Goal: Task Accomplishment & Management: Use online tool/utility

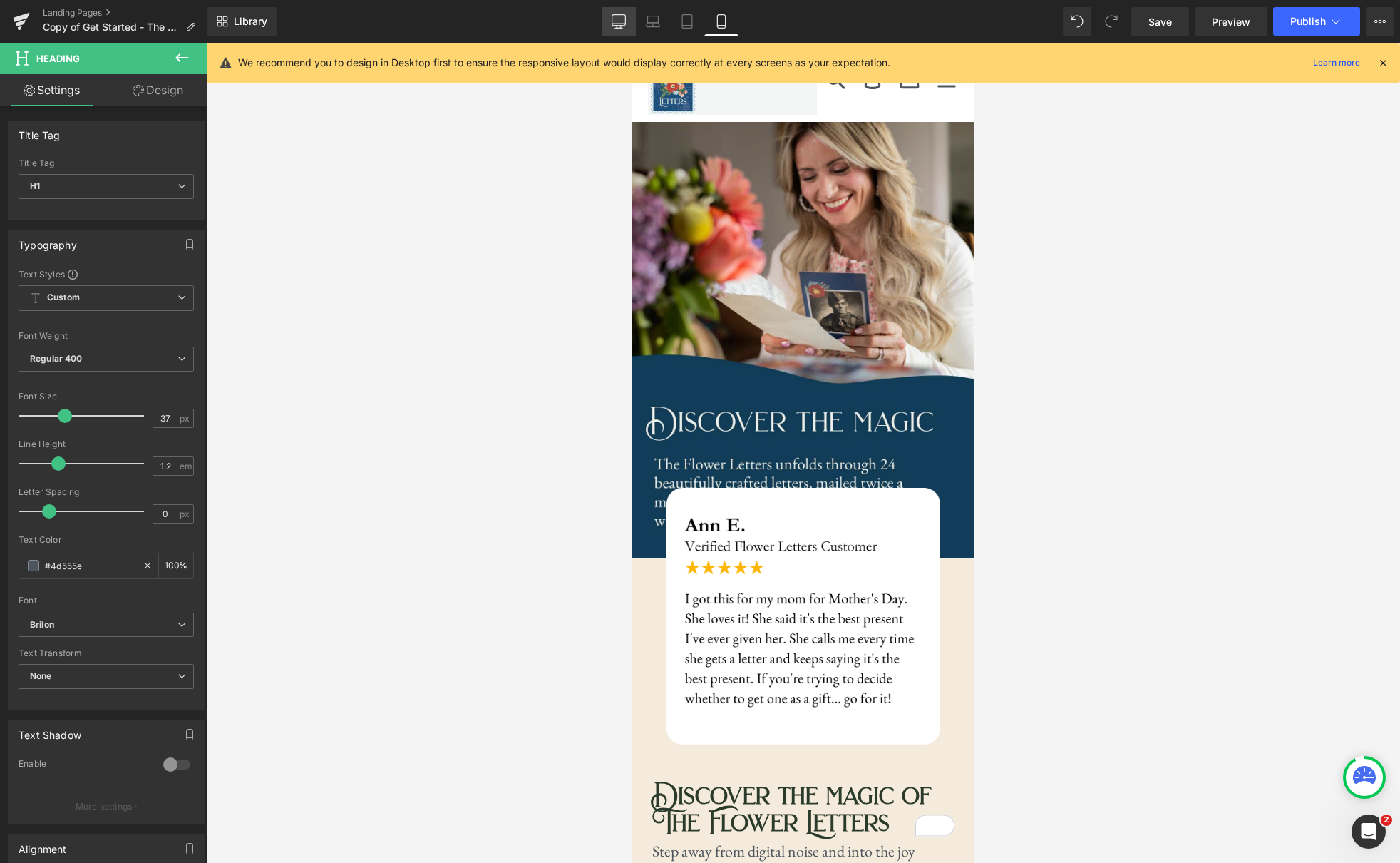
click at [629, 28] on link "Desktop" at bounding box center [618, 22] width 34 height 29
type input "100"
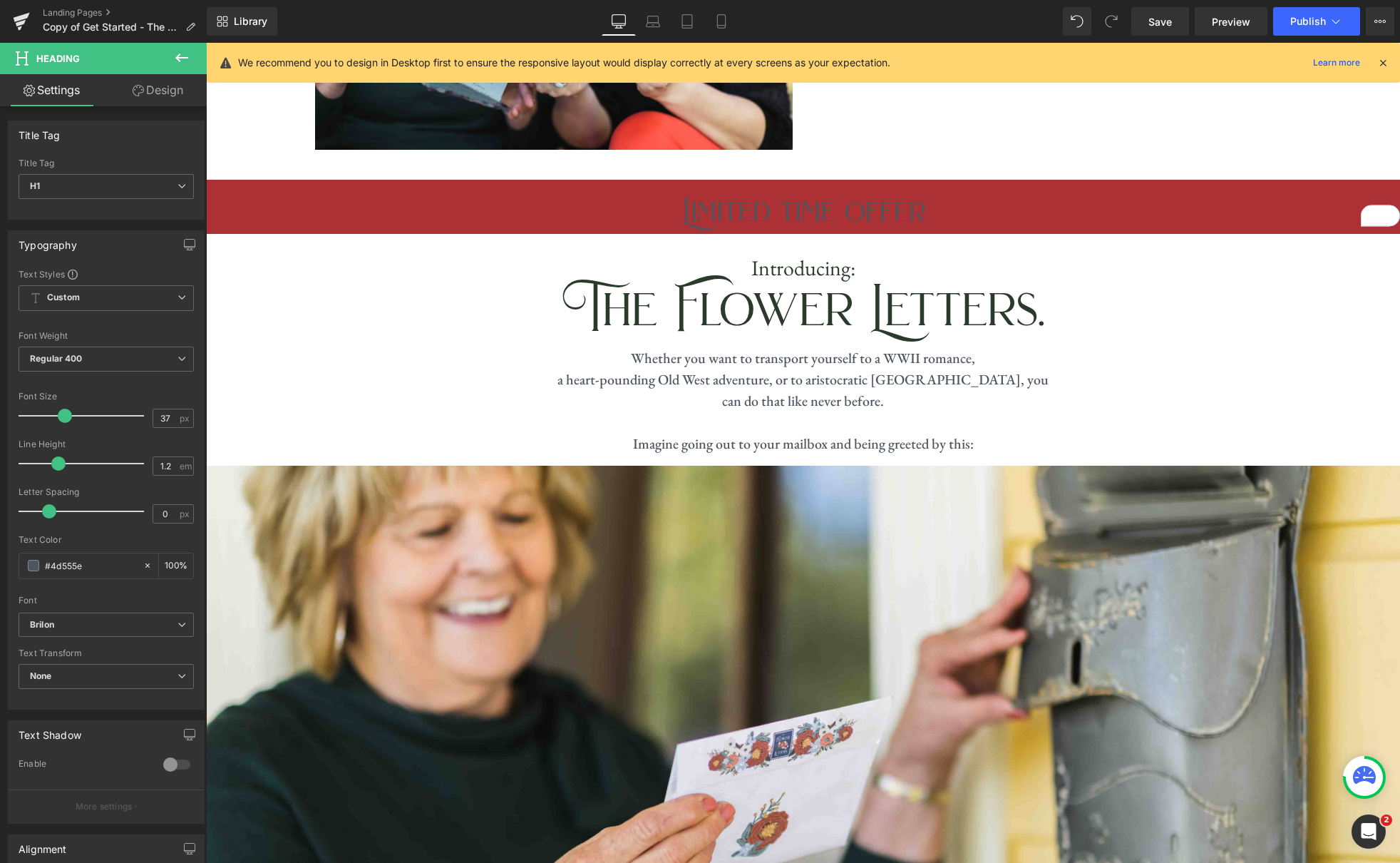
scroll to position [926, 0]
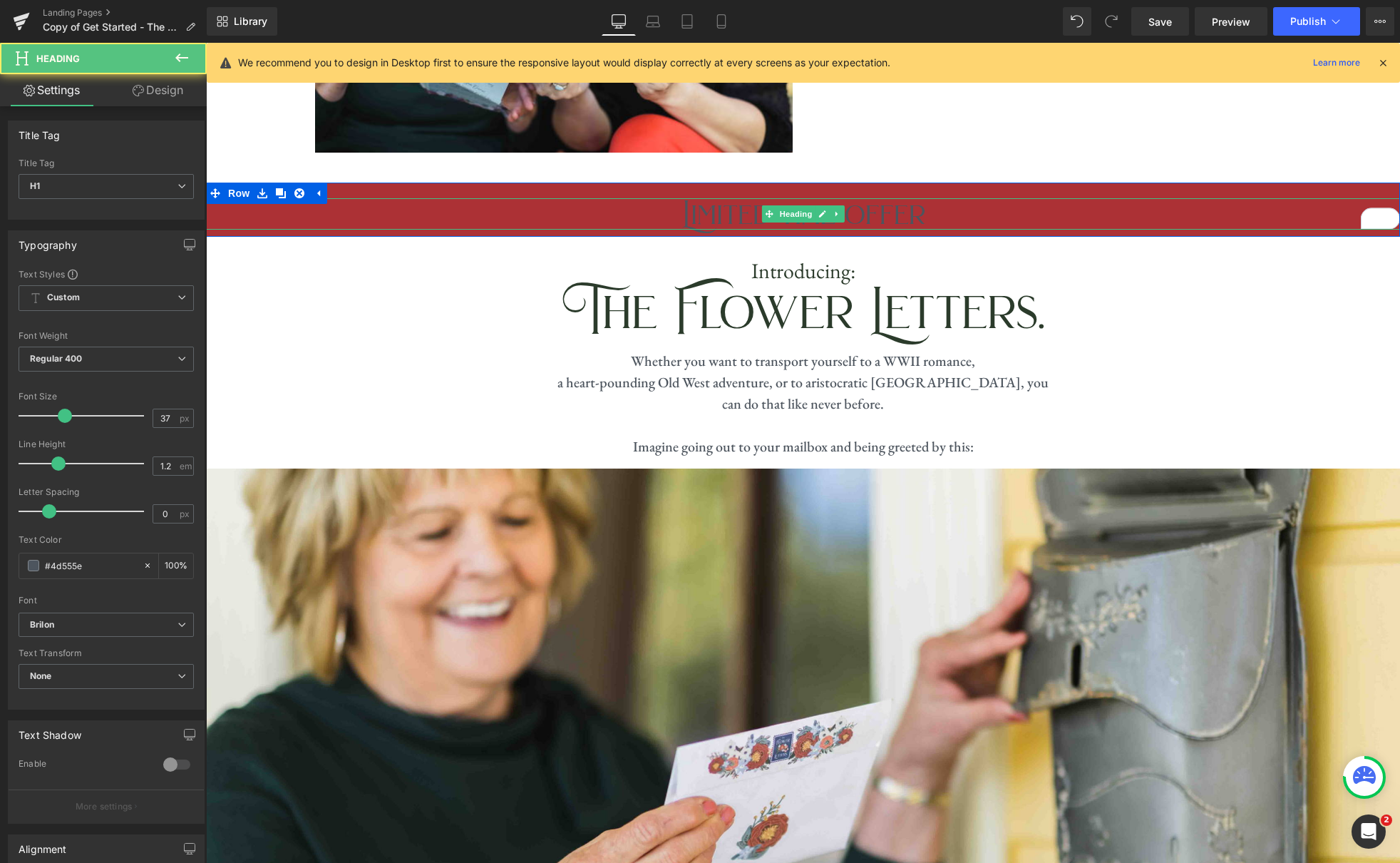
click at [990, 201] on h1 "Limited time offer" at bounding box center [803, 213] width 1194 height 31
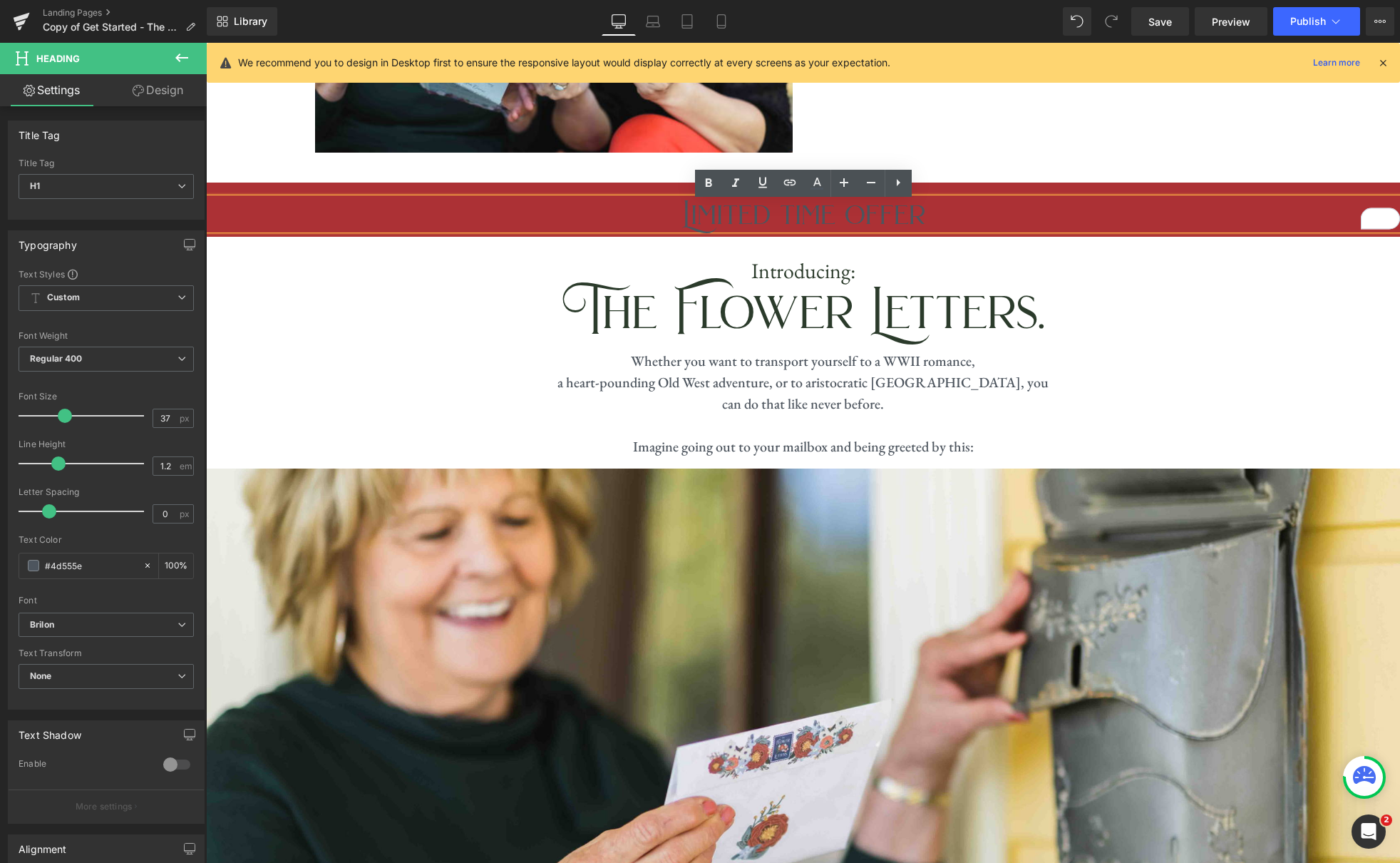
scroll to position [864, 0]
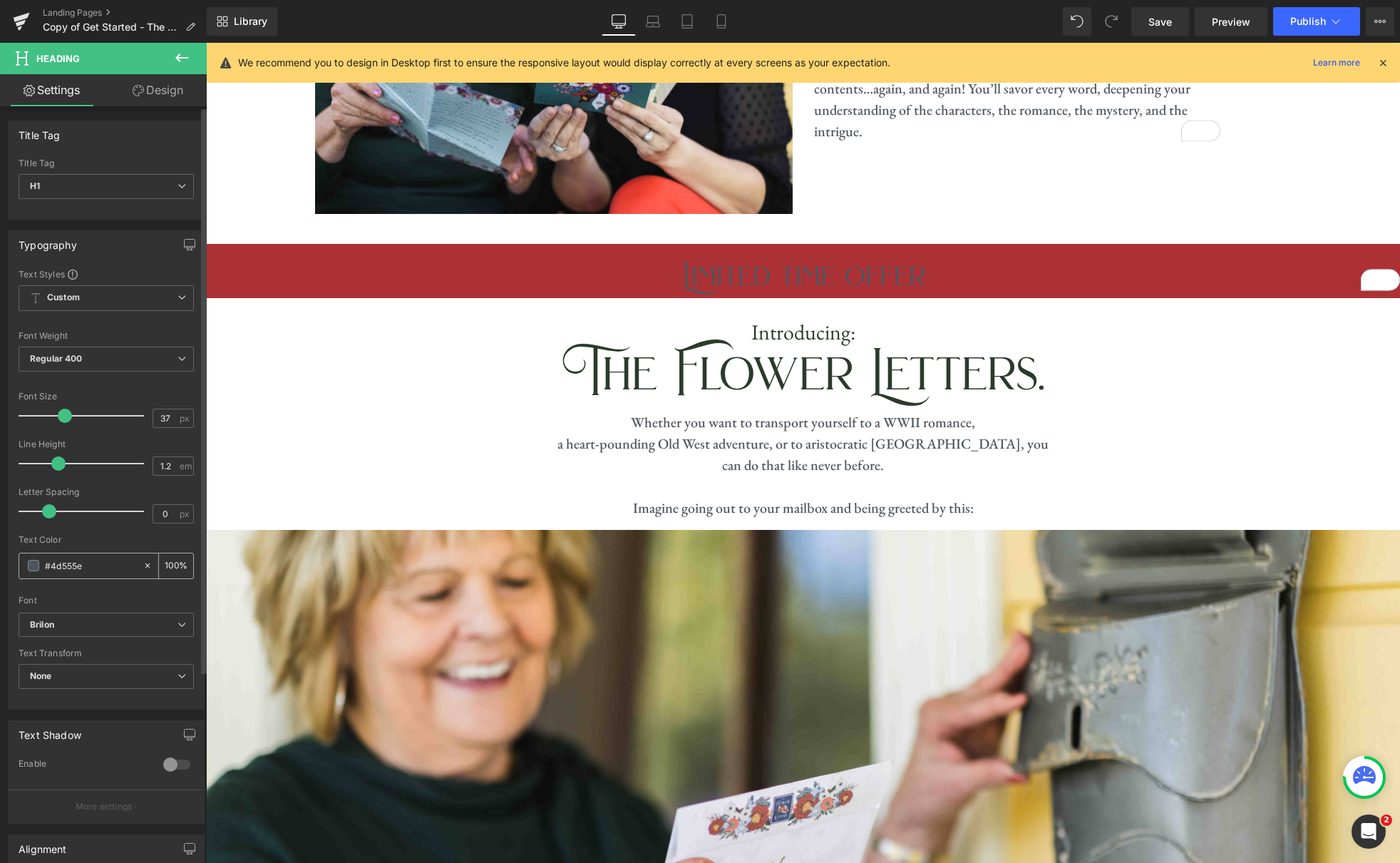
click at [71, 566] on input "#4d555e" at bounding box center [91, 565] width 91 height 16
type input "#f"
type input "0"
type input "#fff"
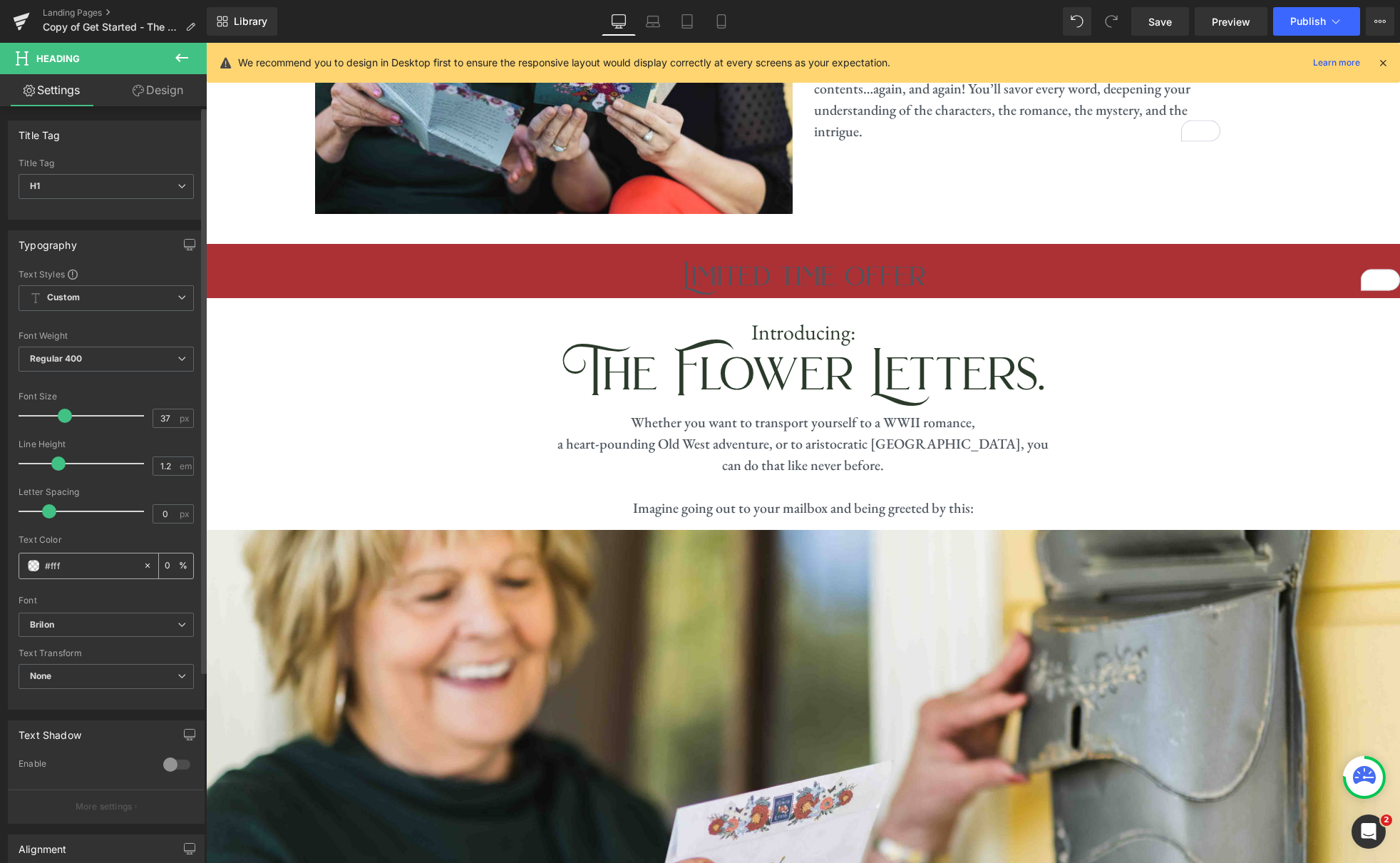
type input "100"
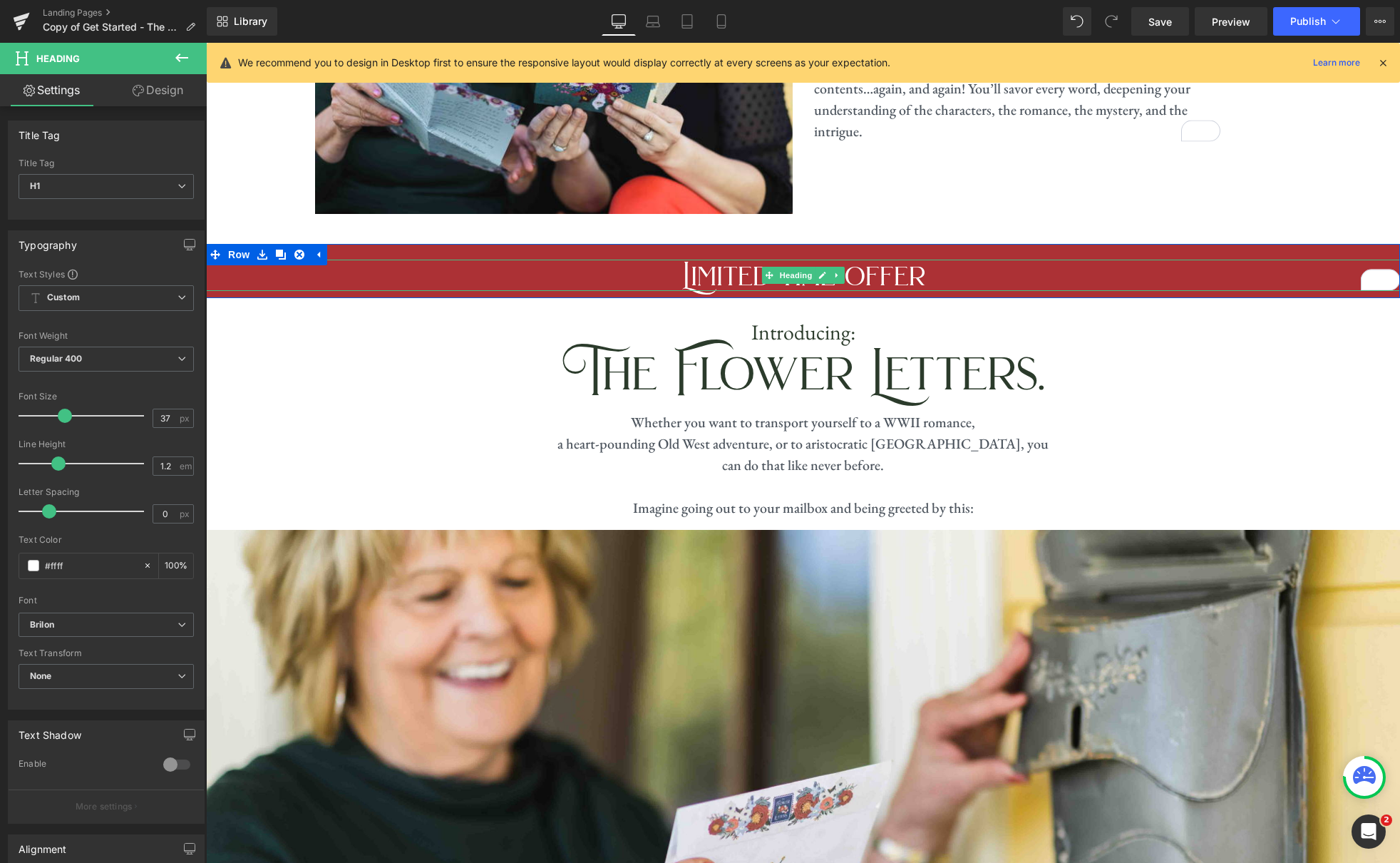
type input "#ffffff"
click at [803, 267] on span "Heading" at bounding box center [795, 275] width 39 height 17
click at [183, 50] on icon at bounding box center [181, 57] width 17 height 17
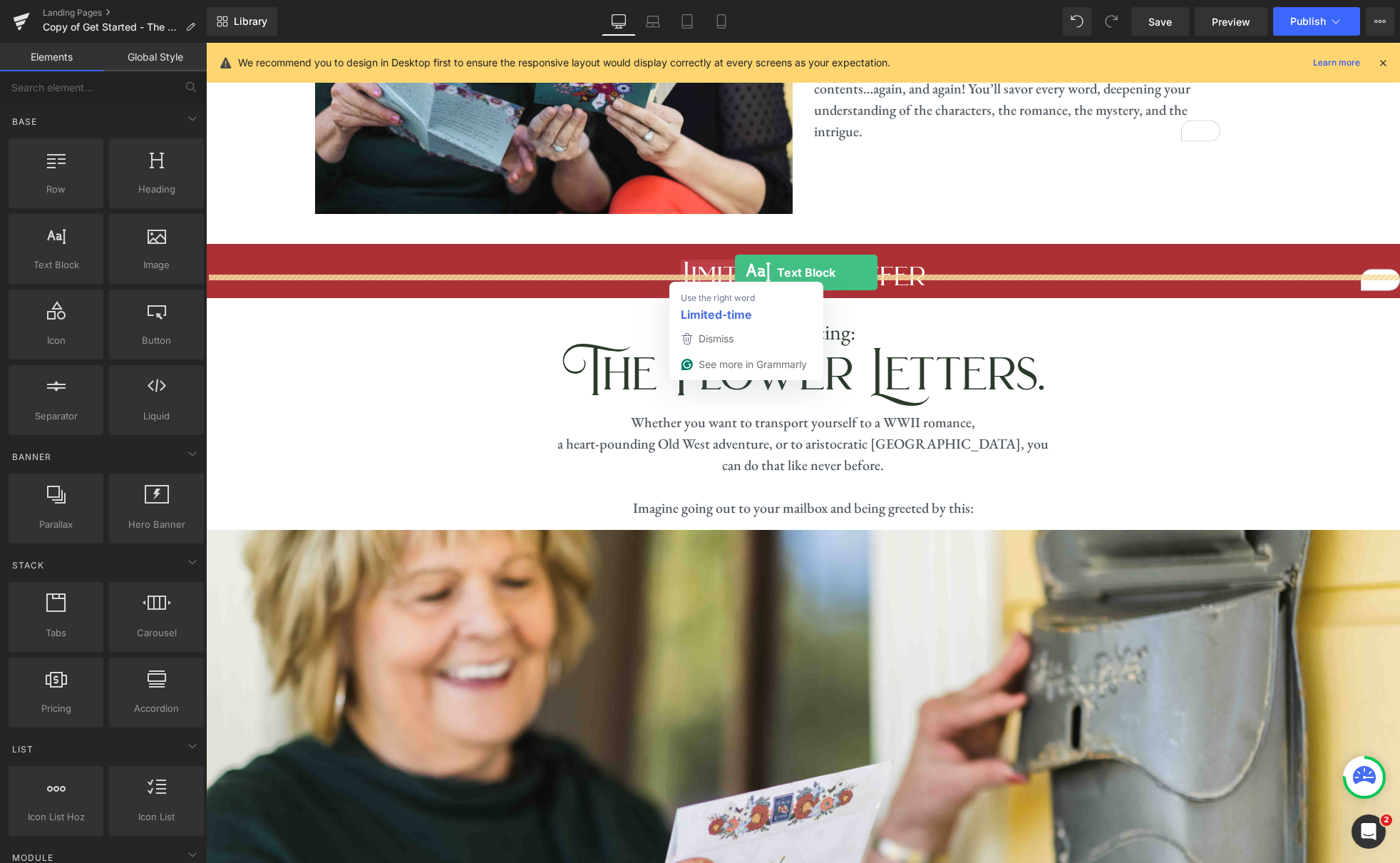
drag, startPoint x: 261, startPoint y: 297, endPoint x: 735, endPoint y: 272, distance: 474.7
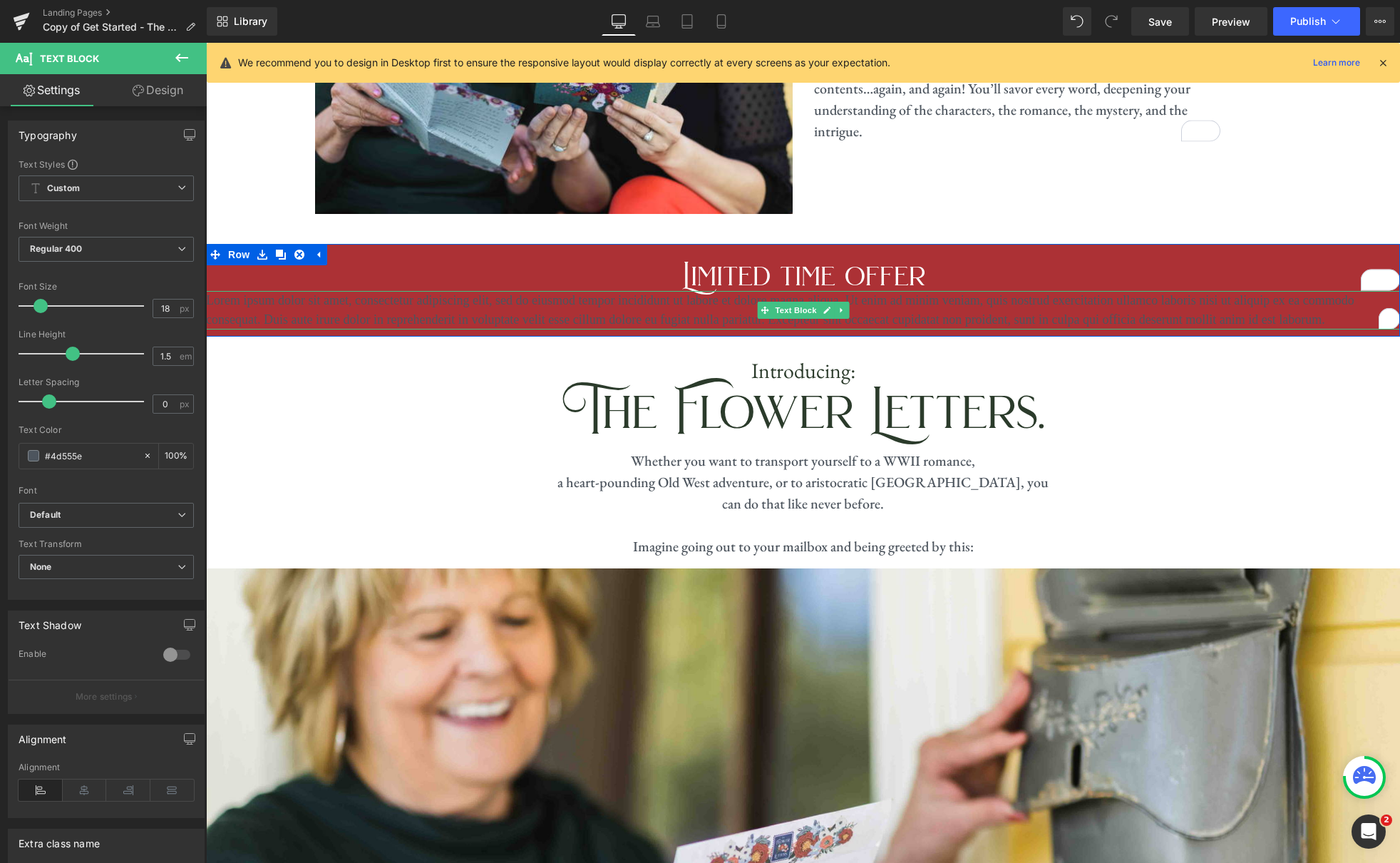
click at [946, 298] on p "Lorem ipsum dolor sit amet, consectetur adipiscing elit, sed do eiusmod tempor …" at bounding box center [803, 310] width 1194 height 39
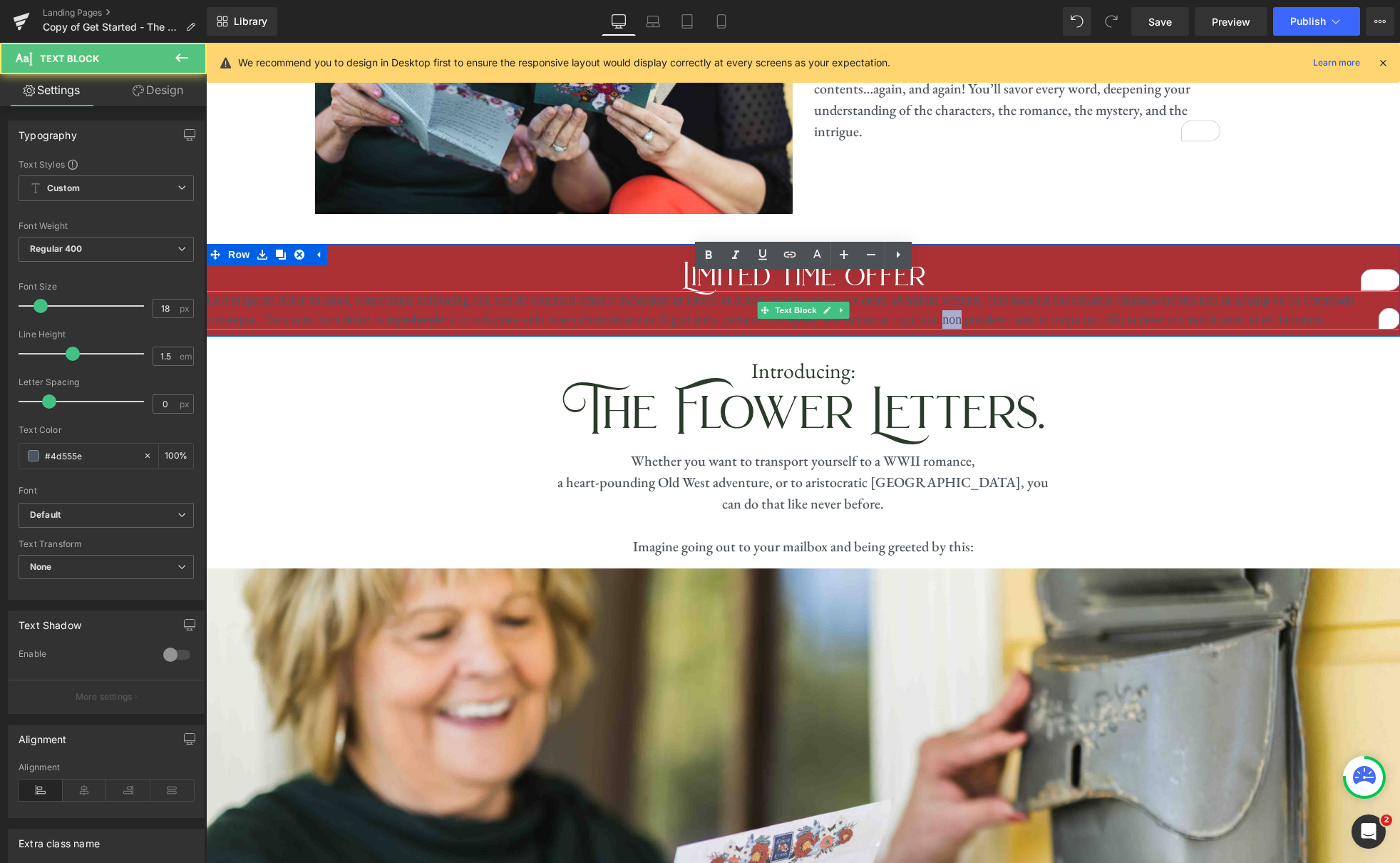
click at [946, 298] on p "Lorem ipsum dolor sit amet, consectetur adipiscing elit, sed do eiusmod tempor …" at bounding box center [803, 310] width 1194 height 39
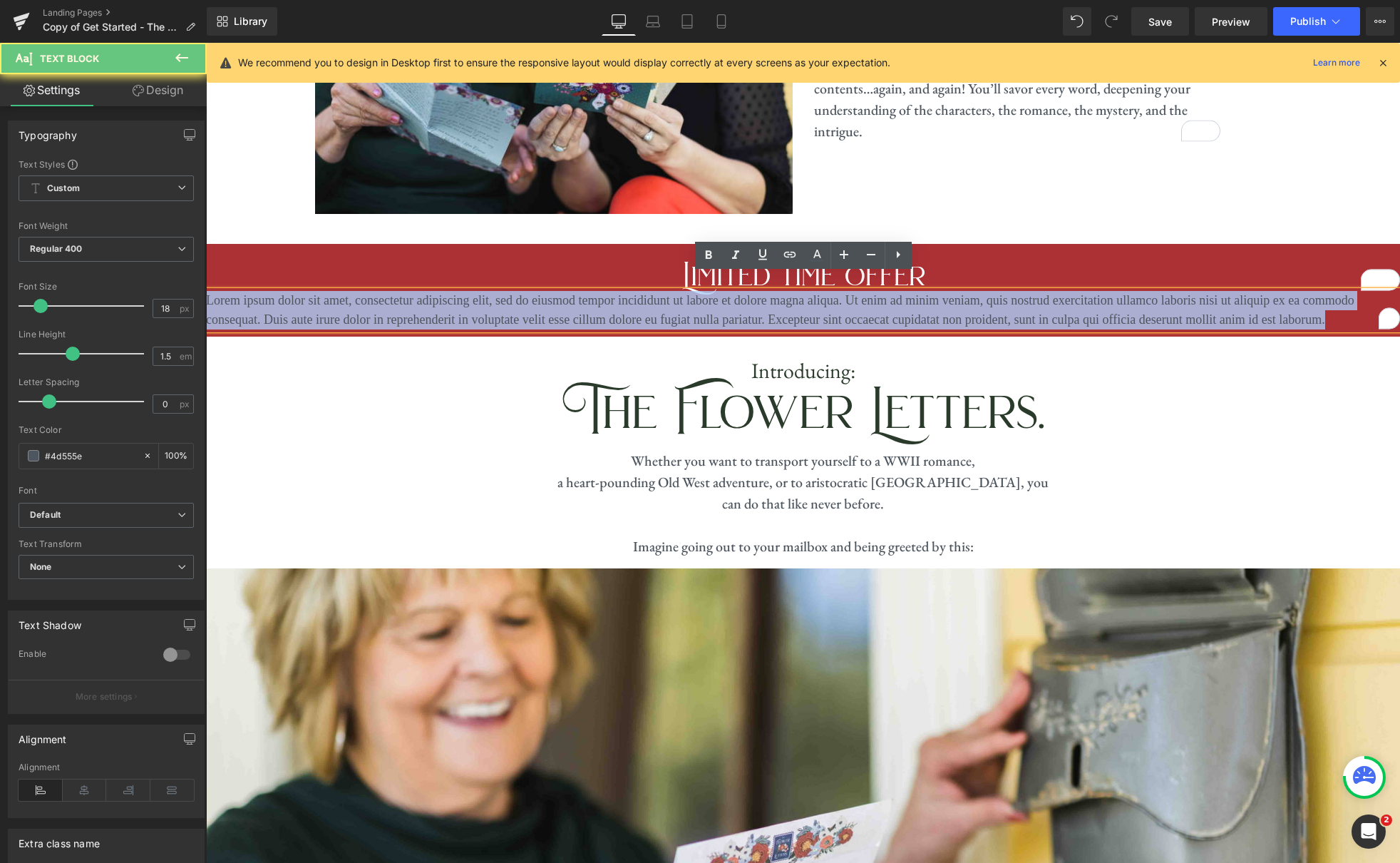
click at [946, 298] on p "Lorem ipsum dolor sit amet, consectetur adipiscing elit, sed do eiusmod tempor …" at bounding box center [803, 310] width 1194 height 39
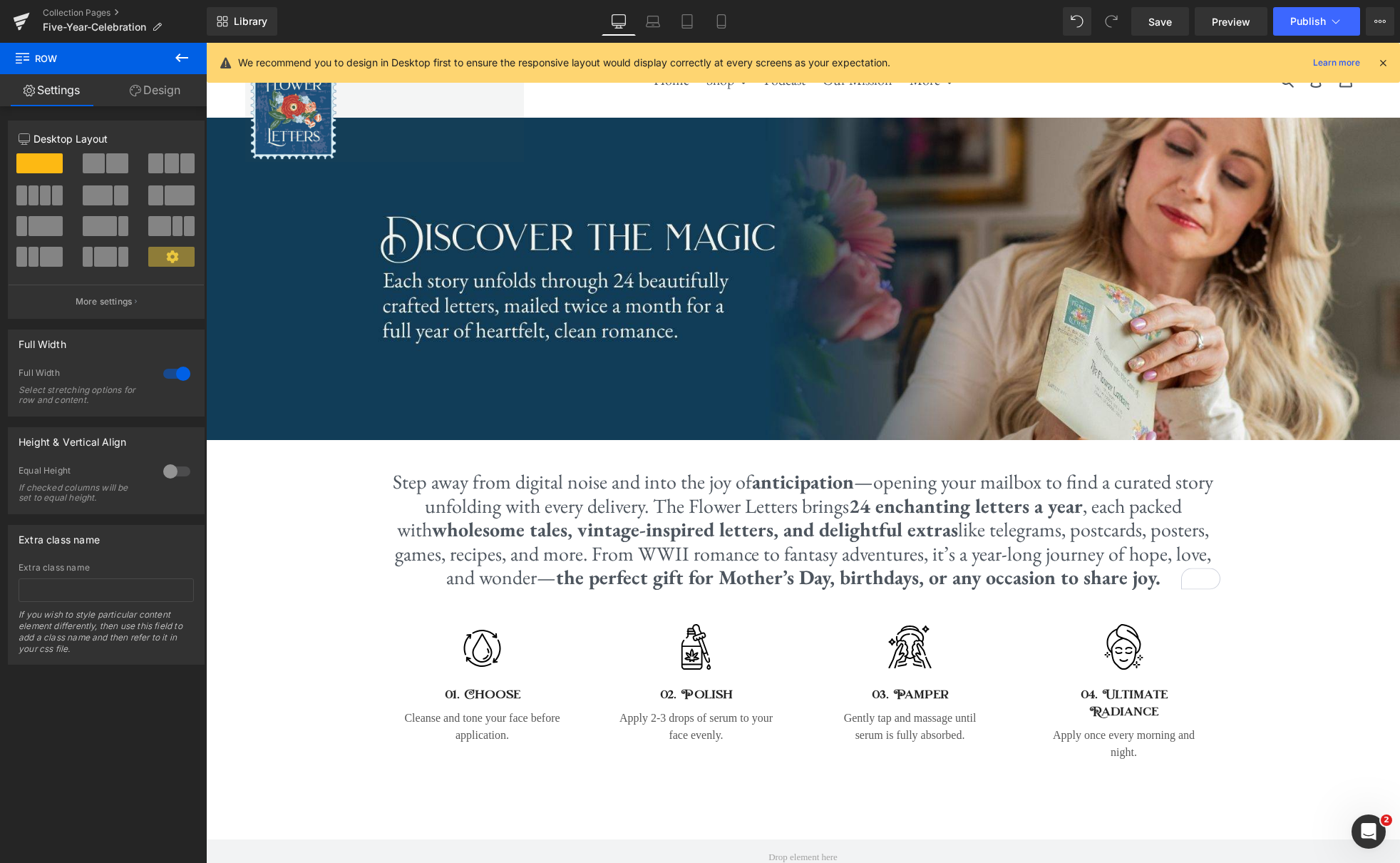
click at [1381, 58] on icon at bounding box center [1383, 63] width 13 height 13
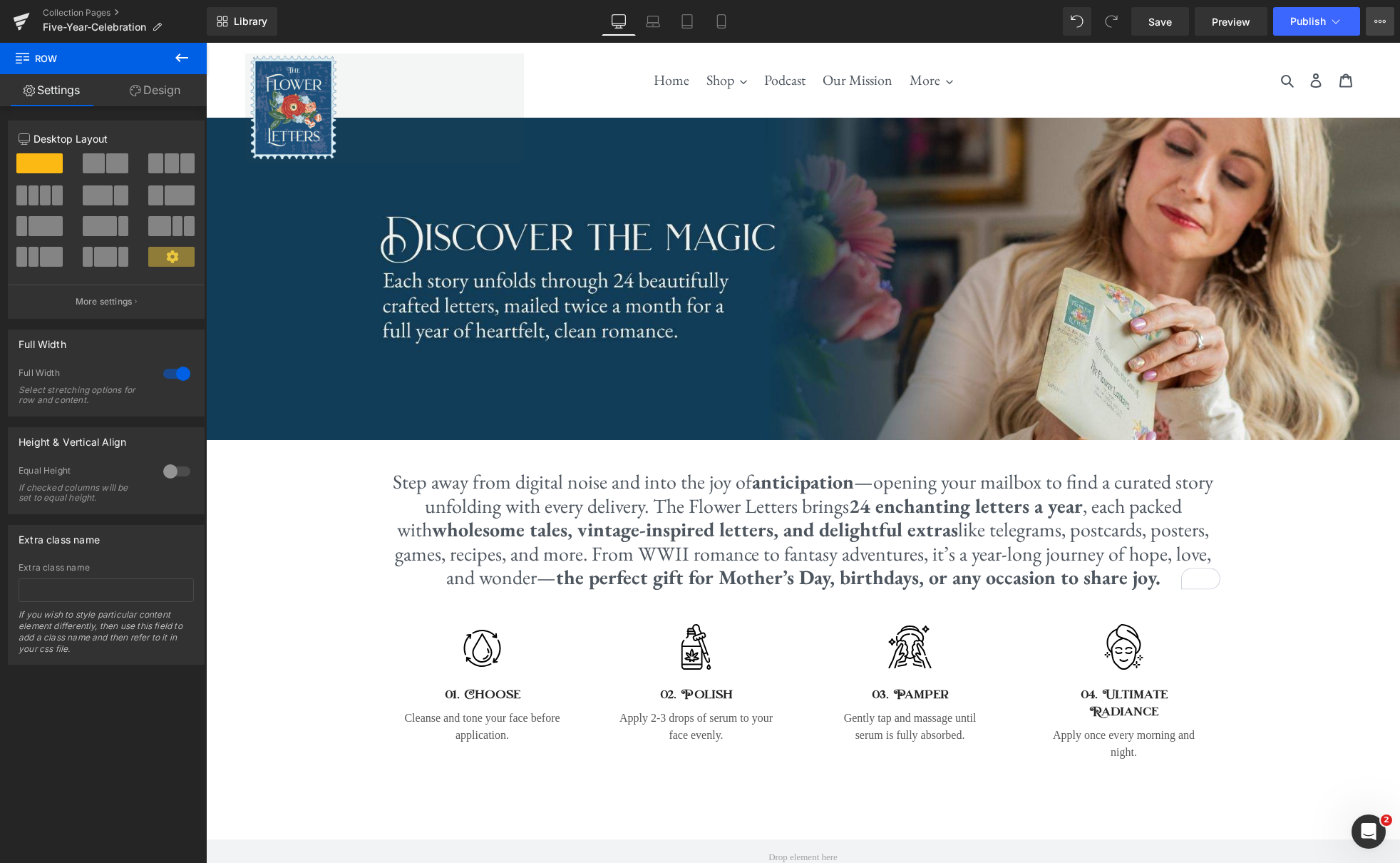
click at [1383, 26] on icon at bounding box center [1380, 22] width 12 height 12
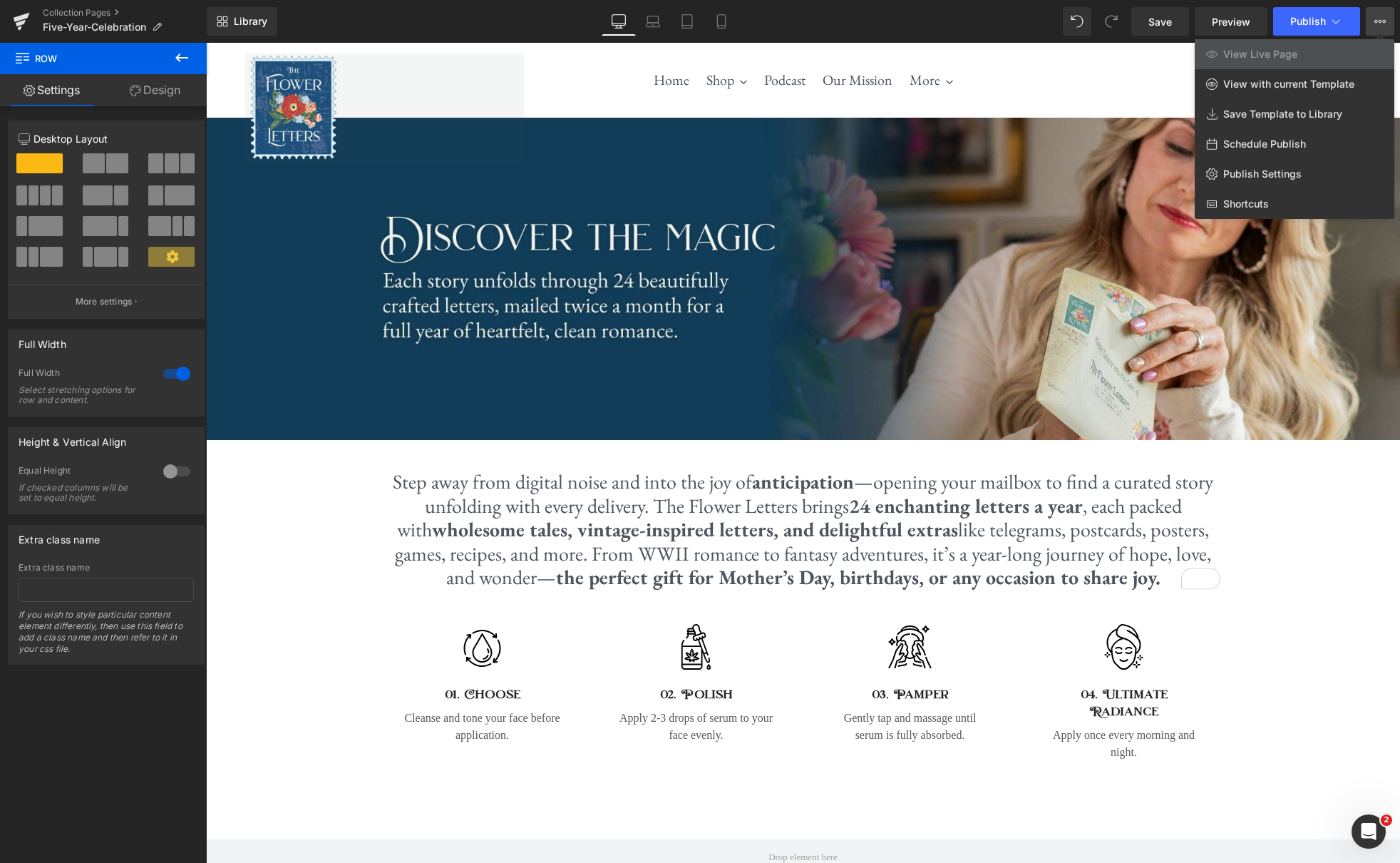
click at [0, 0] on div at bounding box center [0, 0] width 0 height 0
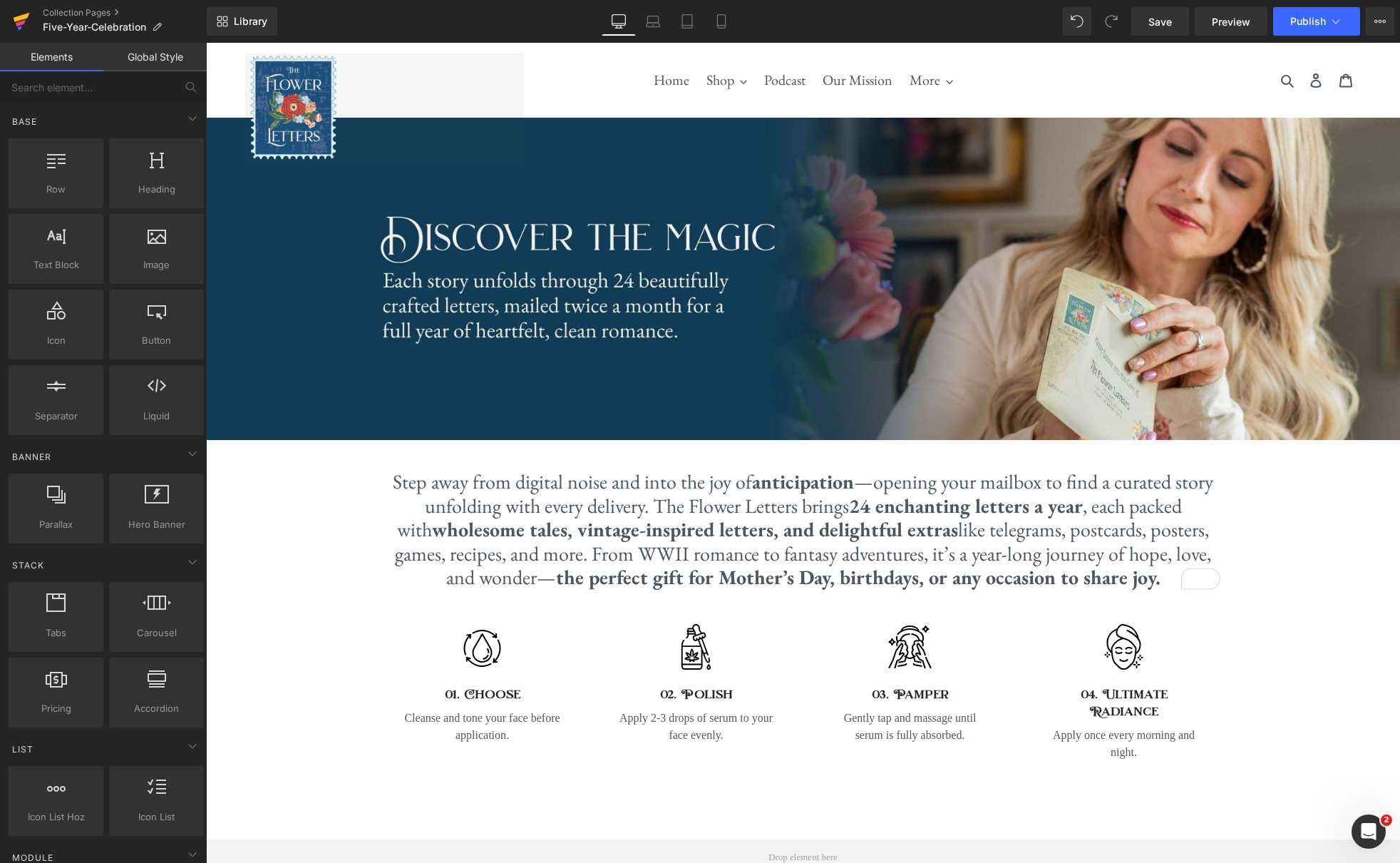
click at [22, 13] on icon at bounding box center [21, 22] width 17 height 36
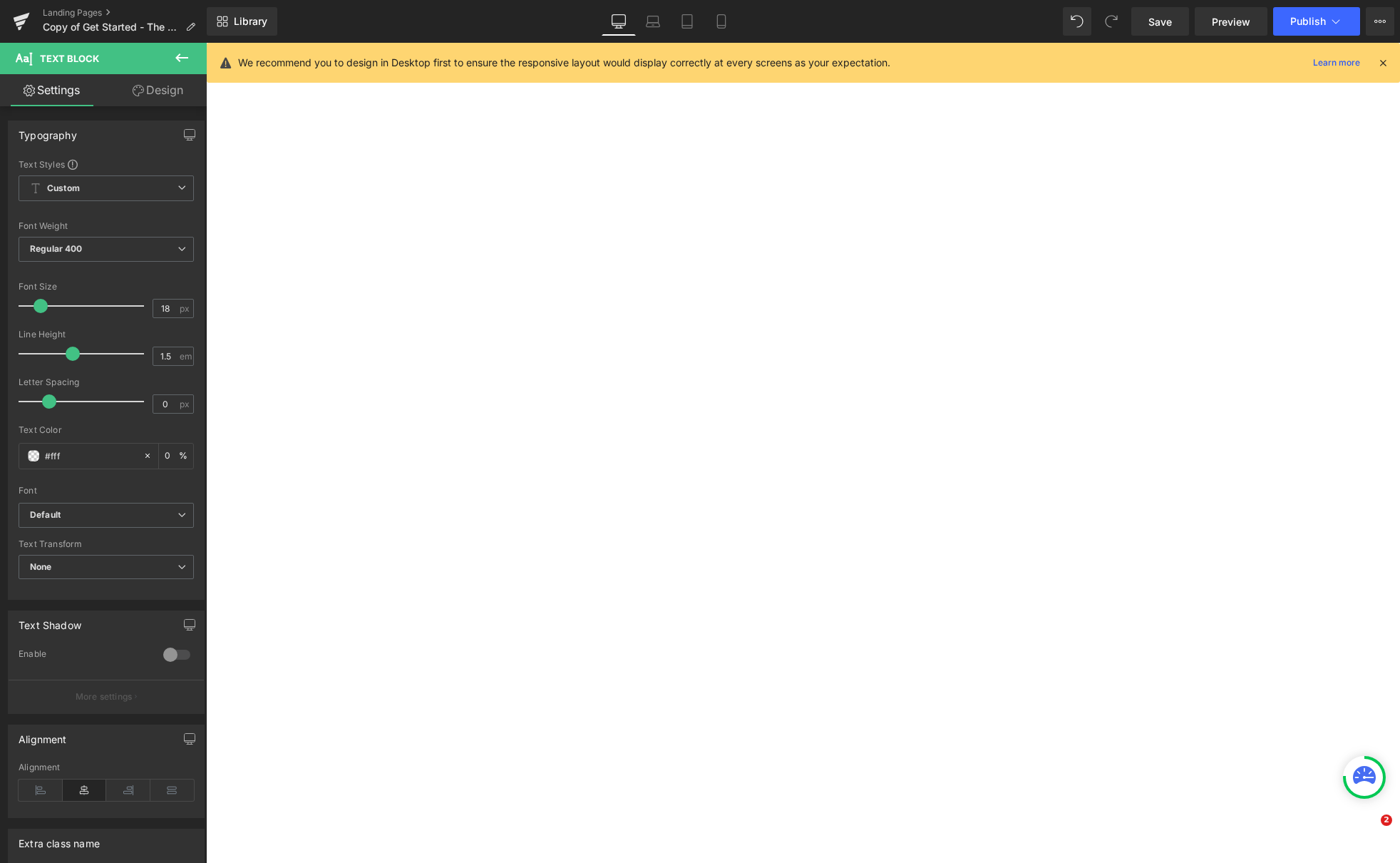
type input "100"
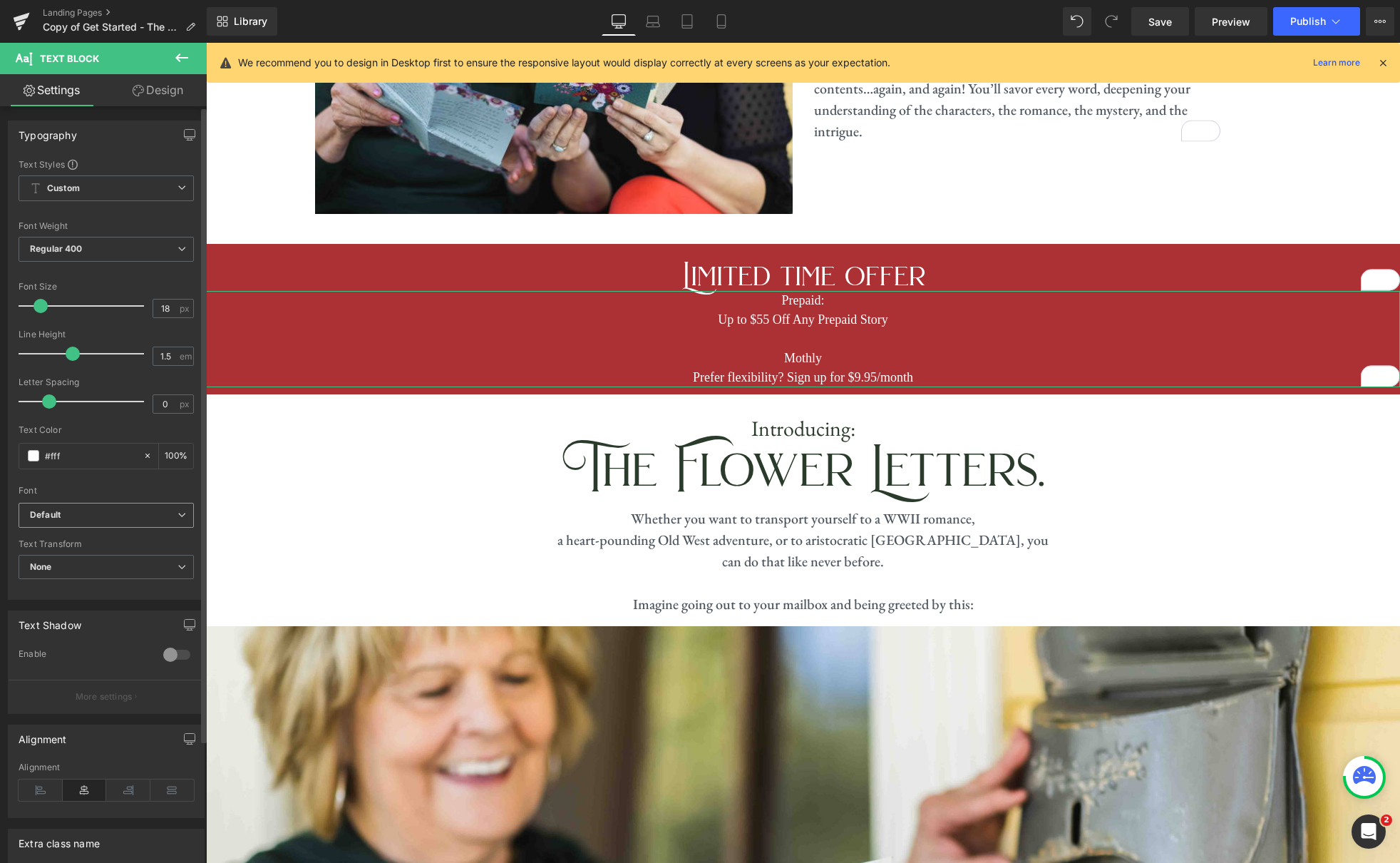
type input "#ffffff"
click at [185, 515] on span "Default" at bounding box center [107, 515] width 176 height 25
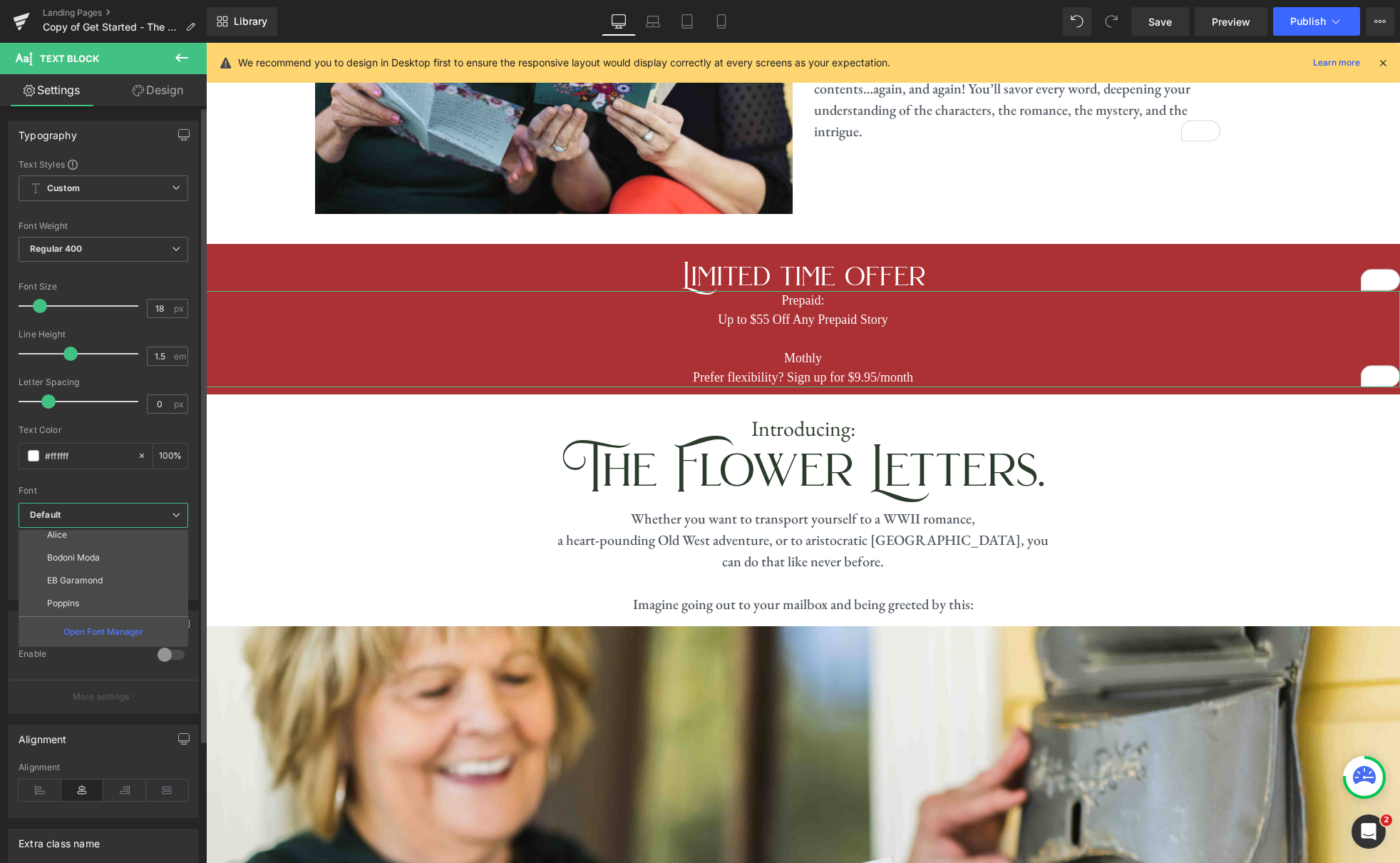
scroll to position [77, 0]
click at [107, 581] on li "EB Garamond" at bounding box center [107, 577] width 176 height 22
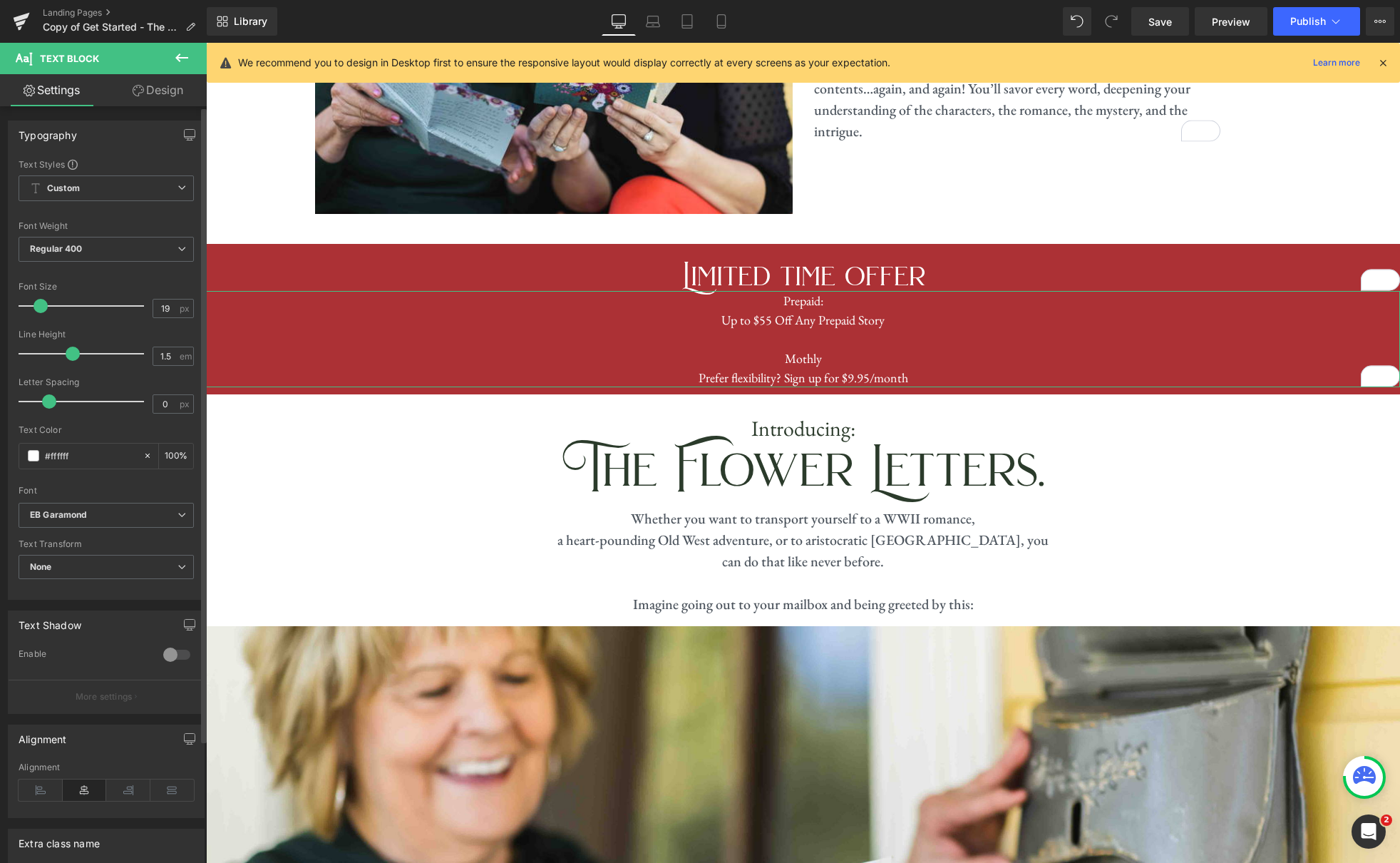
type input "20"
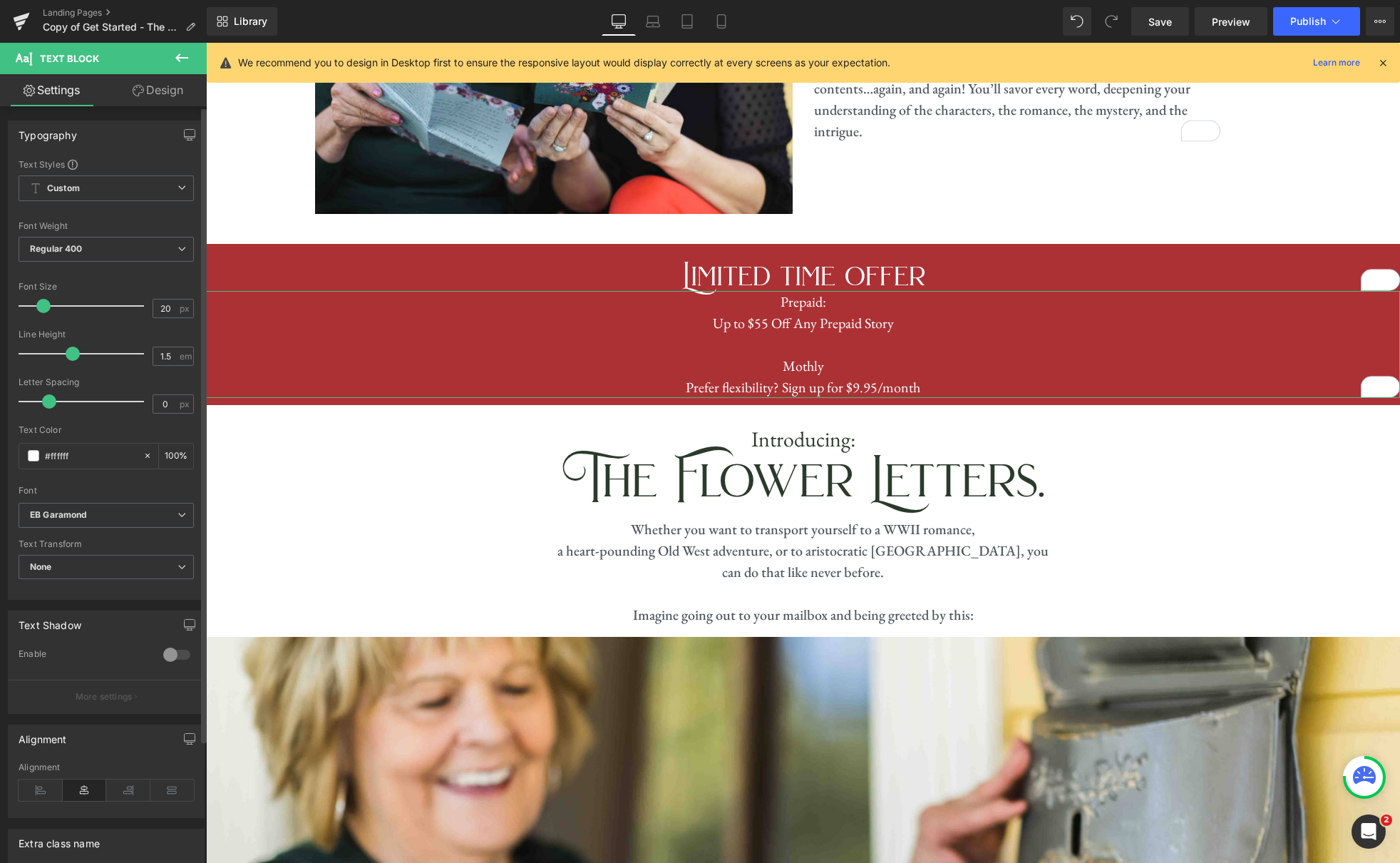
click at [41, 307] on span at bounding box center [44, 306] width 14 height 14
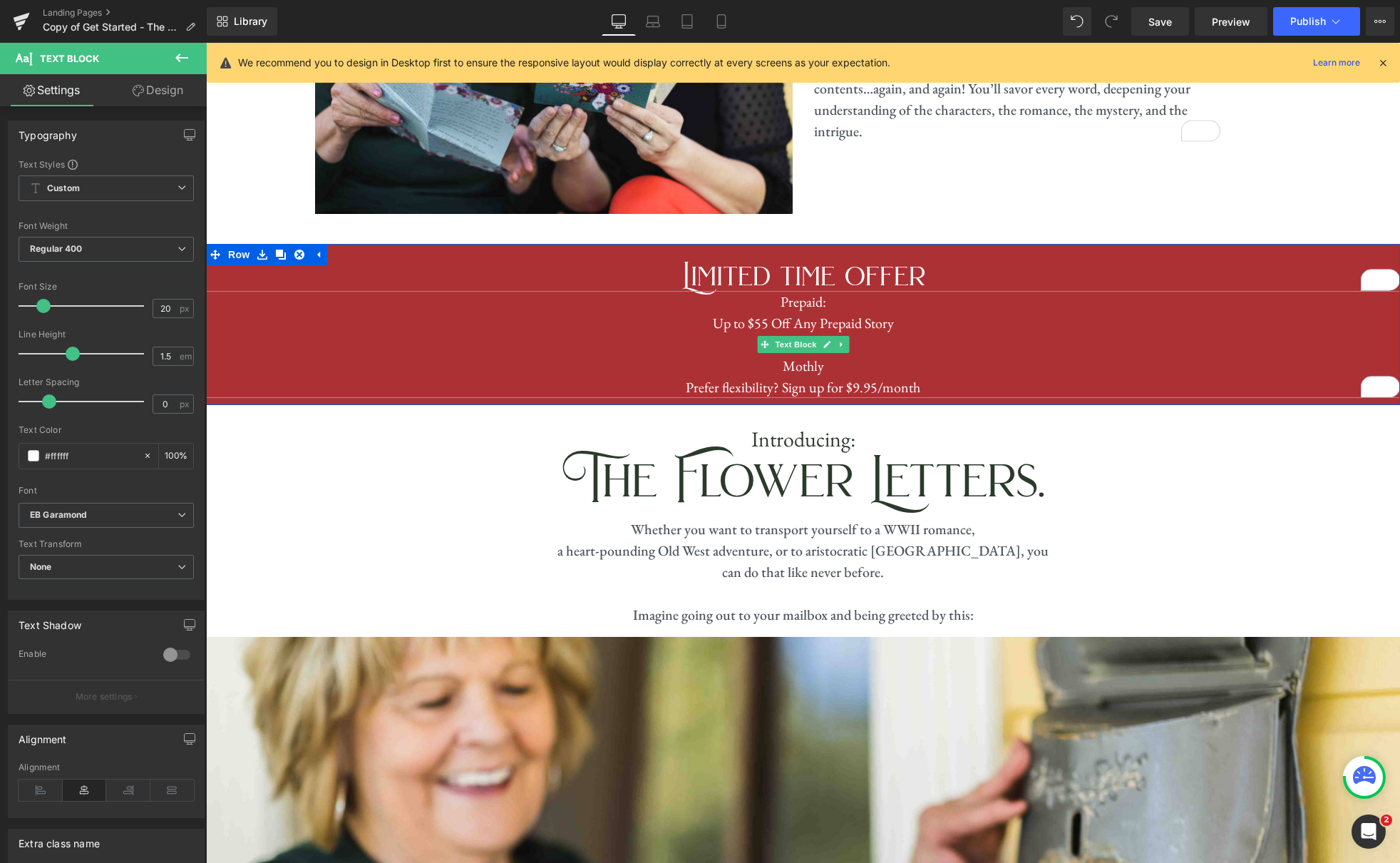
click at [805, 355] on p "Mothly" at bounding box center [803, 366] width 1194 height 22
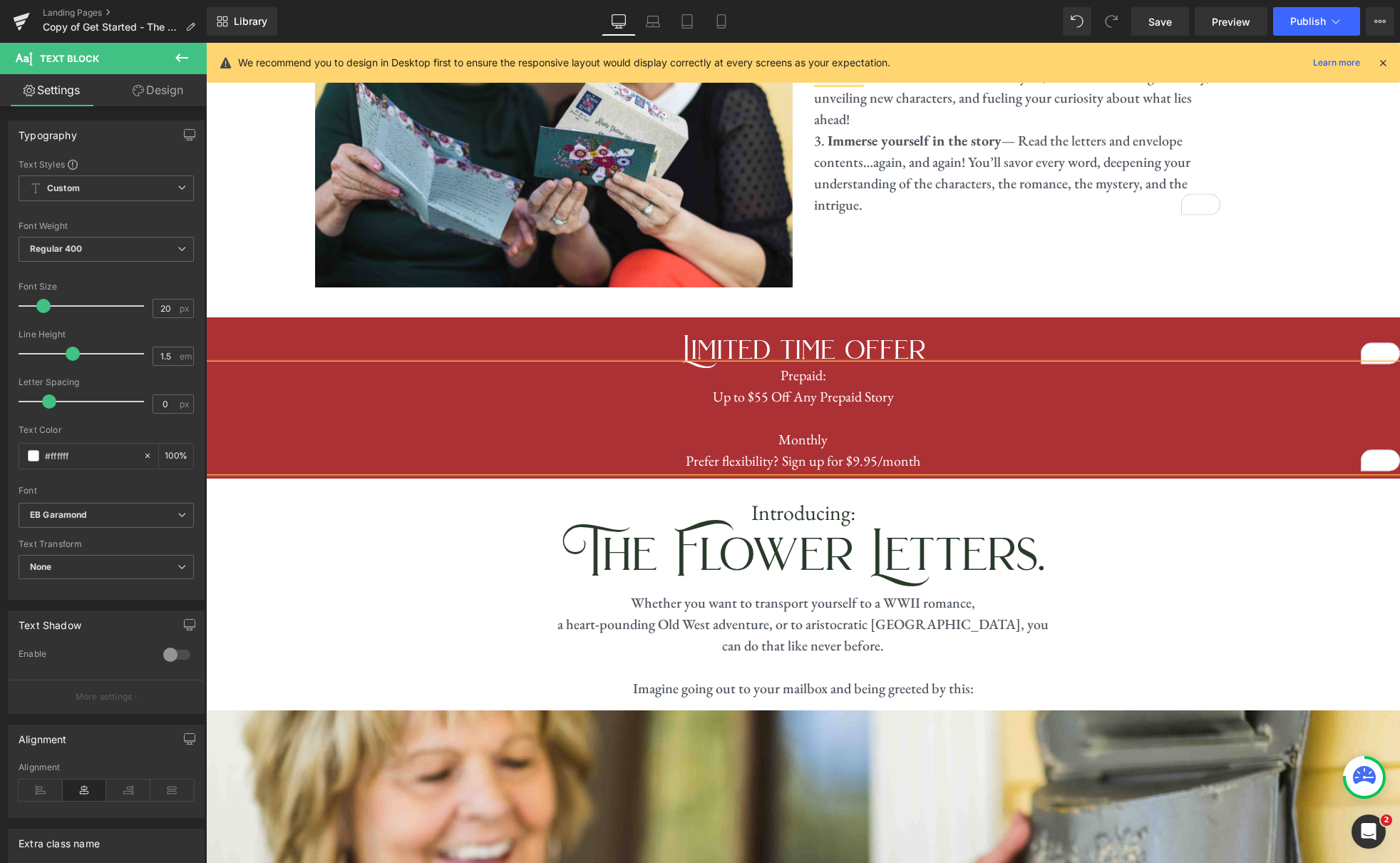
scroll to position [730, 0]
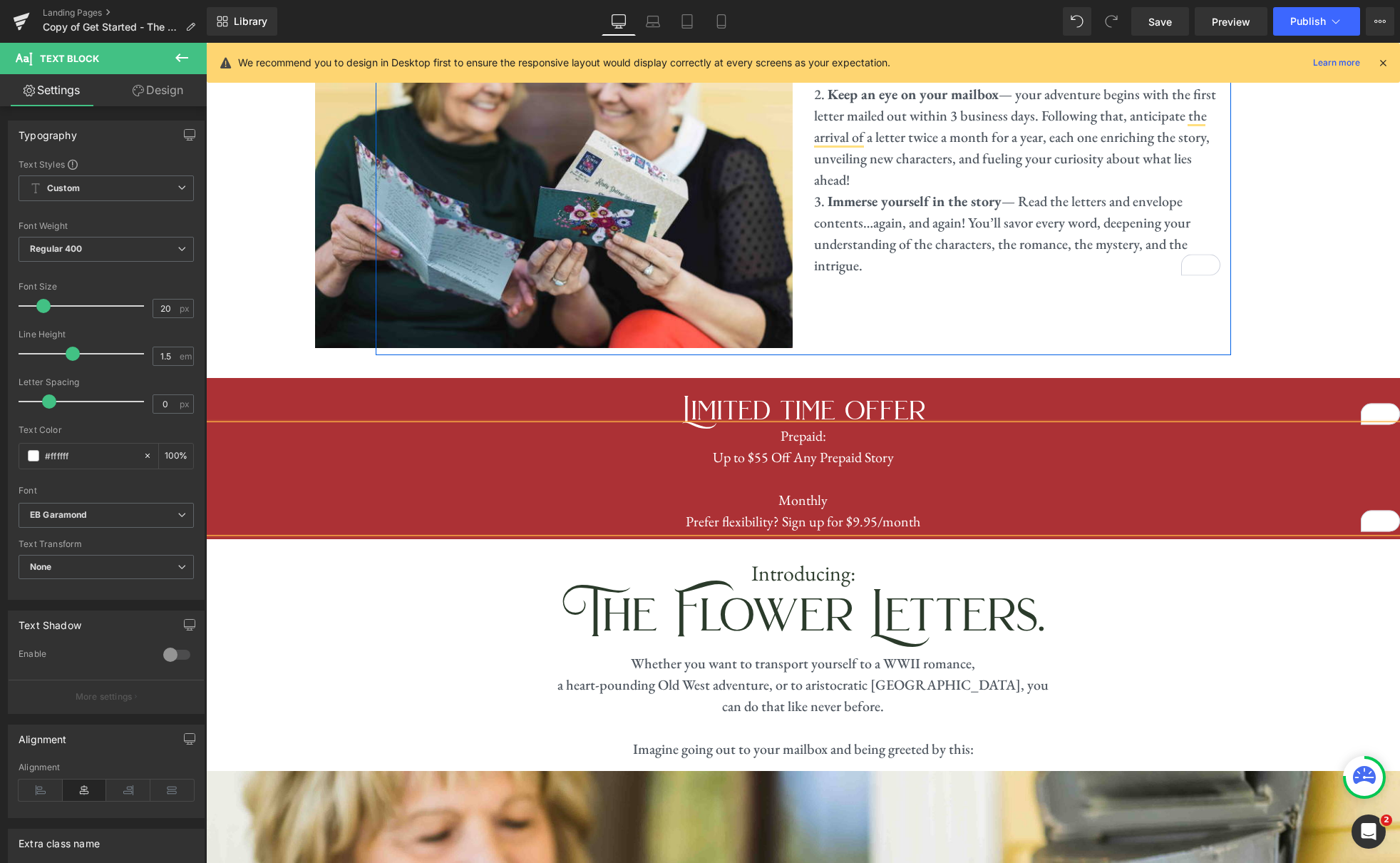
click at [1085, 297] on div "Image How it works Heading Choose your story and join the fastest-growing lette…" at bounding box center [803, 158] width 856 height 394
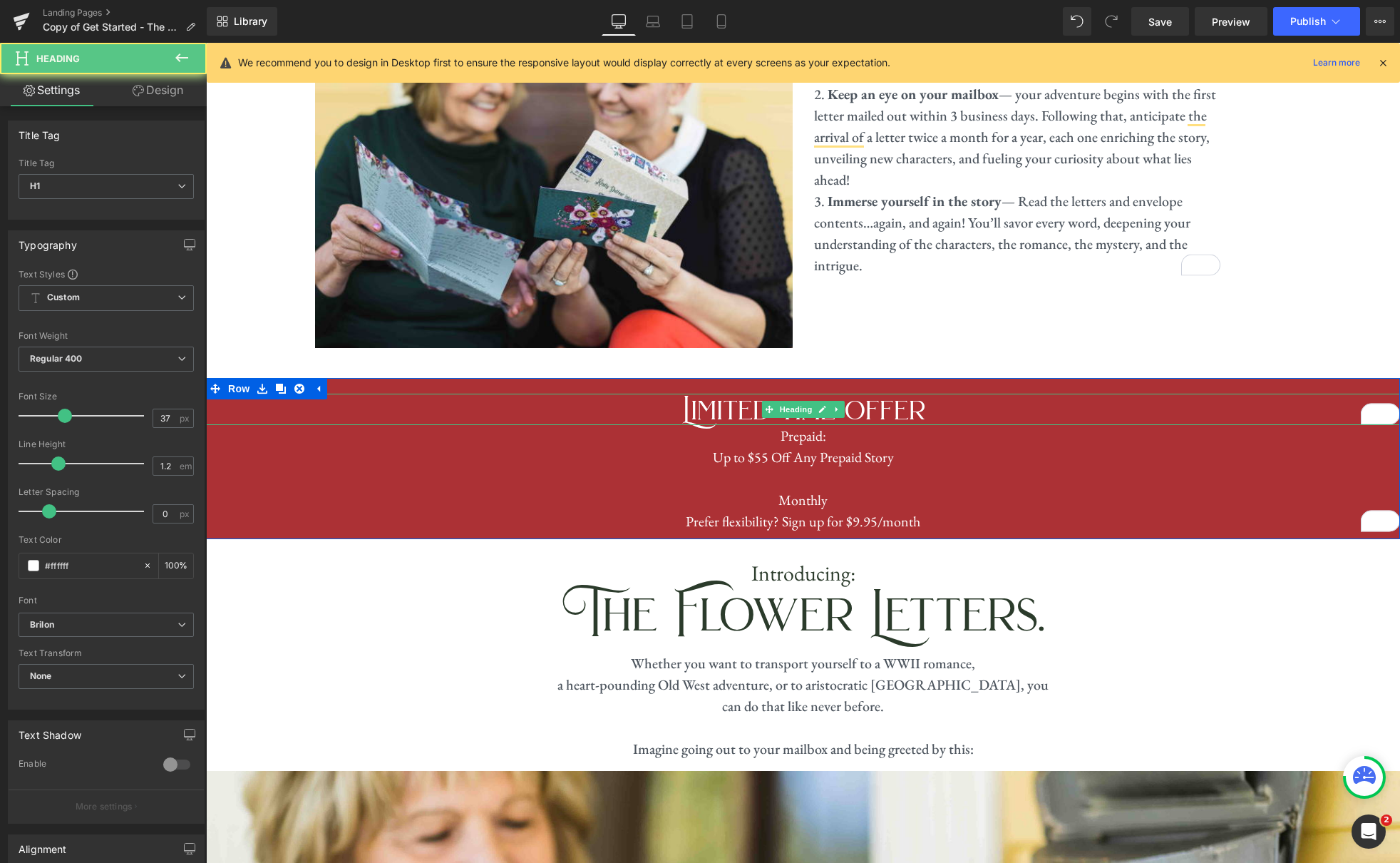
click at [978, 393] on h1 "Limited time offer" at bounding box center [803, 409] width 1194 height 31
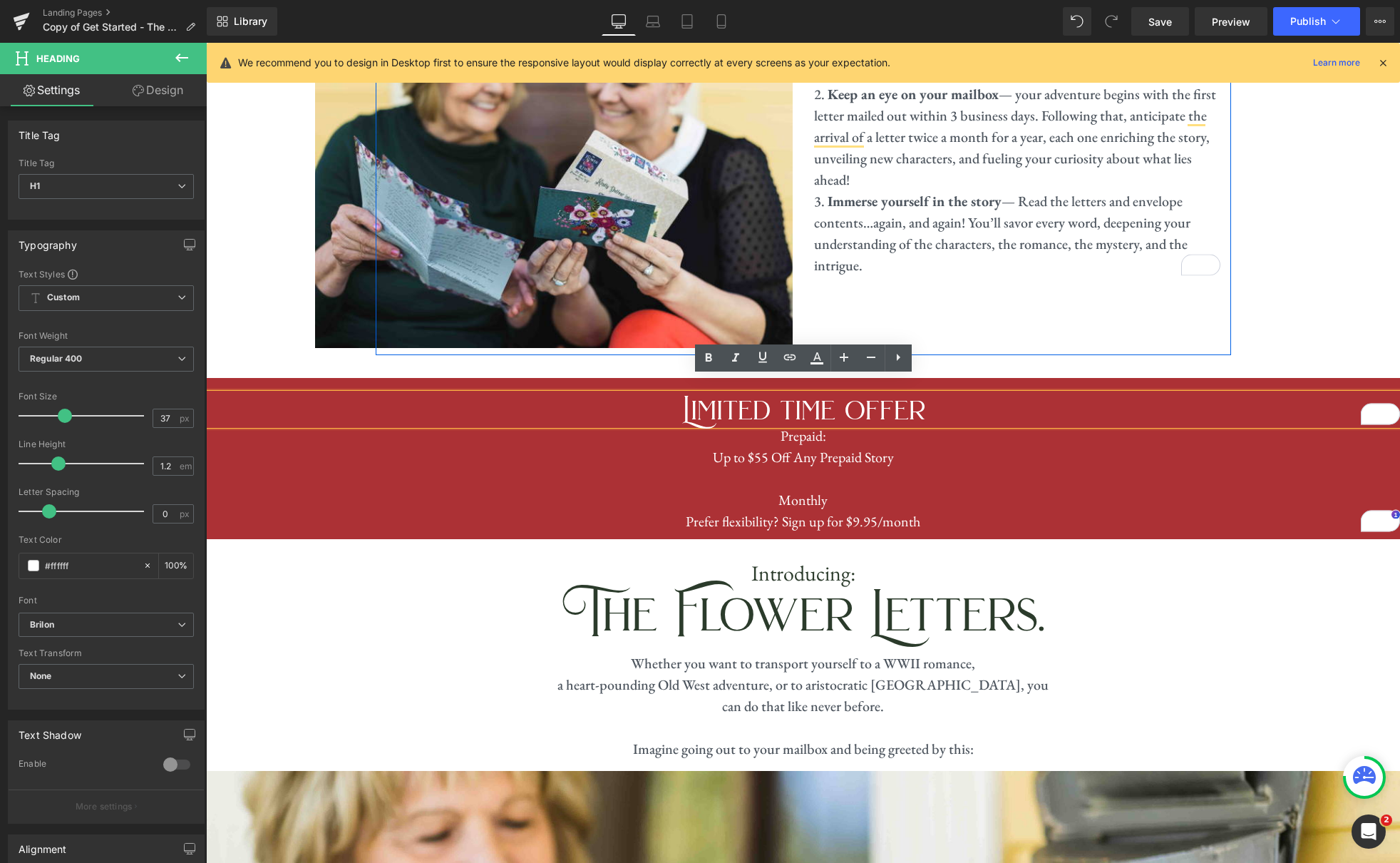
click at [1000, 266] on div "Image How it works Heading Choose your story and join the fastest-growing lette…" at bounding box center [803, 158] width 856 height 394
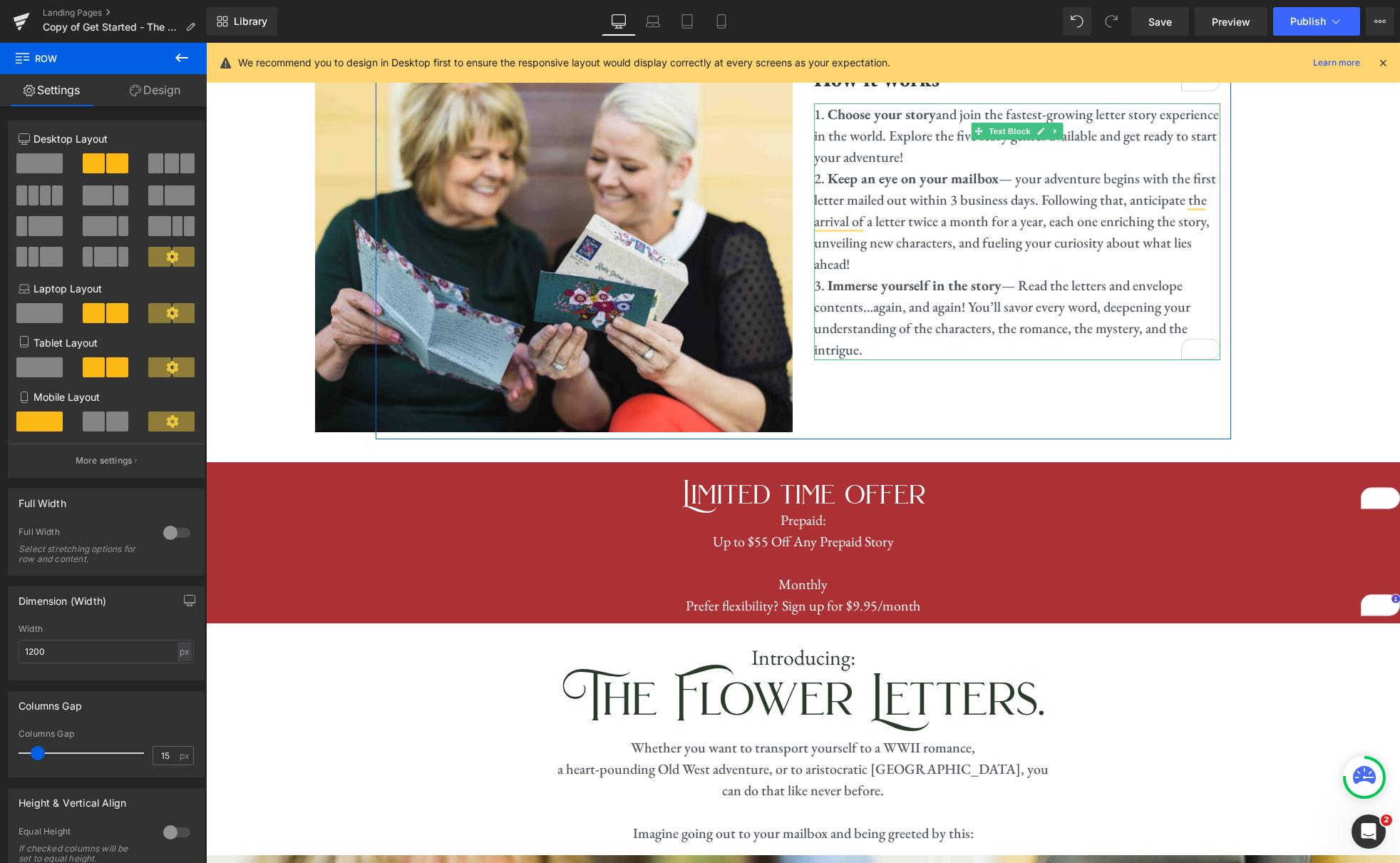
scroll to position [637, 0]
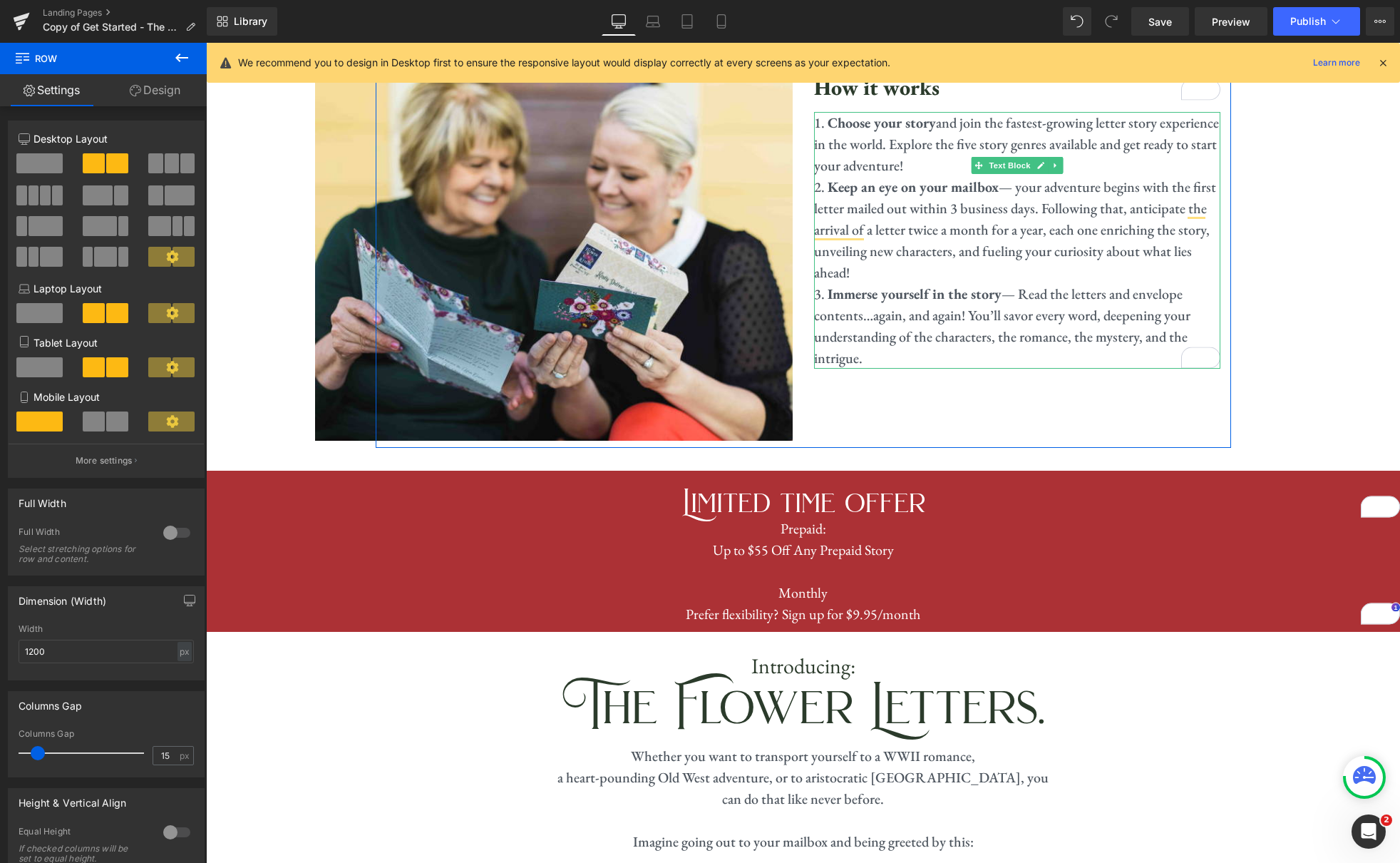
click at [991, 210] on li "Keep an eye on your mailbox — your adventure begins with the first letter maile…" at bounding box center [1016, 229] width 406 height 107
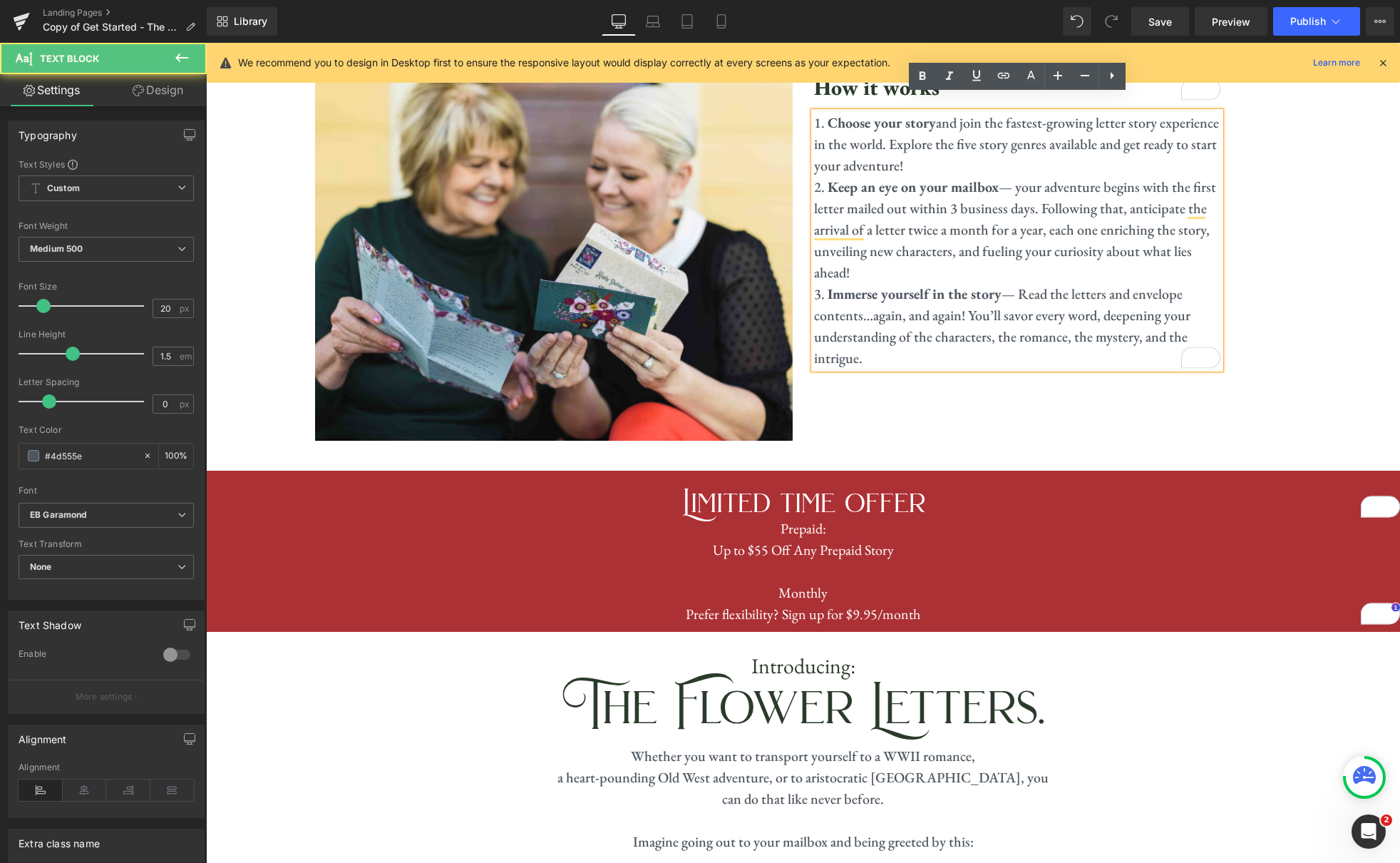
click at [916, 343] on li "Immerse yourself in the story — Read the letters and envelope contents…again, a…" at bounding box center [1016, 325] width 406 height 85
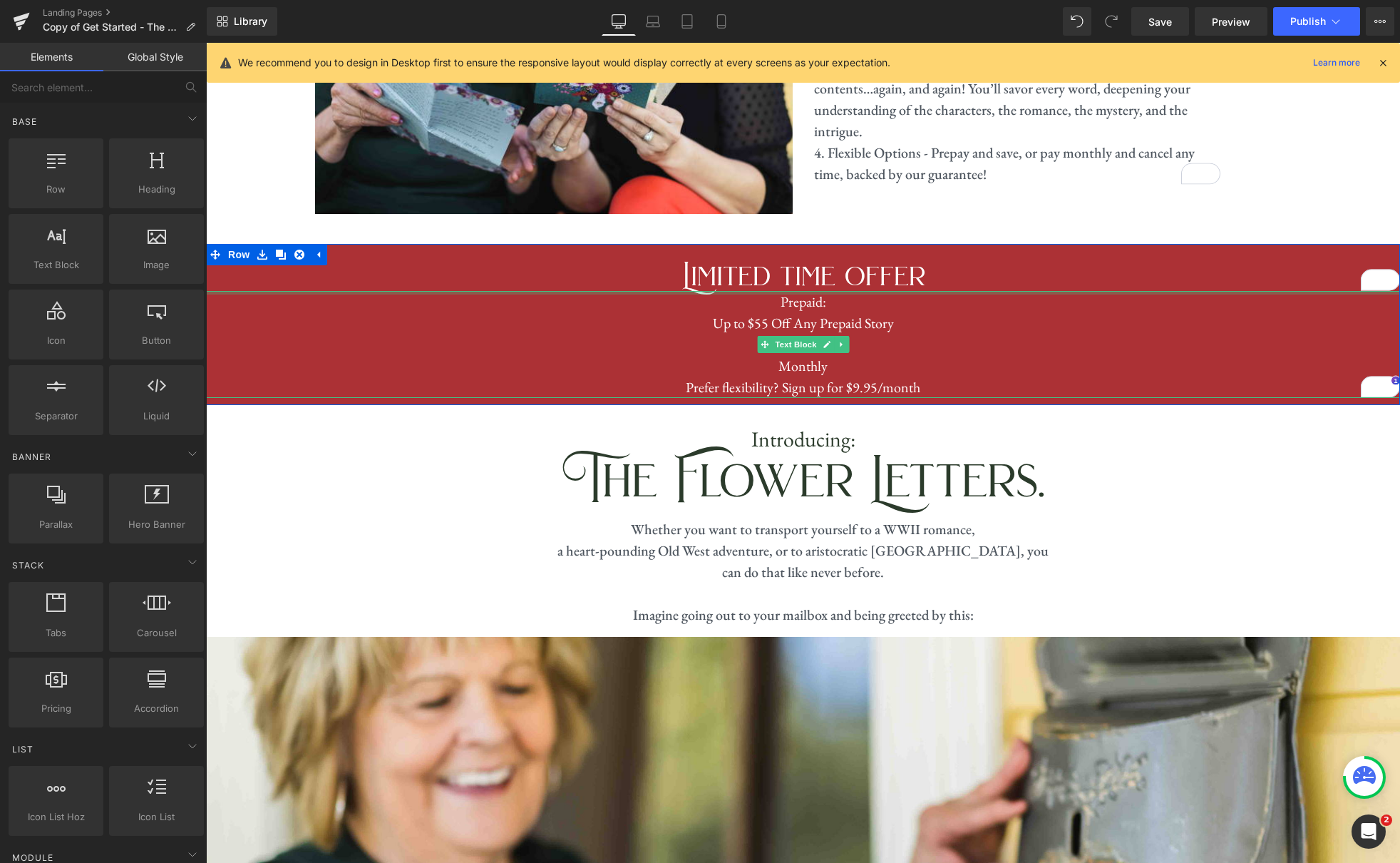
scroll to position [865, 0]
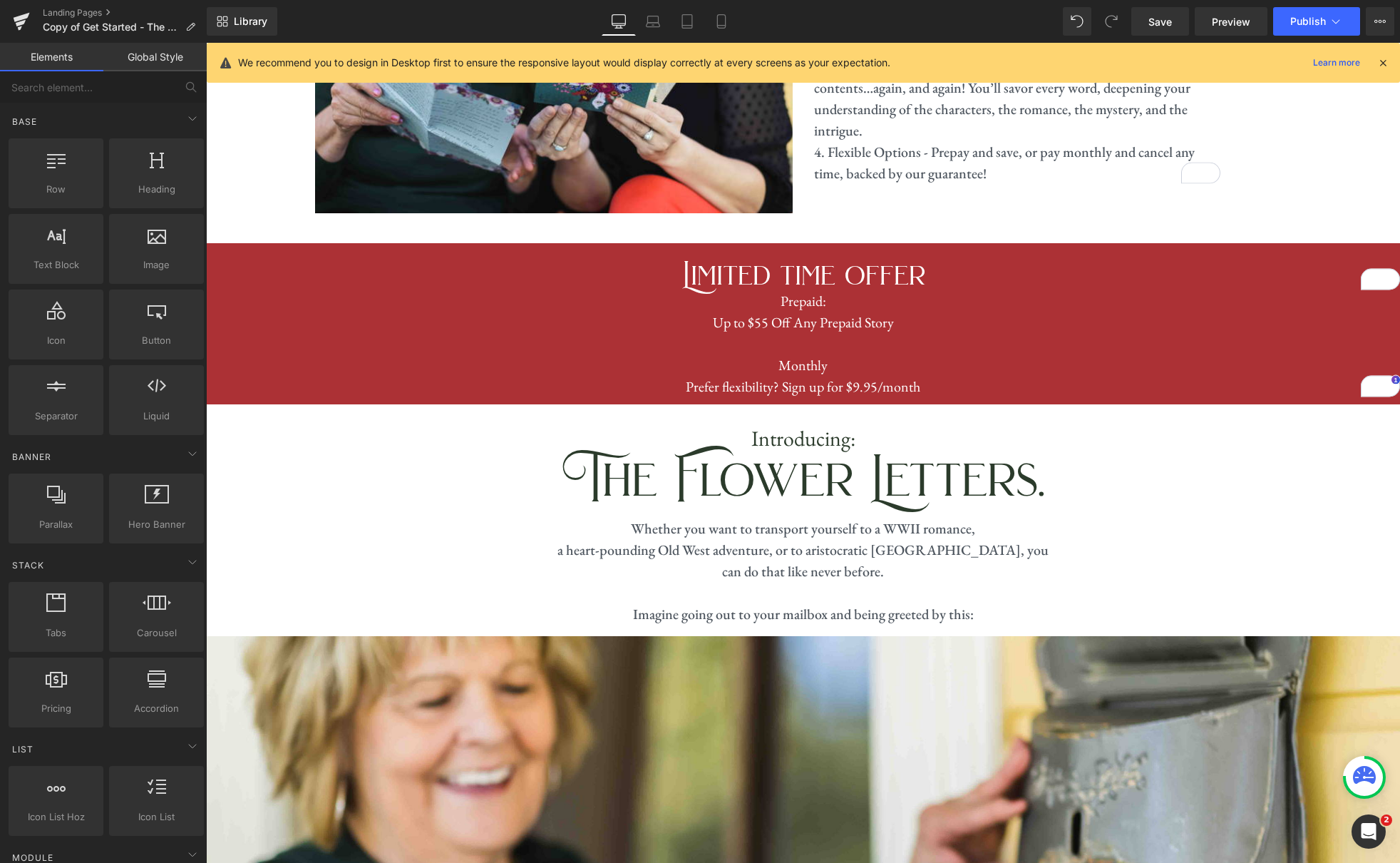
drag, startPoint x: 722, startPoint y: 30, endPoint x: 711, endPoint y: 56, distance: 28.2
click at [722, 30] on link "Mobile" at bounding box center [722, 22] width 34 height 29
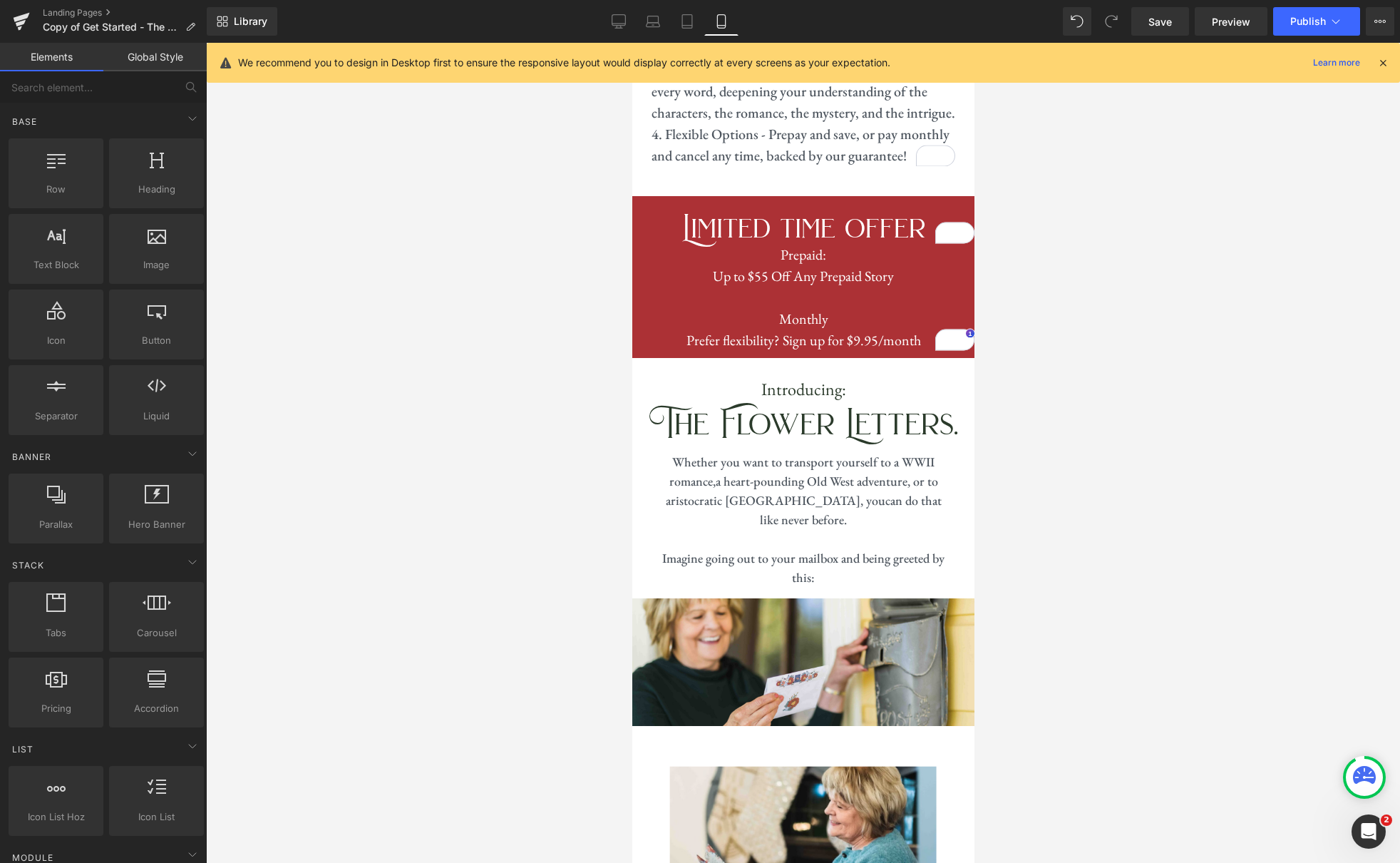
scroll to position [1577, 0]
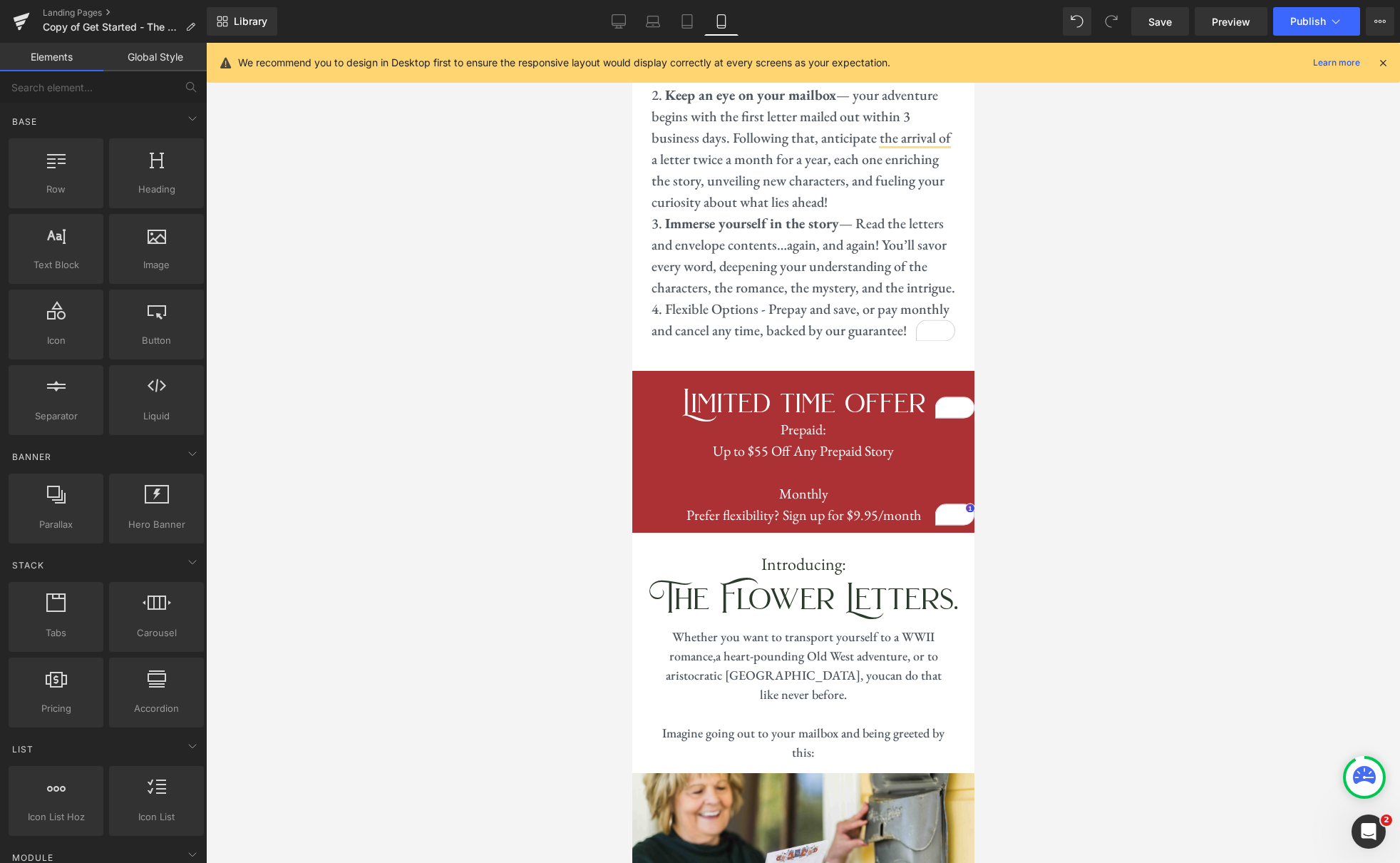
click at [601, 23] on div "Library Mobile Desktop Laptop Tablet Mobile Save Preview Publish Scheduled View…" at bounding box center [804, 22] width 1194 height 29
click at [629, 22] on link "Desktop" at bounding box center [618, 22] width 34 height 29
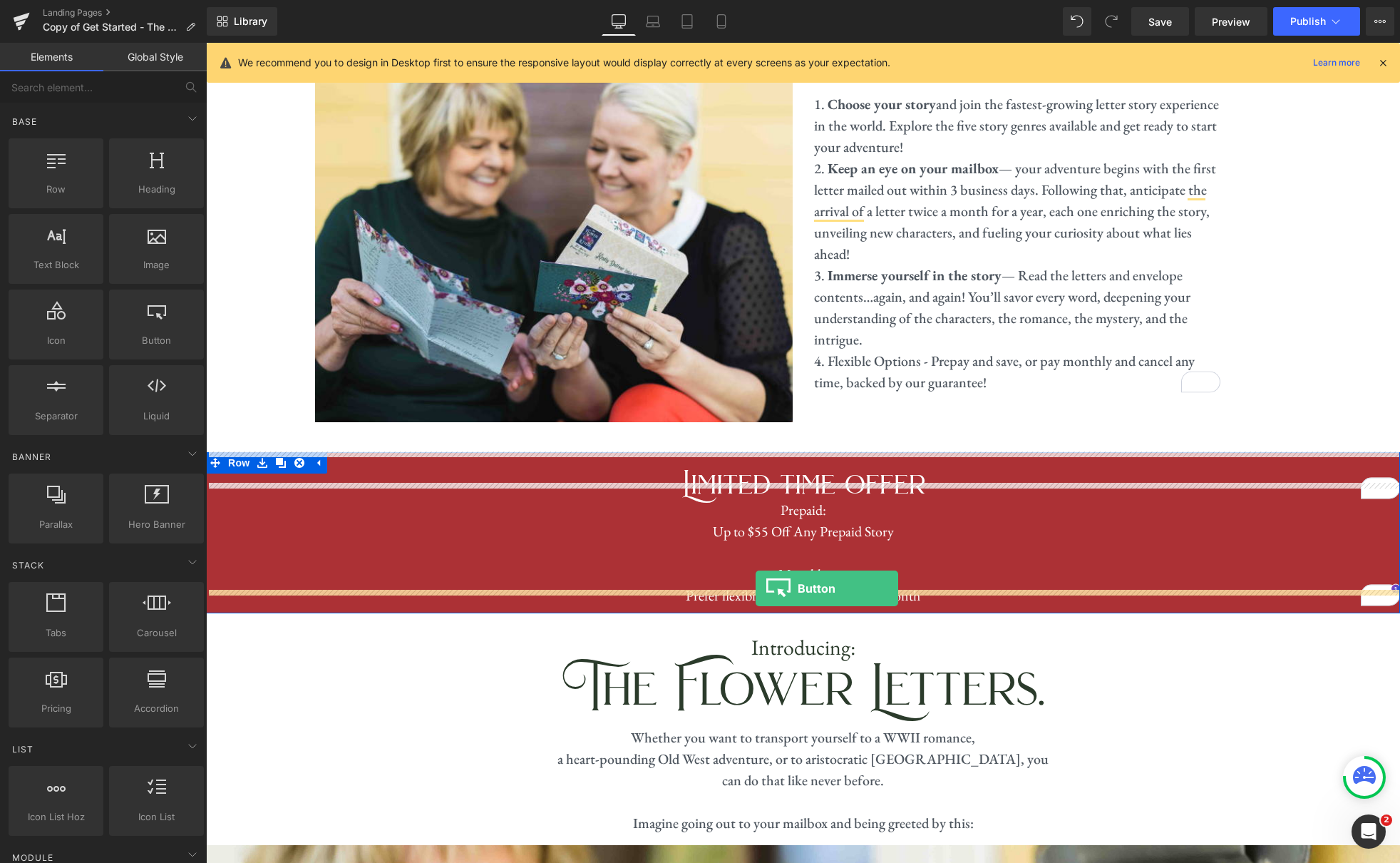
scroll to position [664, 0]
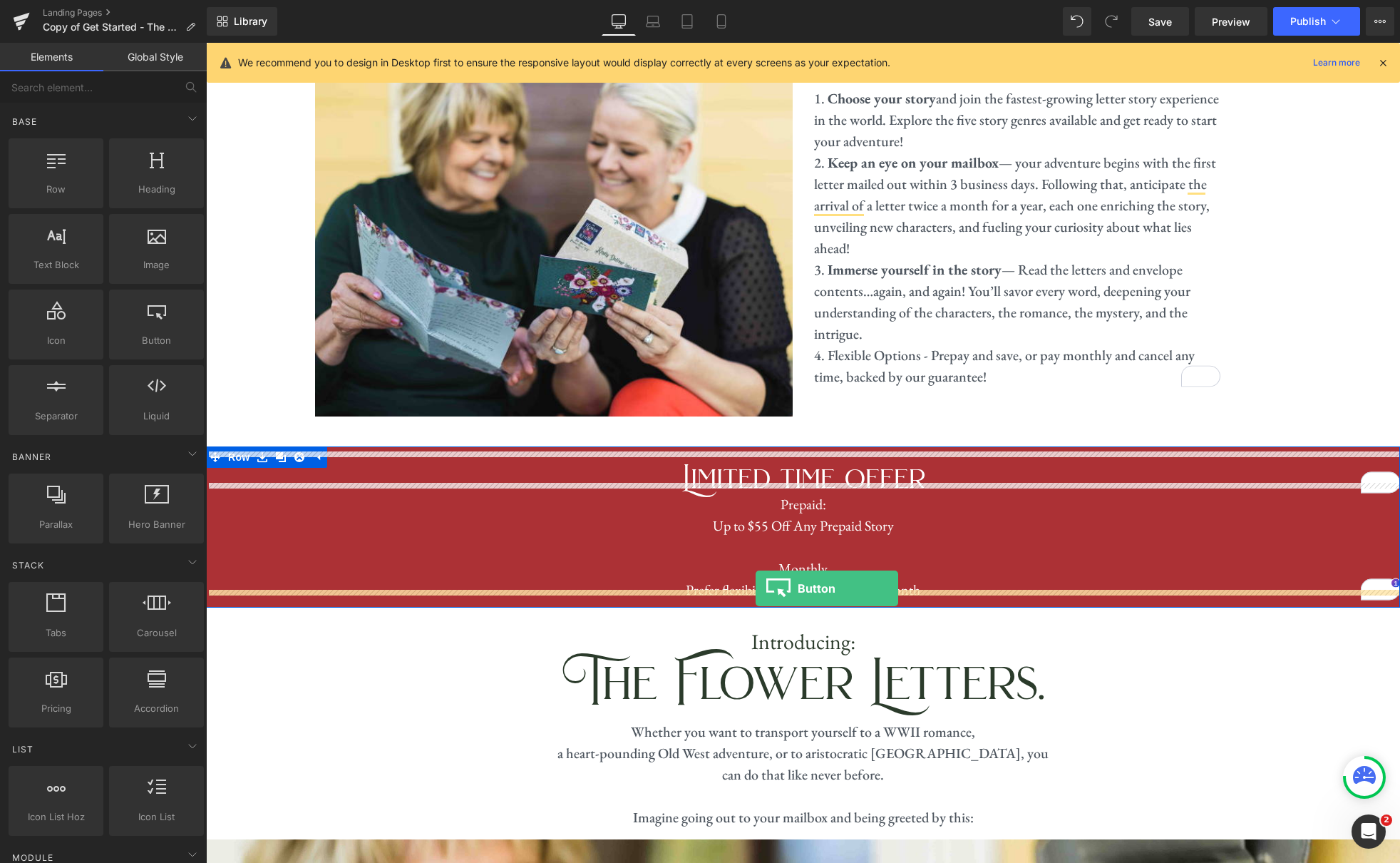
drag, startPoint x: 340, startPoint y: 366, endPoint x: 756, endPoint y: 588, distance: 471.5
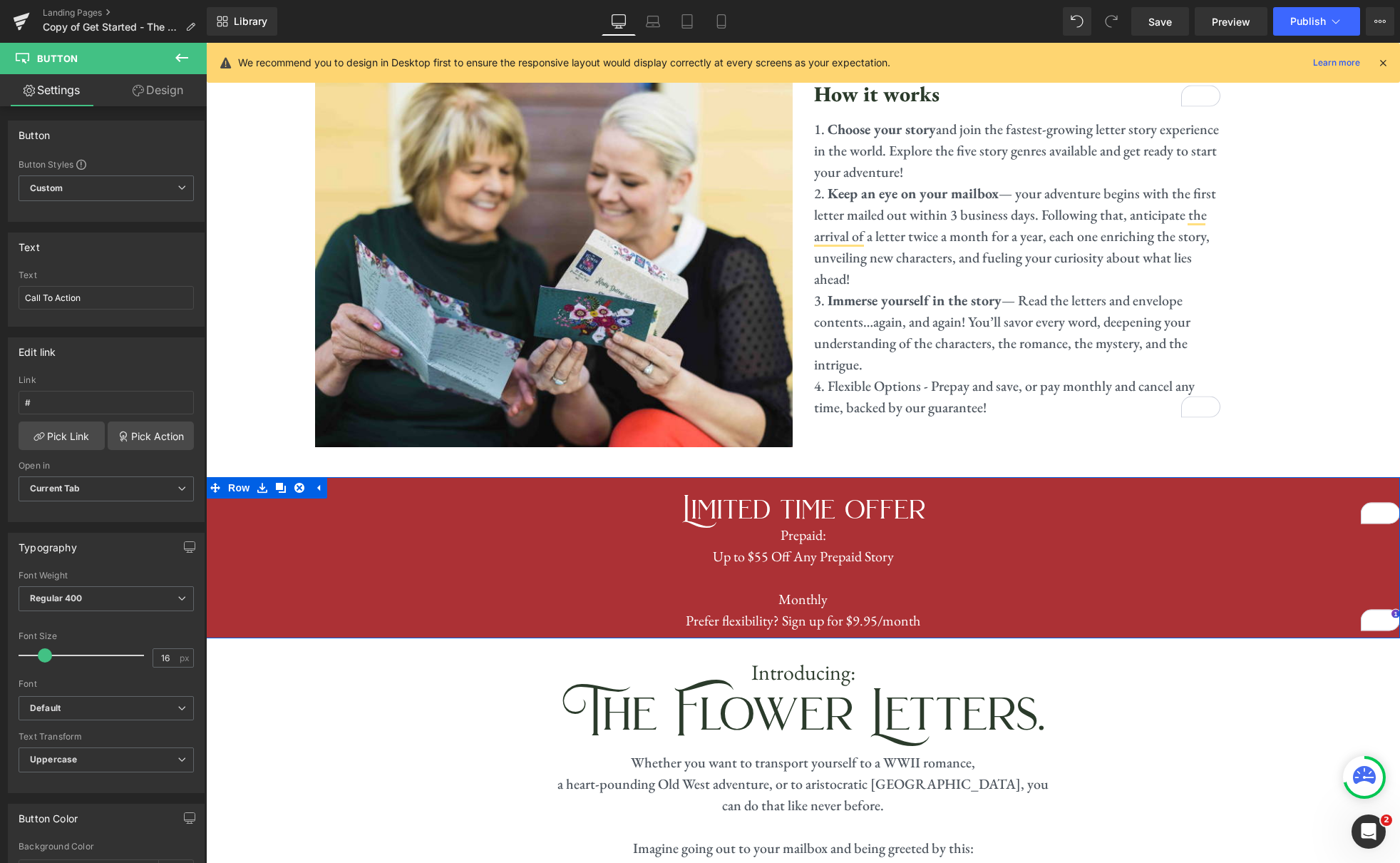
scroll to position [696, 0]
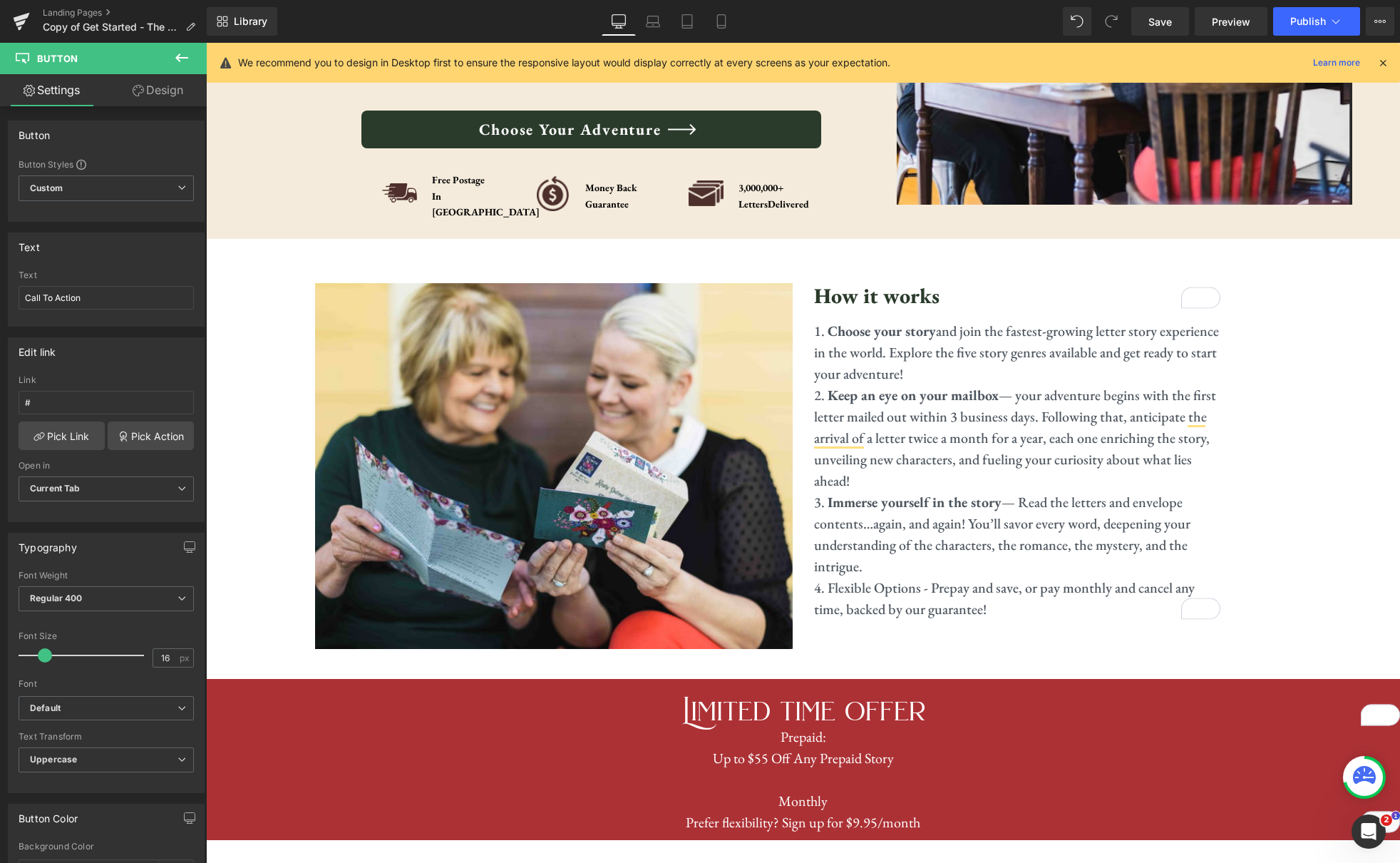
scroll to position [443, 0]
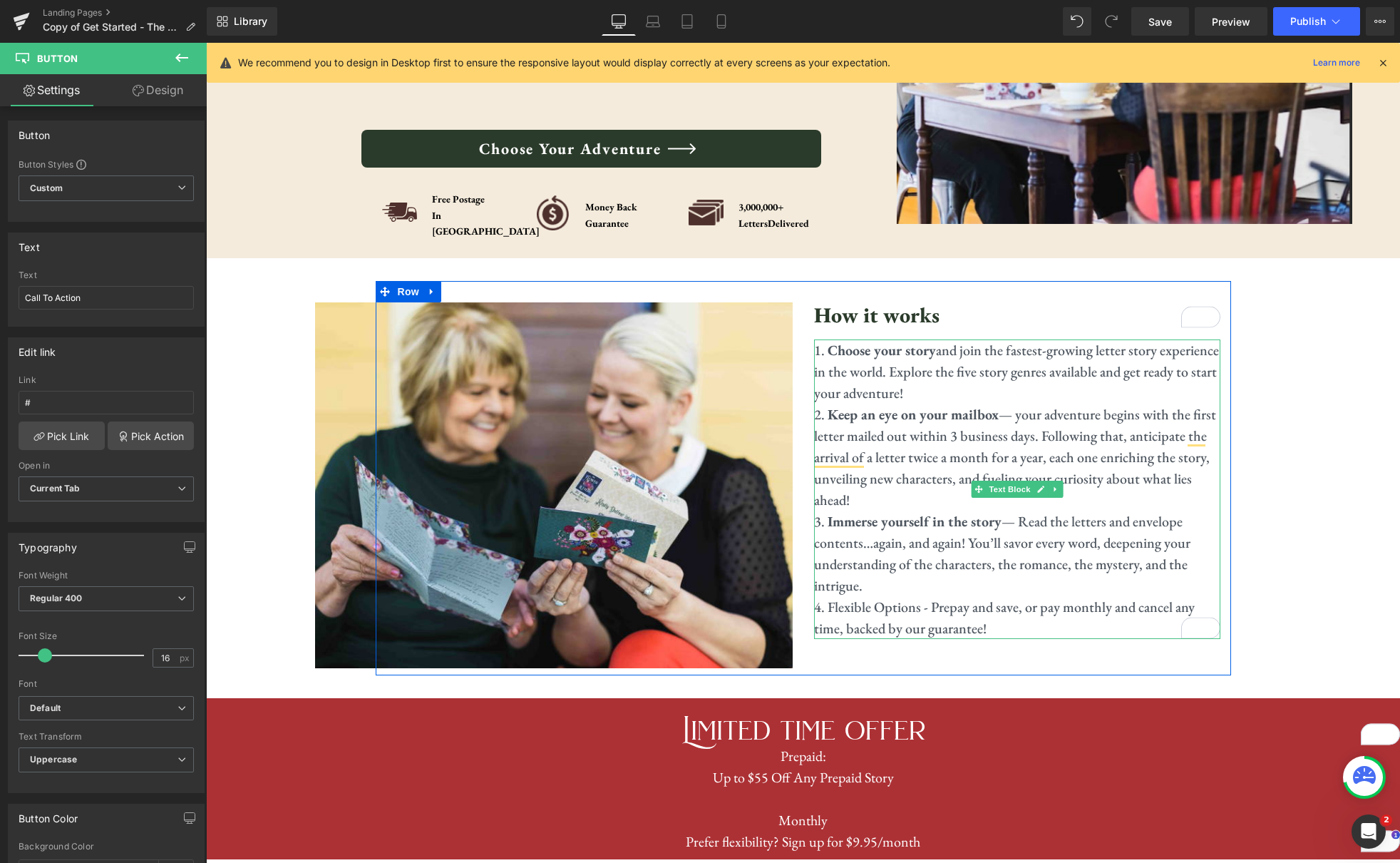
click at [904, 483] on li "Keep an eye on your mailbox — your adventure begins with the first letter maile…" at bounding box center [1016, 456] width 406 height 107
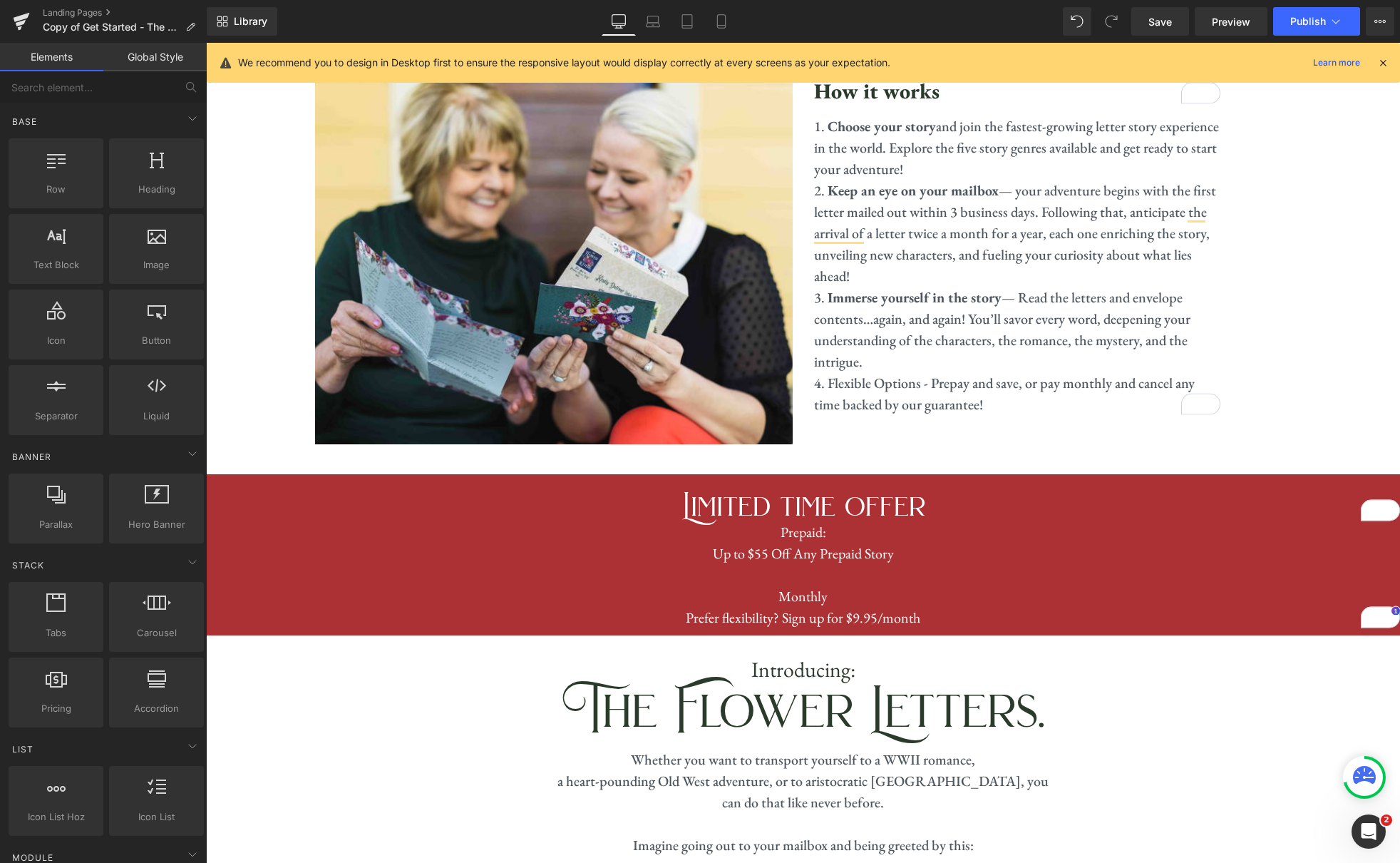
scroll to position [601, 0]
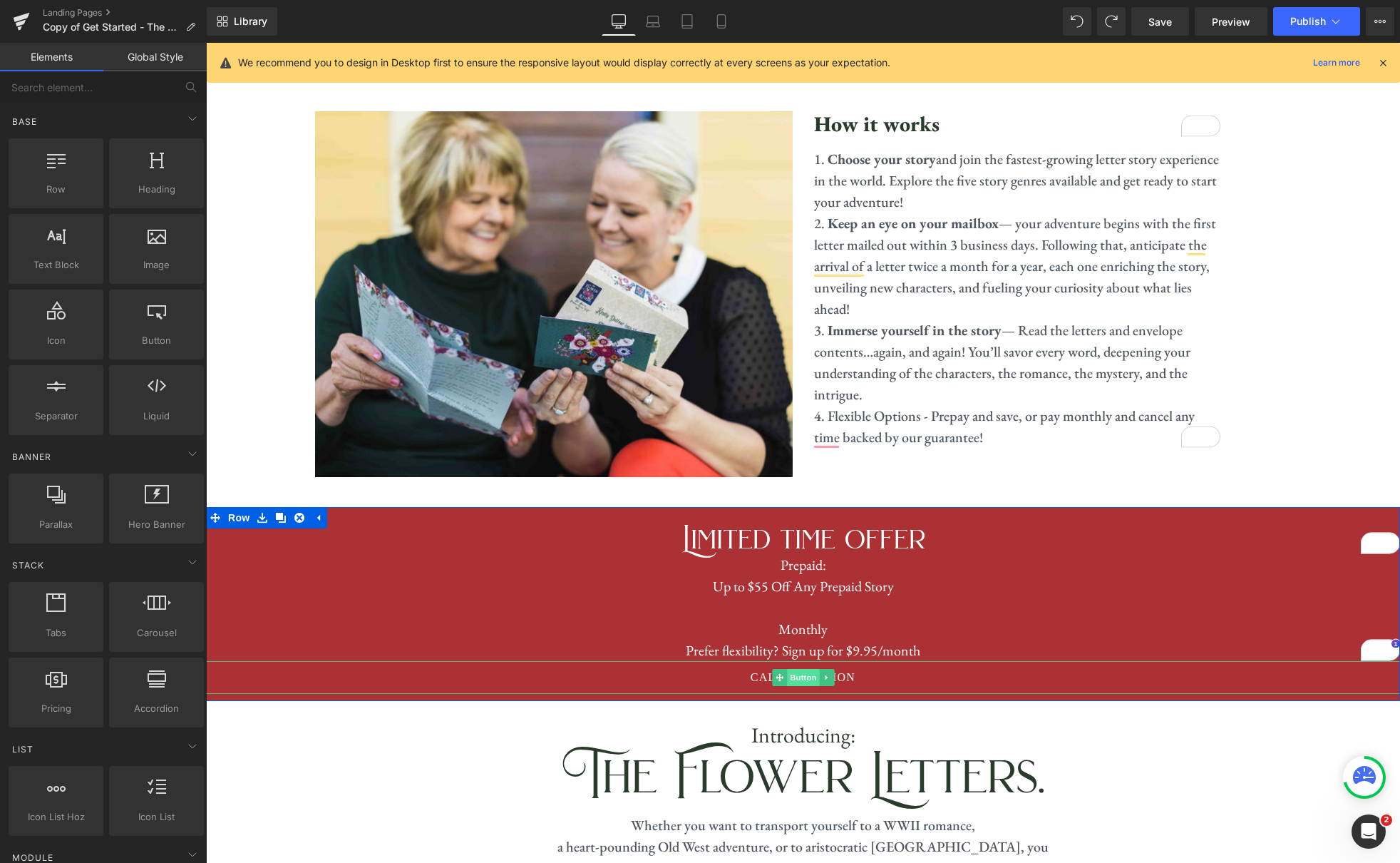
click at [808, 669] on span "Button" at bounding box center [803, 677] width 33 height 17
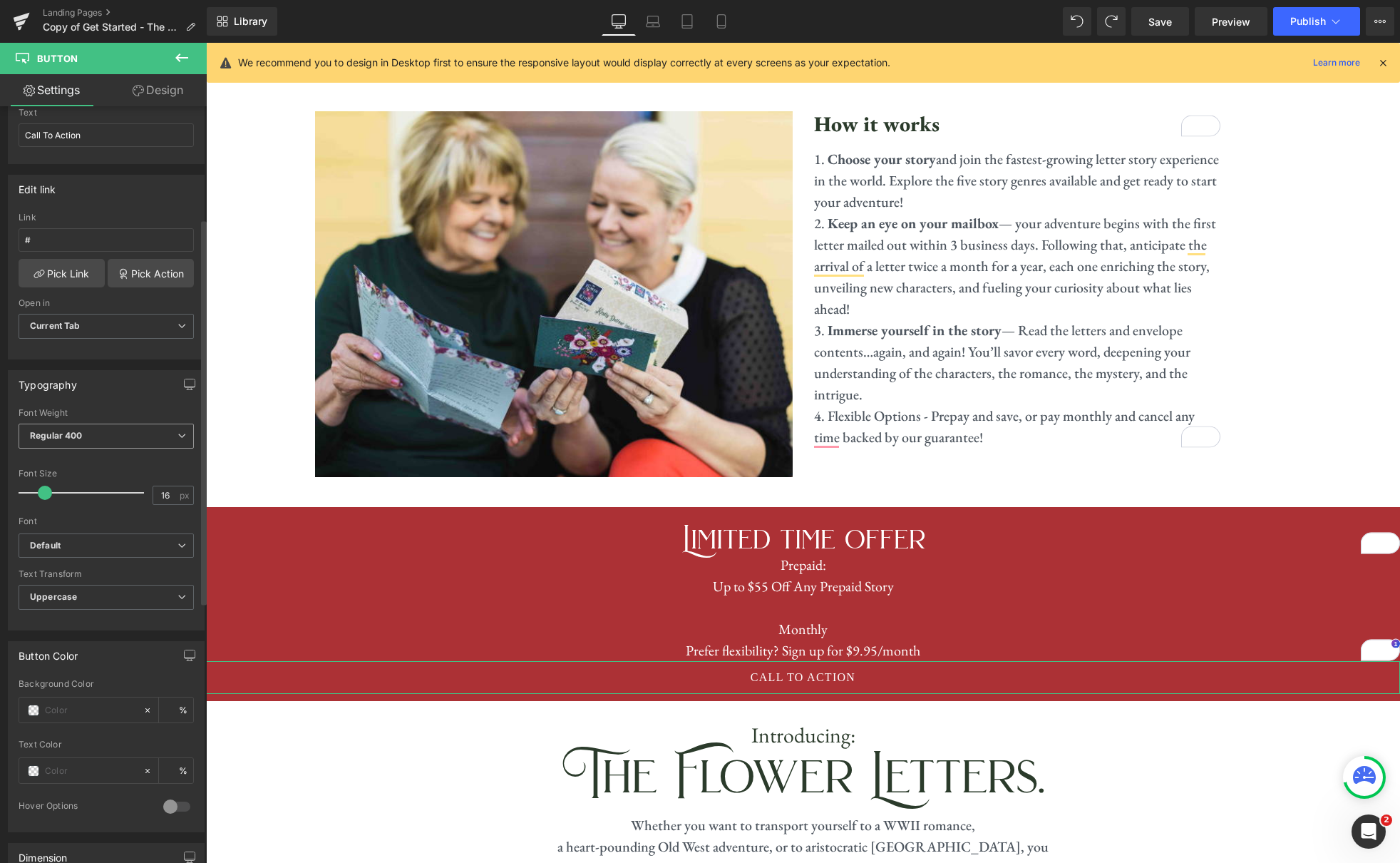
scroll to position [249, 0]
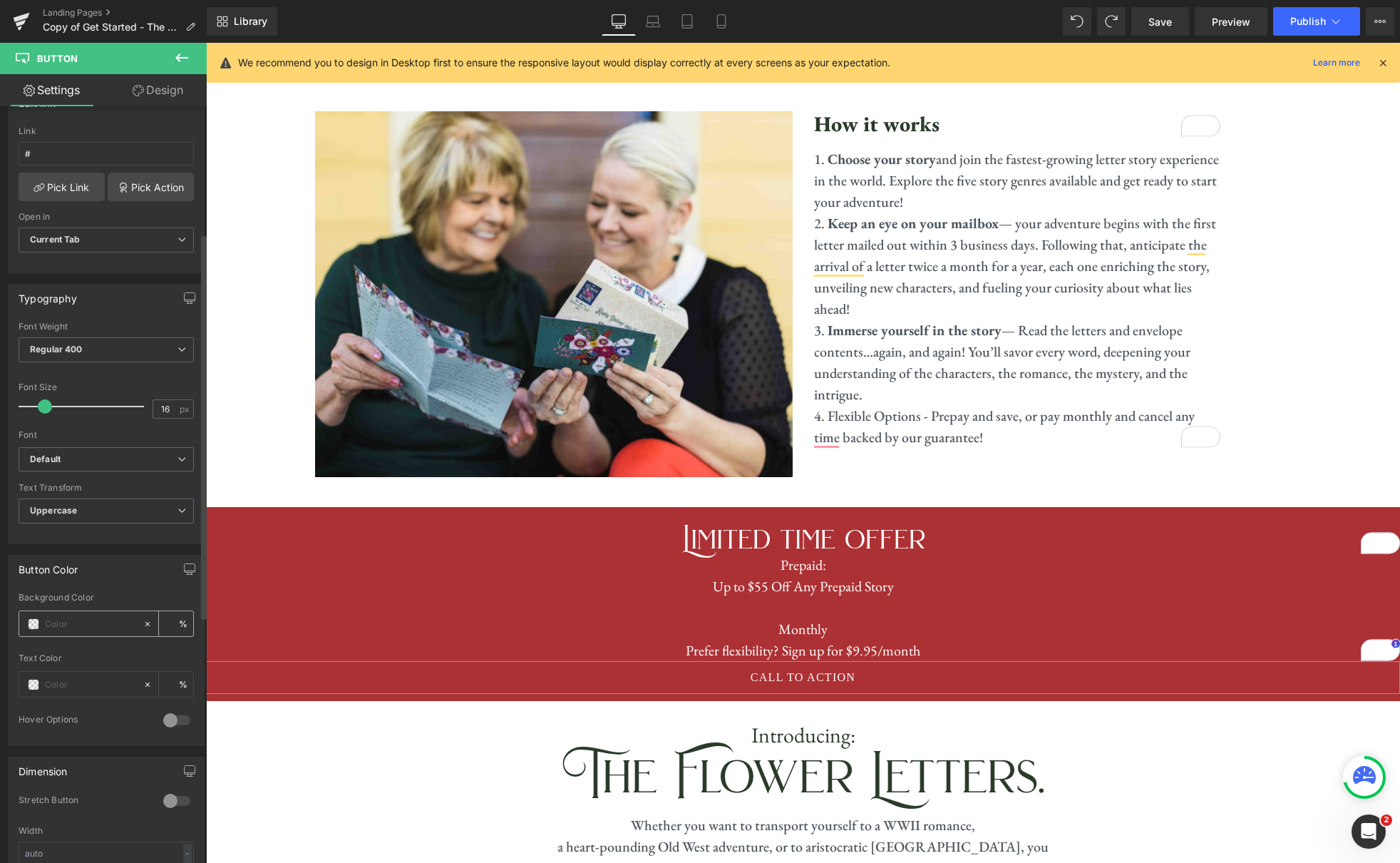
click at [96, 622] on input "text" at bounding box center [91, 624] width 91 height 16
type input "#103c57"
type input "100"
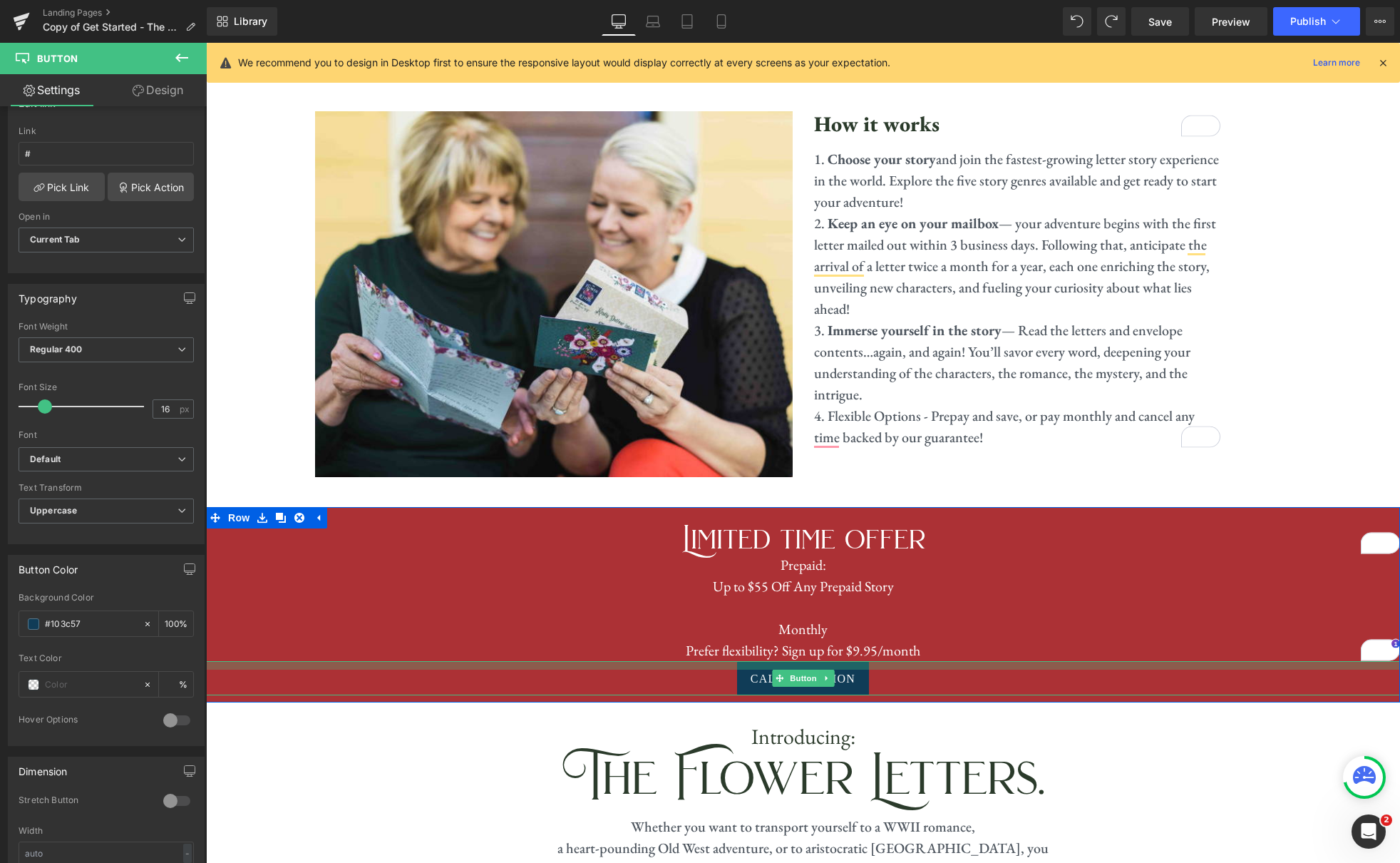
click at [882, 660] on div at bounding box center [803, 665] width 1194 height 9
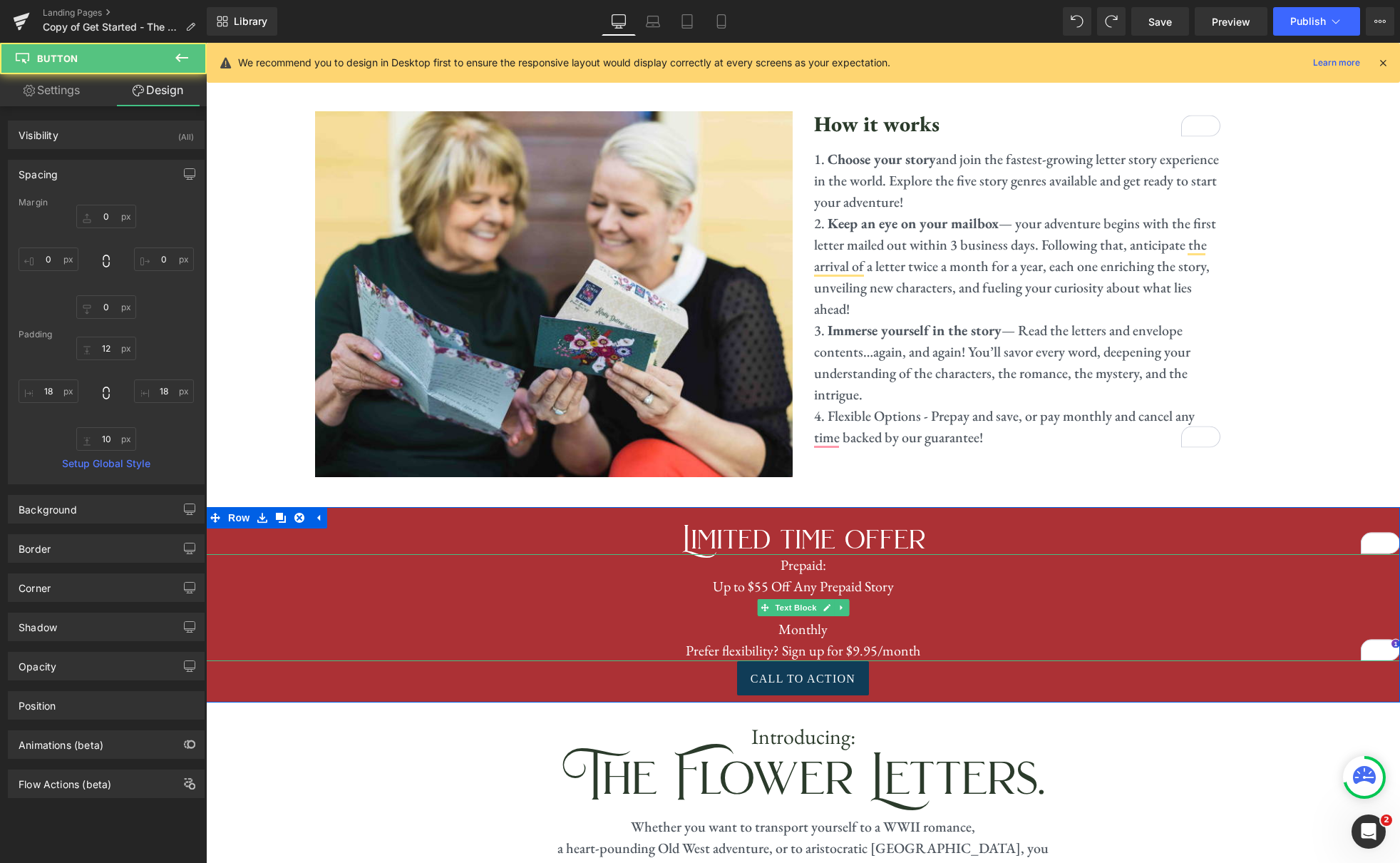
drag, startPoint x: 926, startPoint y: 634, endPoint x: 936, endPoint y: 636, distance: 10.2
click at [926, 640] on p "Prefer flexibility? Sign up for $9.95/month" at bounding box center [803, 651] width 1194 height 22
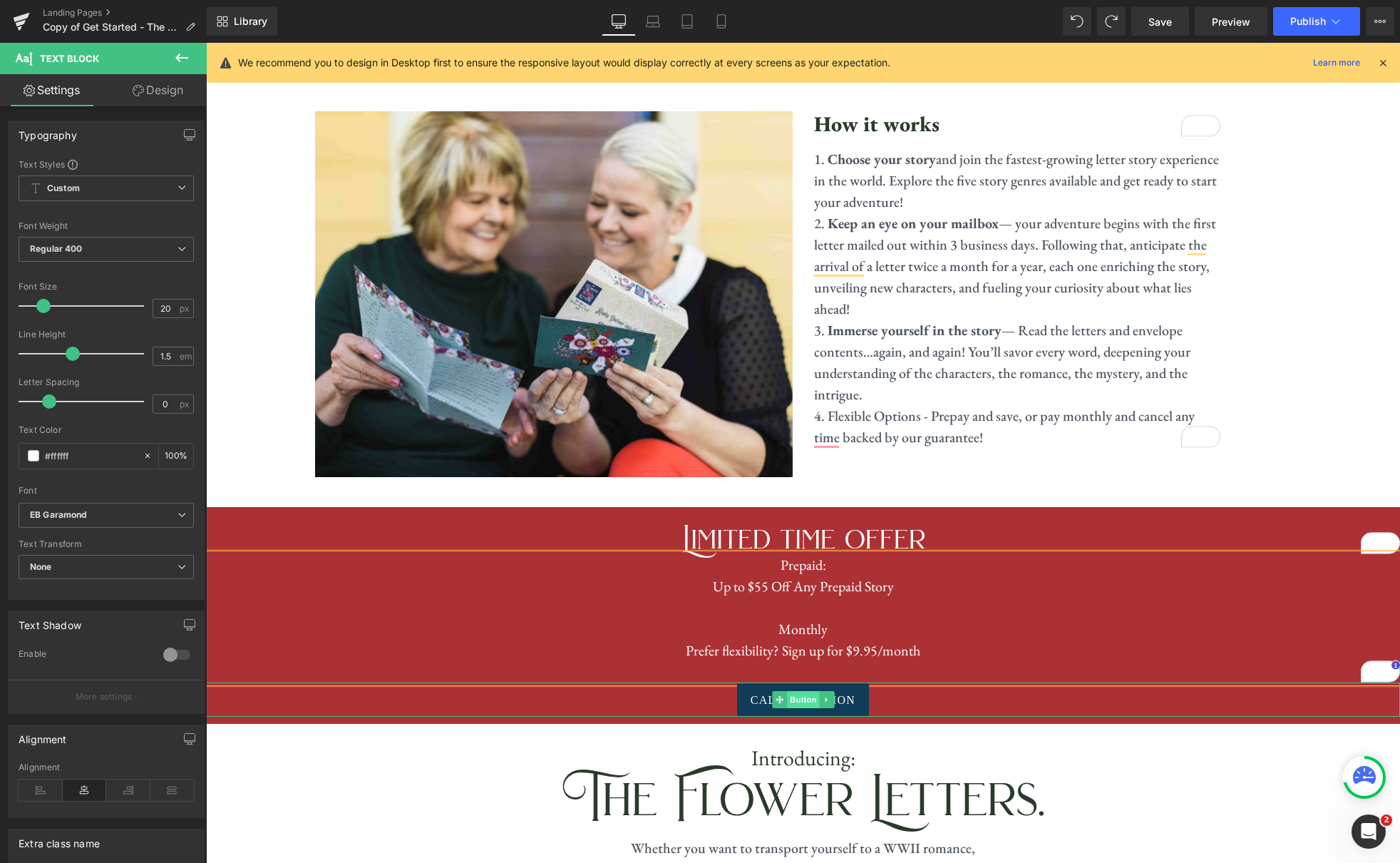
click at [797, 691] on span "Button" at bounding box center [803, 699] width 33 height 17
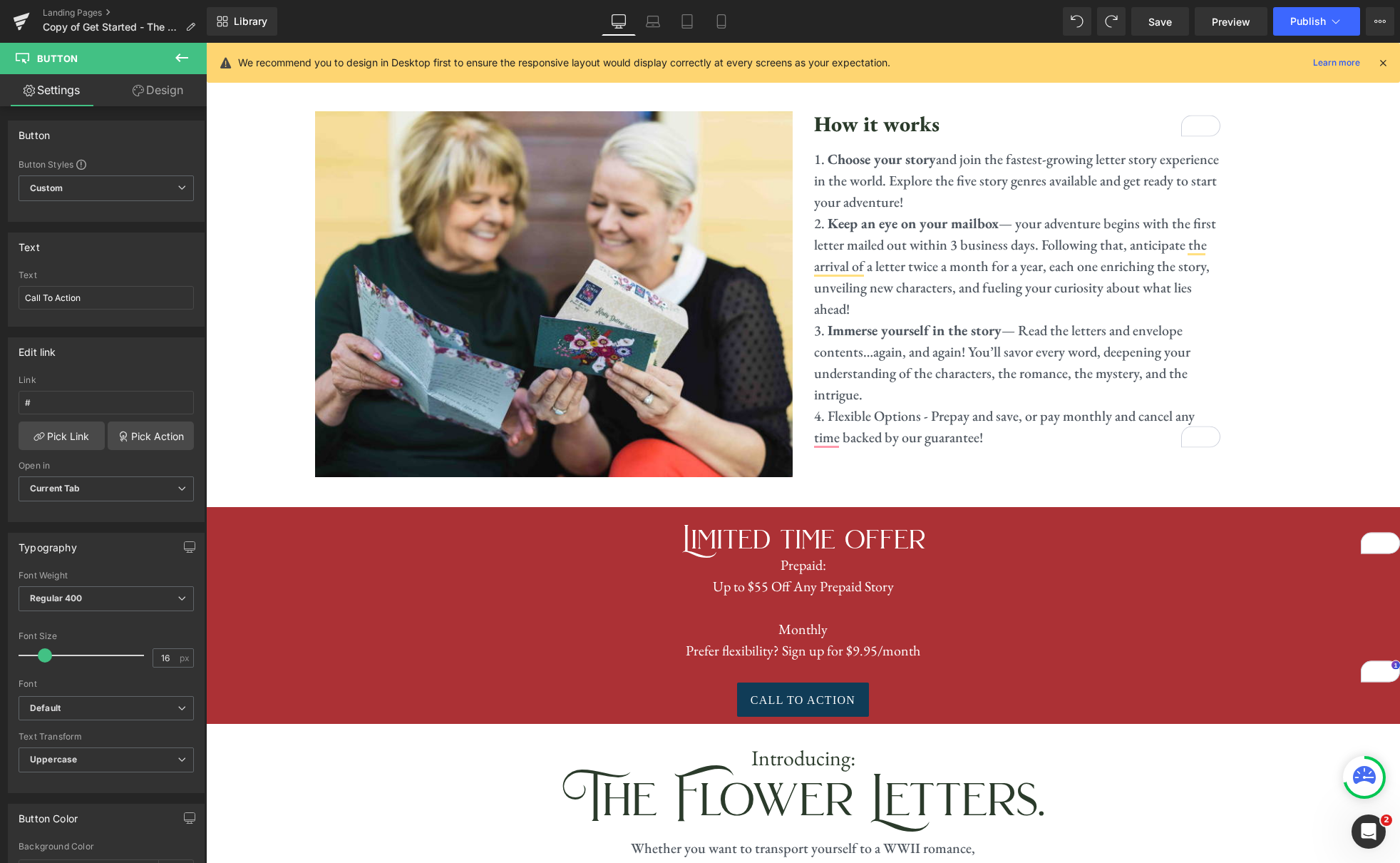
drag, startPoint x: 120, startPoint y: 299, endPoint x: -21, endPoint y: 290, distance: 141.3
click at [0, 290] on html "Button You are previewing how the will restyle your page. You can not edit Elem…" at bounding box center [700, 431] width 1400 height 863
type input "S"
type input "CHOOSE YOUR STORY"
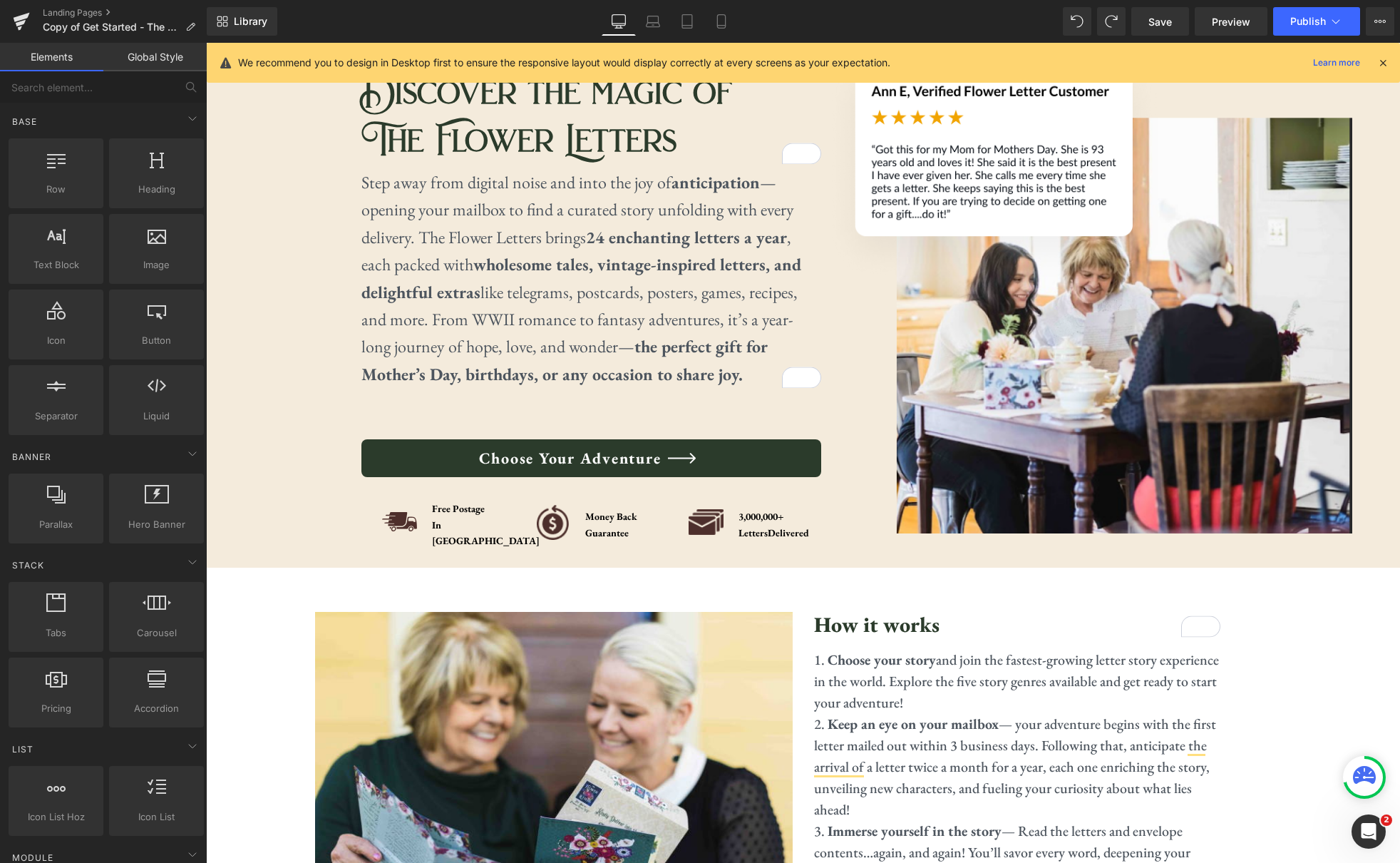
scroll to position [9, 0]
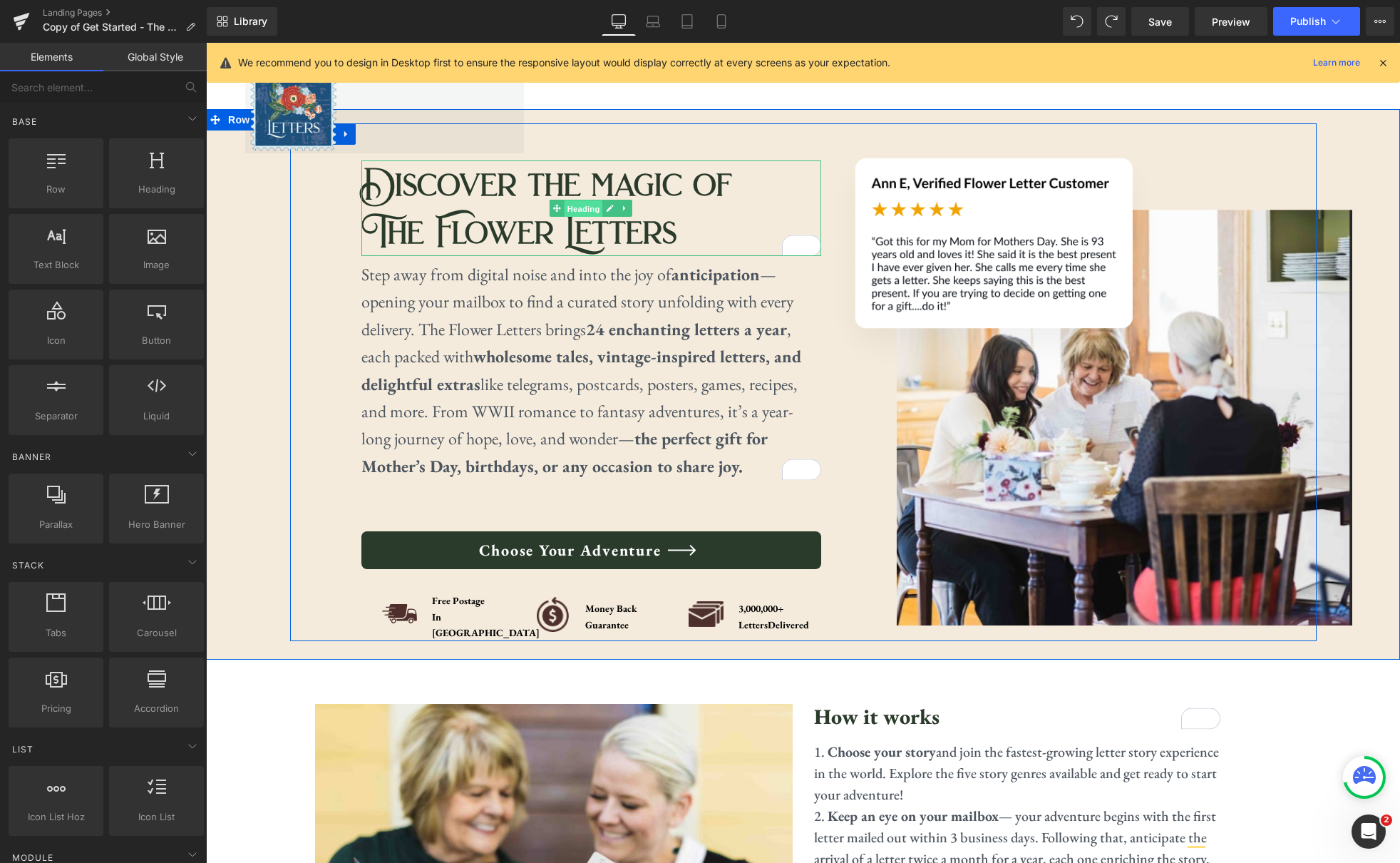
click at [592, 206] on span "Heading" at bounding box center [583, 209] width 39 height 17
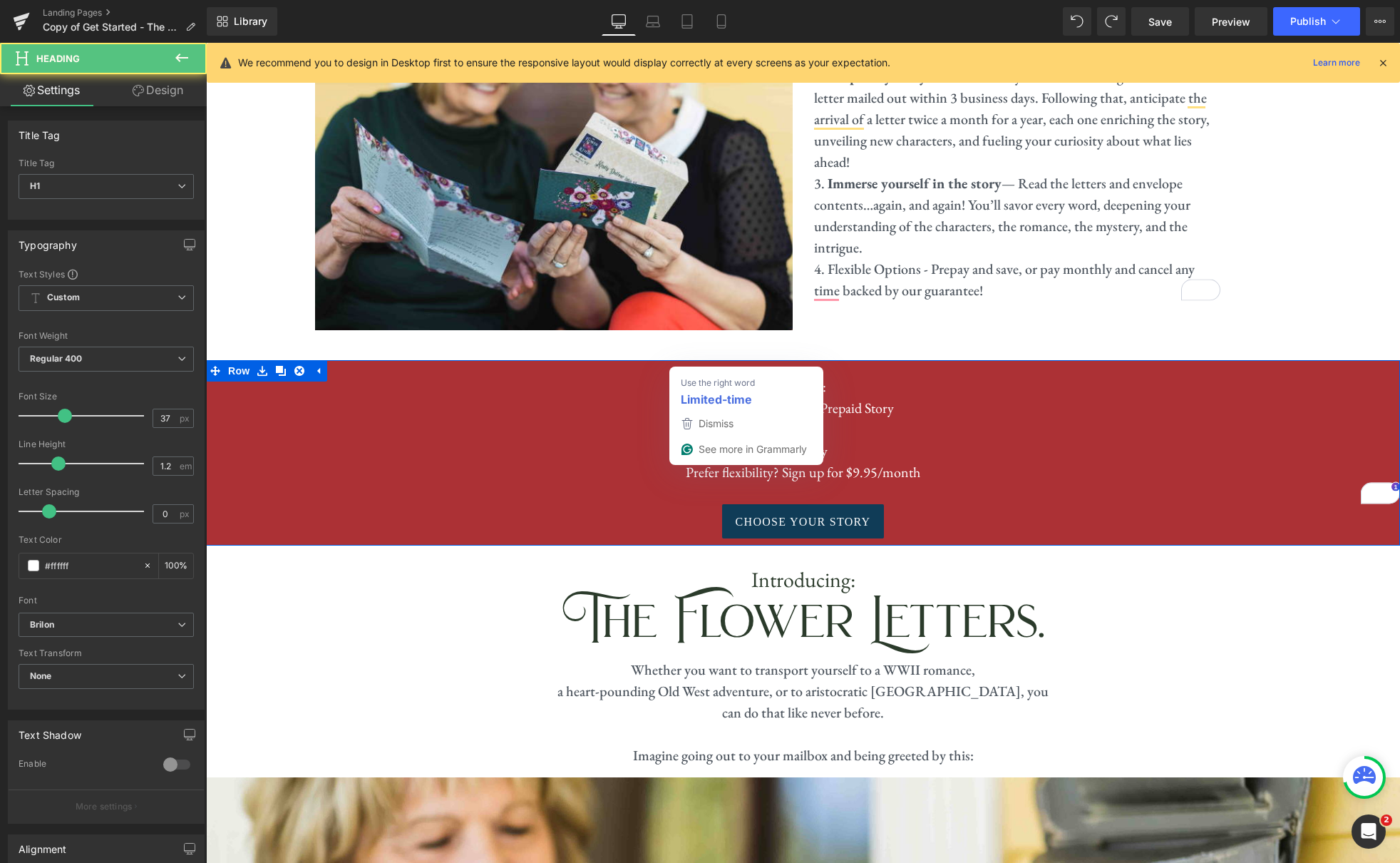
scroll to position [810, 0]
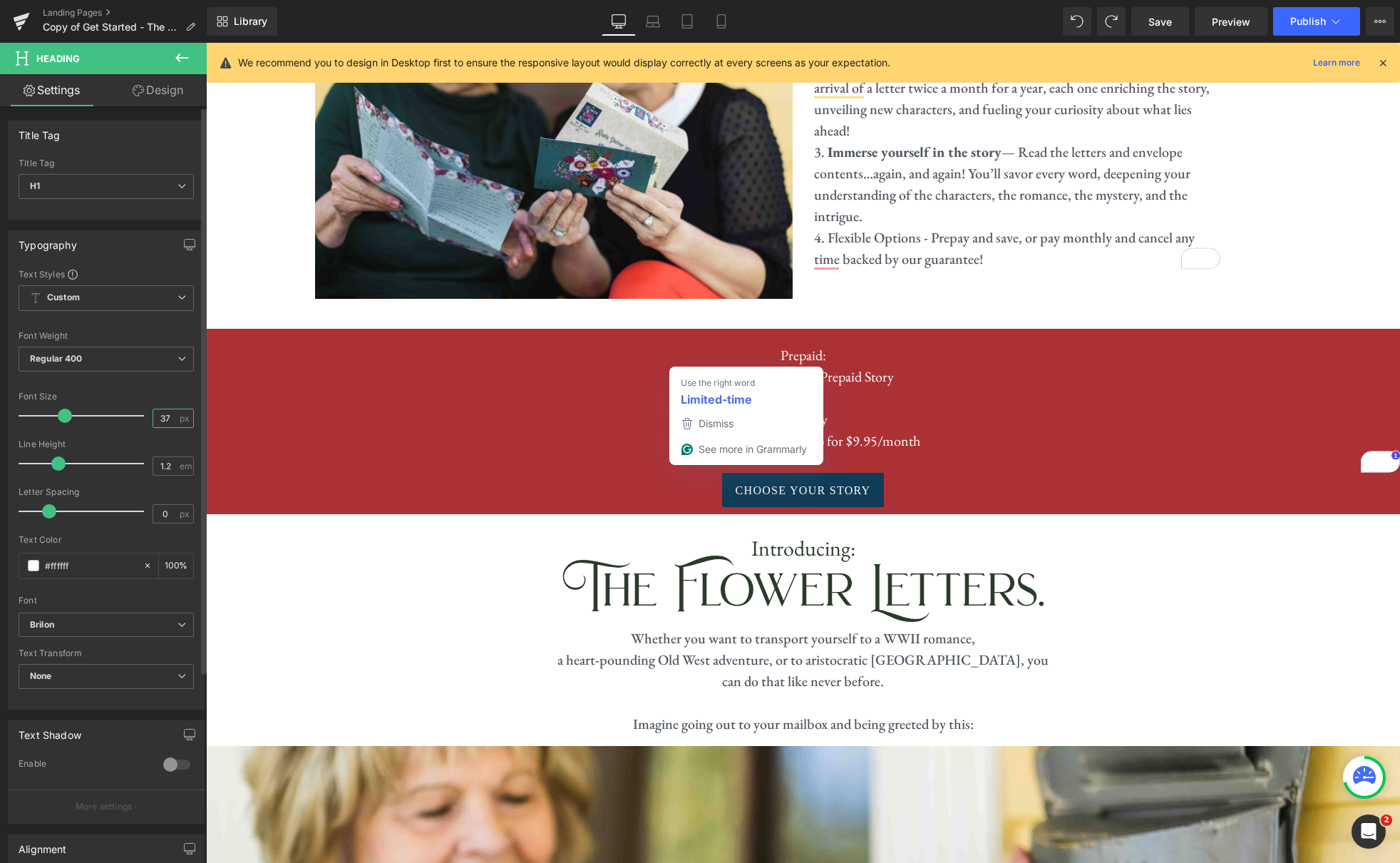
drag, startPoint x: 169, startPoint y: 417, endPoint x: 156, endPoint y: 415, distance: 13.2
click at [156, 415] on input "37" at bounding box center [166, 419] width 25 height 18
type input "42"
click at [1154, 452] on p "To enrich screen reader interactions, please activate Accessibility in Grammarl…" at bounding box center [803, 462] width 1194 height 22
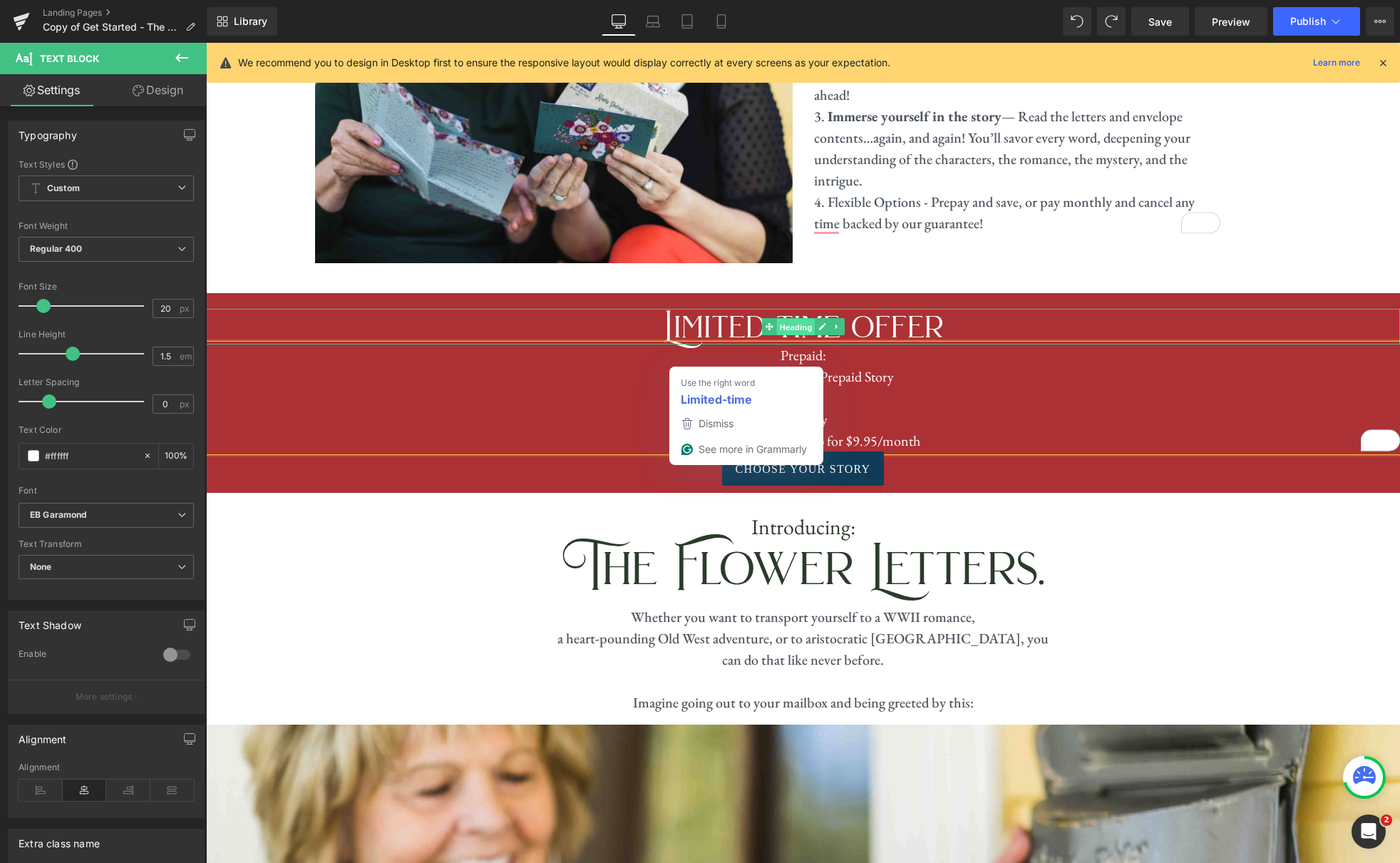
click at [793, 319] on span "Heading" at bounding box center [795, 327] width 39 height 17
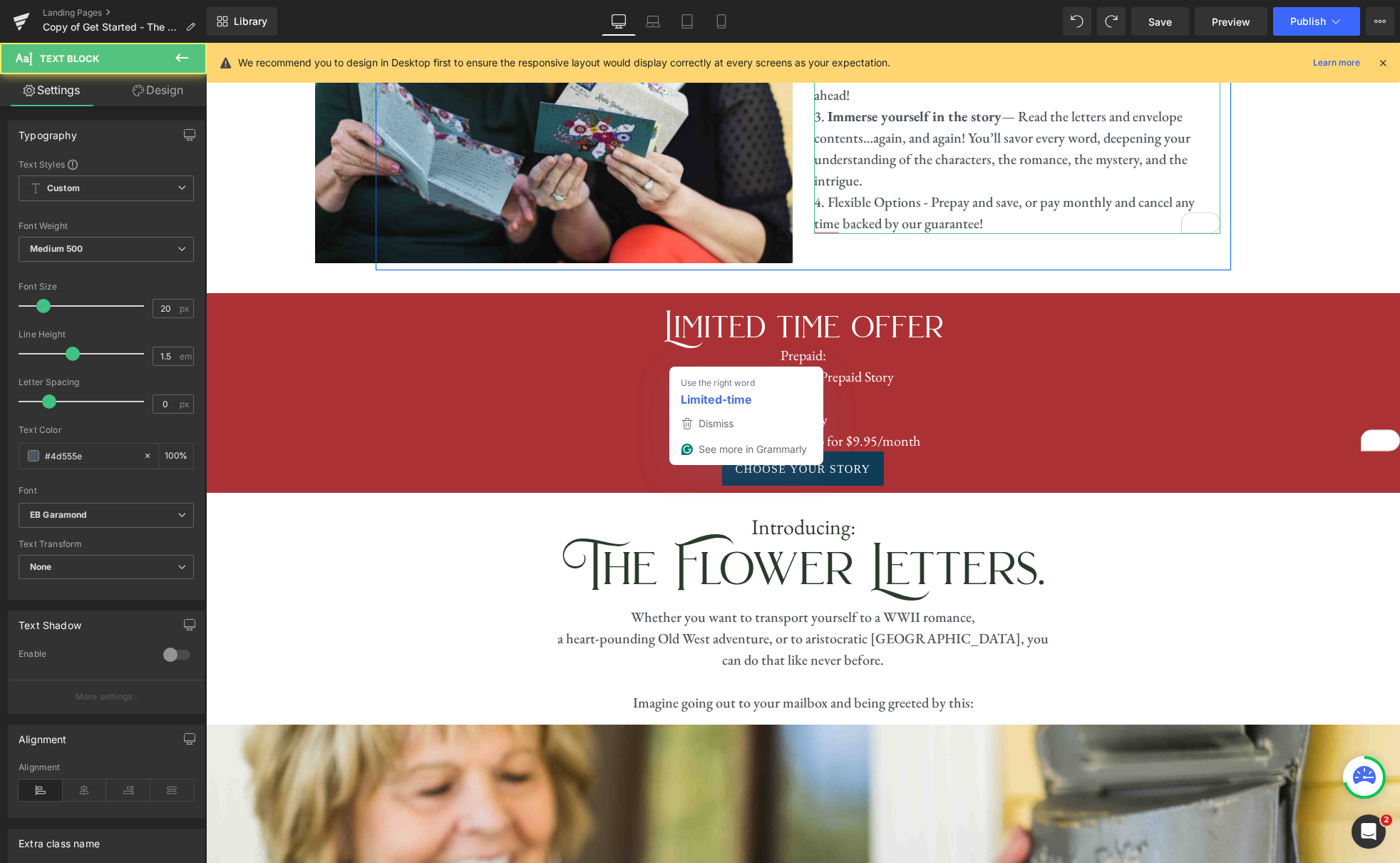
click at [988, 191] on li "Flexible Options - Prepay and save, or pay monthly and cancel any time backed b…" at bounding box center [1016, 212] width 406 height 43
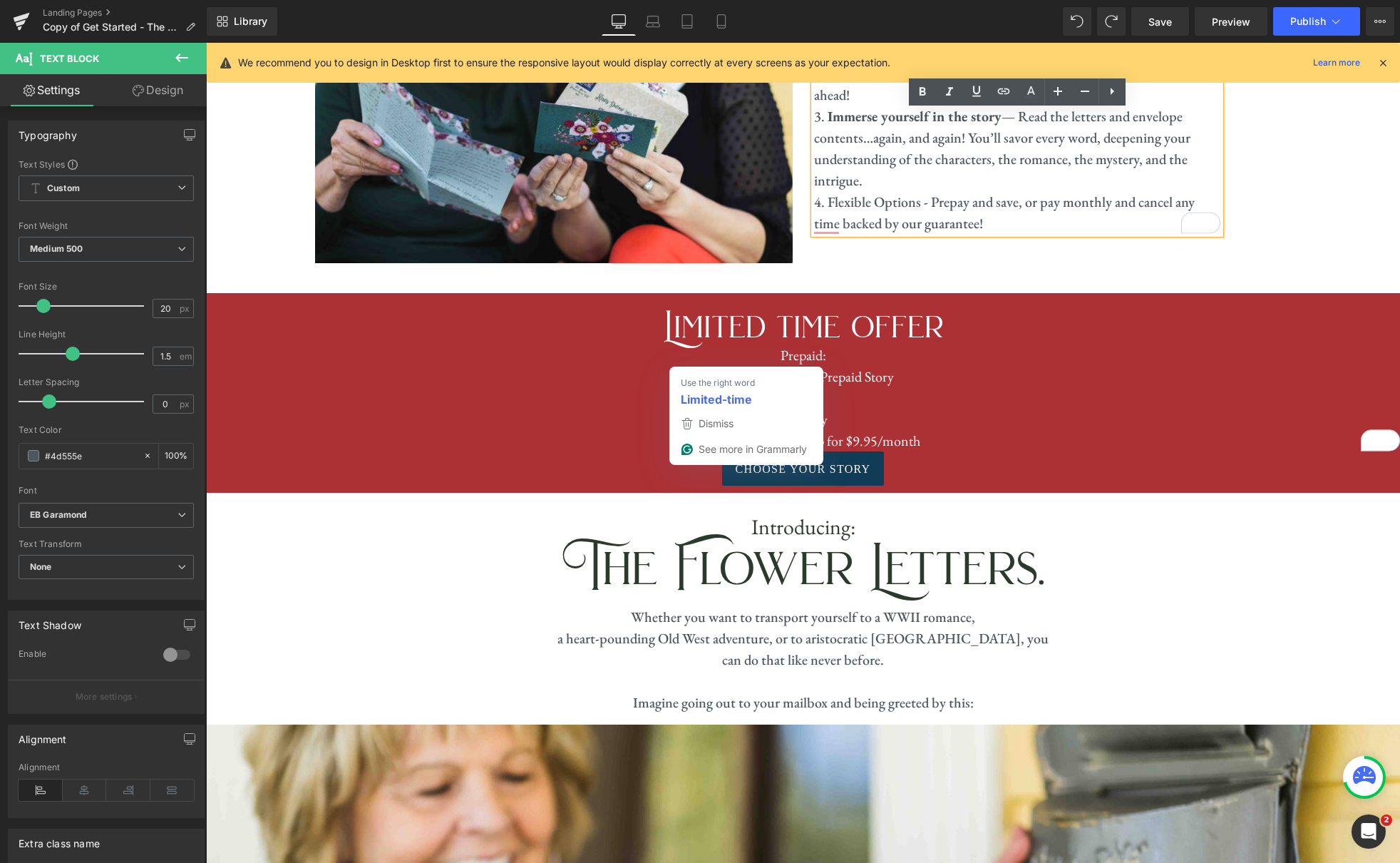
click at [985, 387] on p "To enrich screen reader interactions, please activate Accessibility in Grammarl…" at bounding box center [803, 398] width 1194 height 22
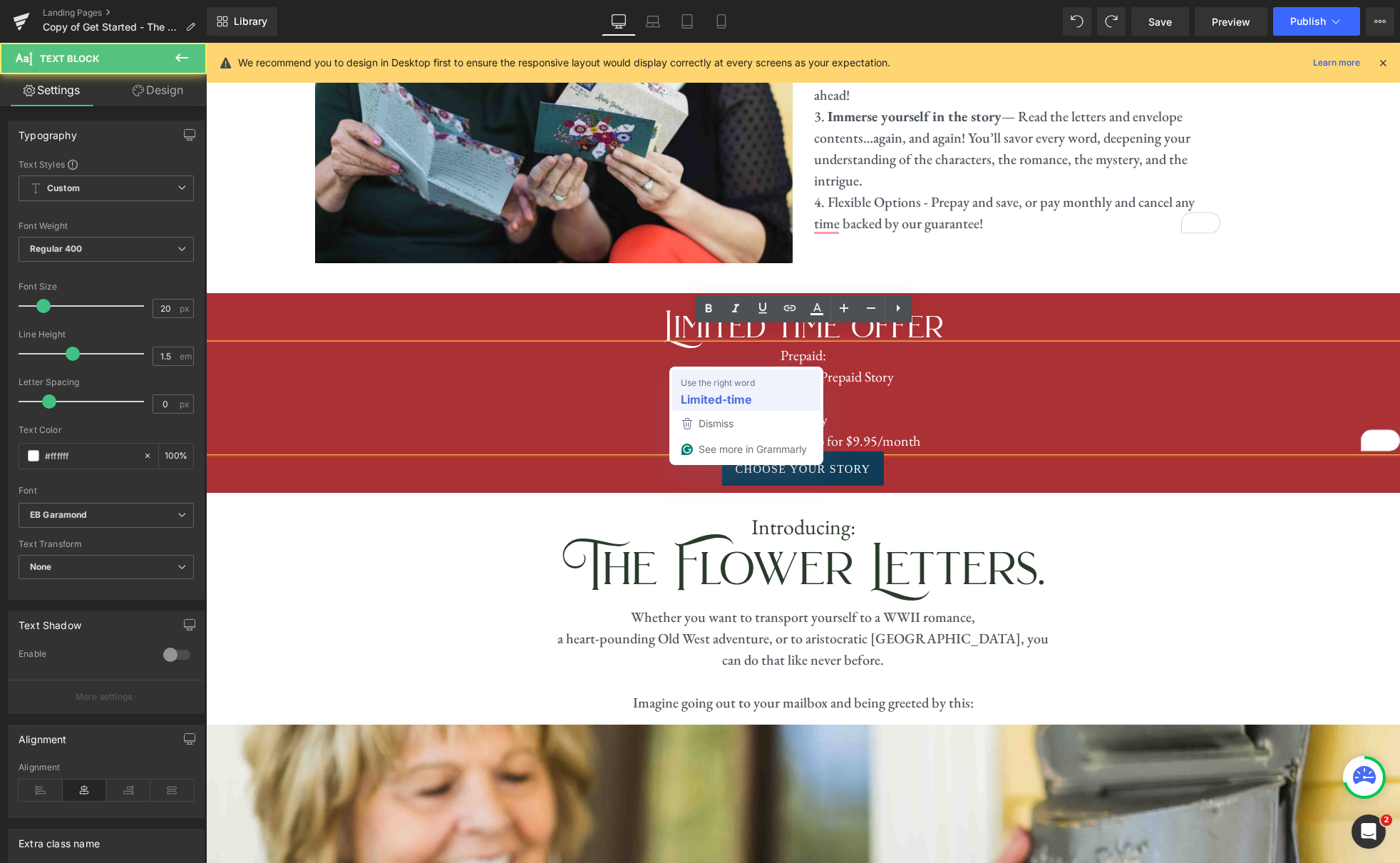
click at [0, 0] on strong "Limited-time" at bounding box center [0, 0] width 0 height 0
click at [1008, 390] on p "To enrich screen reader interactions, please activate Accessibility in Grammarl…" at bounding box center [803, 398] width 1194 height 22
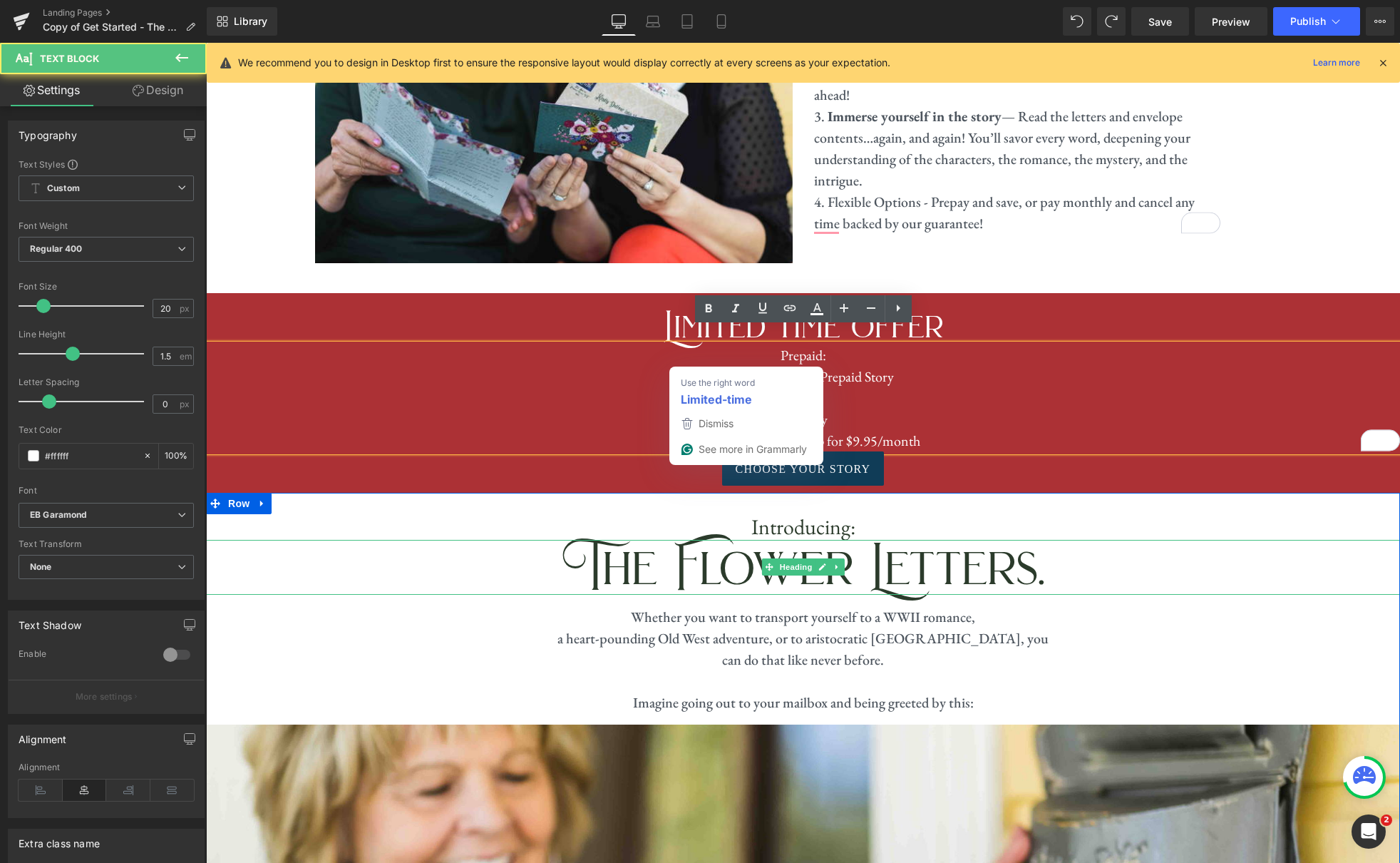
click at [1094, 539] on h3 "The Flower Letters." at bounding box center [803, 566] width 1194 height 55
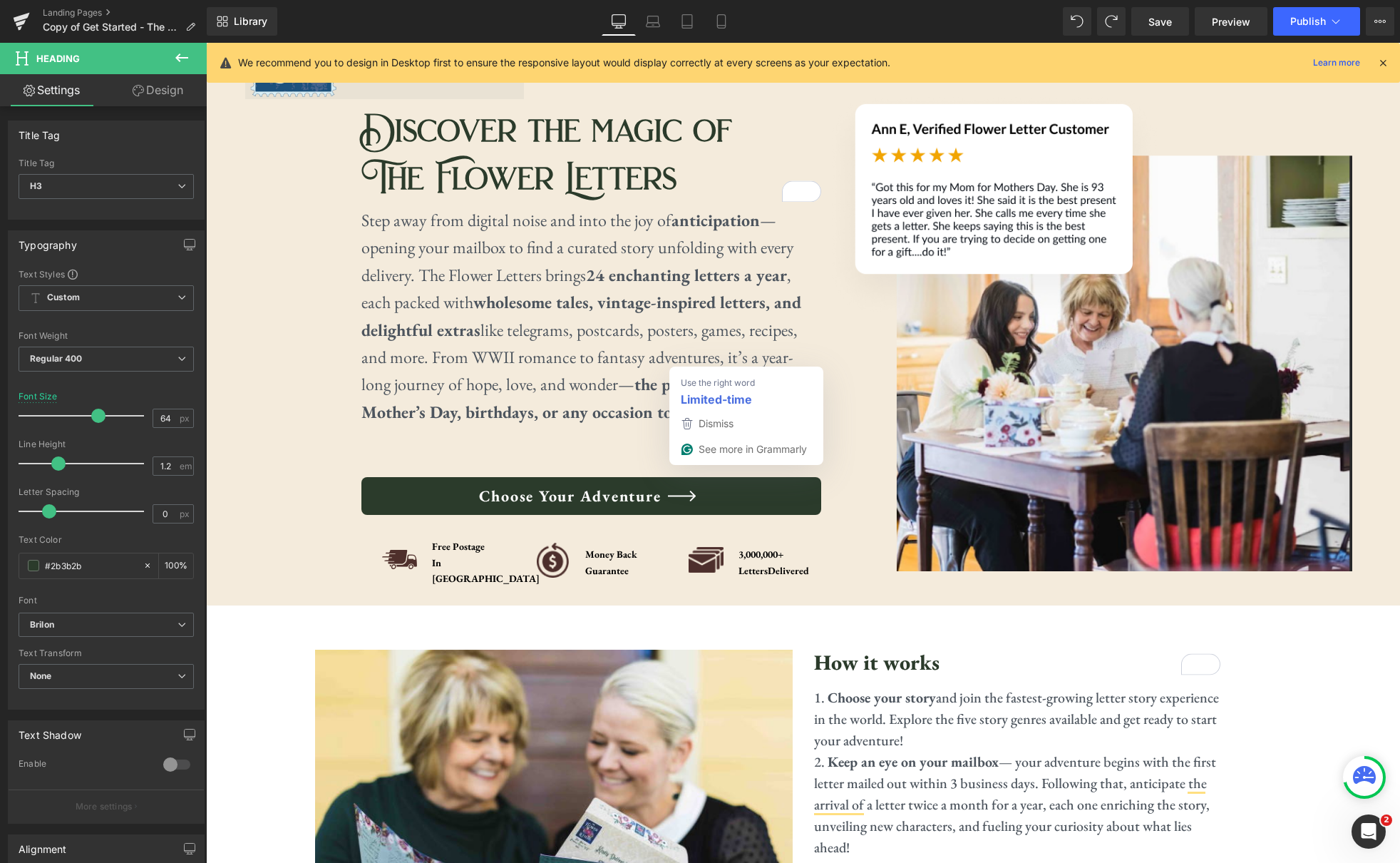
scroll to position [68, 0]
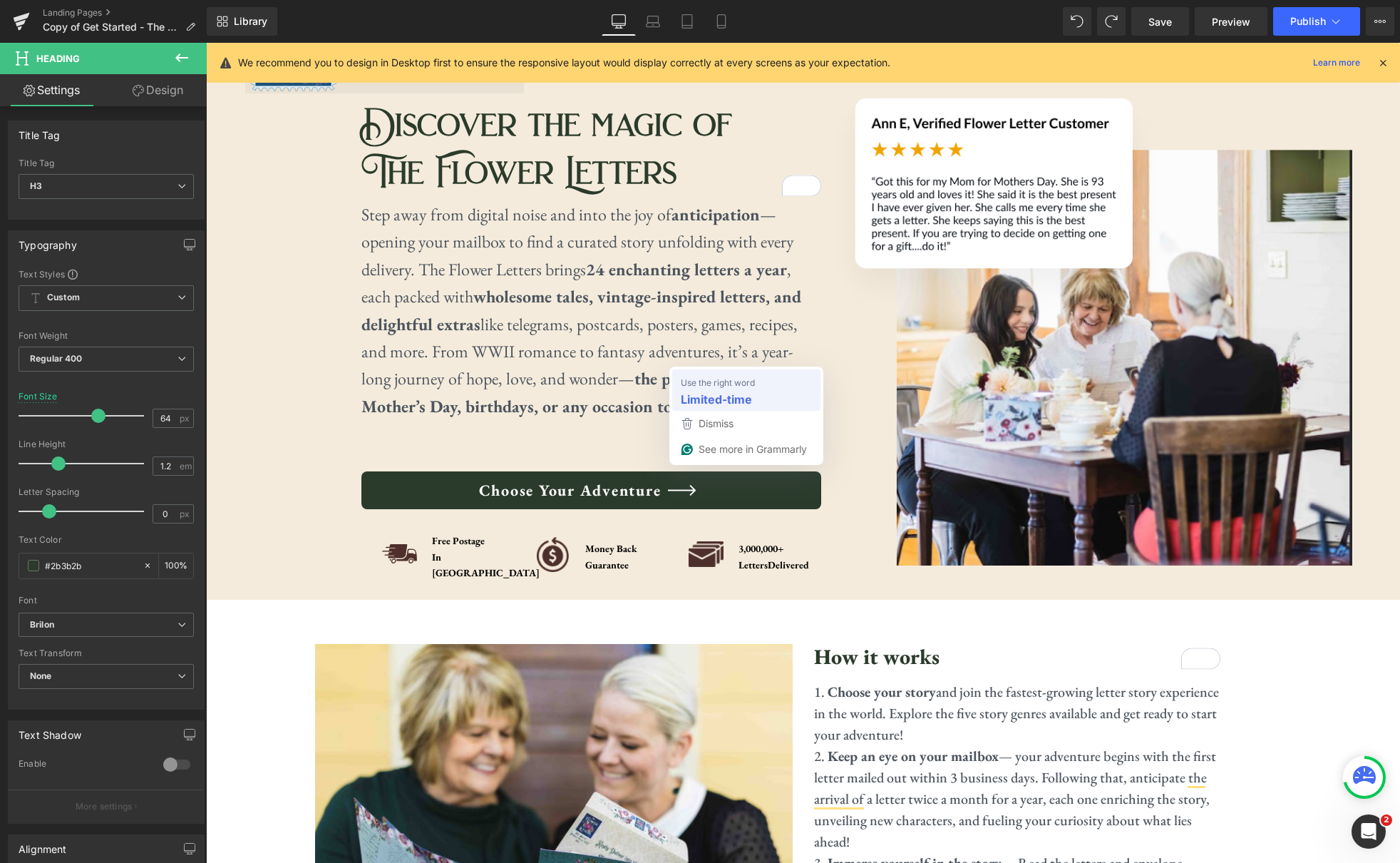
click at [0, 0] on div "Limited-time" at bounding box center [0, 0] width 0 height 0
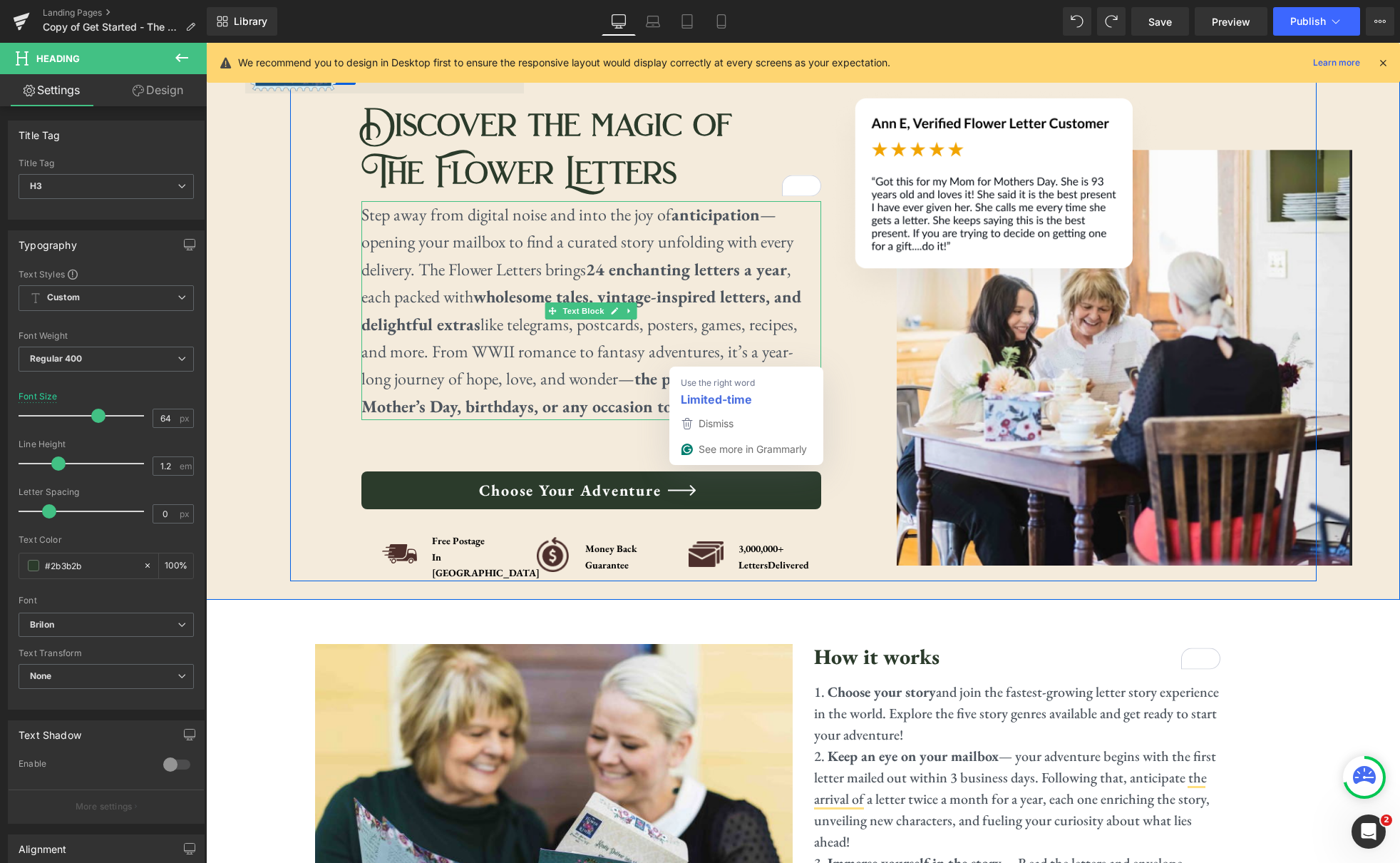
click at [697, 338] on p "Step away from digital noise and into the joy of anticipation —opening your mai…" at bounding box center [591, 310] width 460 height 219
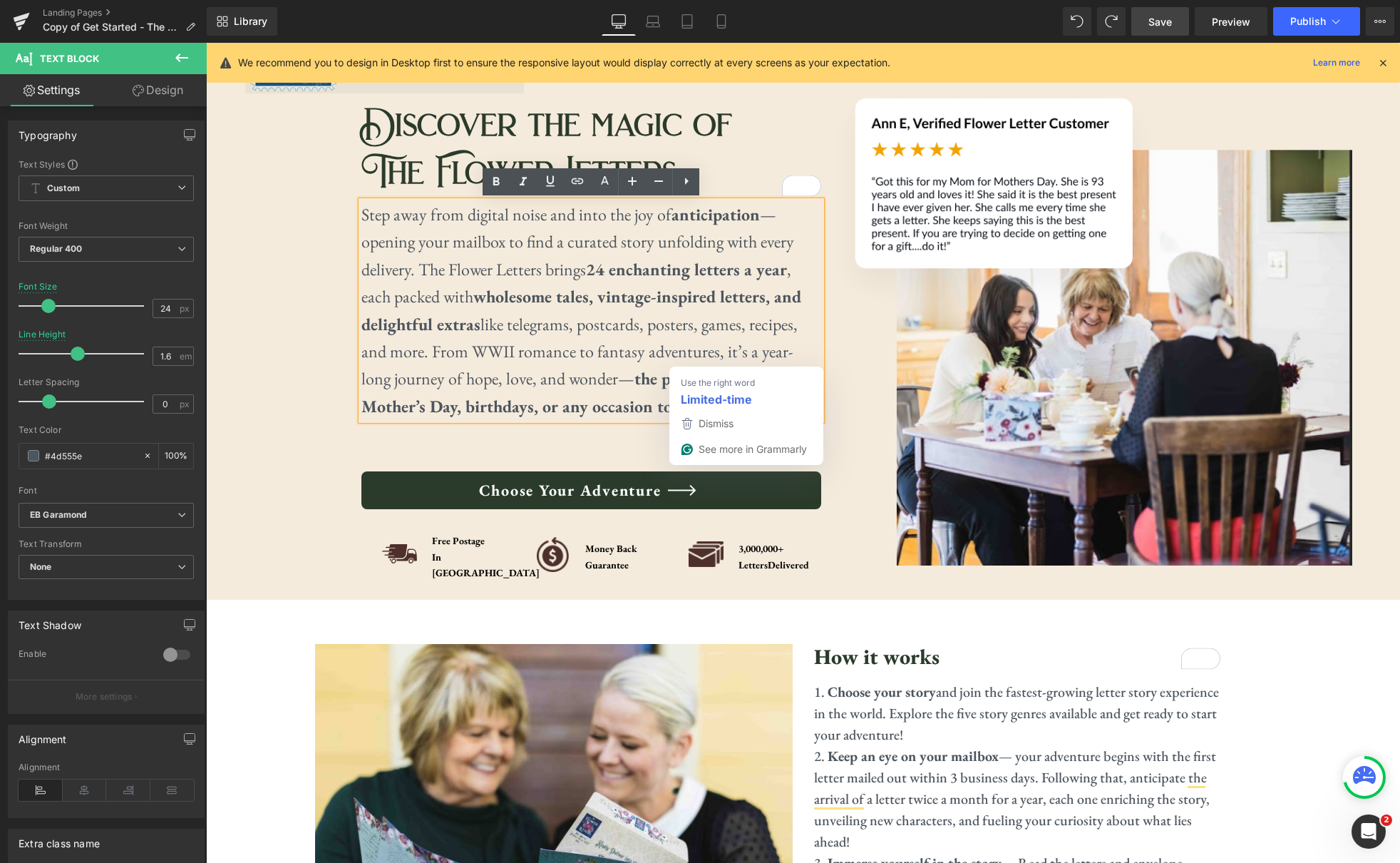
click at [1177, 17] on link "Save" at bounding box center [1160, 22] width 57 height 29
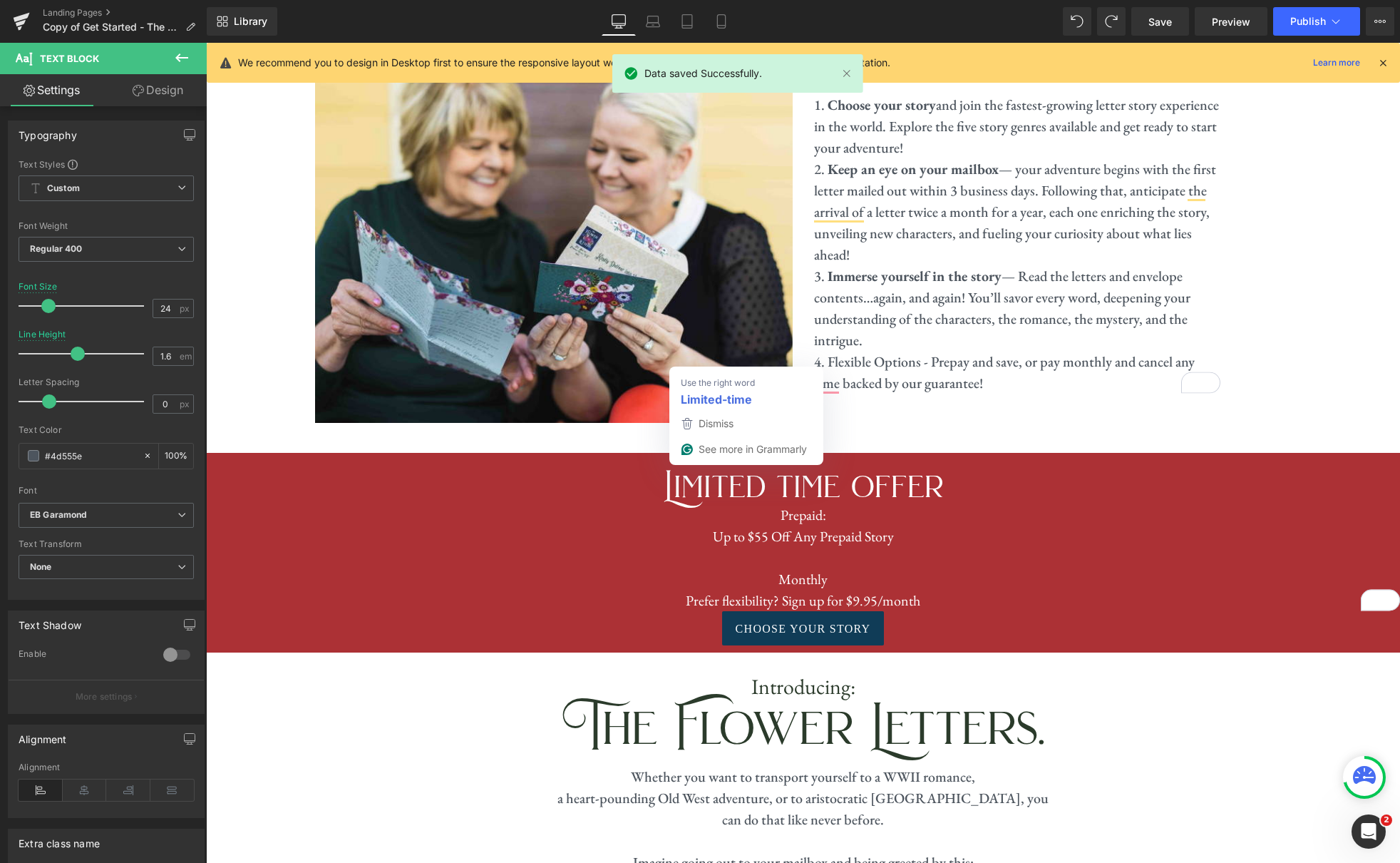
scroll to position [635, 0]
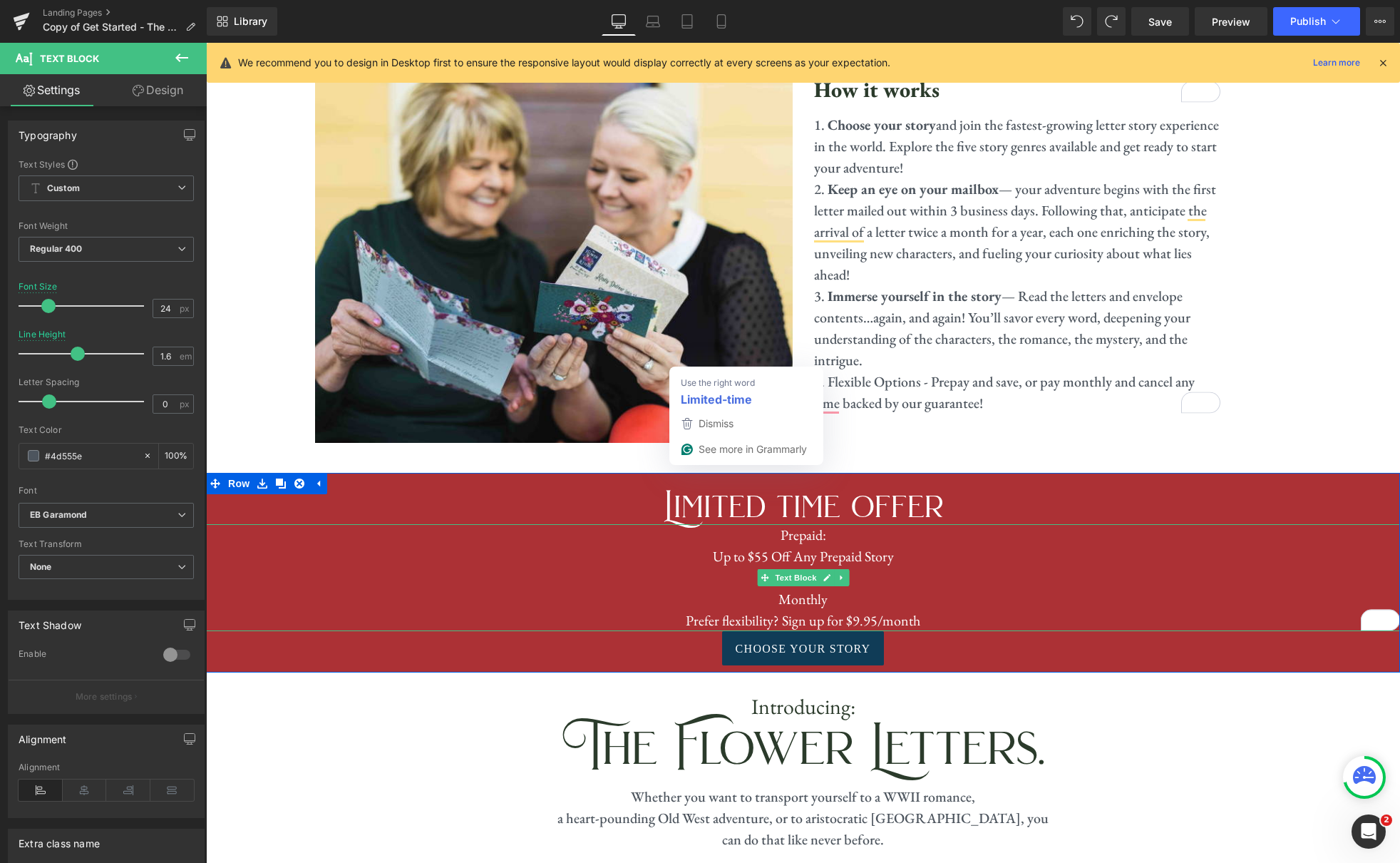
click at [936, 609] on p "Prefer flexibility? Sign up for $9.95/month" at bounding box center [803, 620] width 1194 height 22
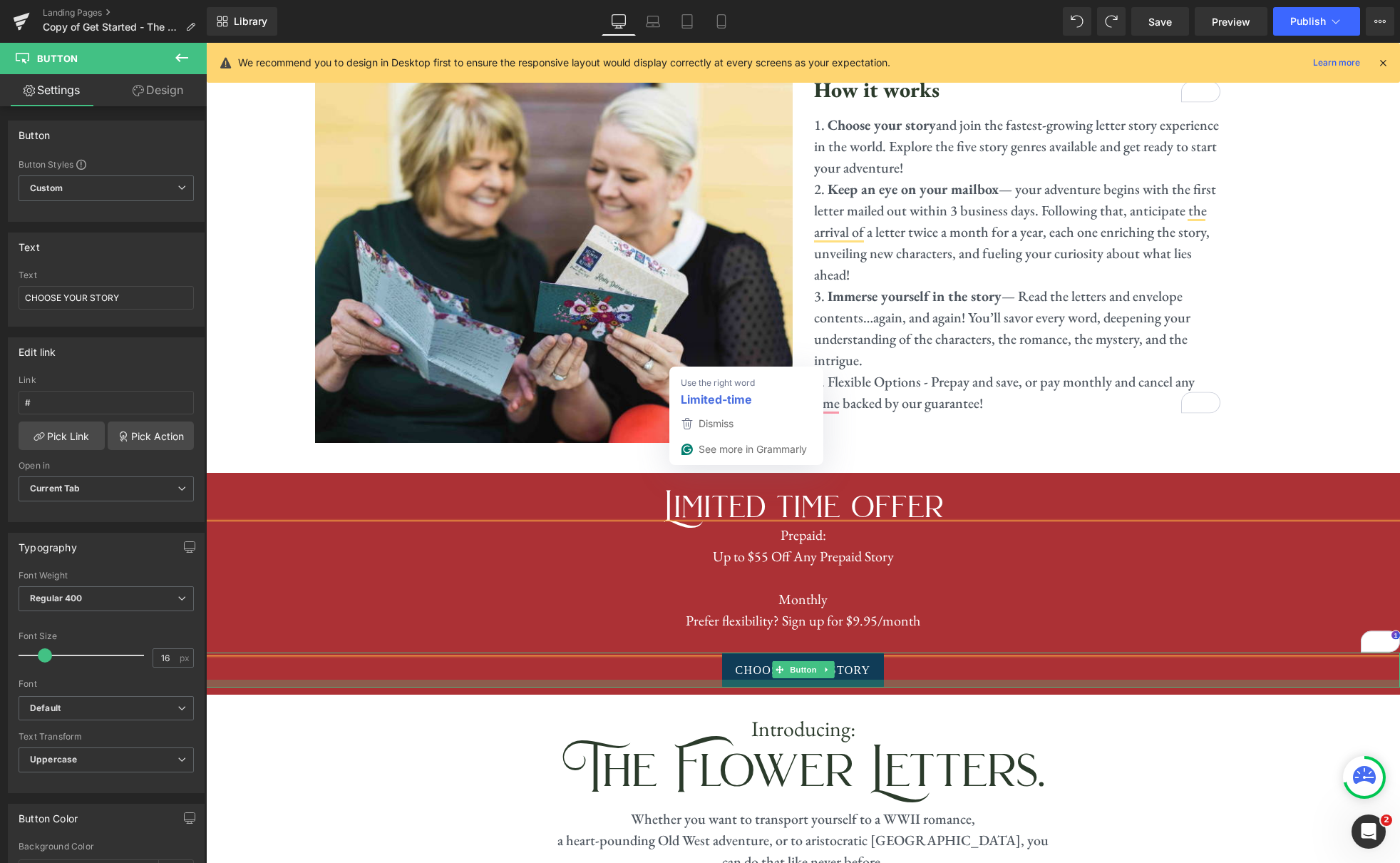
drag, startPoint x: 965, startPoint y: 669, endPoint x: 964, endPoint y: 677, distance: 8.1
click at [965, 679] on div at bounding box center [803, 683] width 1194 height 8
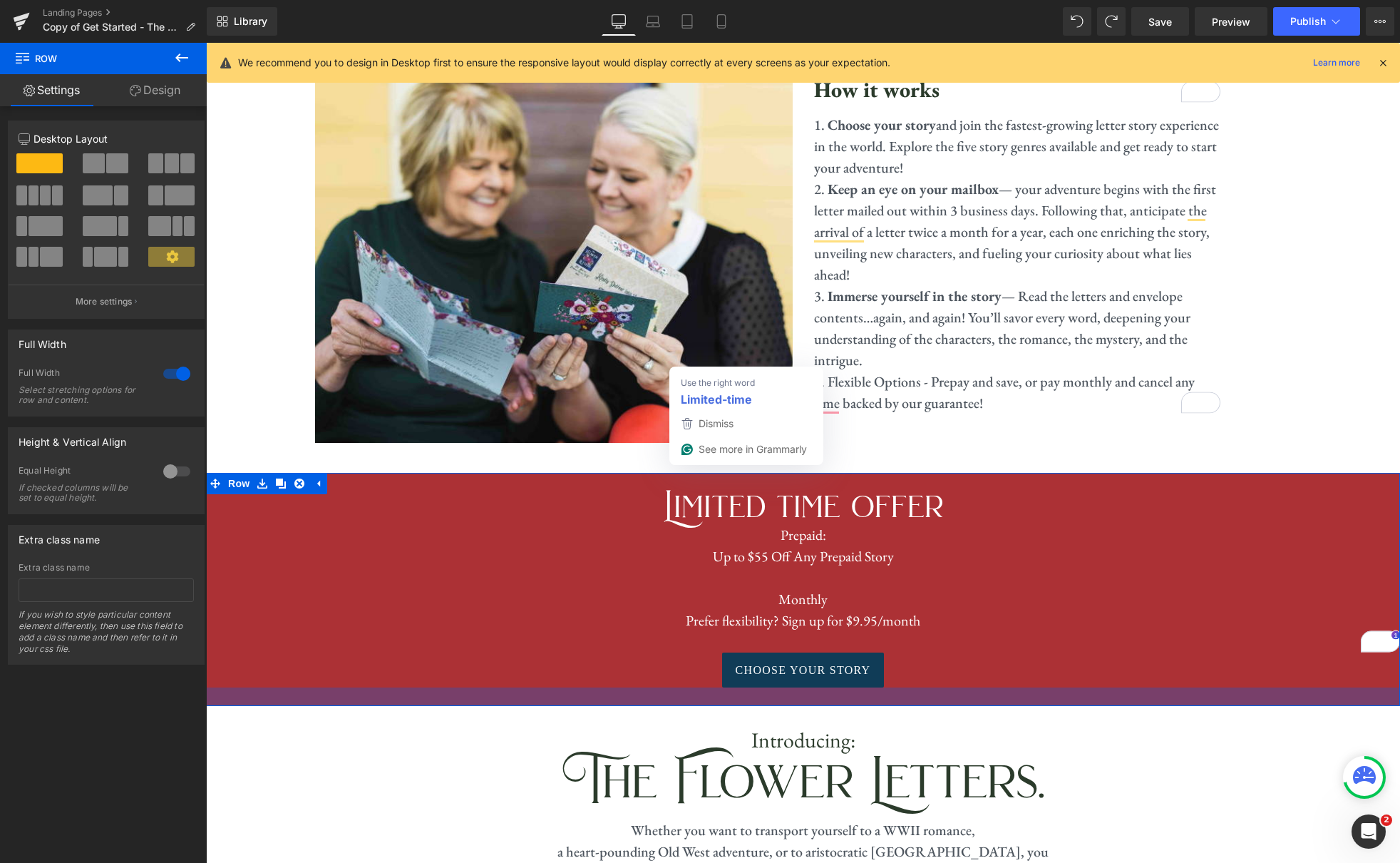
drag, startPoint x: 966, startPoint y: 676, endPoint x: 966, endPoint y: 687, distance: 11.0
click at [966, 687] on div at bounding box center [803, 696] width 1194 height 19
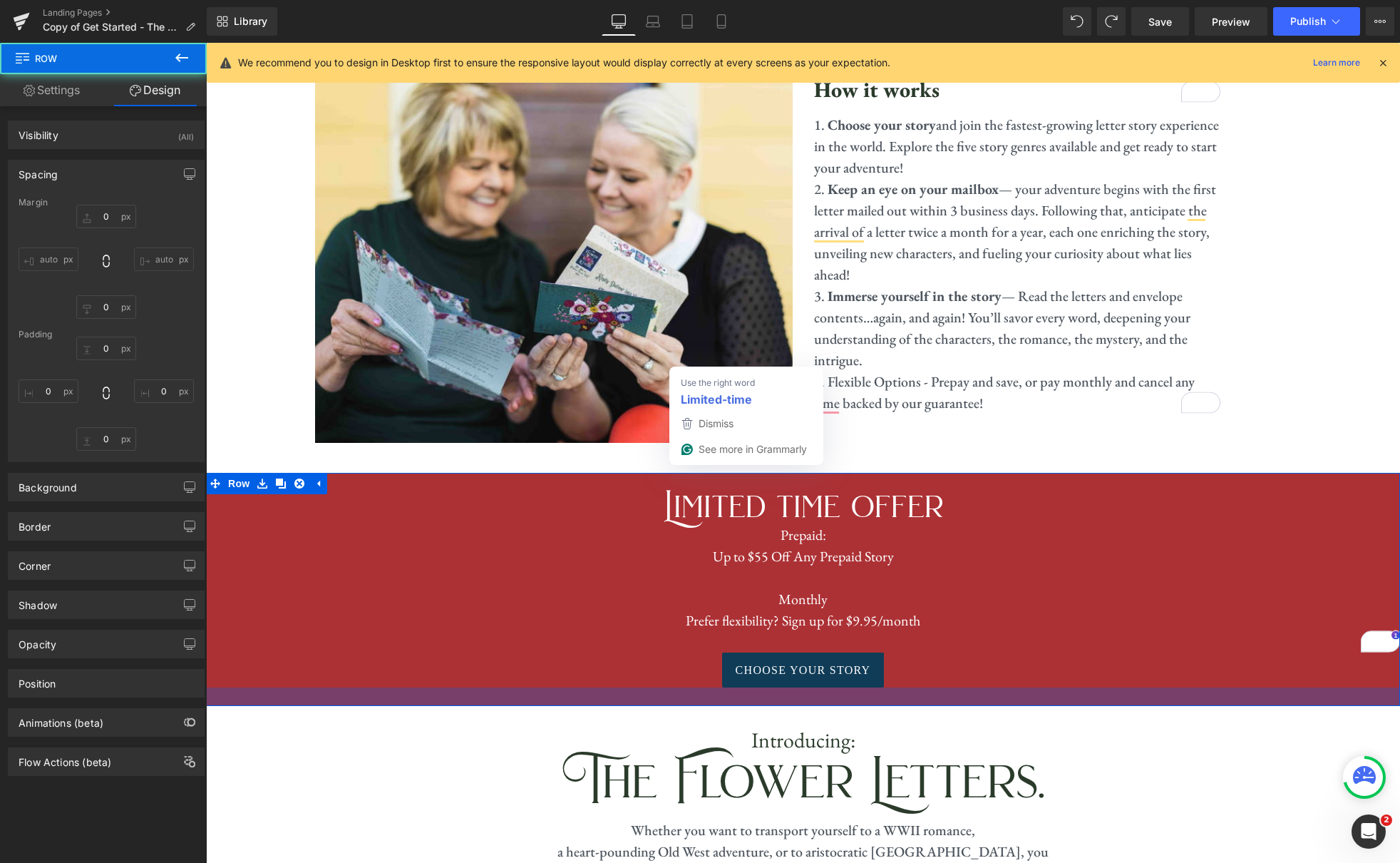
type input "0"
type input "22"
type input "0"
type input "26"
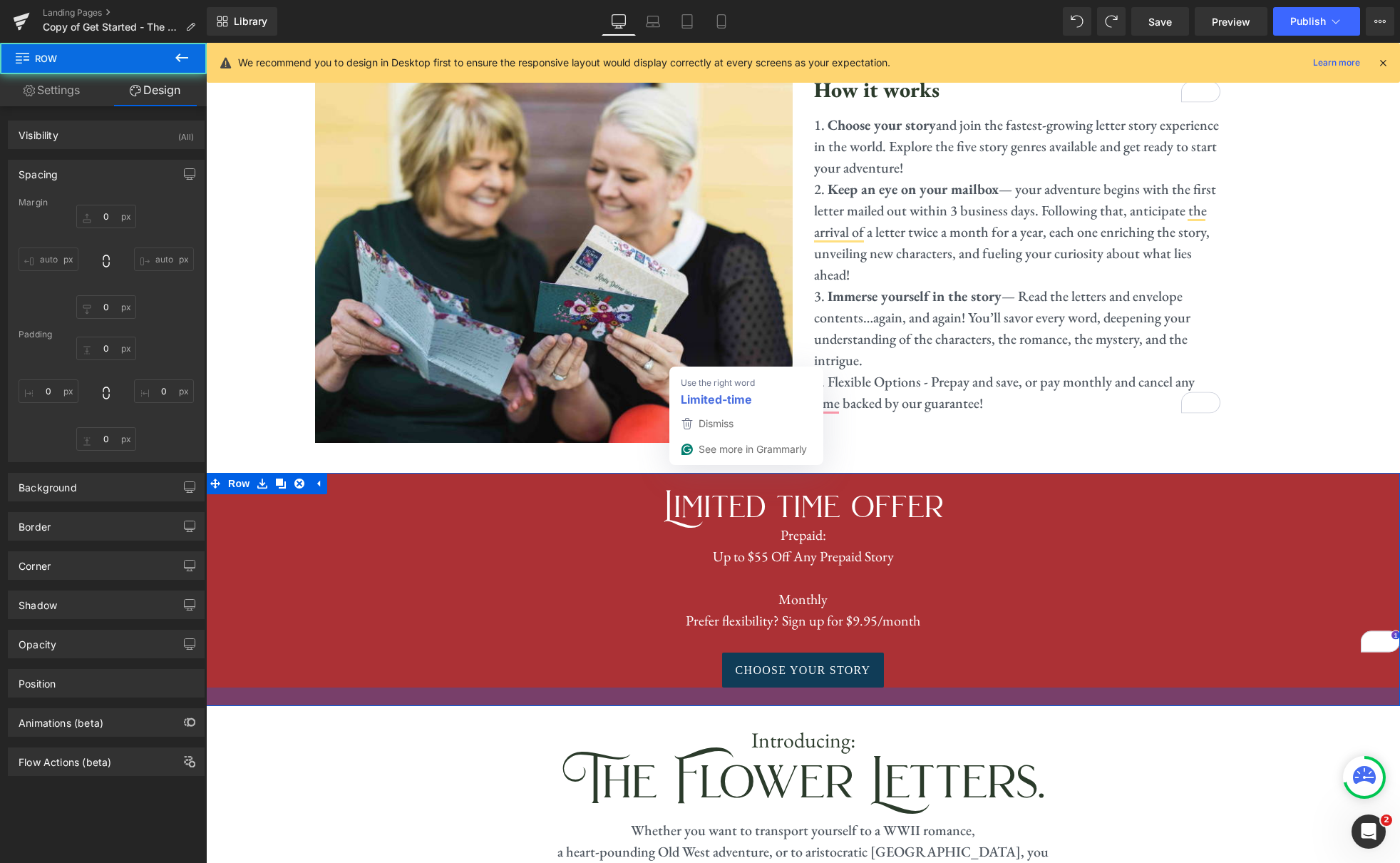
type input "0"
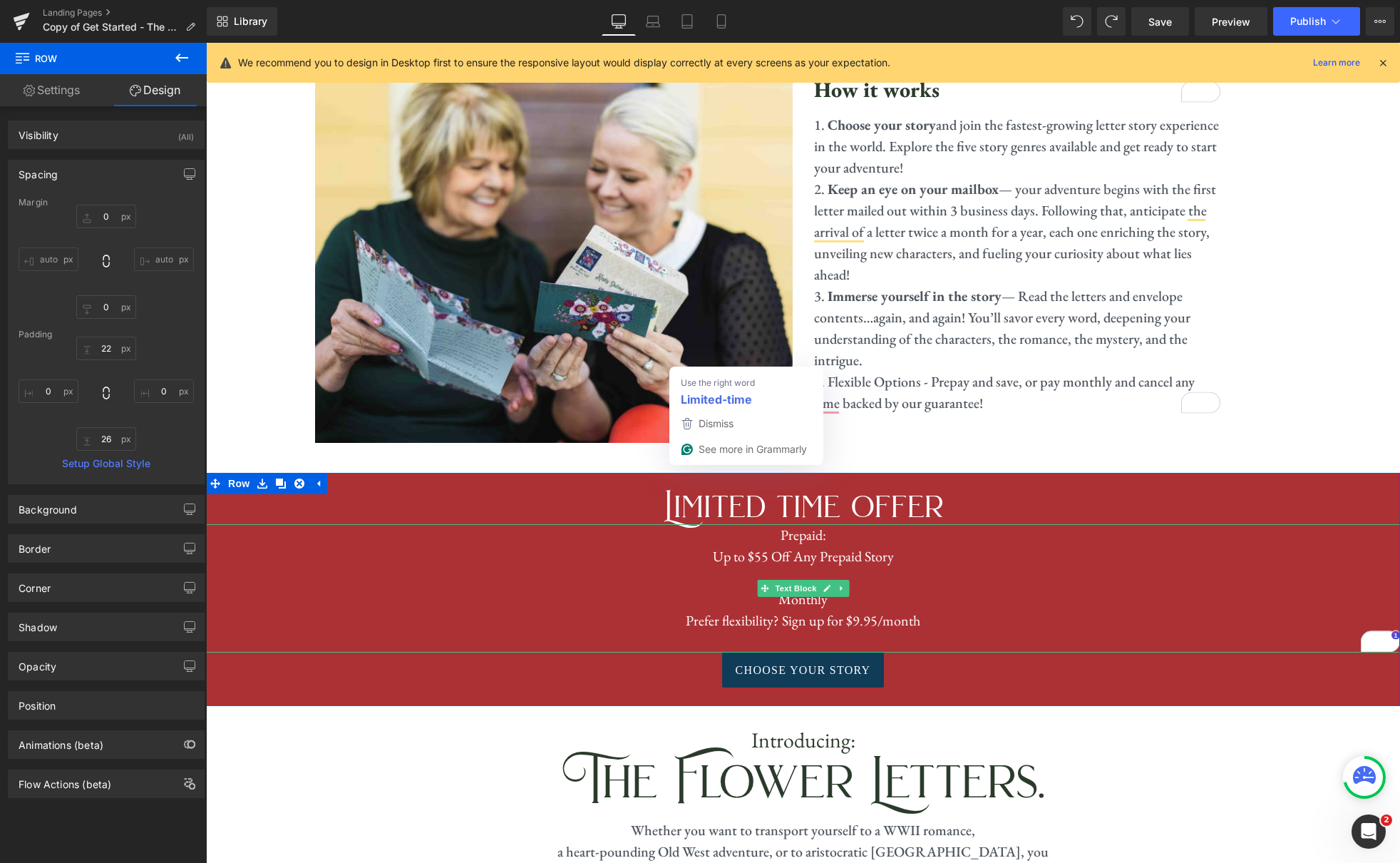
click at [1027, 588] on p "Monthly" at bounding box center [803, 599] width 1194 height 22
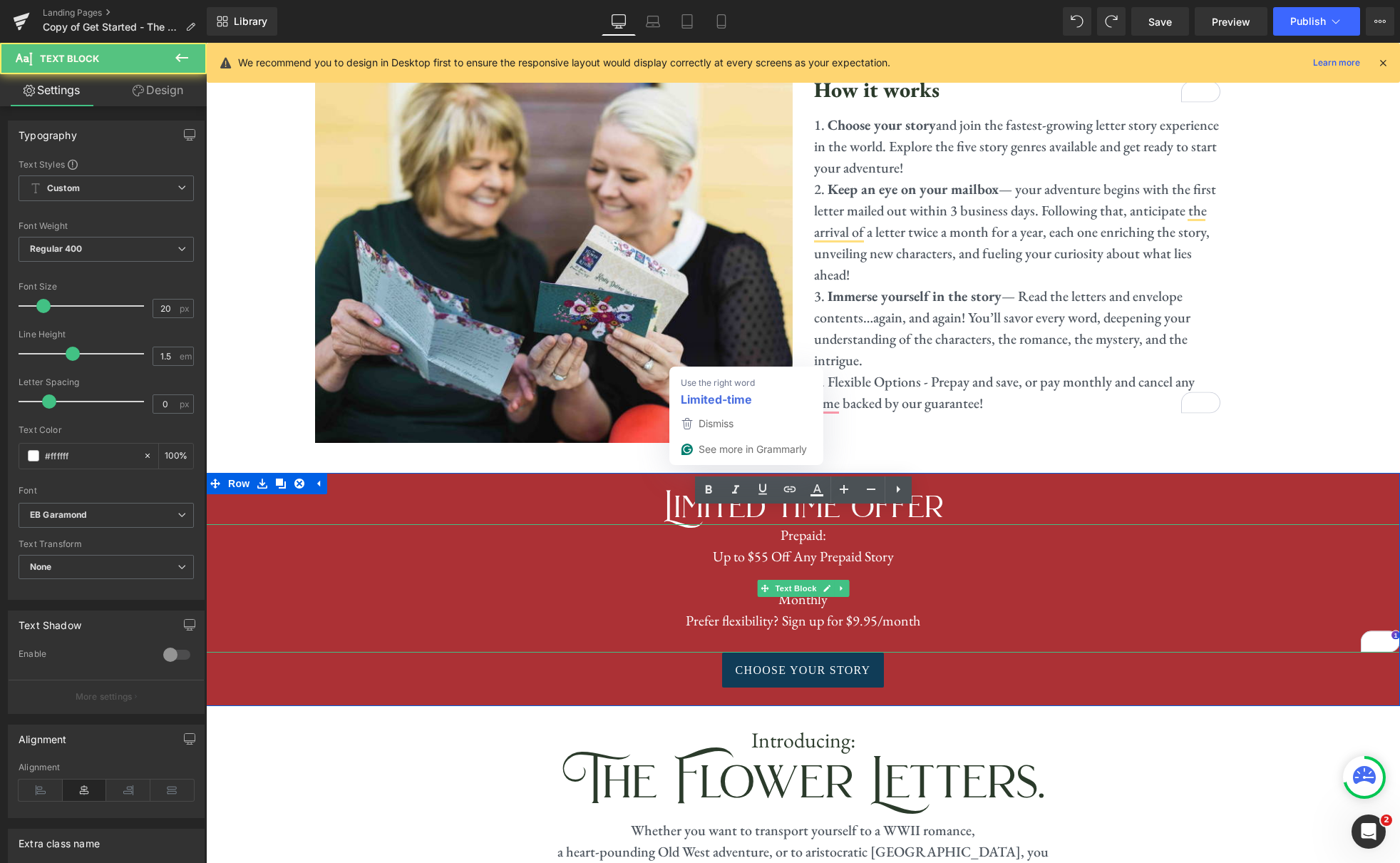
scroll to position [634, 0]
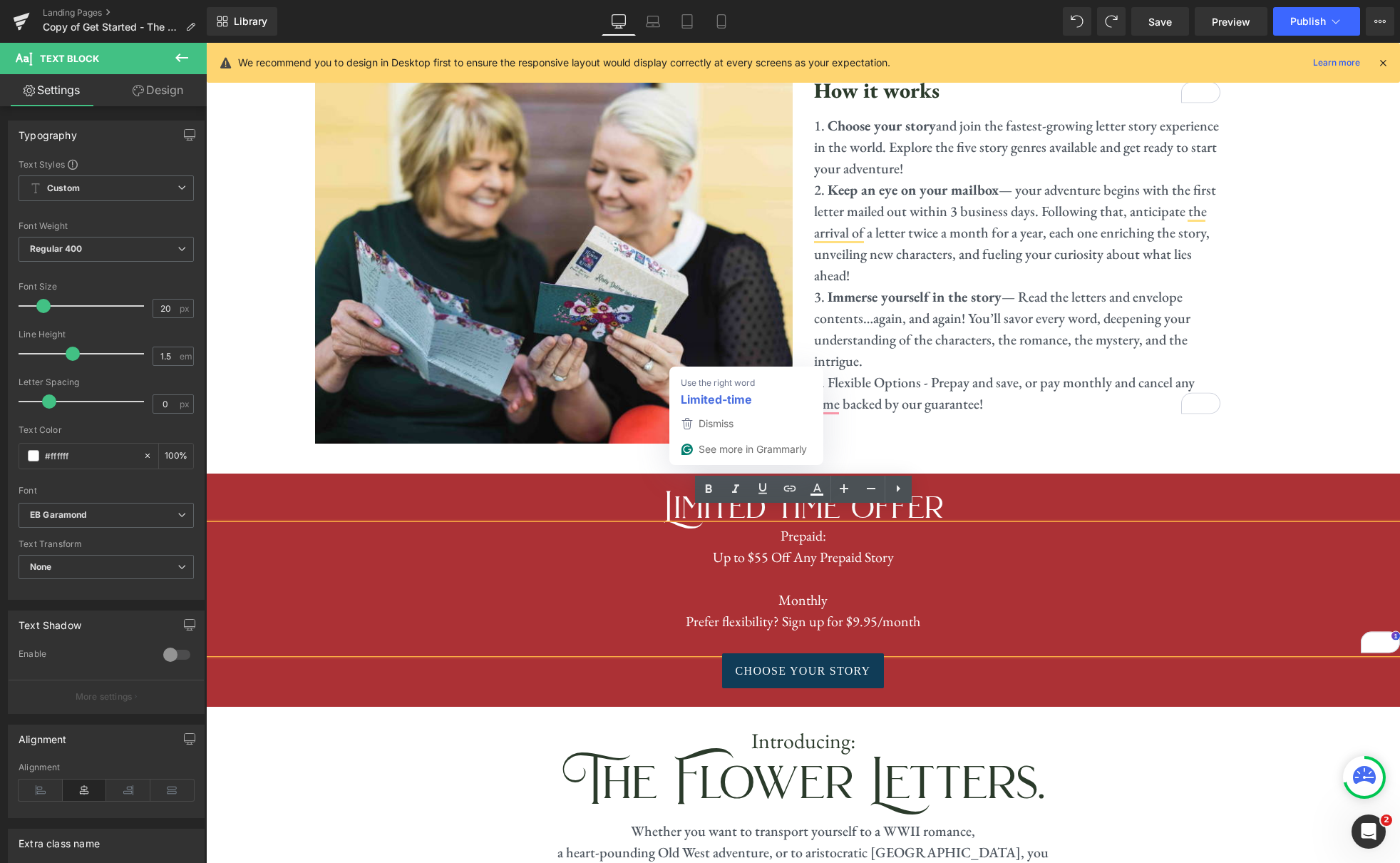
click at [803, 524] on p "Prepaid:" at bounding box center [803, 535] width 1194 height 22
click at [806, 591] on p "Monthly" at bounding box center [803, 600] width 1194 height 22
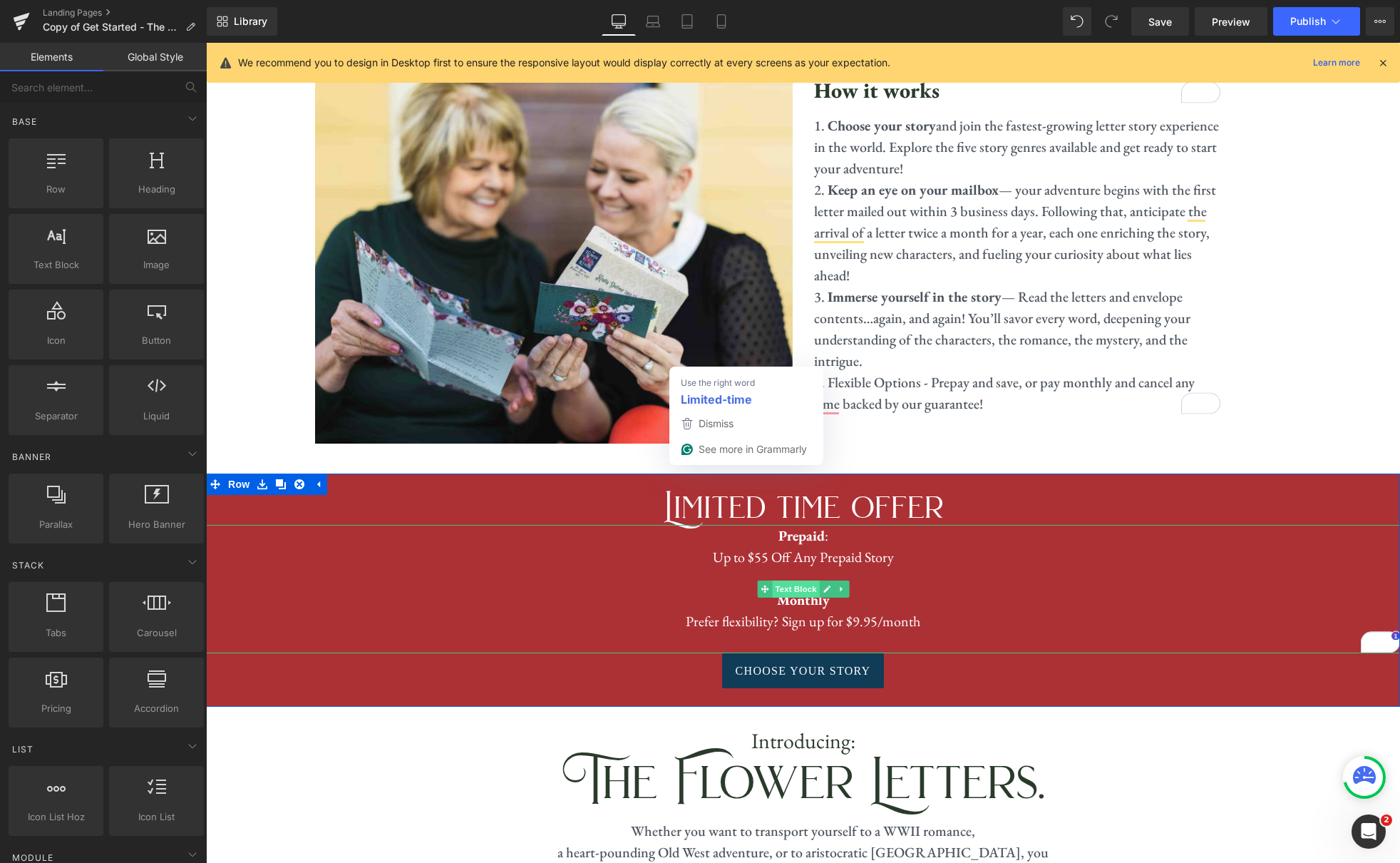
click at [803, 581] on span "Text Block" at bounding box center [795, 589] width 48 height 17
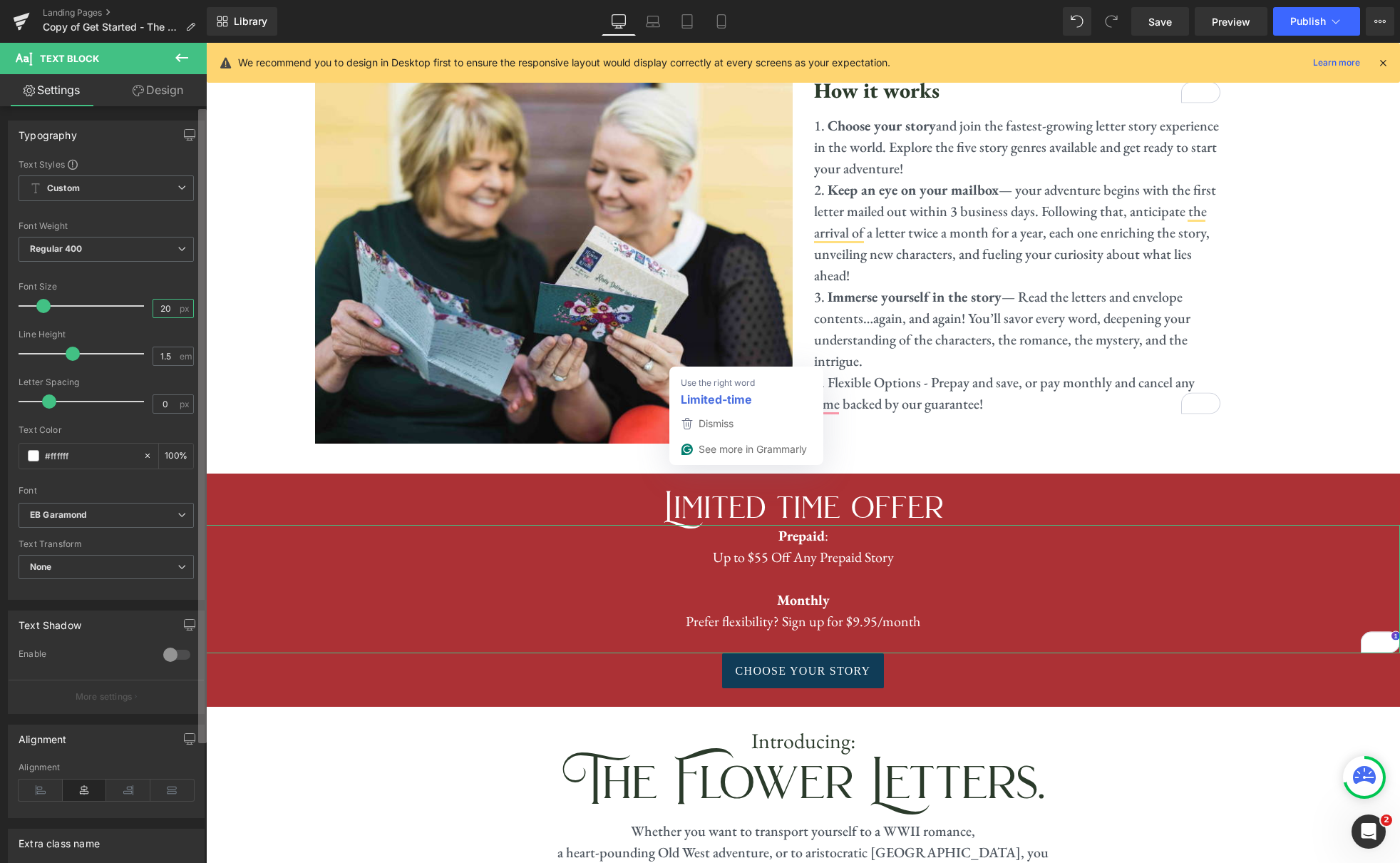
drag, startPoint x: 165, startPoint y: 308, endPoint x: 201, endPoint y: 313, distance: 36.3
click at [165, 308] on input "20" at bounding box center [166, 308] width 25 height 18
type input "22"
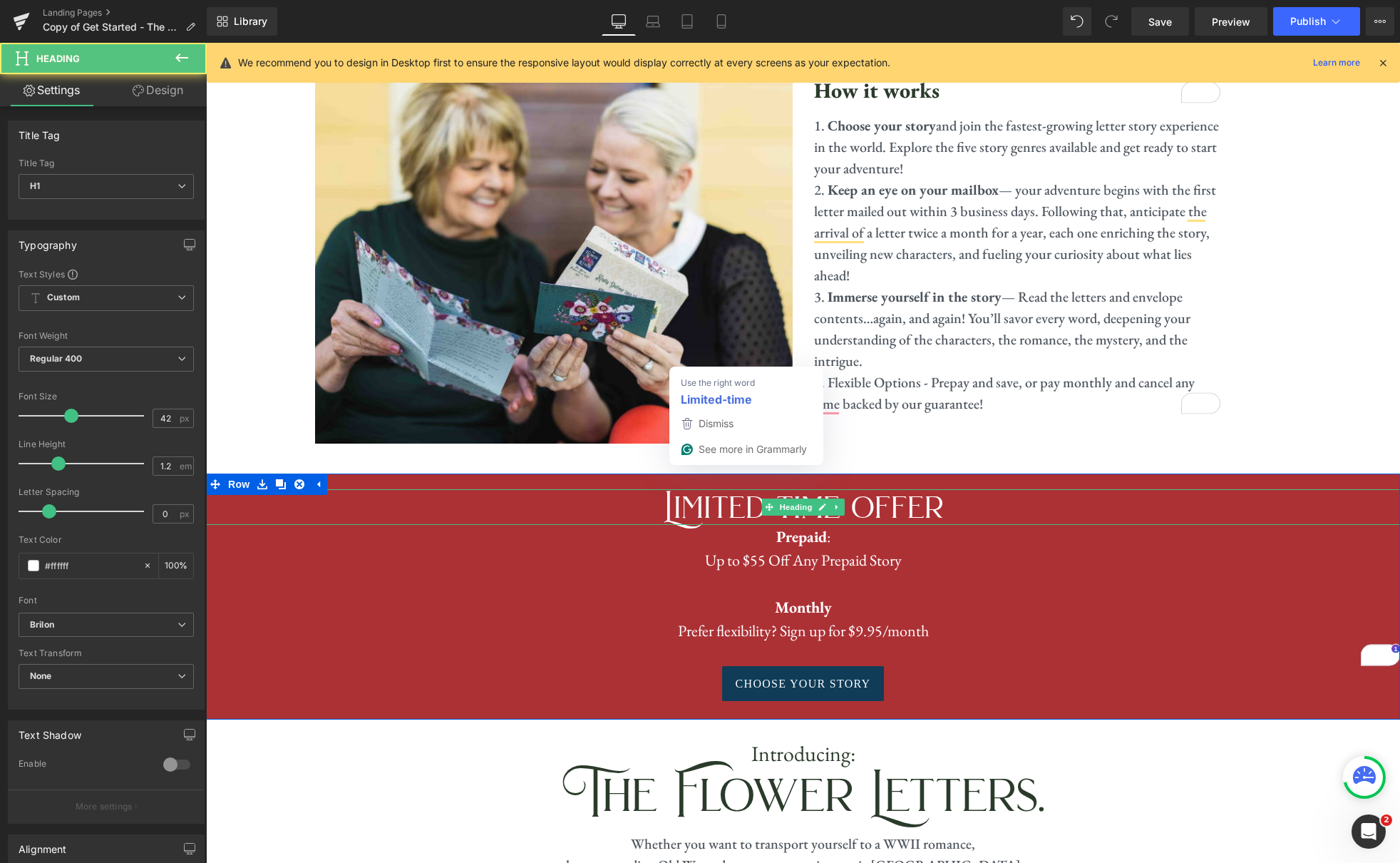
click at [964, 496] on h1 "Limited time offer" at bounding box center [803, 507] width 1194 height 36
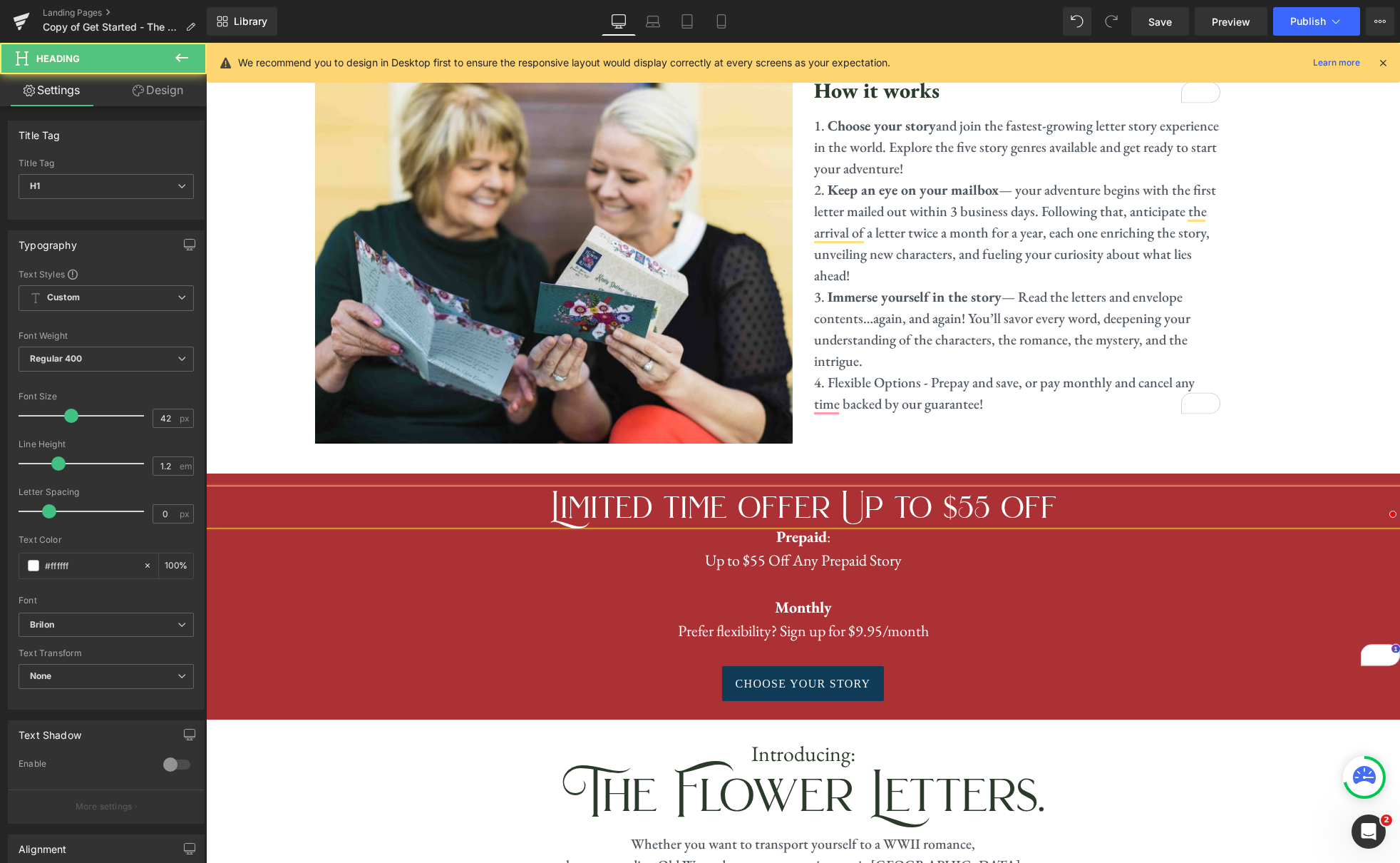
click at [868, 493] on h1 "Limited time offer Up to $55 off" at bounding box center [803, 507] width 1194 height 36
drag, startPoint x: 840, startPoint y: 491, endPoint x: 862, endPoint y: 491, distance: 22.0
click at [840, 491] on h1 "Limited time offer up to $55 off" at bounding box center [803, 507] width 1194 height 36
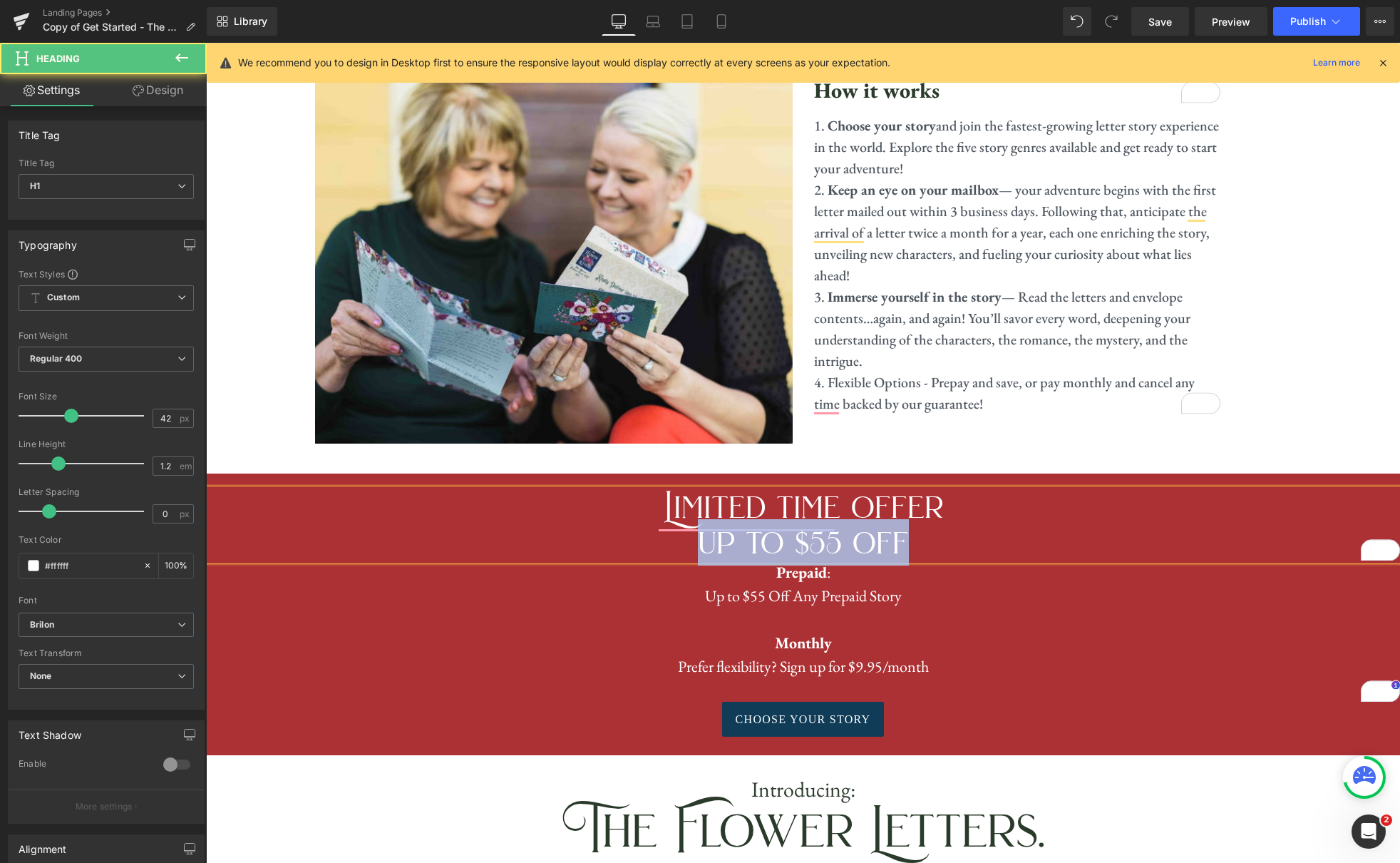
drag, startPoint x: 913, startPoint y: 528, endPoint x: 696, endPoint y: 528, distance: 217.0
click at [696, 528] on h1 "up to $55 off" at bounding box center [803, 542] width 1194 height 36
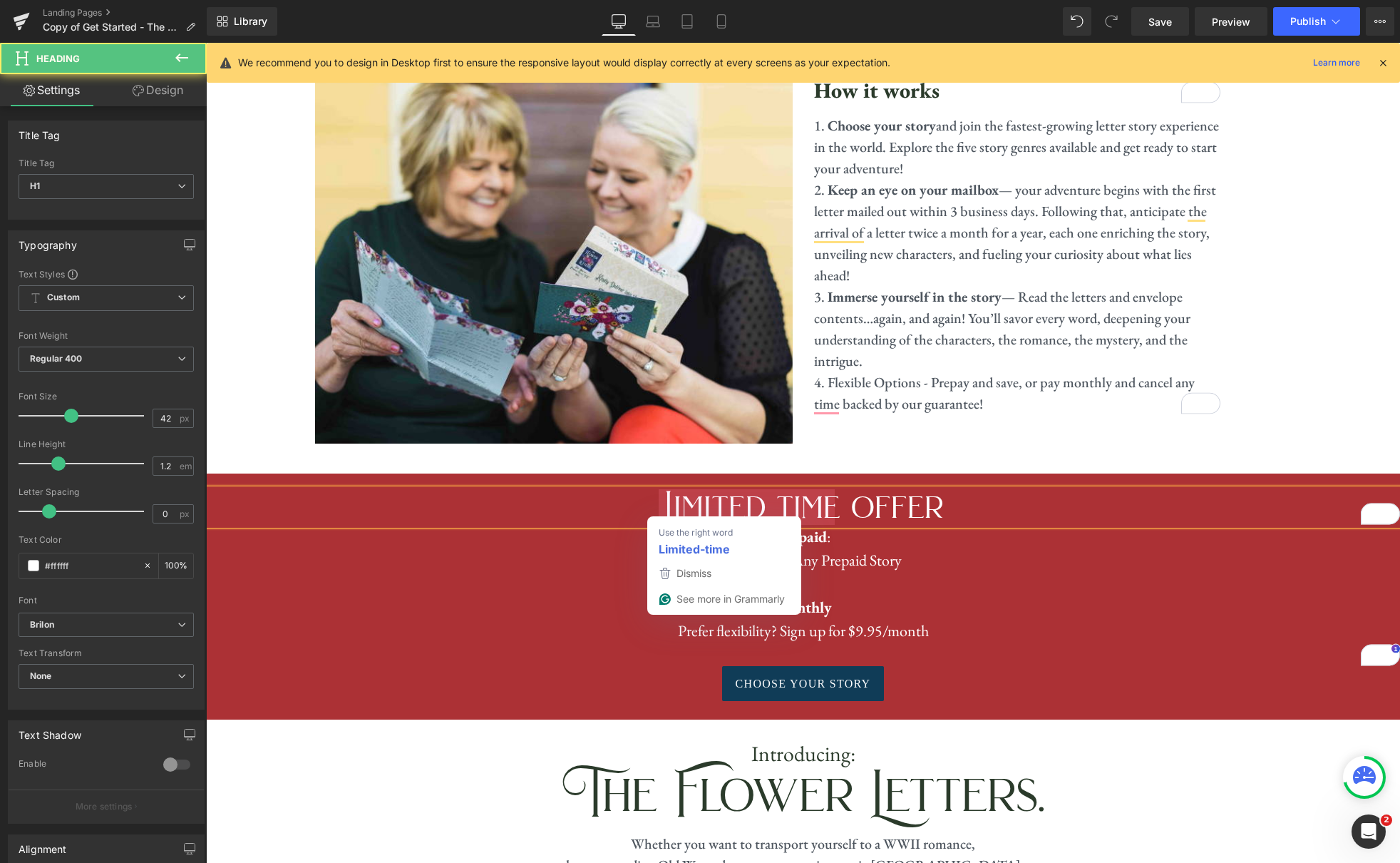
click at [782, 493] on h1 "Limited time offer" at bounding box center [803, 507] width 1194 height 36
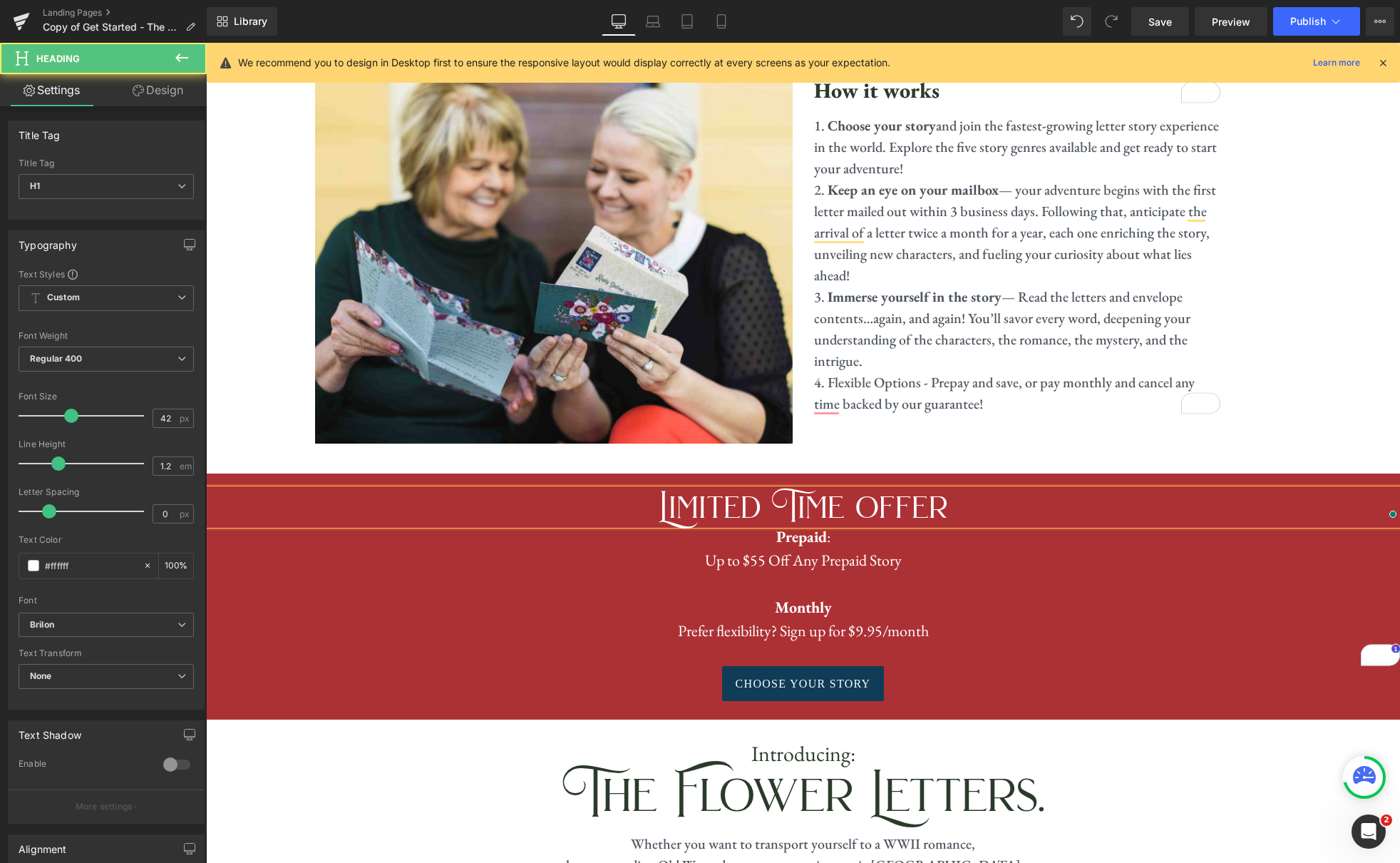
click at [873, 493] on h1 "Limited Time offer" at bounding box center [803, 507] width 1194 height 36
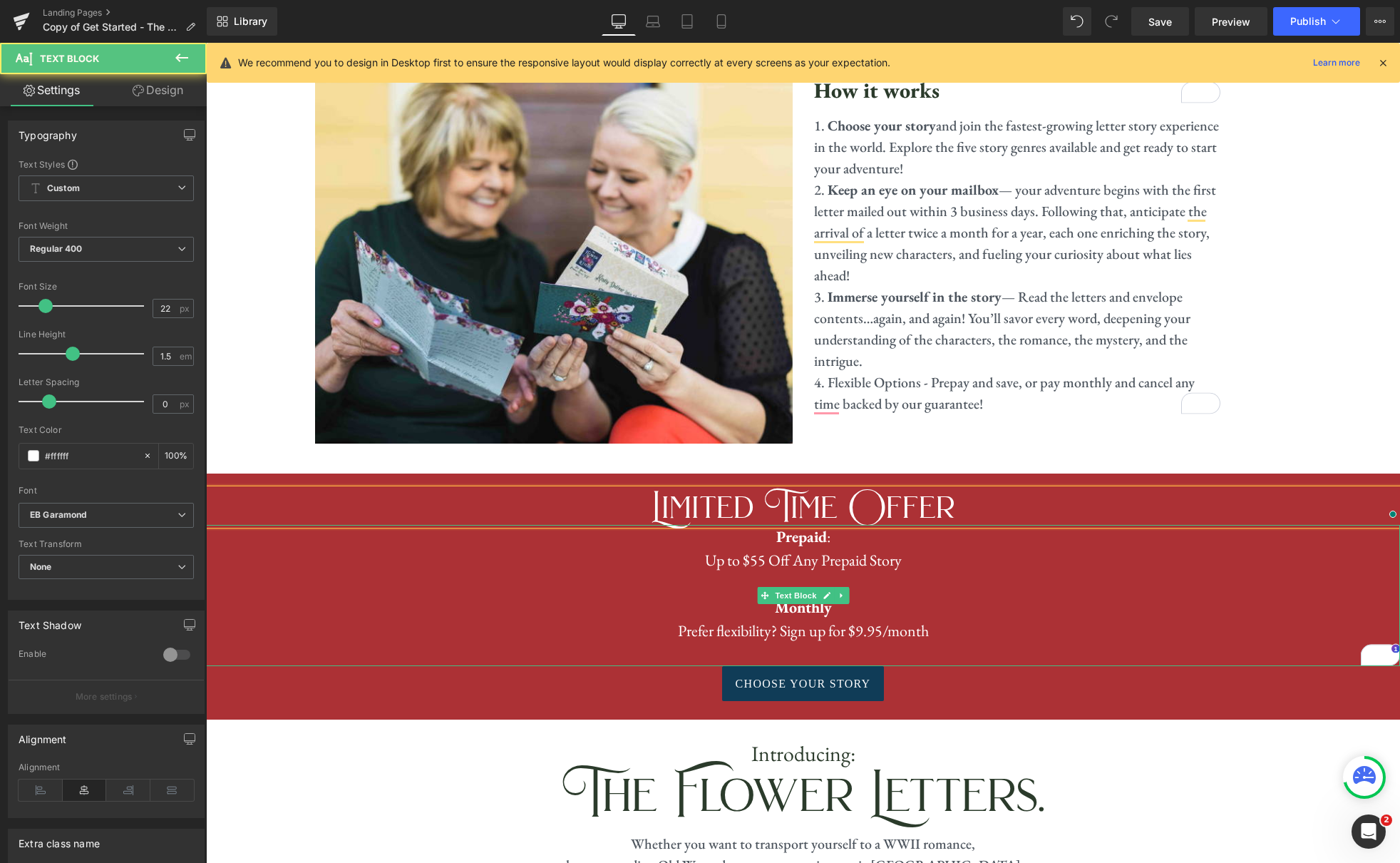
click at [1032, 572] on p "To enrich screen reader interactions, please activate Accessibility in Grammarl…" at bounding box center [803, 583] width 1194 height 23
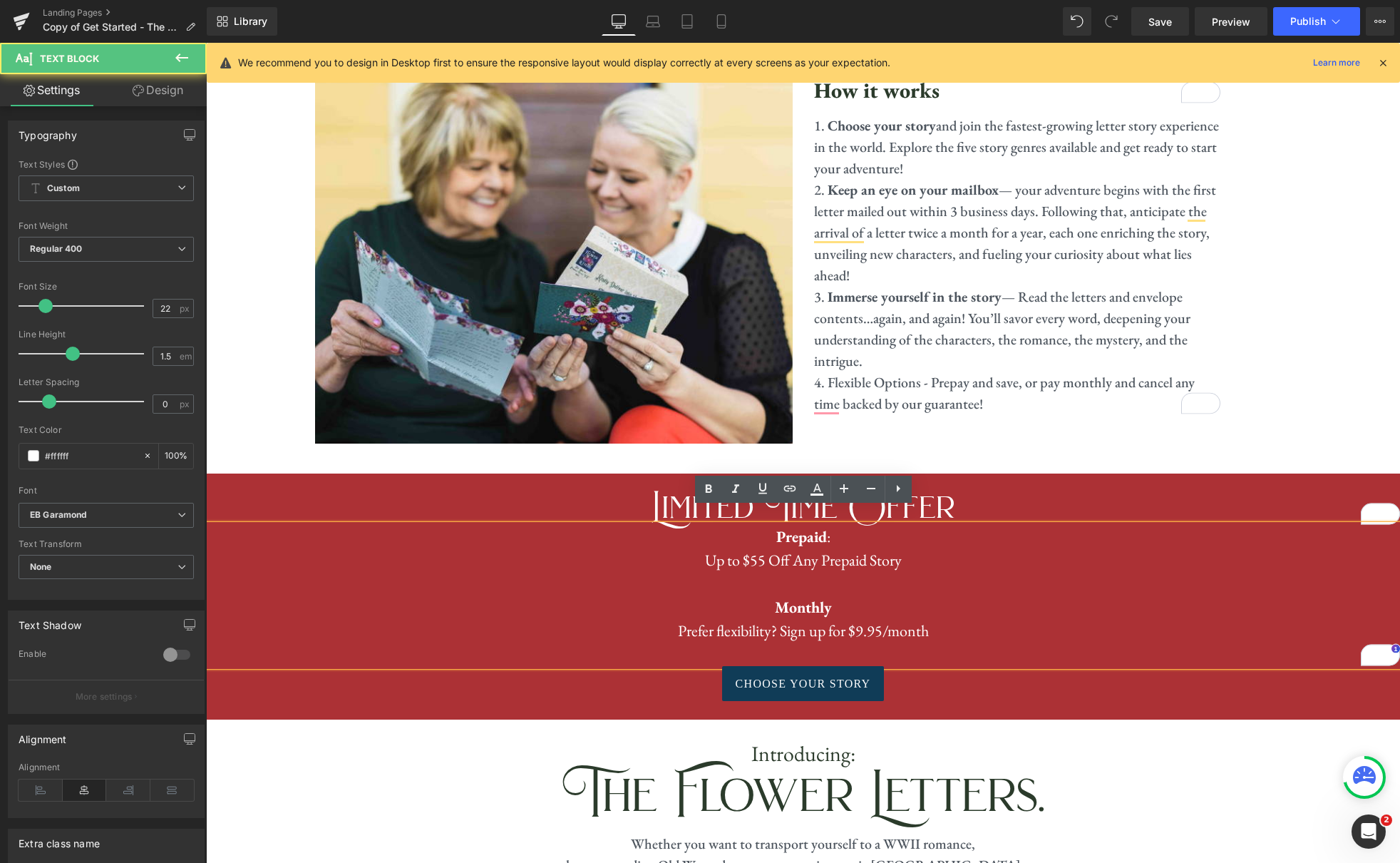
click at [1007, 548] on p "Up to $55 Off Any Prepaid Story" at bounding box center [803, 560] width 1194 height 23
click at [1003, 600] on p "Monthly" at bounding box center [803, 607] width 1194 height 23
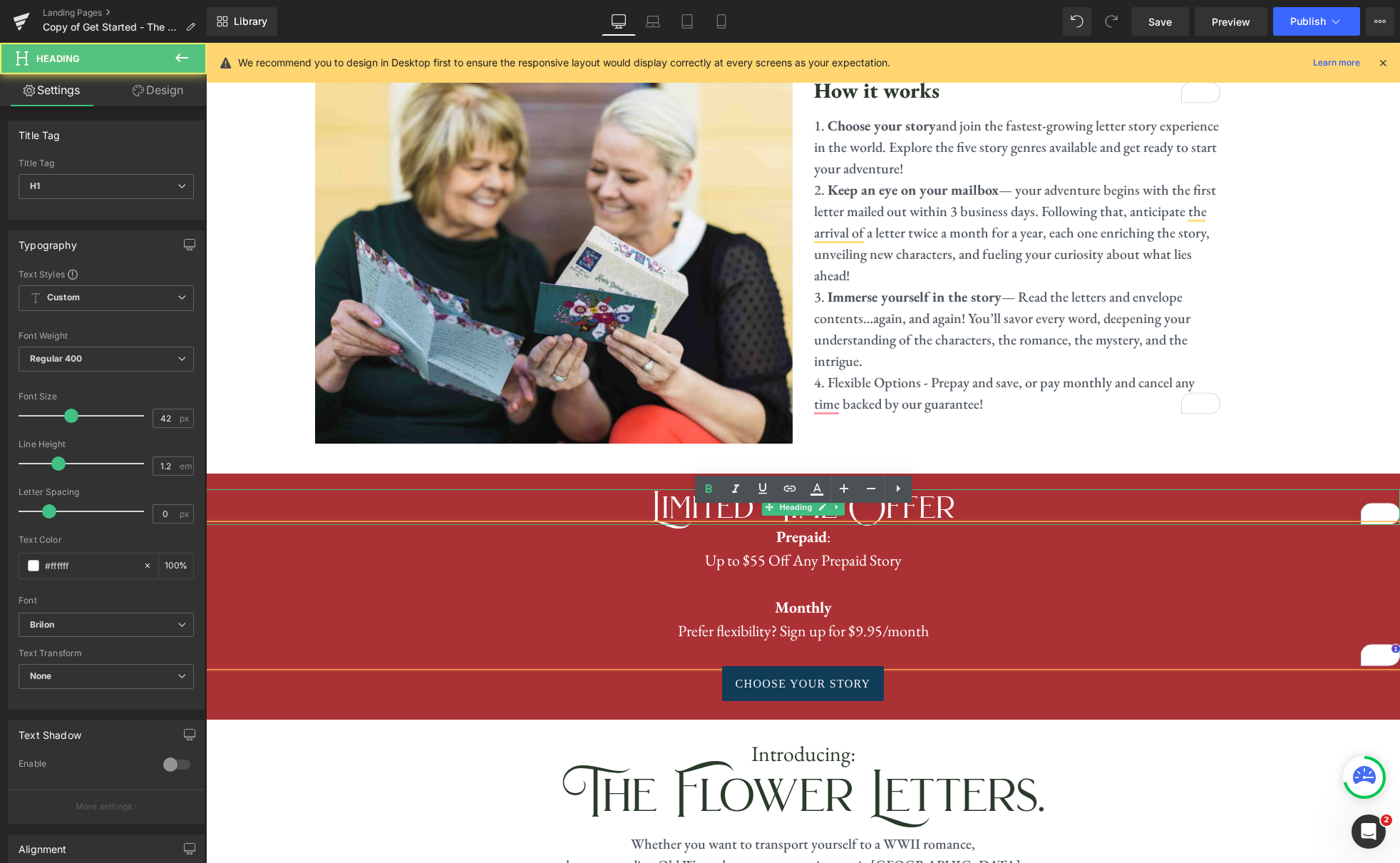
click at [946, 497] on h1 "Limited Time Offer" at bounding box center [803, 507] width 1194 height 36
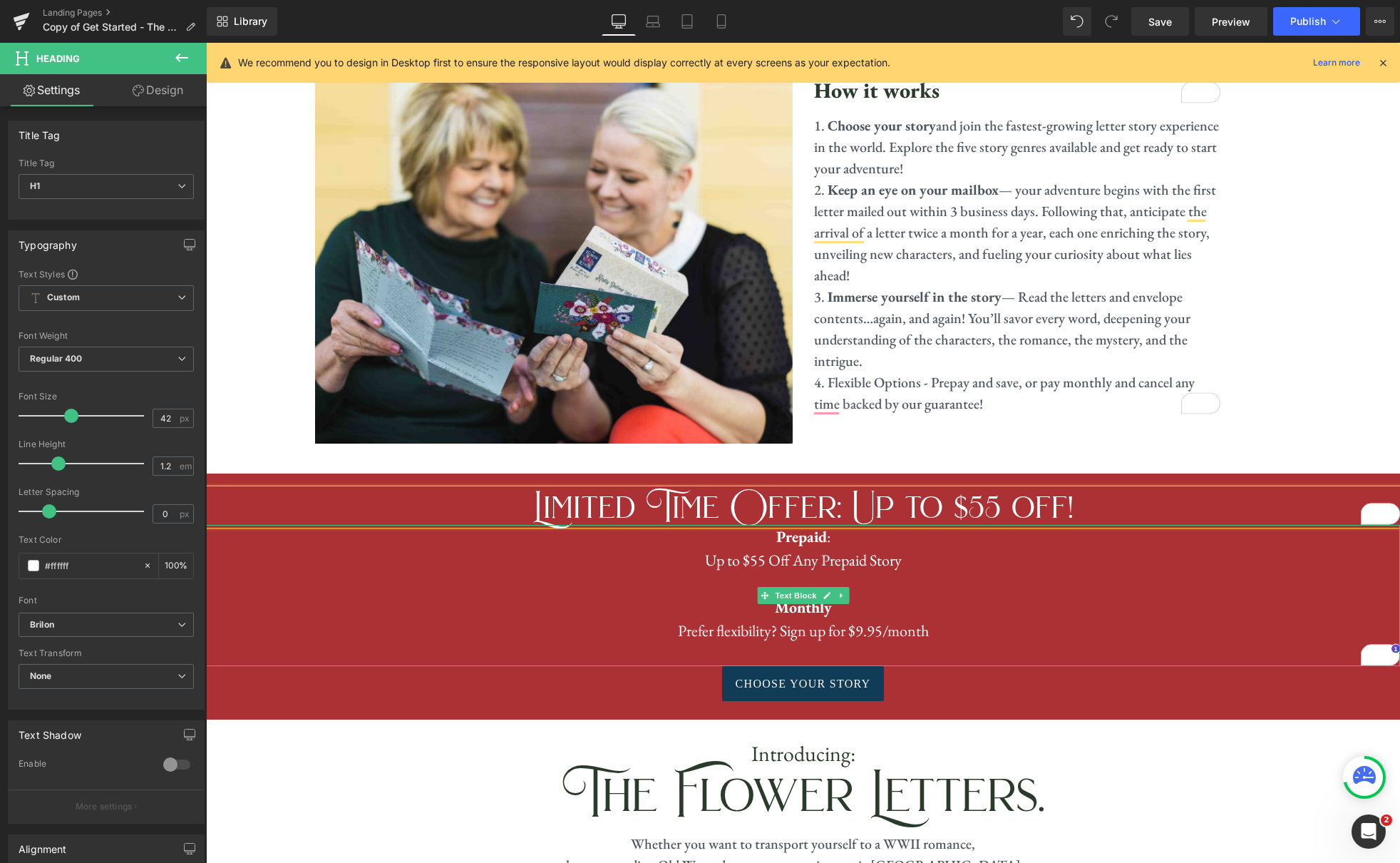
click at [1104, 550] on p "Up to $55 Off Any Prepaid Story" at bounding box center [803, 560] width 1194 height 23
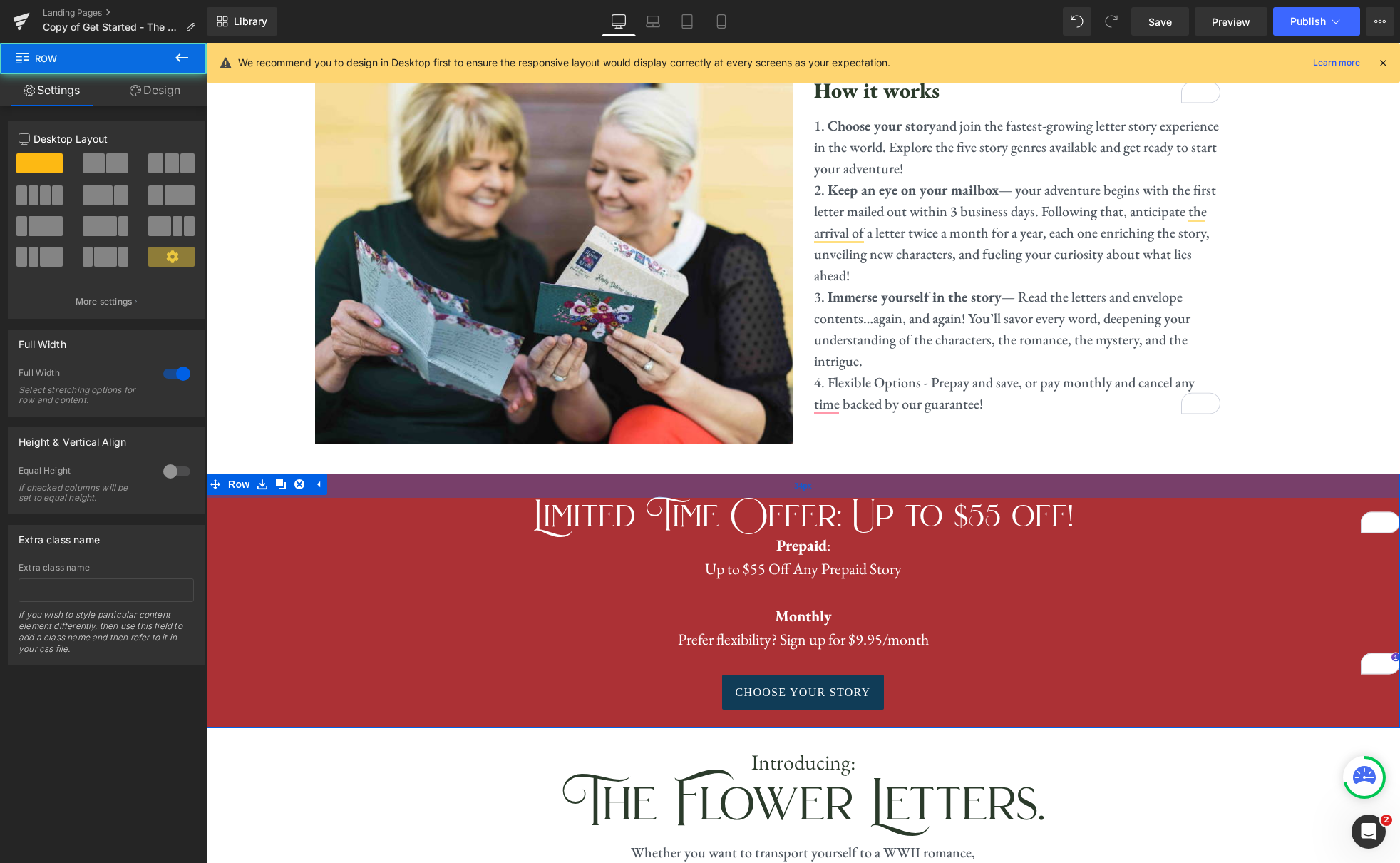
drag, startPoint x: 1007, startPoint y: 469, endPoint x: 1007, endPoint y: 478, distance: 9.0
click at [1007, 478] on div "34px" at bounding box center [803, 485] width 1194 height 24
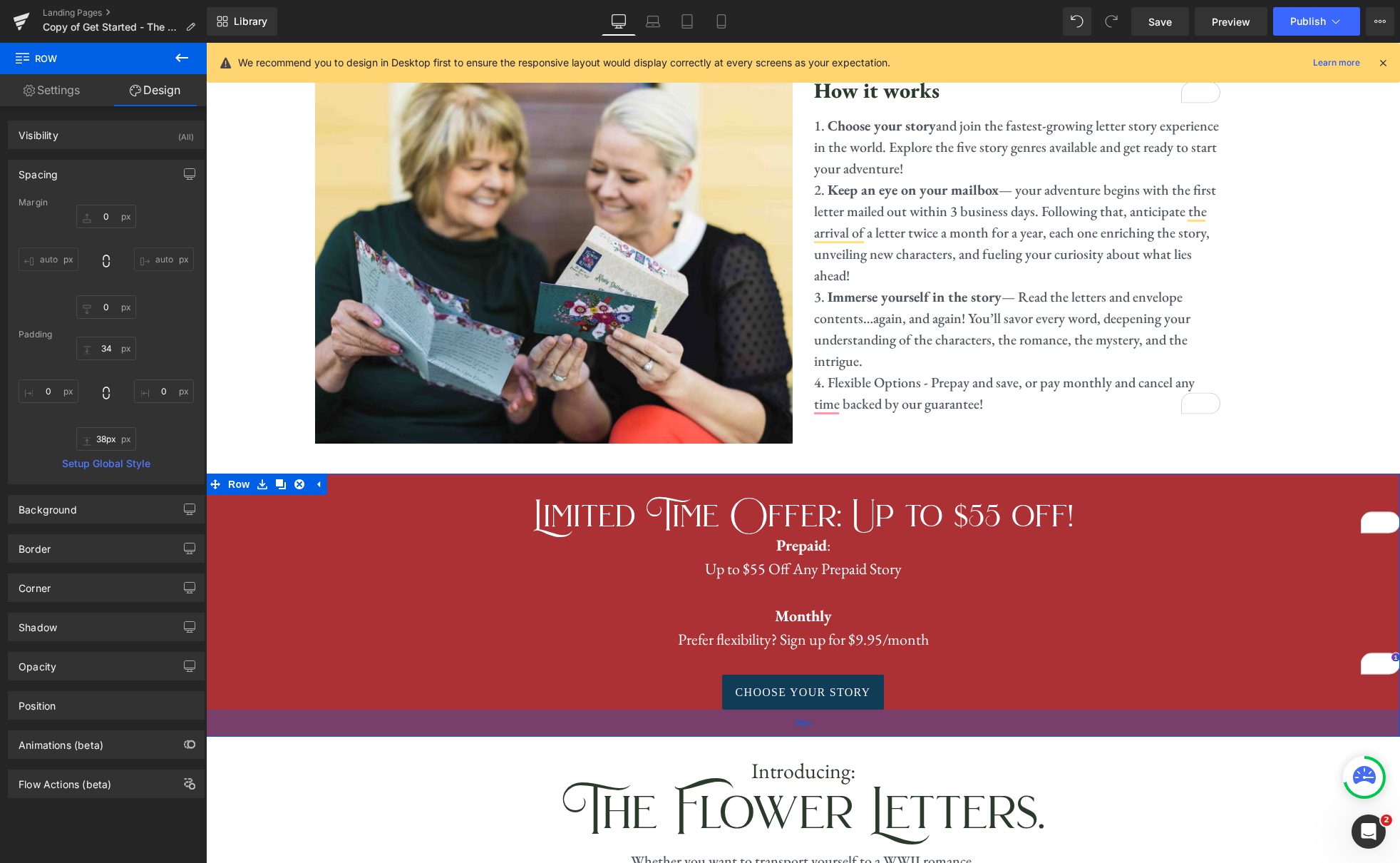
type input "39px"
drag, startPoint x: 947, startPoint y: 698, endPoint x: 943, endPoint y: 622, distance: 76.1
click at [946, 709] on div "39px" at bounding box center [803, 722] width 1194 height 28
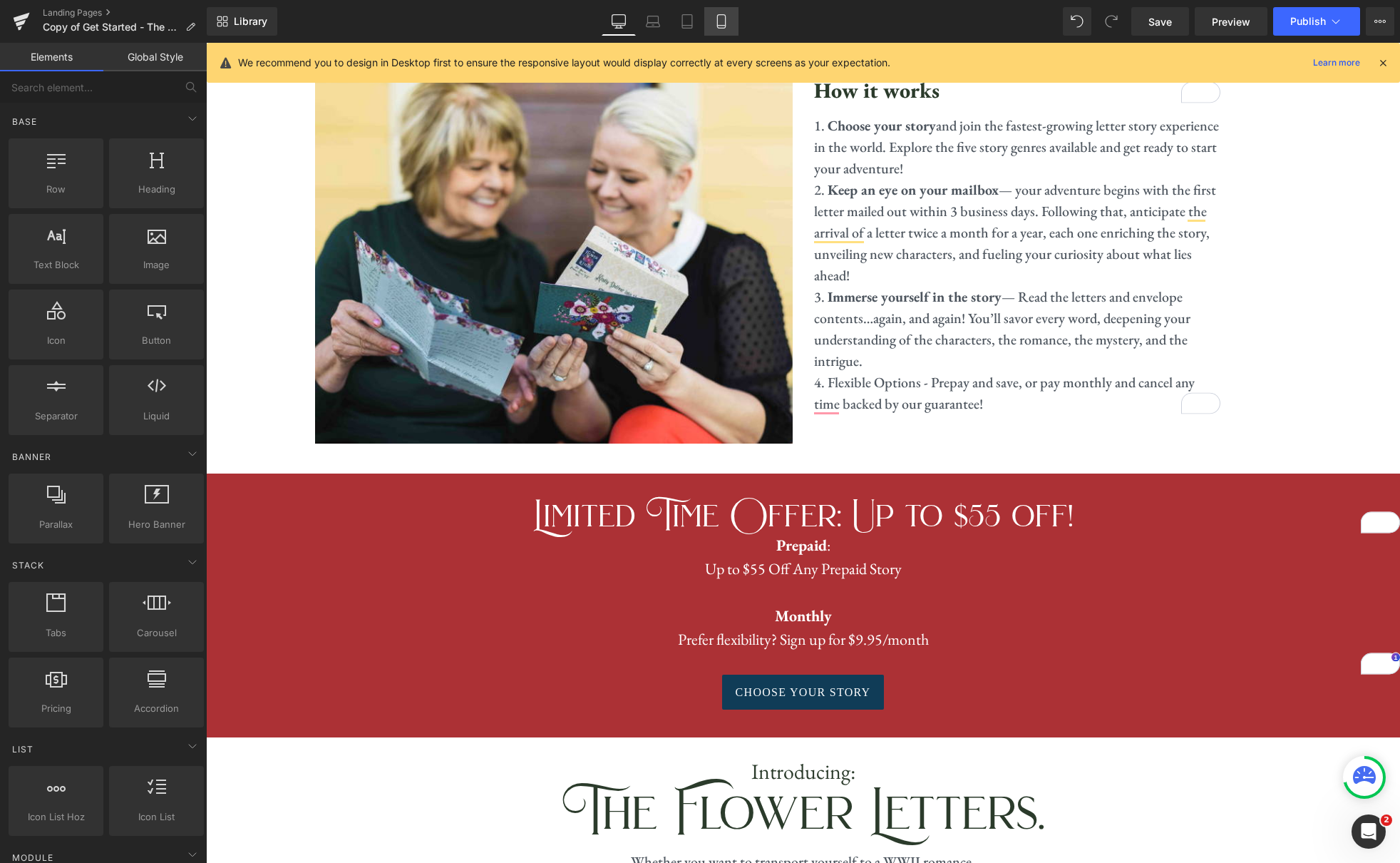
click at [717, 25] on icon at bounding box center [722, 22] width 14 height 14
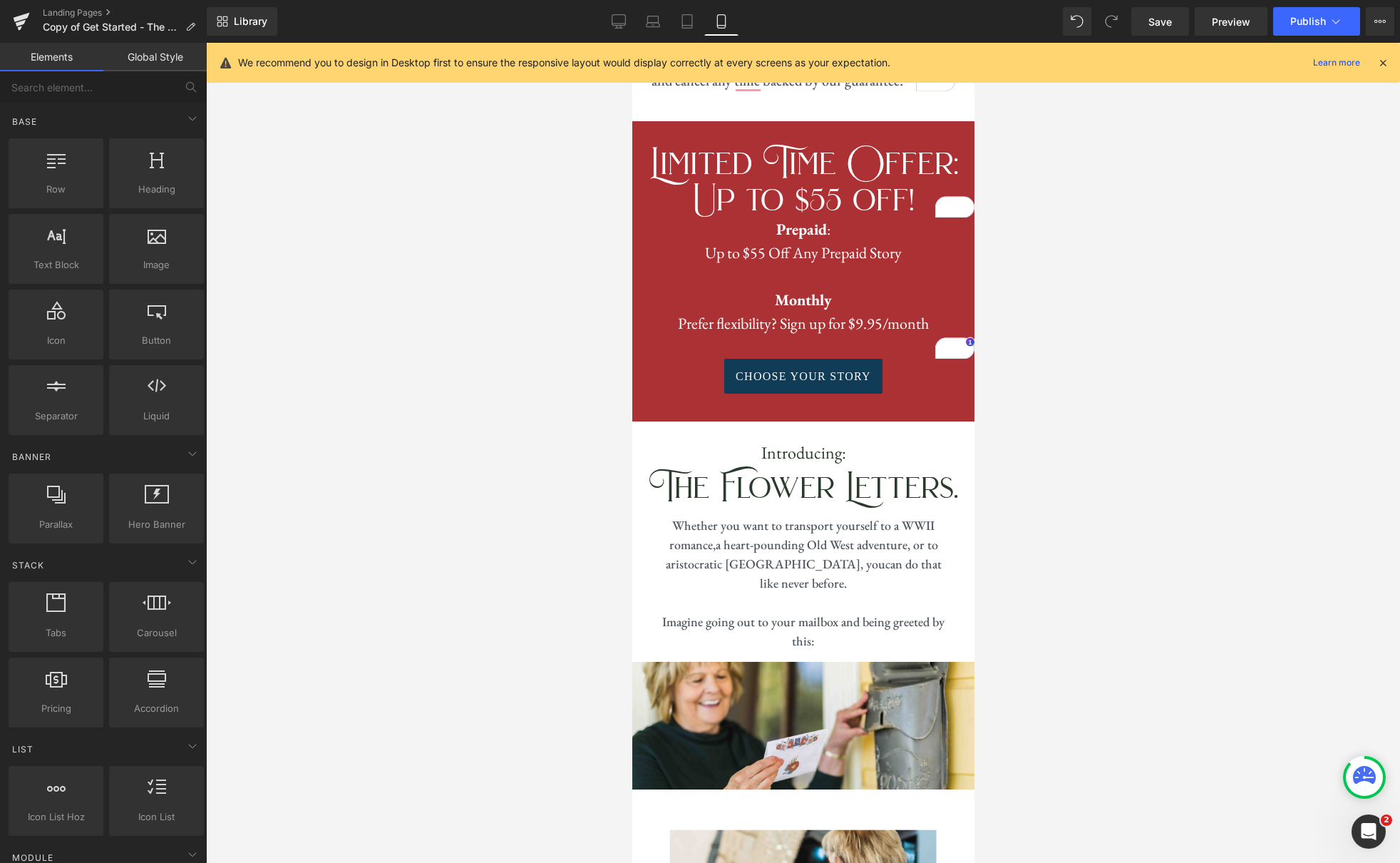
scroll to position [1655, 0]
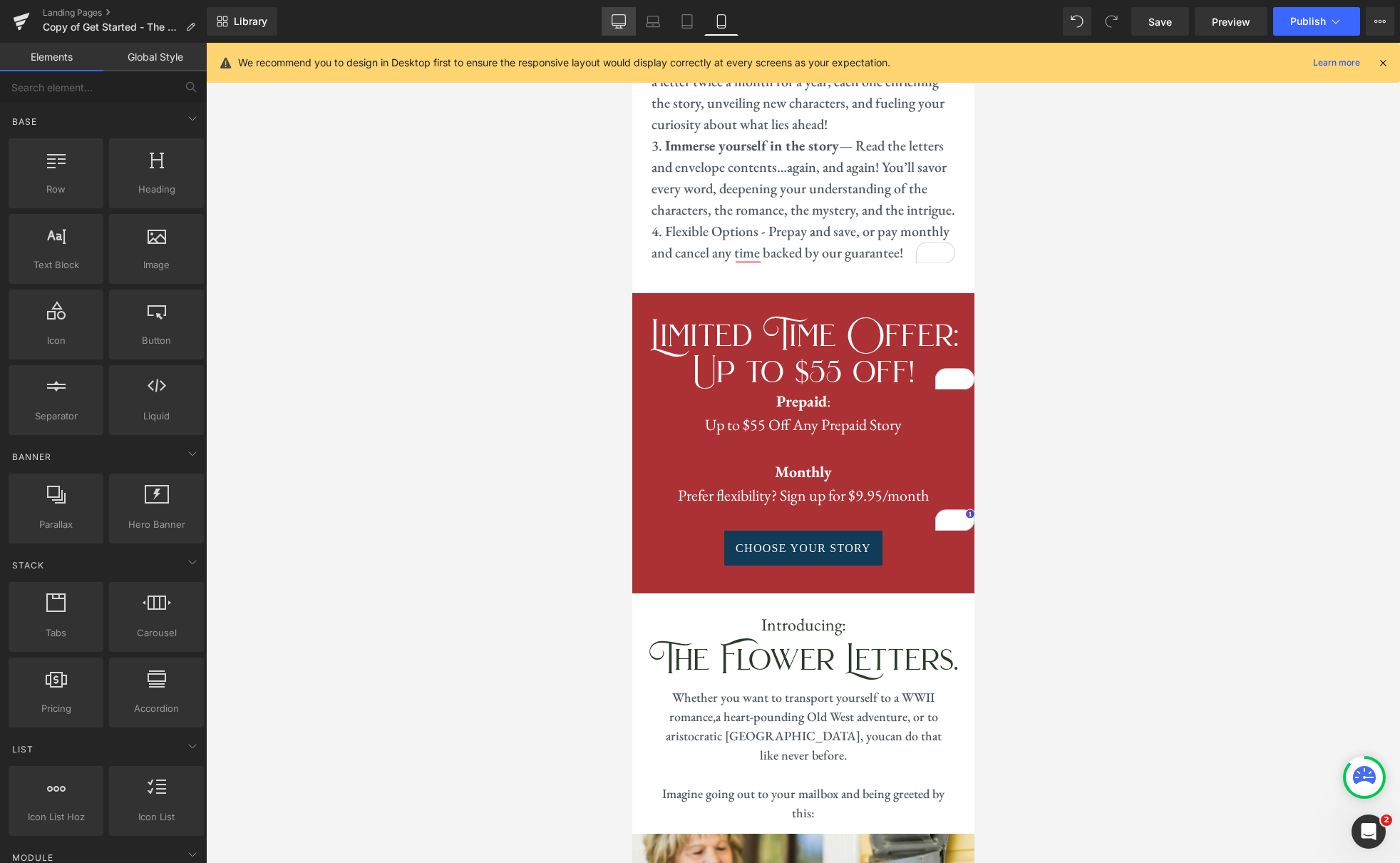
click at [615, 22] on icon at bounding box center [619, 22] width 14 height 14
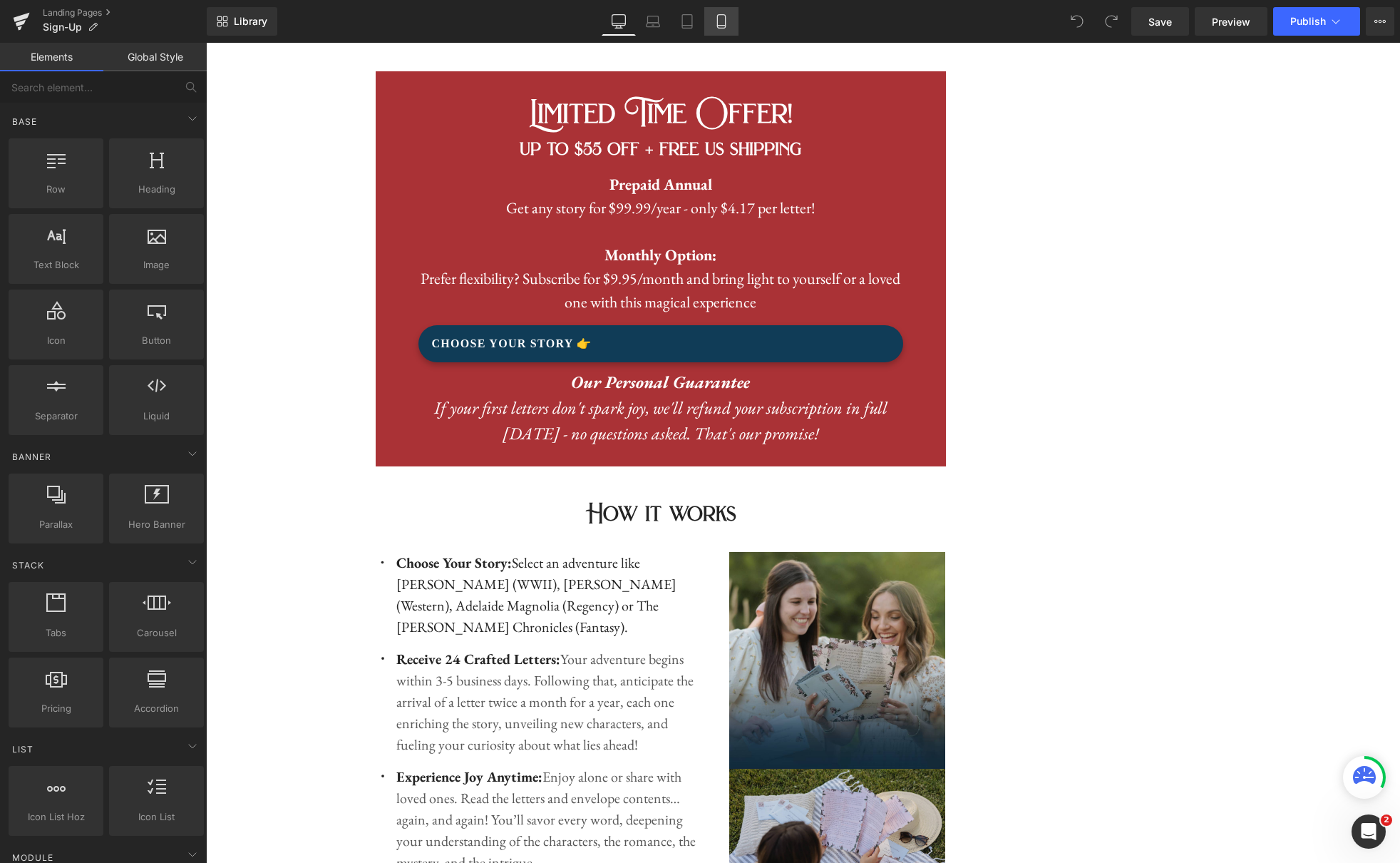
click at [722, 16] on icon at bounding box center [722, 22] width 14 height 14
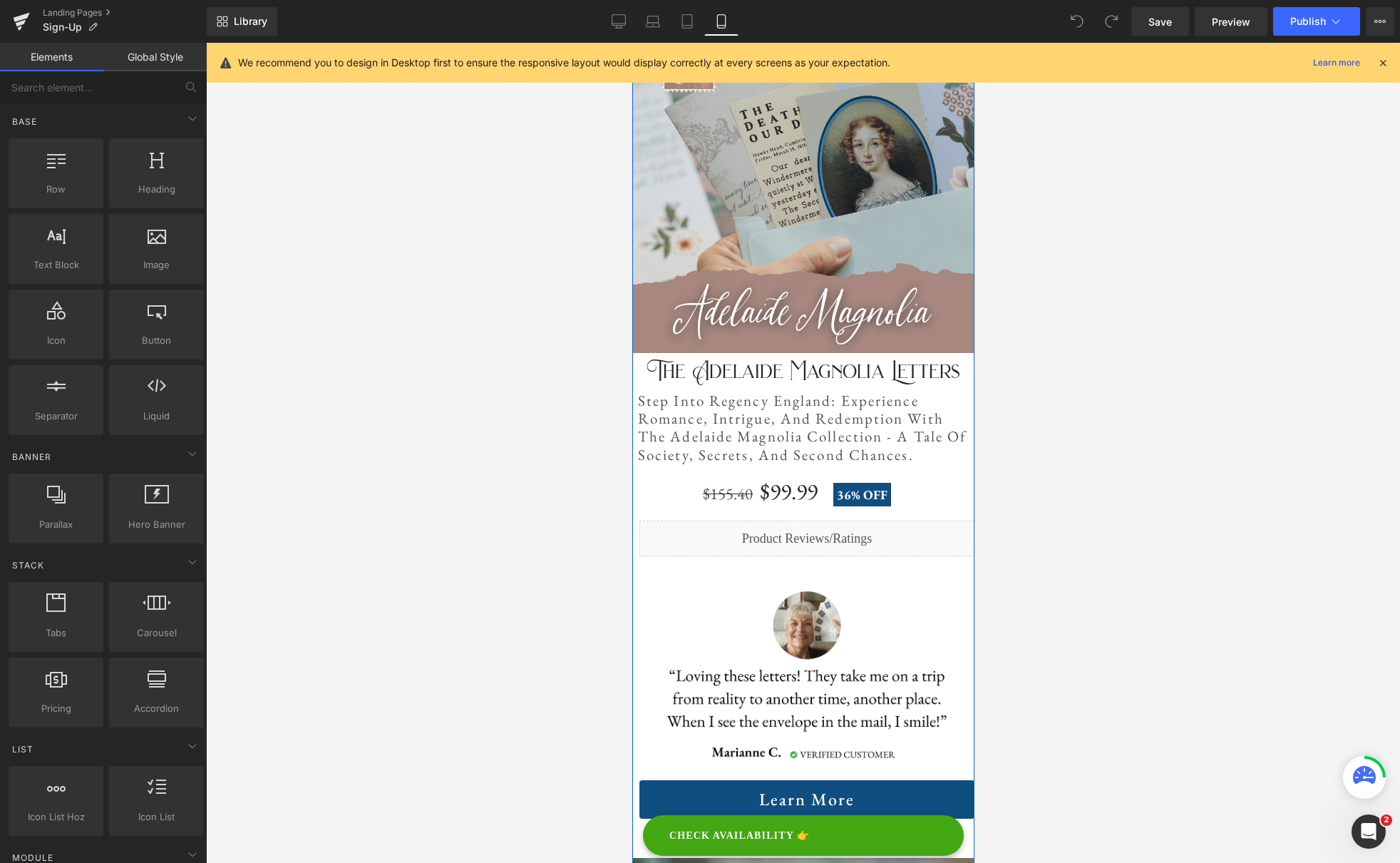
scroll to position [1993, 0]
click at [914, 426] on h2 "Step Into Regency England: Experience Romance, Intrigue, And Redemption With Th…" at bounding box center [802, 426] width 331 height 72
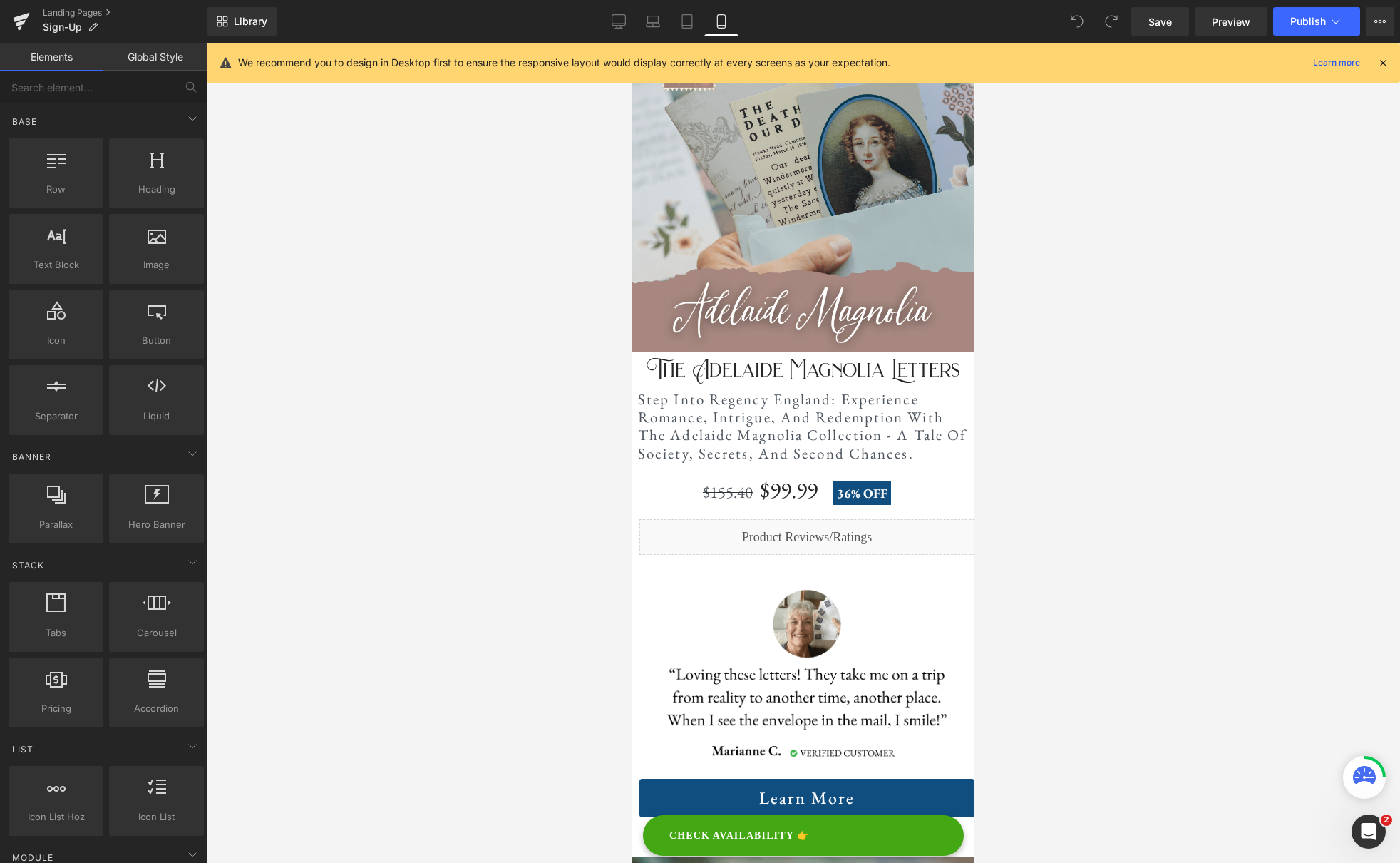
click at [1171, 444] on div at bounding box center [803, 453] width 1194 height 820
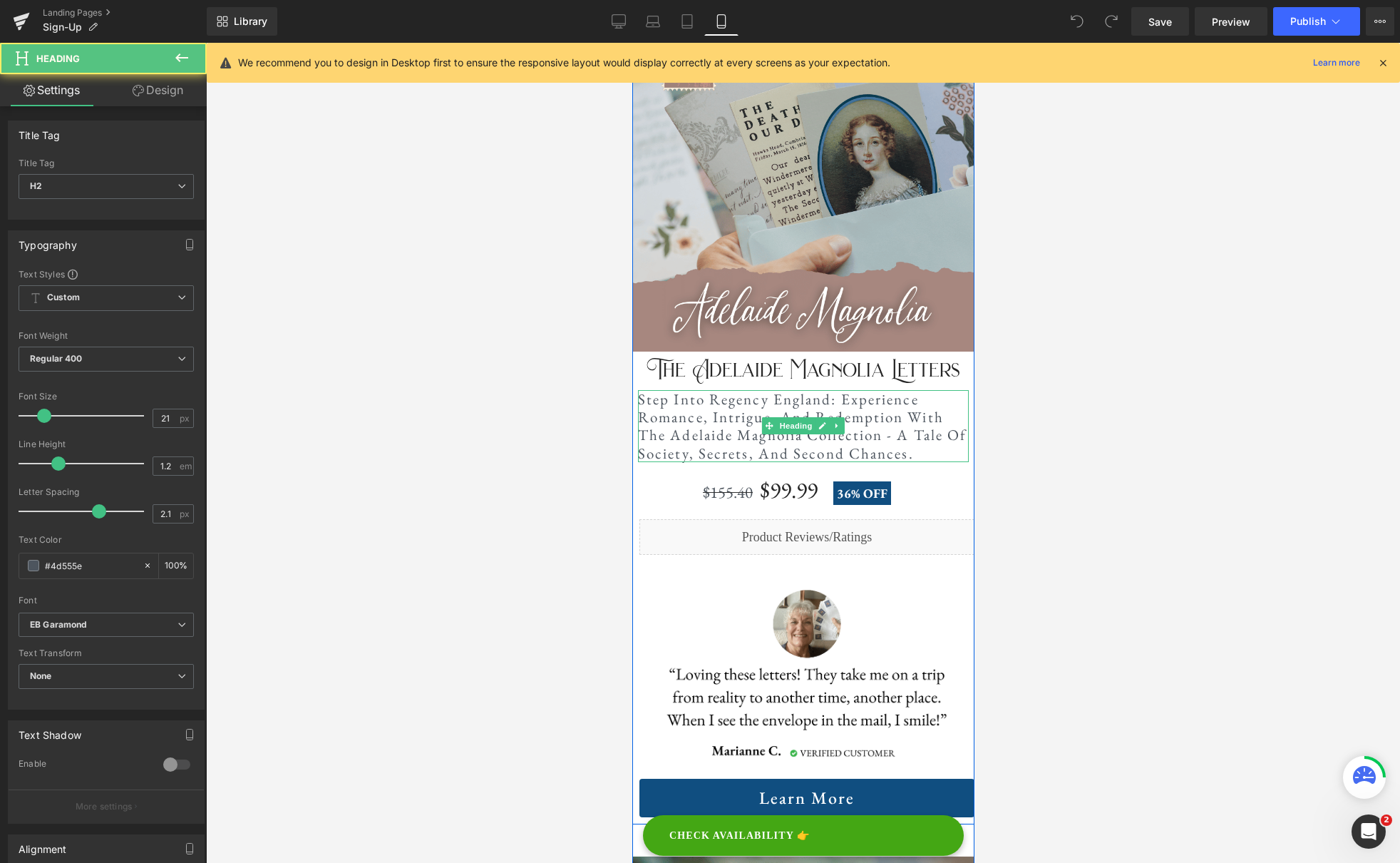
click at [793, 436] on h2 "Step Into Regency England: Experience Romance, Intrigue, And Redemption With Th…" at bounding box center [802, 426] width 331 height 72
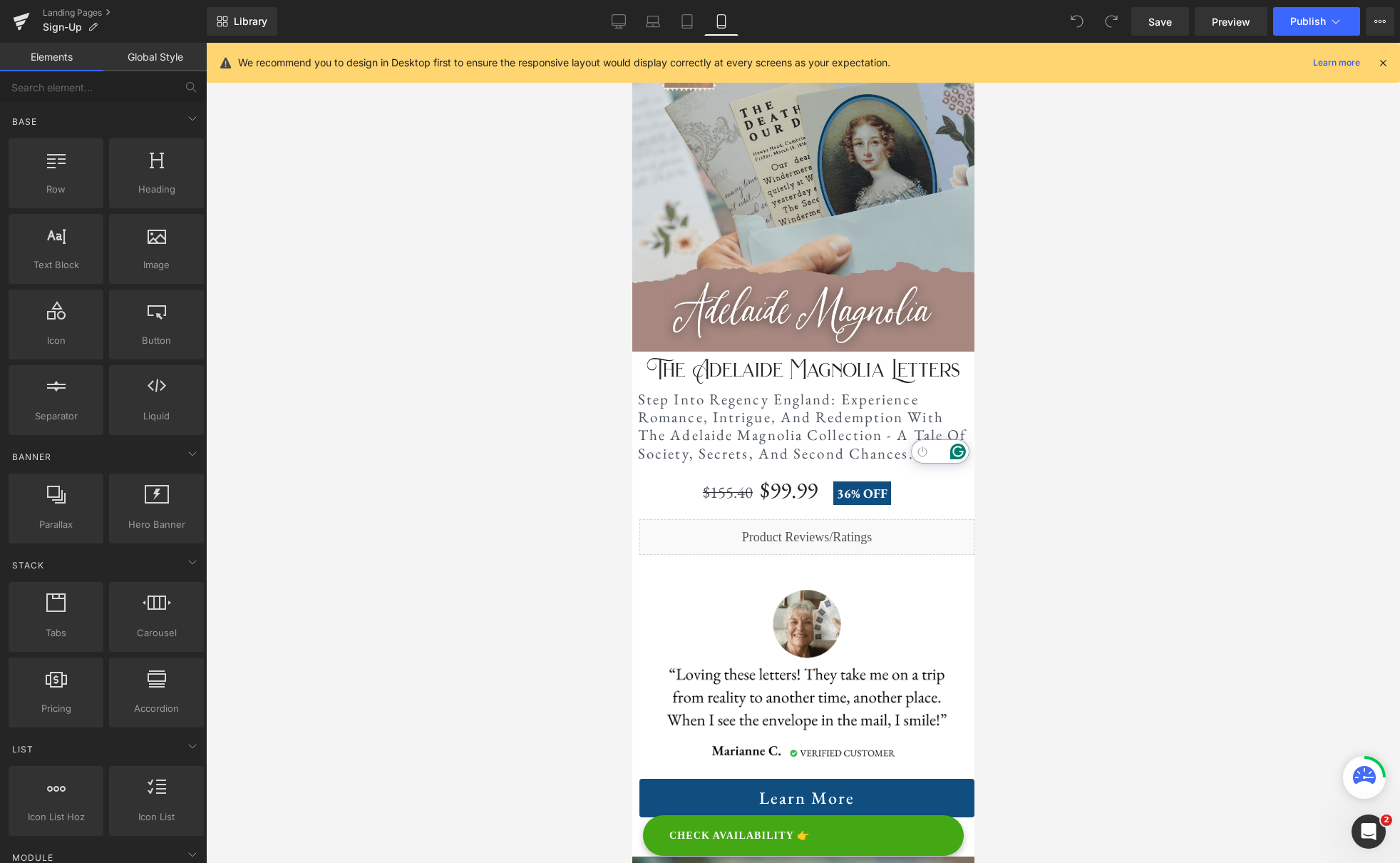
click at [1131, 410] on div at bounding box center [803, 453] width 1194 height 820
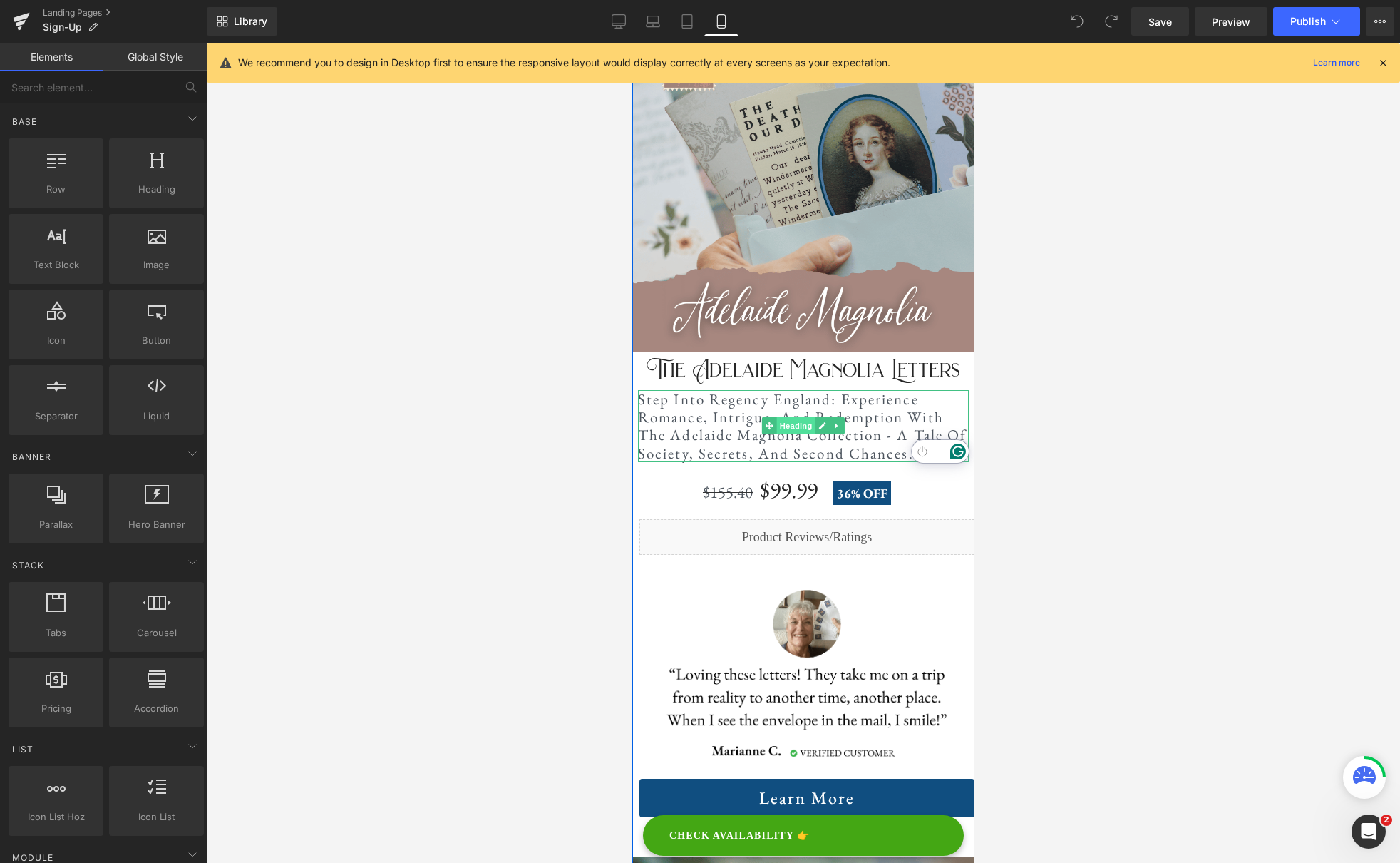
click at [790, 427] on span "Heading" at bounding box center [795, 425] width 39 height 17
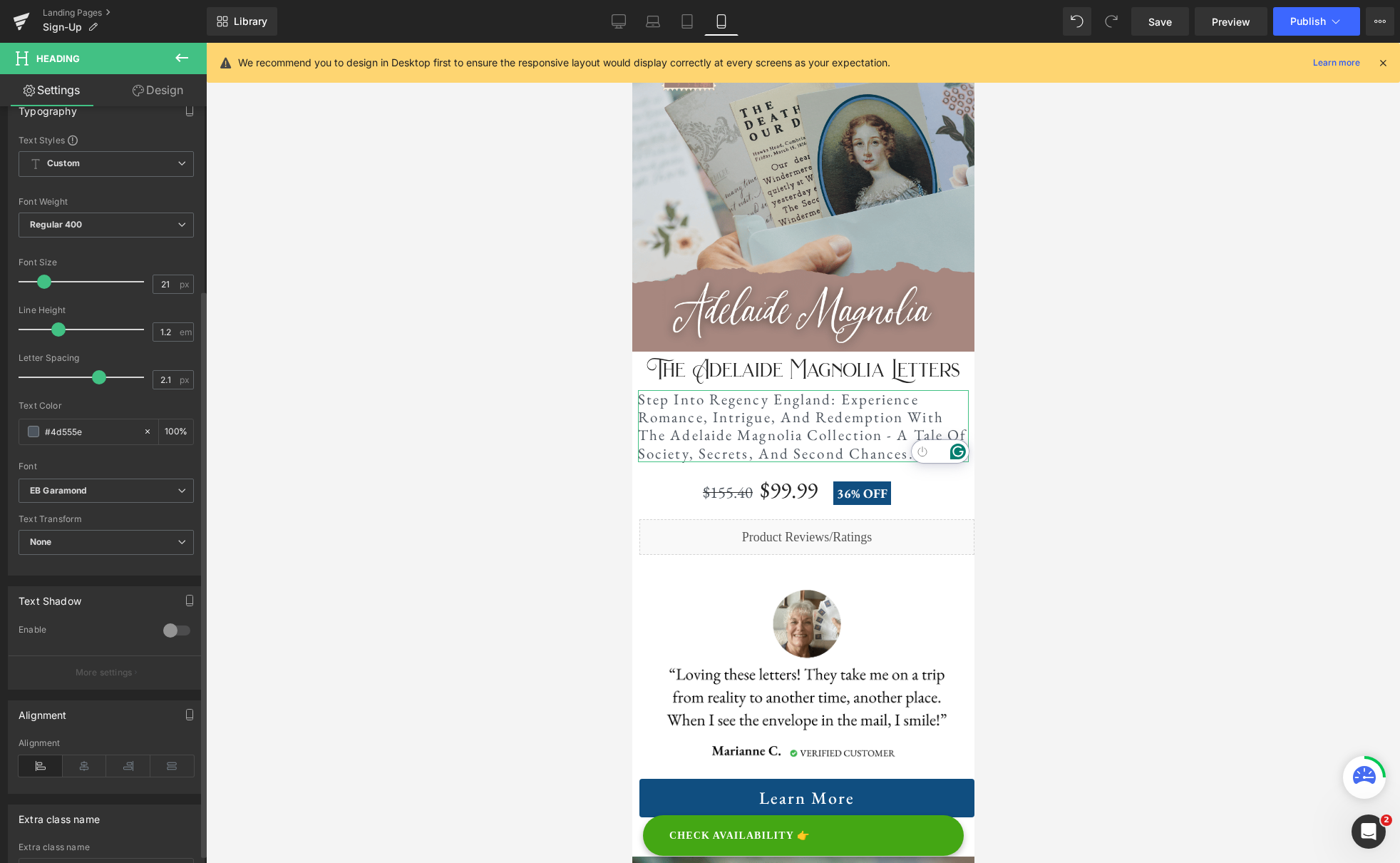
scroll to position [255, 0]
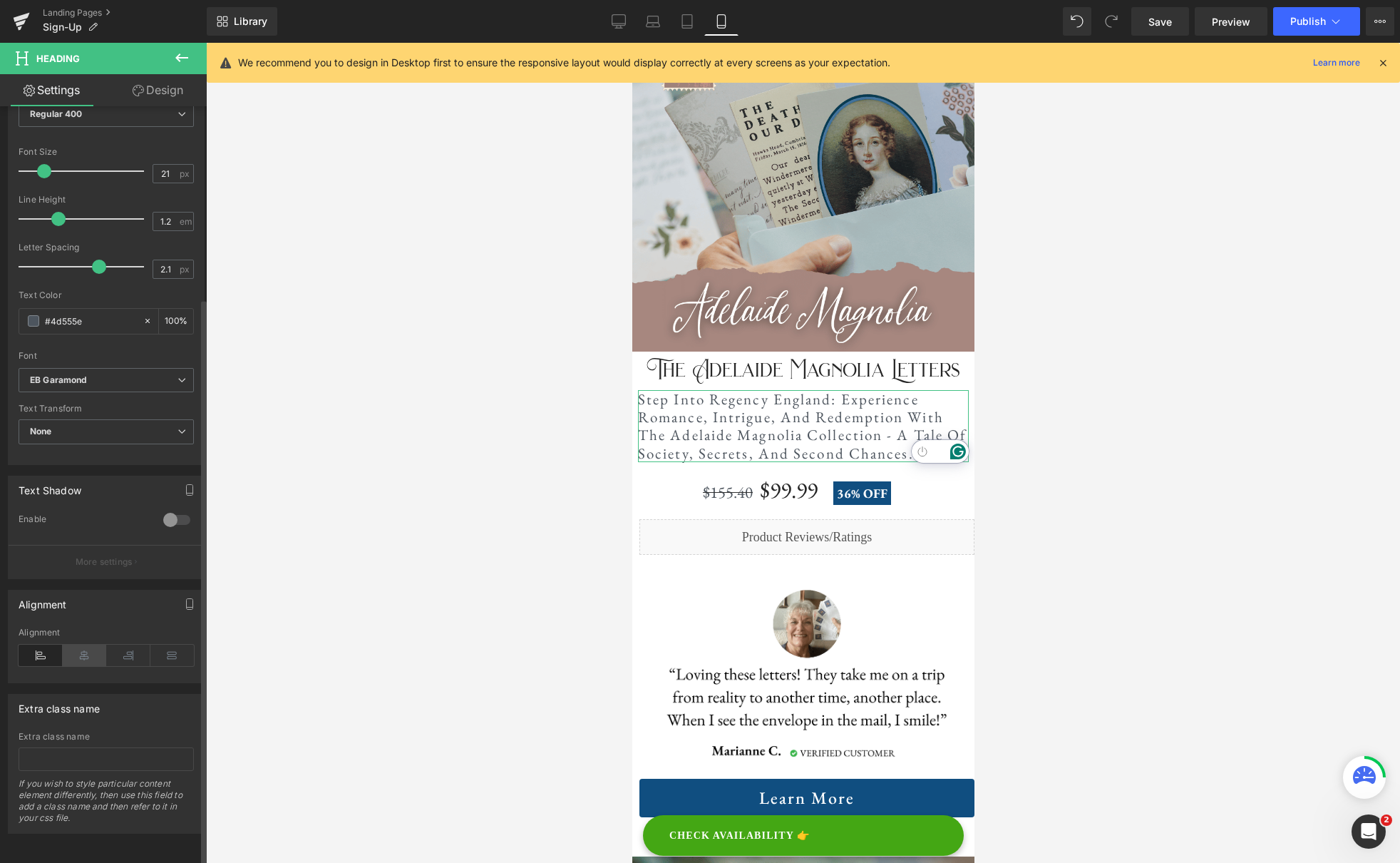
click at [79, 649] on icon at bounding box center [84, 655] width 44 height 22
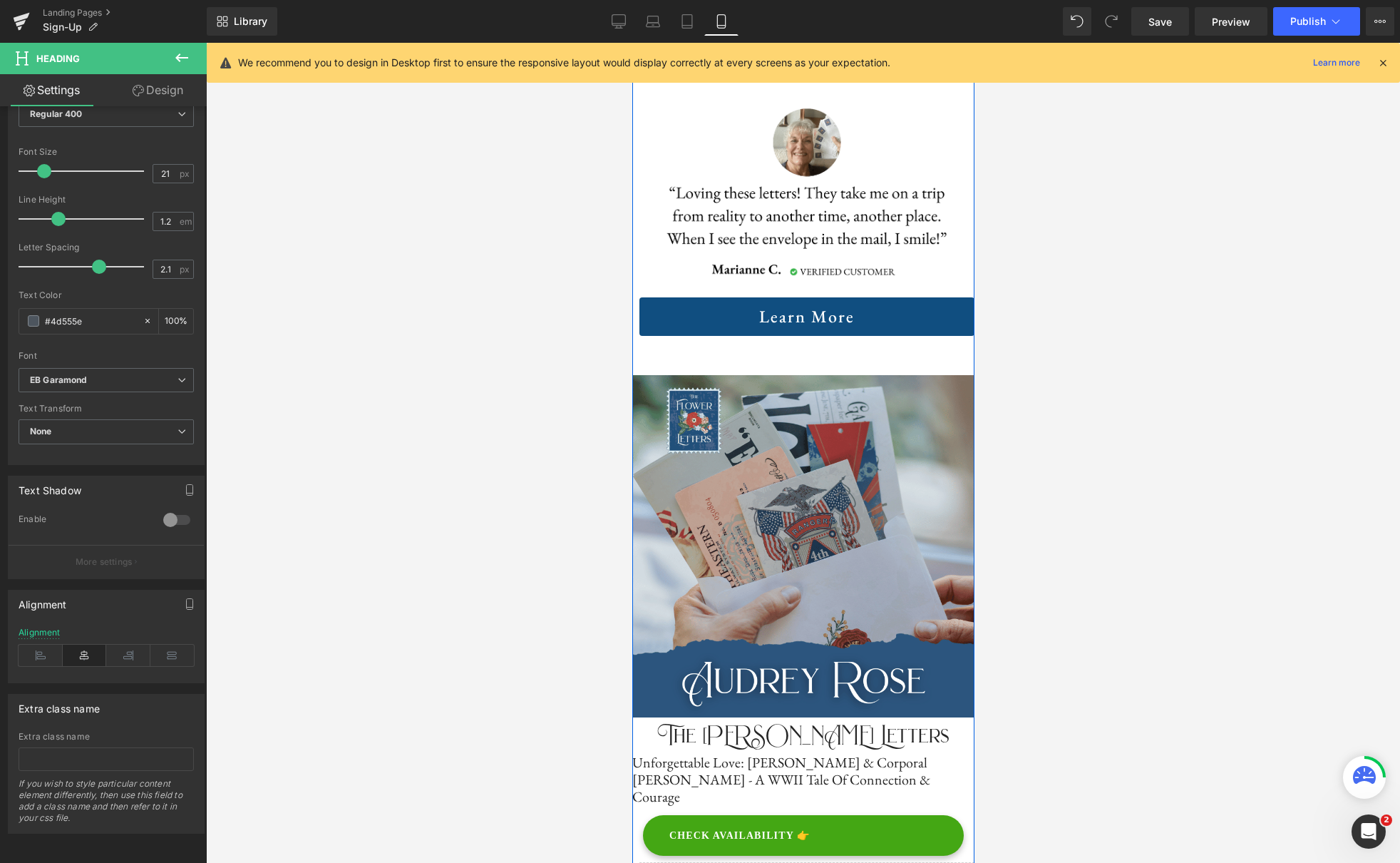
scroll to position [2751, 0]
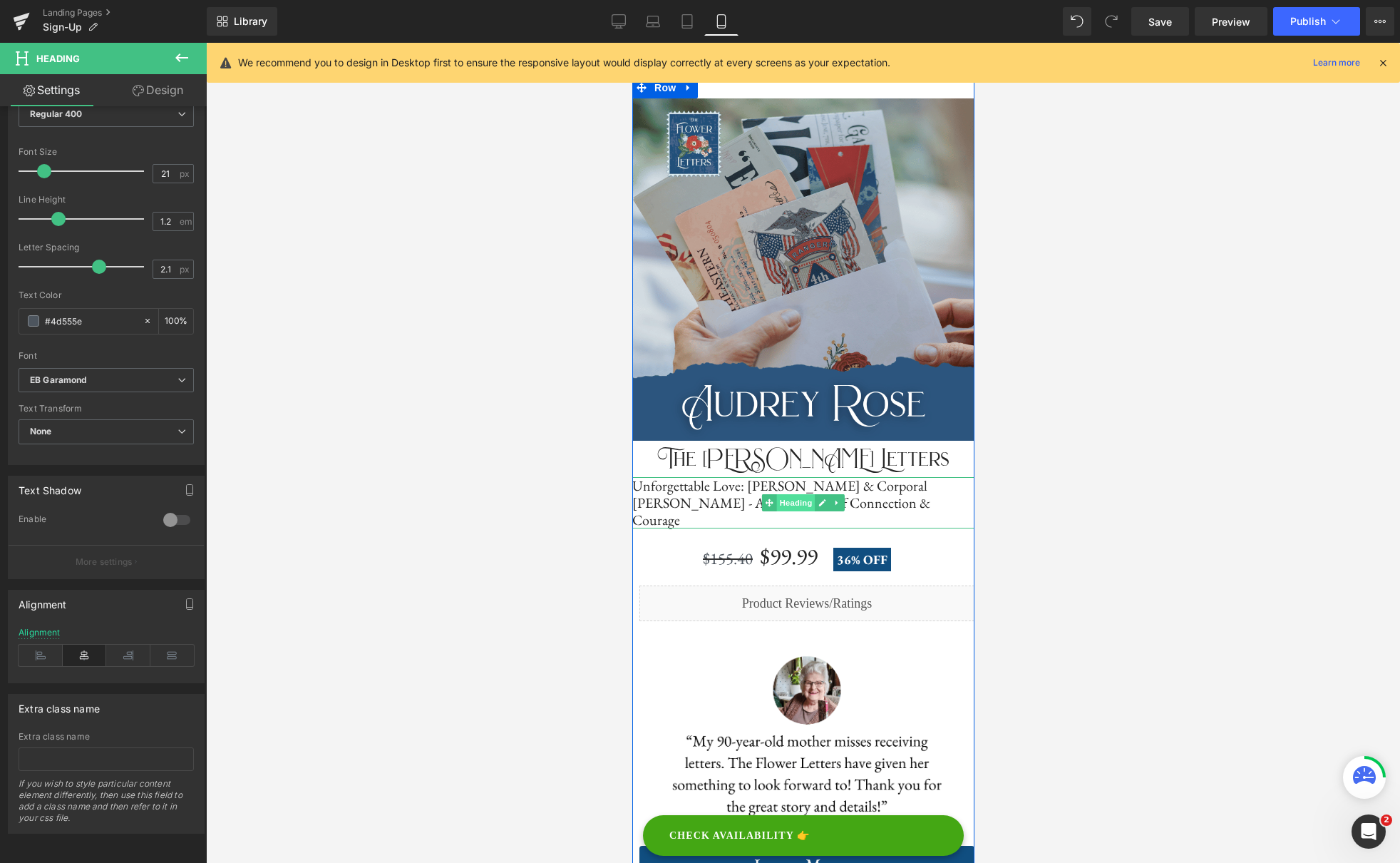
click at [799, 500] on span "Heading" at bounding box center [795, 502] width 39 height 17
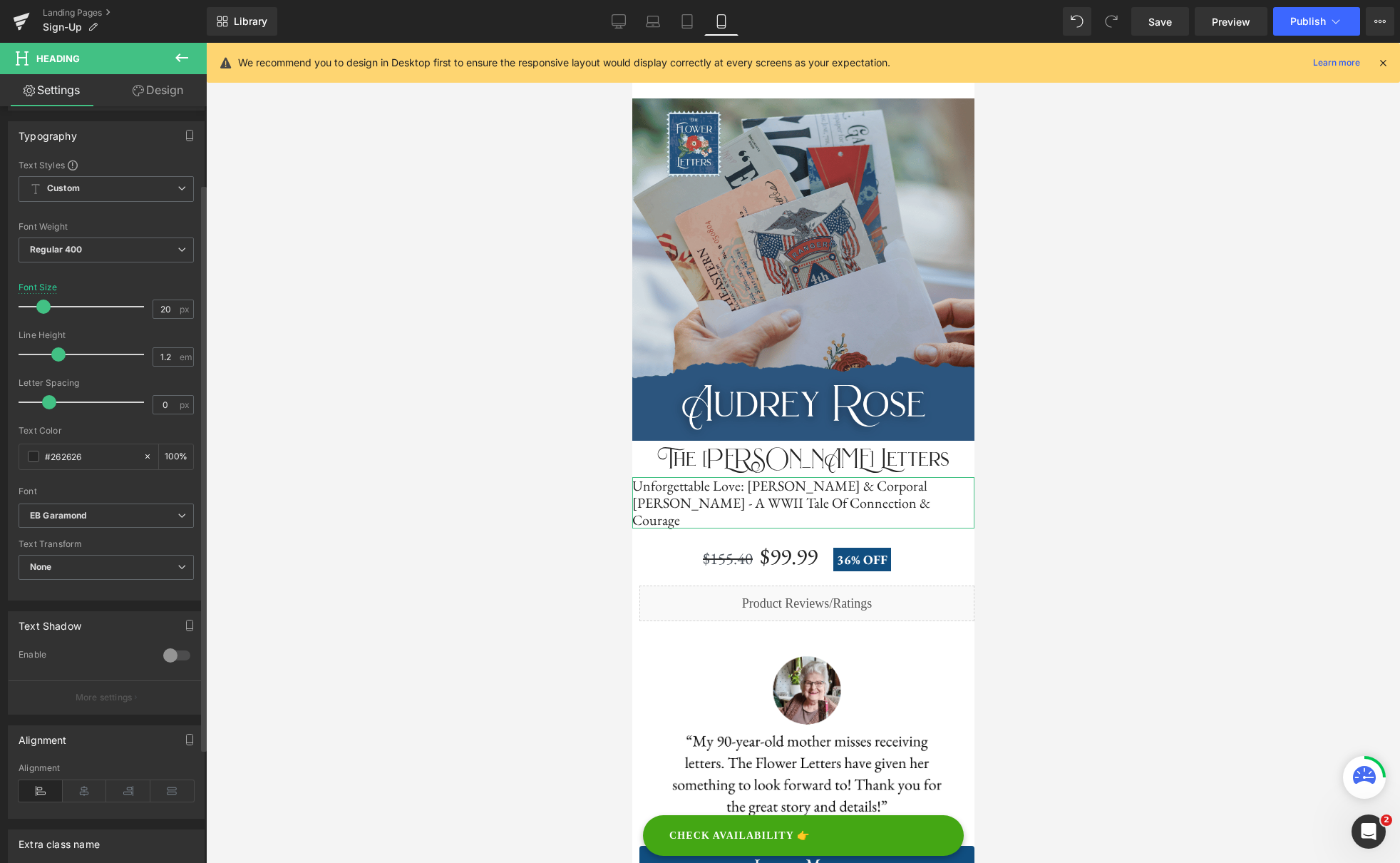
scroll to position [111, 0]
click at [82, 781] on icon at bounding box center [84, 789] width 44 height 22
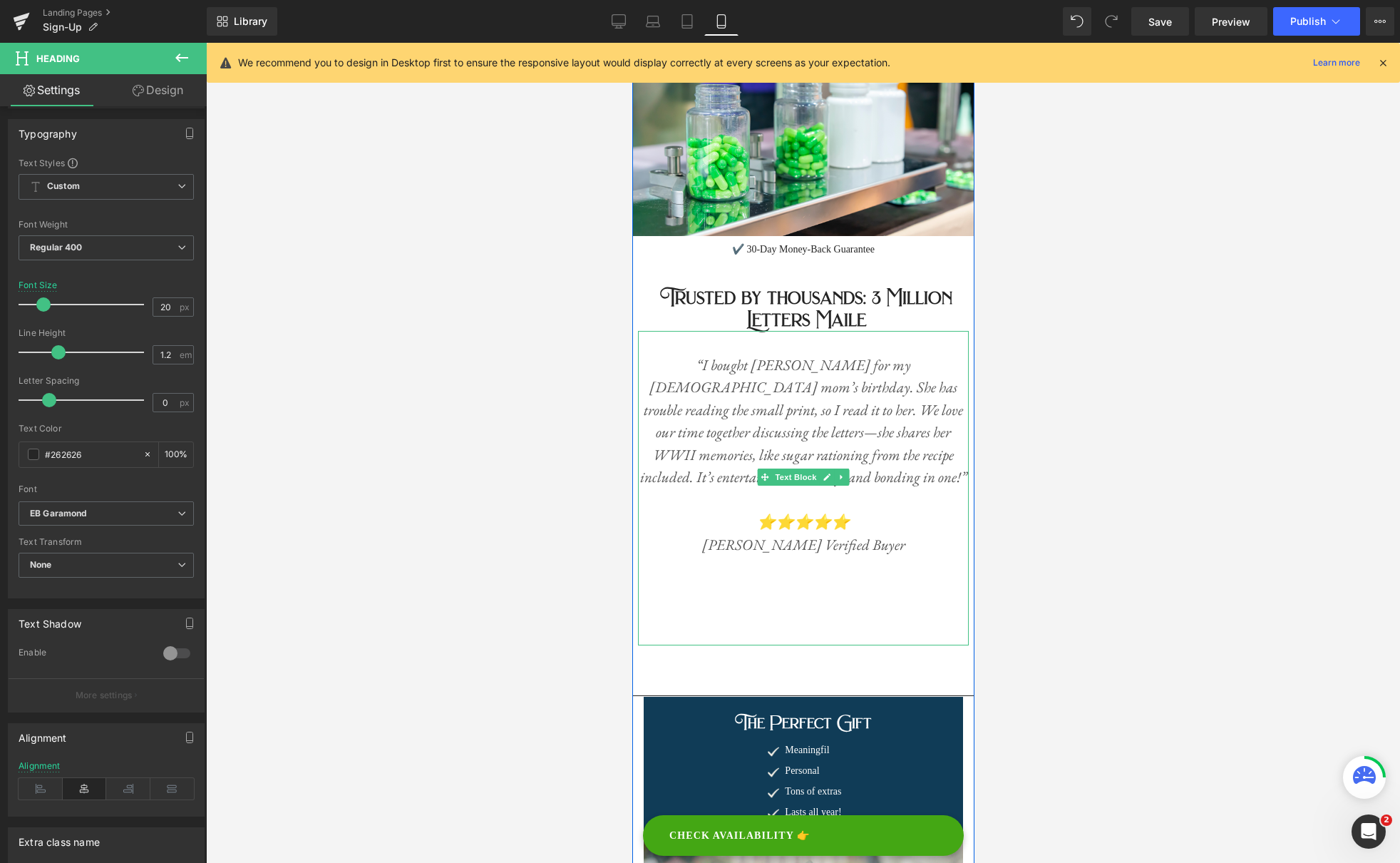
scroll to position [4927, 0]
drag, startPoint x: 906, startPoint y: 477, endPoint x: 899, endPoint y: 495, distance: 19.3
click at [906, 534] on p "Kristin H. Verified Buyer" at bounding box center [802, 545] width 331 height 22
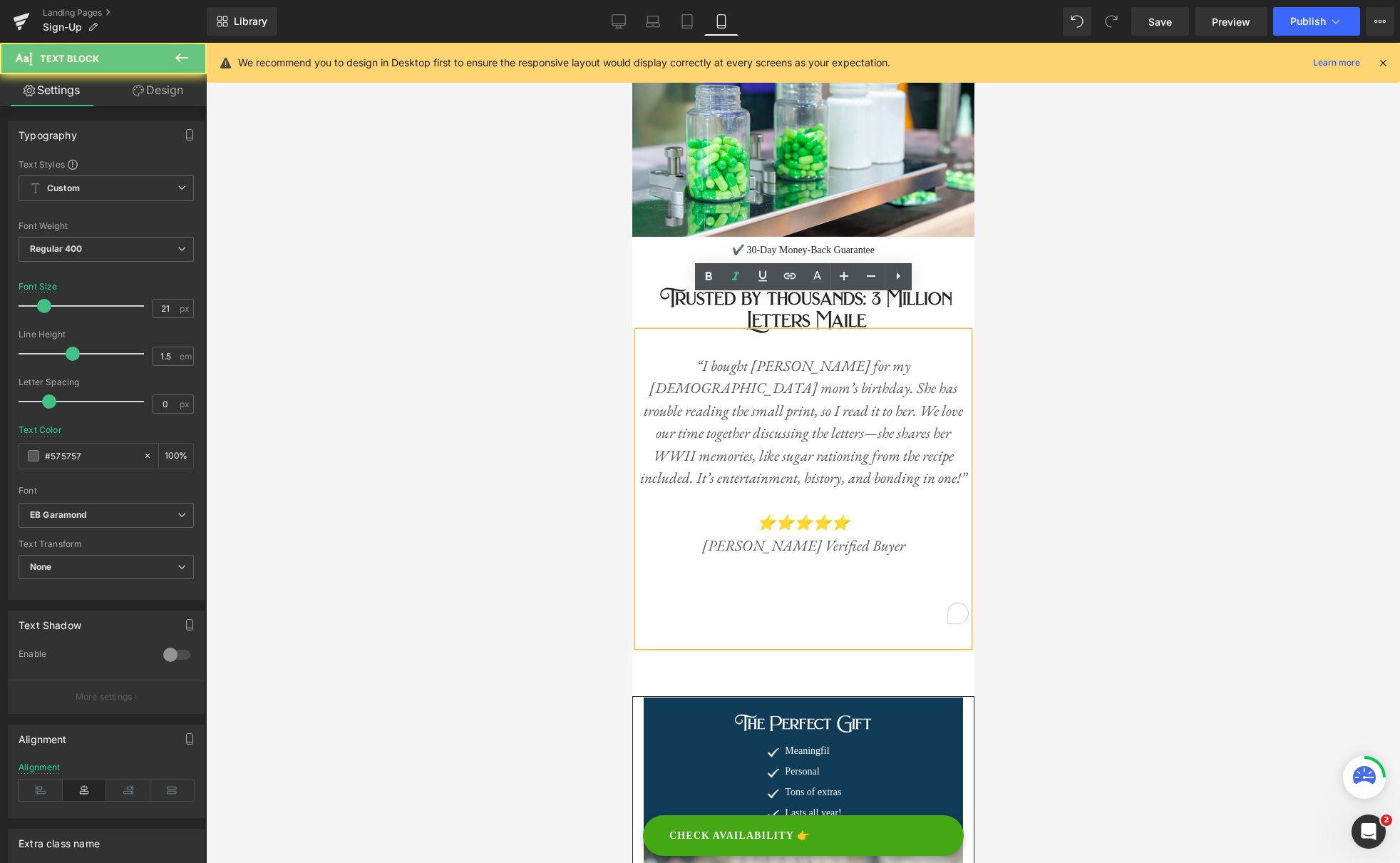
click at [901, 534] on p "Kristin H. Verified Buyer" at bounding box center [802, 545] width 331 height 22
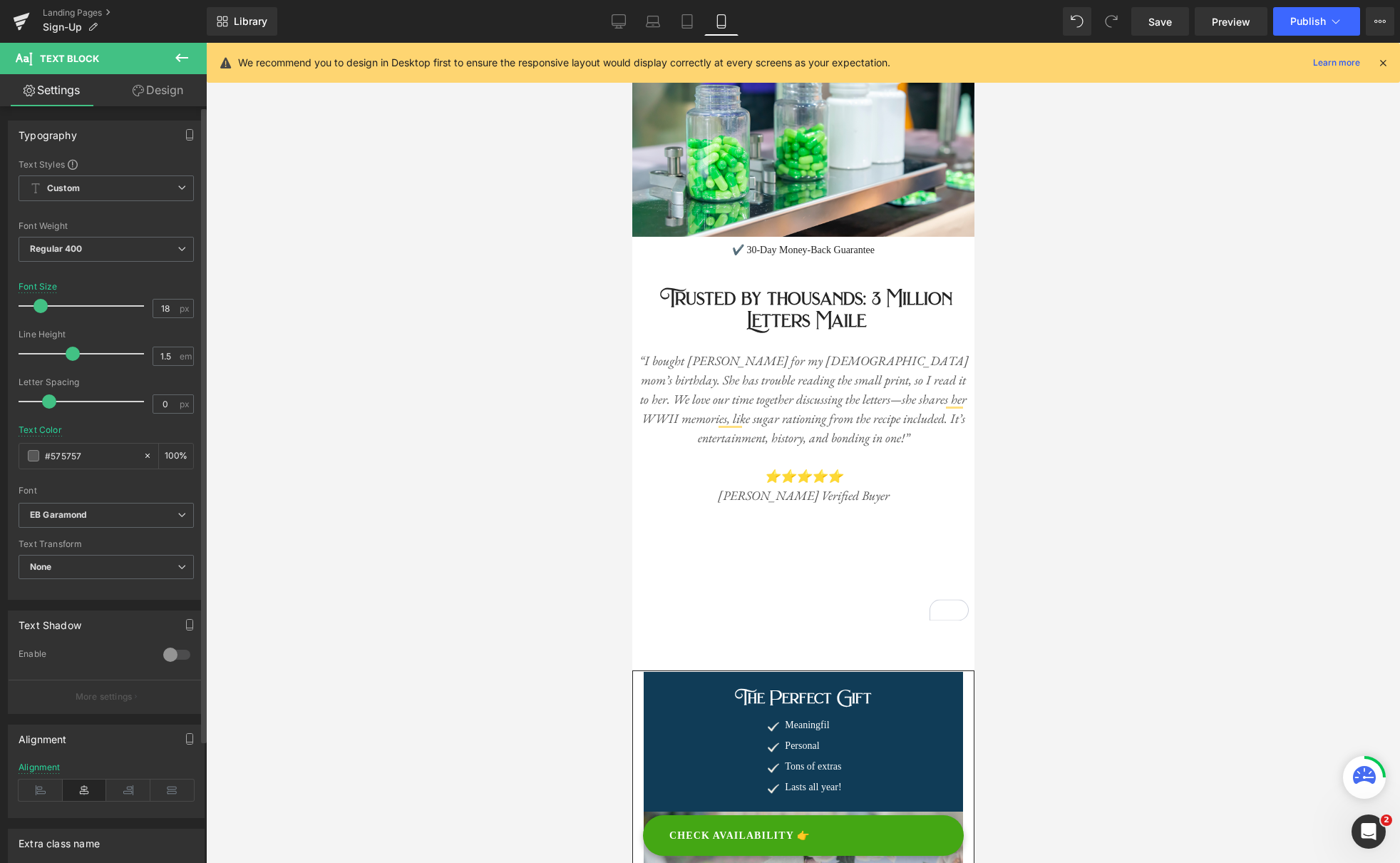
type input "19"
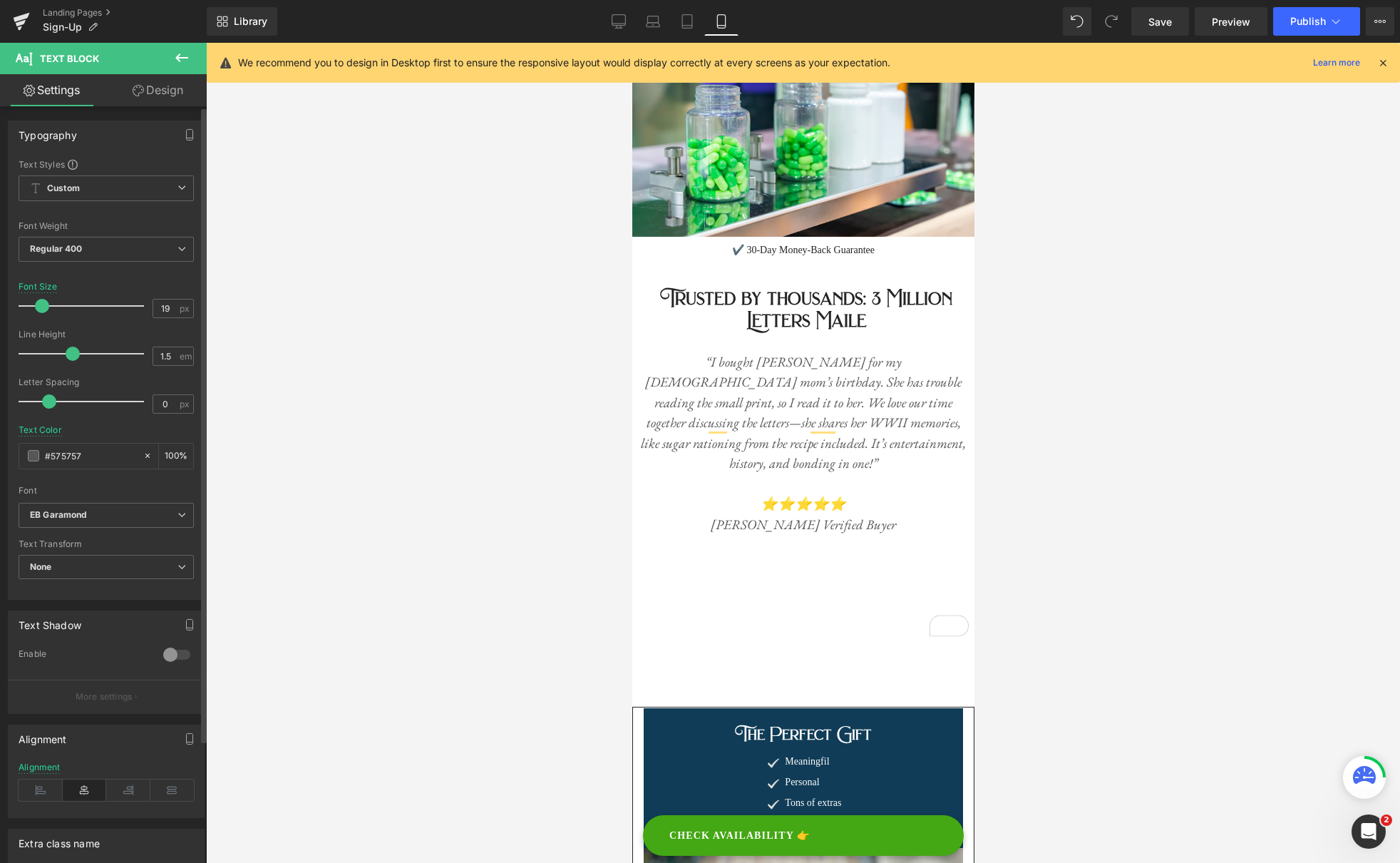
click at [39, 302] on span at bounding box center [42, 306] width 14 height 14
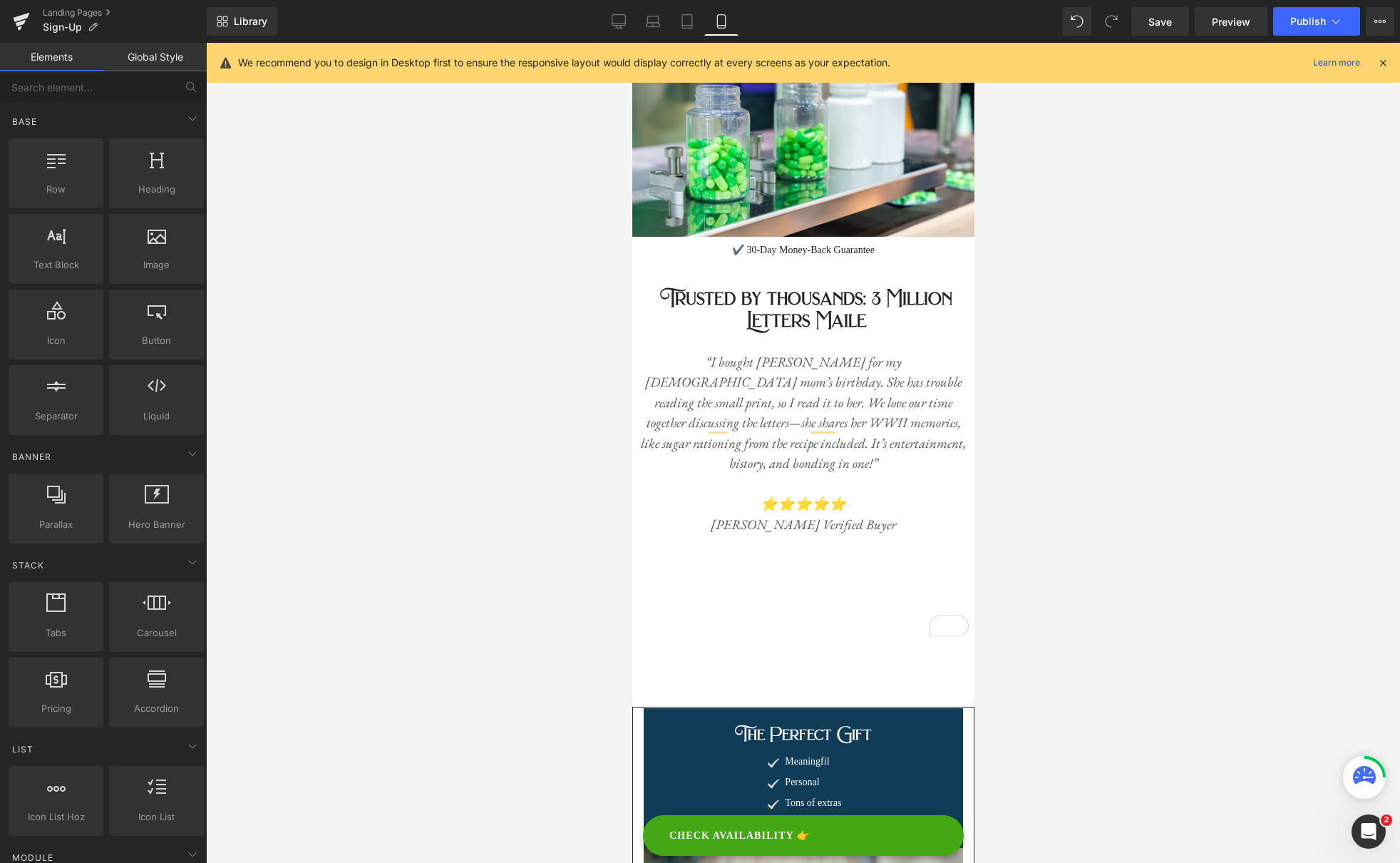
click at [1214, 441] on div at bounding box center [803, 453] width 1194 height 820
click at [626, 22] on icon at bounding box center [619, 22] width 14 height 14
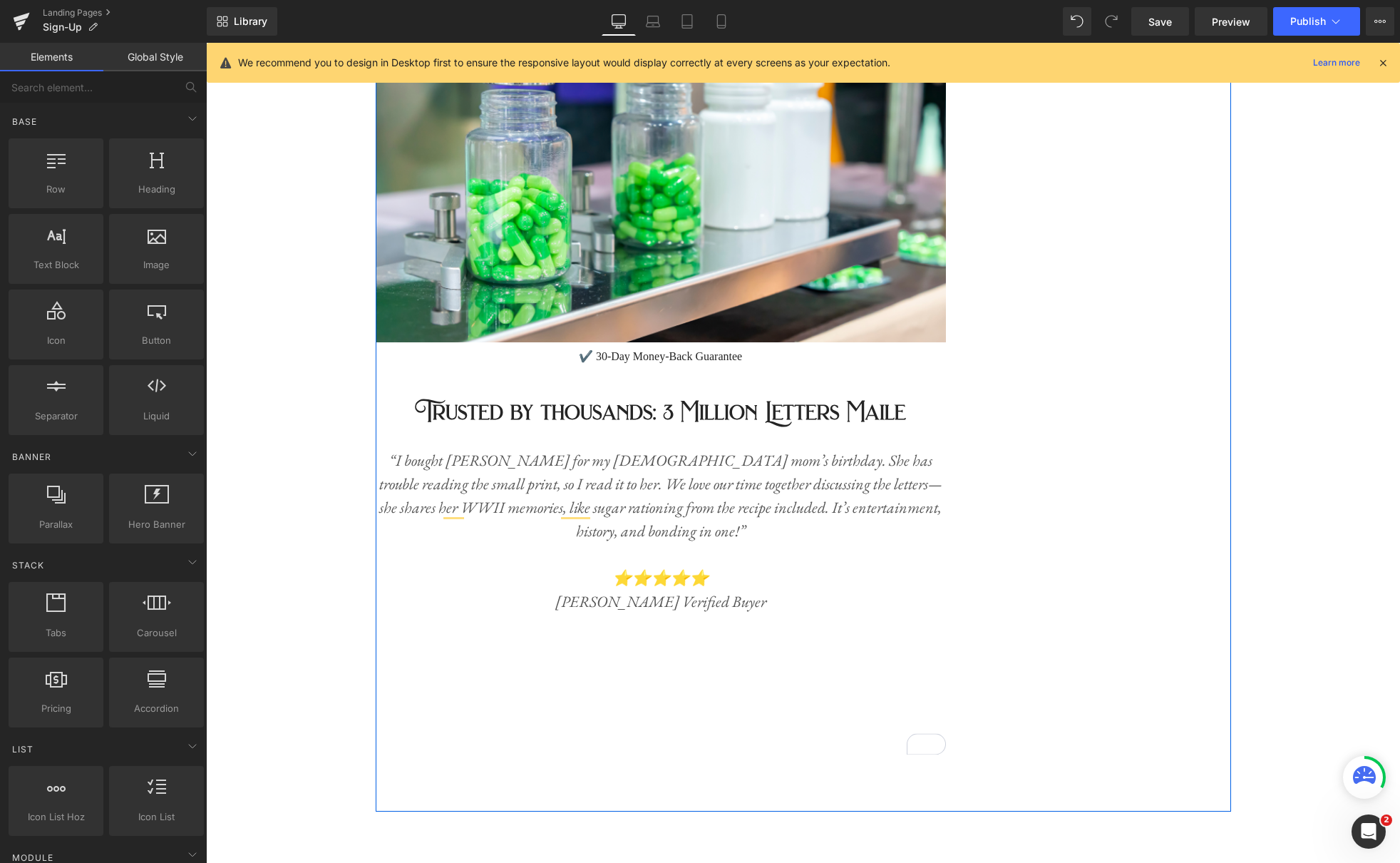
scroll to position [5104, 0]
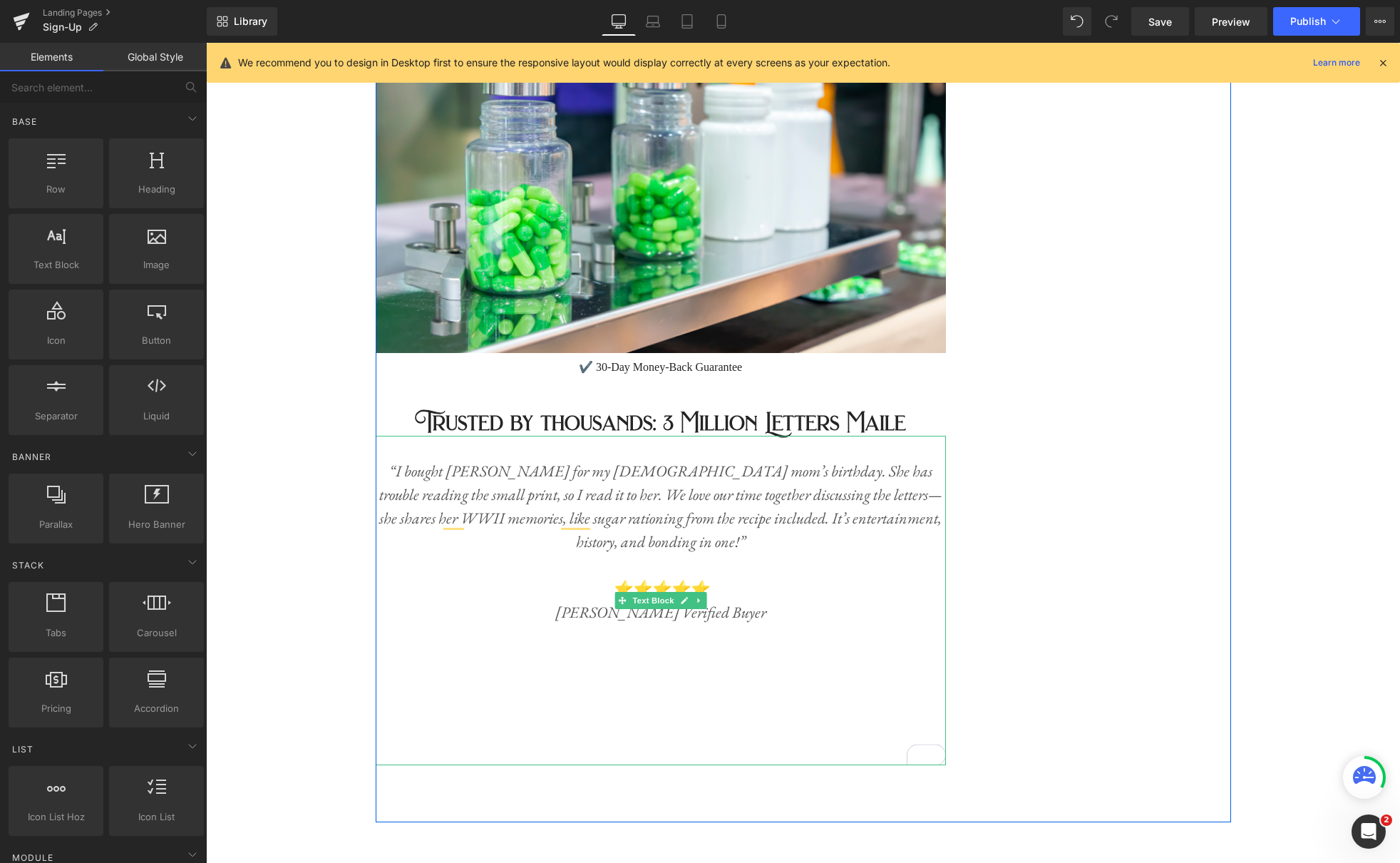
click at [783, 608] on p "Kristin H. Verified Buyer" at bounding box center [661, 612] width 570 height 23
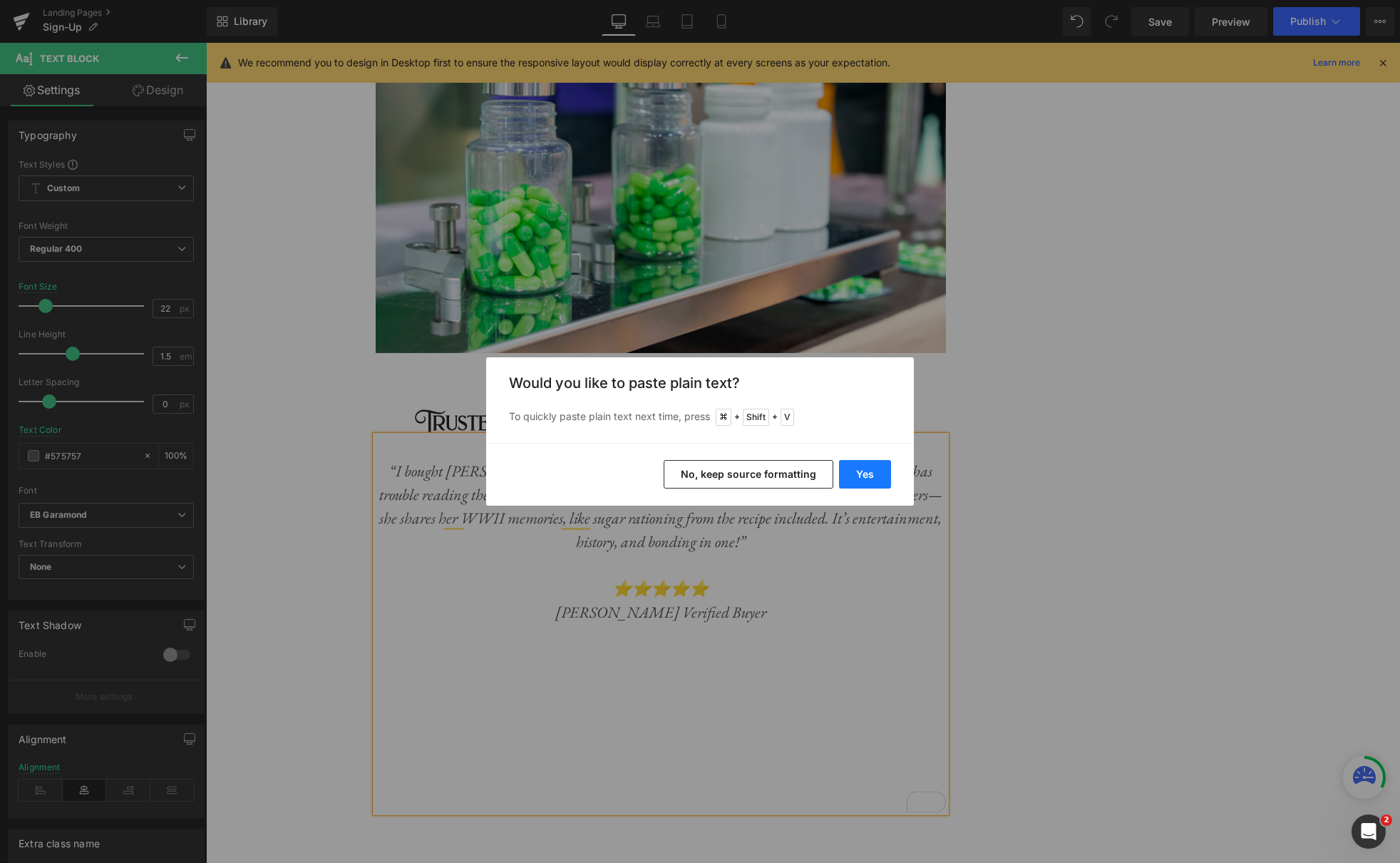
click at [864, 479] on button "Yes" at bounding box center [865, 474] width 52 height 29
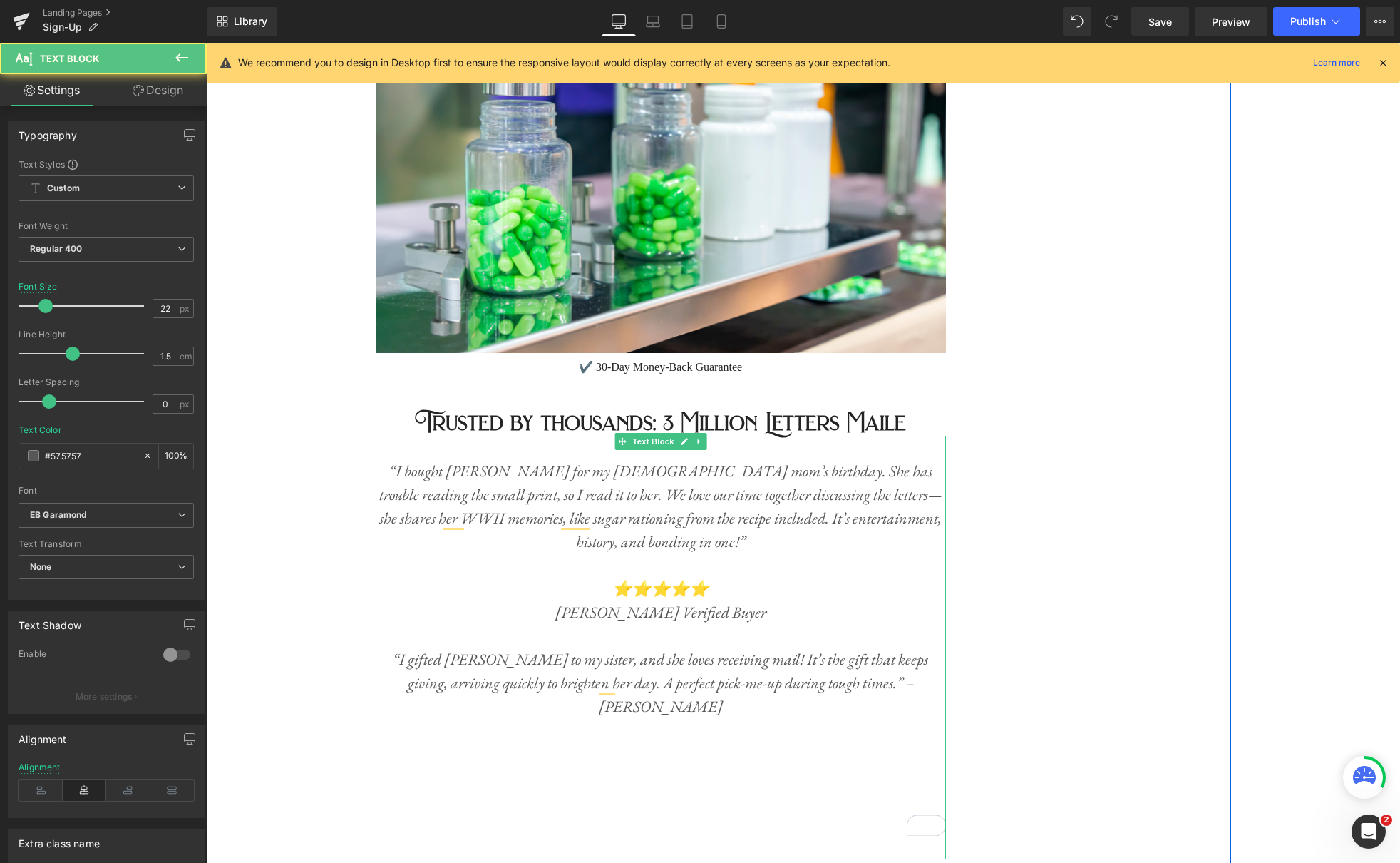
click at [851, 671] on icon "“I gifted Audrey Rose to my sister, and she loves receiving mail! It’s the gift…" at bounding box center [660, 683] width 535 height 68
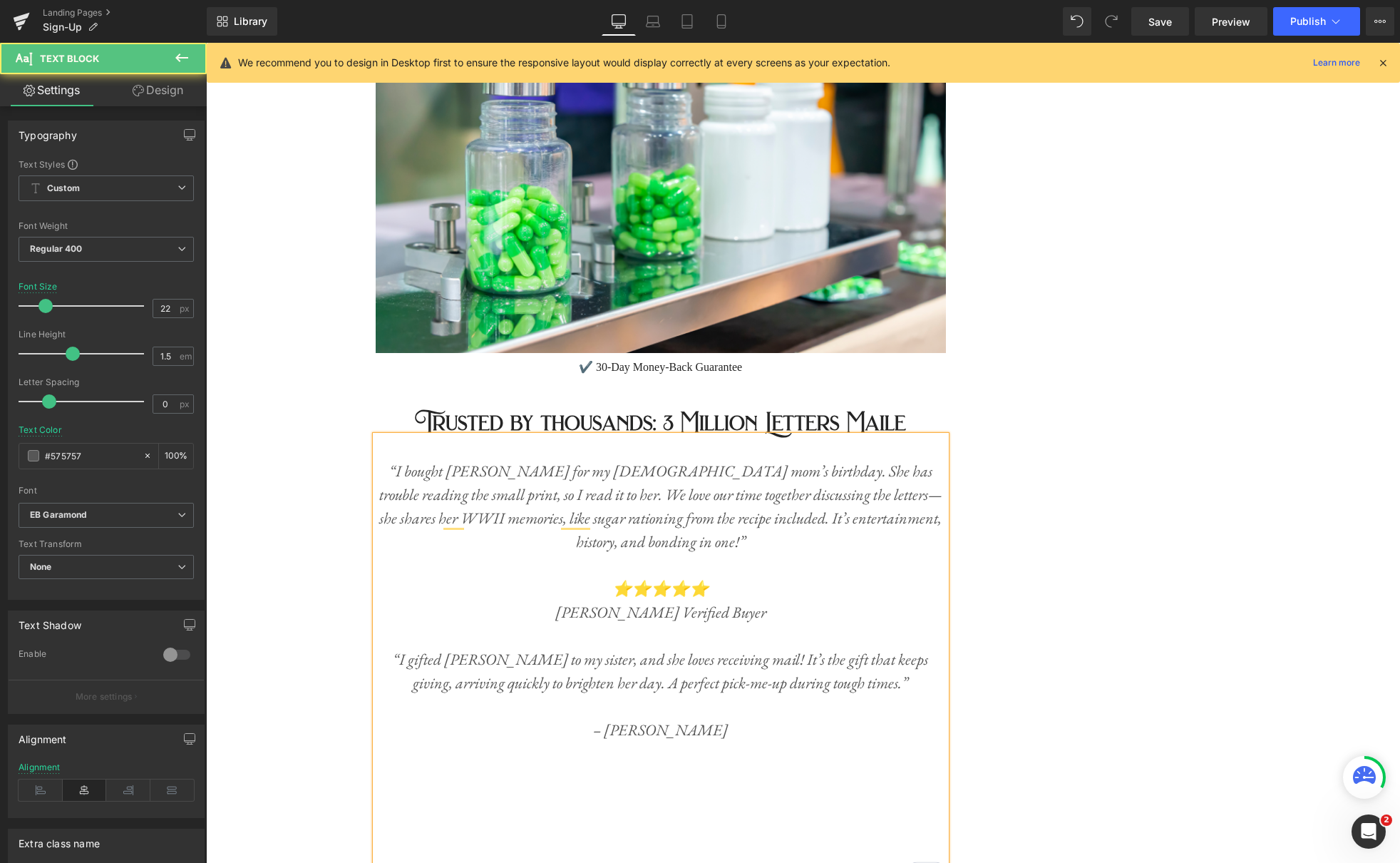
click at [756, 600] on p "Kristin H. Verified Buyer" at bounding box center [661, 612] width 570 height 23
drag, startPoint x: 609, startPoint y: 575, endPoint x: 711, endPoint y: 567, distance: 102.3
click at [712, 577] on p "⭐️⭐️⭐️⭐️⭐️" at bounding box center [661, 589] width 570 height 23
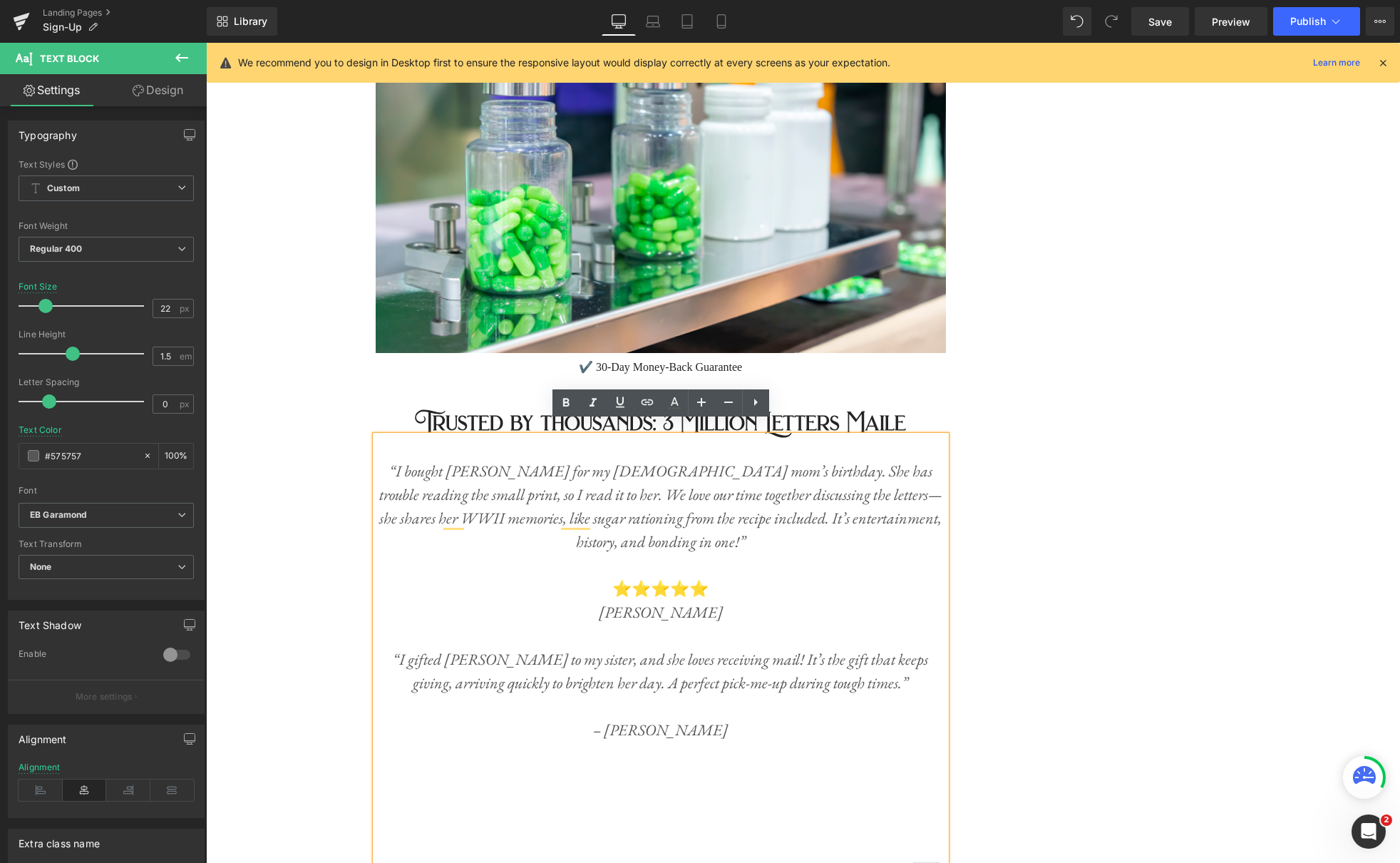
copy icon "⭐️⭐️⭐️⭐️⭐️"
drag, startPoint x: 656, startPoint y: 697, endPoint x: 663, endPoint y: 698, distance: 7.1
click at [656, 697] on p "To enrich screen reader interactions, please activate Accessibility in Grammarl…" at bounding box center [661, 706] width 570 height 23
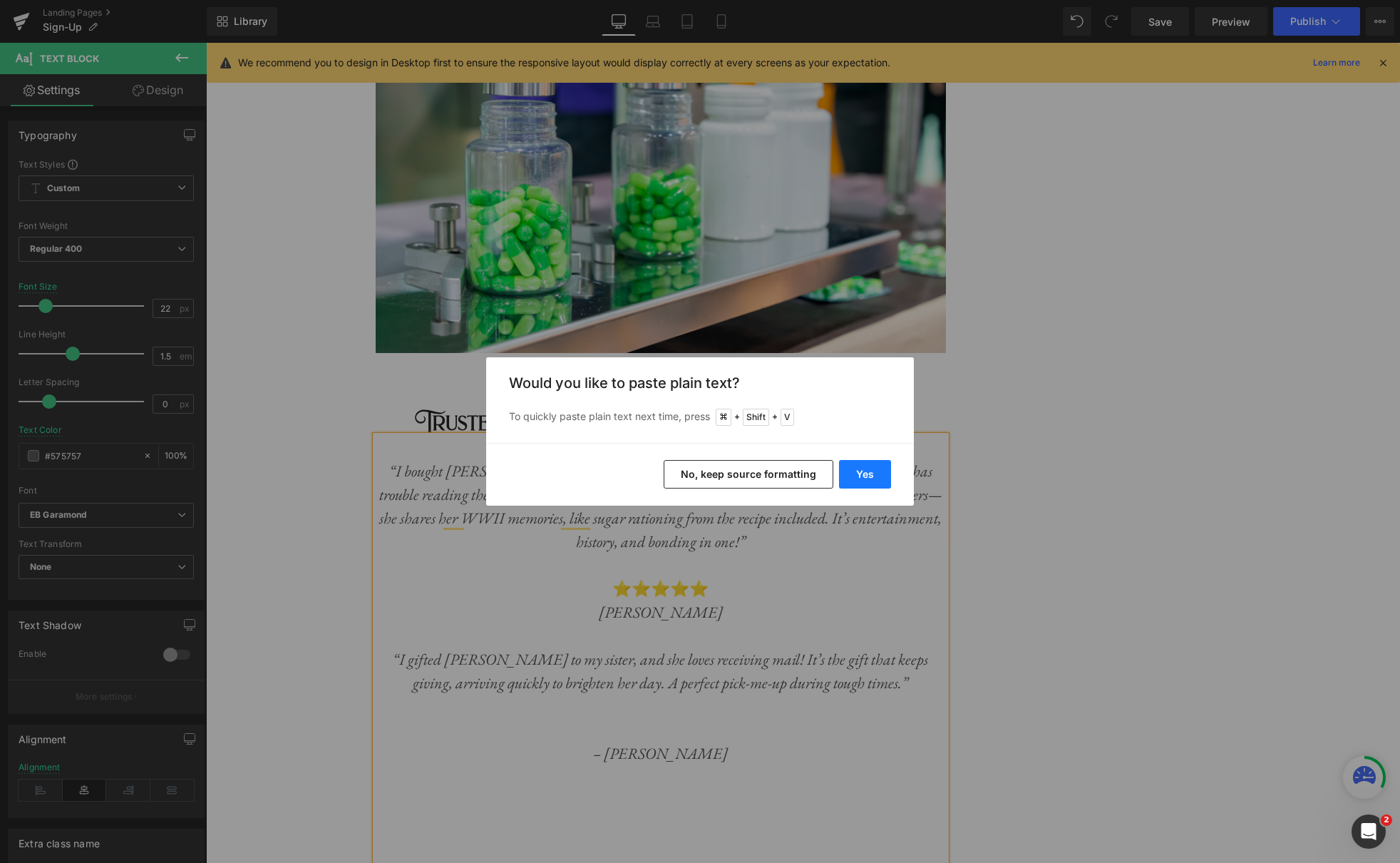
click at [860, 468] on button "Yes" at bounding box center [865, 474] width 52 height 29
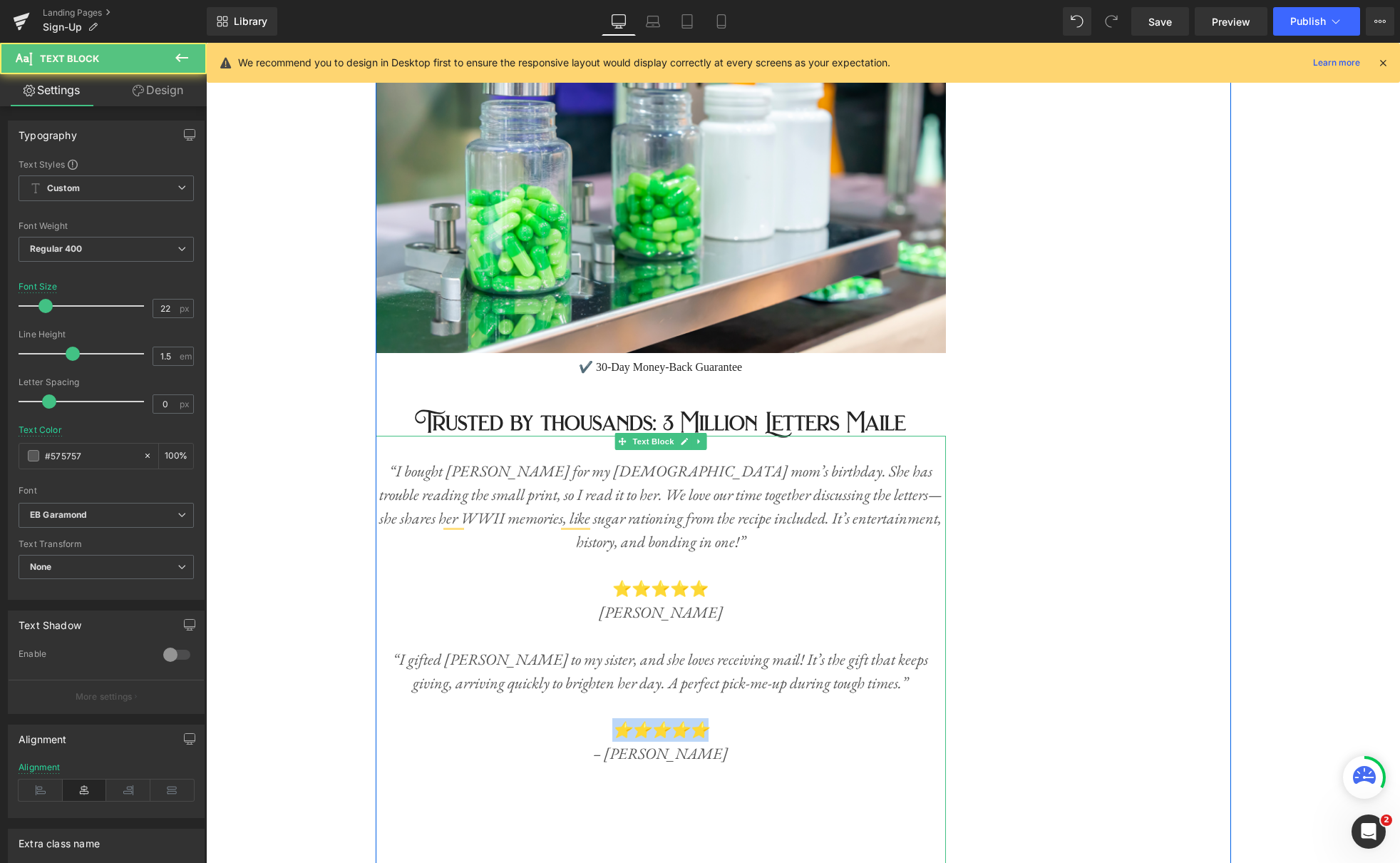
drag, startPoint x: 720, startPoint y: 709, endPoint x: 626, endPoint y: 709, distance: 94.0
click at [626, 718] on p "⭐️⭐️⭐️⭐️⭐️" at bounding box center [661, 729] width 570 height 23
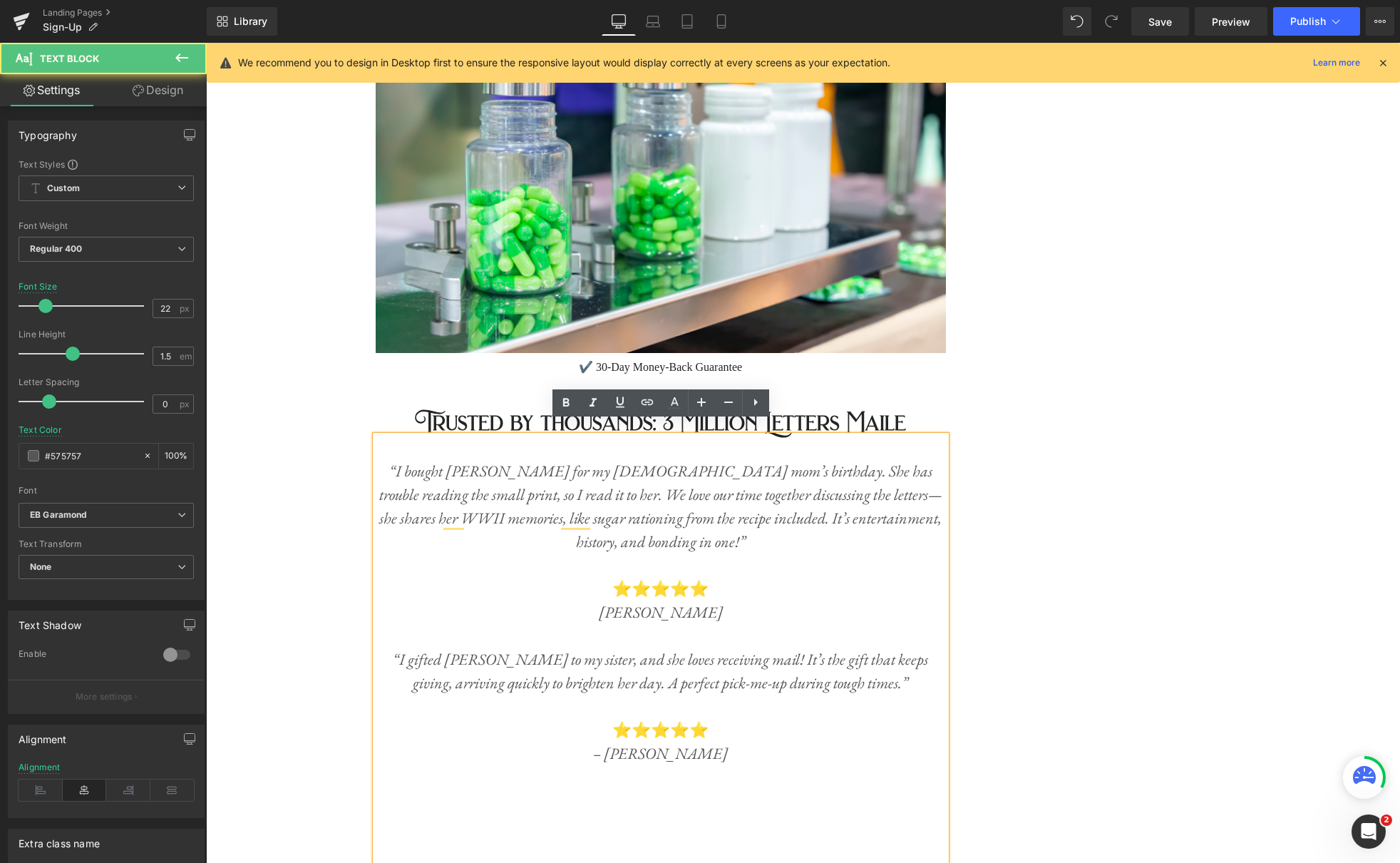
click at [823, 662] on icon "“I gifted Audrey Rose to my sister, and she loves receiving mail! It’s the gift…" at bounding box center [660, 670] width 535 height 44
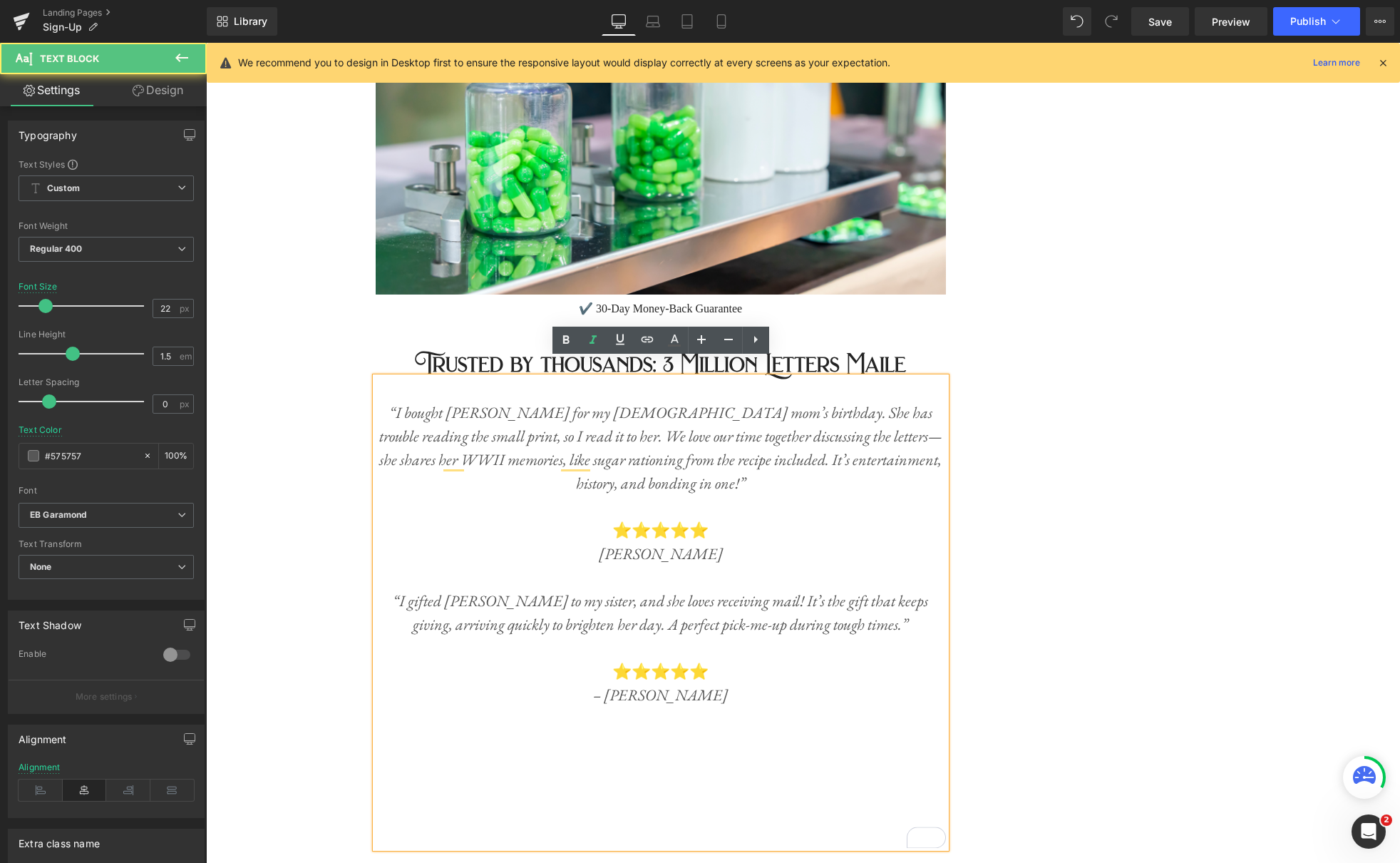
scroll to position [5173, 0]
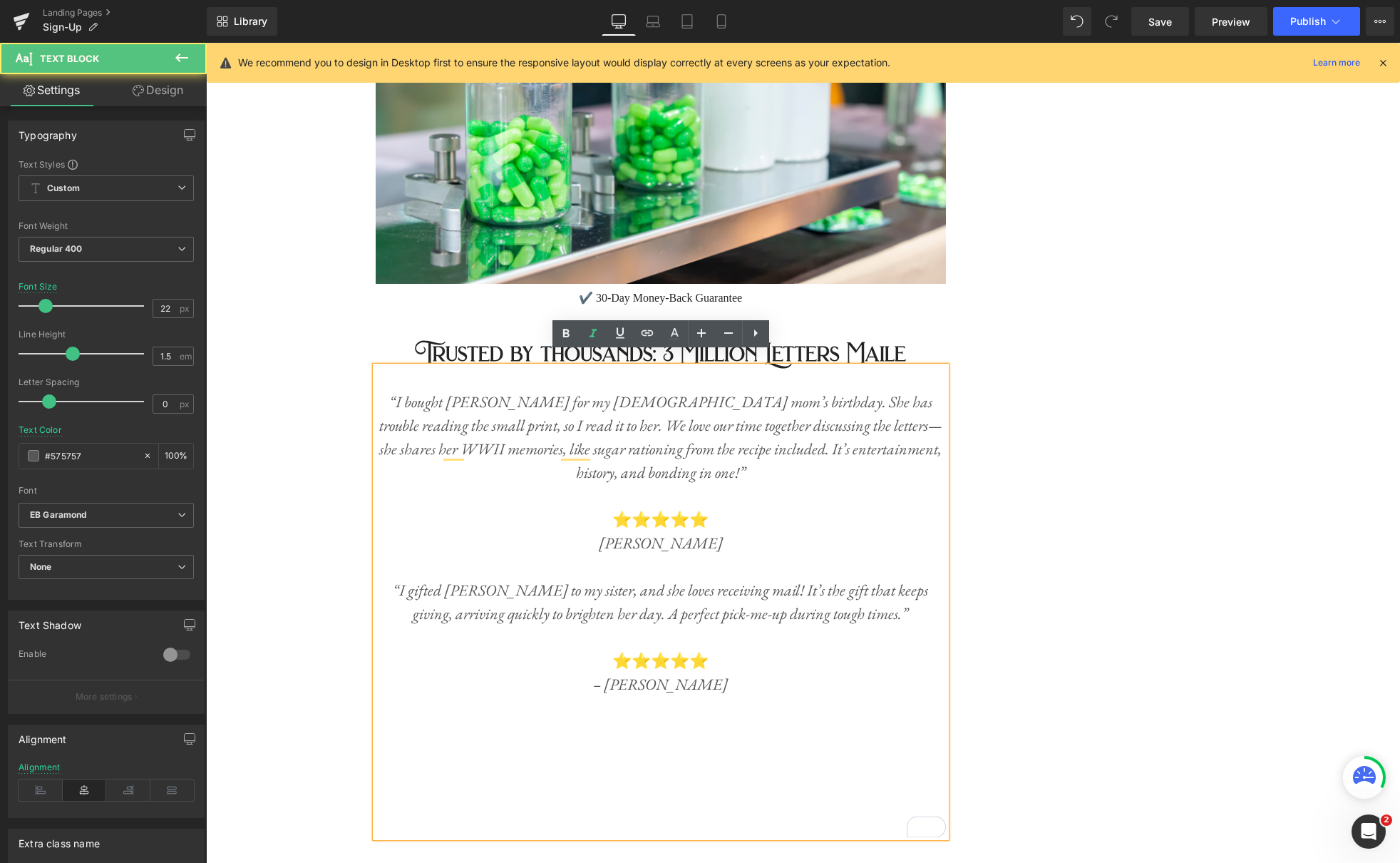
click at [910, 602] on p "“I gifted Audrey Rose to my sister, and she loves receiving mail! It’s the gift…" at bounding box center [661, 601] width 570 height 47
click at [696, 722] on p "To enrich screen reader interactions, please activate Accessibility in Grammarl…" at bounding box center [661, 731] width 570 height 23
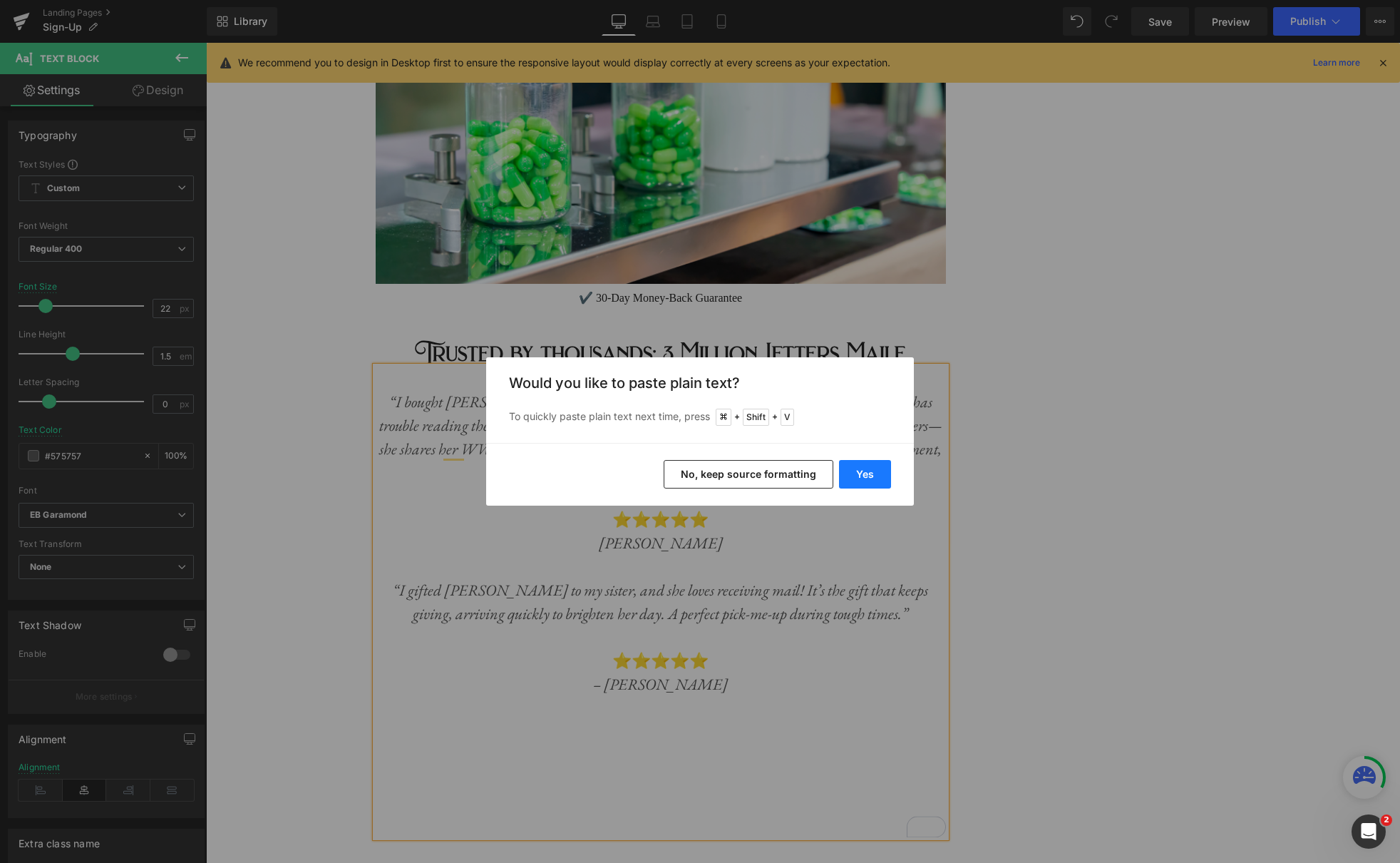
click at [873, 473] on button "Yes" at bounding box center [865, 474] width 52 height 29
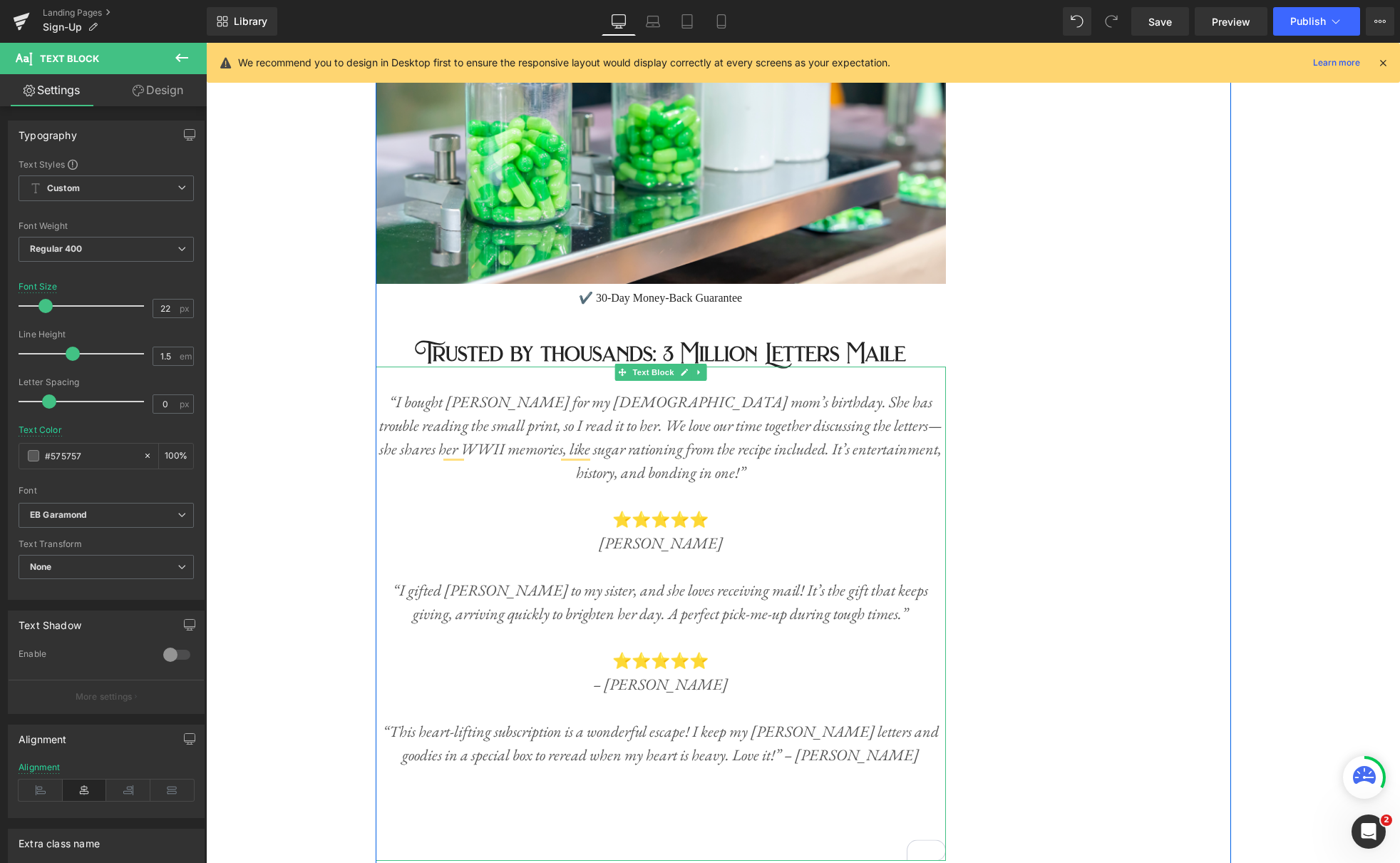
scroll to position [5233, 0]
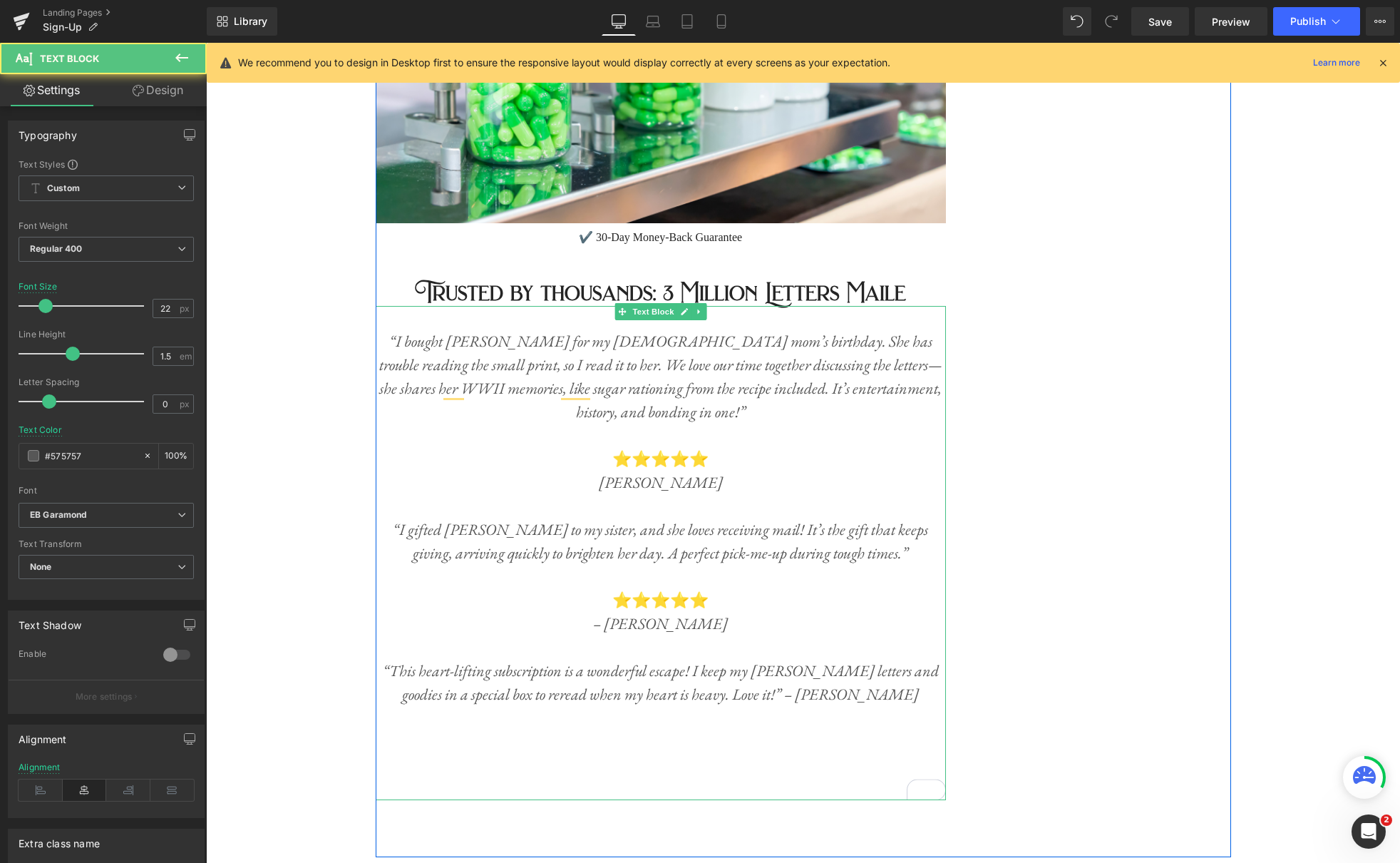
drag, startPoint x: 788, startPoint y: 685, endPoint x: 821, endPoint y: 697, distance: 35.1
click at [787, 685] on icon "“This heart-lifting subscription is a wonderful escape! I keep my Audrey Rose l…" at bounding box center [661, 682] width 556 height 44
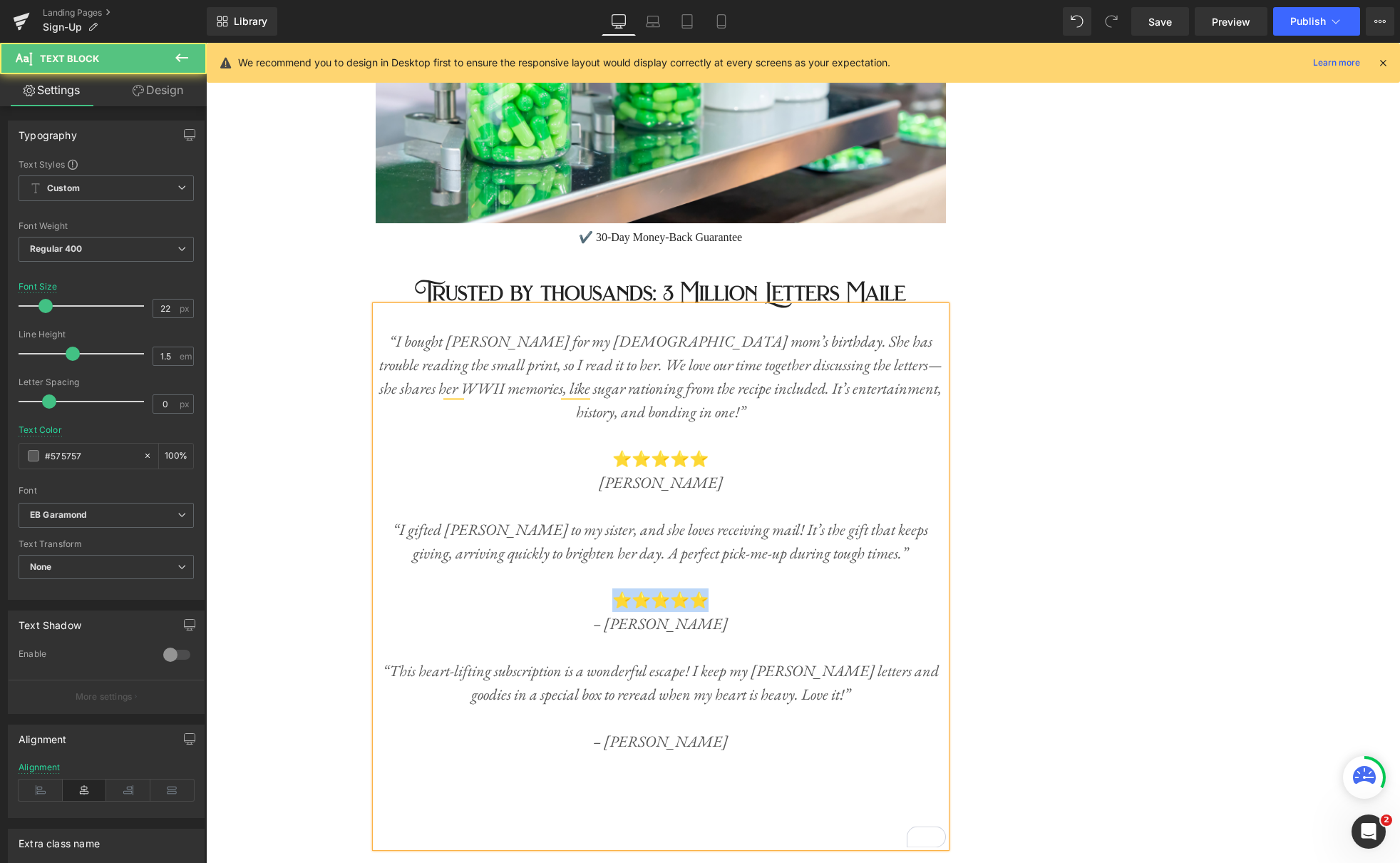
drag, startPoint x: 714, startPoint y: 582, endPoint x: 622, endPoint y: 581, distance: 92.0
click at [622, 588] on p "⭐️⭐️⭐️⭐️⭐️" at bounding box center [661, 600] width 570 height 23
copy p "⭐️⭐️⭐️⭐️⭐️"
click at [664, 711] on p "To enrich screen reader interactions, please activate Accessibility in Grammarl…" at bounding box center [661, 718] width 570 height 23
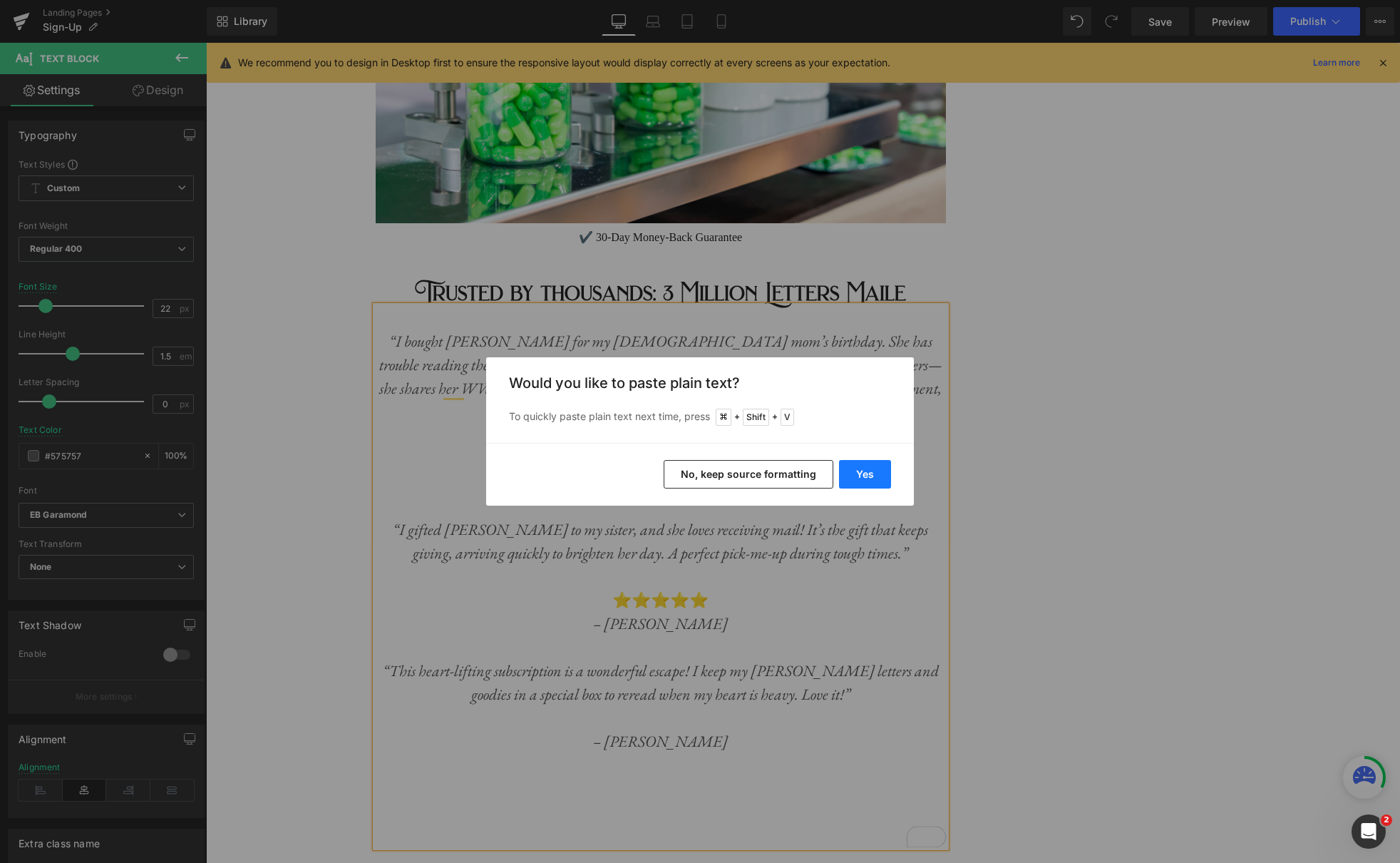
click at [851, 479] on button "Yes" at bounding box center [865, 474] width 52 height 29
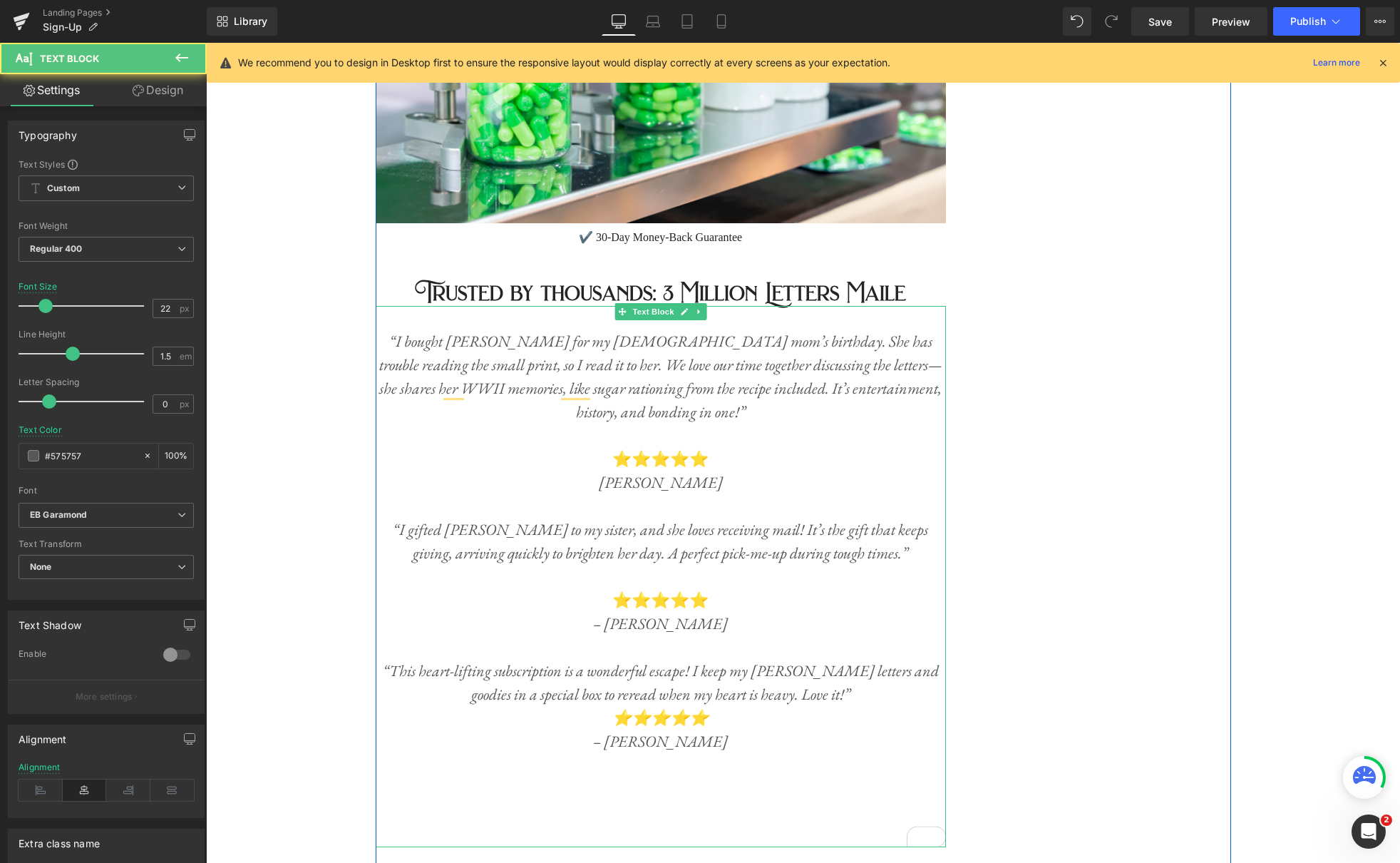
click at [863, 685] on p "“This heart-lifting subscription is a wonderful escape! I keep my [PERSON_NAME]…" at bounding box center [661, 682] width 570 height 47
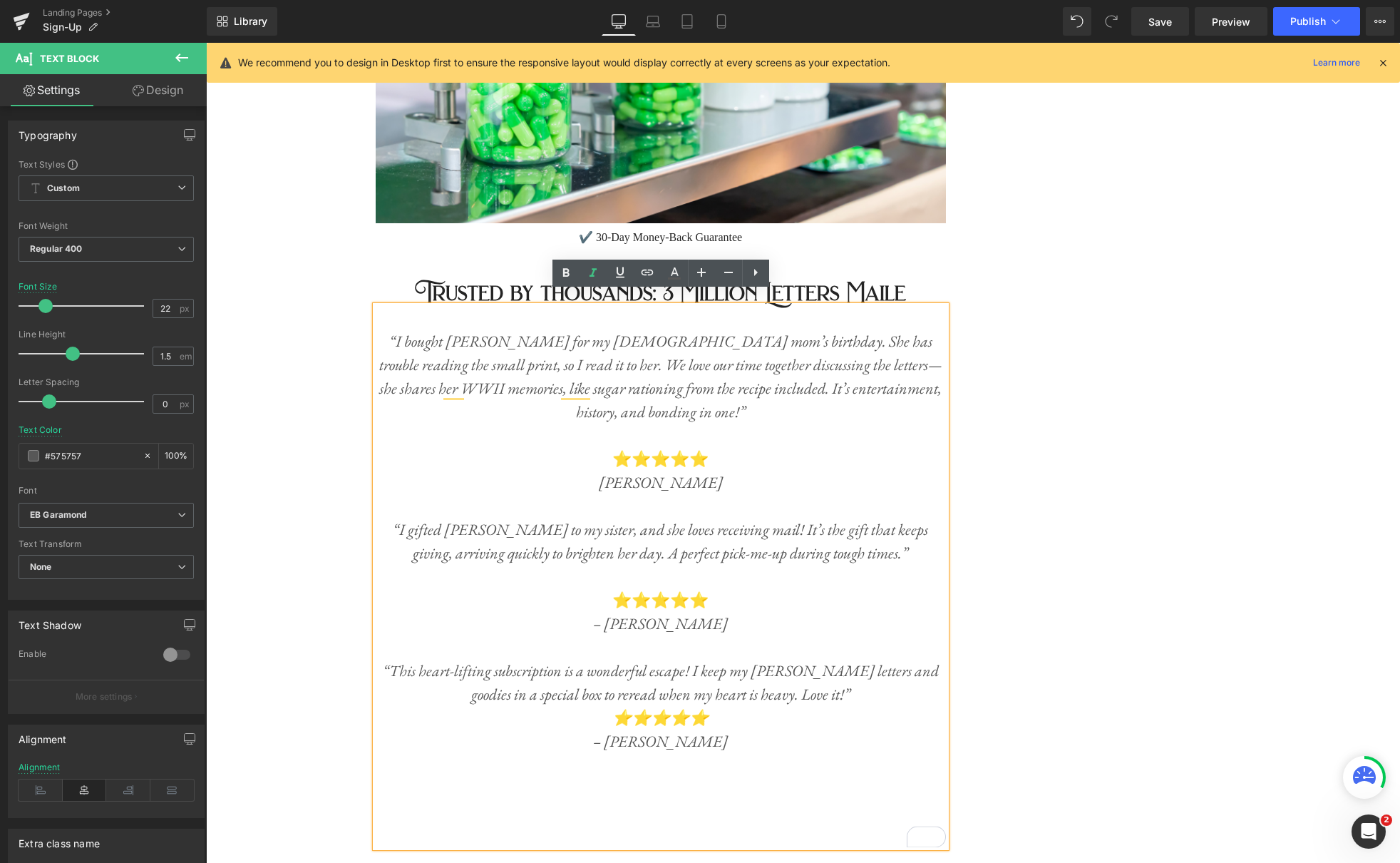
click at [635, 565] on p "To enrich screen reader interactions, please activate Accessibility in Grammarl…" at bounding box center [661, 576] width 570 height 23
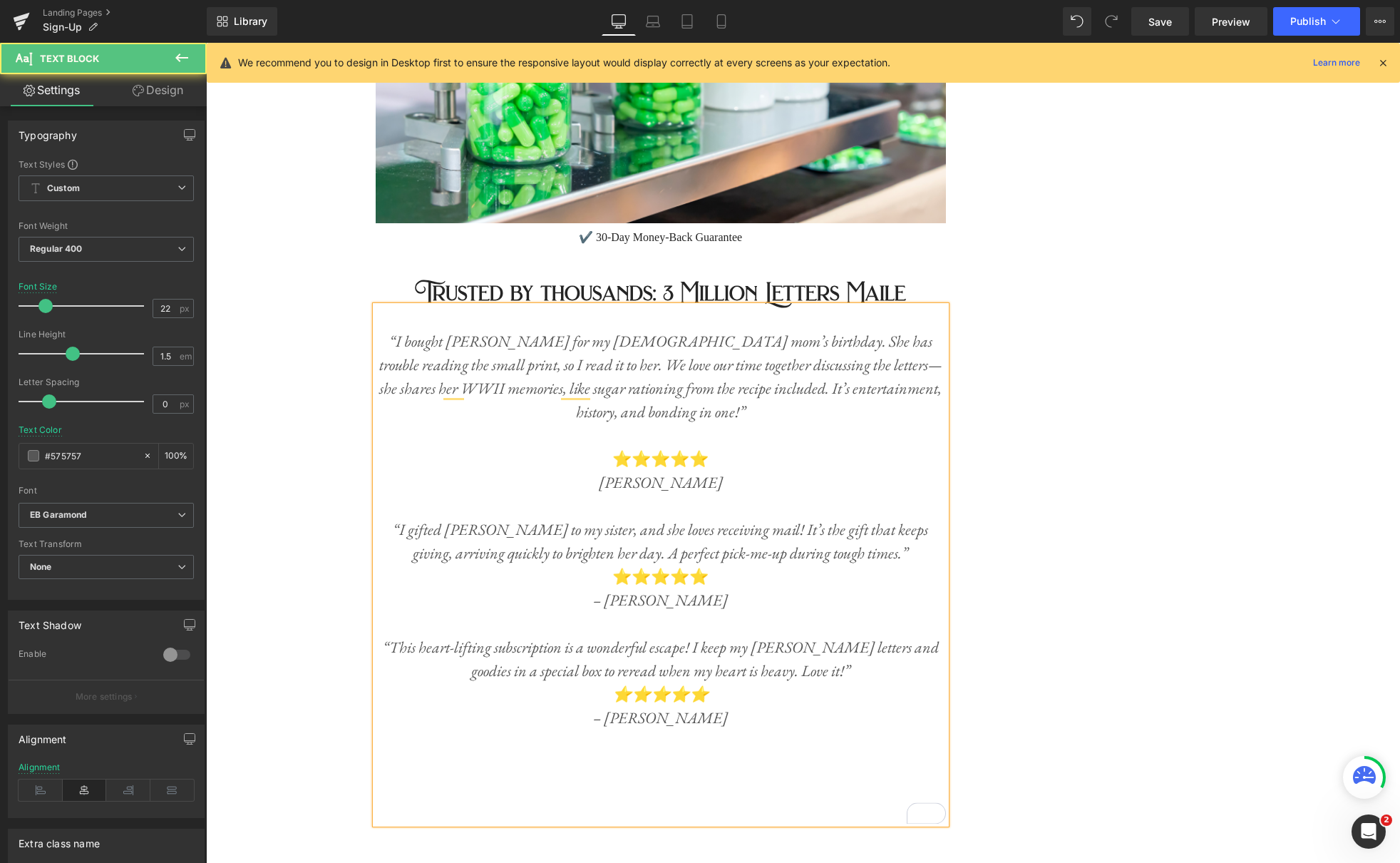
click at [646, 424] on p "To enrich screen reader interactions, please activate Accessibility in Grammarl…" at bounding box center [661, 436] width 570 height 23
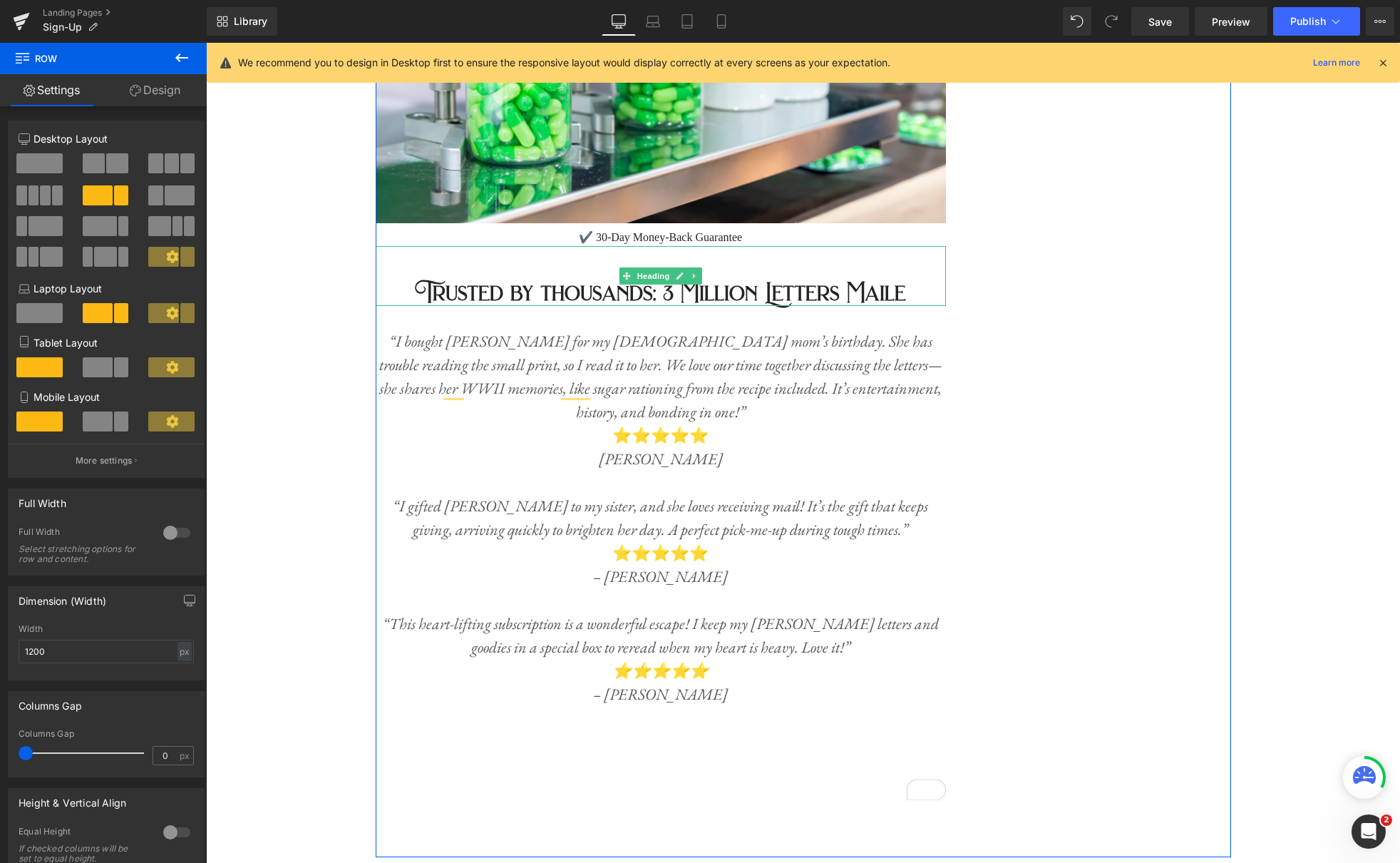
click at [914, 281] on h2 "Trusted by thousands: 3 Million Letters Maile" at bounding box center [661, 293] width 570 height 26
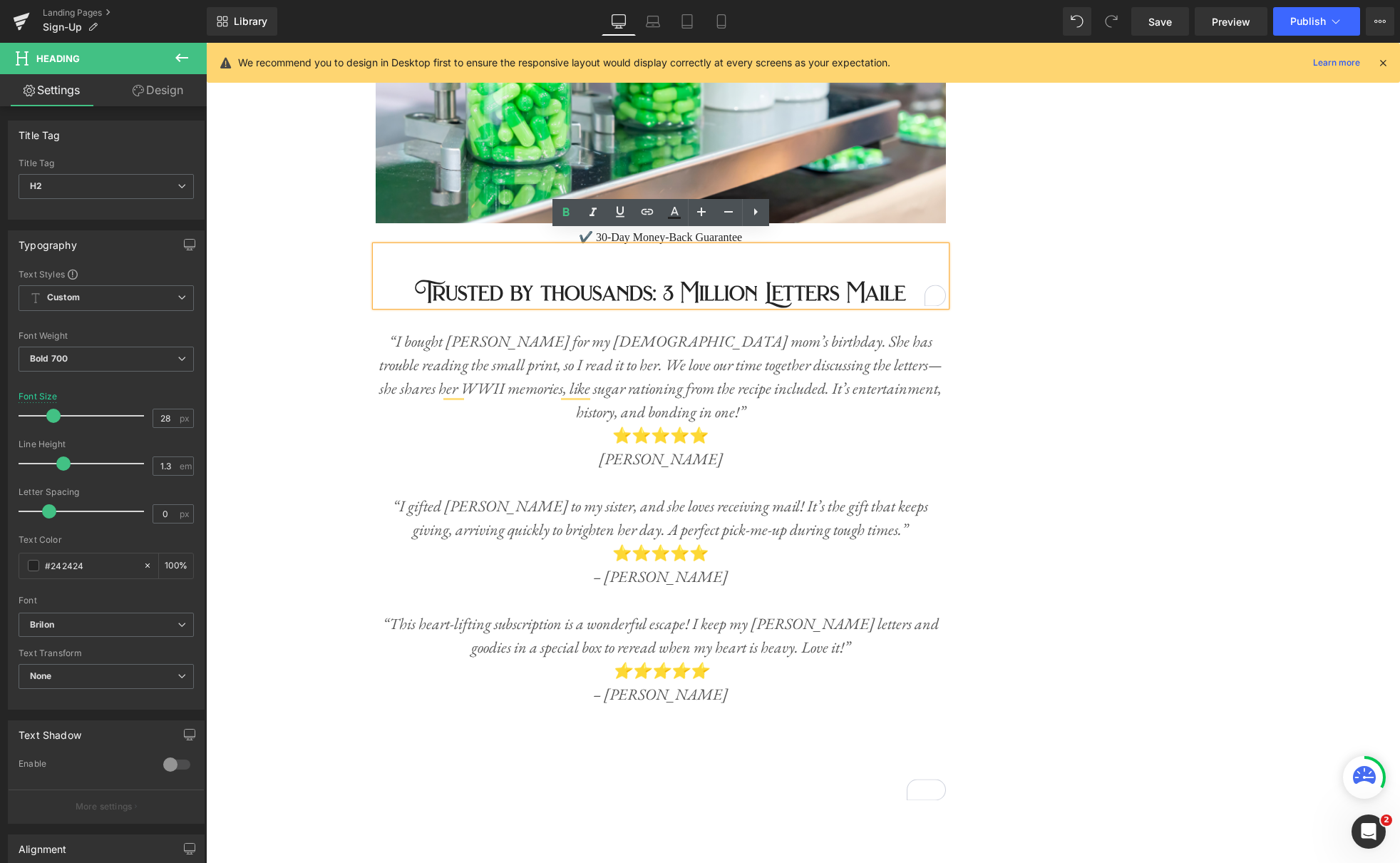
click at [922, 280] on h2 "Trusted by thousands: 3 Million Letters Maile" at bounding box center [661, 293] width 570 height 26
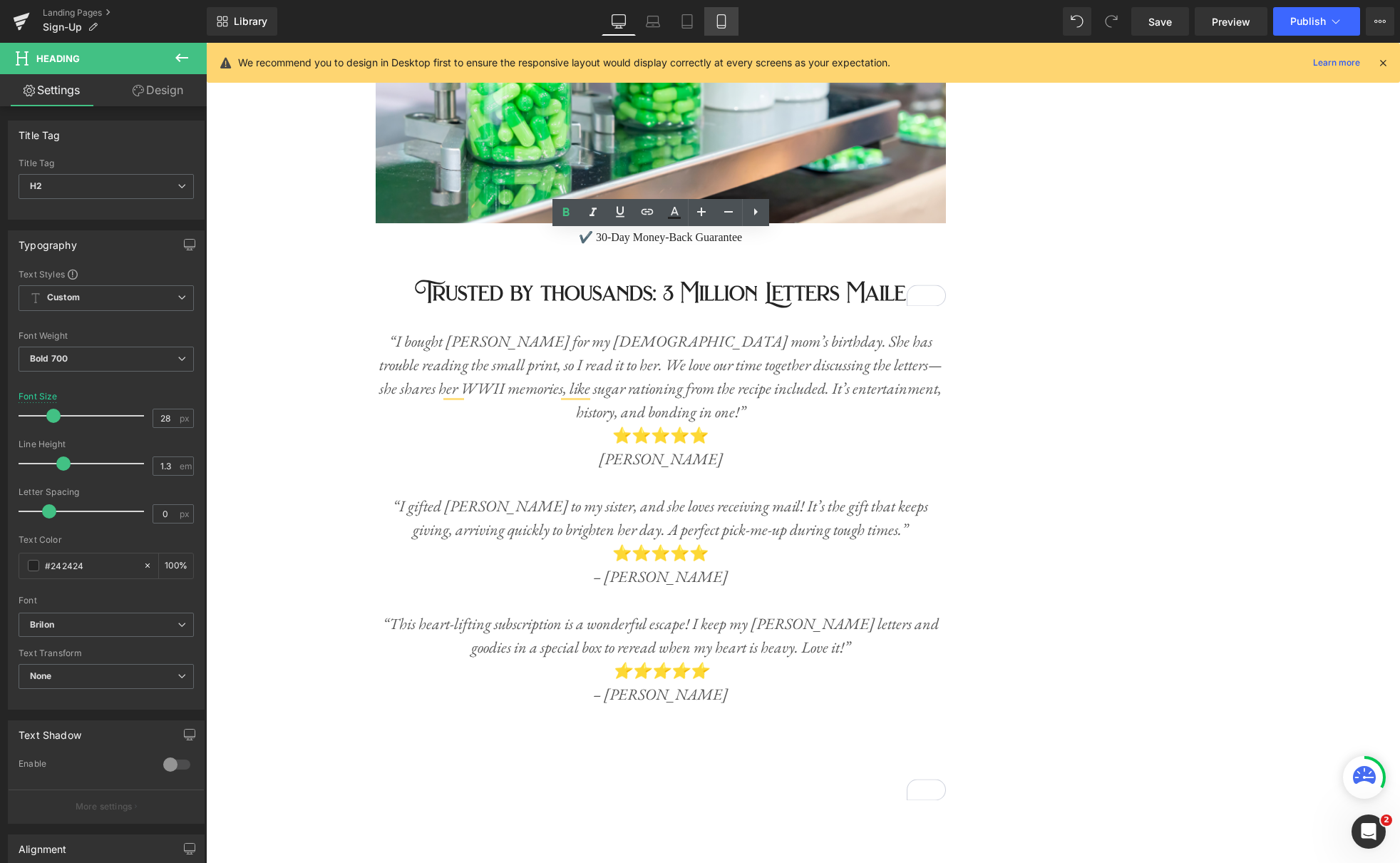
click at [723, 26] on icon at bounding box center [721, 26] width 8 height 0
type input "24"
type input "100"
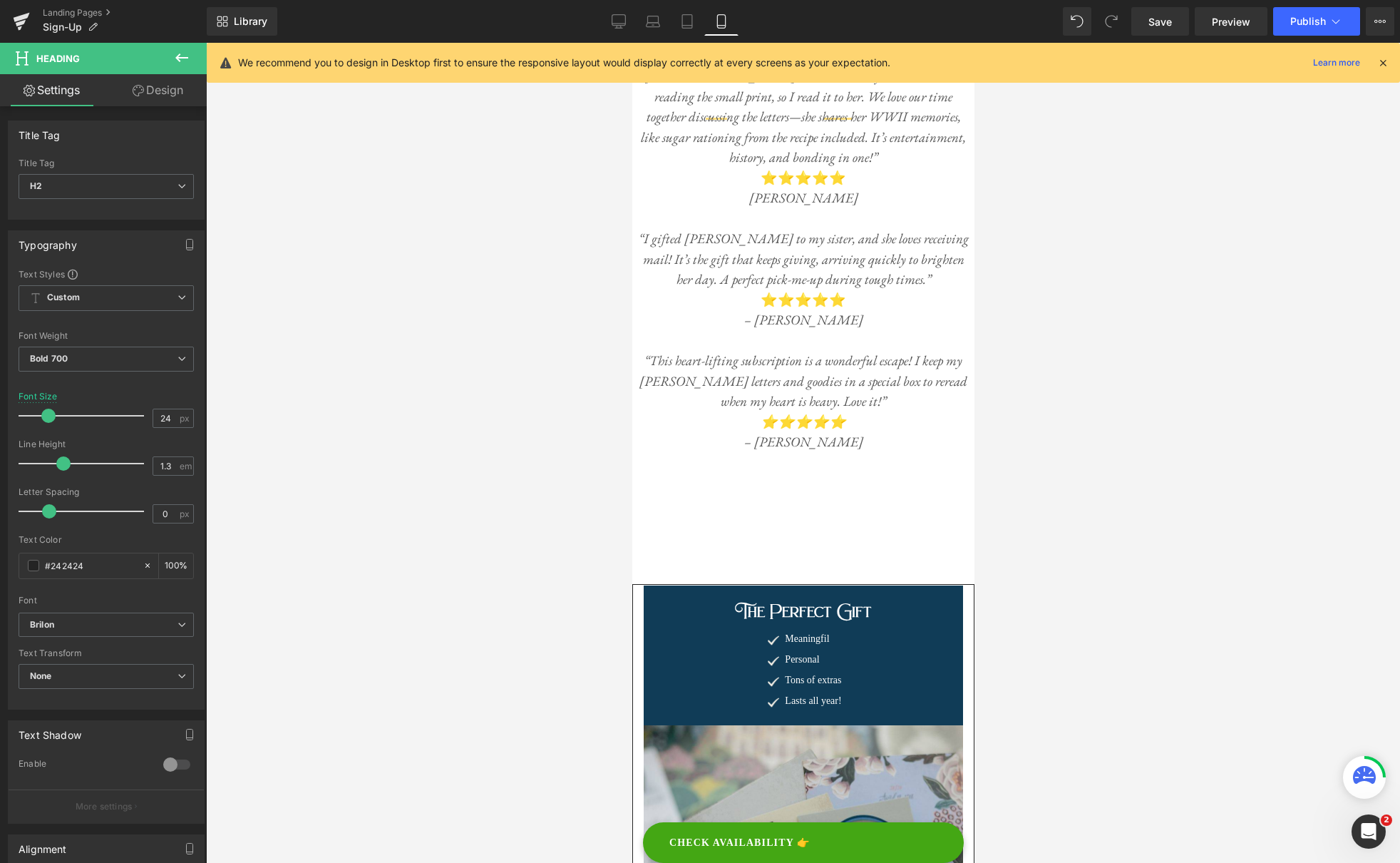
scroll to position [4916, 0]
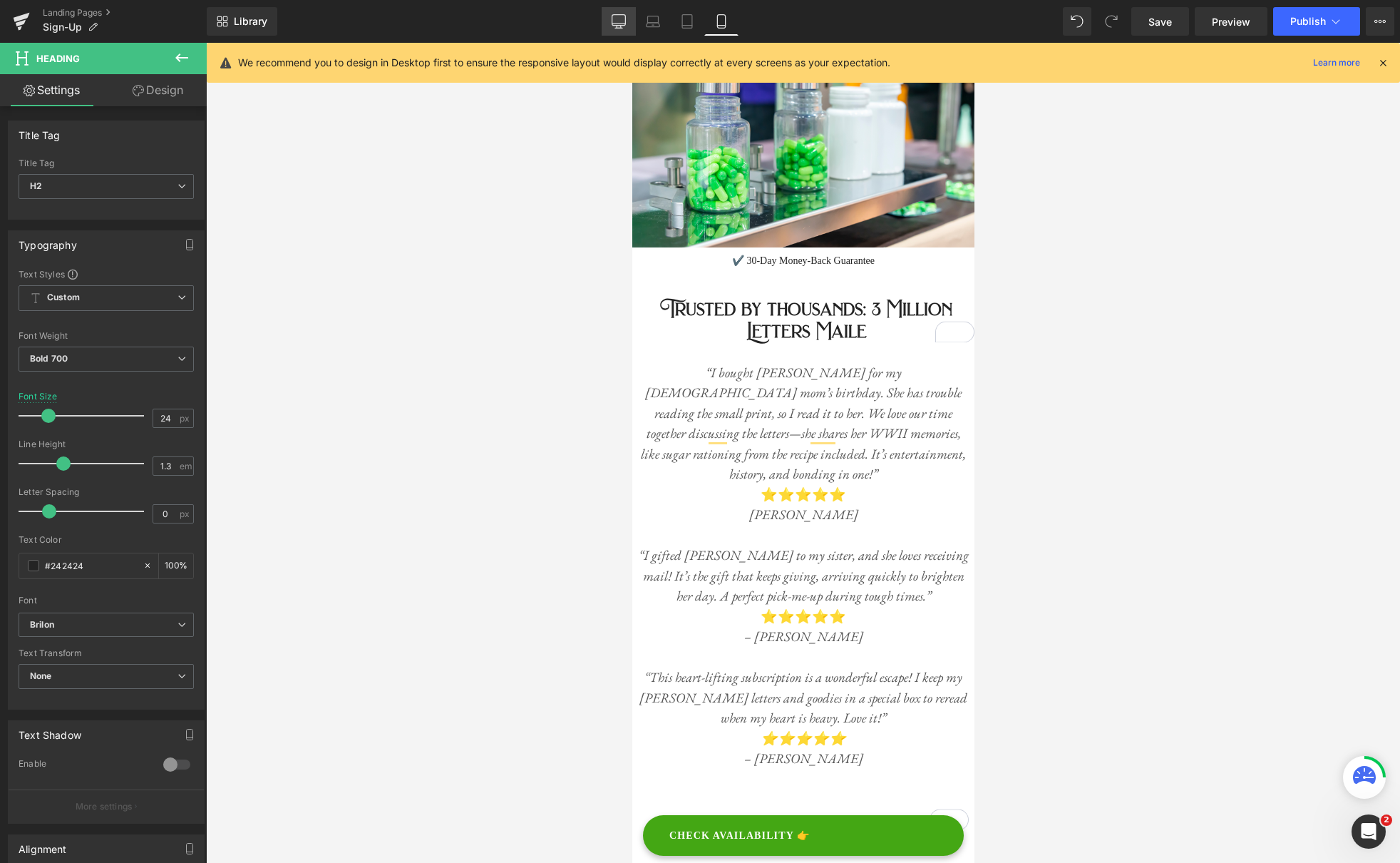
click at [618, 26] on icon at bounding box center [619, 22] width 14 height 14
type input "28"
type input "100"
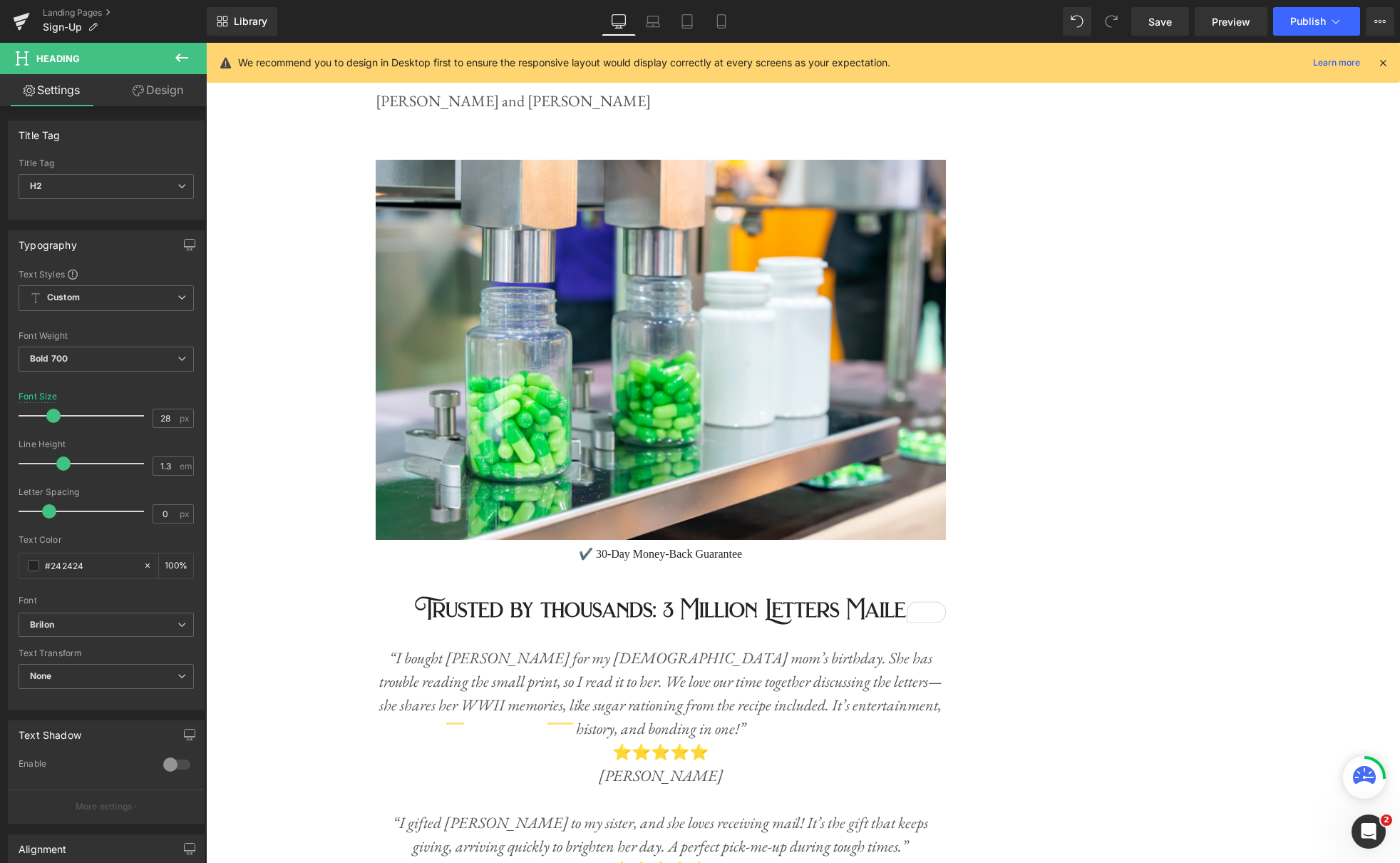
scroll to position [5233, 0]
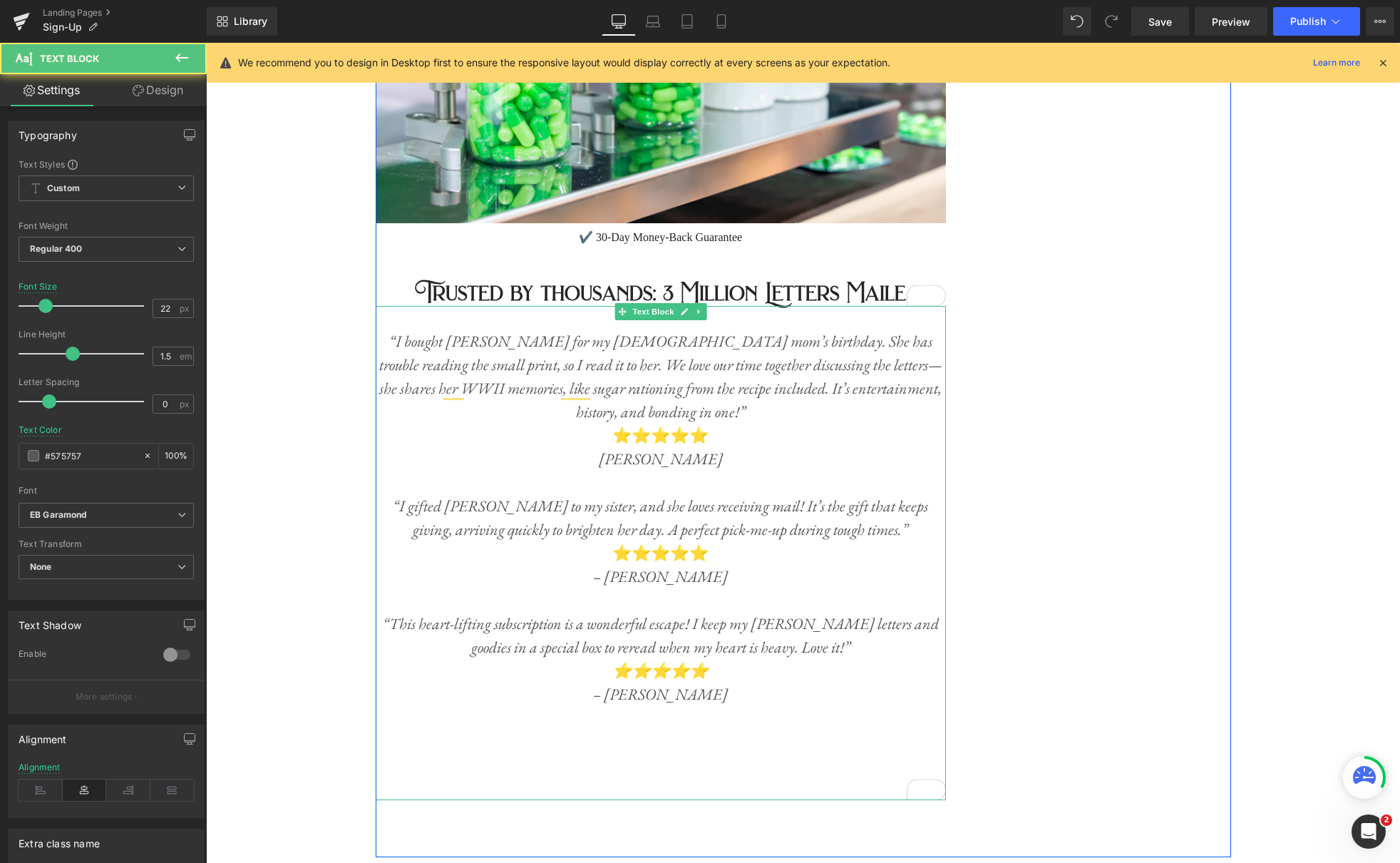
click at [681, 729] on p "To enrich screen reader interactions, please activate Accessibility in Grammarl…" at bounding box center [661, 741] width 570 height 23
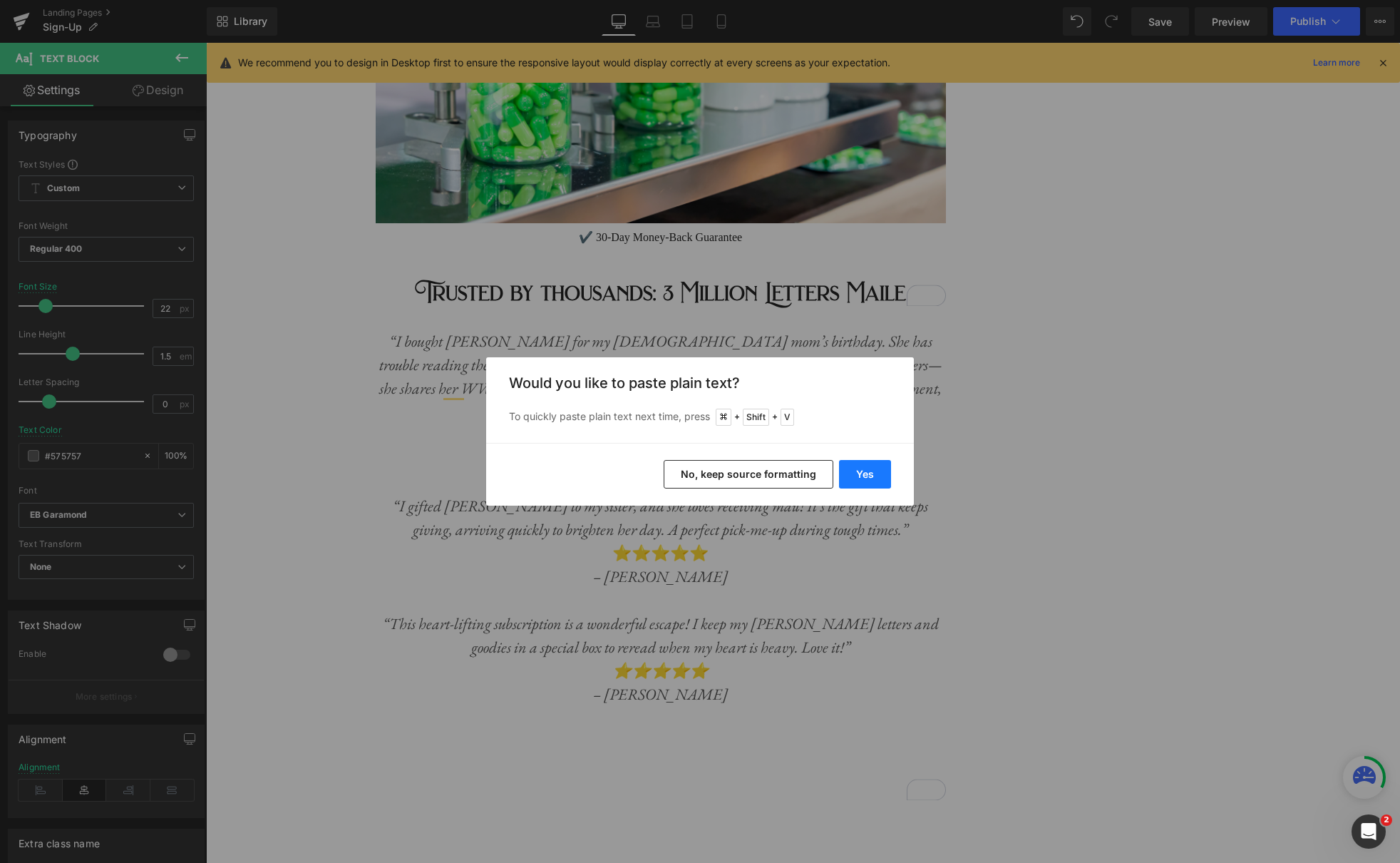
click at [870, 466] on button "Yes" at bounding box center [865, 474] width 52 height 29
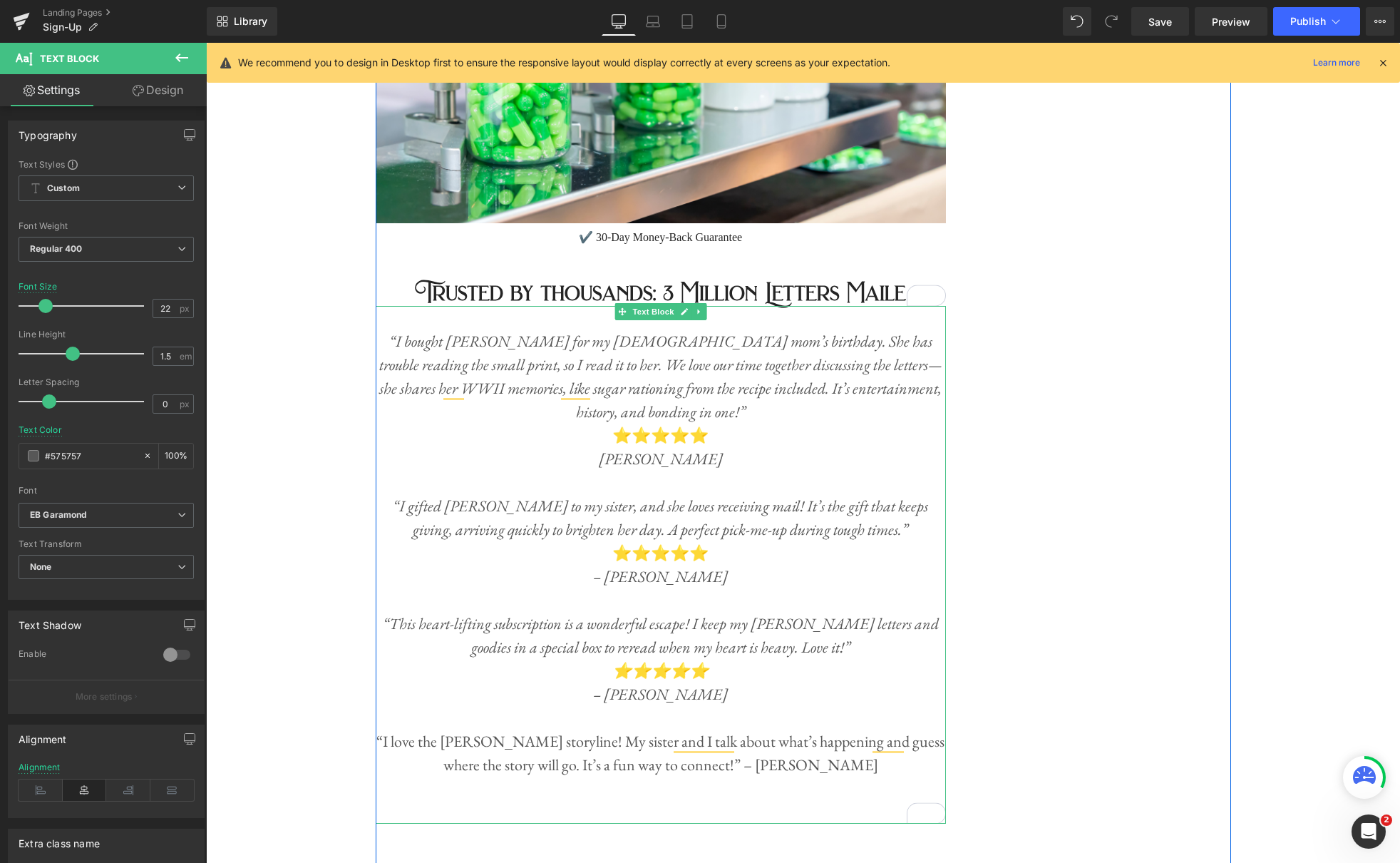
drag, startPoint x: 749, startPoint y: 751, endPoint x: 785, endPoint y: 753, distance: 36.1
click at [749, 751] on p "“I love the Audrey Rose storyline! My sister and I talk about what’s happening …" at bounding box center [661, 753] width 570 height 47
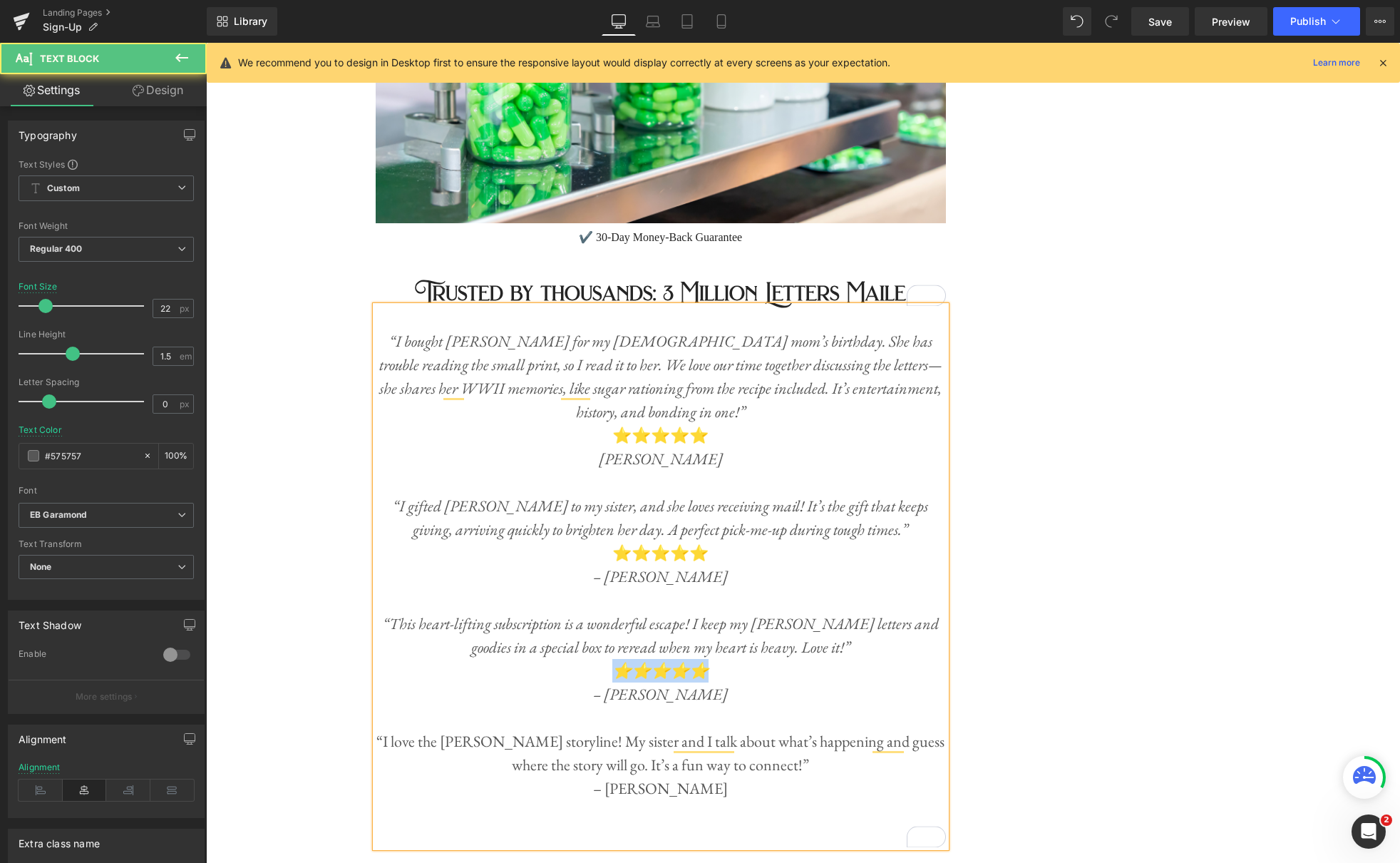
drag, startPoint x: 644, startPoint y: 655, endPoint x: 617, endPoint y: 653, distance: 27.1
click at [617, 659] on p "⭐️⭐️⭐️⭐️⭐️" at bounding box center [661, 670] width 570 height 23
copy icon "⭐️⭐️⭐️⭐️⭐️"
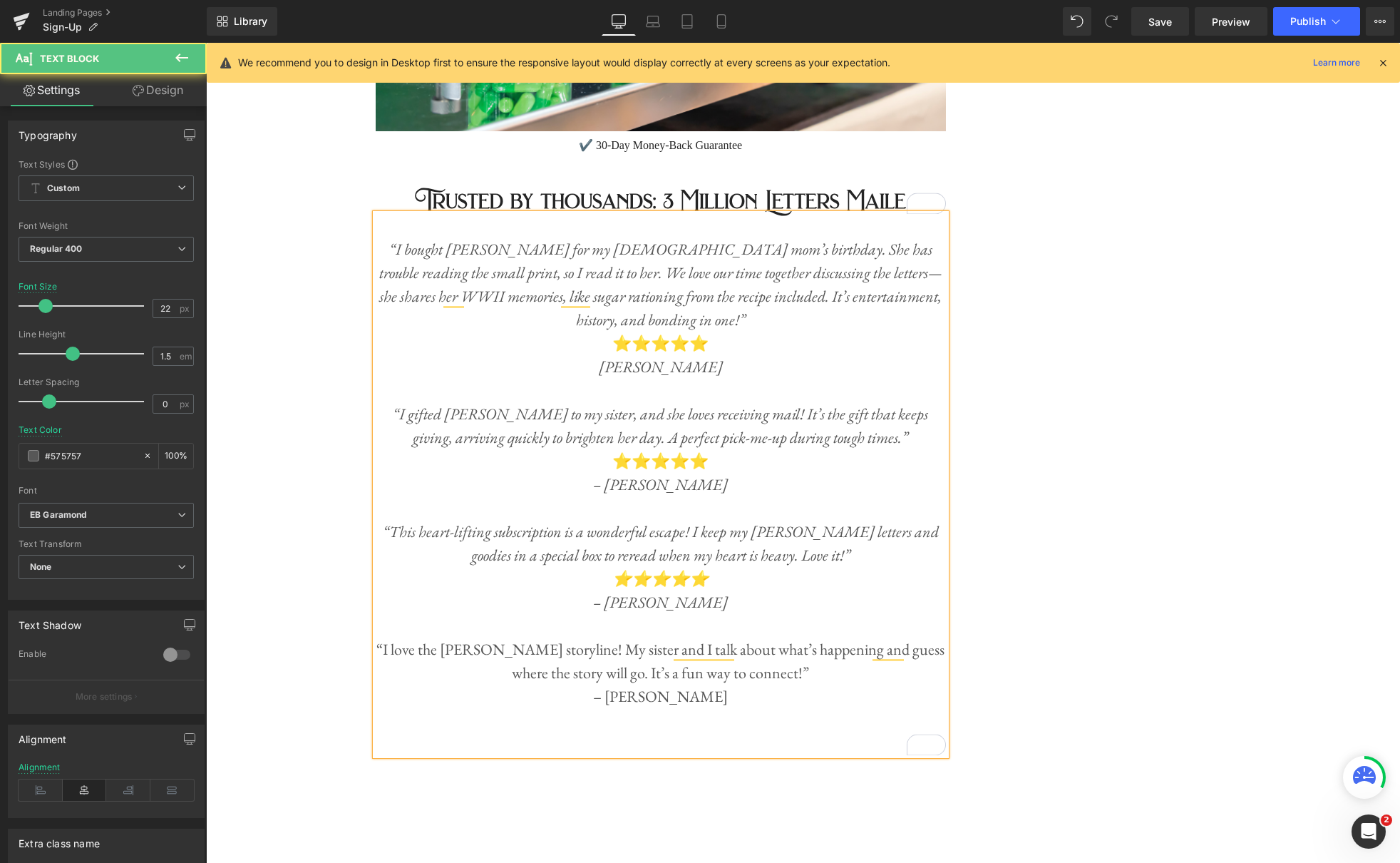
click at [678, 708] on p "To enrich screen reader interactions, please activate Accessibility in Grammarl…" at bounding box center [661, 720] width 570 height 23
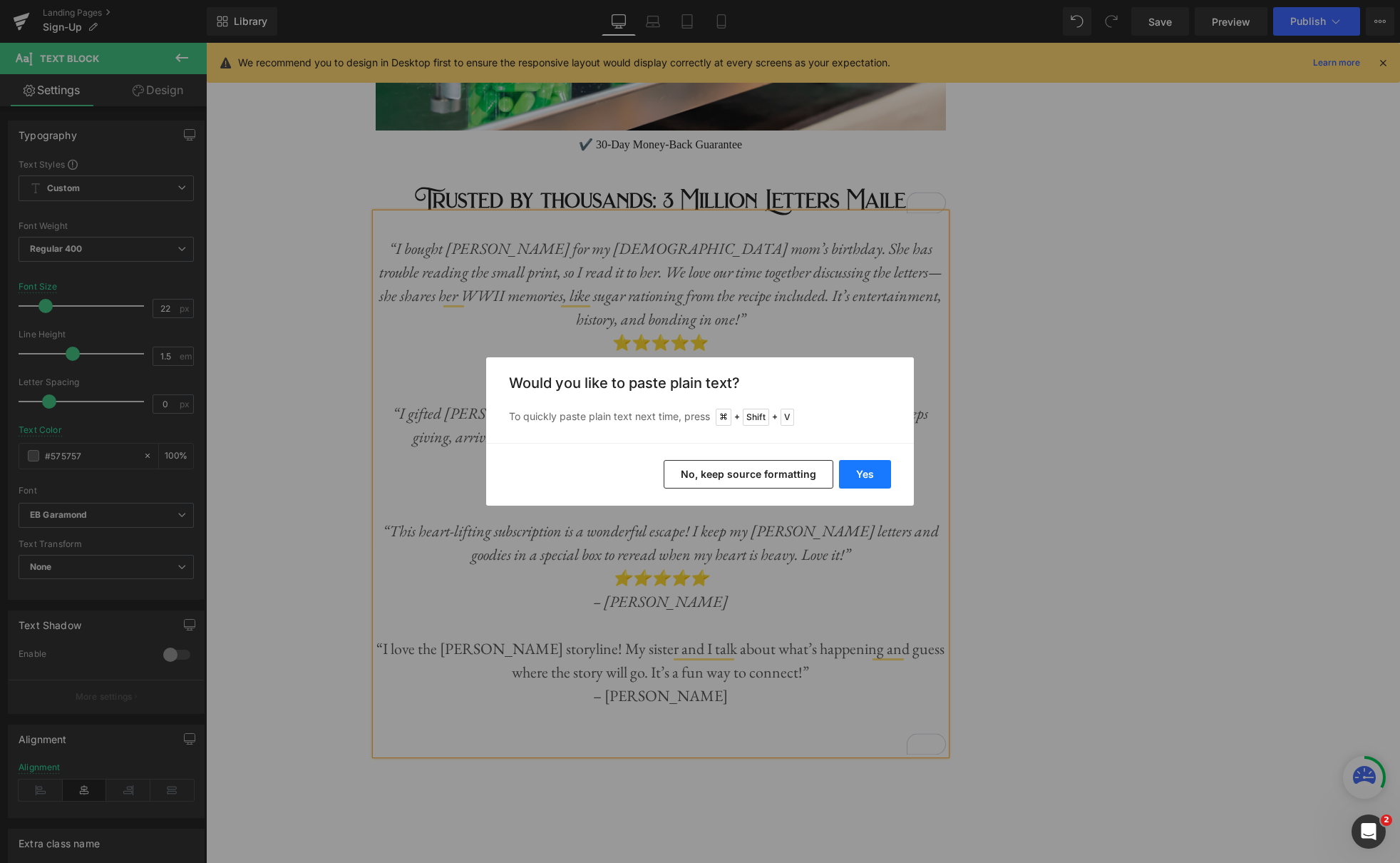
click at [878, 481] on button "Yes" at bounding box center [865, 474] width 52 height 29
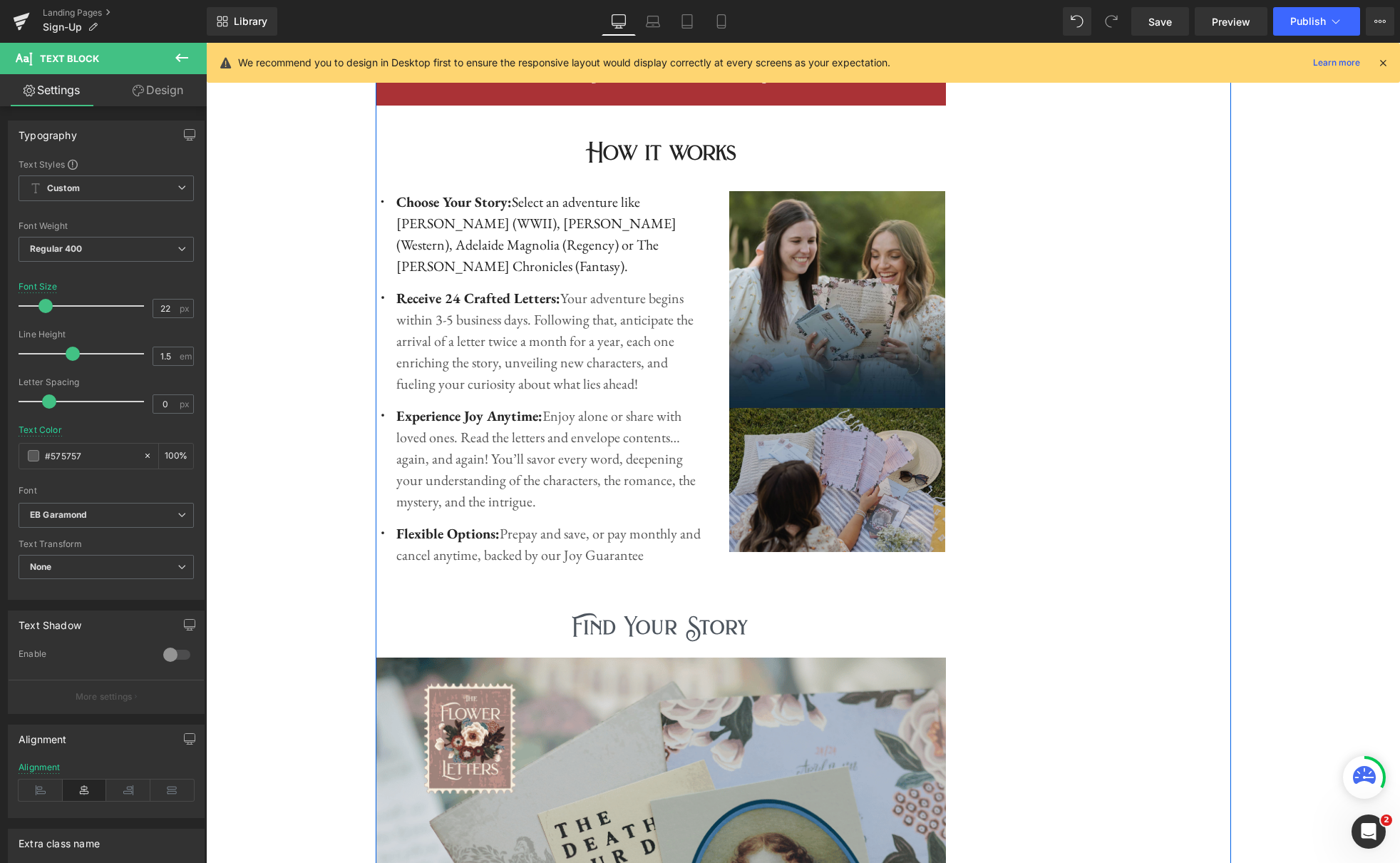
scroll to position [1319, 0]
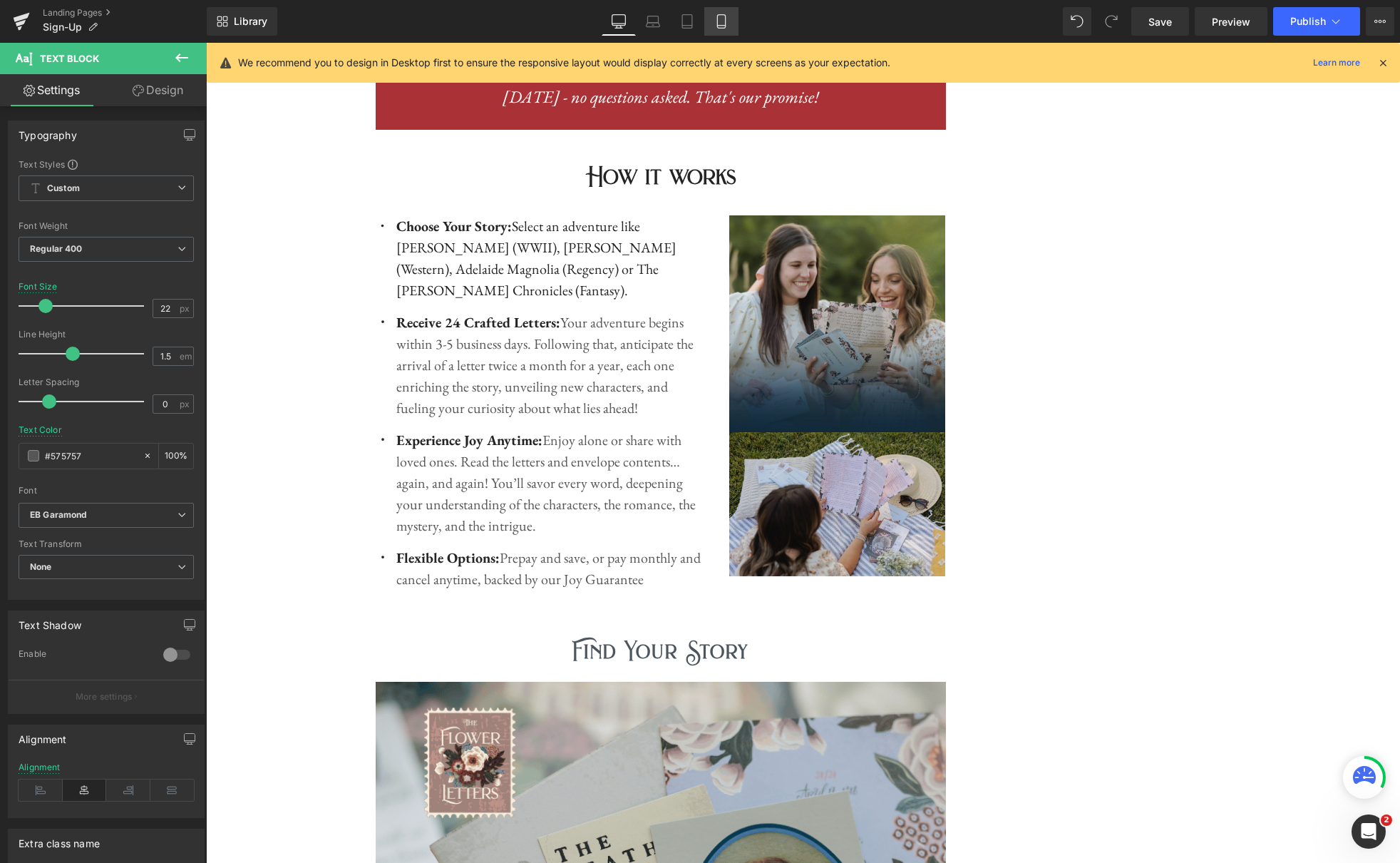
click at [716, 19] on icon at bounding box center [722, 22] width 14 height 14
type input "19"
type input "100"
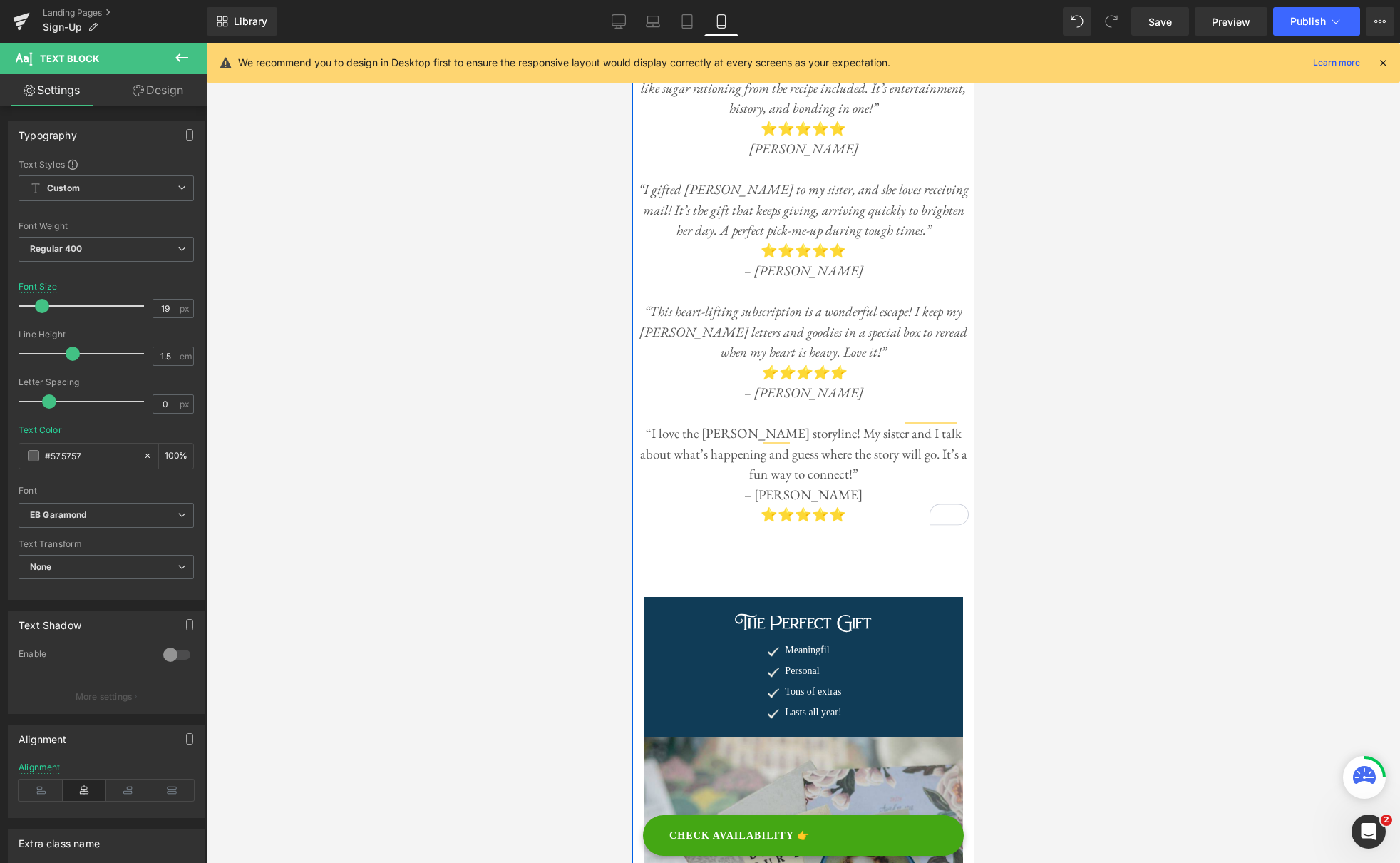
scroll to position [5285, 0]
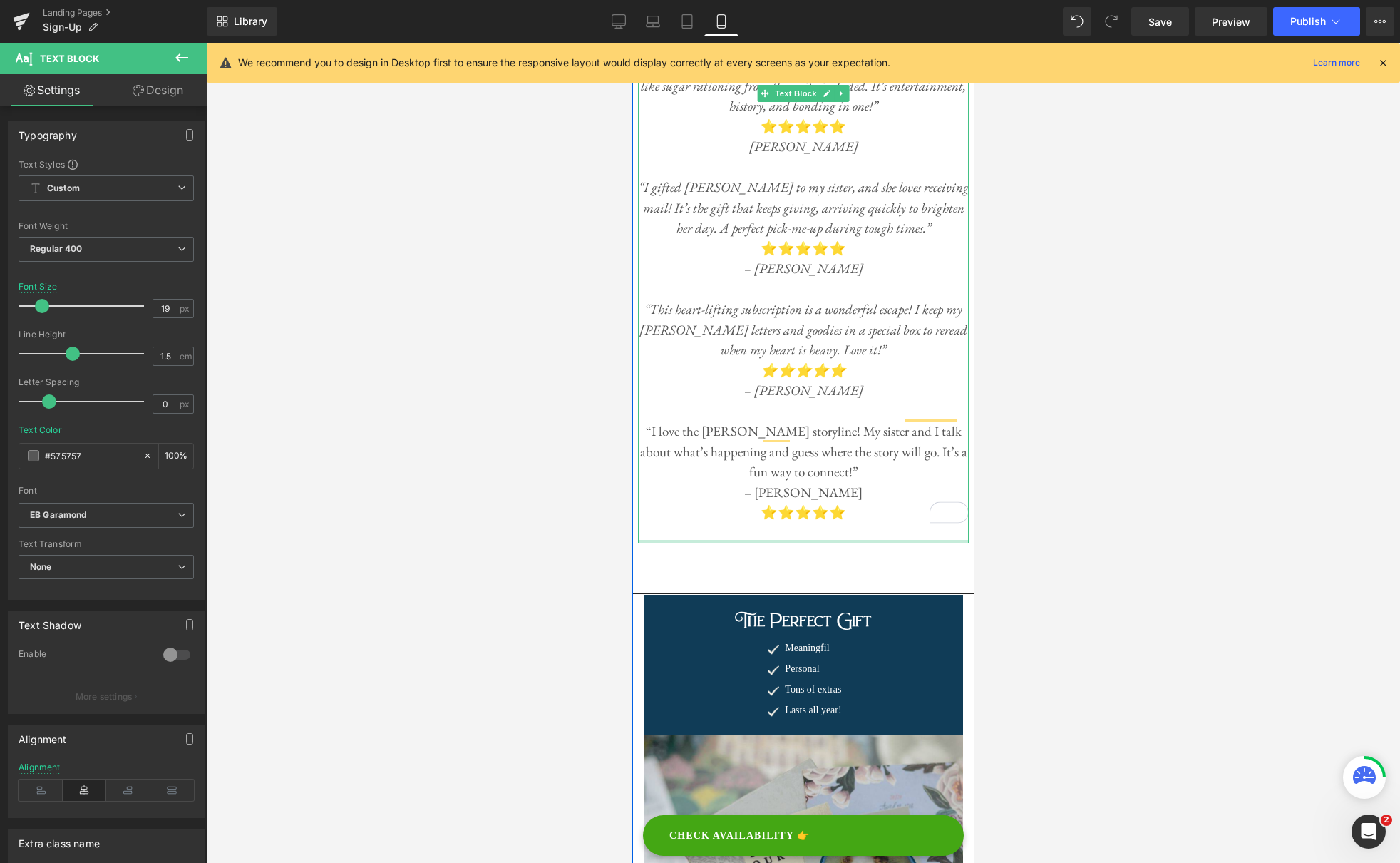
click at [808, 485] on div "“I bought Audrey Rose for my 91-year-old mom’s birthday. She has trouble readin…" at bounding box center [802, 258] width 331 height 569
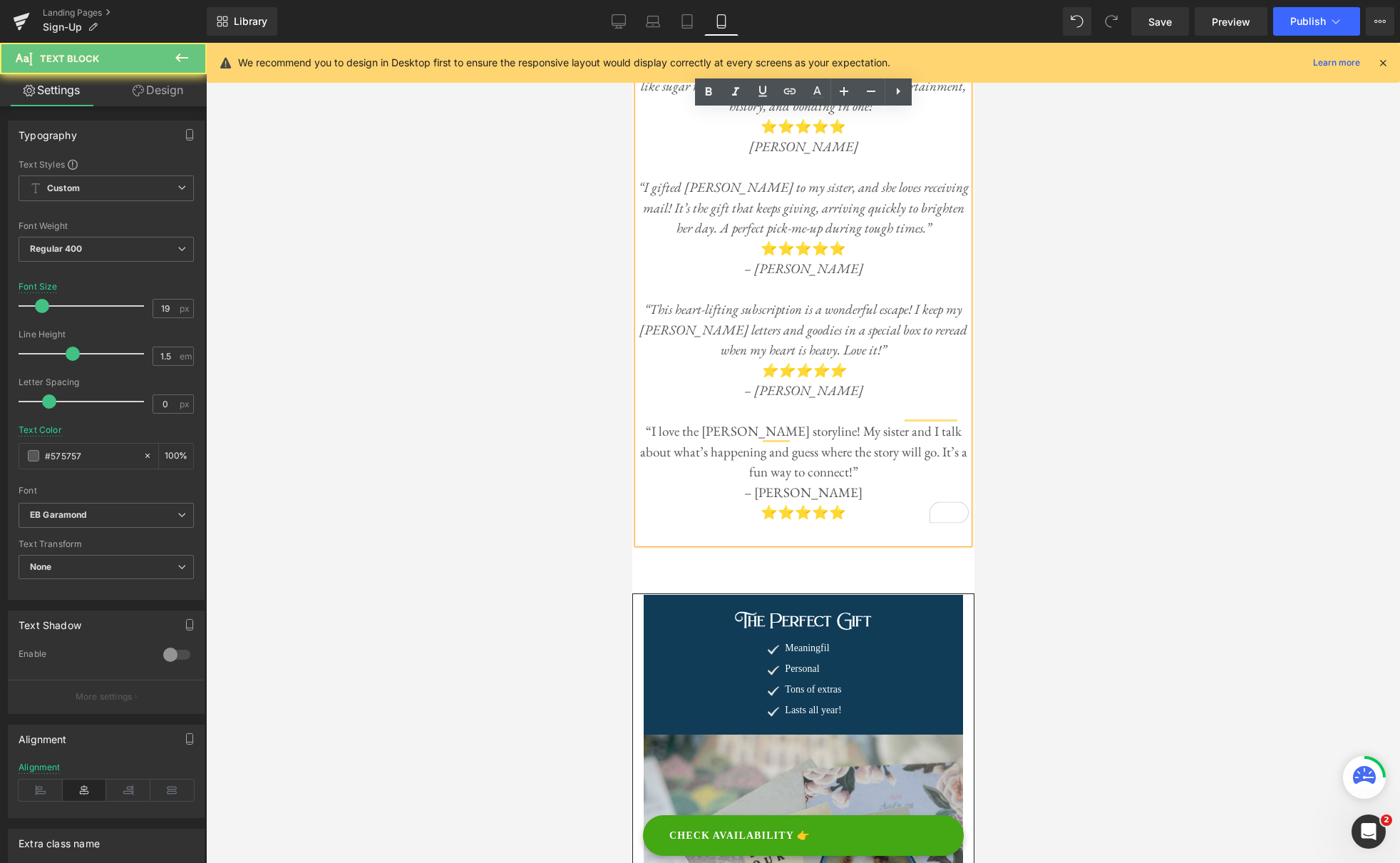
click at [856, 523] on p "To enrich screen reader interactions, please activate Accessibility in Grammarl…" at bounding box center [802, 533] width 331 height 21
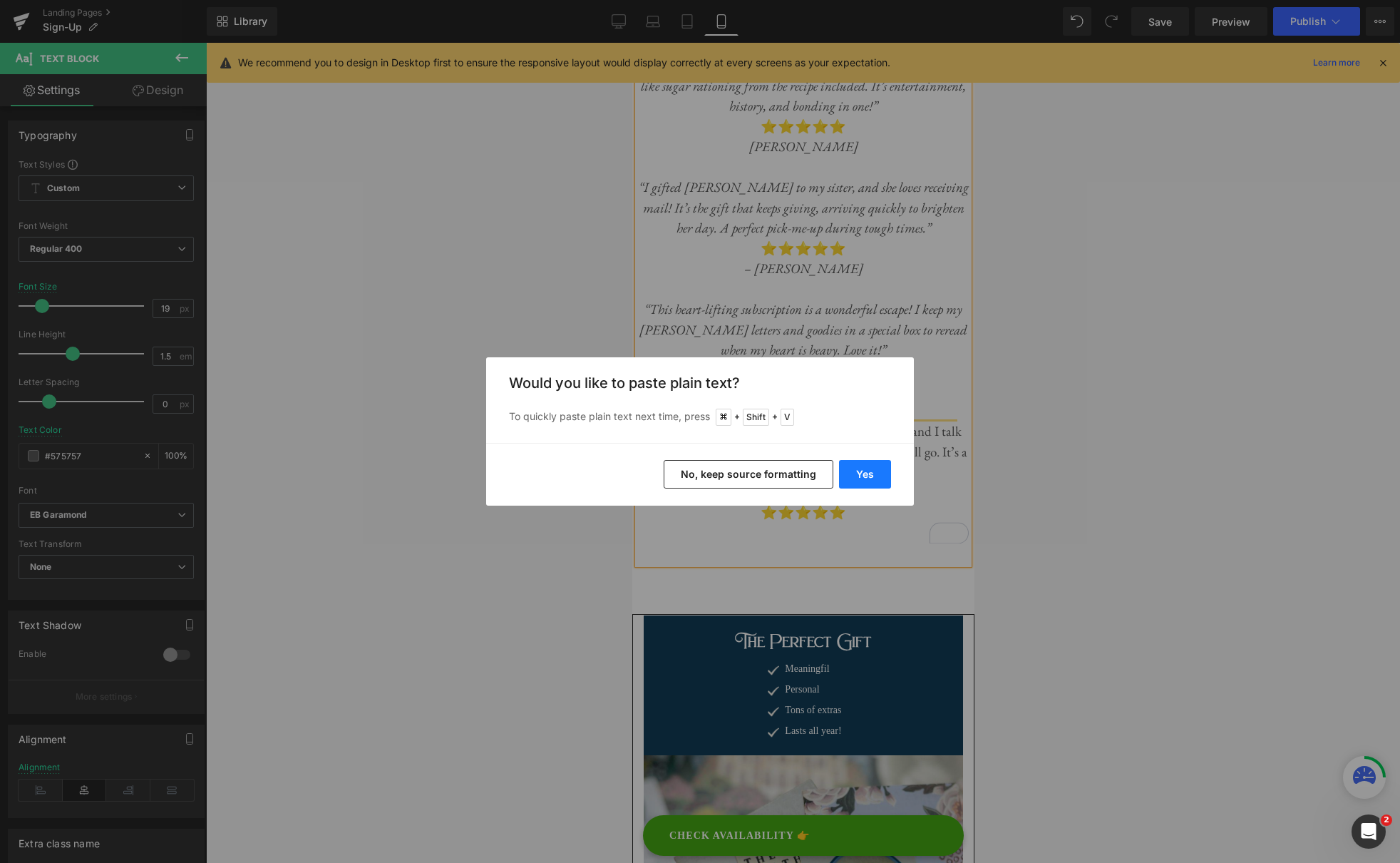
click at [866, 472] on button "Yes" at bounding box center [865, 474] width 52 height 29
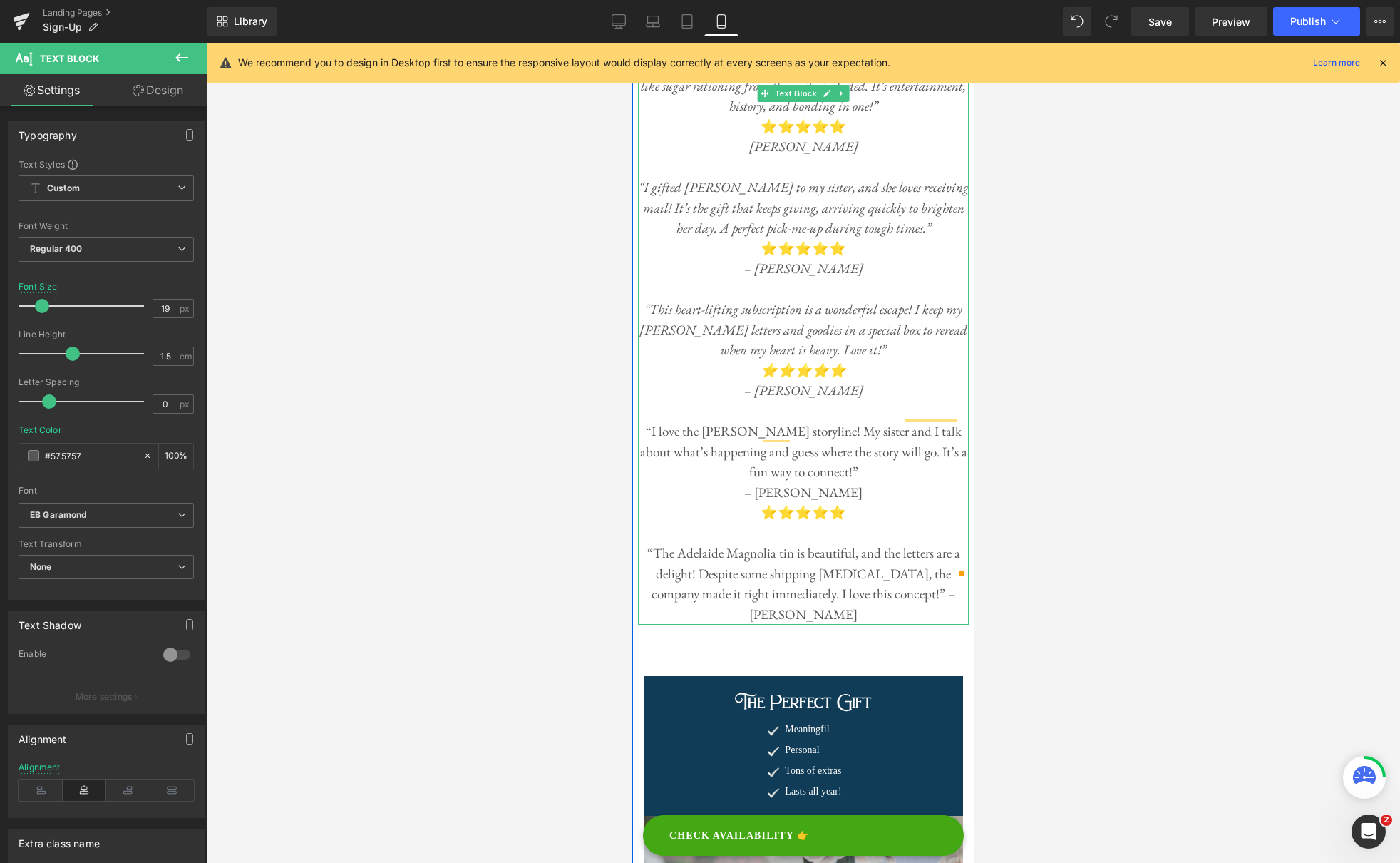
drag, startPoint x: 860, startPoint y: 539, endPoint x: 869, endPoint y: 547, distance: 12.0
click at [860, 543] on p "“The Adelaide Magnolia tin is beautiful, and the letters are a delight! Despite…" at bounding box center [802, 583] width 331 height 82
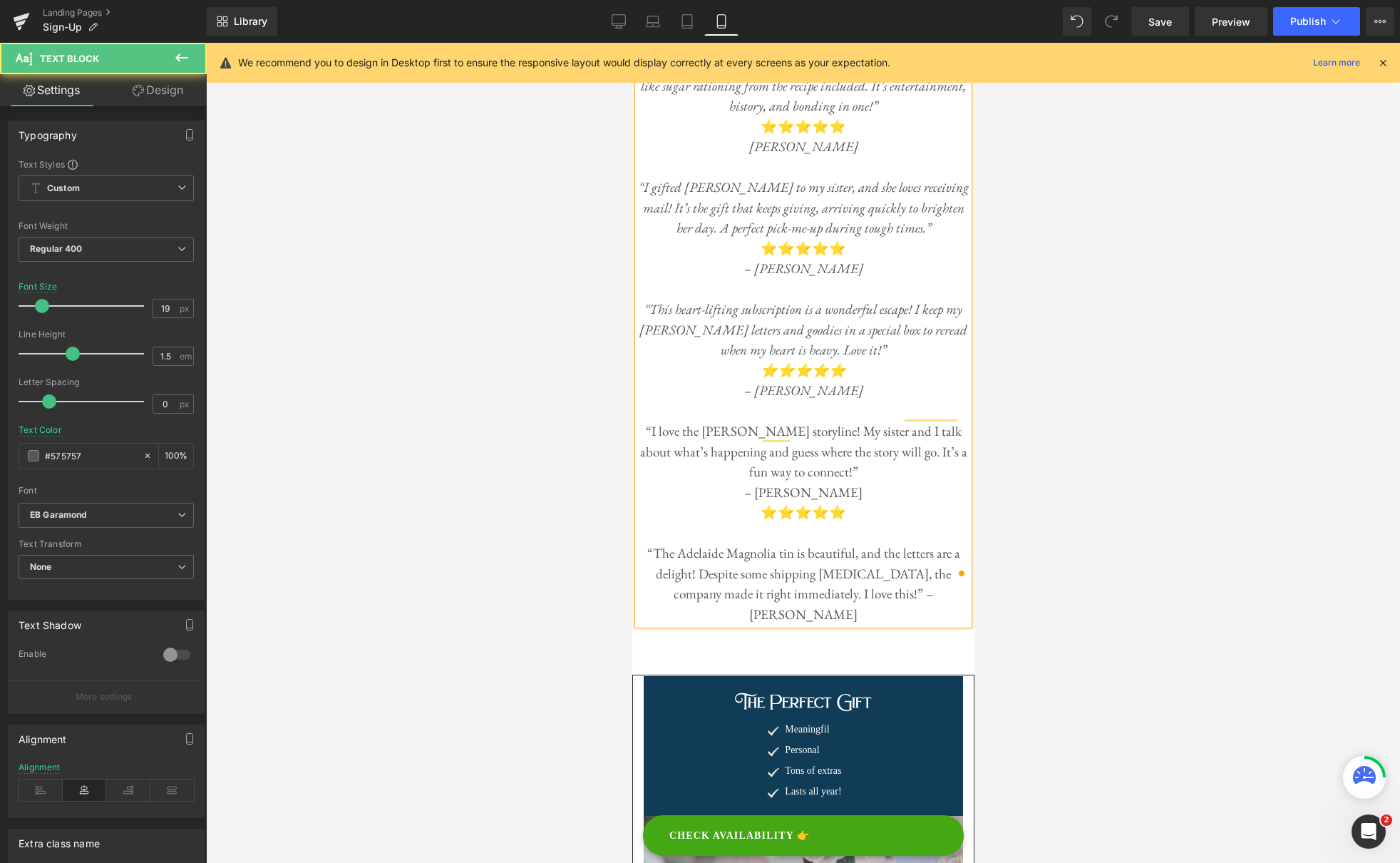
drag, startPoint x: 849, startPoint y: 540, endPoint x: 901, endPoint y: 548, distance: 52.6
click at [850, 543] on p "“The Adelaide Magnolia tin is beautiful, and the letters are a delight! Despite…" at bounding box center [802, 583] width 331 height 82
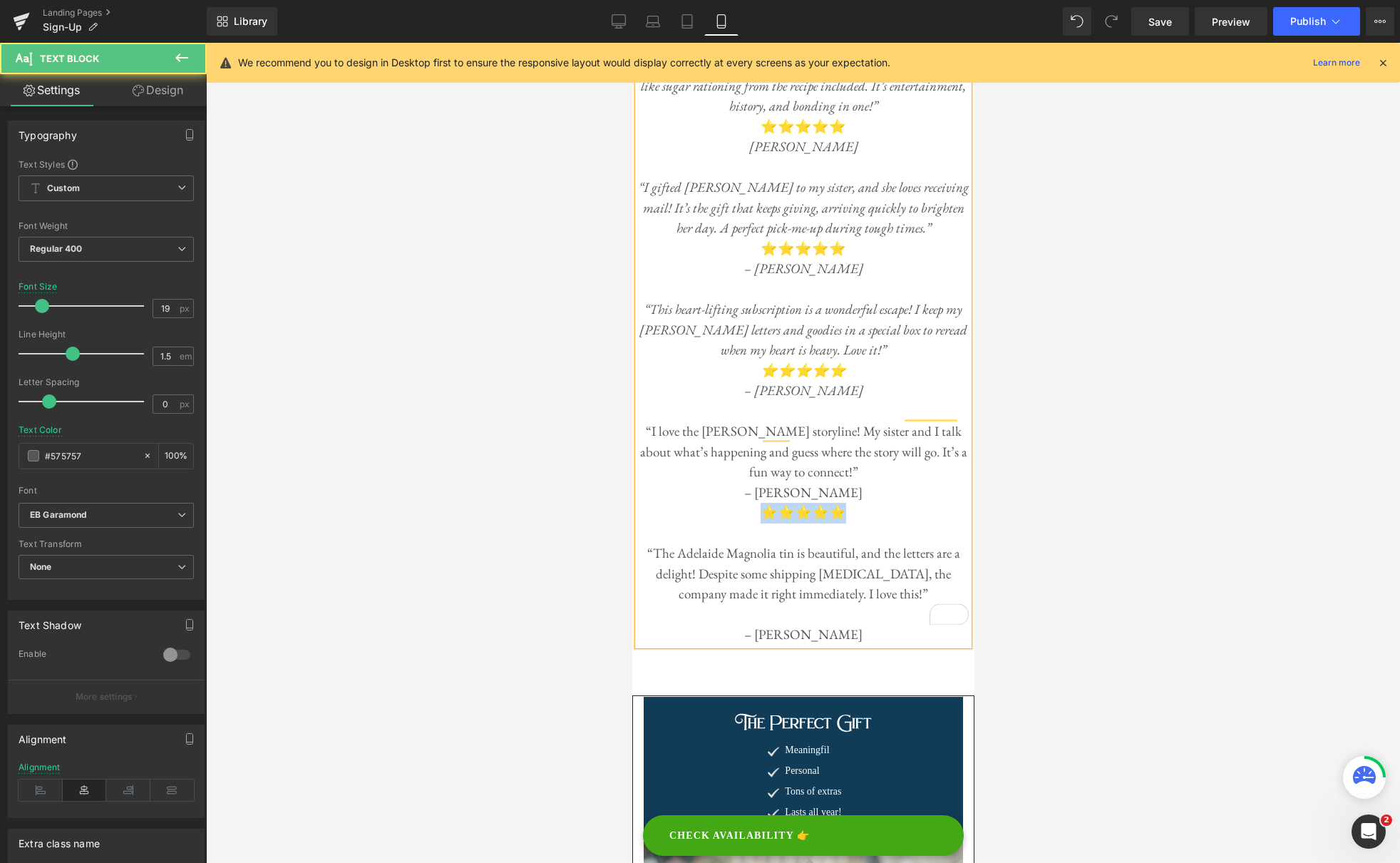
drag, startPoint x: 843, startPoint y: 458, endPoint x: 758, endPoint y: 455, distance: 85.1
click at [758, 503] on p "⭐️⭐️⭐️⭐️⭐️" at bounding box center [802, 513] width 331 height 21
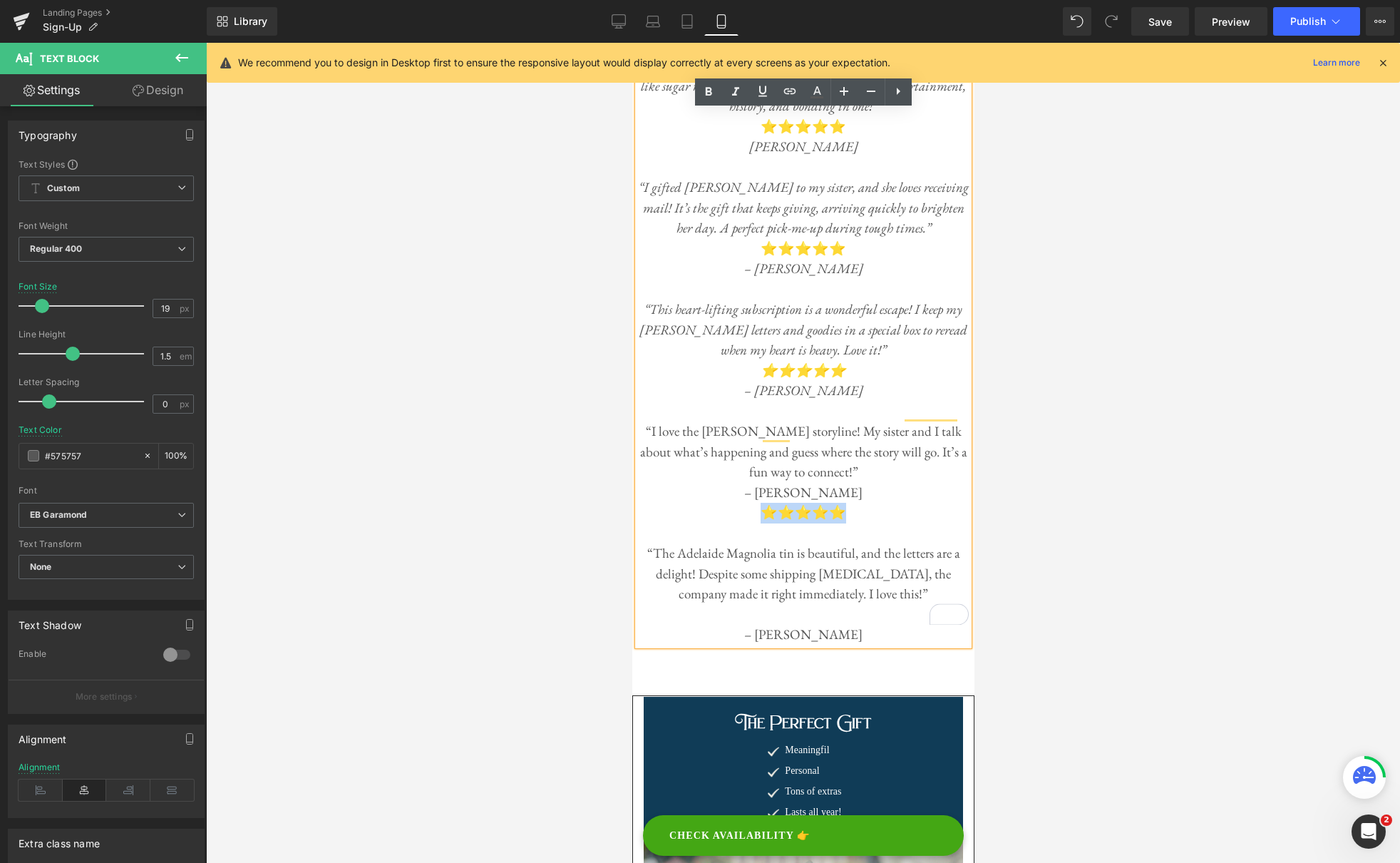
copy p "⭐️⭐️⭐️⭐️⭐️"
click at [860, 421] on p "“I love the [PERSON_NAME] storyline! My sister and I talk about what’s happenin…" at bounding box center [802, 452] width 331 height 61
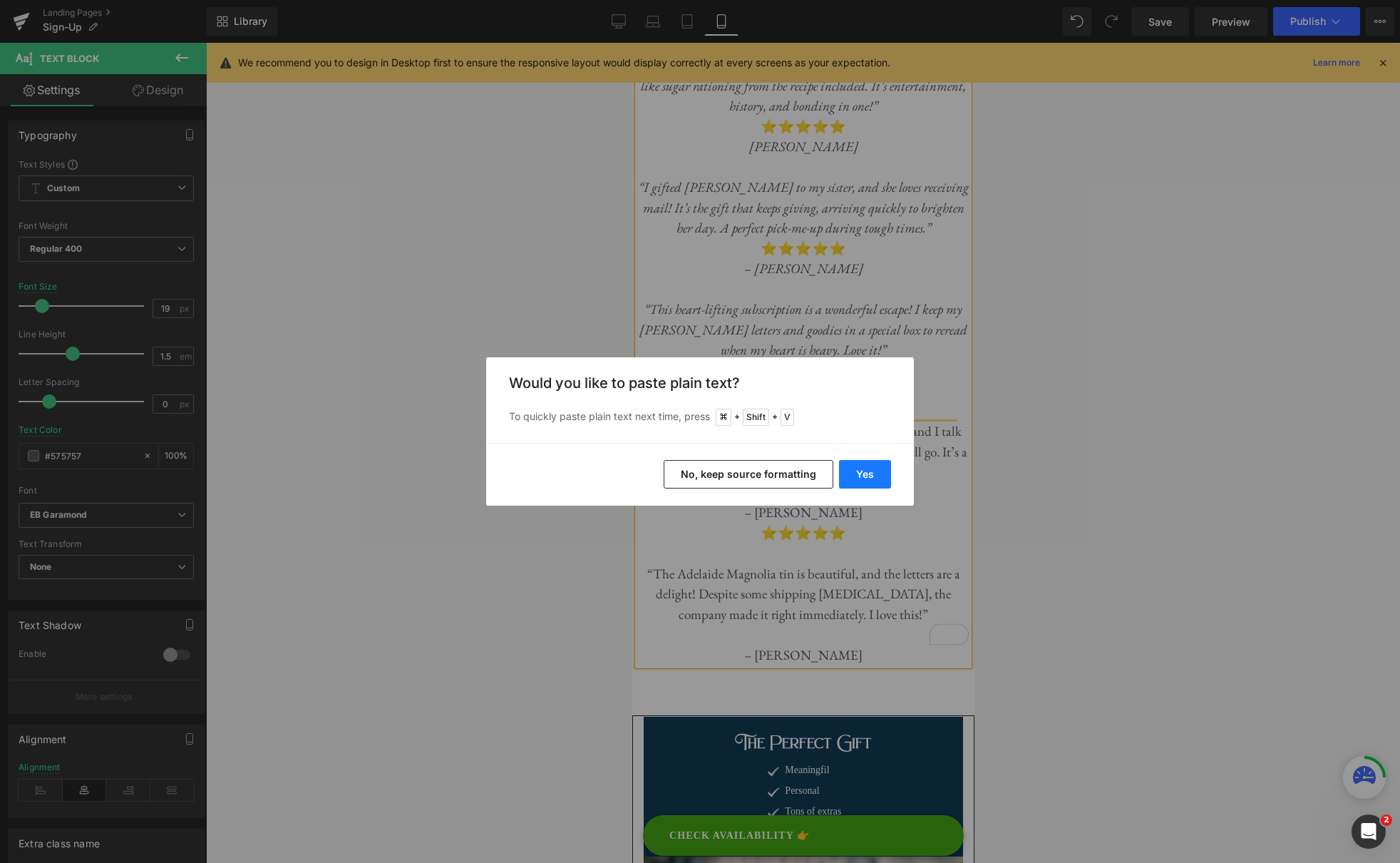
click at [852, 471] on button "Yes" at bounding box center [865, 474] width 52 height 29
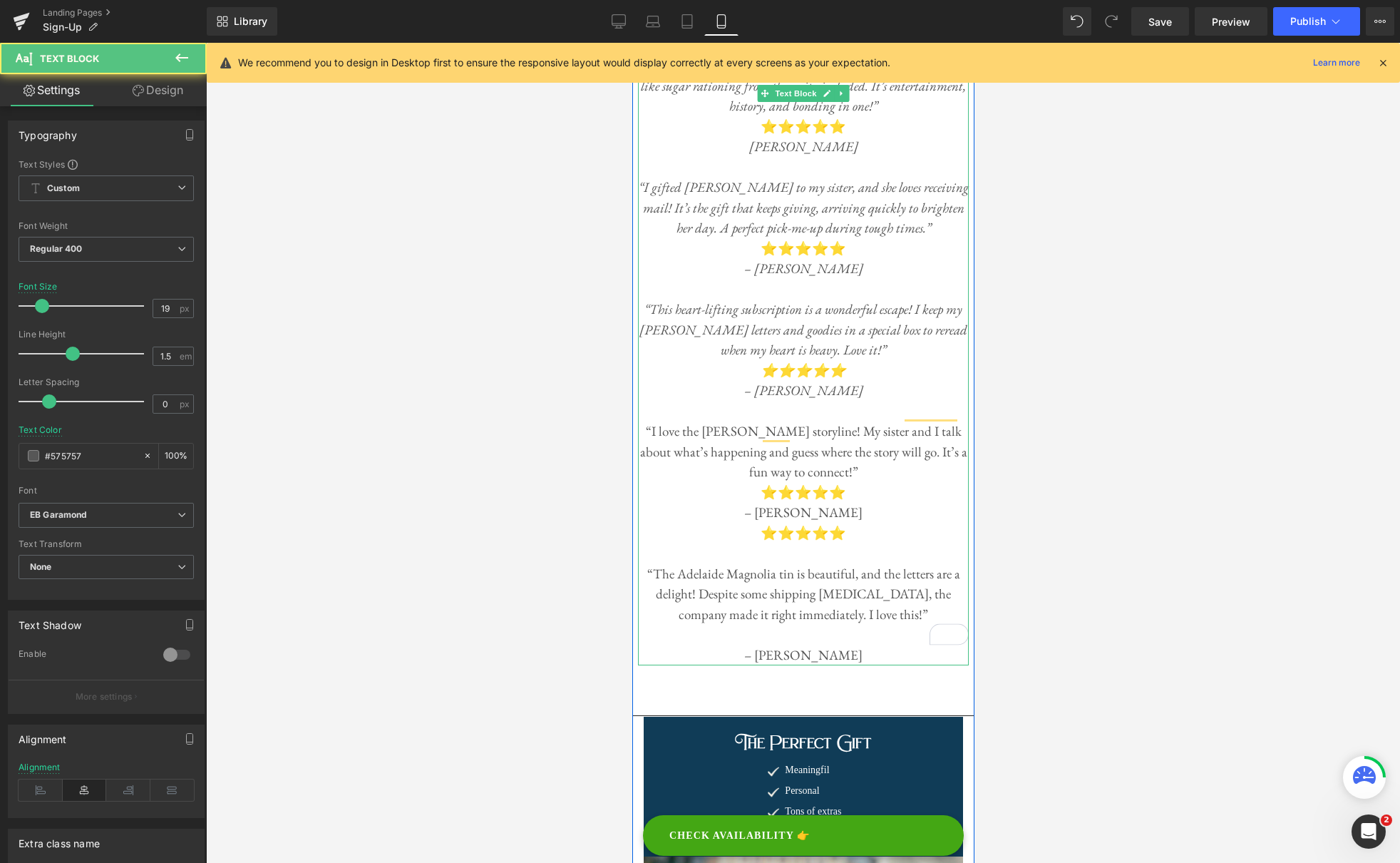
drag, startPoint x: 840, startPoint y: 436, endPoint x: 860, endPoint y: 436, distance: 20.0
click at [840, 483] on p "⭐️⭐️⭐️⭐️⭐️" at bounding box center [802, 493] width 331 height 21
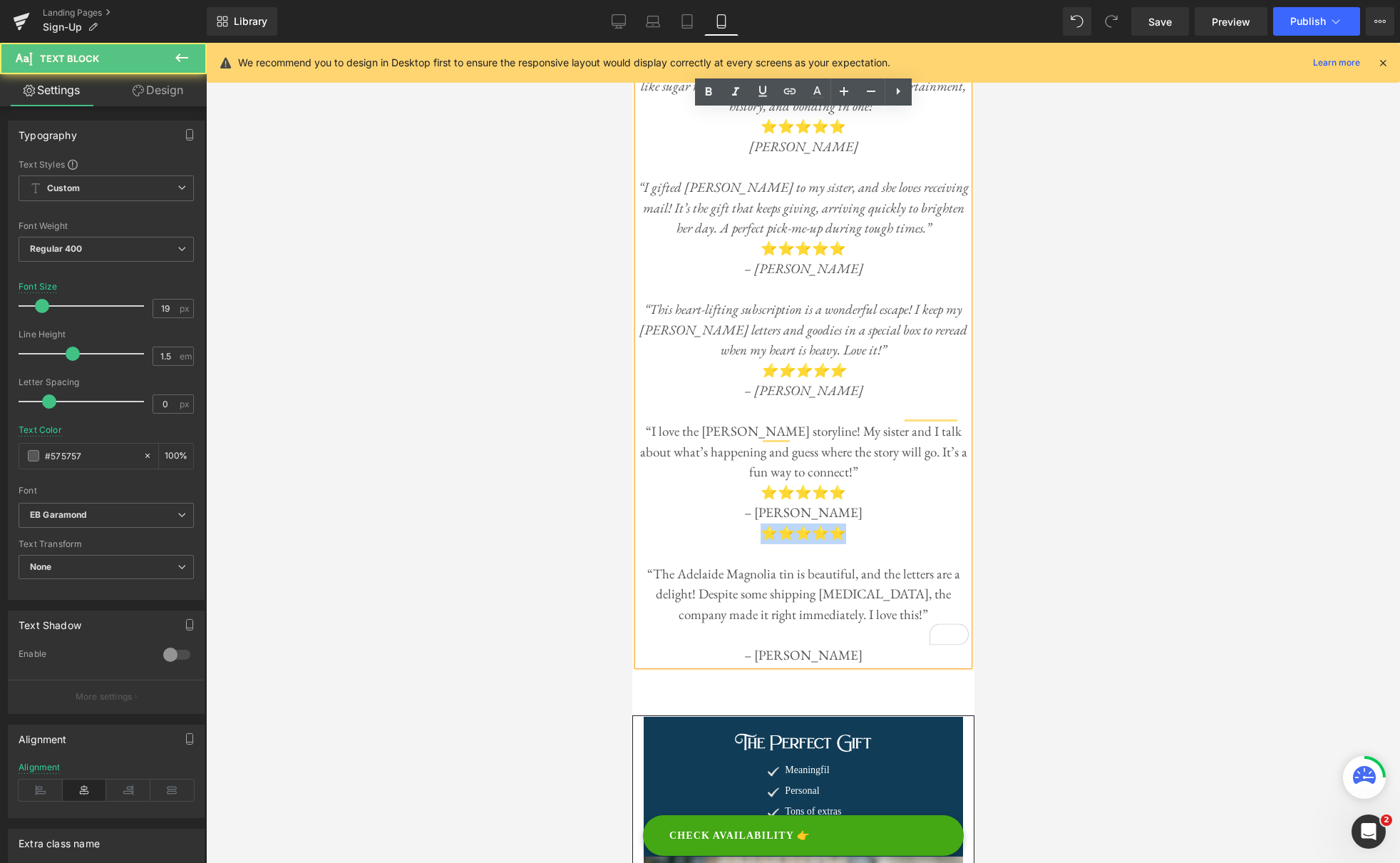
drag, startPoint x: 758, startPoint y: 474, endPoint x: 749, endPoint y: 474, distance: 9.0
click at [749, 523] on p "⭐️⭐️⭐️⭐️⭐️" at bounding box center [802, 533] width 331 height 21
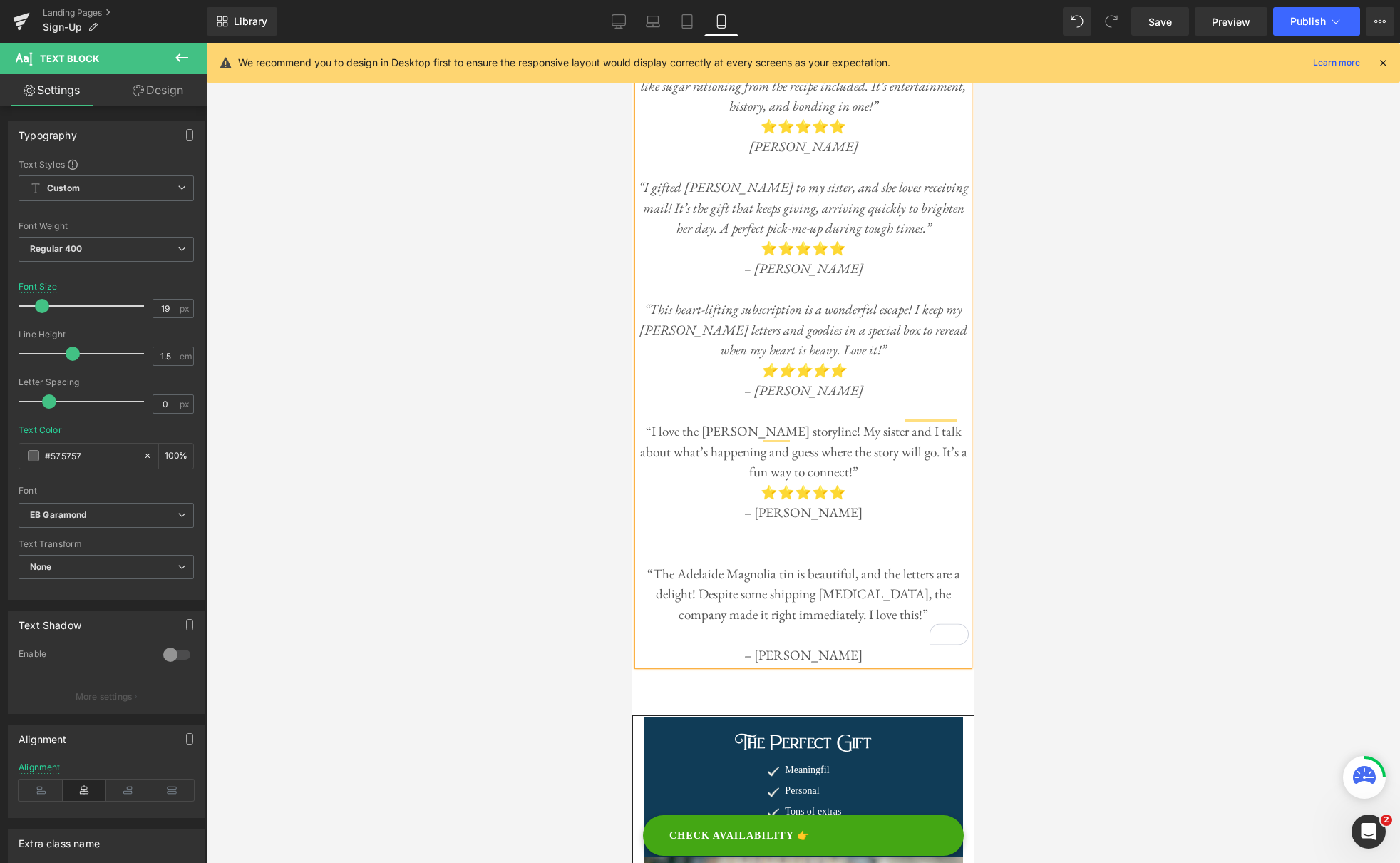
click at [809, 625] on p "To enrich screen reader interactions, please activate Accessibility in Grammarl…" at bounding box center [802, 634] width 331 height 21
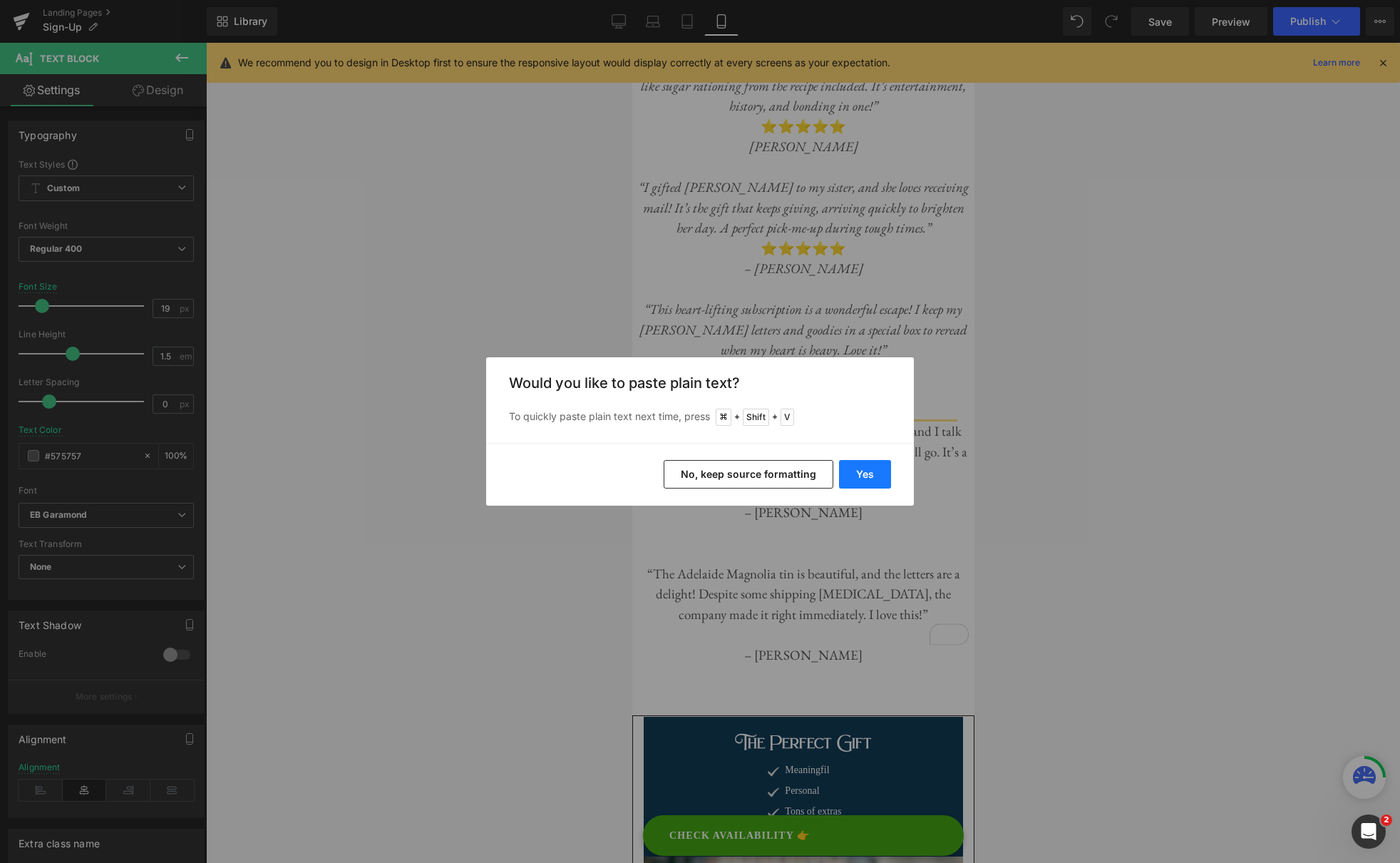
click at [869, 473] on button "Yes" at bounding box center [865, 474] width 52 height 29
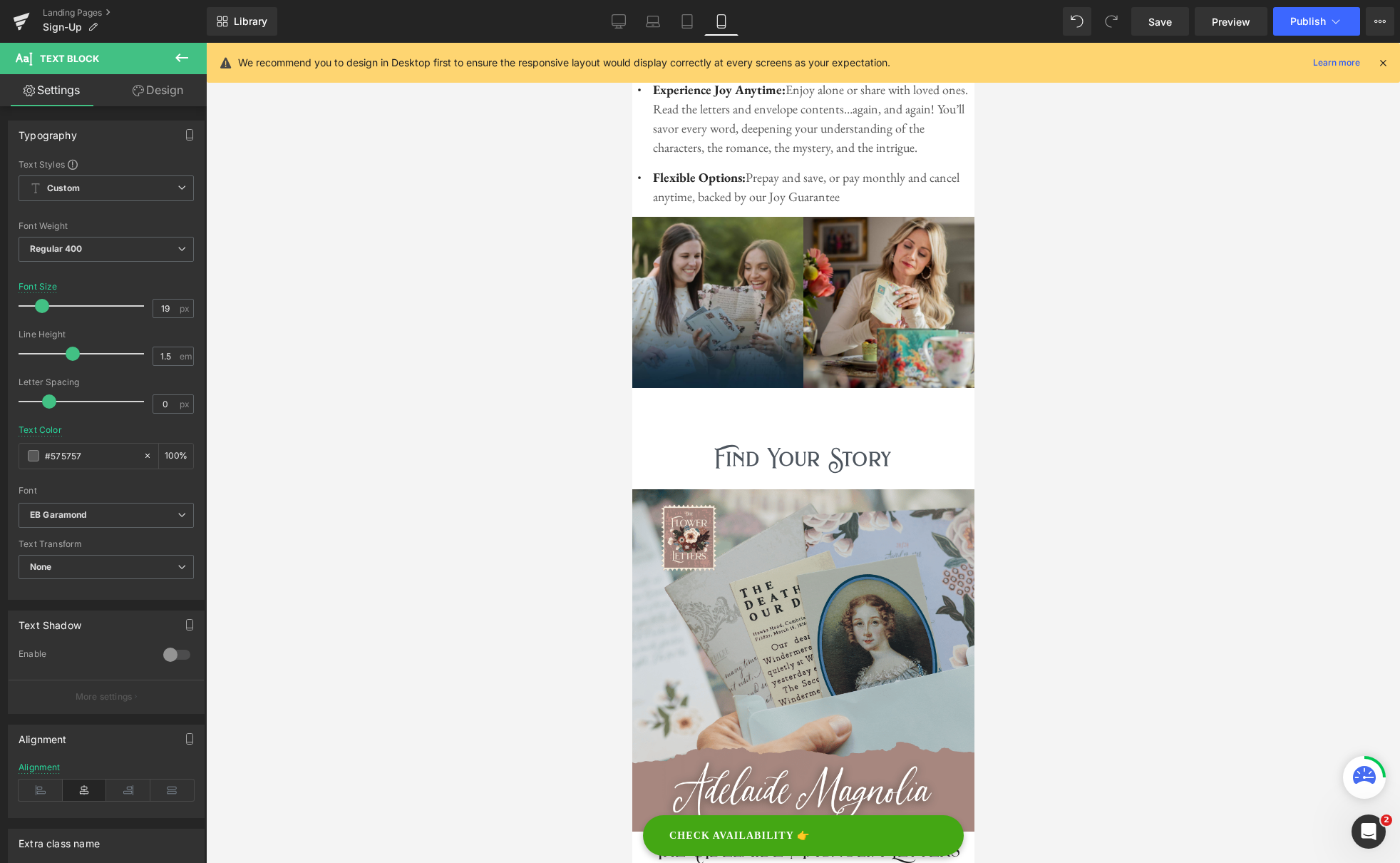
scroll to position [1504, 0]
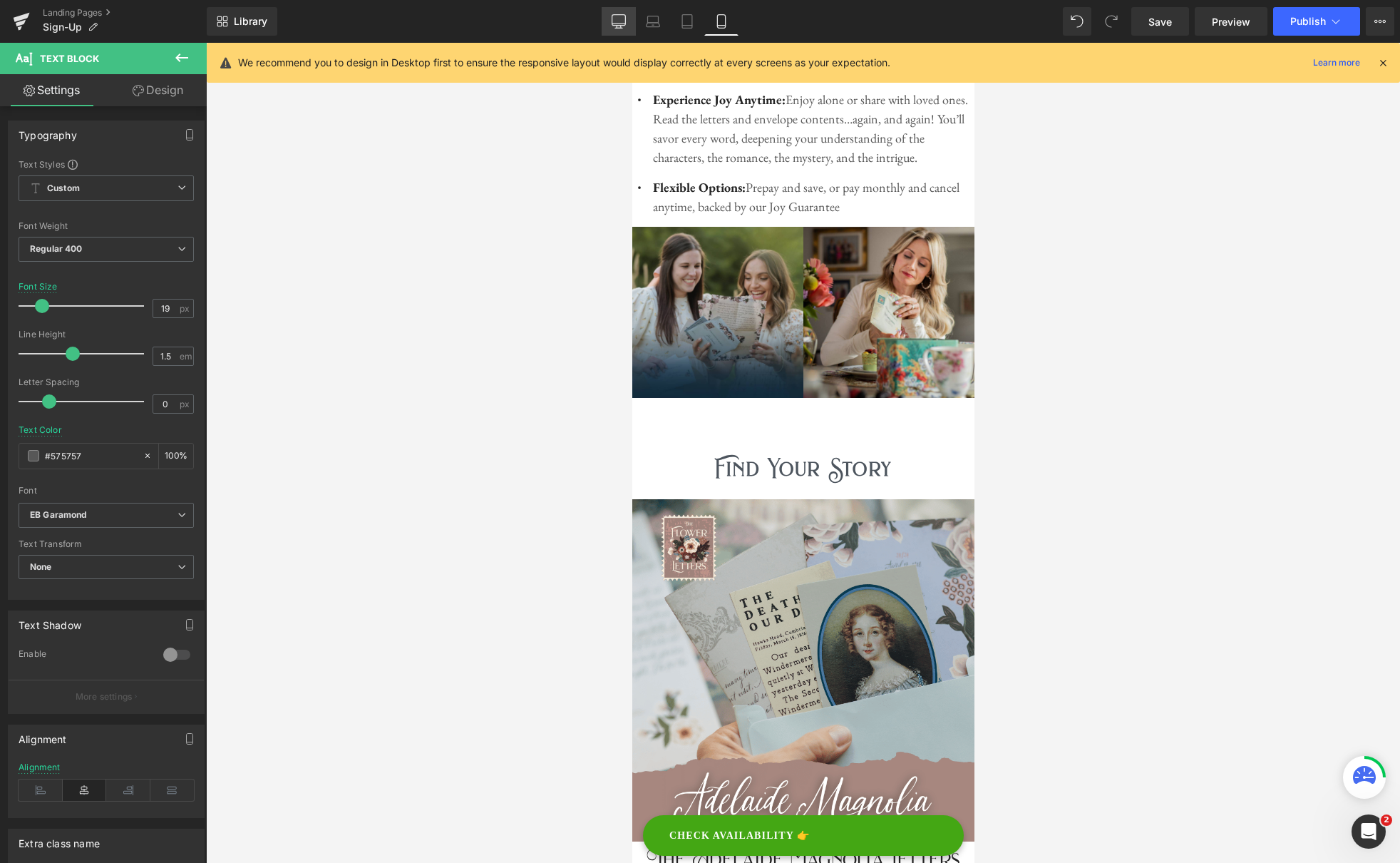
click at [618, 26] on icon at bounding box center [618, 21] width 13 height 11
type input "22"
type input "100"
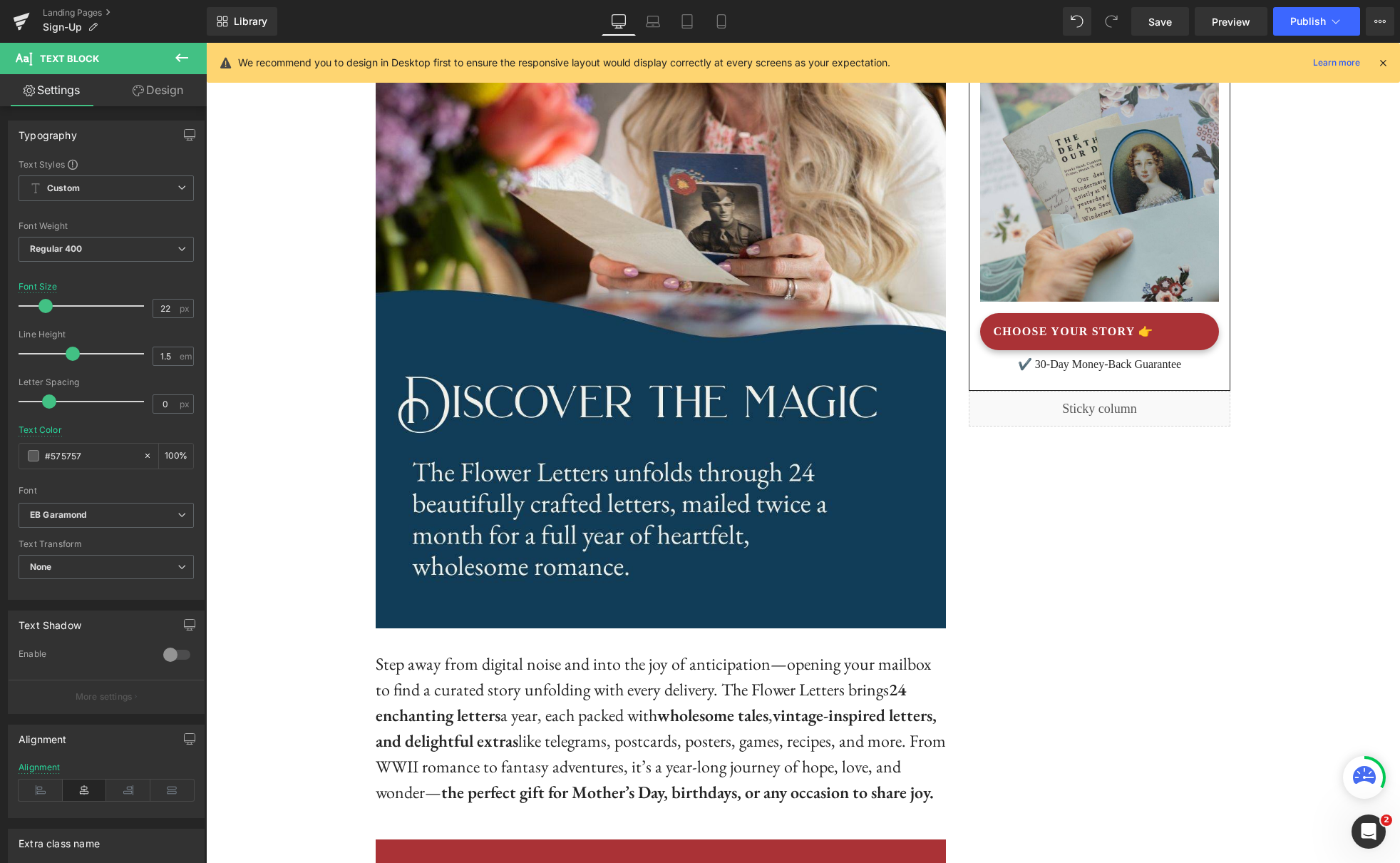
scroll to position [0, 0]
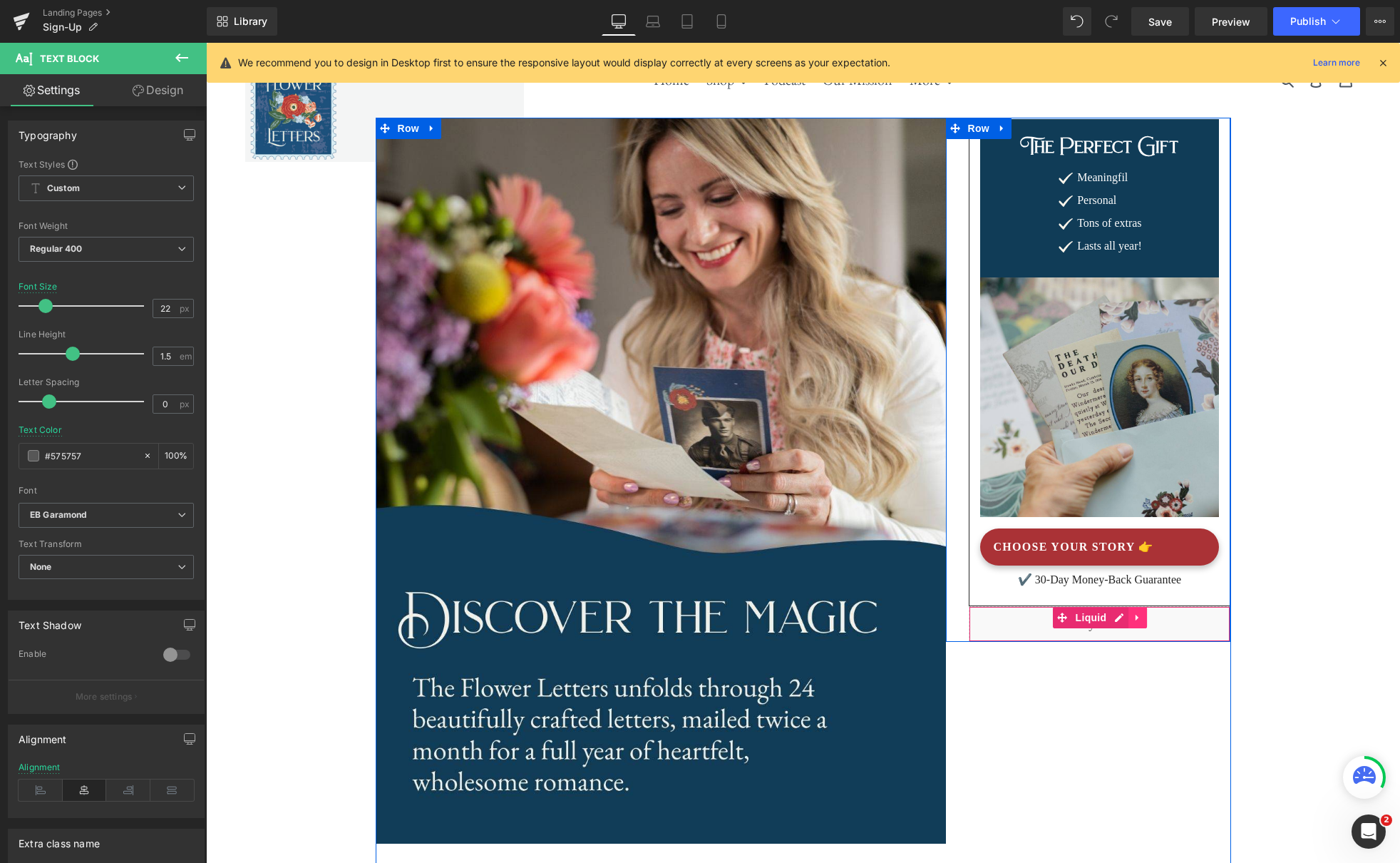
click at [1143, 622] on link at bounding box center [1137, 617] width 19 height 22
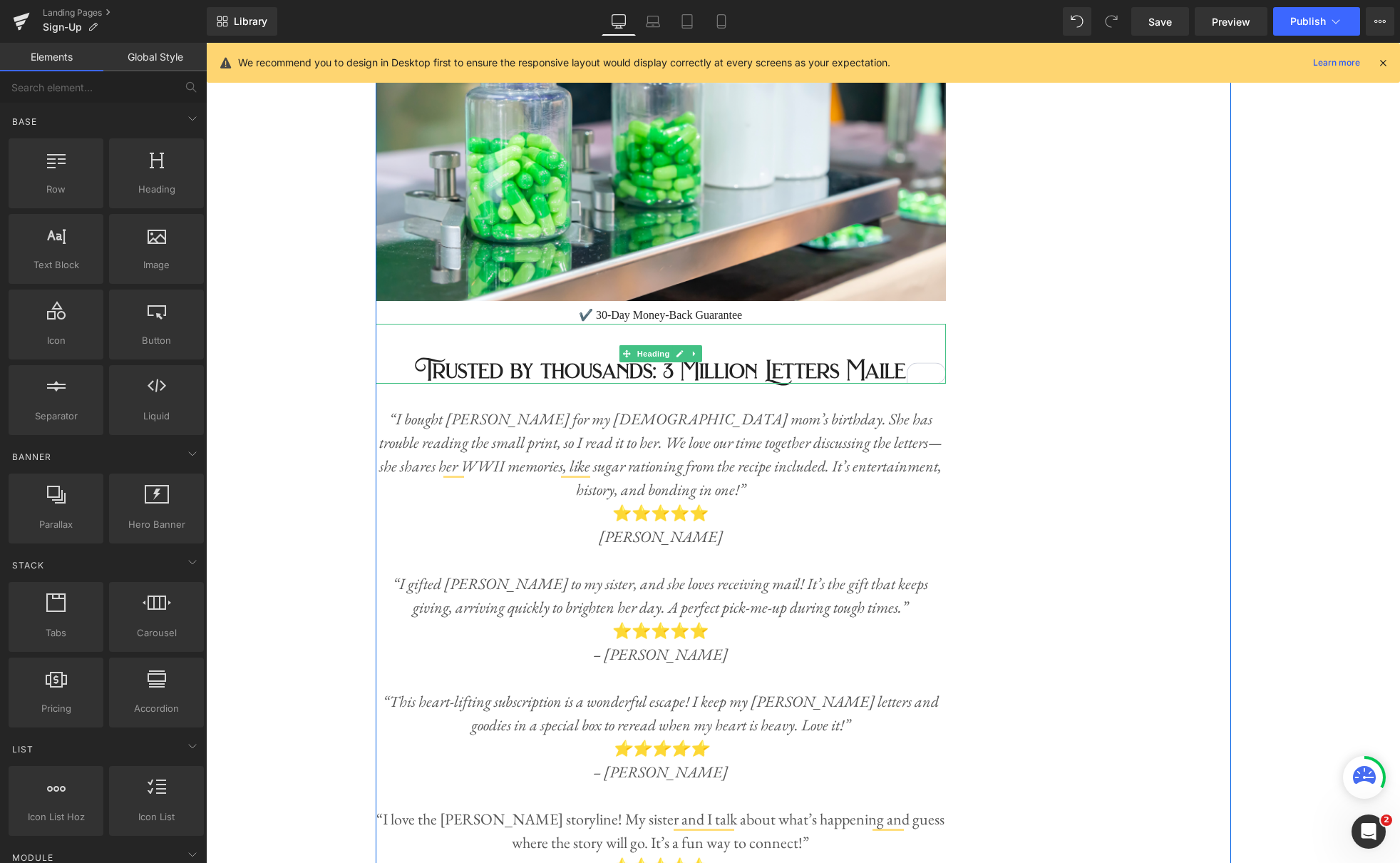
scroll to position [5156, 0]
click at [686, 358] on h2 "Trusted by thousands: 3 Million Letters Maile" at bounding box center [661, 370] width 570 height 26
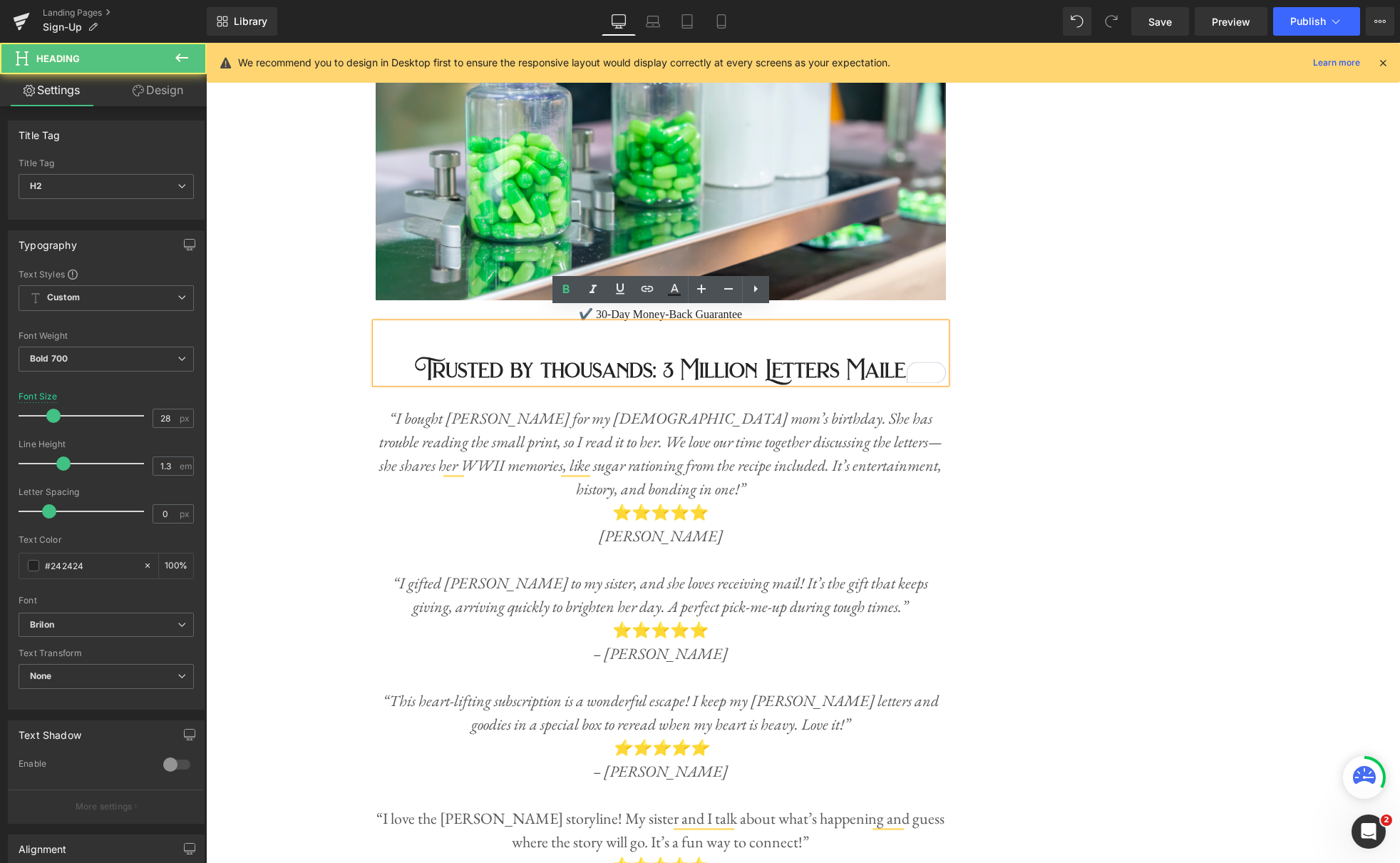
click at [664, 358] on h2 "Trusted by thousands: 3 Million Letters Maile" at bounding box center [661, 370] width 570 height 26
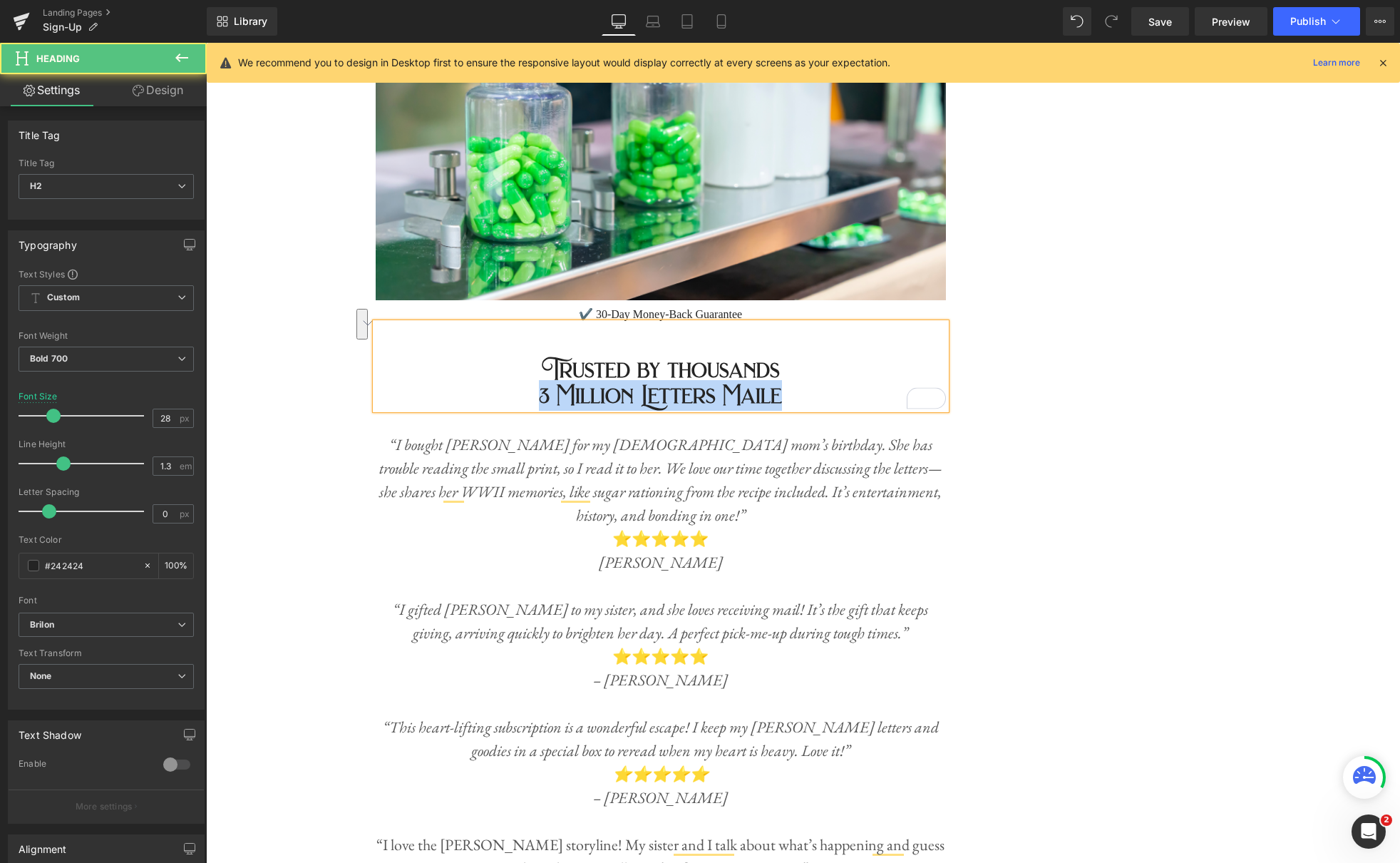
drag, startPoint x: 802, startPoint y: 384, endPoint x: 534, endPoint y: 382, distance: 268.0
click at [534, 383] on h2 "3 Million Letters Maile" at bounding box center [661, 395] width 570 height 26
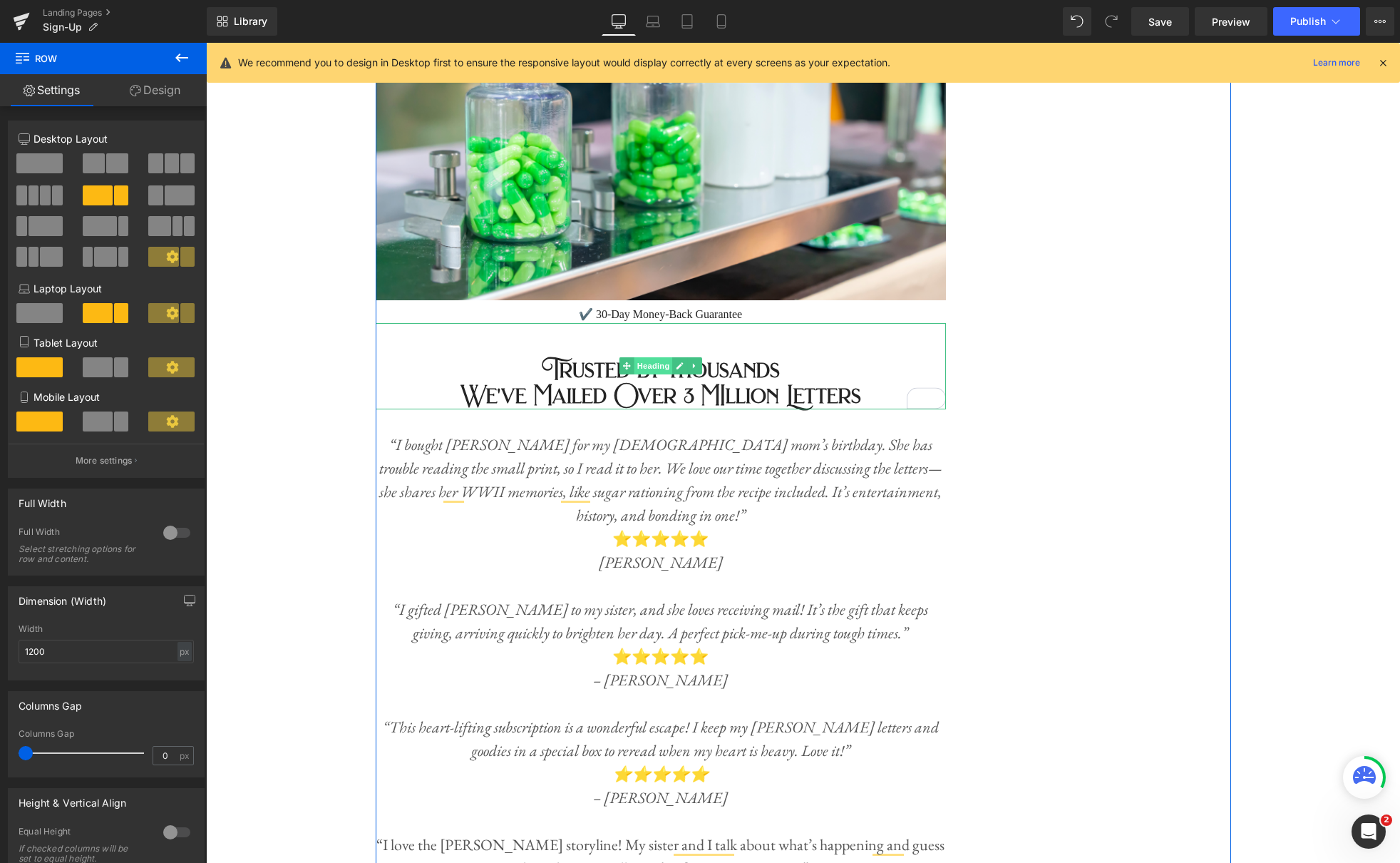
drag, startPoint x: 666, startPoint y: 344, endPoint x: 641, endPoint y: 353, distance: 26.6
click at [666, 358] on span "Heading" at bounding box center [652, 366] width 39 height 17
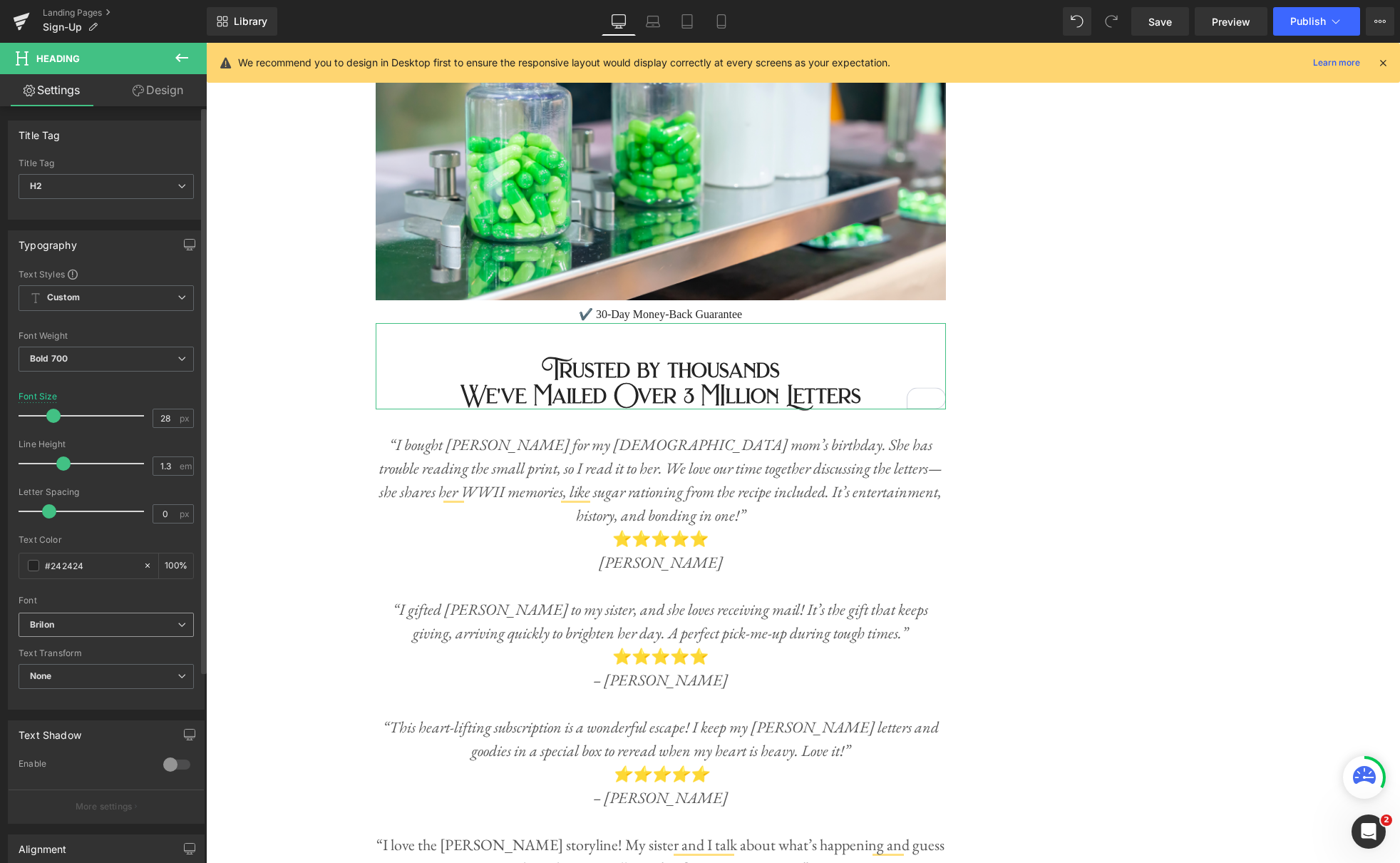
click at [163, 619] on b "Brilon" at bounding box center [103, 625] width 148 height 13
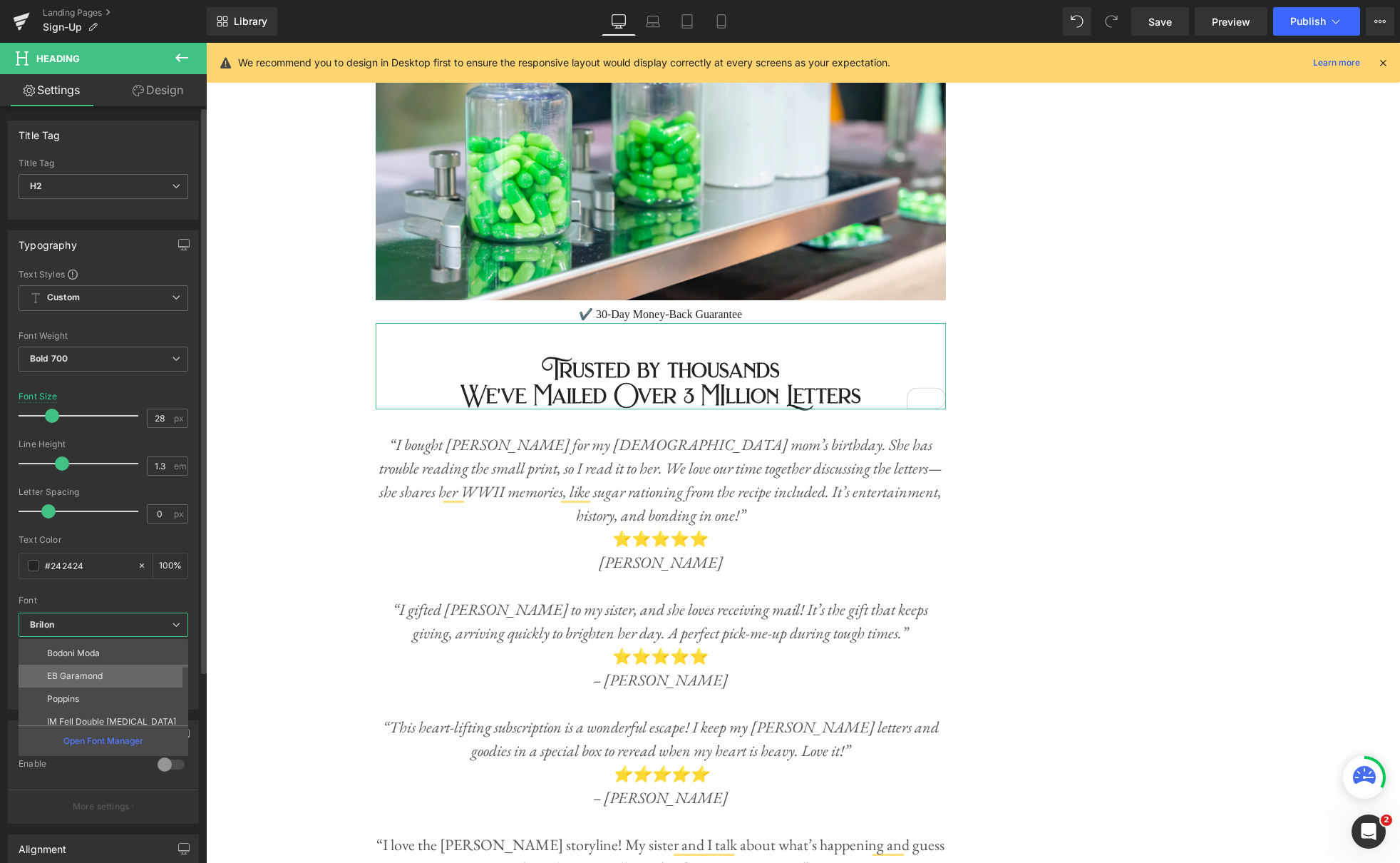
scroll to position [91, 0]
click at [99, 675] on p "EB Garamond" at bounding box center [75, 672] width 56 height 10
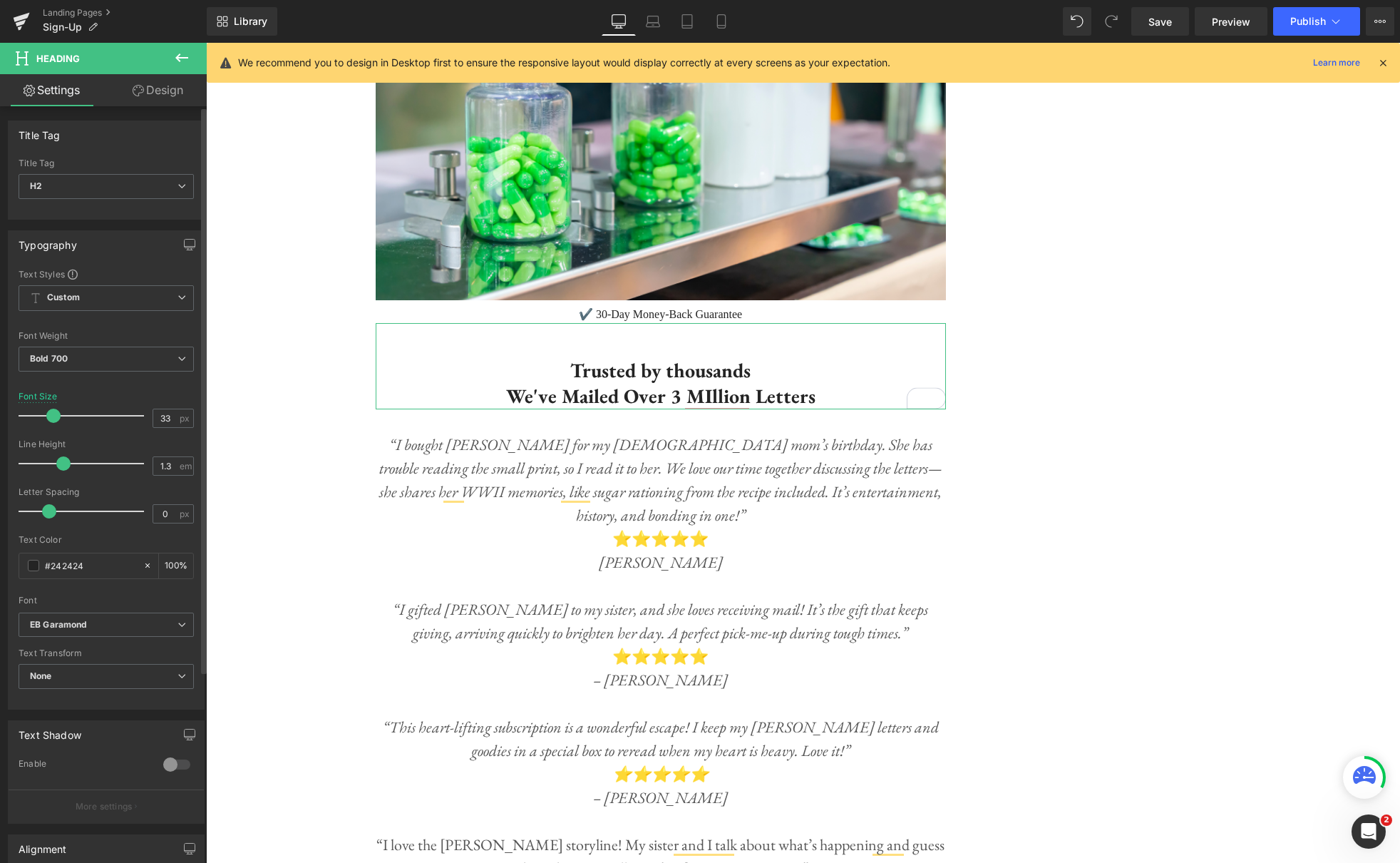
type input "36"
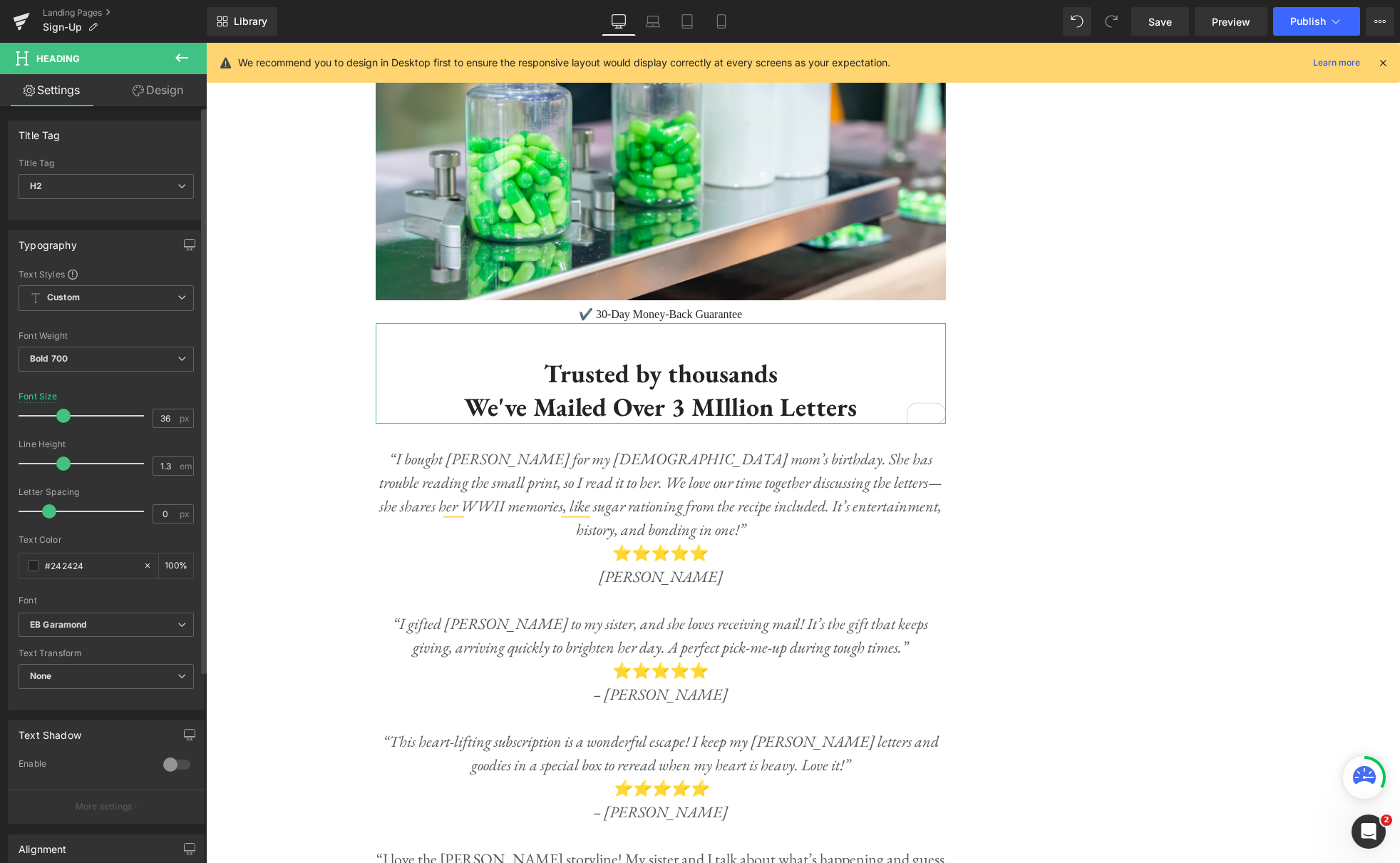
drag, startPoint x: 51, startPoint y: 414, endPoint x: 145, endPoint y: 415, distance: 94.0
click at [61, 414] on span at bounding box center [64, 416] width 14 height 14
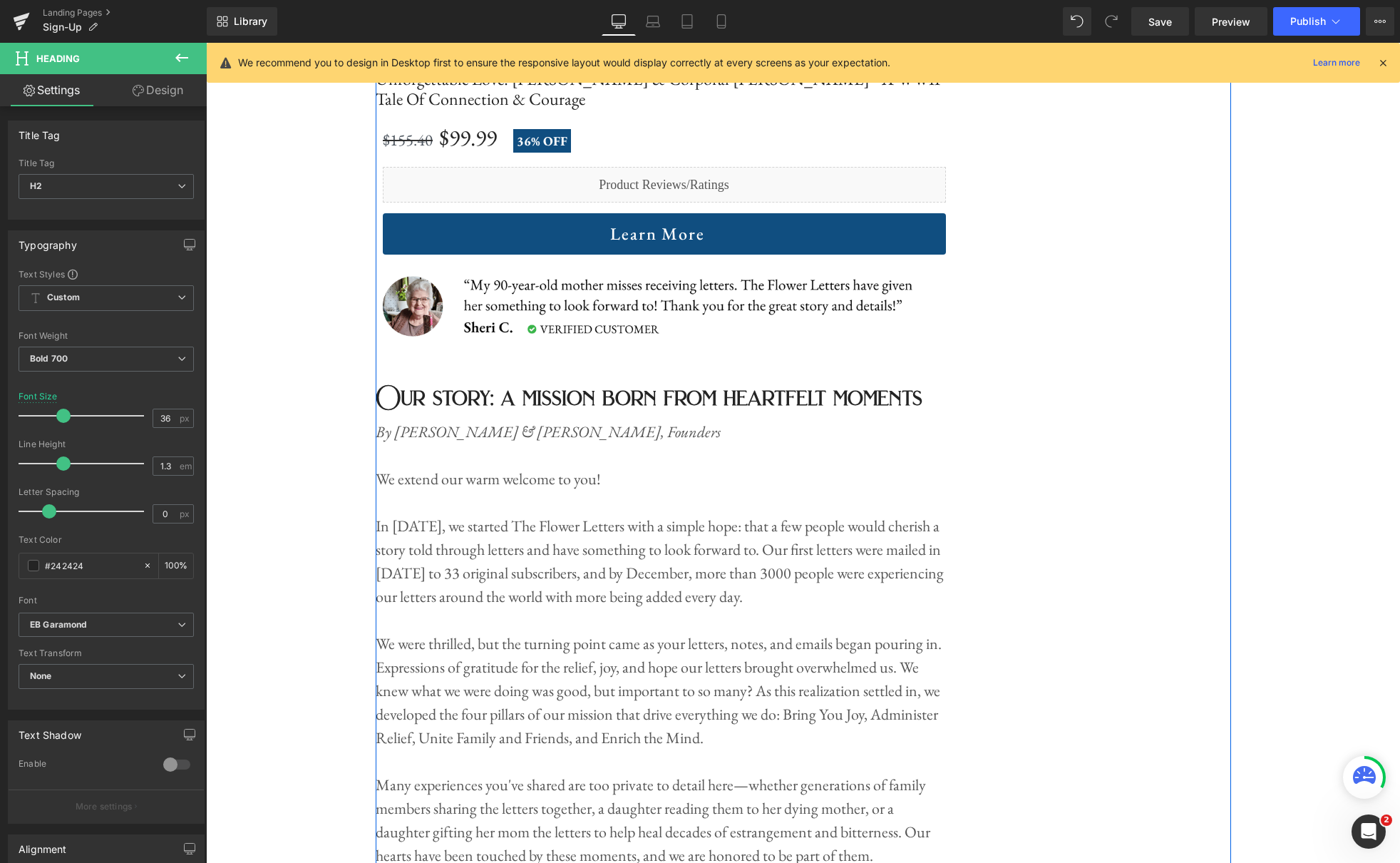
scroll to position [3309, 0]
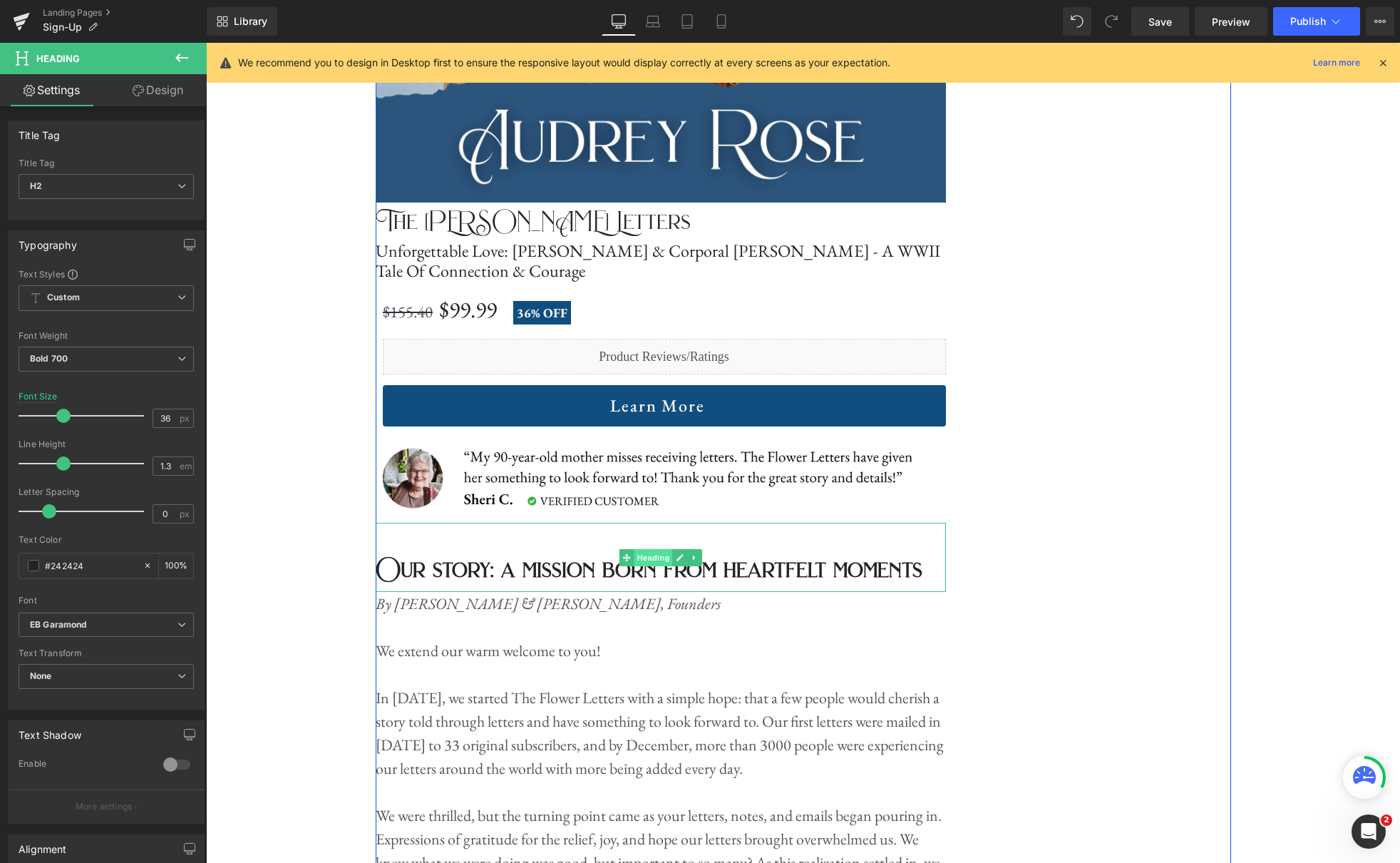
click at [657, 549] on span "Heading" at bounding box center [652, 557] width 39 height 17
drag, startPoint x: 675, startPoint y: 545, endPoint x: 688, endPoint y: 549, distance: 13.6
click at [674, 549] on link at bounding box center [679, 557] width 15 height 17
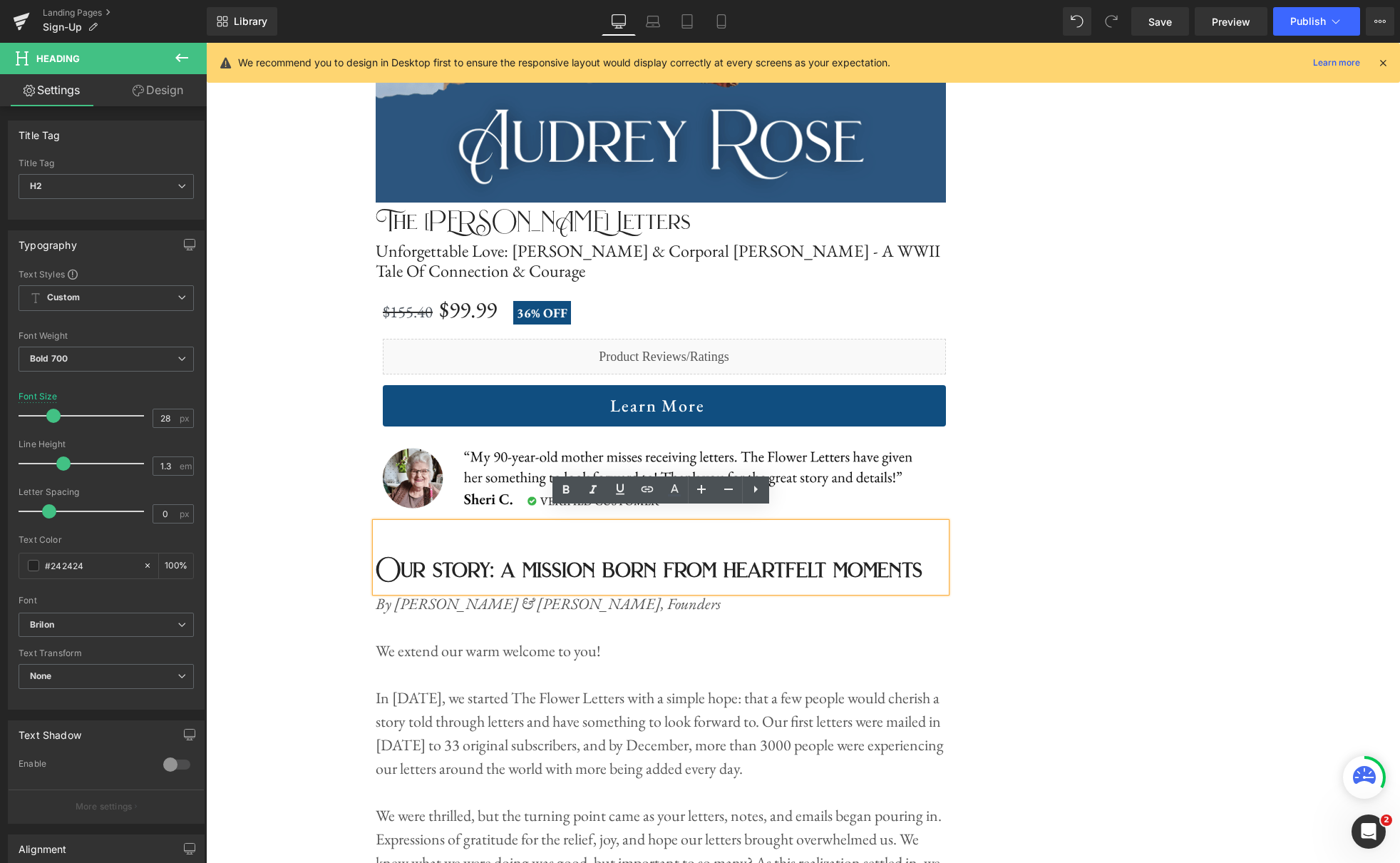
click at [802, 561] on h2 "Our story: a mission born from heartfelt moments" at bounding box center [661, 569] width 570 height 26
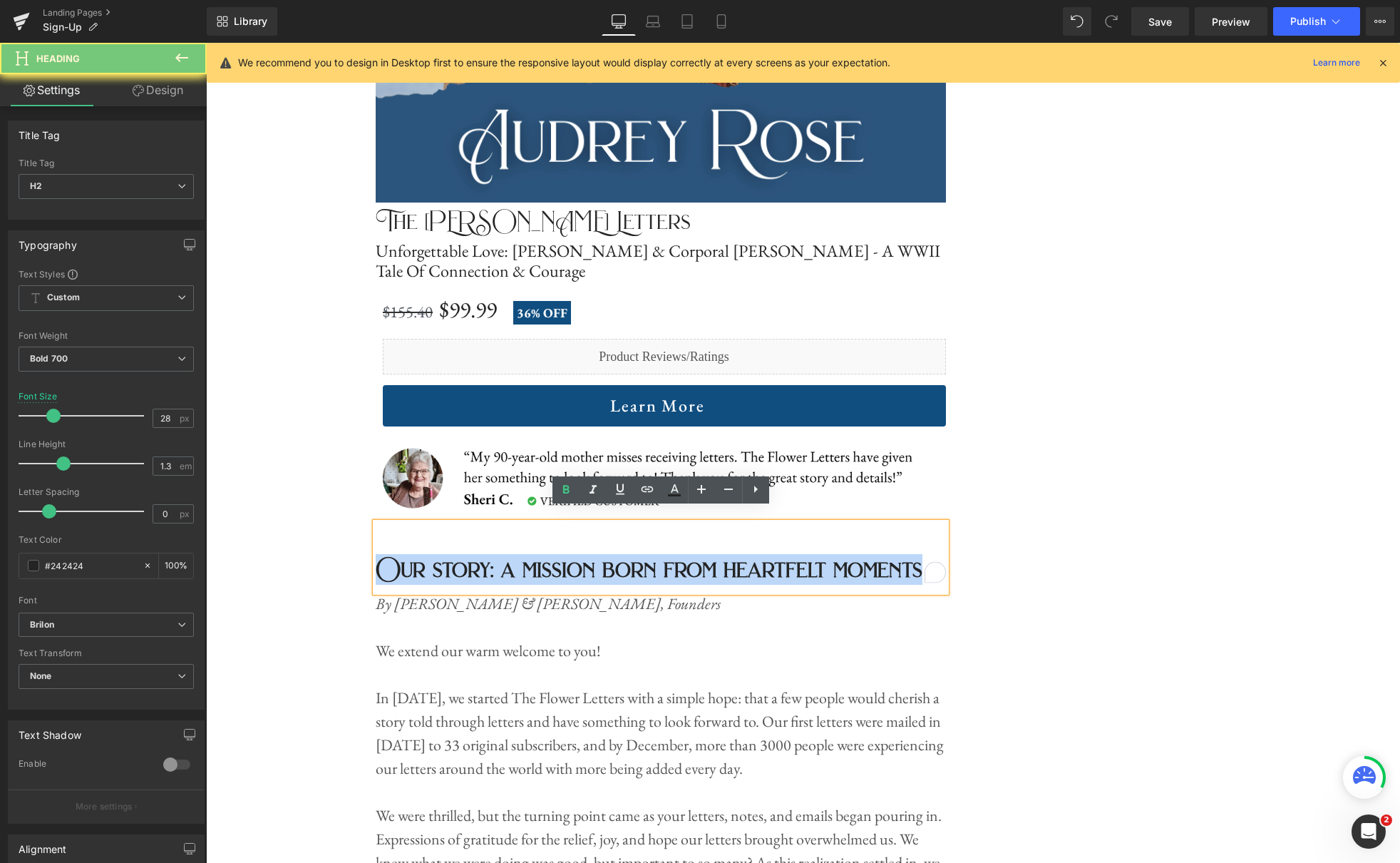
click at [802, 561] on h2 "Our story: a mission born from heartfelt moments" at bounding box center [661, 569] width 570 height 26
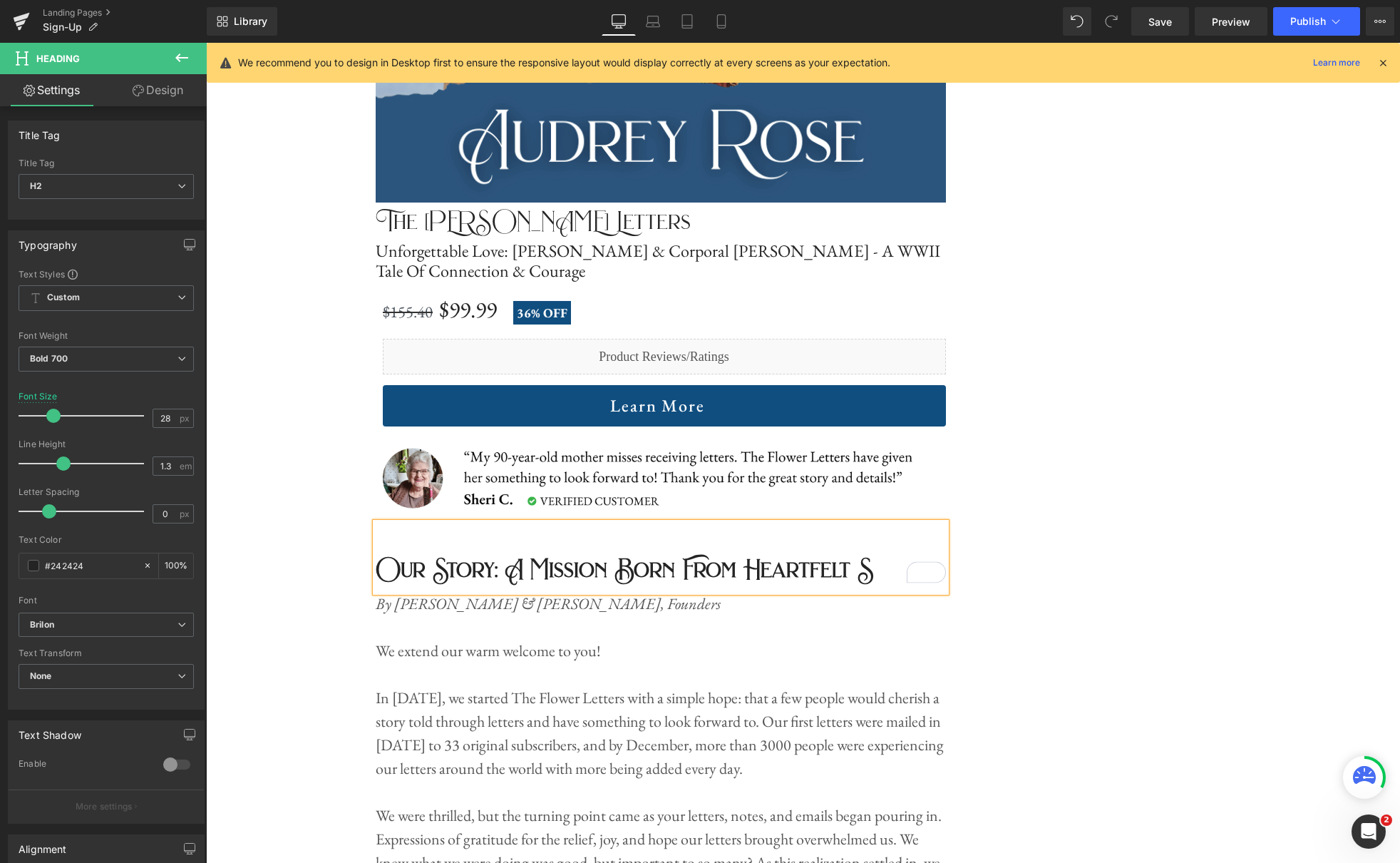
click at [877, 559] on h2 "Our Story: A Mission Born From Heartfelt S" at bounding box center [661, 569] width 570 height 26
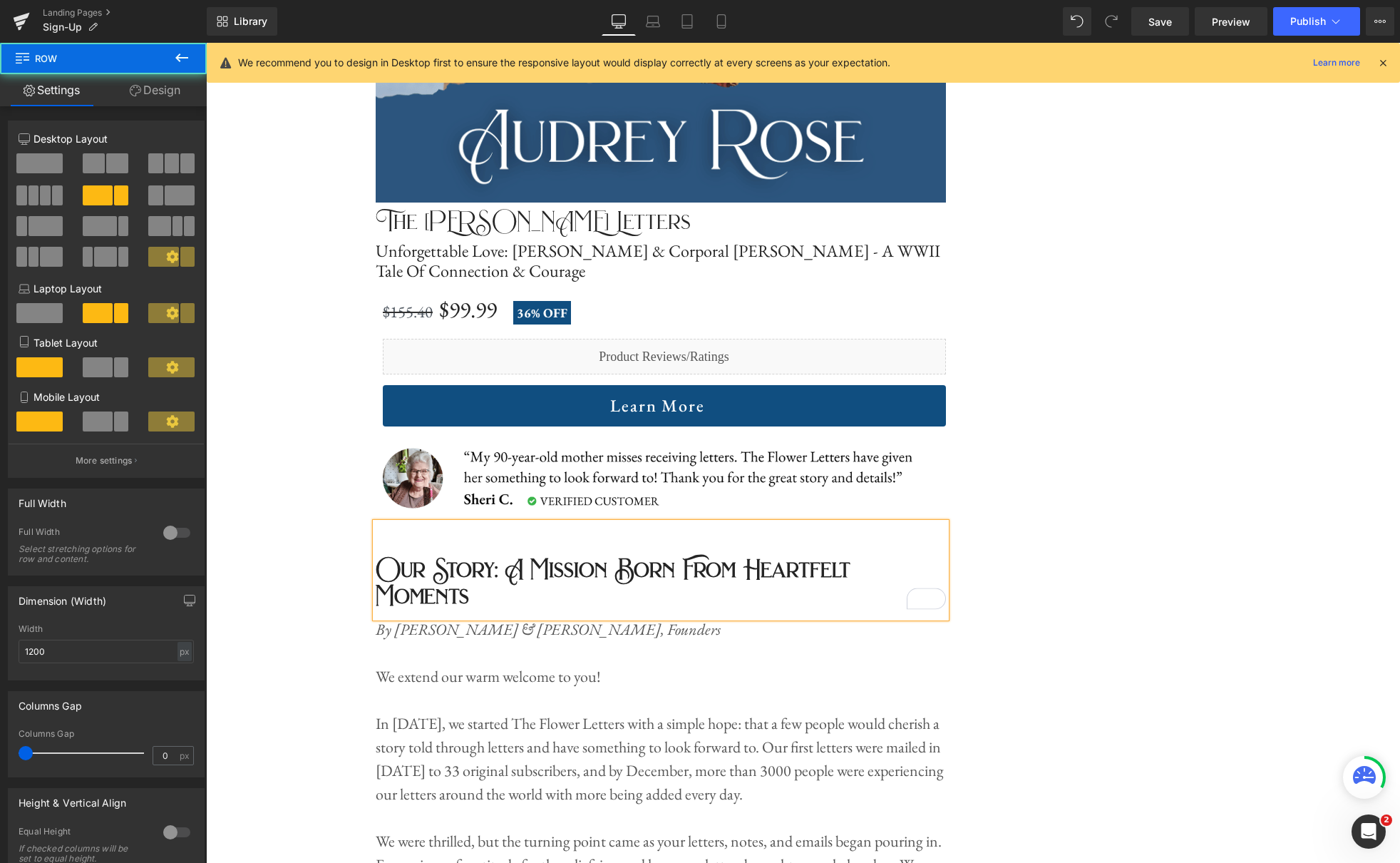
drag, startPoint x: 1069, startPoint y: 532, endPoint x: 998, endPoint y: 535, distance: 71.1
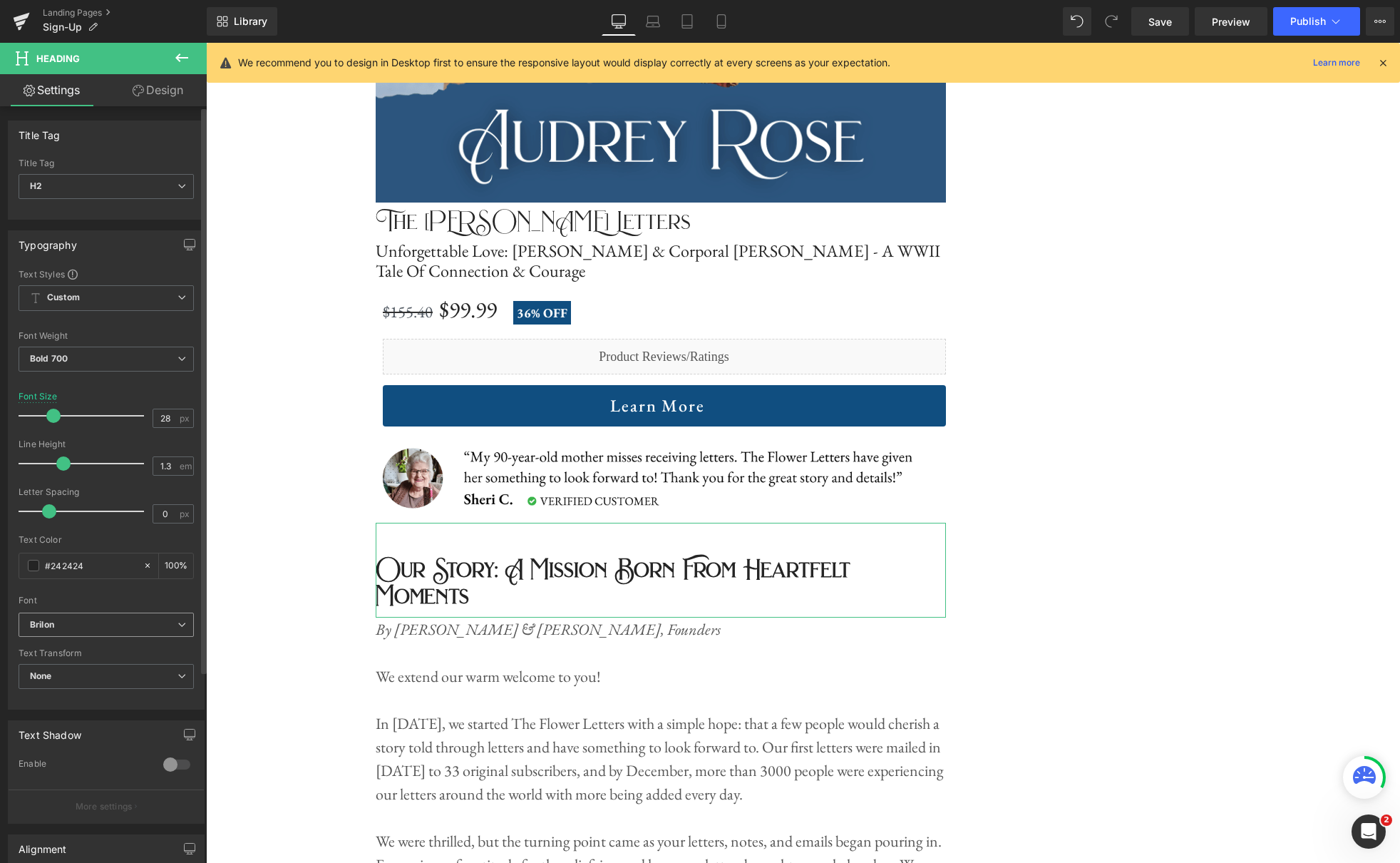
click at [113, 619] on b "Brilon" at bounding box center [103, 625] width 148 height 13
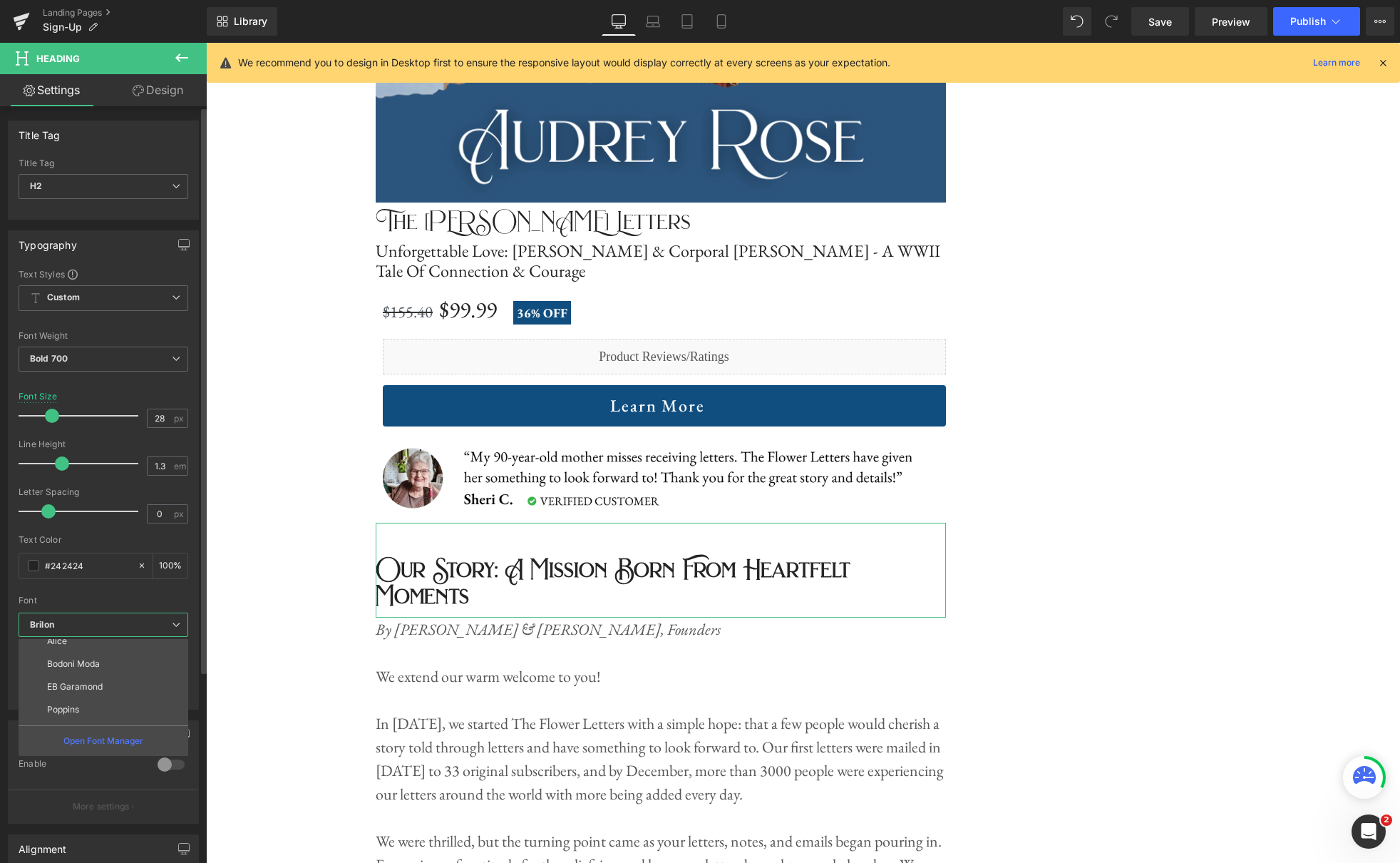
scroll to position [92, 0]
click at [112, 668] on div "Default Work Sans Lato Alice Bodoni Moda EB Garamond Poppins IM Fell Double Pic…" at bounding box center [107, 681] width 176 height 85
click at [111, 668] on li "EB Garamond" at bounding box center [107, 671] width 176 height 22
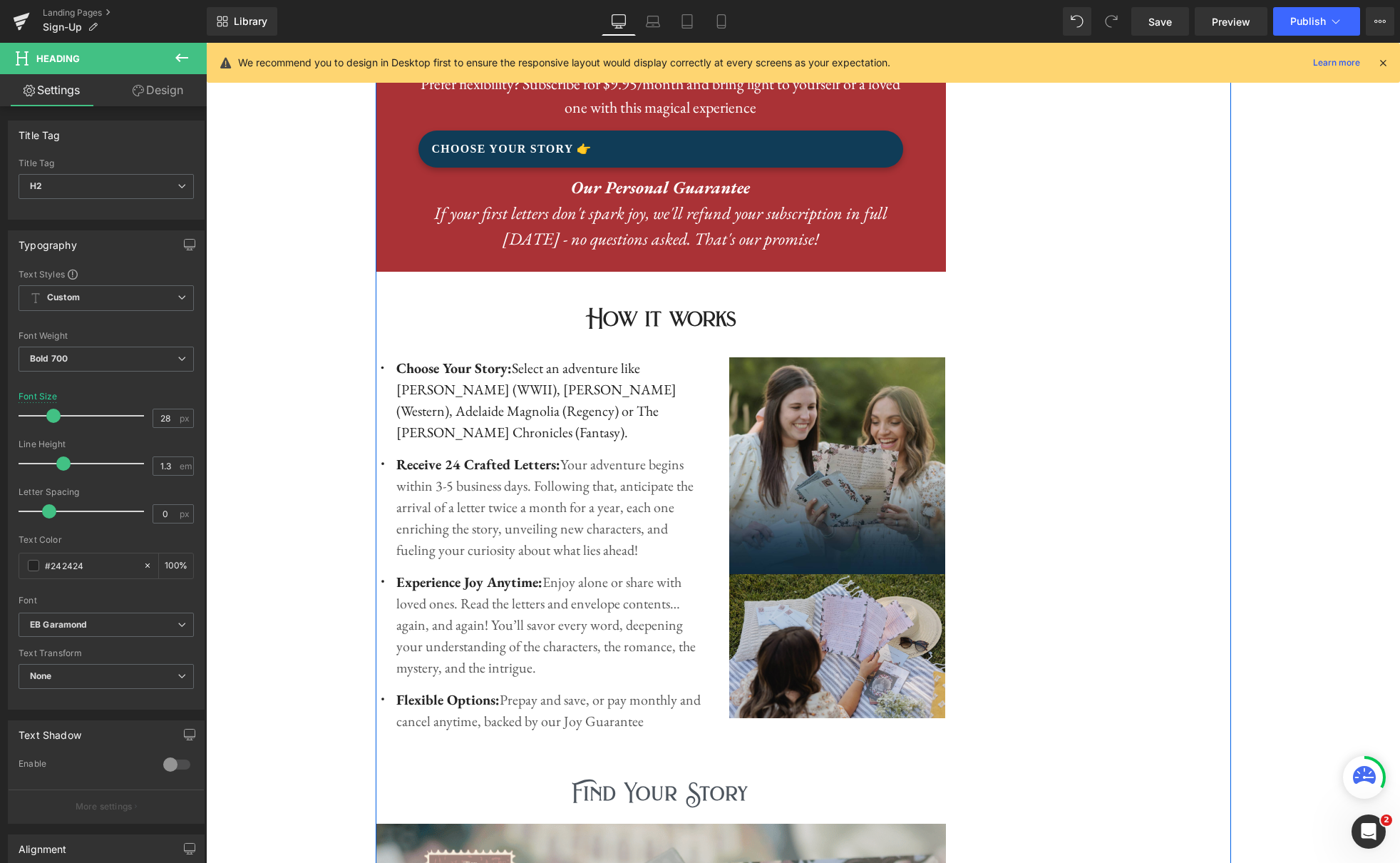
scroll to position [1188, 0]
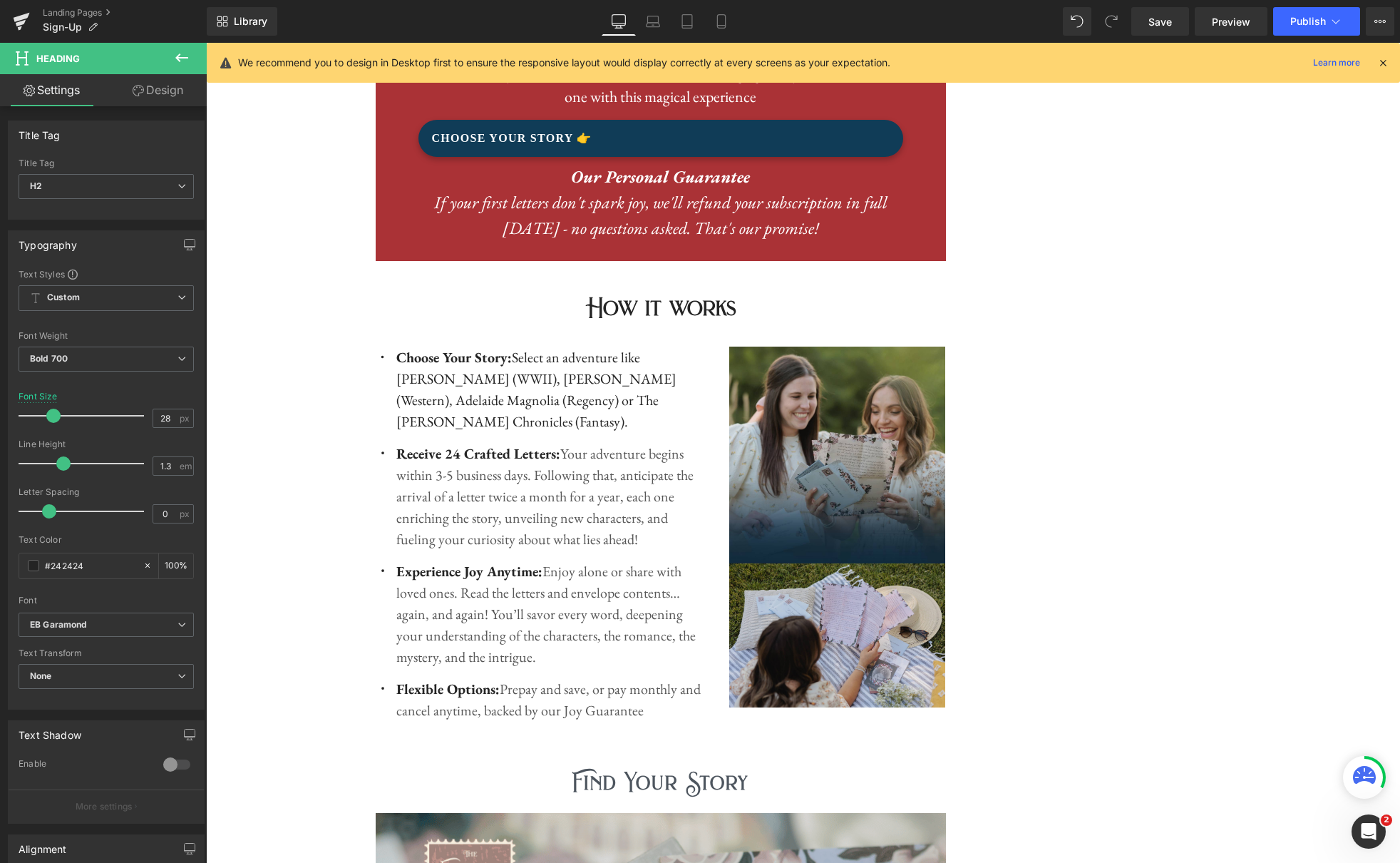
click at [176, 57] on icon at bounding box center [182, 58] width 13 height 9
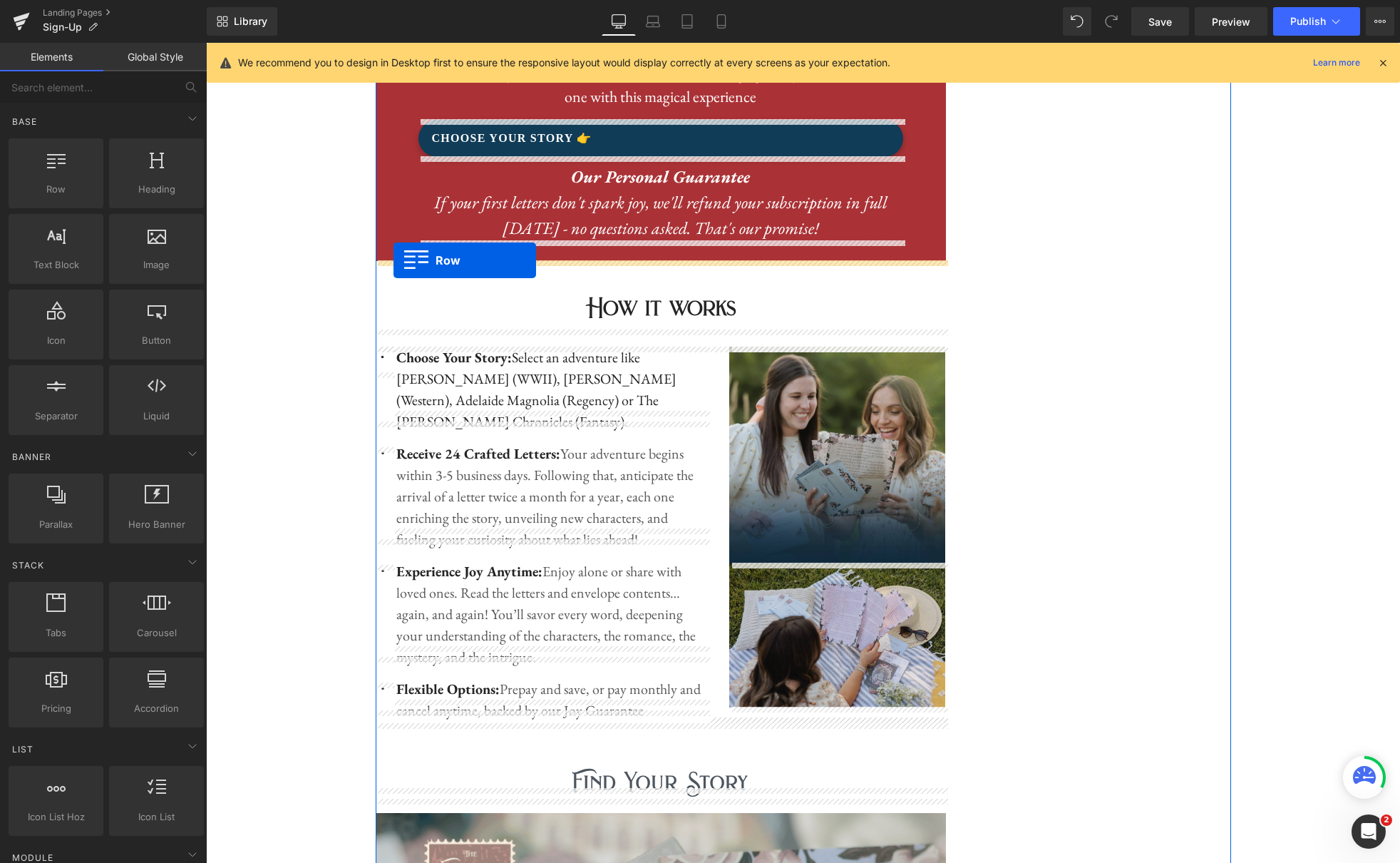
drag, startPoint x: 263, startPoint y: 216, endPoint x: 393, endPoint y: 260, distance: 137.2
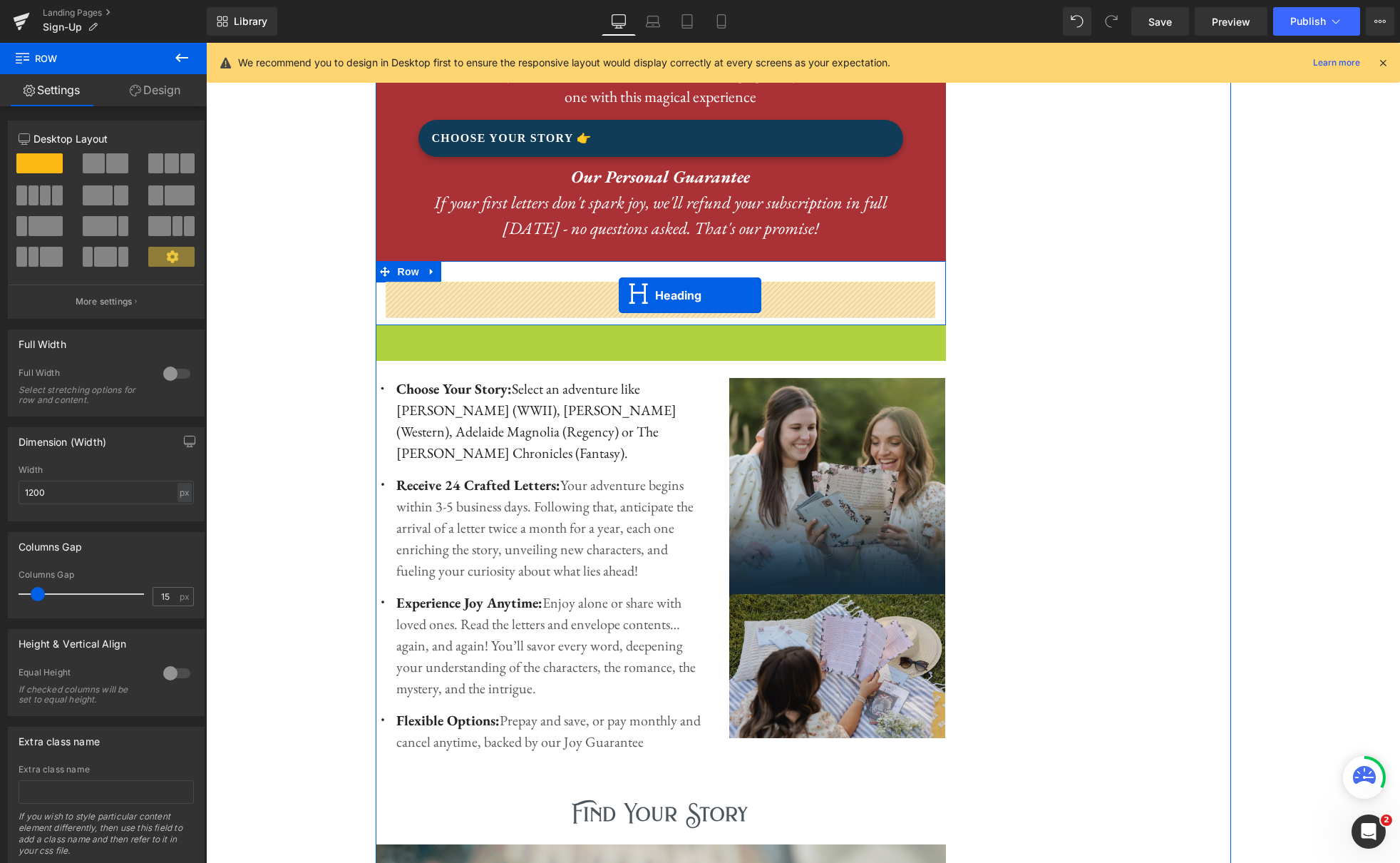
drag, startPoint x: 622, startPoint y: 357, endPoint x: 618, endPoint y: 295, distance: 62.1
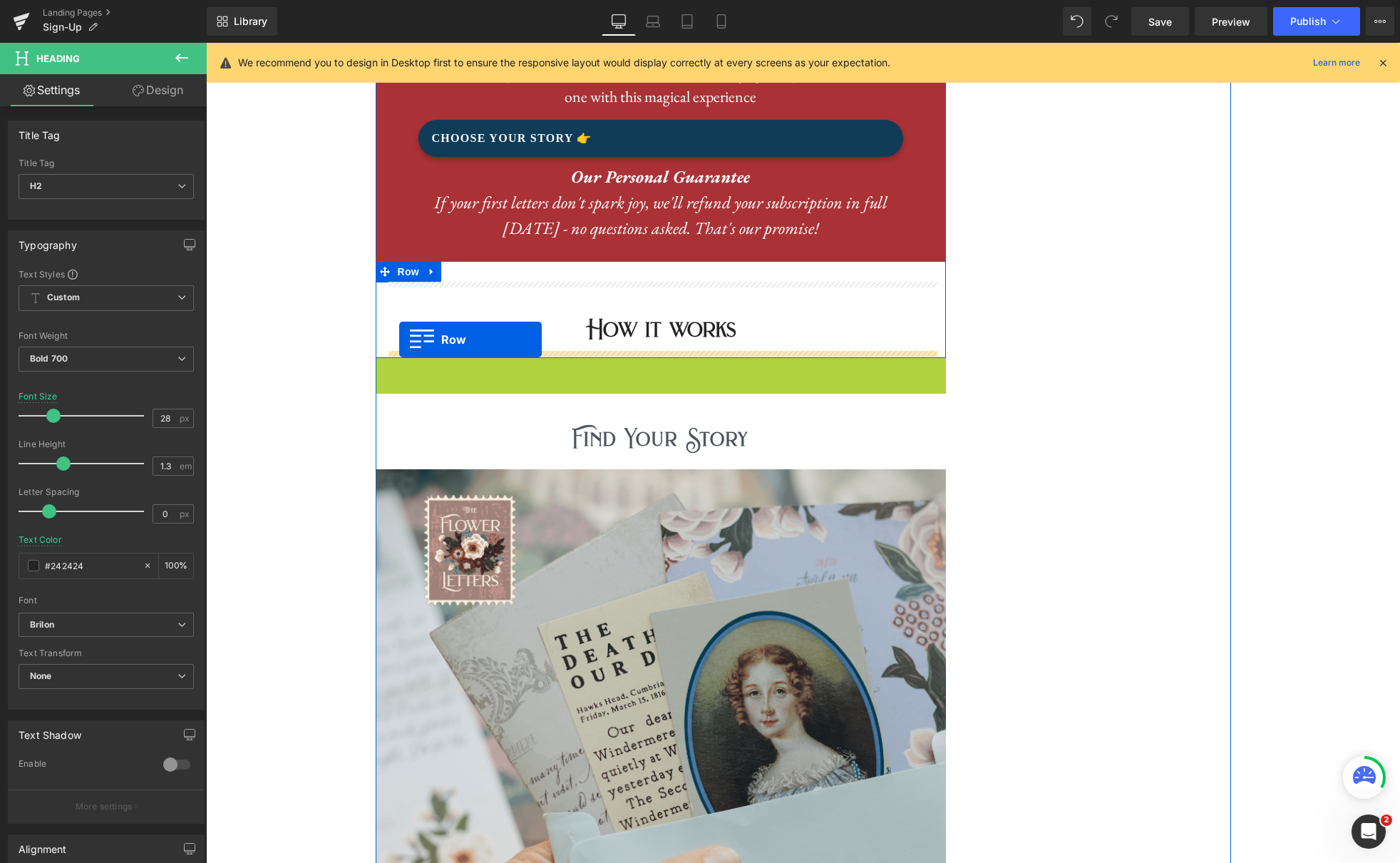
drag, startPoint x: 382, startPoint y: 368, endPoint x: 399, endPoint y: 340, distance: 32.8
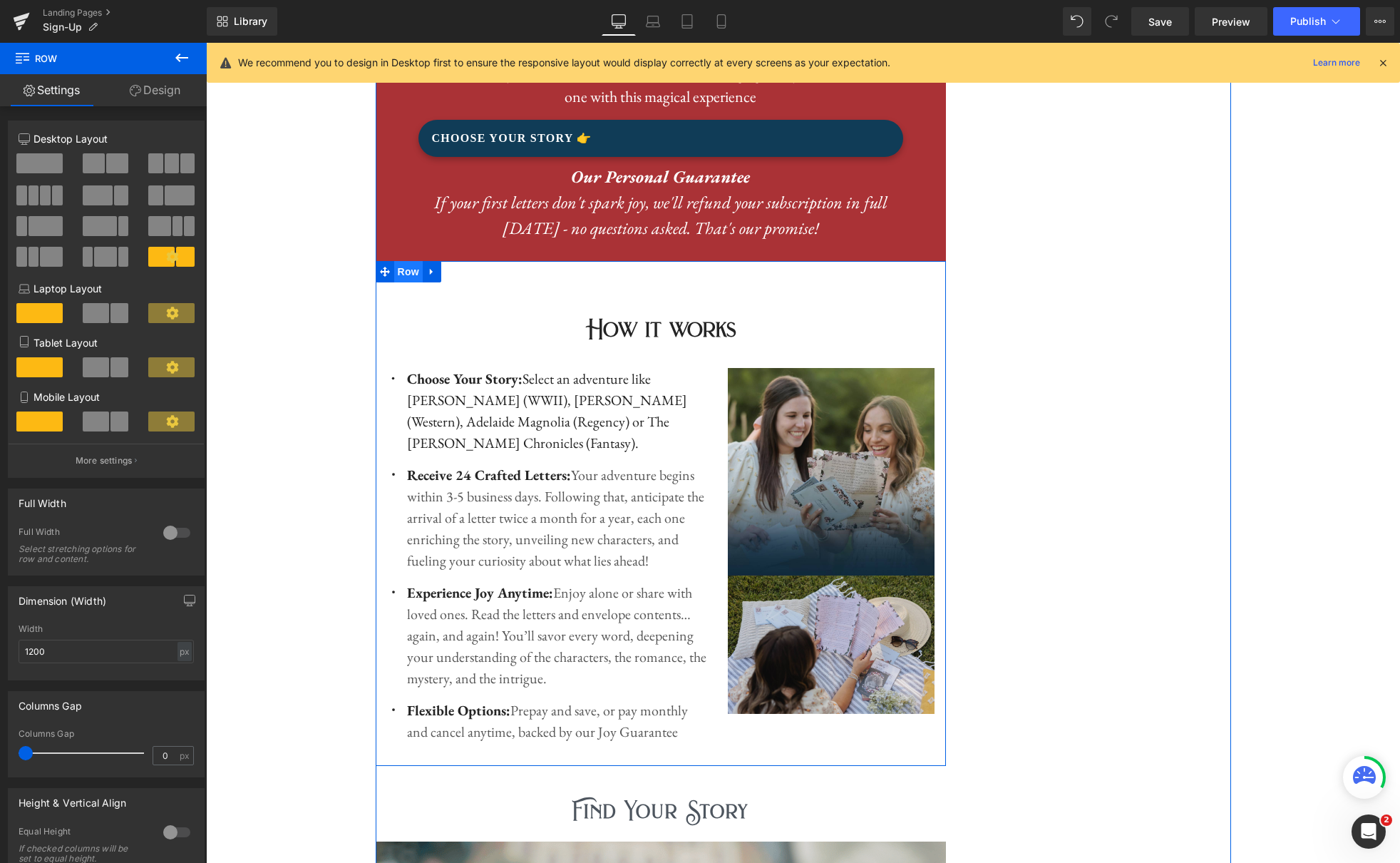
click at [402, 272] on span "Row" at bounding box center [409, 272] width 29 height 22
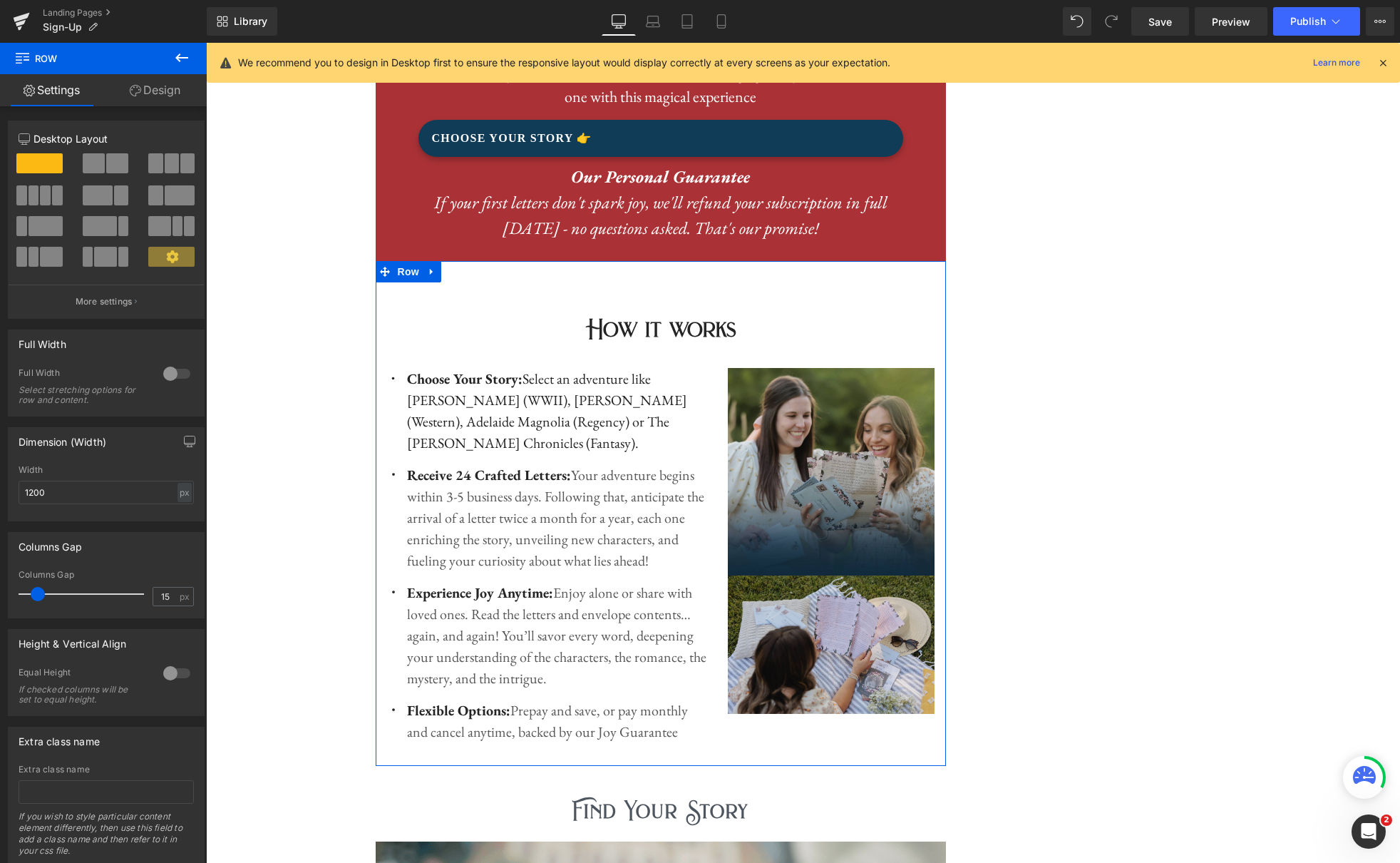
click at [160, 97] on link "Design" at bounding box center [154, 91] width 103 height 32
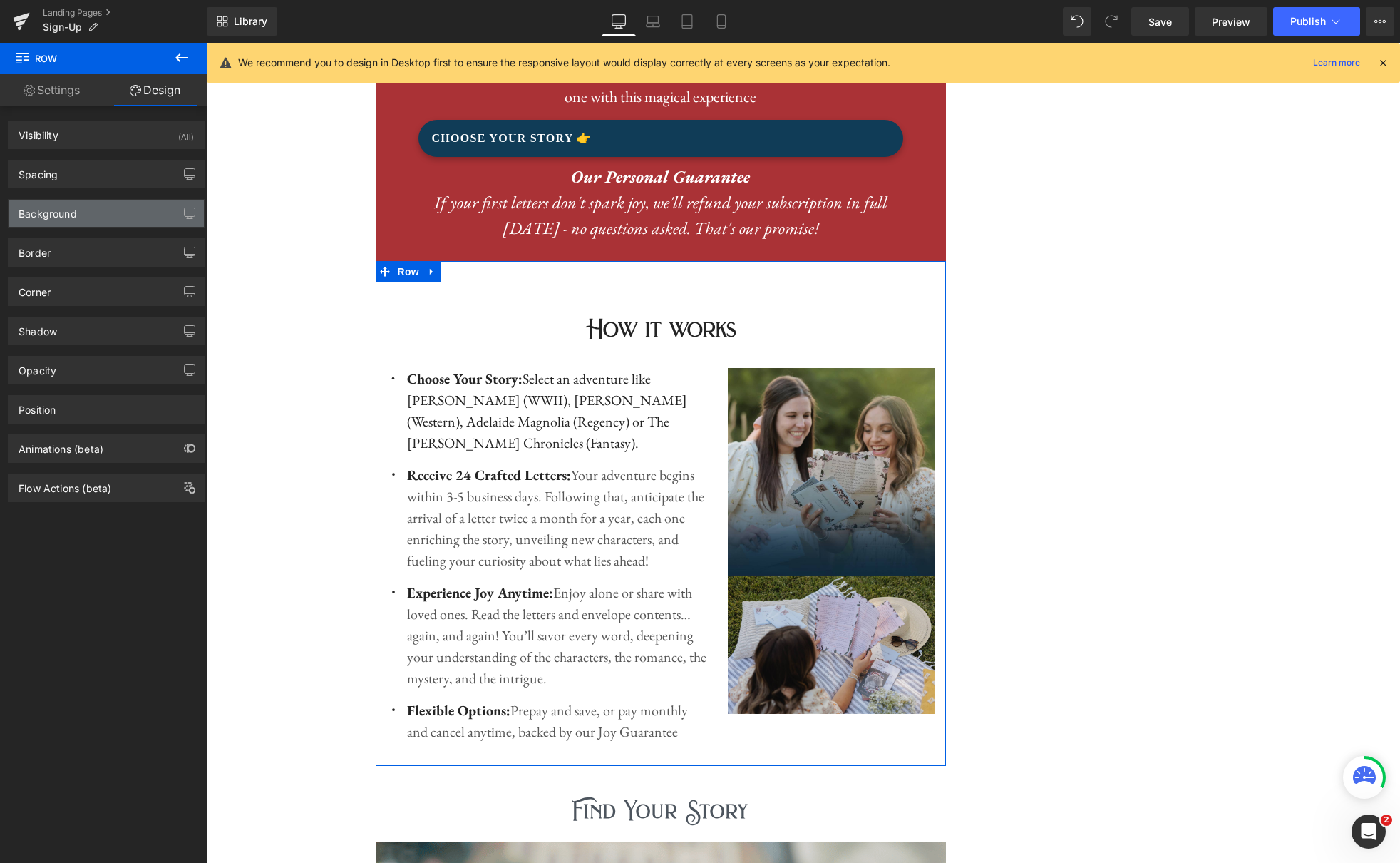
click at [145, 224] on div "Background" at bounding box center [107, 213] width 195 height 27
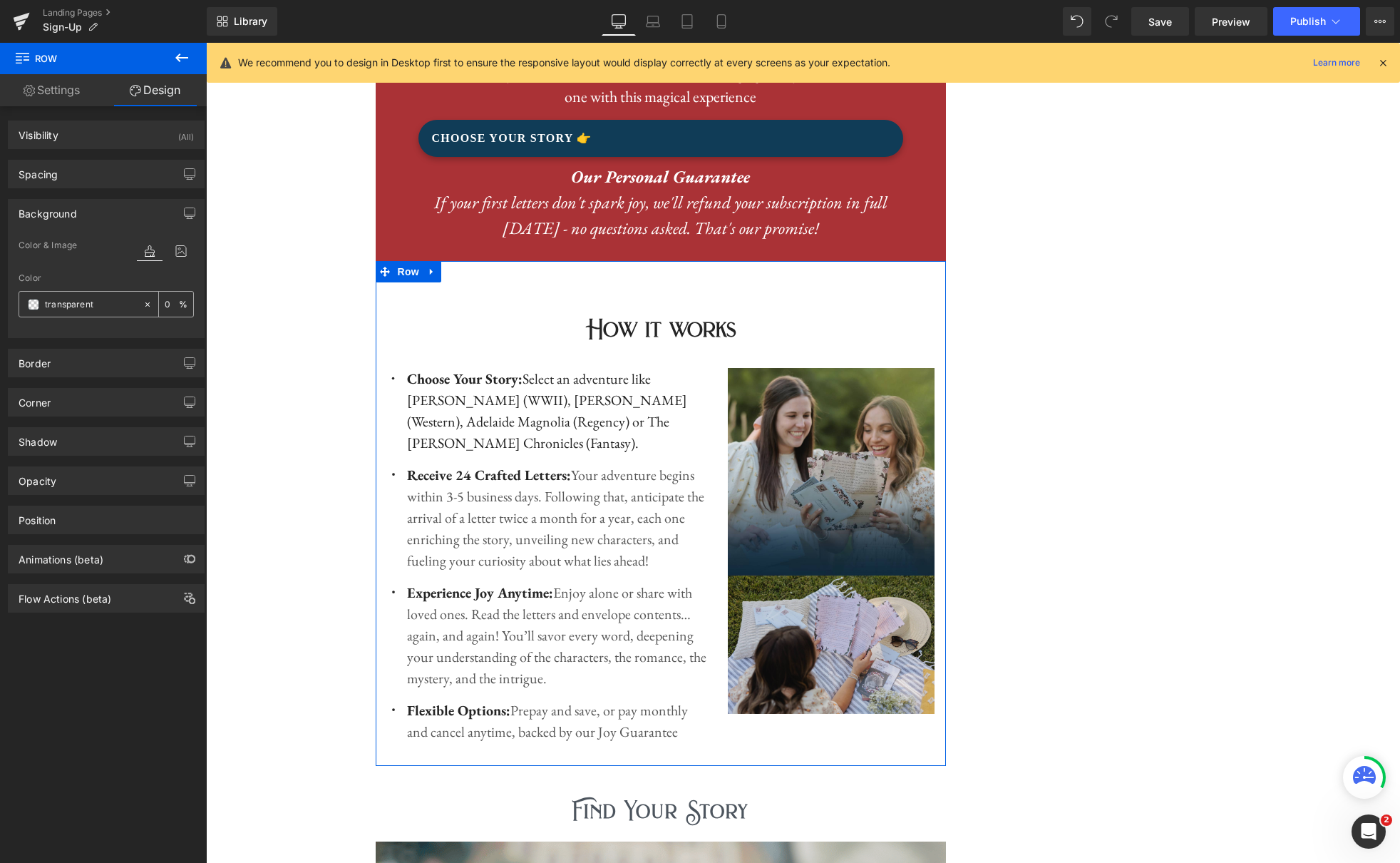
click at [83, 309] on input "transparent" at bounding box center [91, 305] width 91 height 16
type input "FFF"
type input "100"
type input "FF"
type input "0"
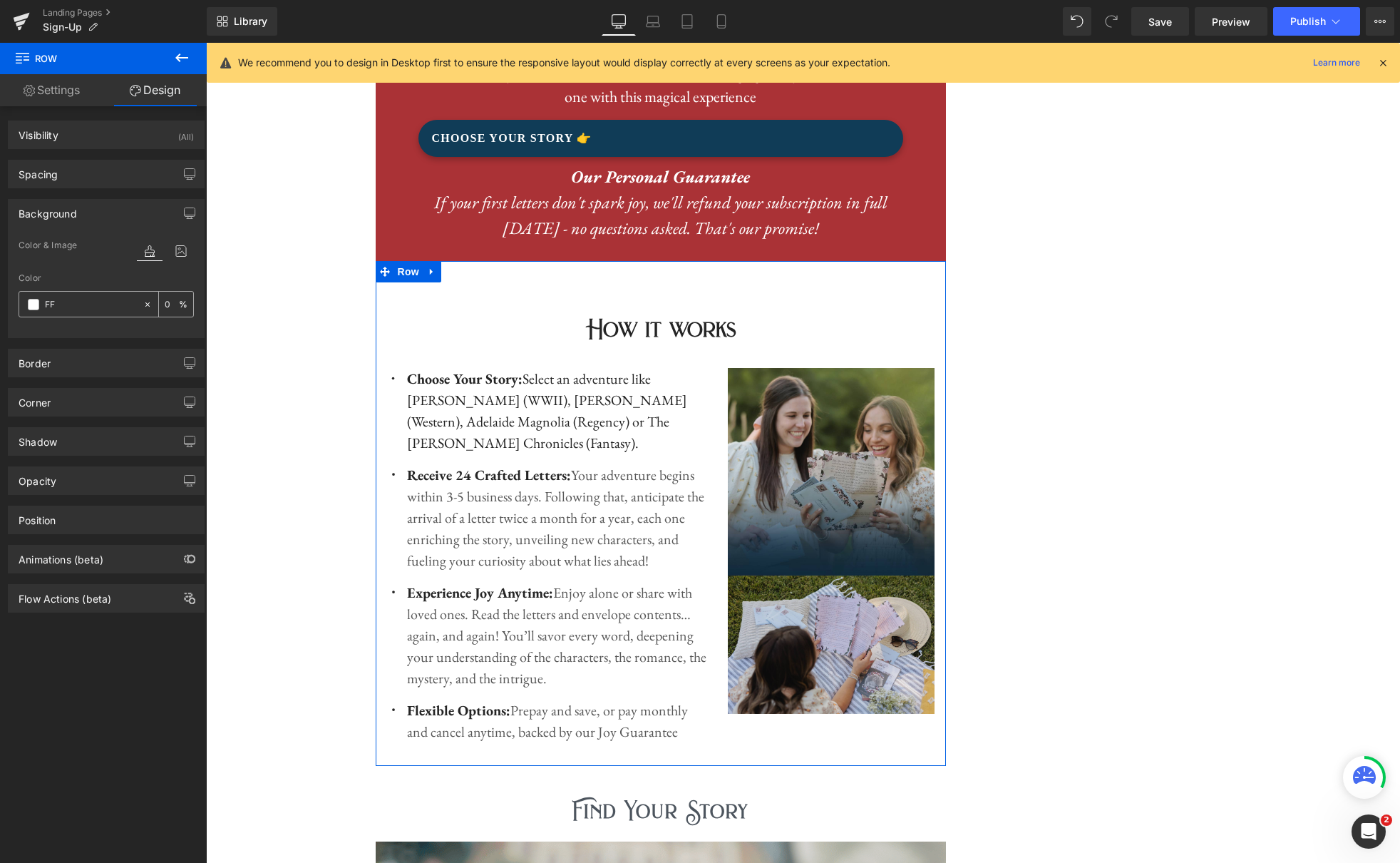
type input "F"
click at [92, 307] on input "text" at bounding box center [91, 305] width 91 height 16
paste input "#f3f0e6"
type input "#f3f0e6"
type input "100"
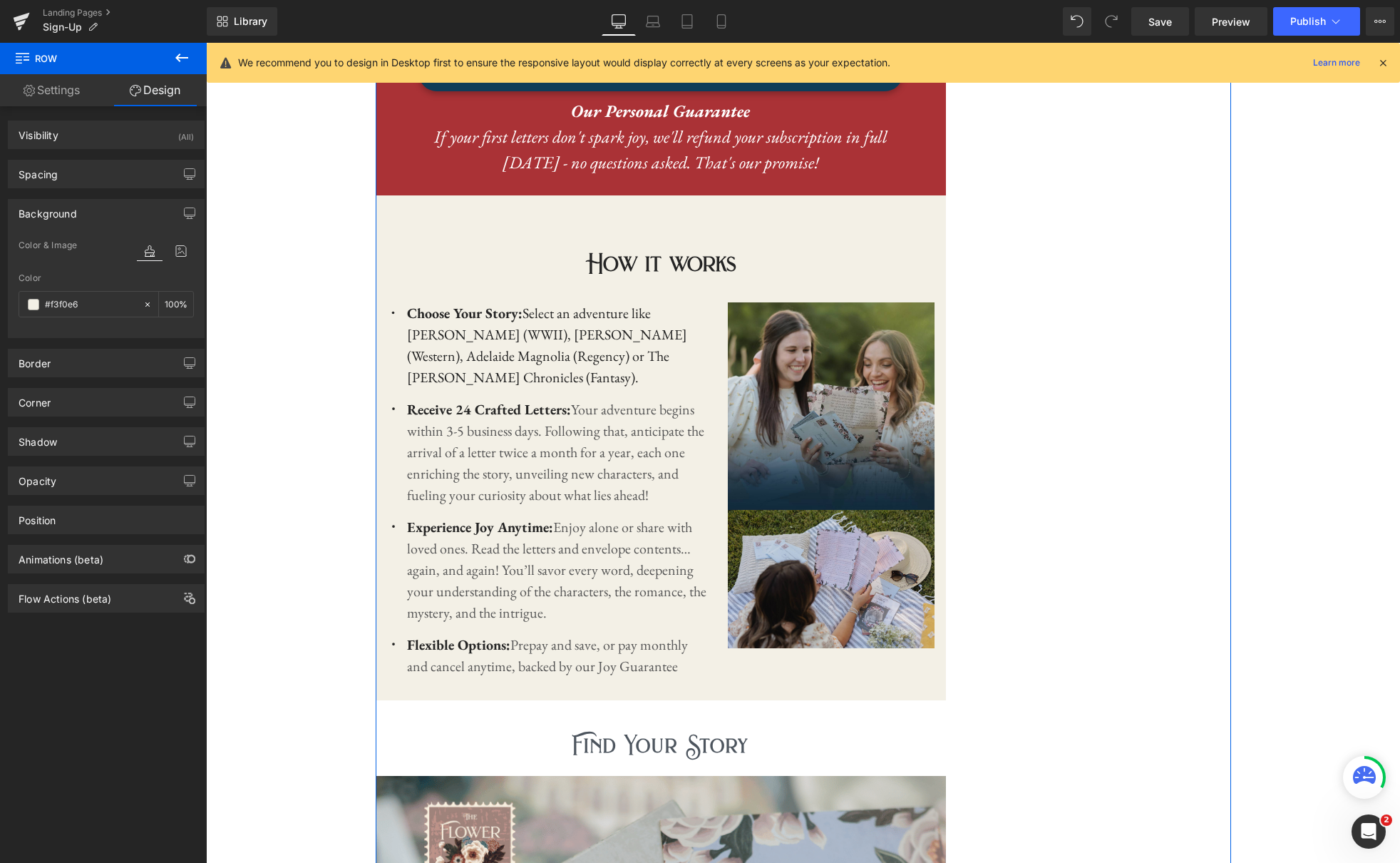
scroll to position [1242, 0]
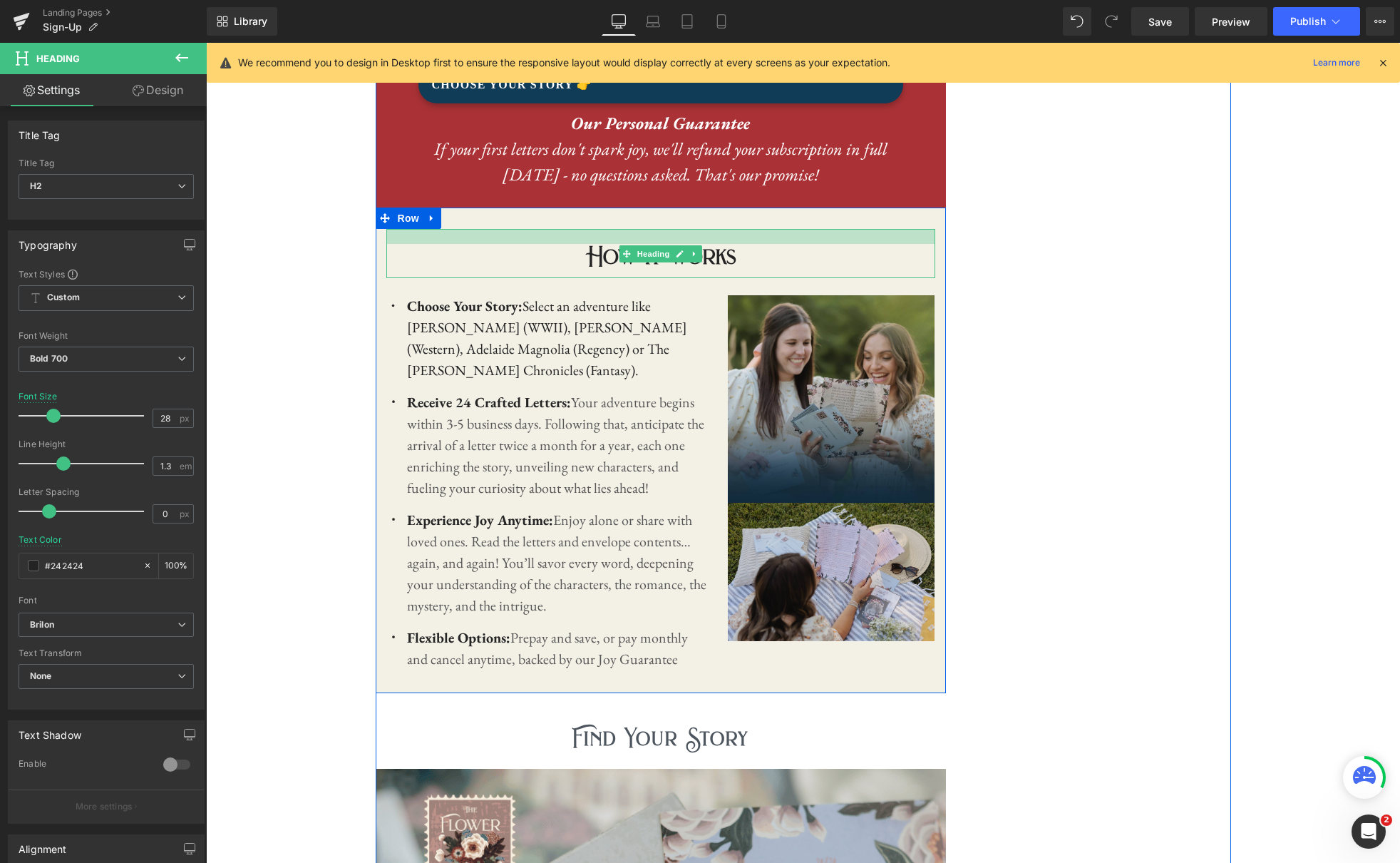
drag, startPoint x: 650, startPoint y: 229, endPoint x: 652, endPoint y: 209, distance: 20.1
click at [652, 209] on div "How it works Heading Icon Choose Your Story: Select an adventure like Audrey Ro…" at bounding box center [661, 450] width 570 height 486
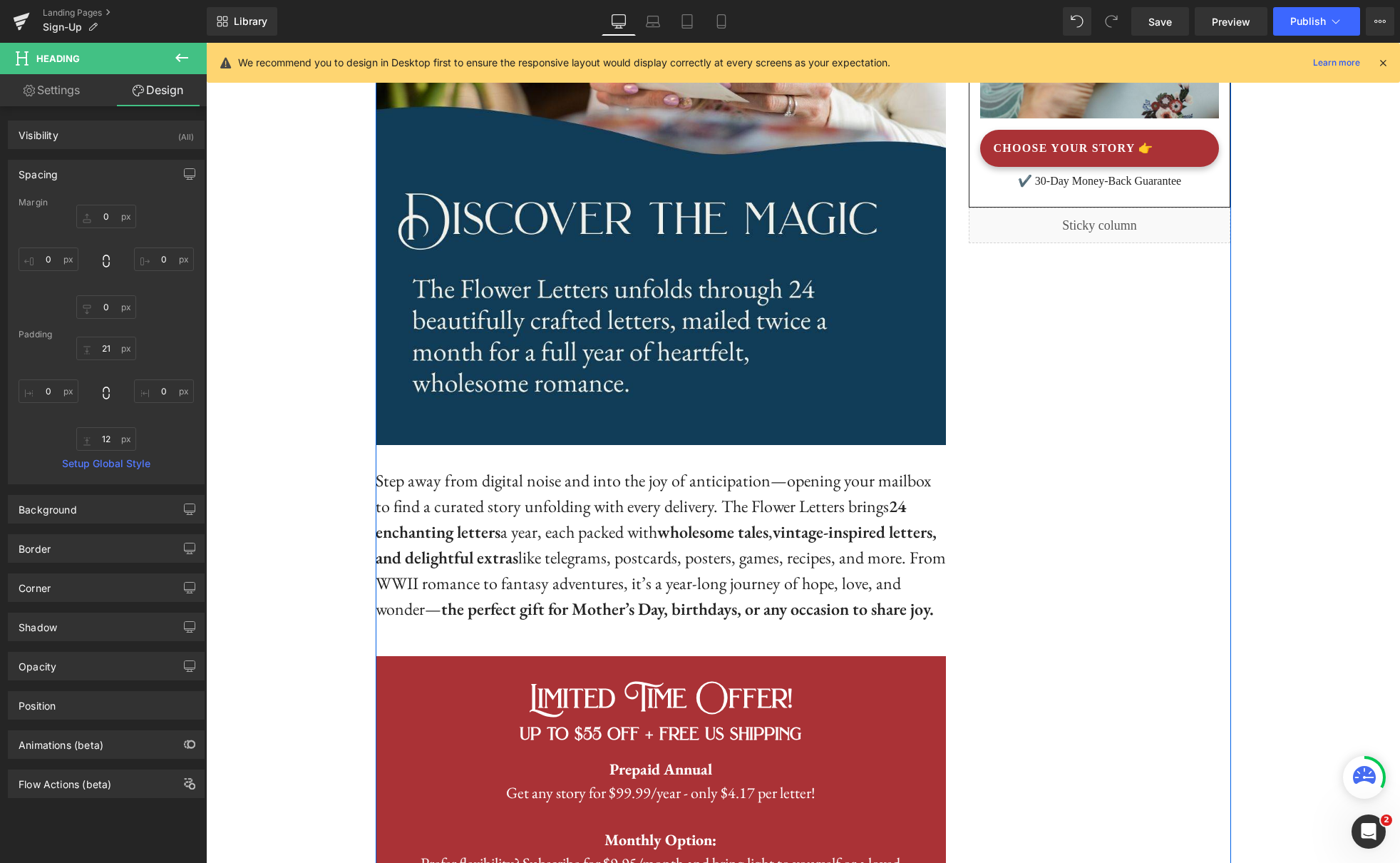
scroll to position [401, 0]
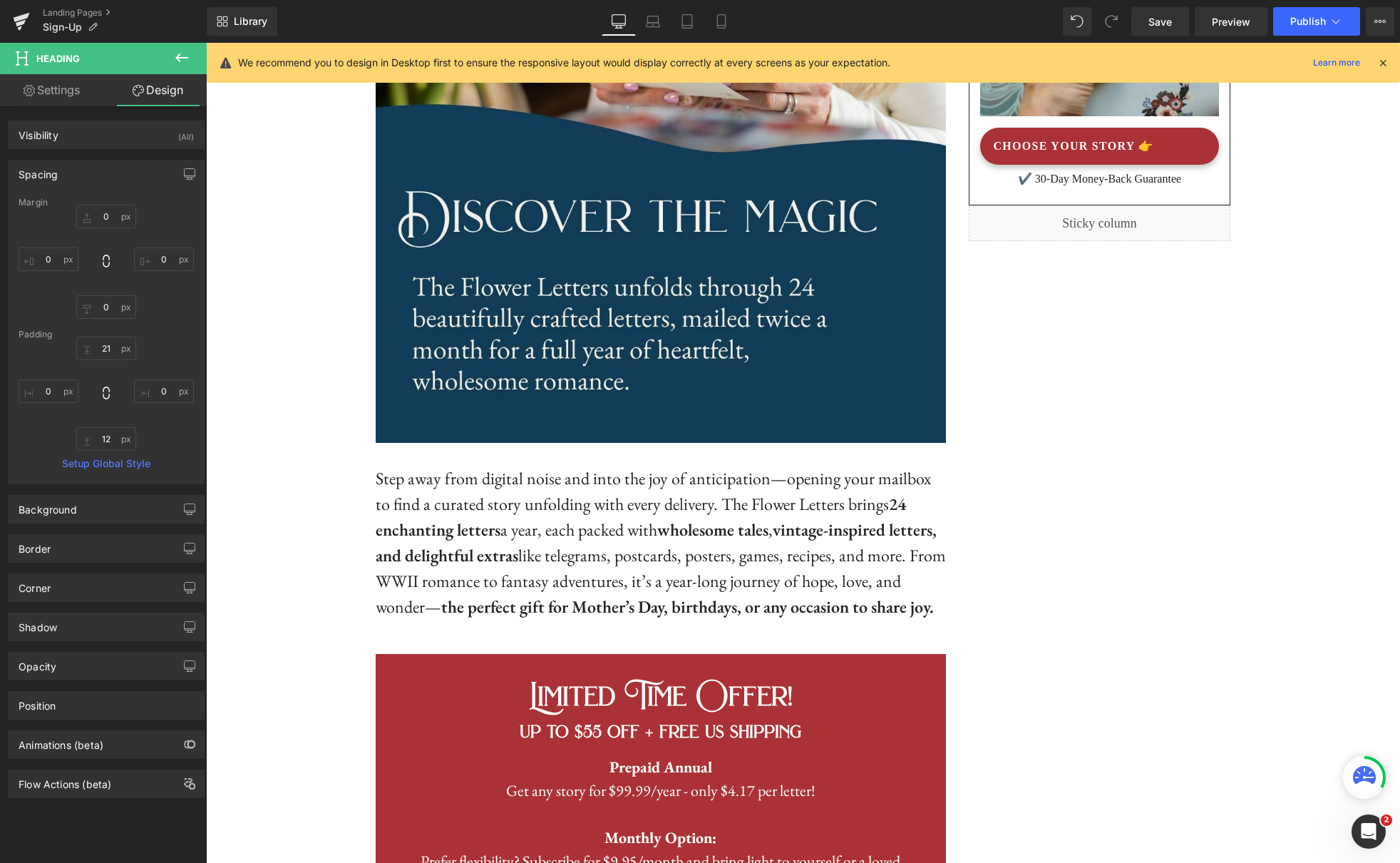
click at [189, 53] on icon at bounding box center [181, 57] width 17 height 17
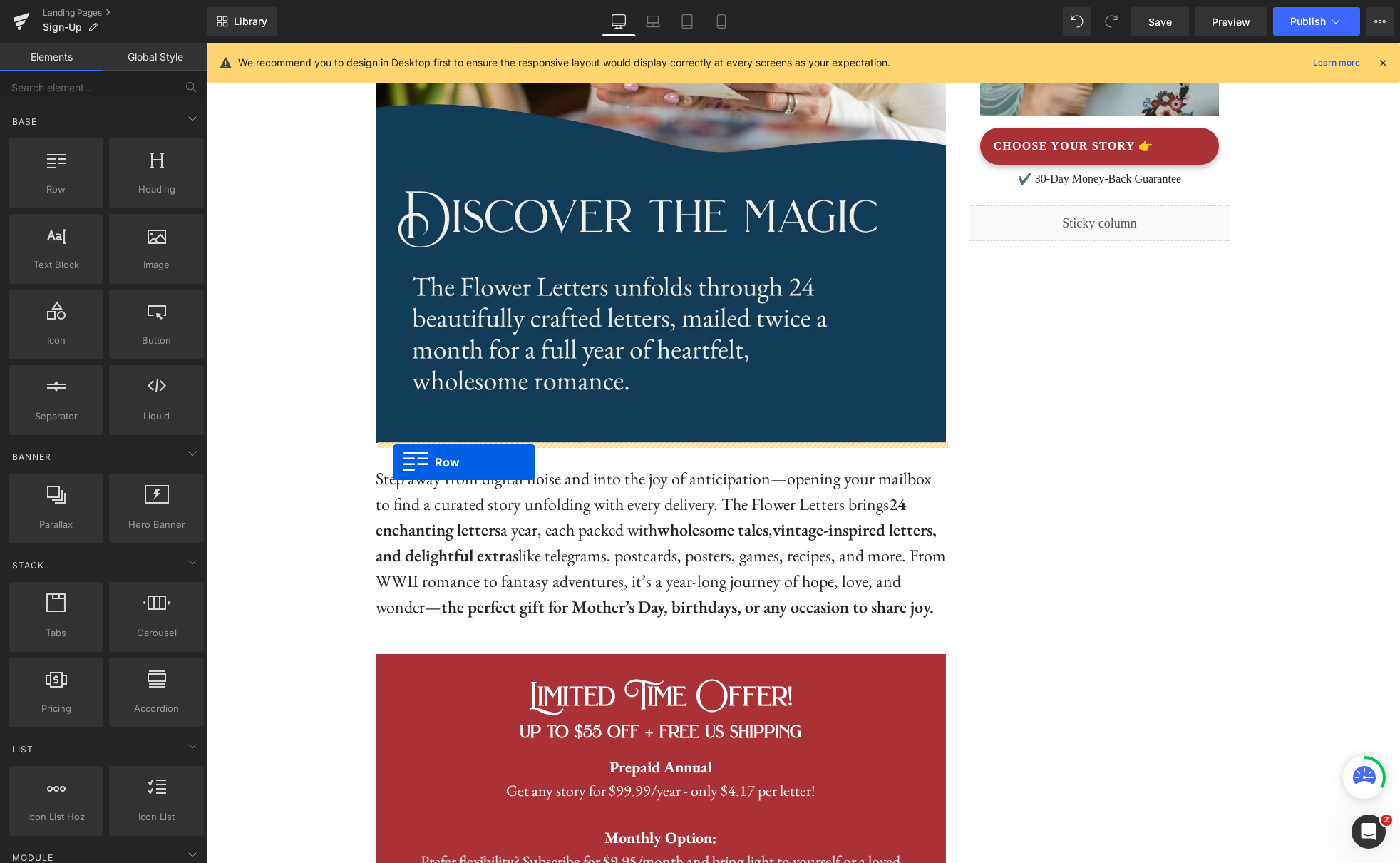
drag, startPoint x: 259, startPoint y: 214, endPoint x: 393, endPoint y: 462, distance: 281.9
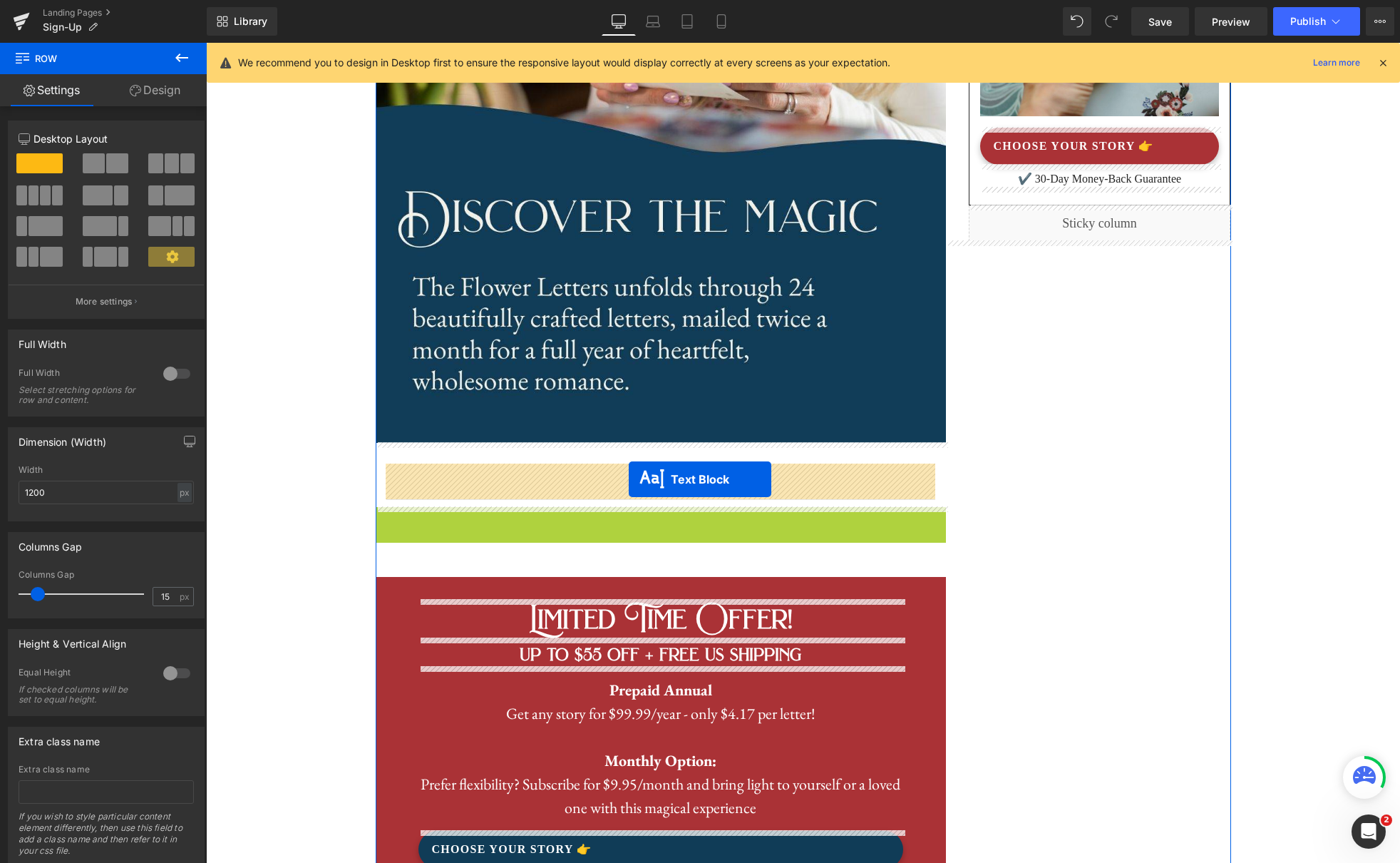
drag, startPoint x: 622, startPoint y: 595, endPoint x: 628, endPoint y: 479, distance: 116.2
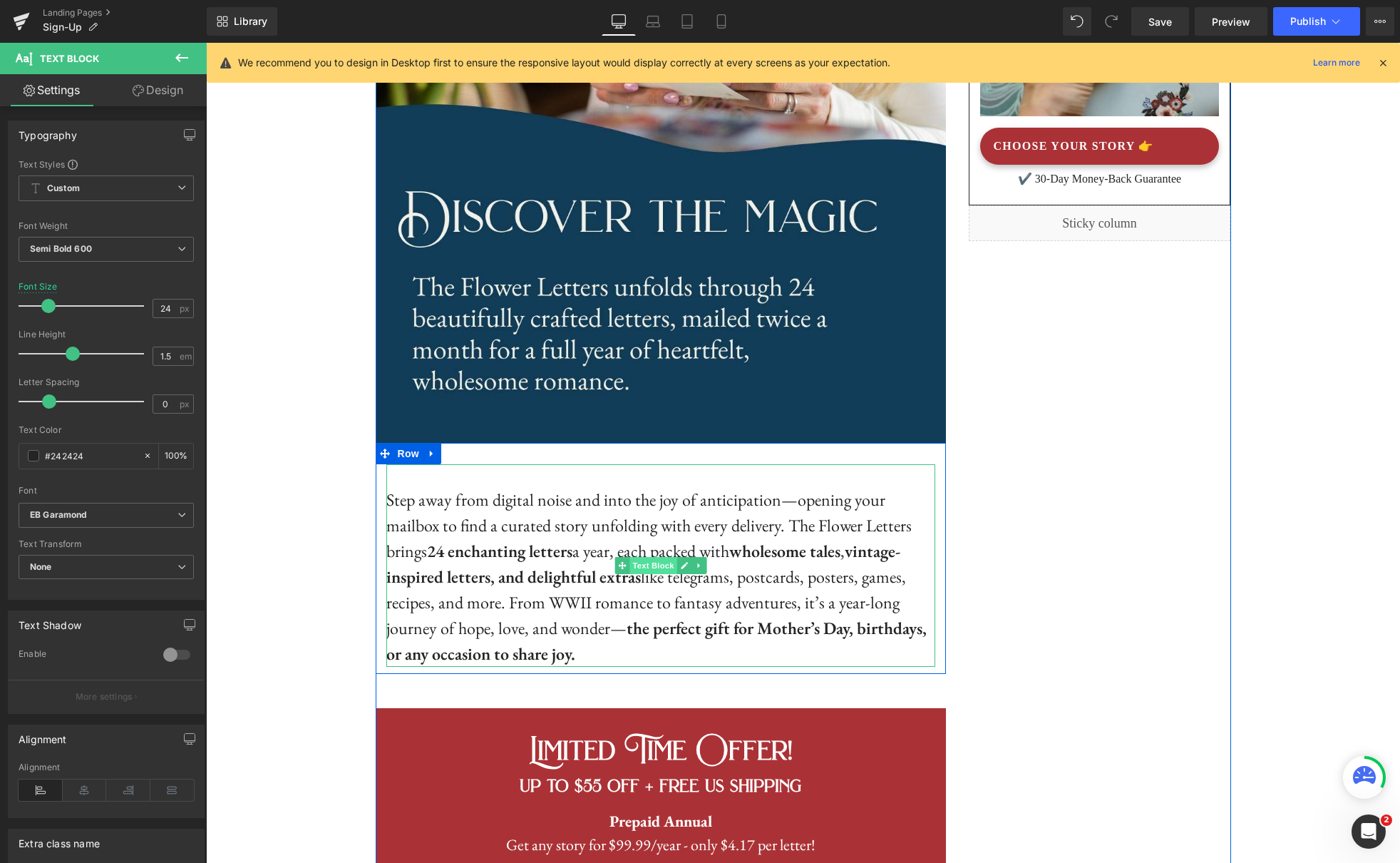
click at [653, 566] on span "Text Block" at bounding box center [652, 565] width 48 height 17
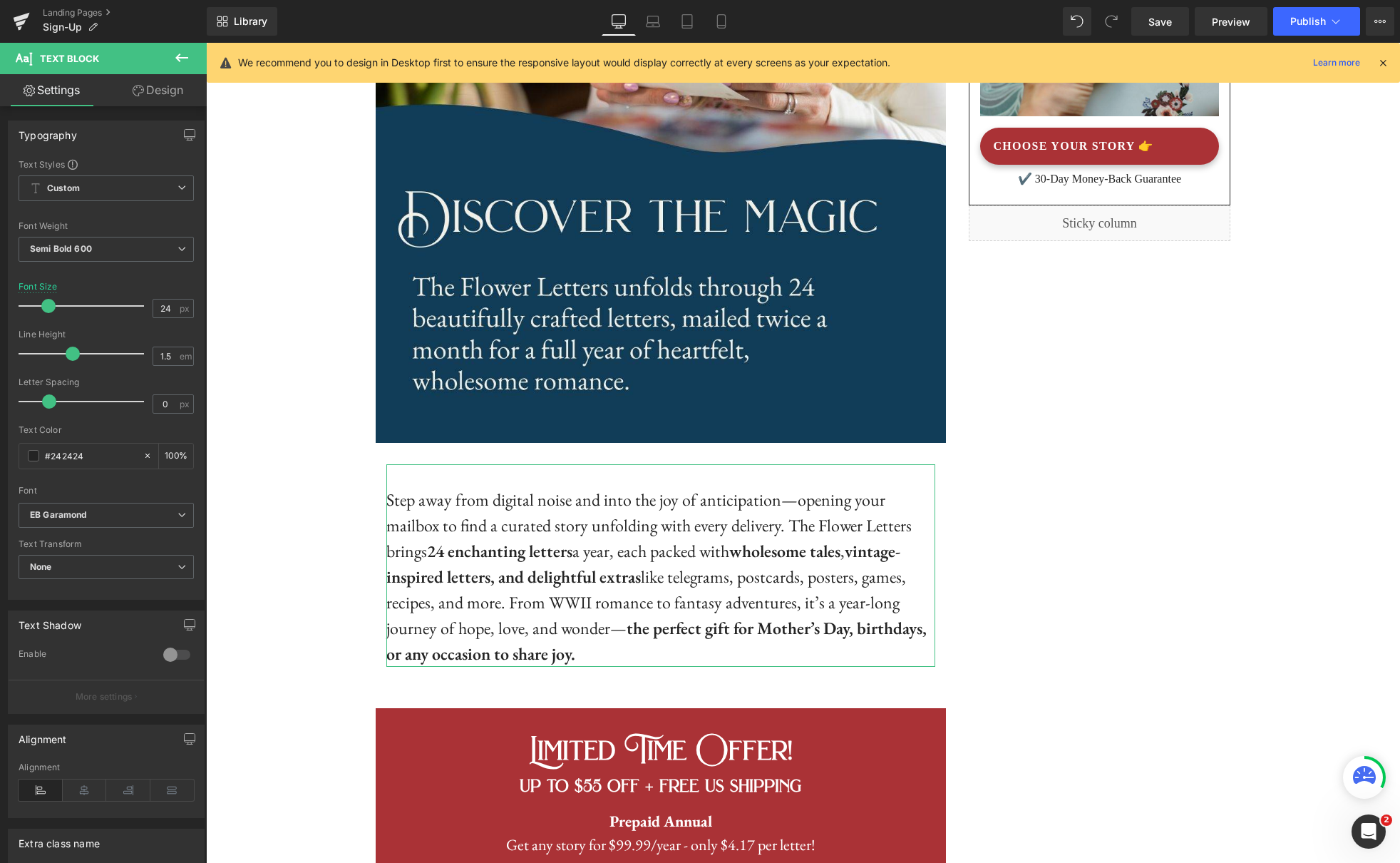
click at [166, 99] on link "Design" at bounding box center [158, 91] width 103 height 32
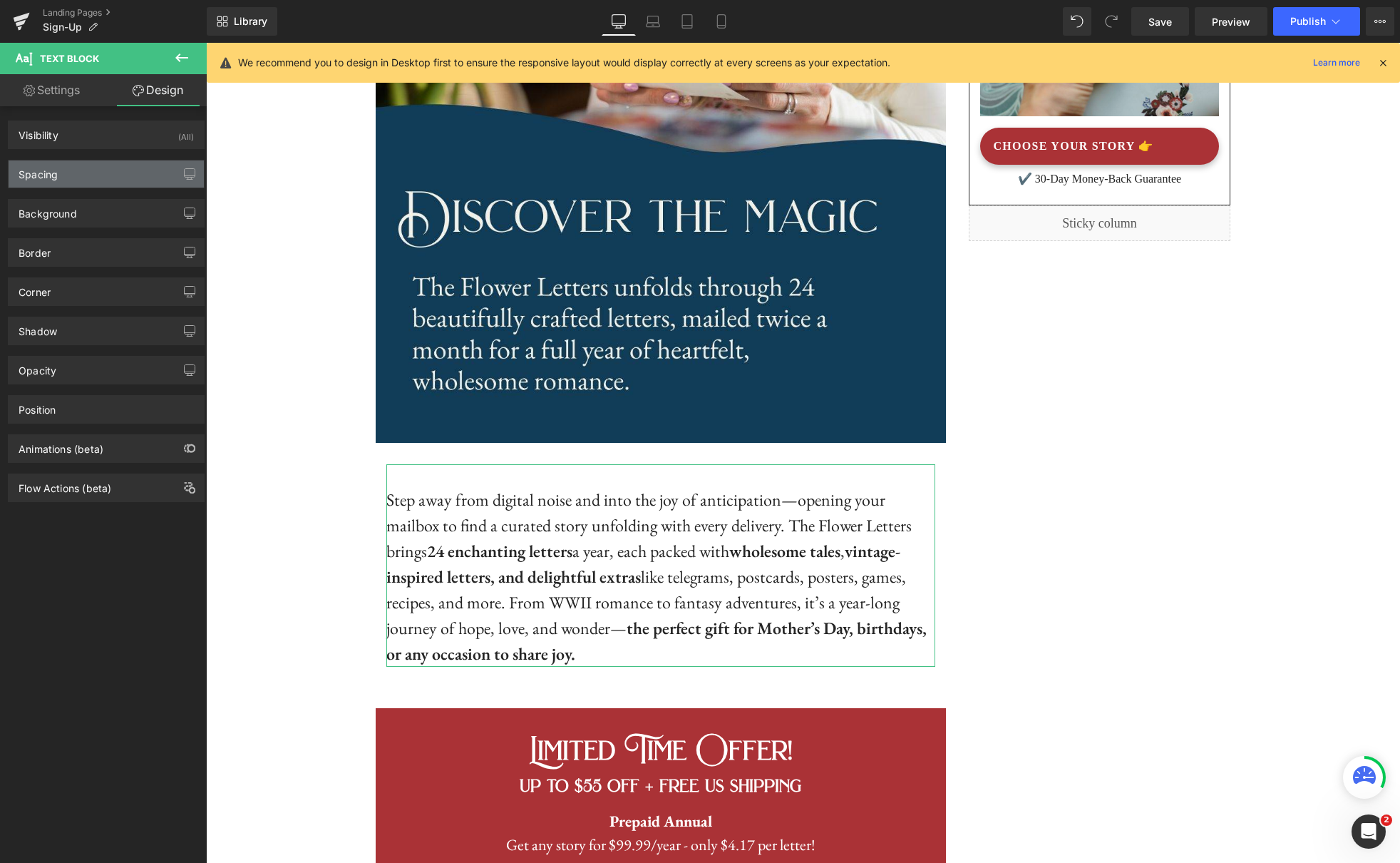
click at [141, 185] on div "Spacing Margin 0px 0 0px 0 0px 0 0px 0 Padding 32px 32 0px 0 0px 0 0px 0 Setup …" at bounding box center [107, 174] width 197 height 29
click at [140, 183] on div "Spacing" at bounding box center [107, 174] width 195 height 27
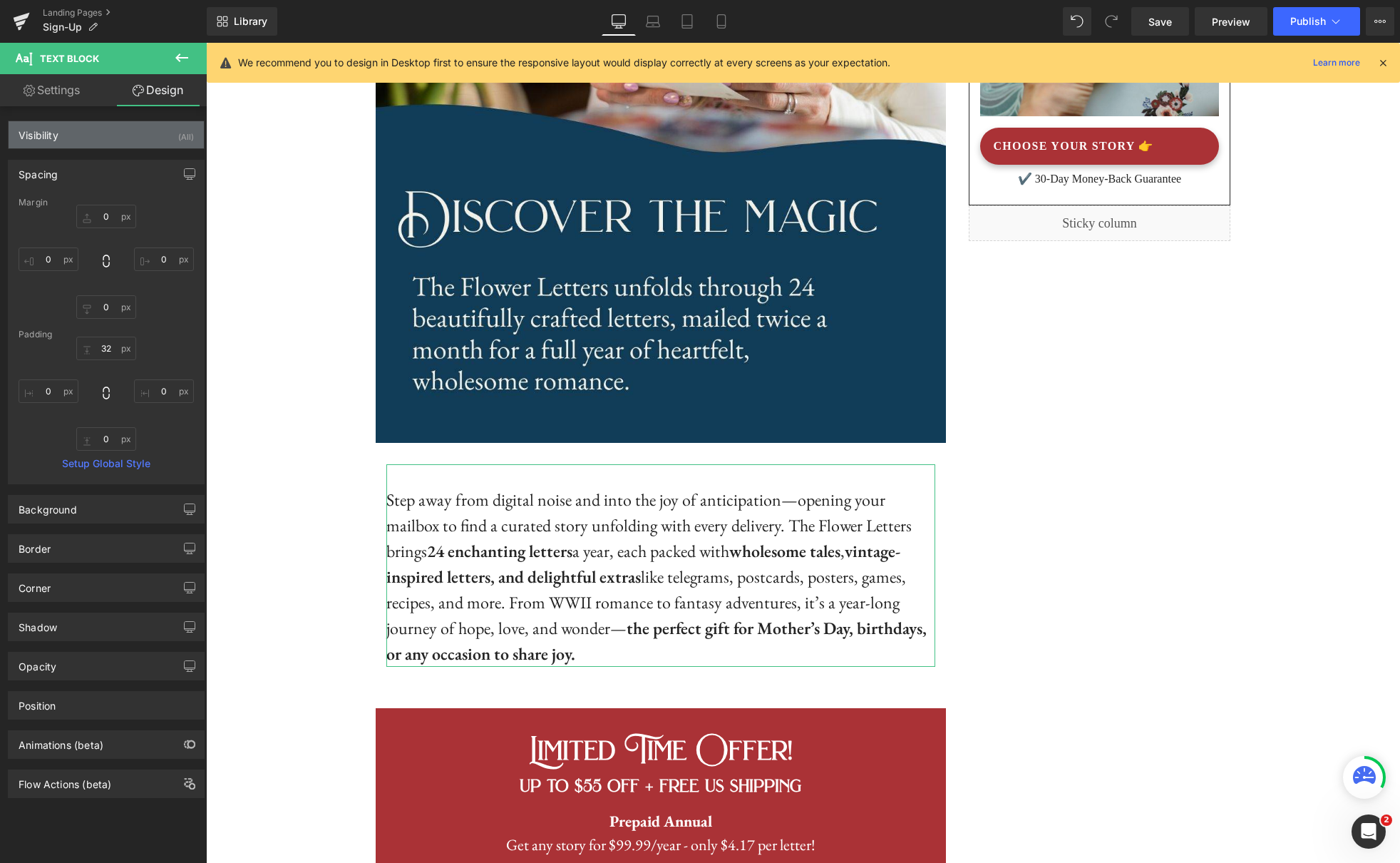
click at [56, 134] on div "Visibility" at bounding box center [39, 131] width 40 height 20
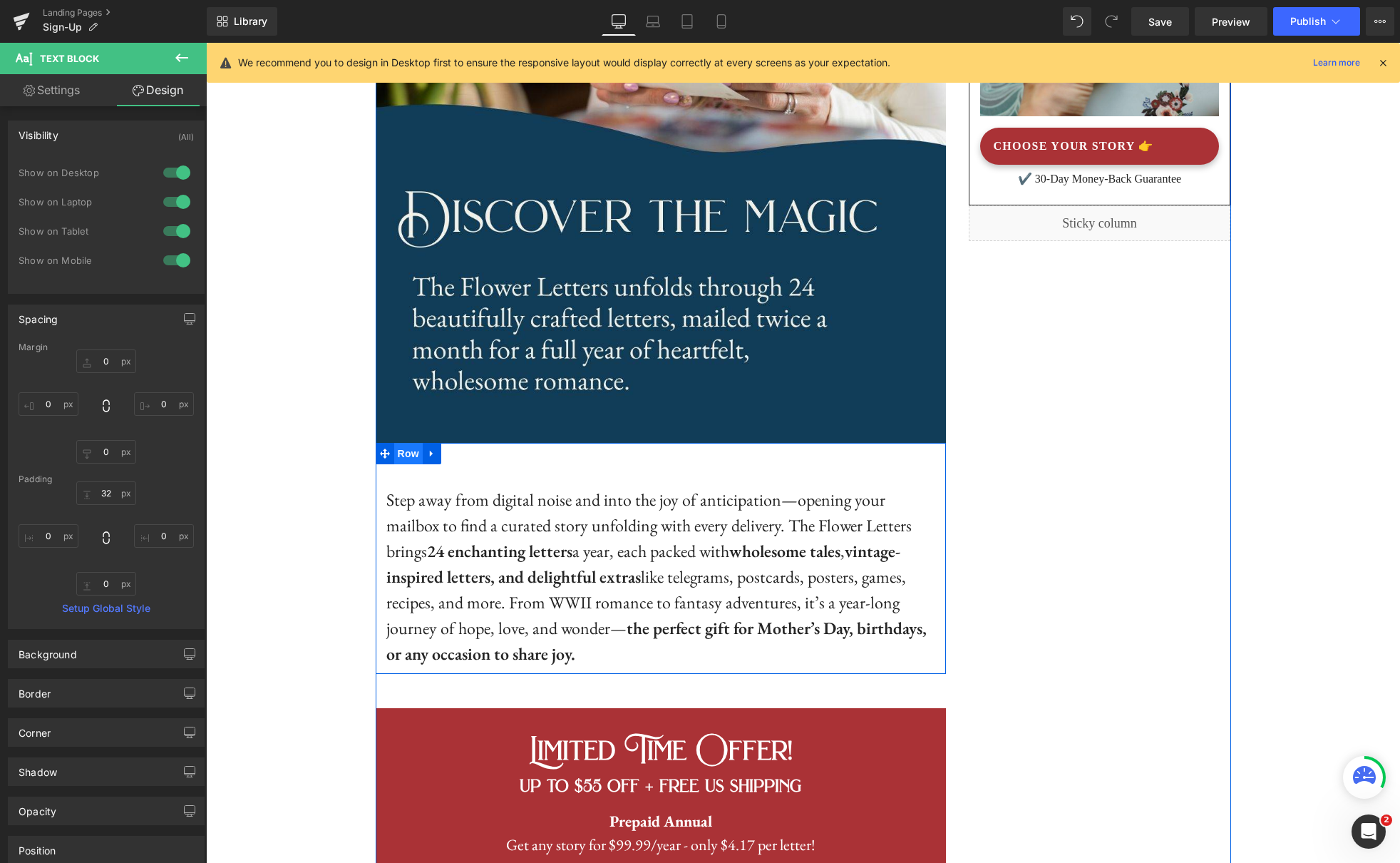
click at [410, 452] on span "Row" at bounding box center [409, 453] width 29 height 22
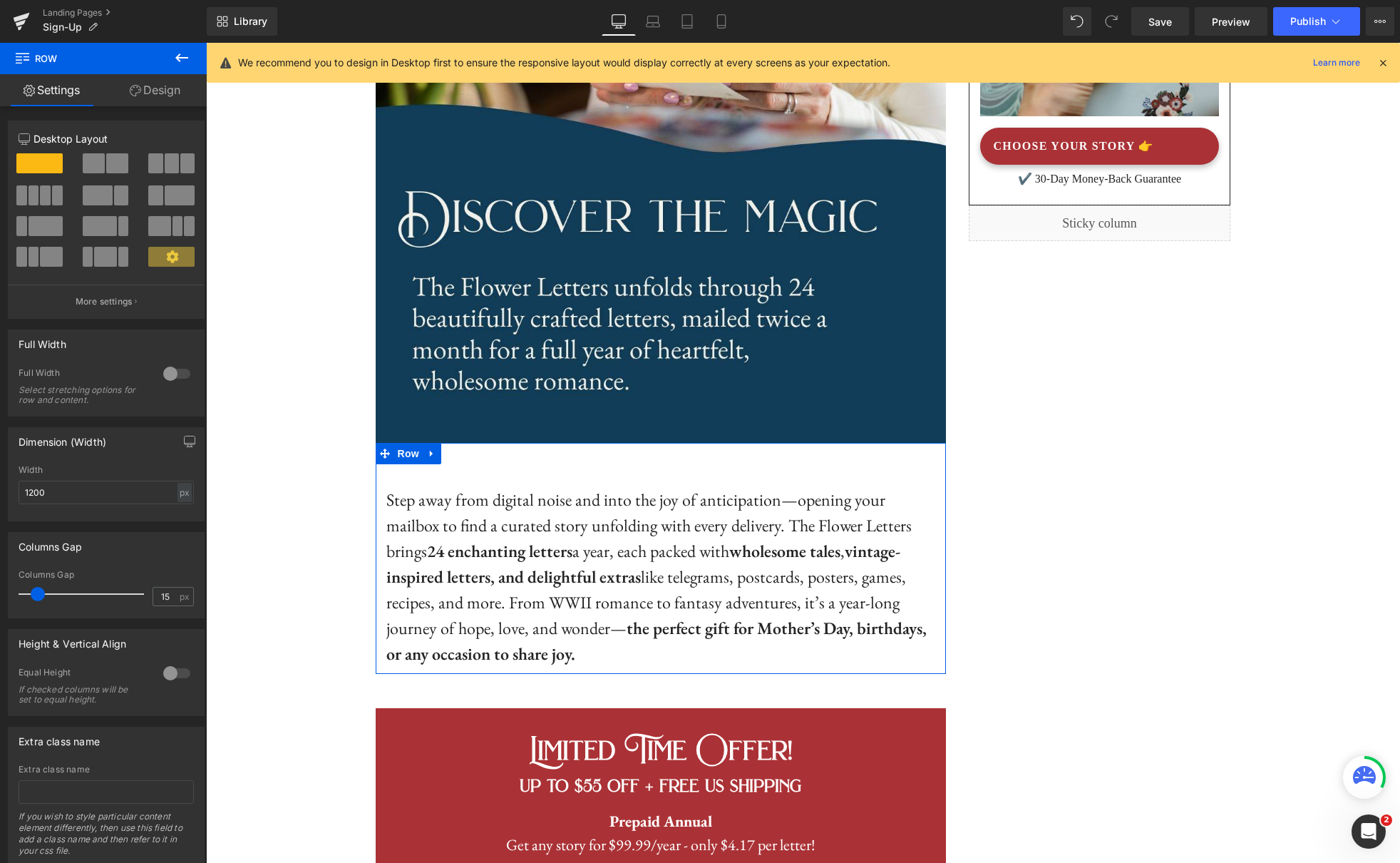
click at [164, 99] on link "Design" at bounding box center [154, 91] width 103 height 32
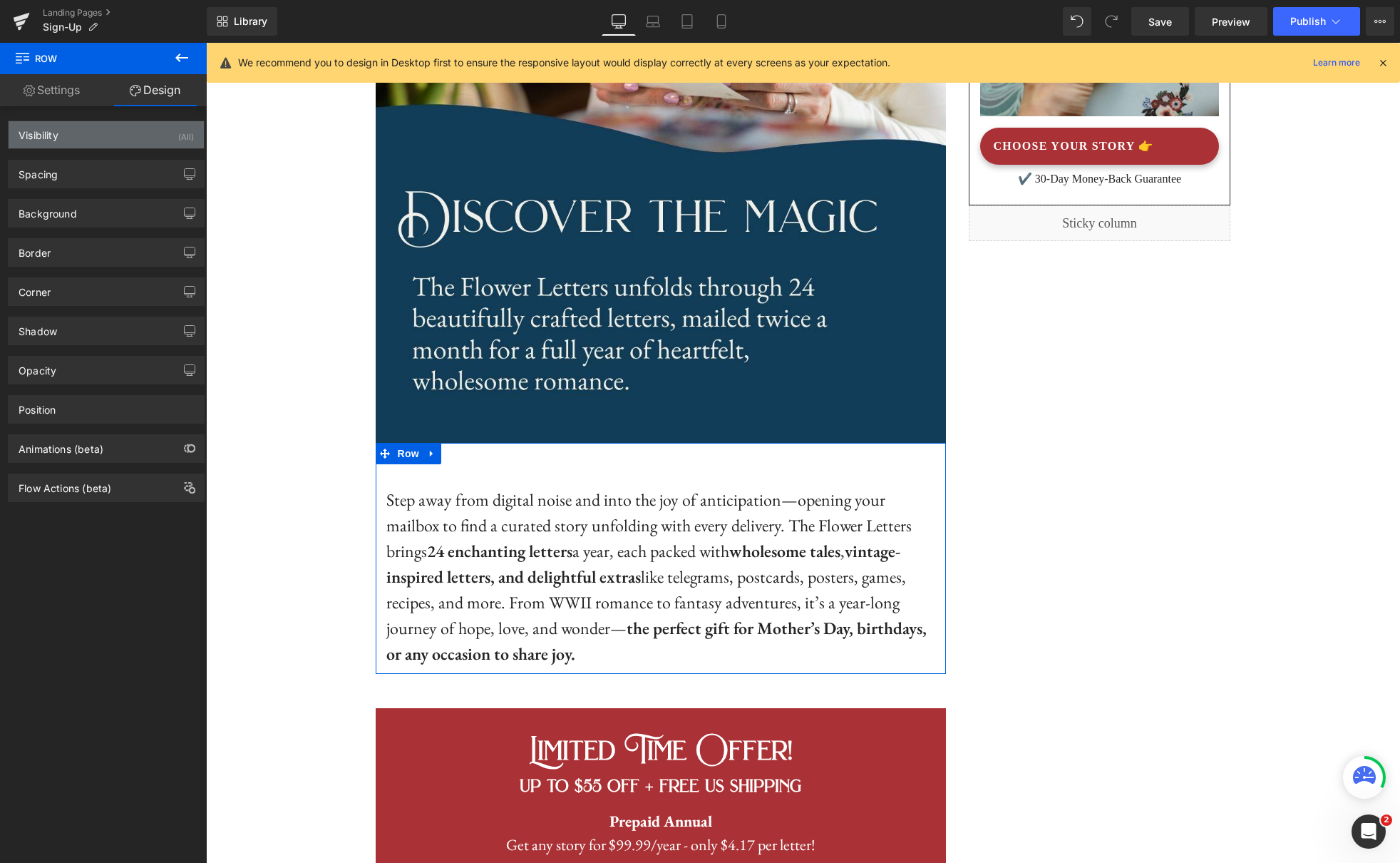
type input "transparent"
type input "0"
click at [110, 207] on div "Background" at bounding box center [107, 213] width 195 height 27
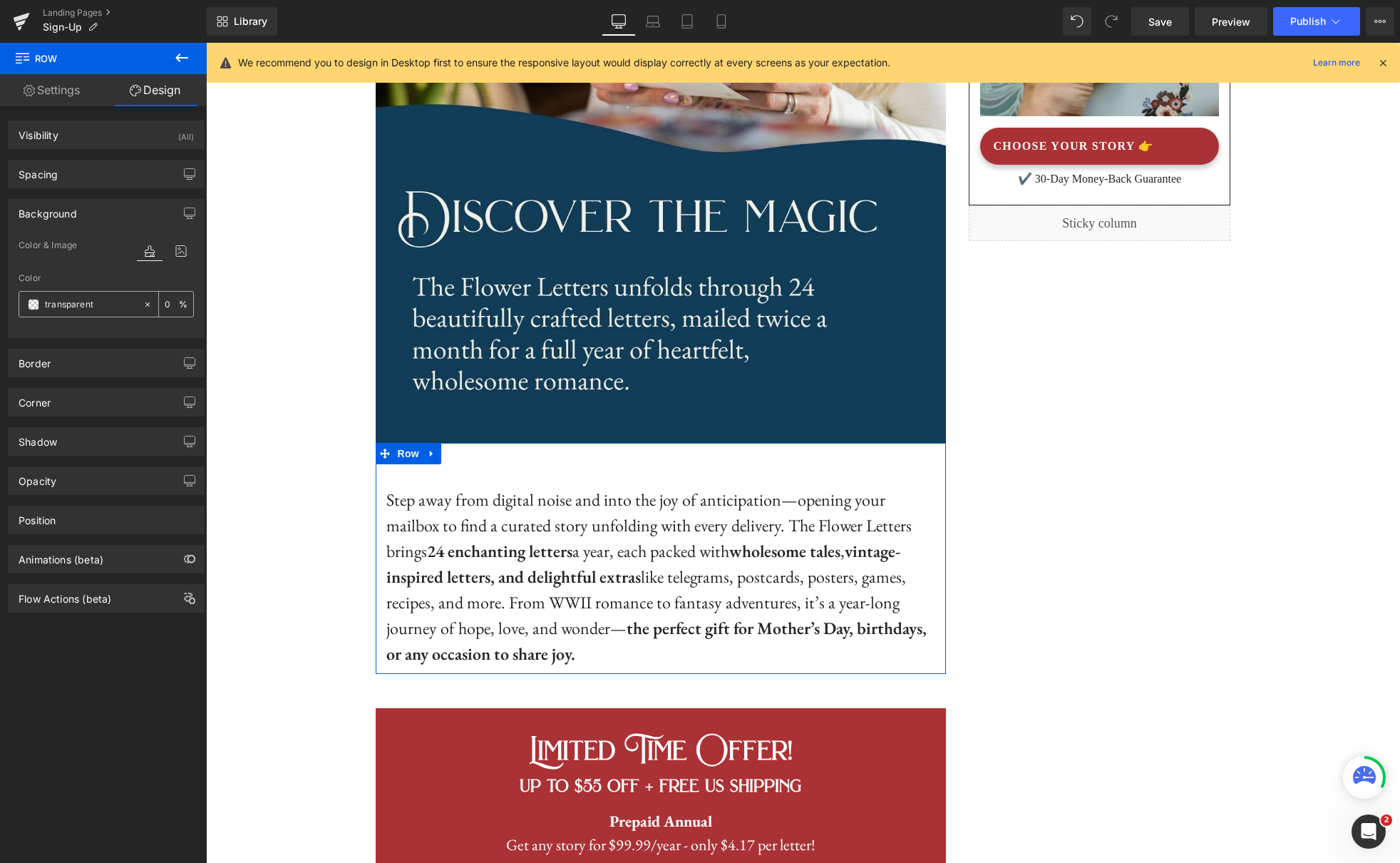
click at [115, 307] on input "transparent" at bounding box center [91, 305] width 91 height 16
paste input "#f3f0e6"
type input "#f3f0e6"
type input "100"
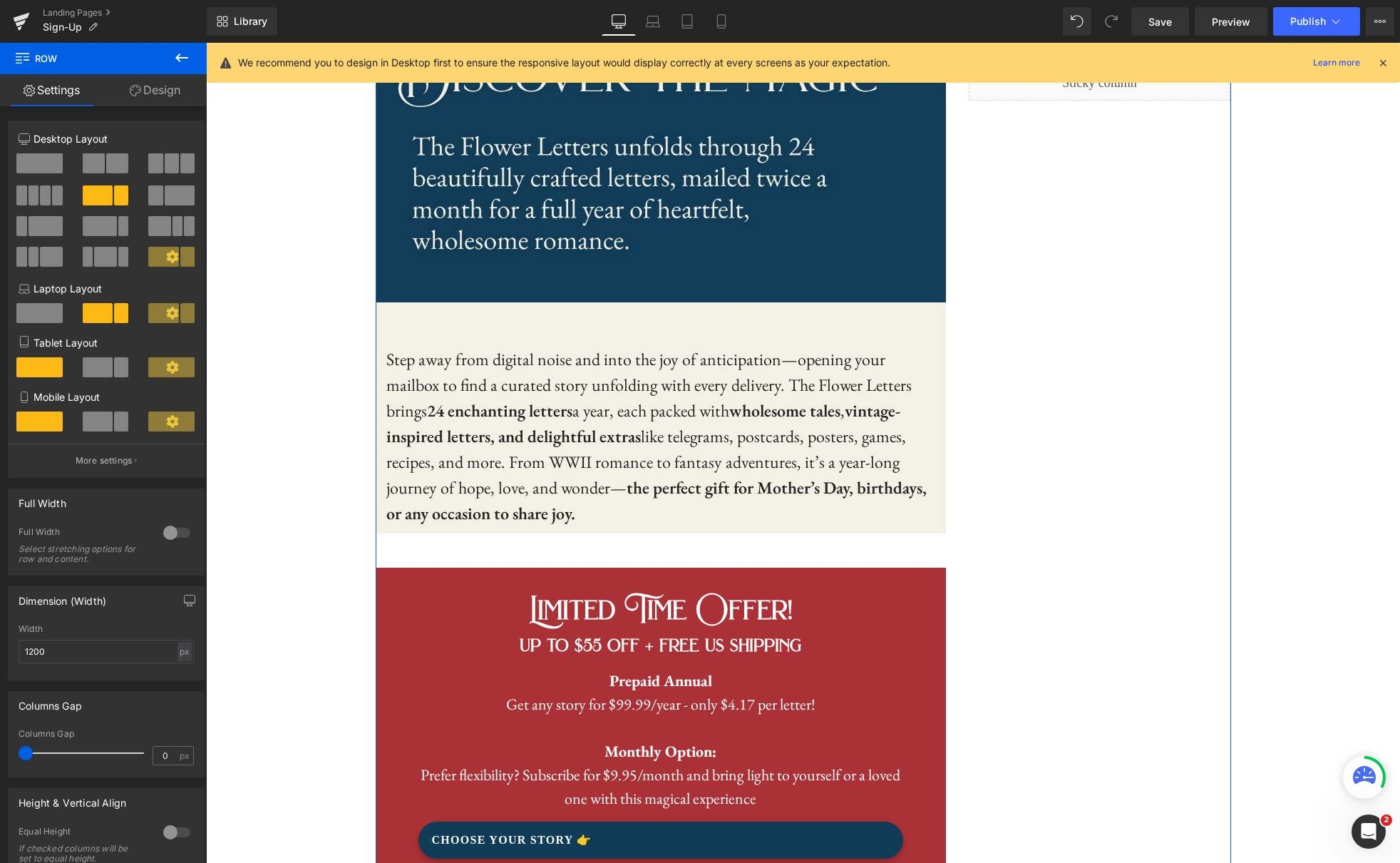
scroll to position [546, 0]
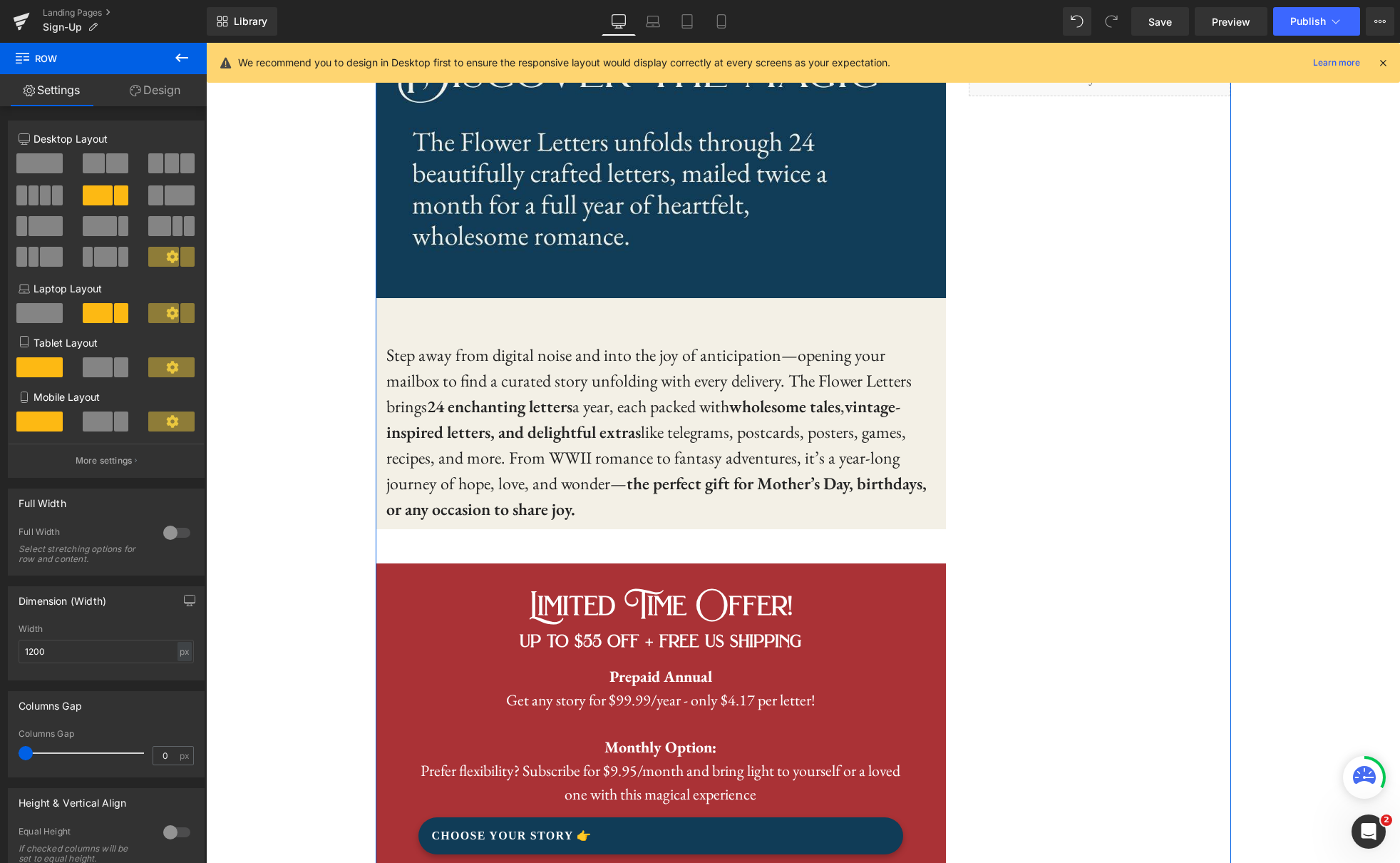
click at [492, 347] on span "Step away from digital noise and into the joy of anticipation—opening your mail…" at bounding box center [649, 380] width 525 height 73
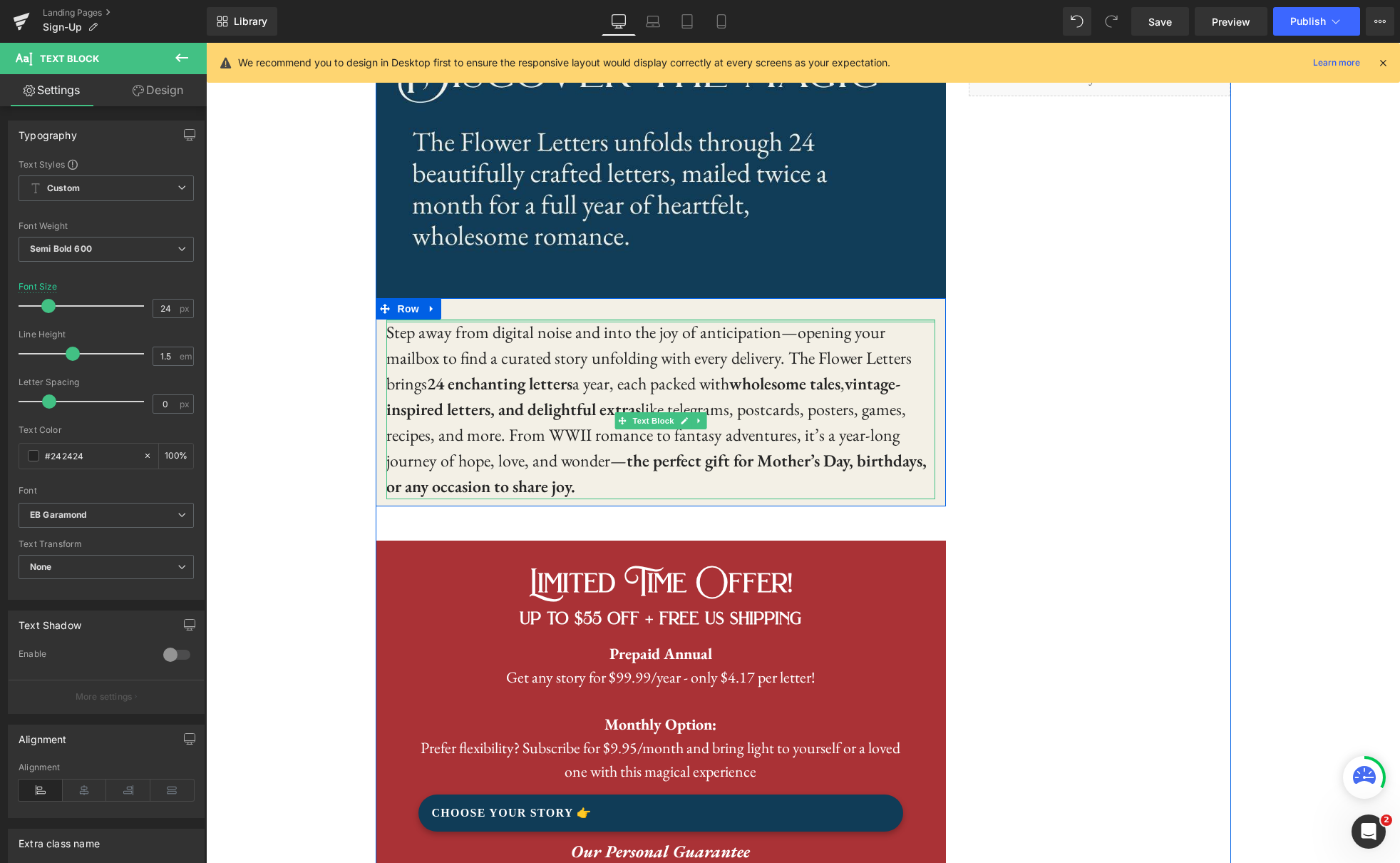
drag, startPoint x: 772, startPoint y: 319, endPoint x: 1075, endPoint y: 333, distance: 303.3
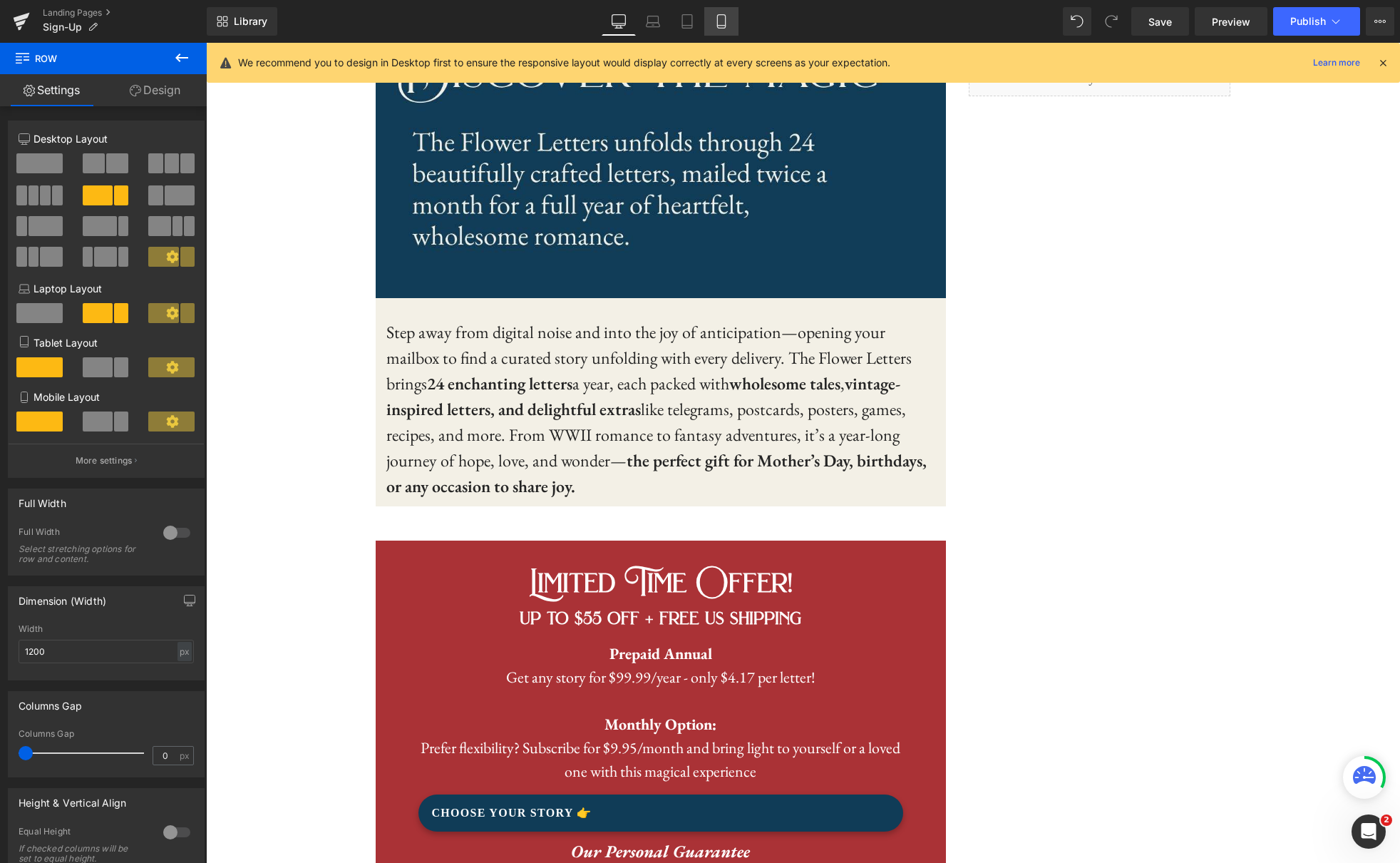
click at [730, 22] on link "Mobile" at bounding box center [722, 22] width 34 height 29
type input "100"
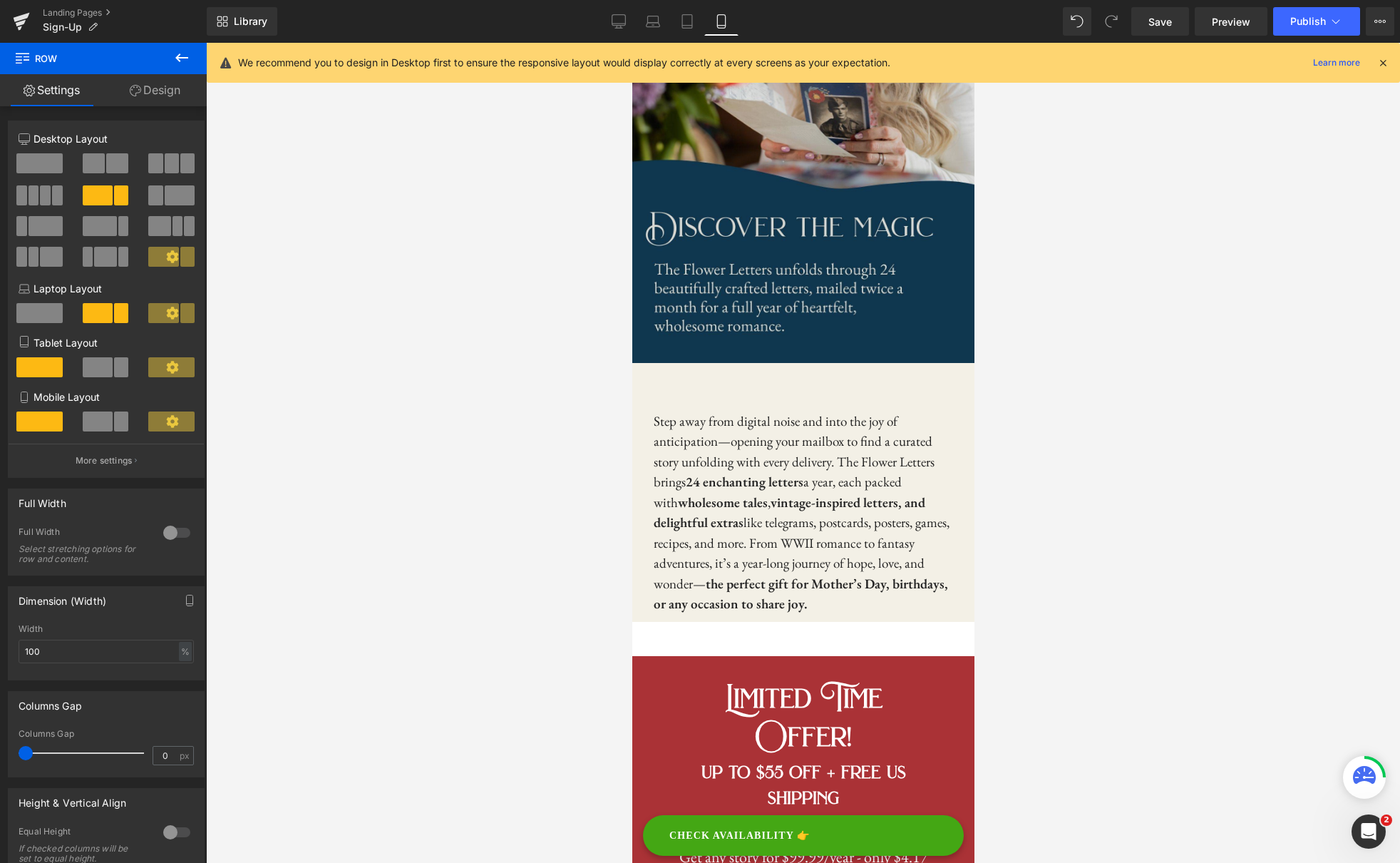
scroll to position [240, 0]
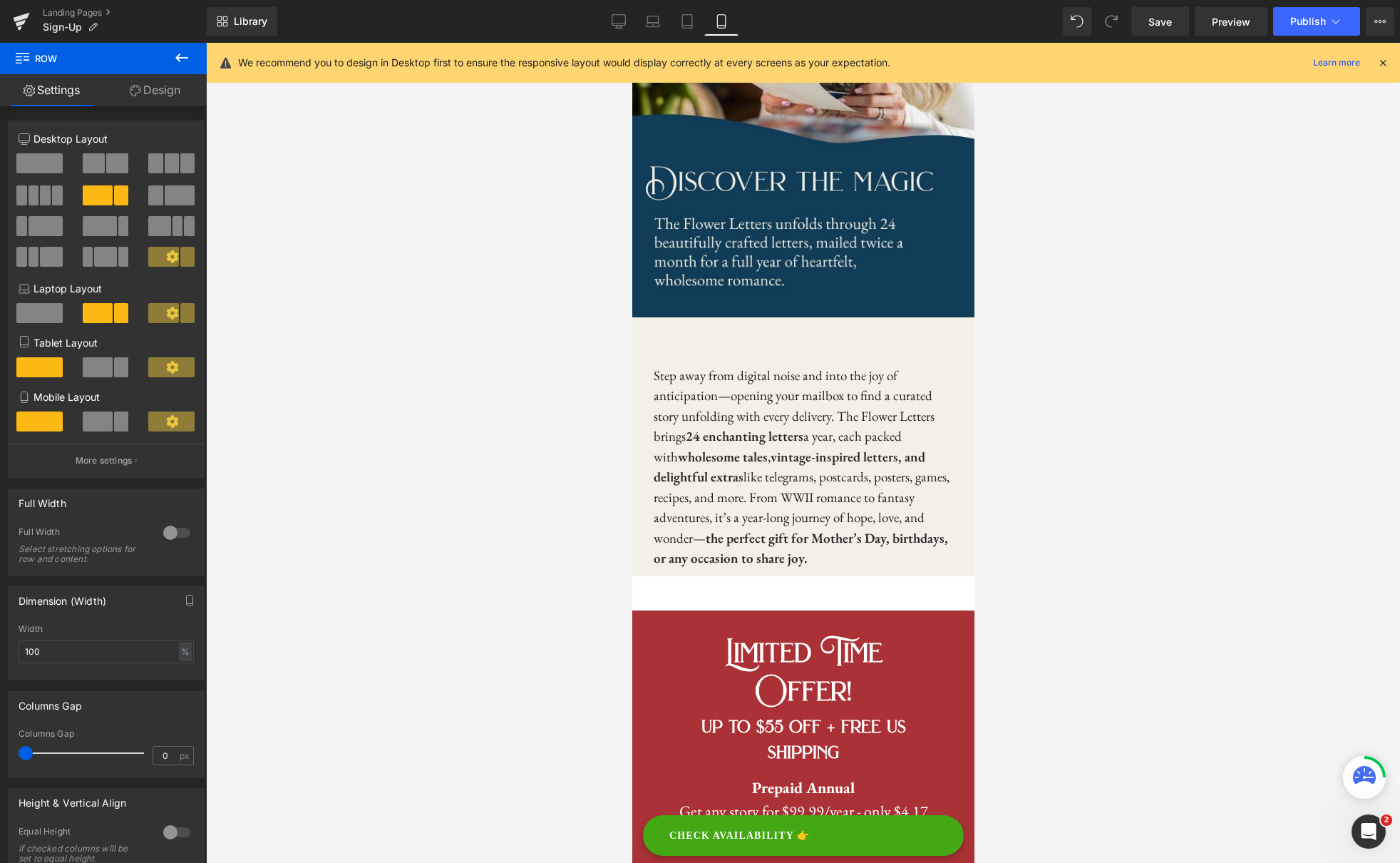
click at [1076, 377] on div at bounding box center [803, 453] width 1194 height 820
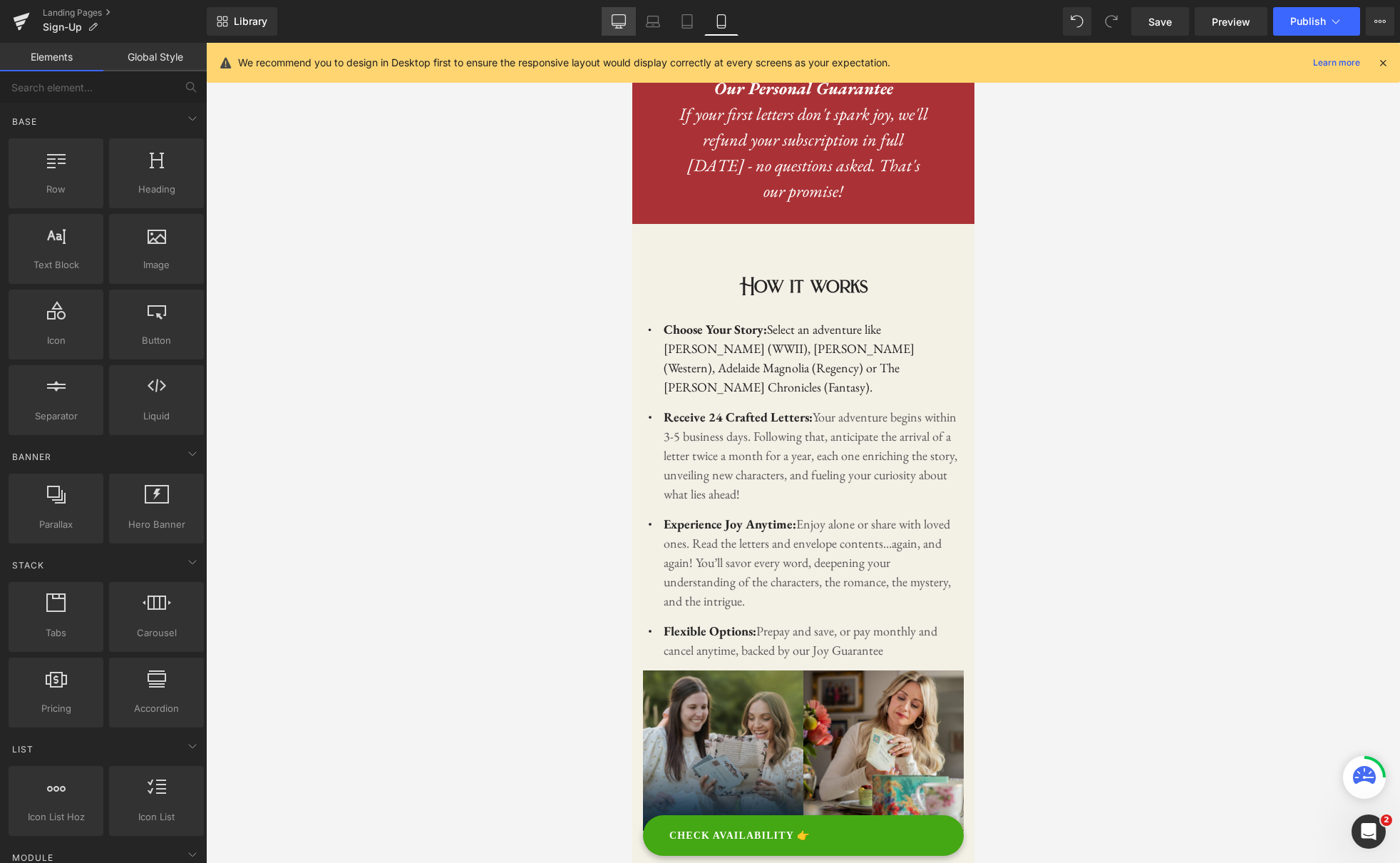
click at [611, 22] on link "Desktop" at bounding box center [618, 22] width 34 height 29
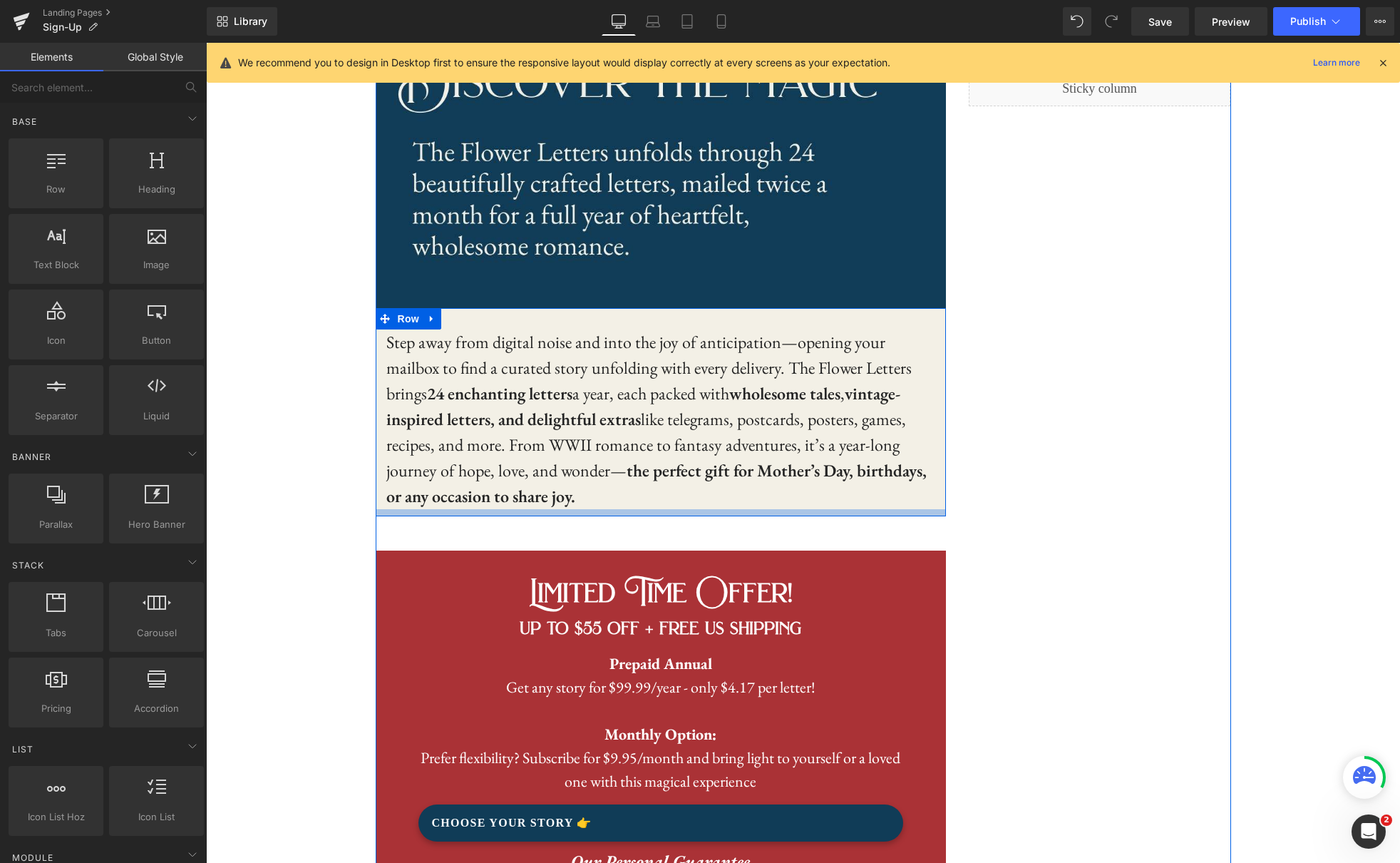
scroll to position [498, 0]
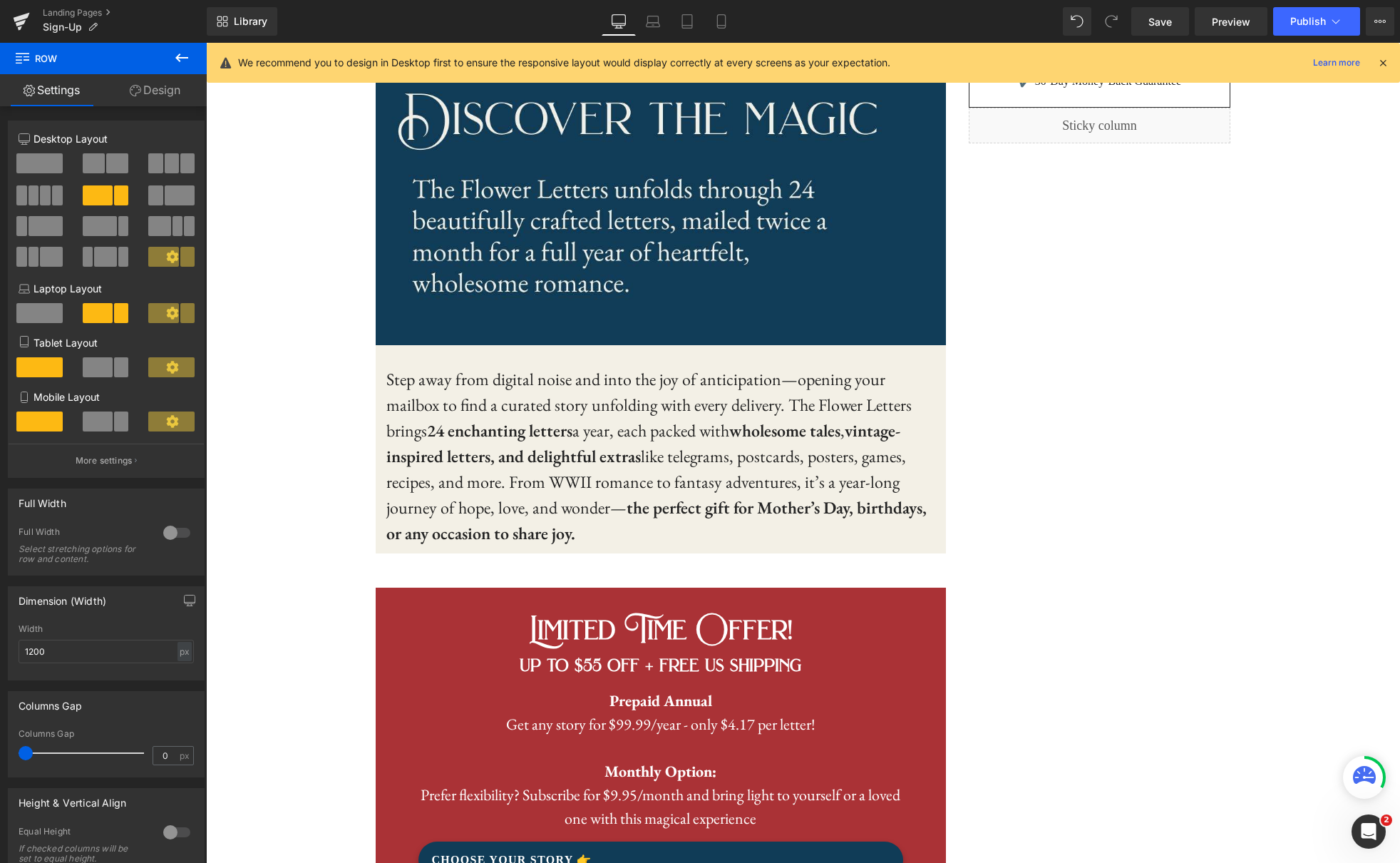
click at [179, 61] on icon at bounding box center [182, 58] width 13 height 9
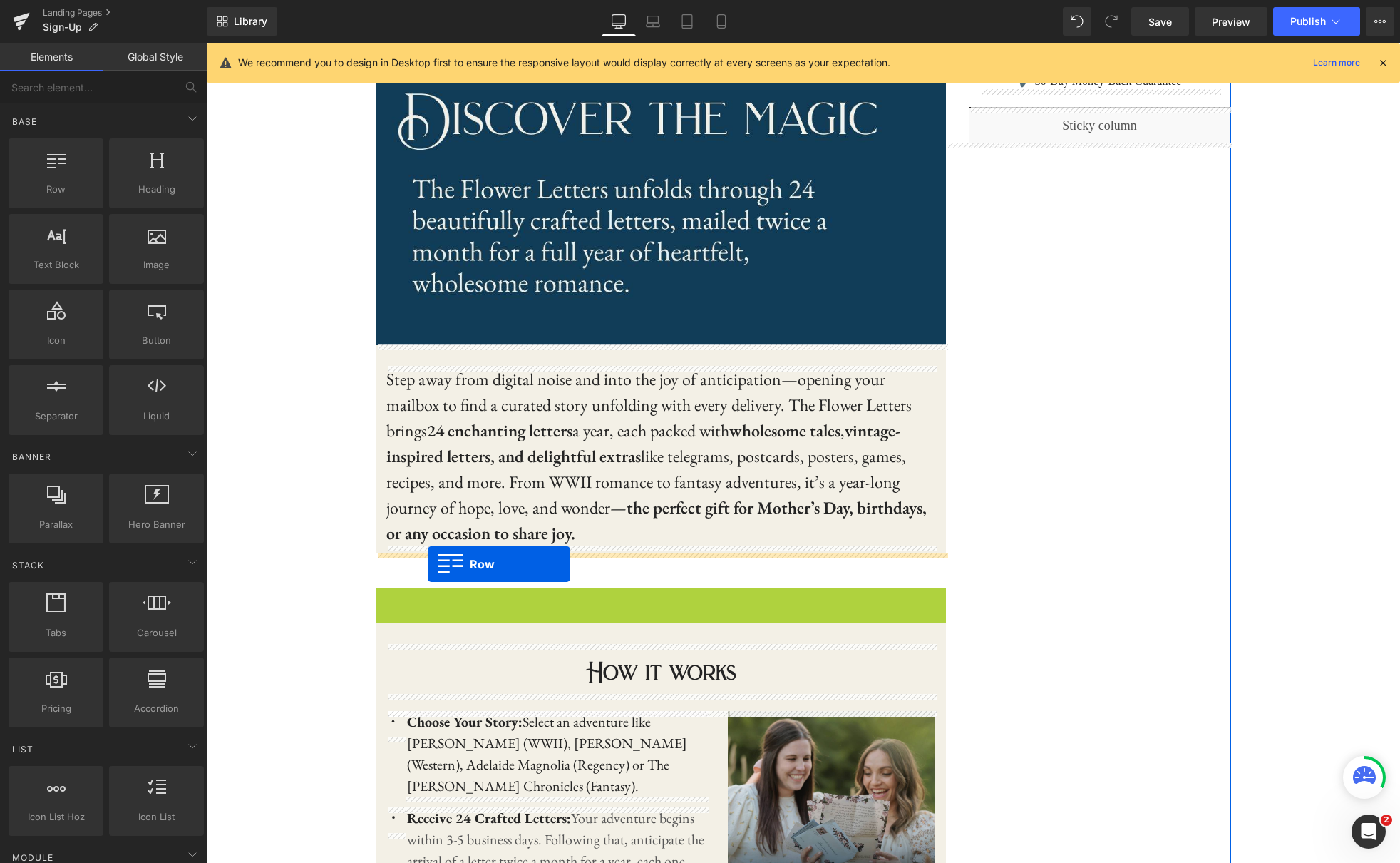
drag, startPoint x: 385, startPoint y: 596, endPoint x: 428, endPoint y: 563, distance: 54.2
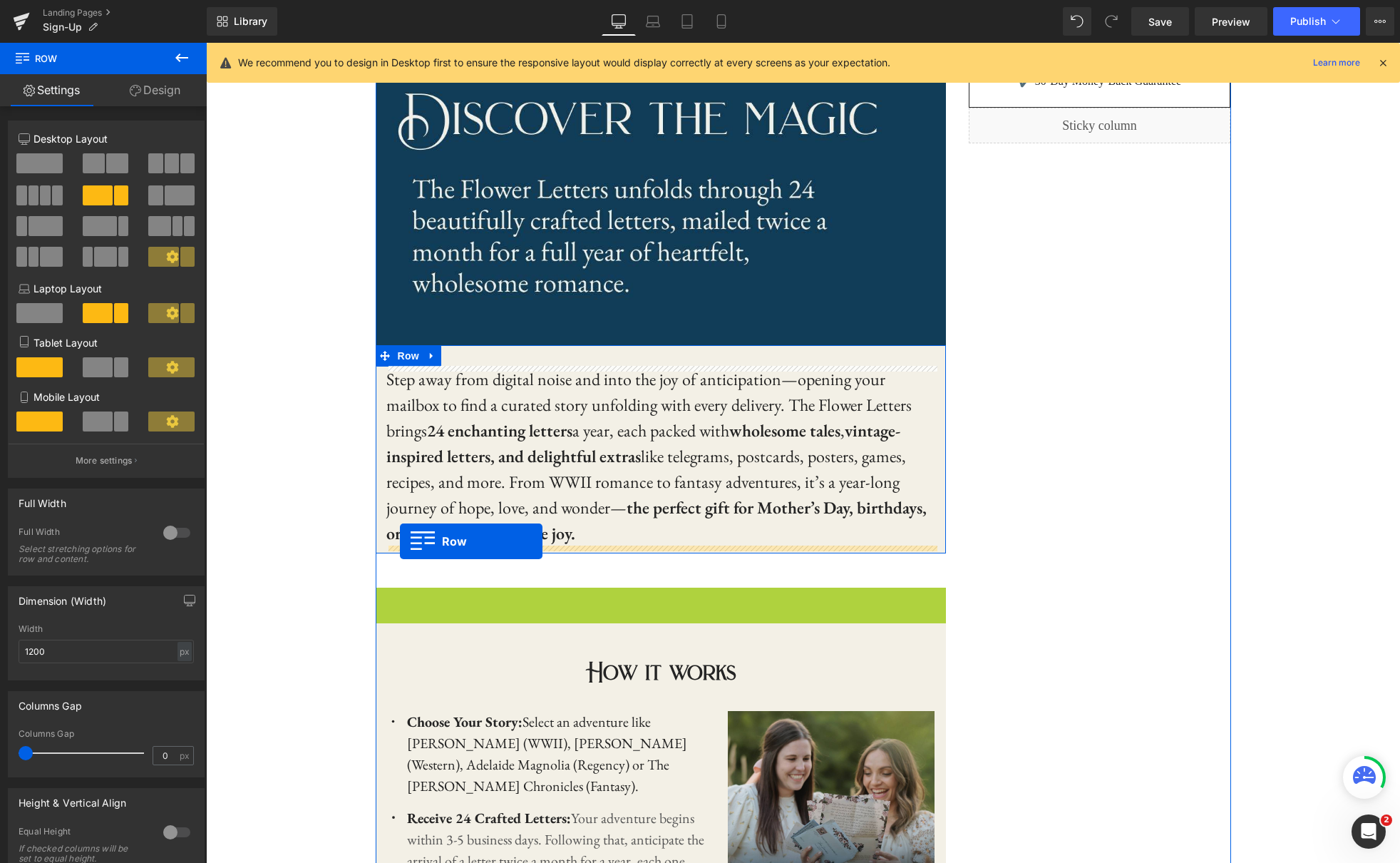
drag, startPoint x: 384, startPoint y: 594, endPoint x: 400, endPoint y: 541, distance: 55.4
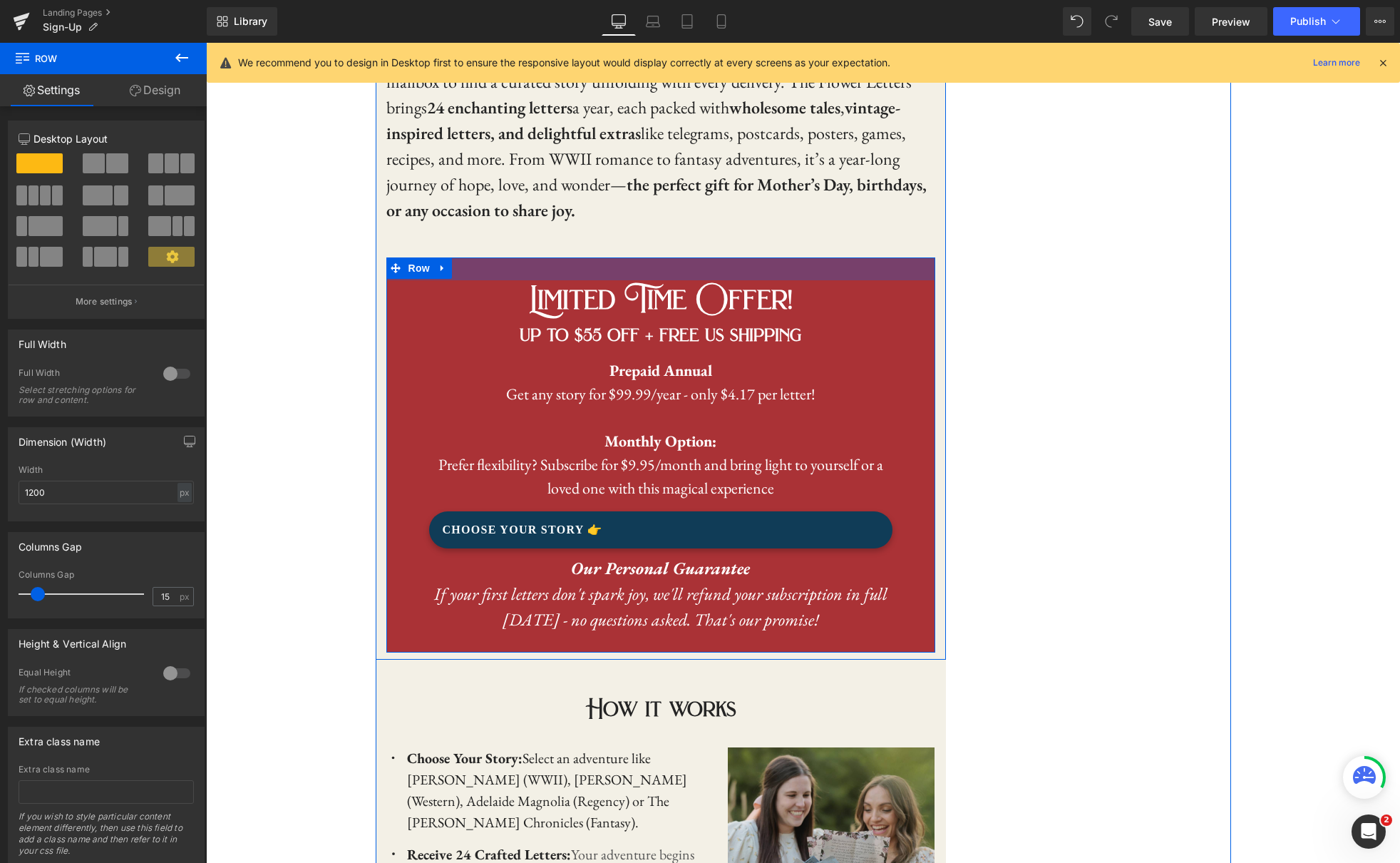
scroll to position [847, 0]
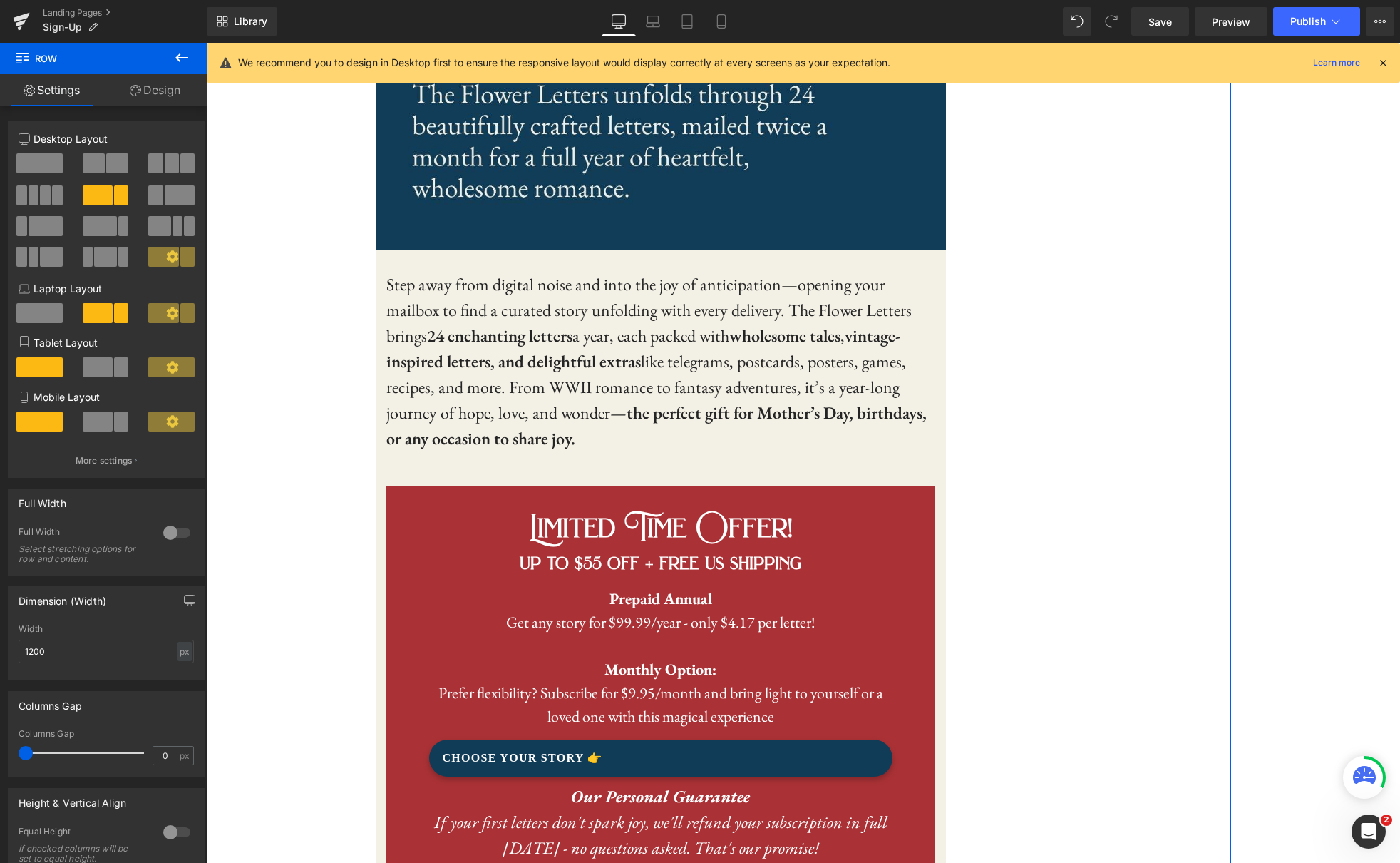
scroll to position [592, 0]
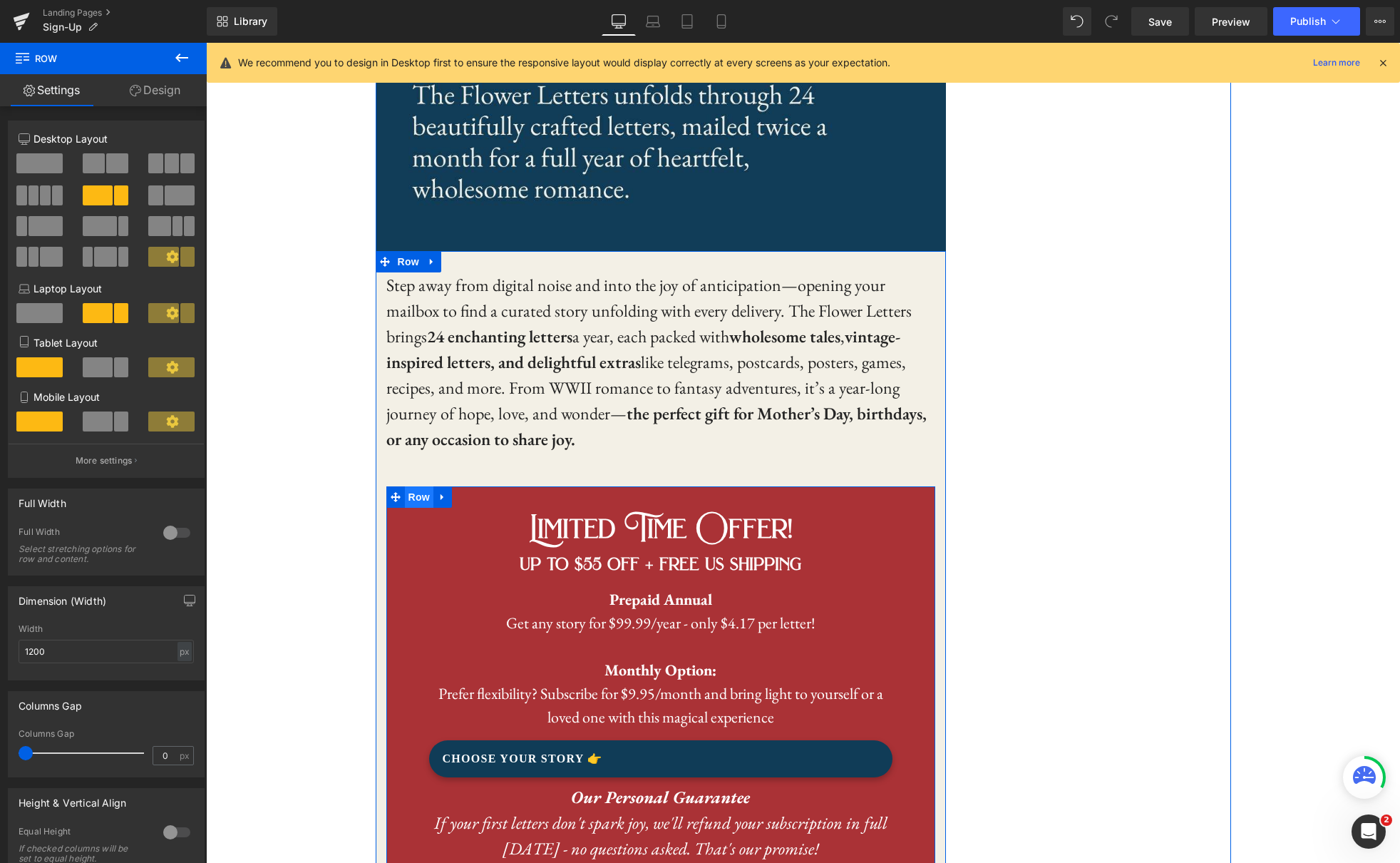
click at [424, 497] on span "Row" at bounding box center [419, 497] width 29 height 22
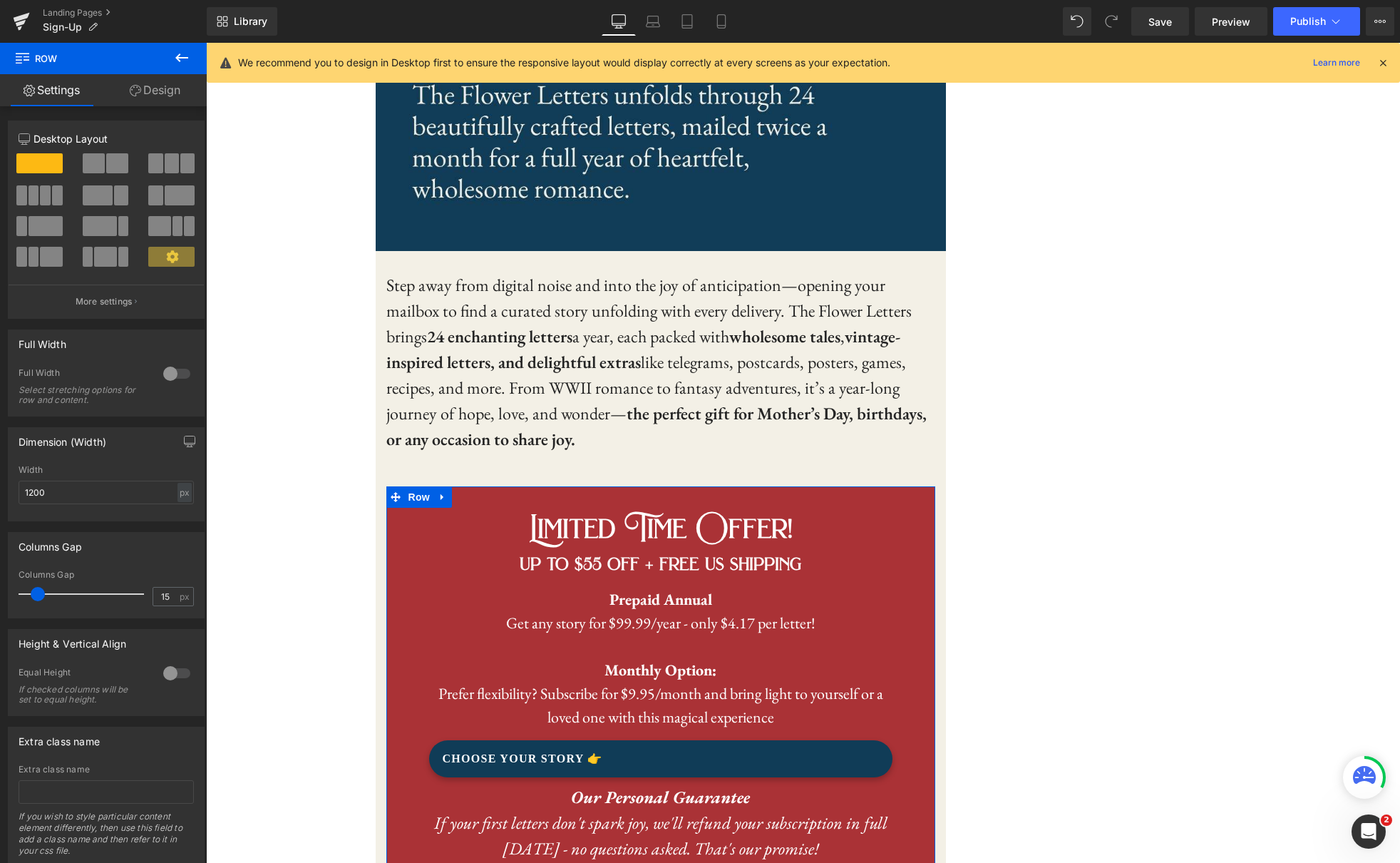
click at [169, 371] on div at bounding box center [177, 373] width 34 height 22
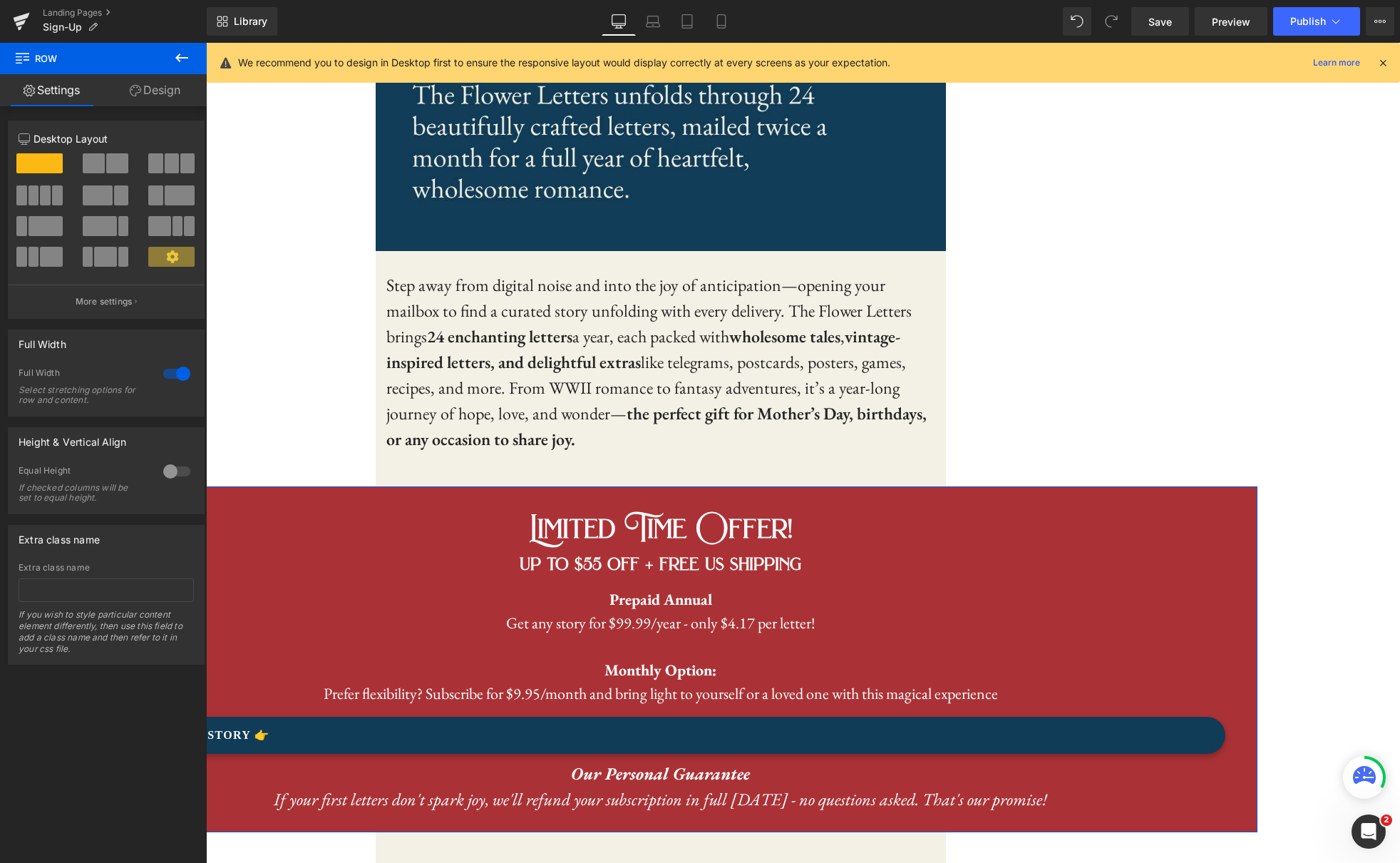
click at [169, 371] on div at bounding box center [177, 373] width 34 height 22
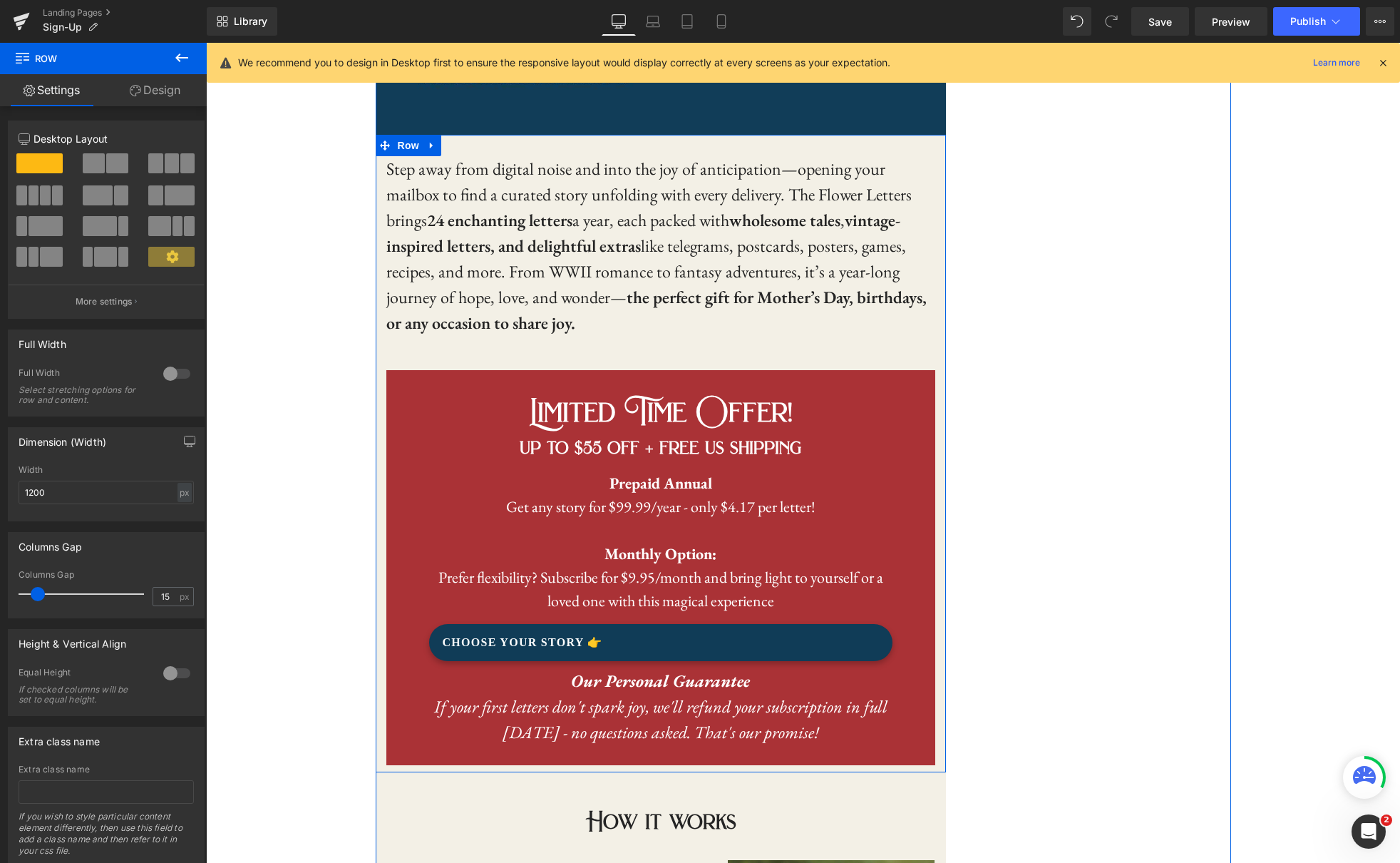
scroll to position [724, 0]
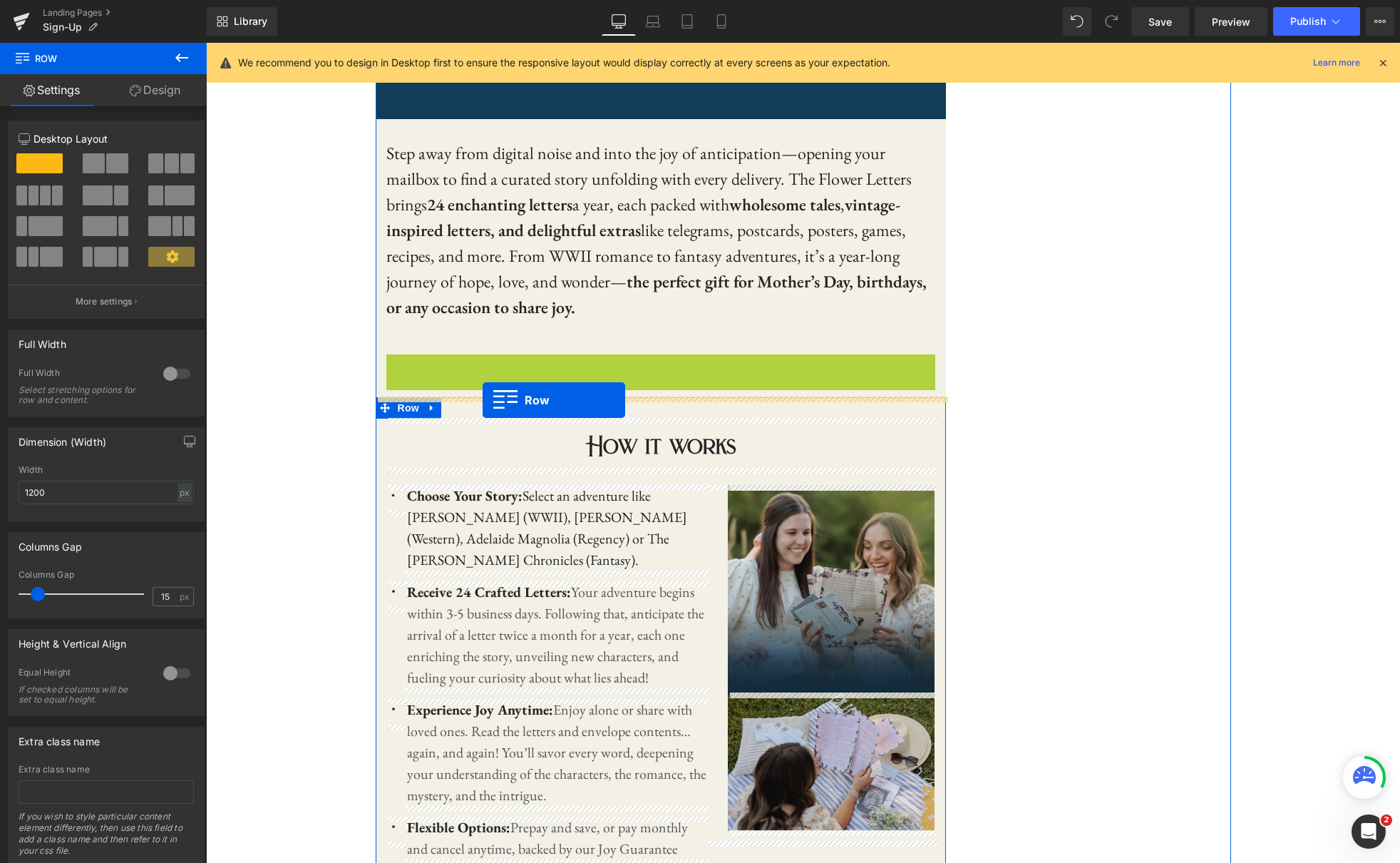
drag, startPoint x: 394, startPoint y: 361, endPoint x: 483, endPoint y: 400, distance: 97.2
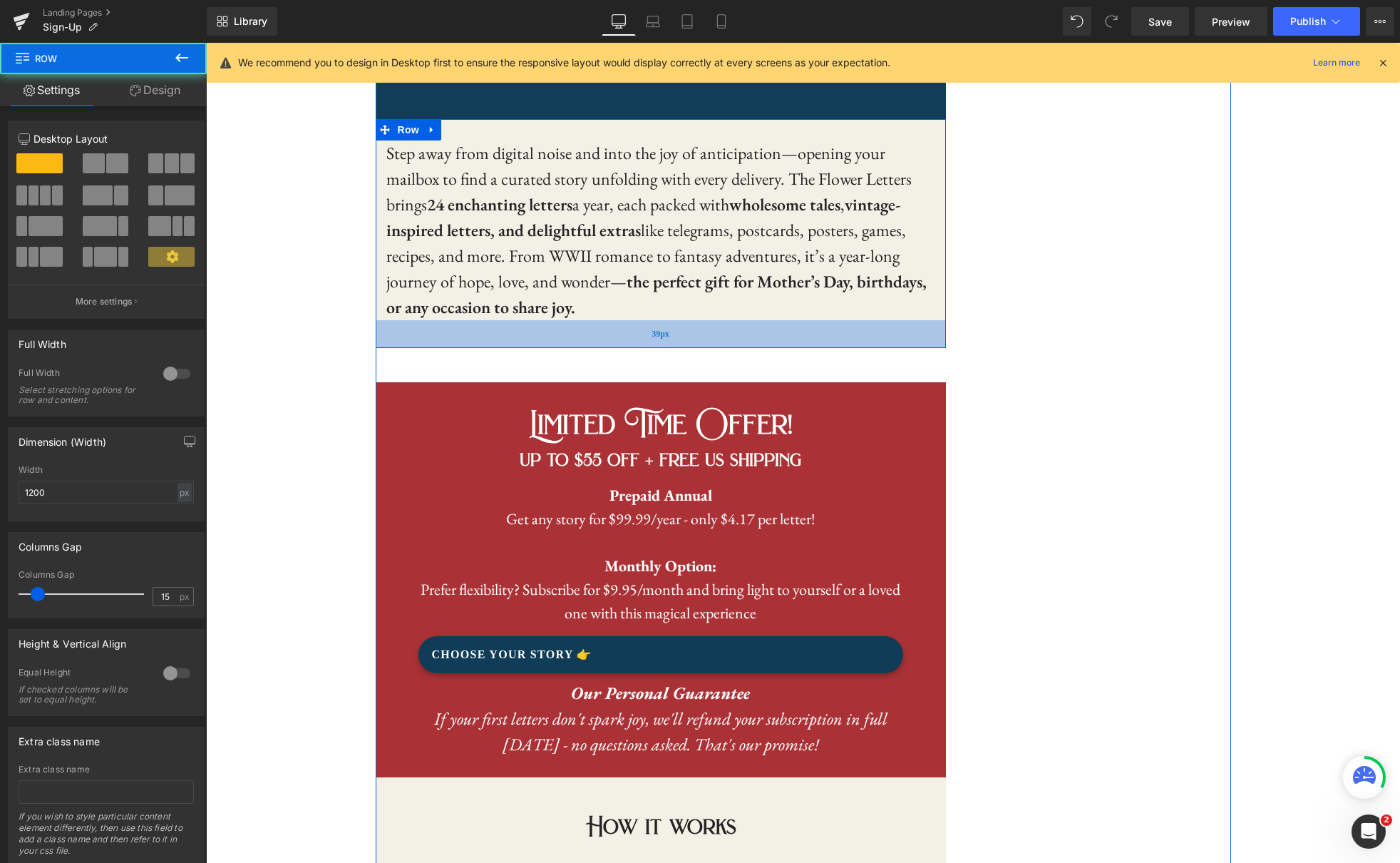
drag, startPoint x: 611, startPoint y: 319, endPoint x: 610, endPoint y: 340, distance: 21.0
click at [610, 340] on div "39px" at bounding box center [661, 333] width 570 height 28
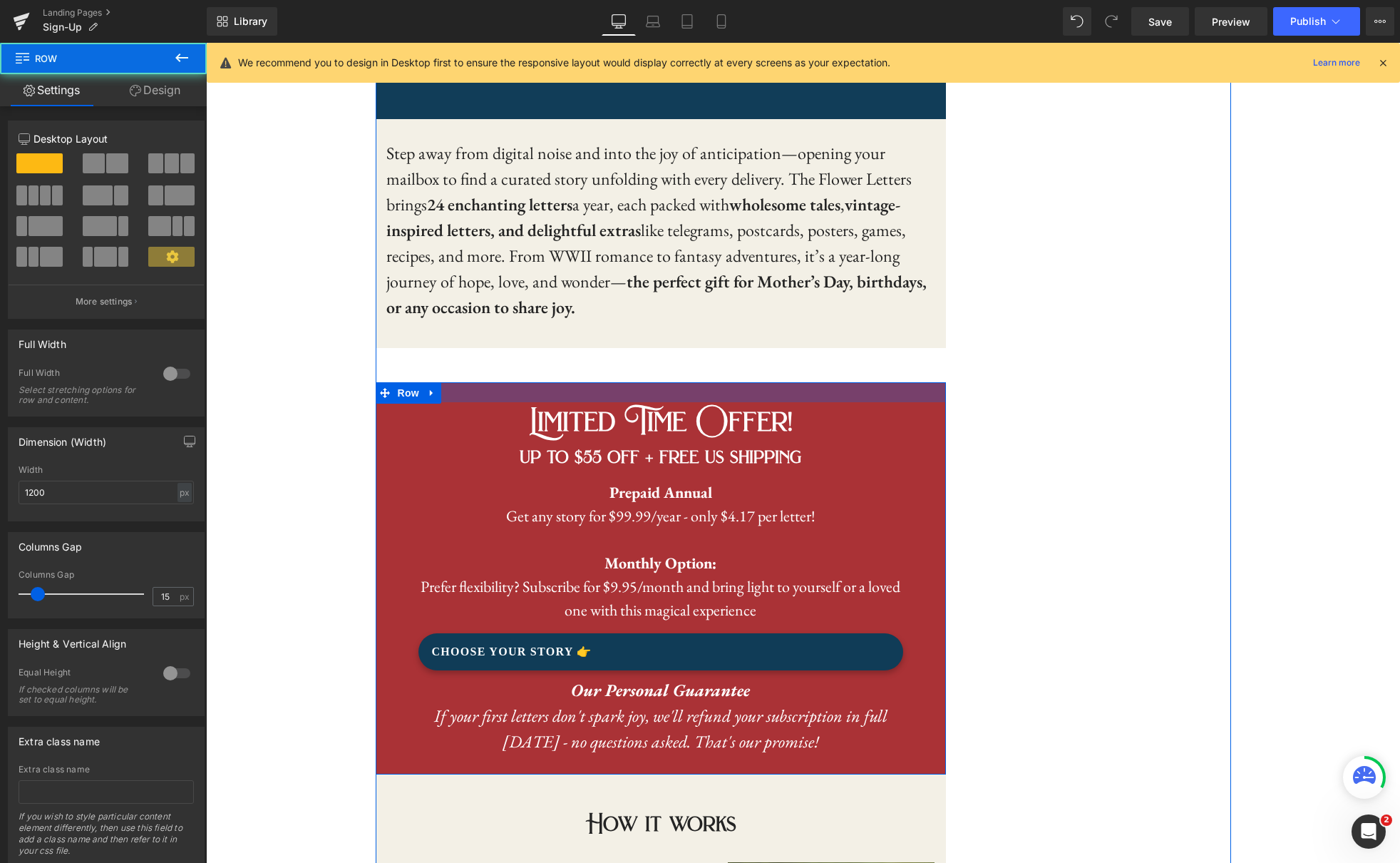
drag, startPoint x: 483, startPoint y: 385, endPoint x: 499, endPoint y: 367, distance: 24.1
click at [485, 386] on div at bounding box center [661, 392] width 570 height 20
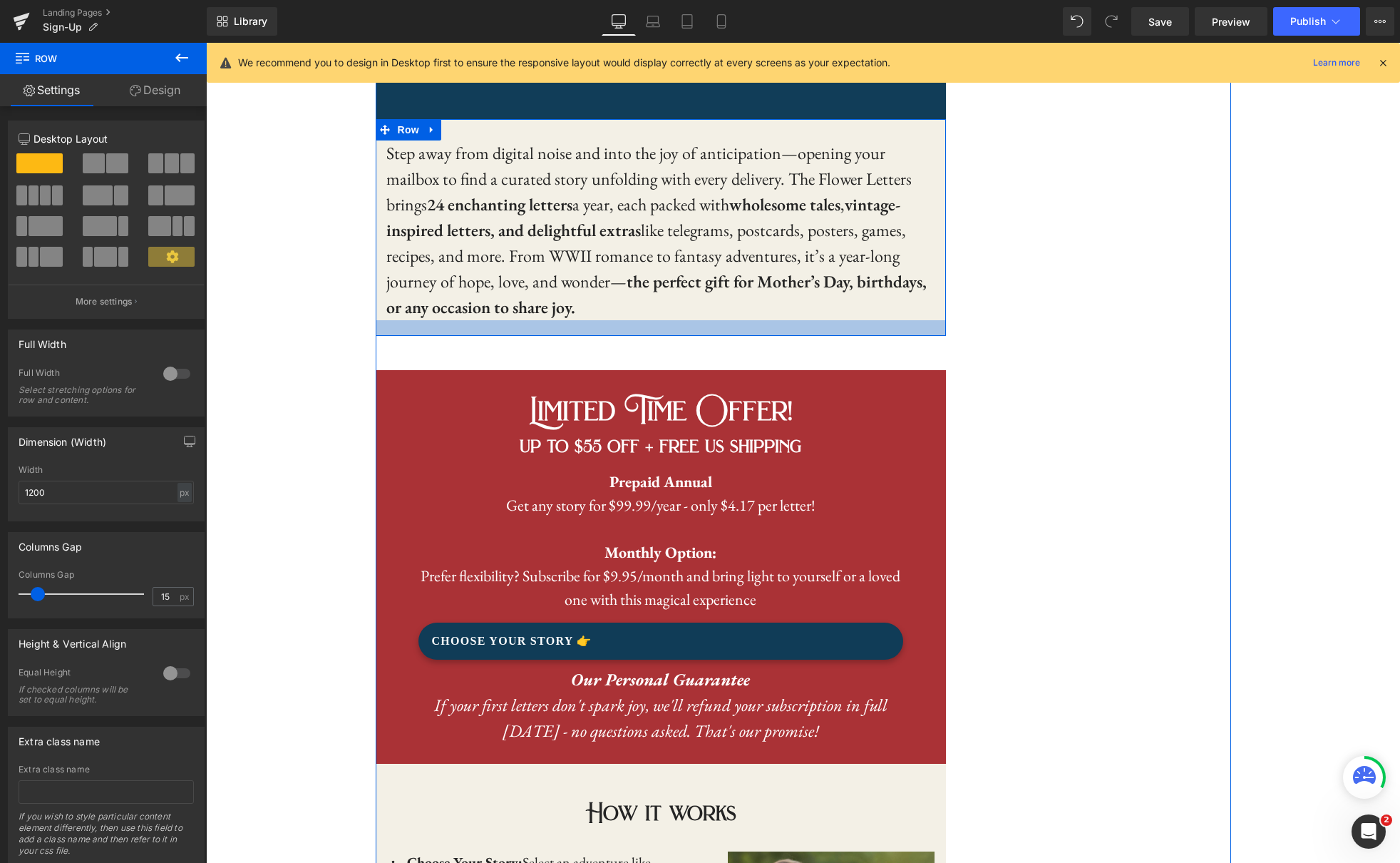
drag, startPoint x: 560, startPoint y: 333, endPoint x: 563, endPoint y: 322, distance: 11.4
click at [563, 322] on div at bounding box center [661, 328] width 570 height 16
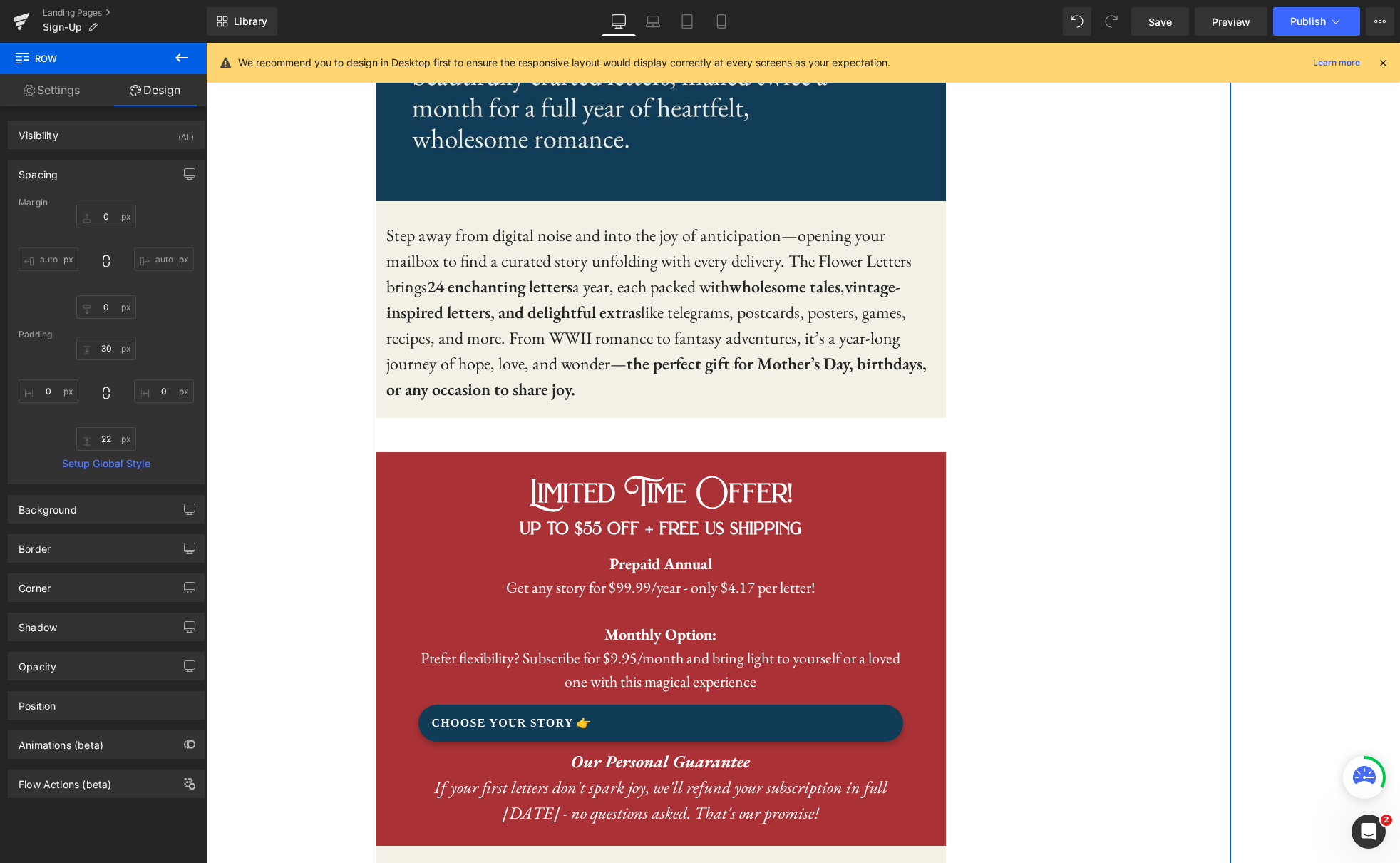
scroll to position [629, 0]
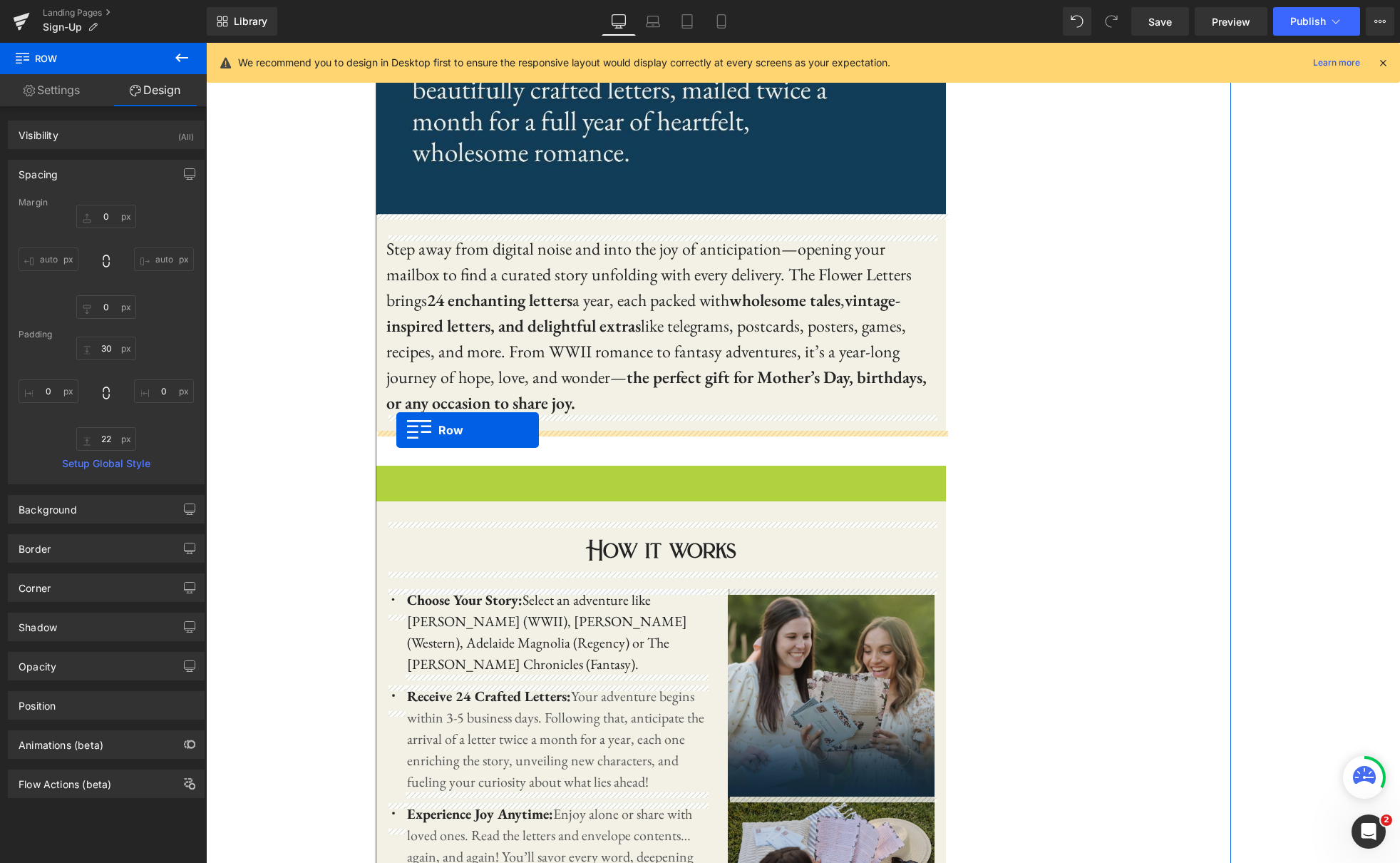
drag, startPoint x: 382, startPoint y: 475, endPoint x: 396, endPoint y: 429, distance: 48.1
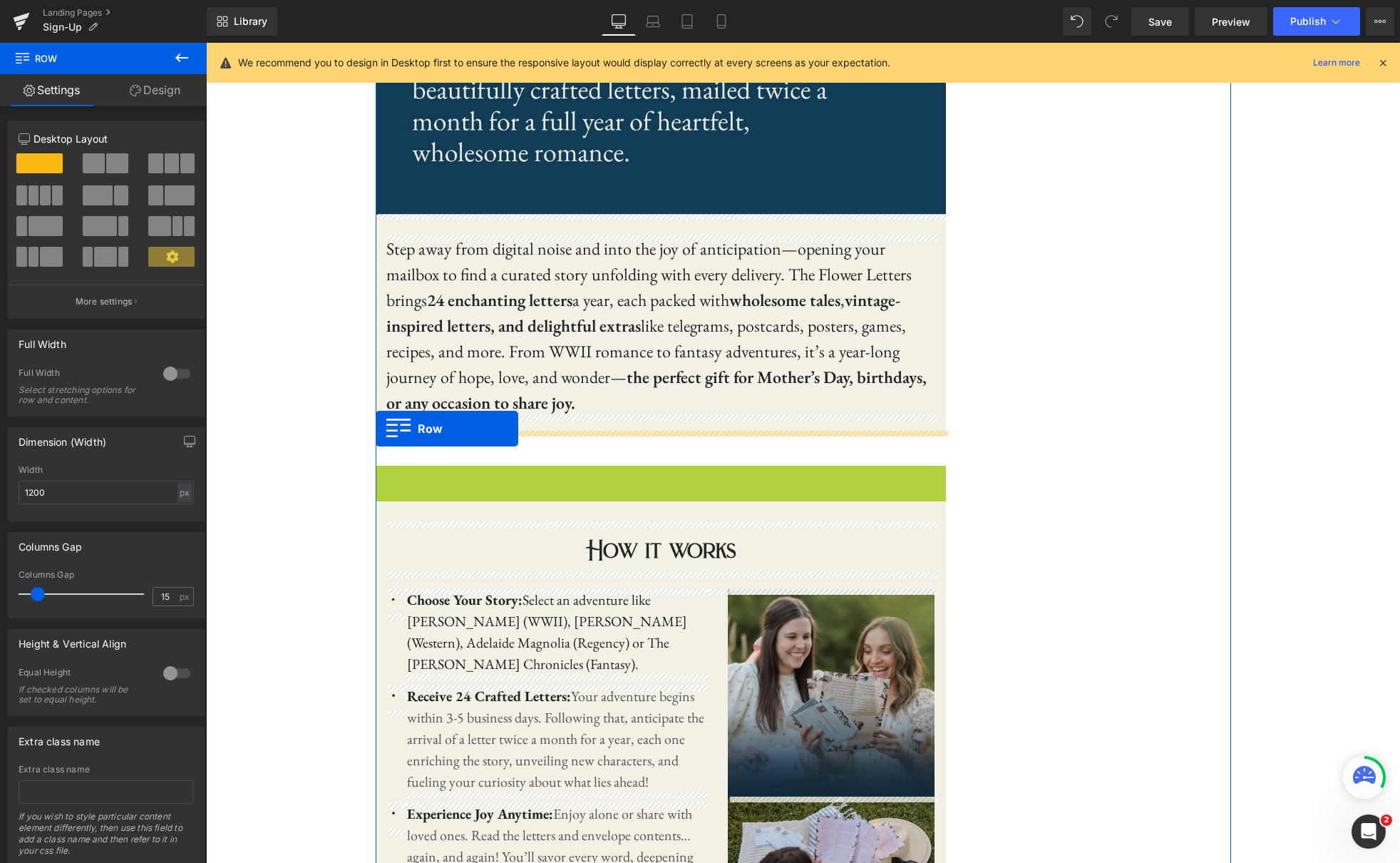
drag, startPoint x: 380, startPoint y: 473, endPoint x: 376, endPoint y: 428, distance: 45.2
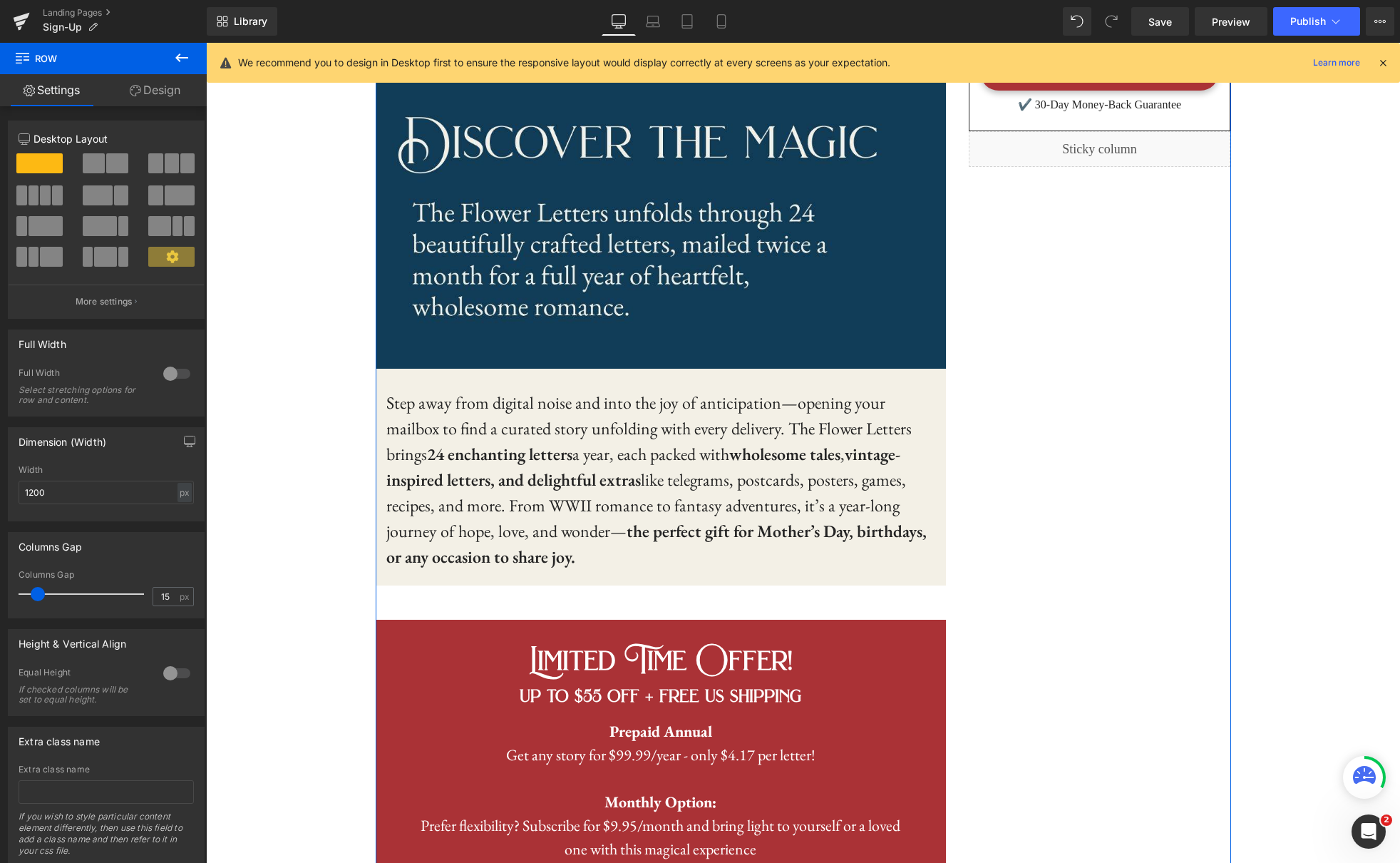
scroll to position [479, 0]
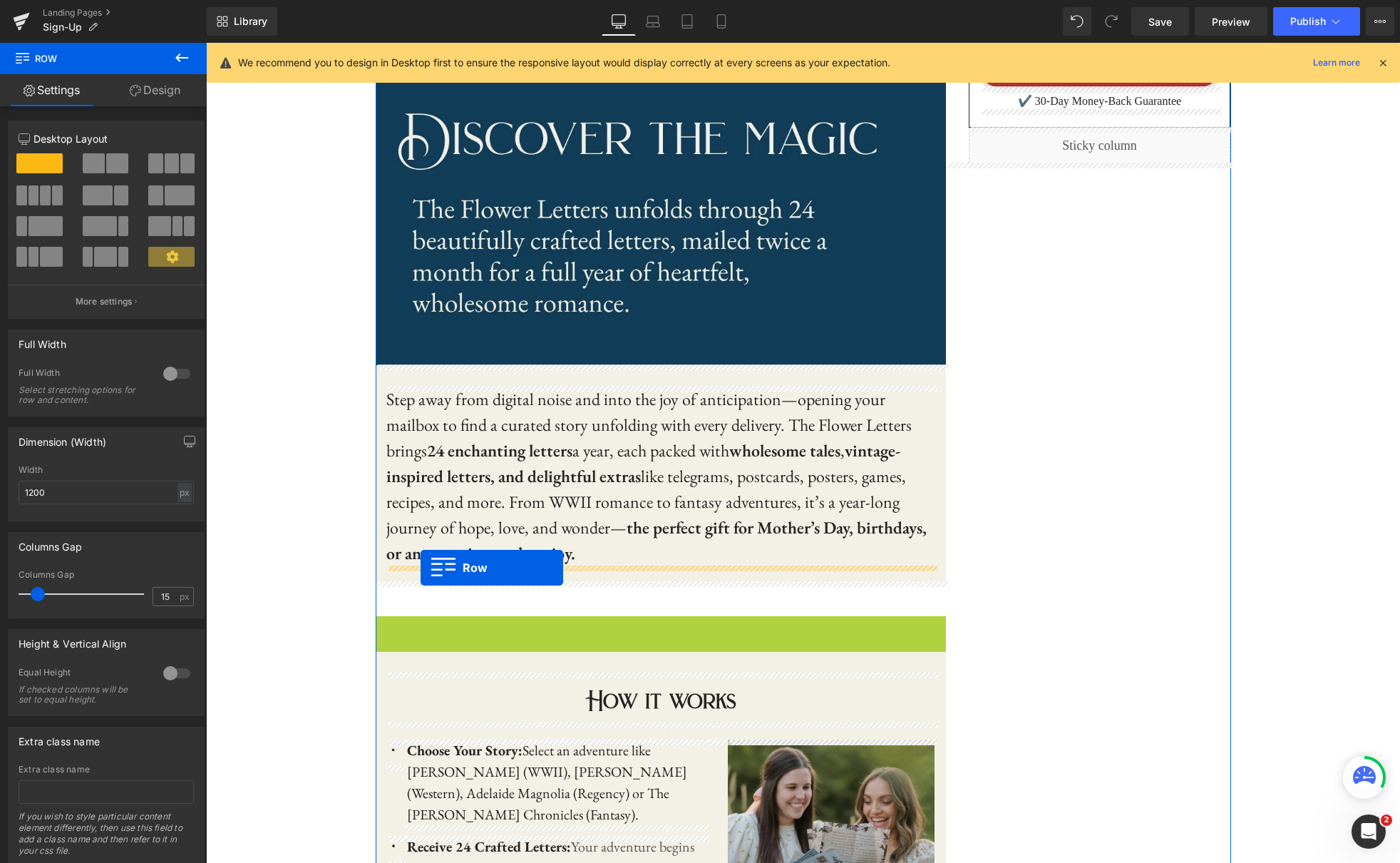
drag, startPoint x: 382, startPoint y: 626, endPoint x: 420, endPoint y: 567, distance: 70.2
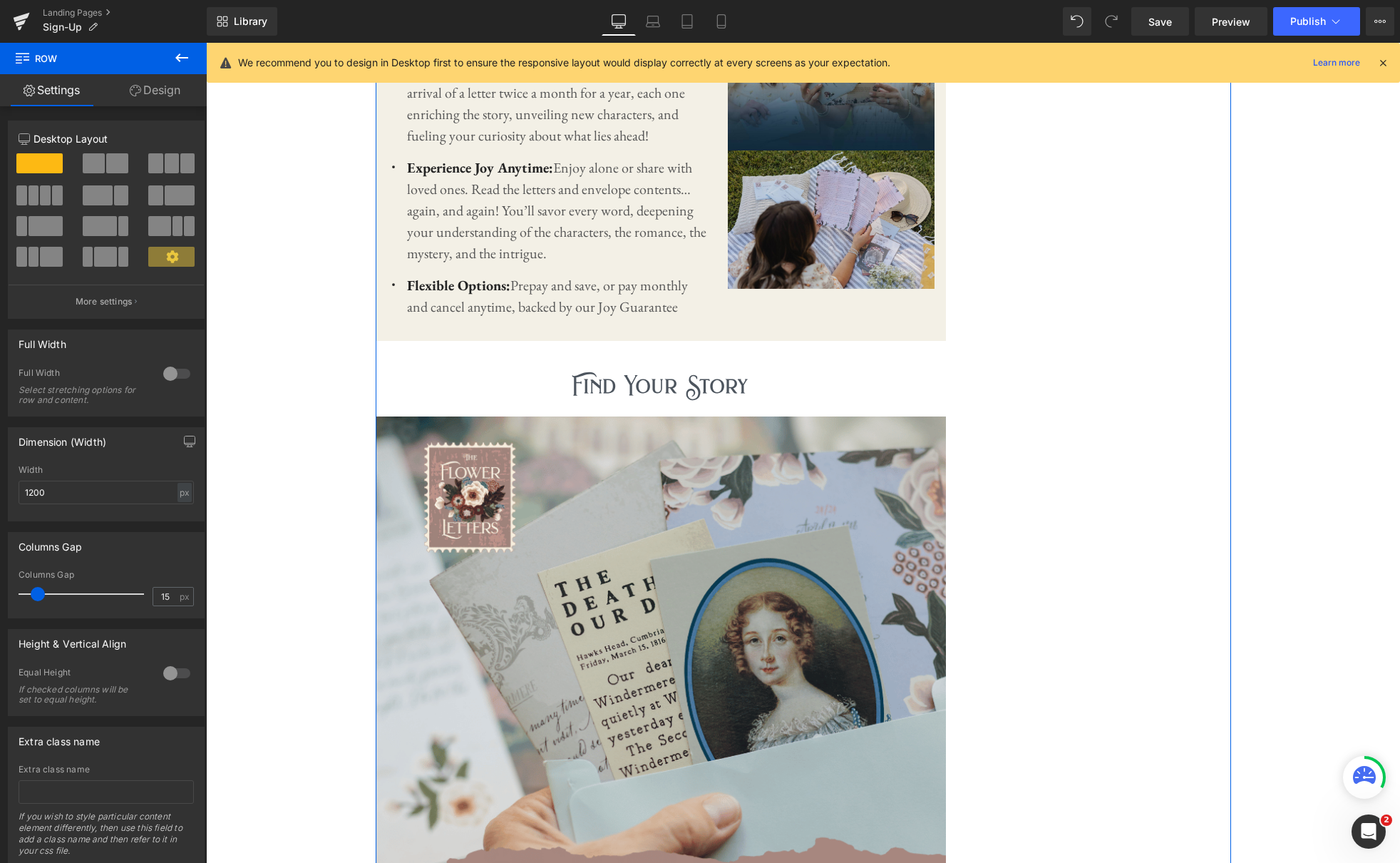
scroll to position [1635, 0]
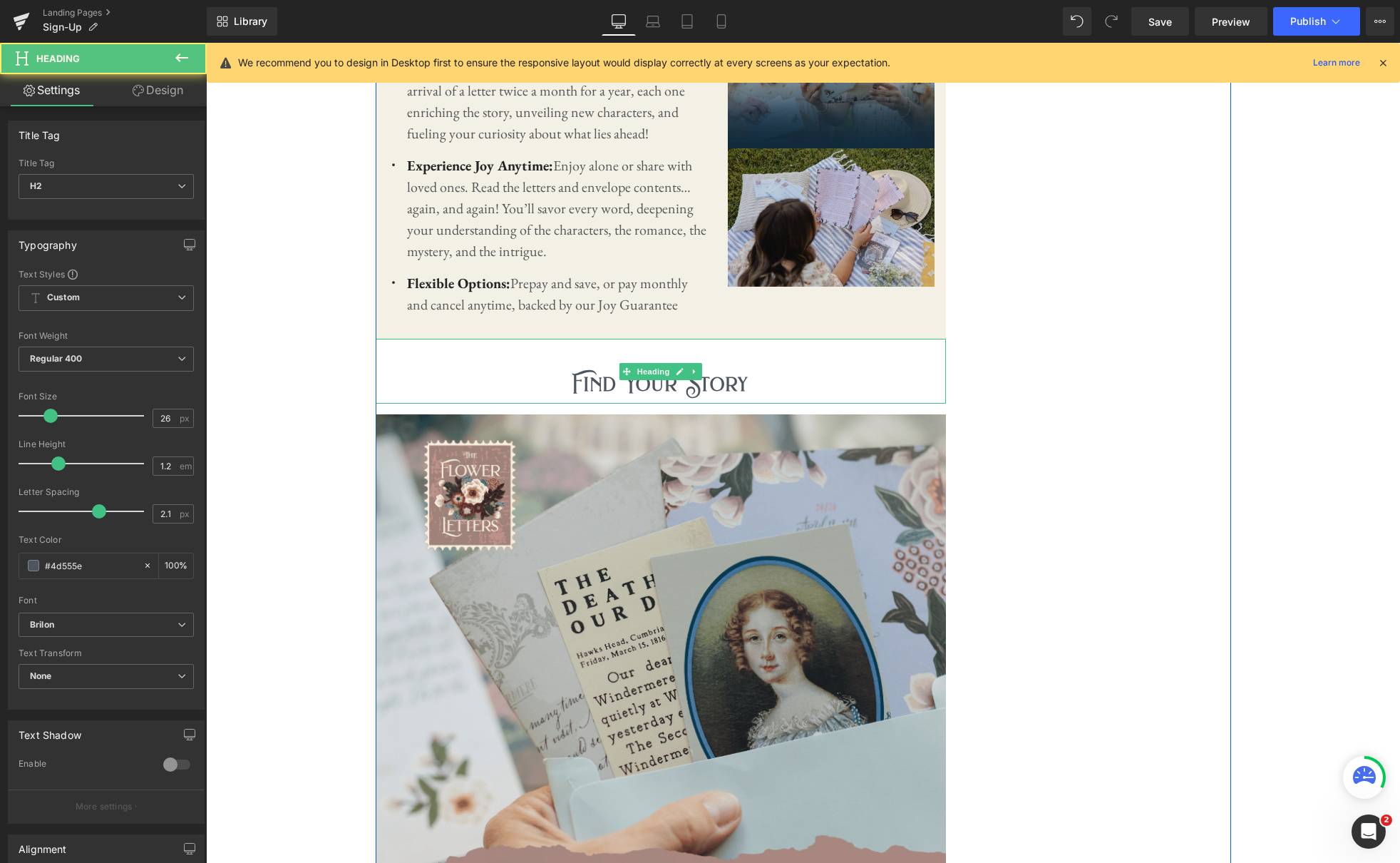
click at [901, 363] on div "Find Your Story" at bounding box center [661, 371] width 570 height 65
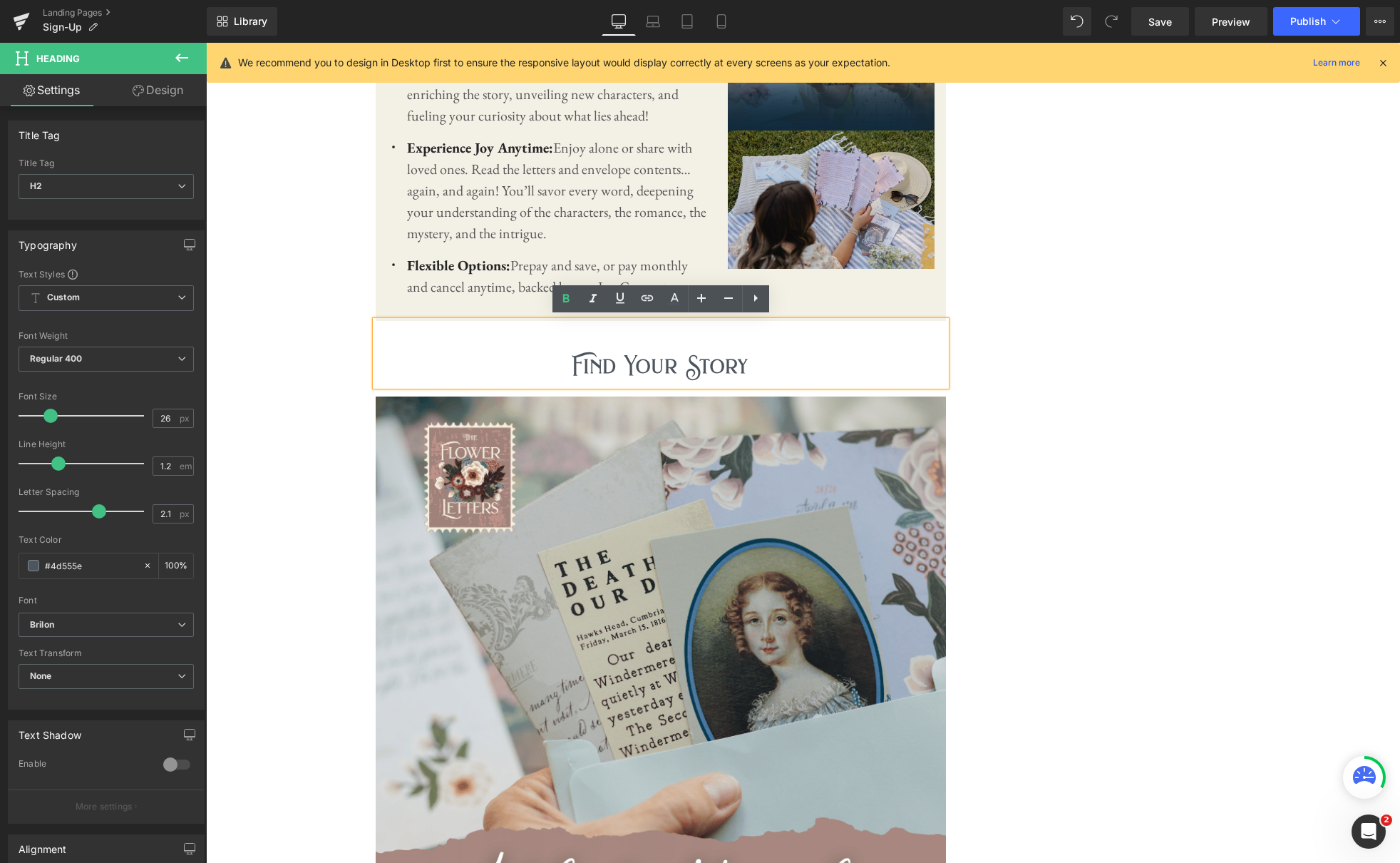
scroll to position [1649, 0]
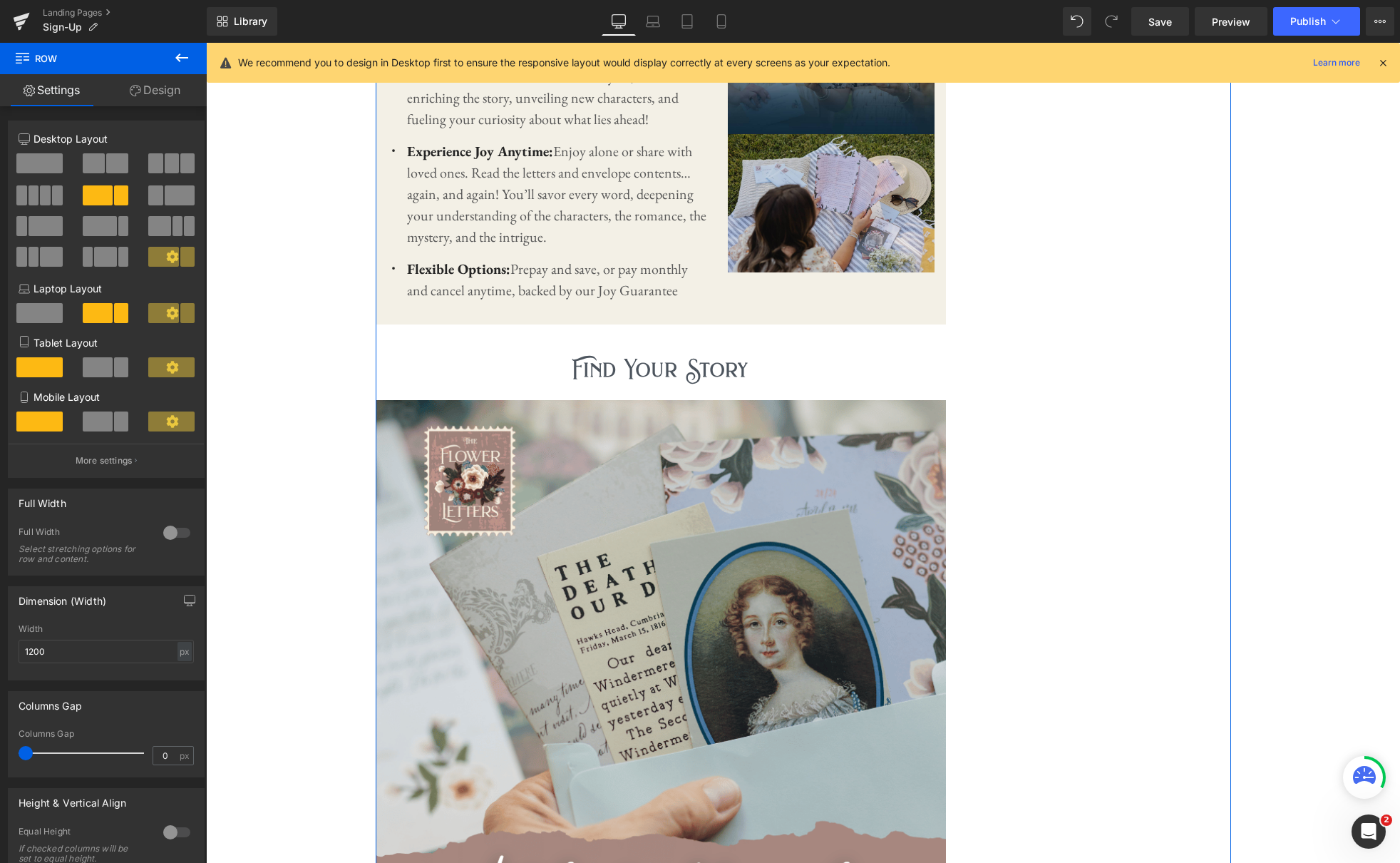
click at [22, 164] on span at bounding box center [39, 163] width 47 height 20
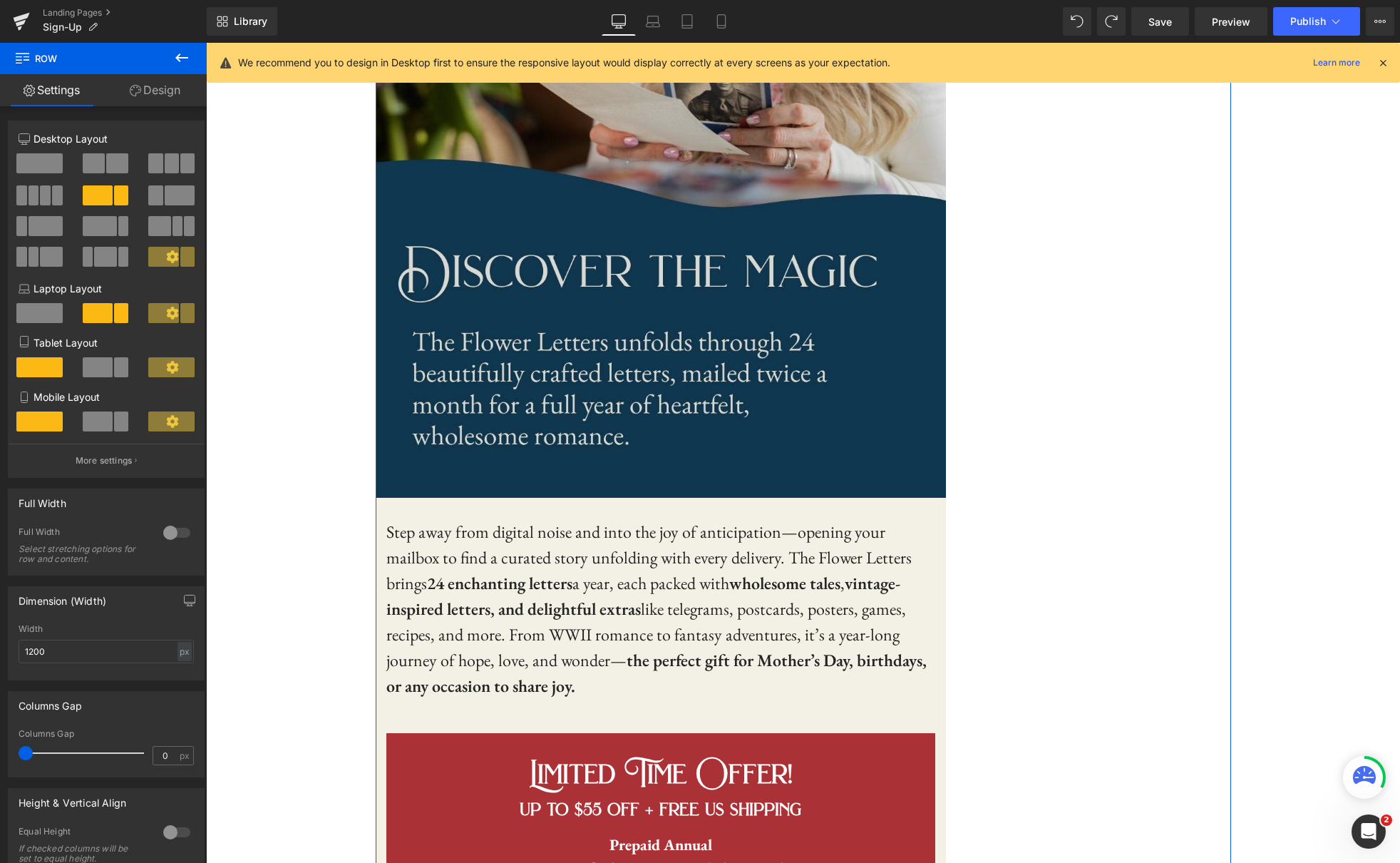
scroll to position [276, 0]
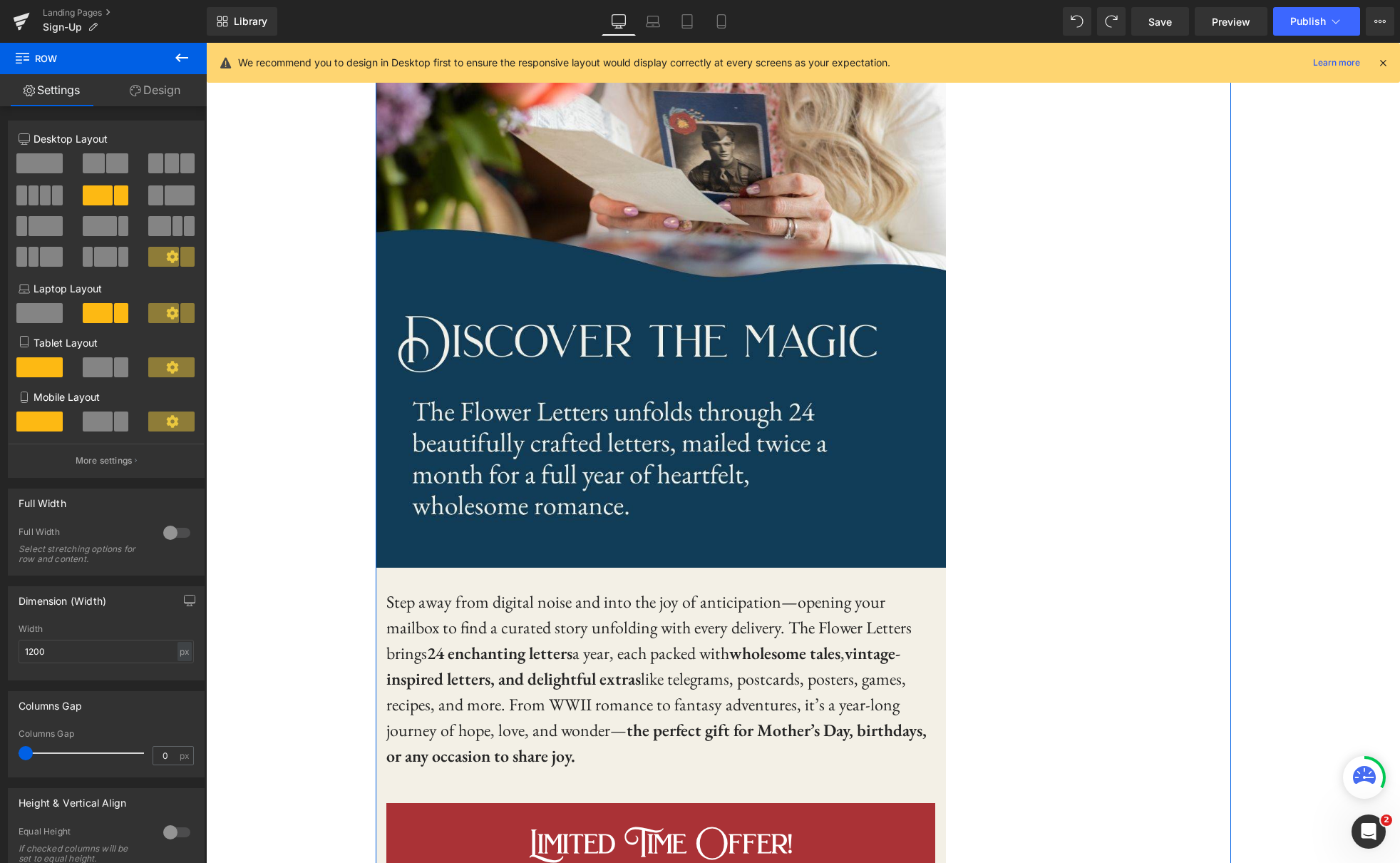
drag, startPoint x: 40, startPoint y: 169, endPoint x: 342, endPoint y: 221, distance: 306.4
click at [40, 169] on span at bounding box center [39, 163] width 47 height 20
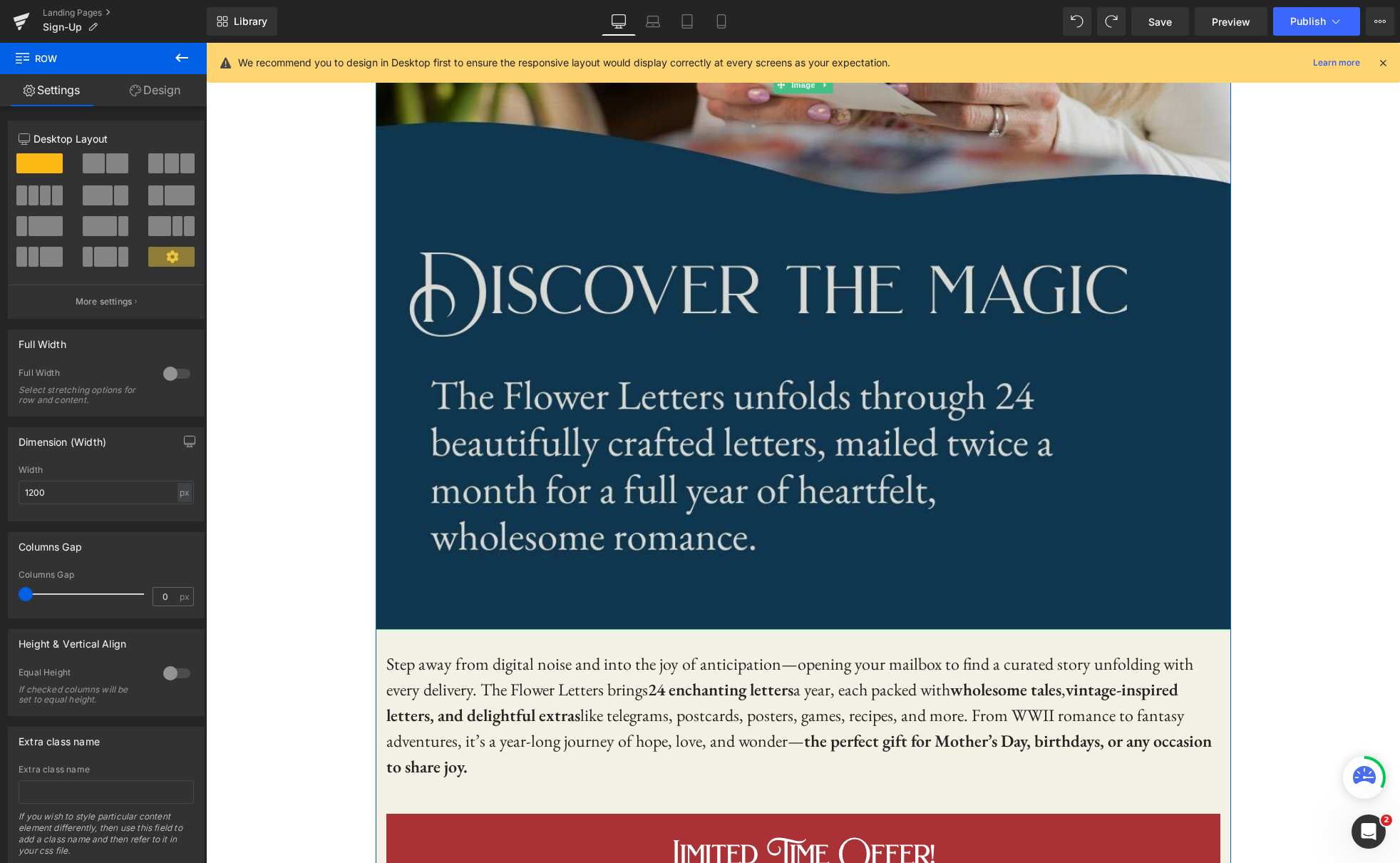
scroll to position [0, 0]
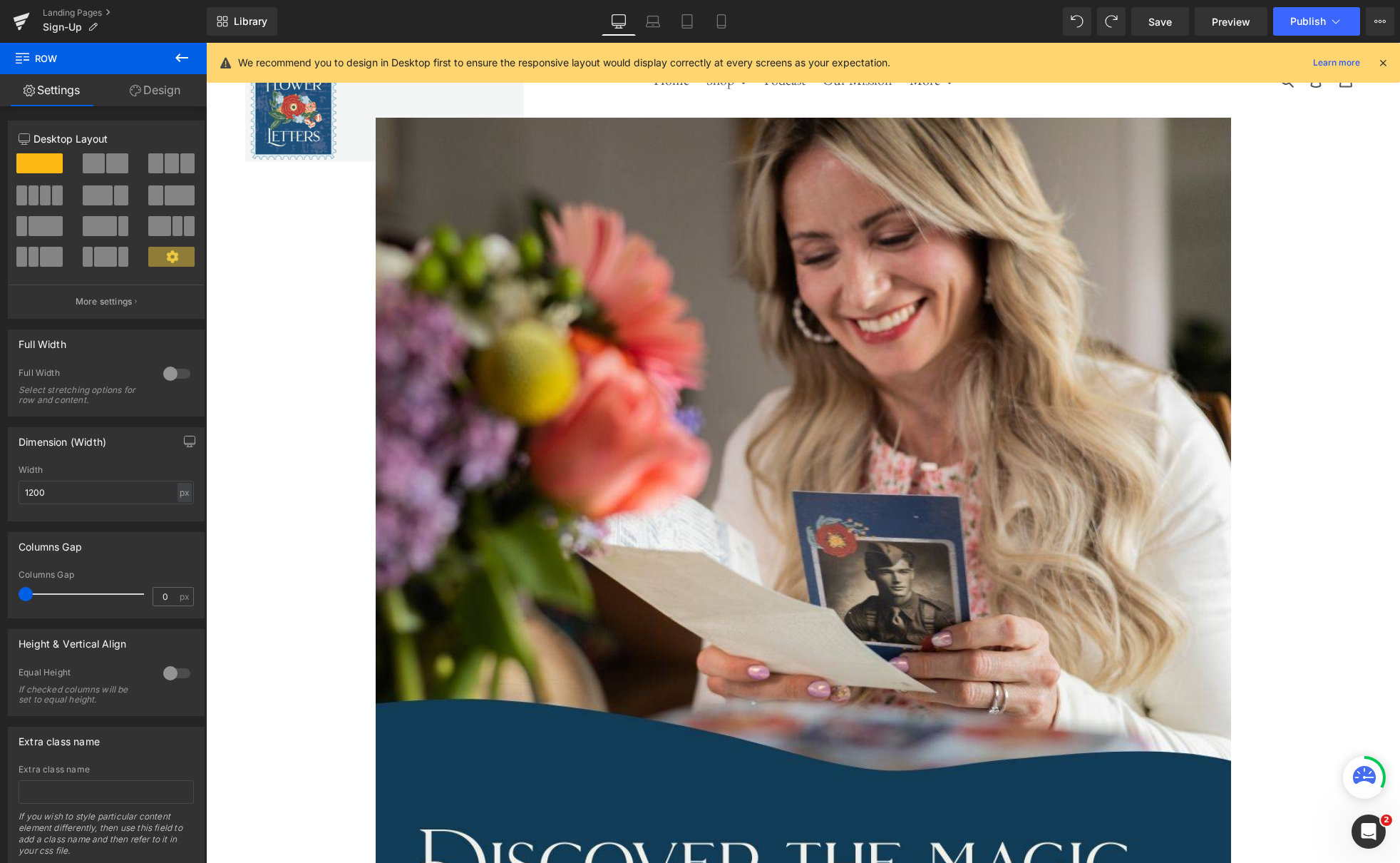
click at [1386, 60] on icon at bounding box center [1383, 63] width 13 height 13
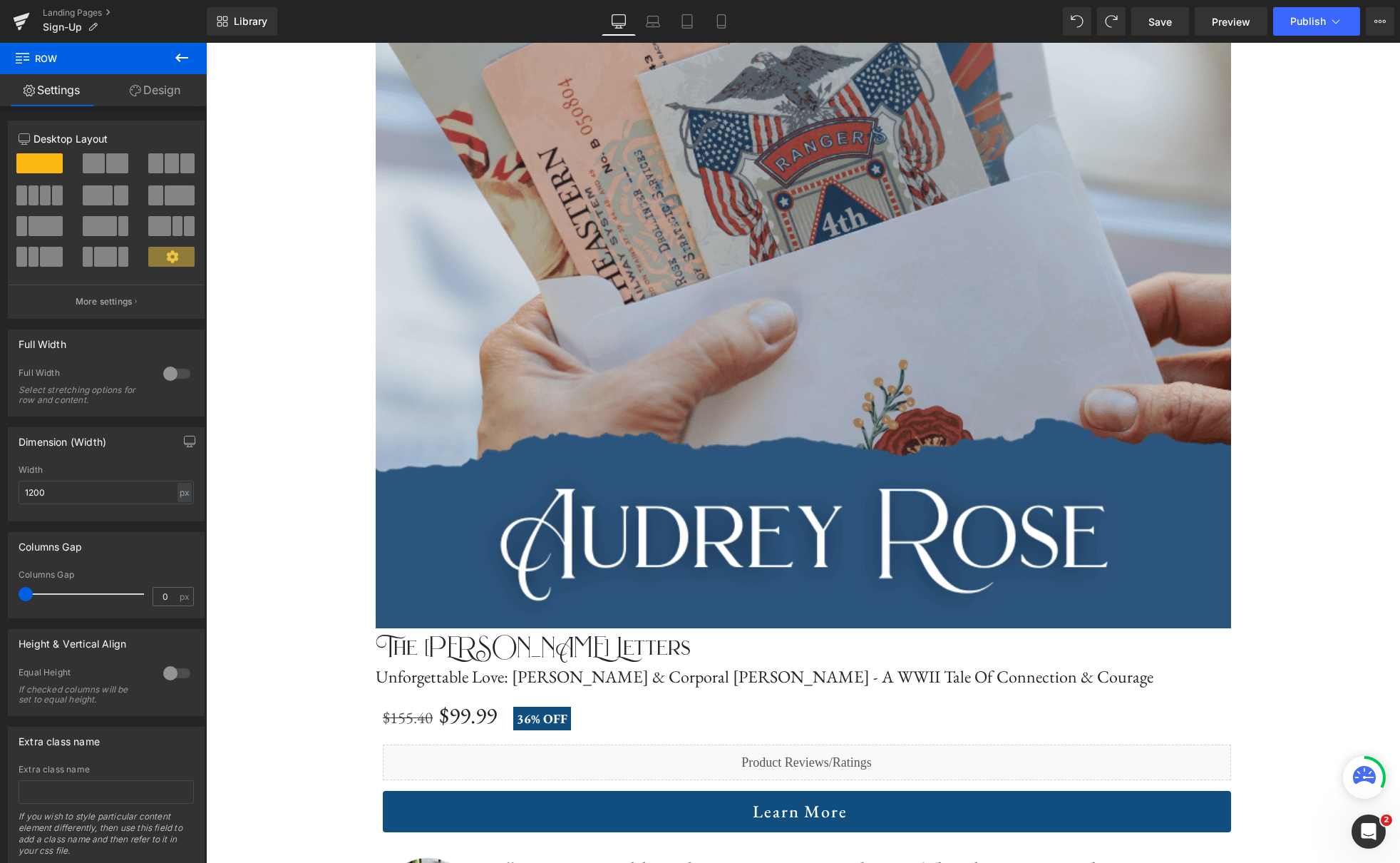
scroll to position [3964, 0]
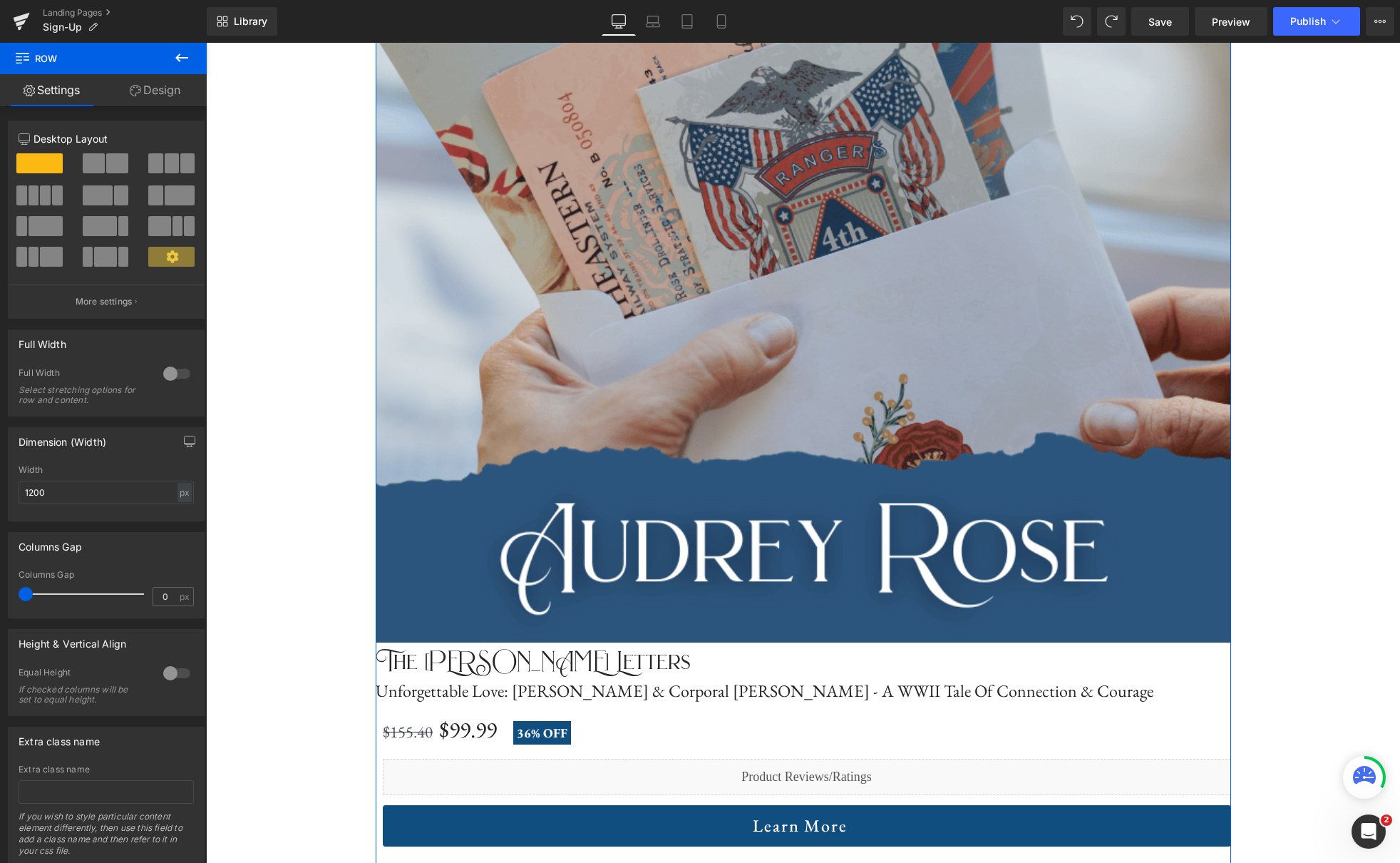
click at [96, 198] on span at bounding box center [97, 195] width 30 height 20
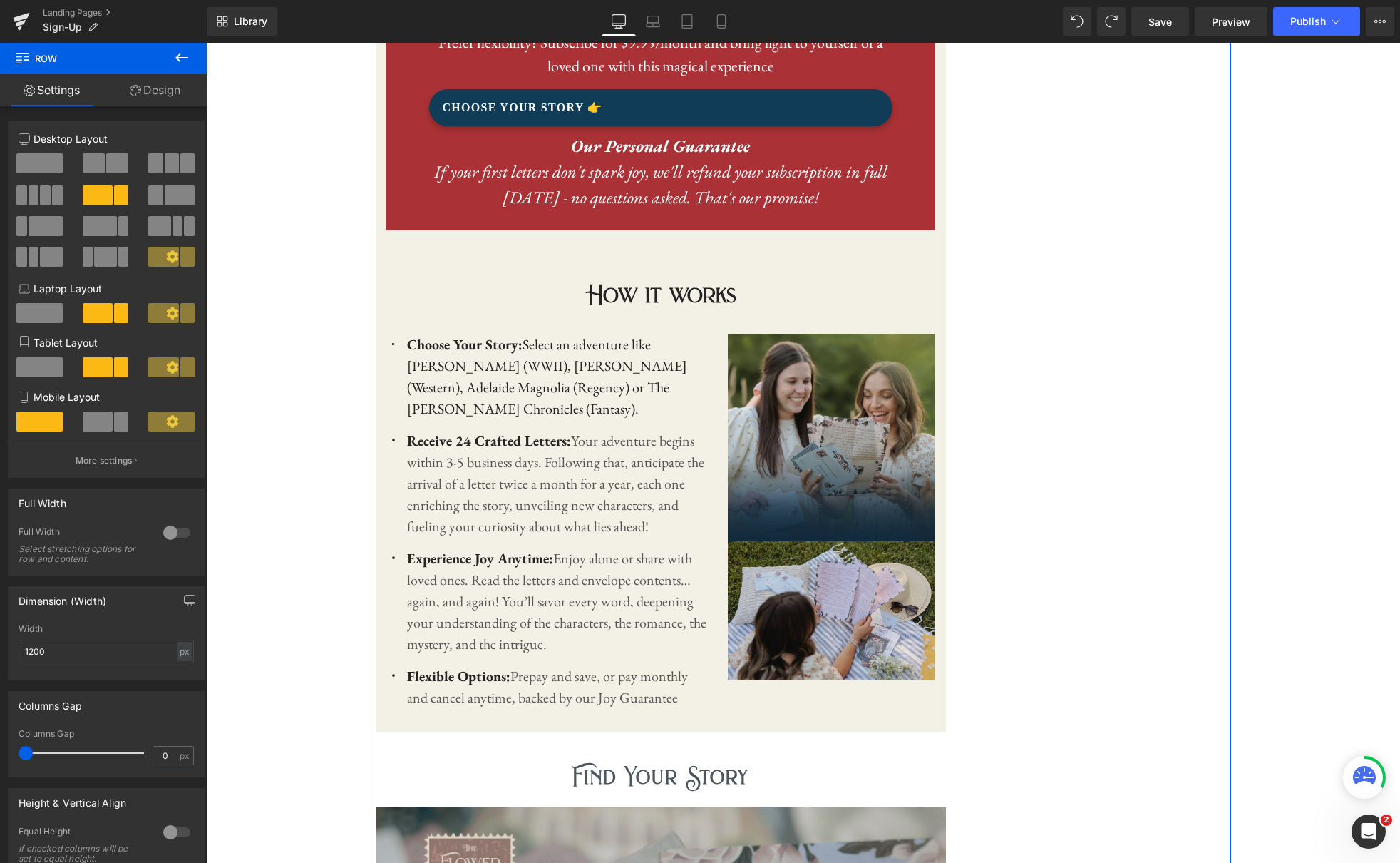
scroll to position [1295, 0]
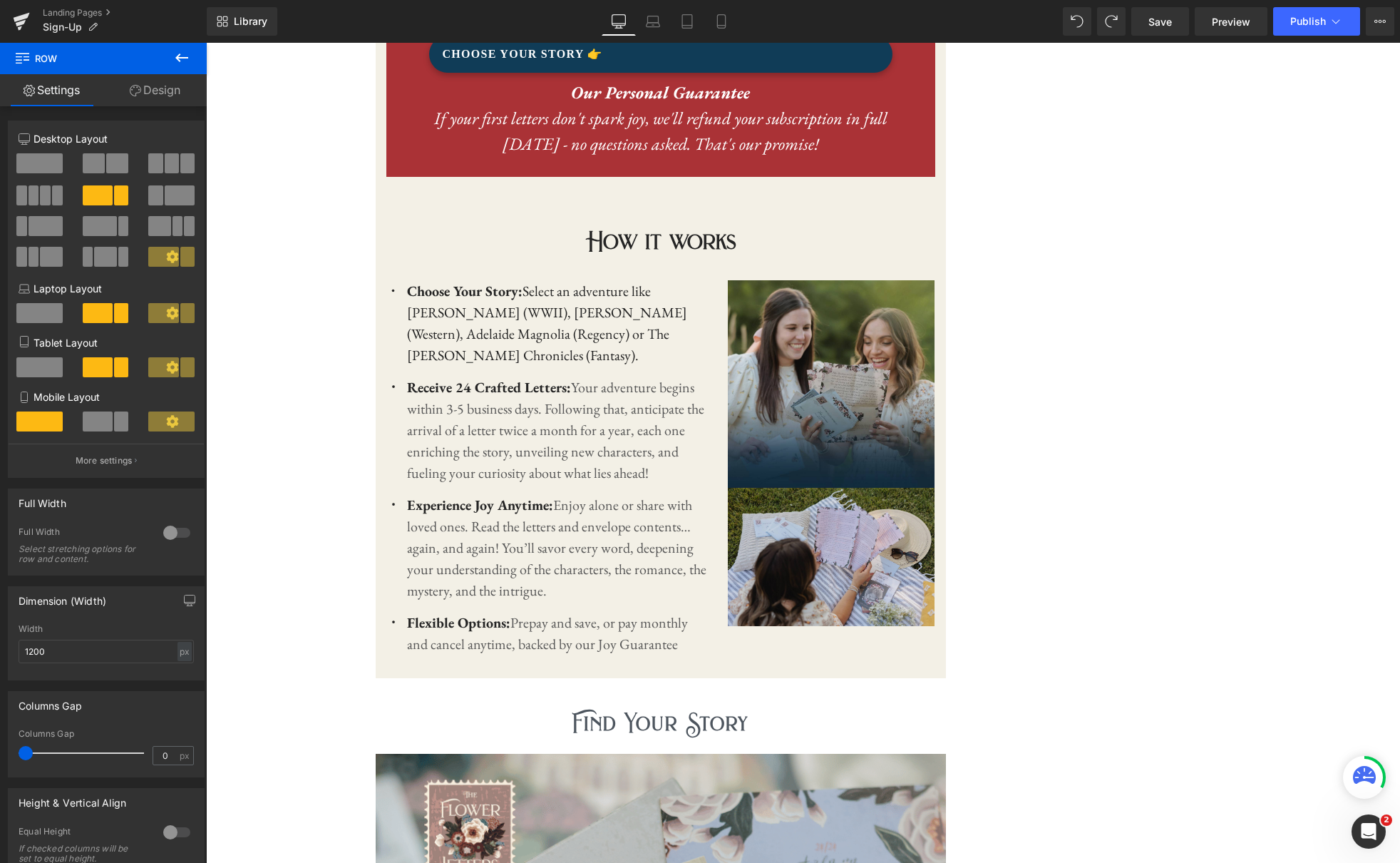
click at [183, 56] on icon at bounding box center [181, 57] width 17 height 17
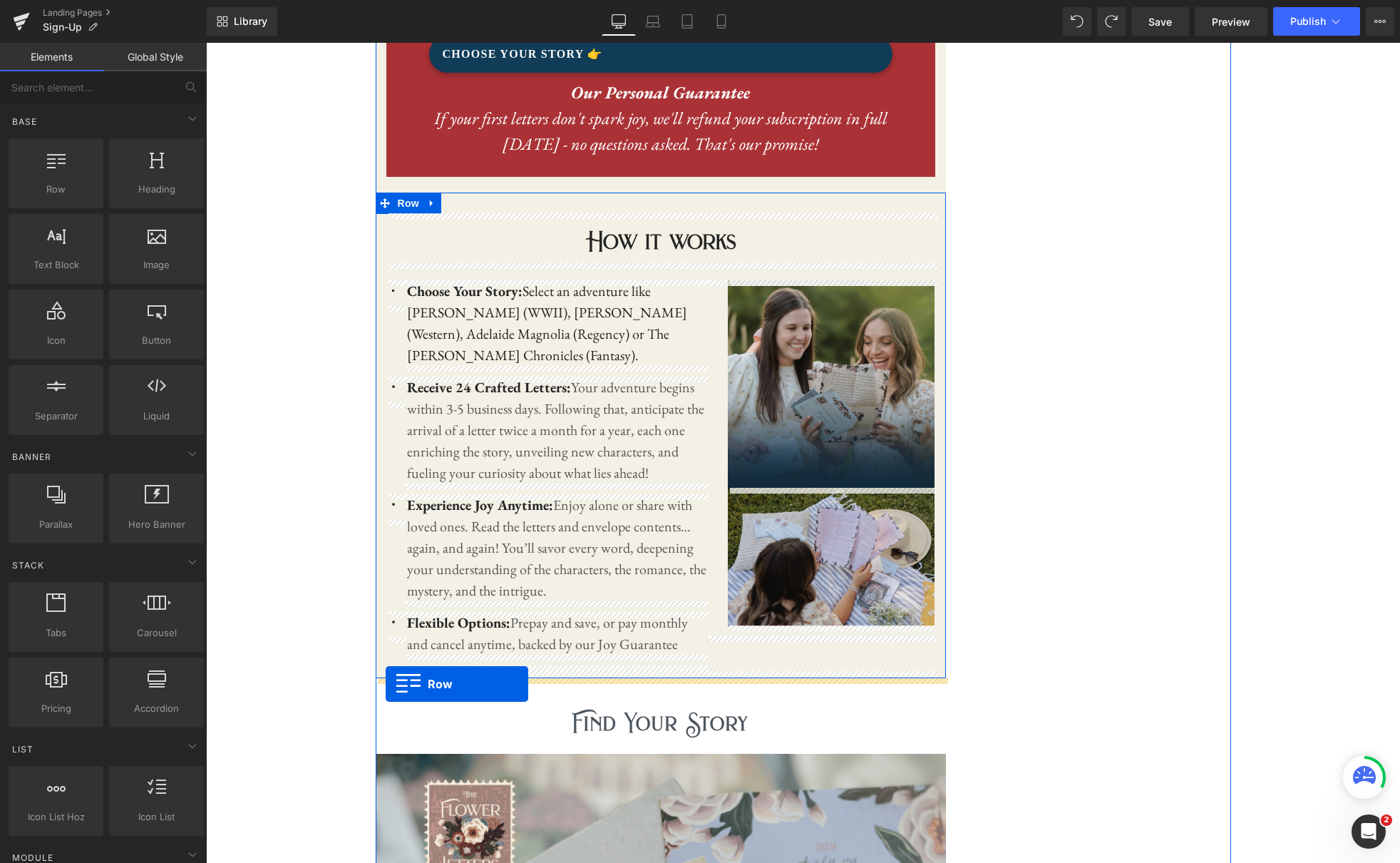
drag, startPoint x: 269, startPoint y: 225, endPoint x: 385, endPoint y: 684, distance: 473.4
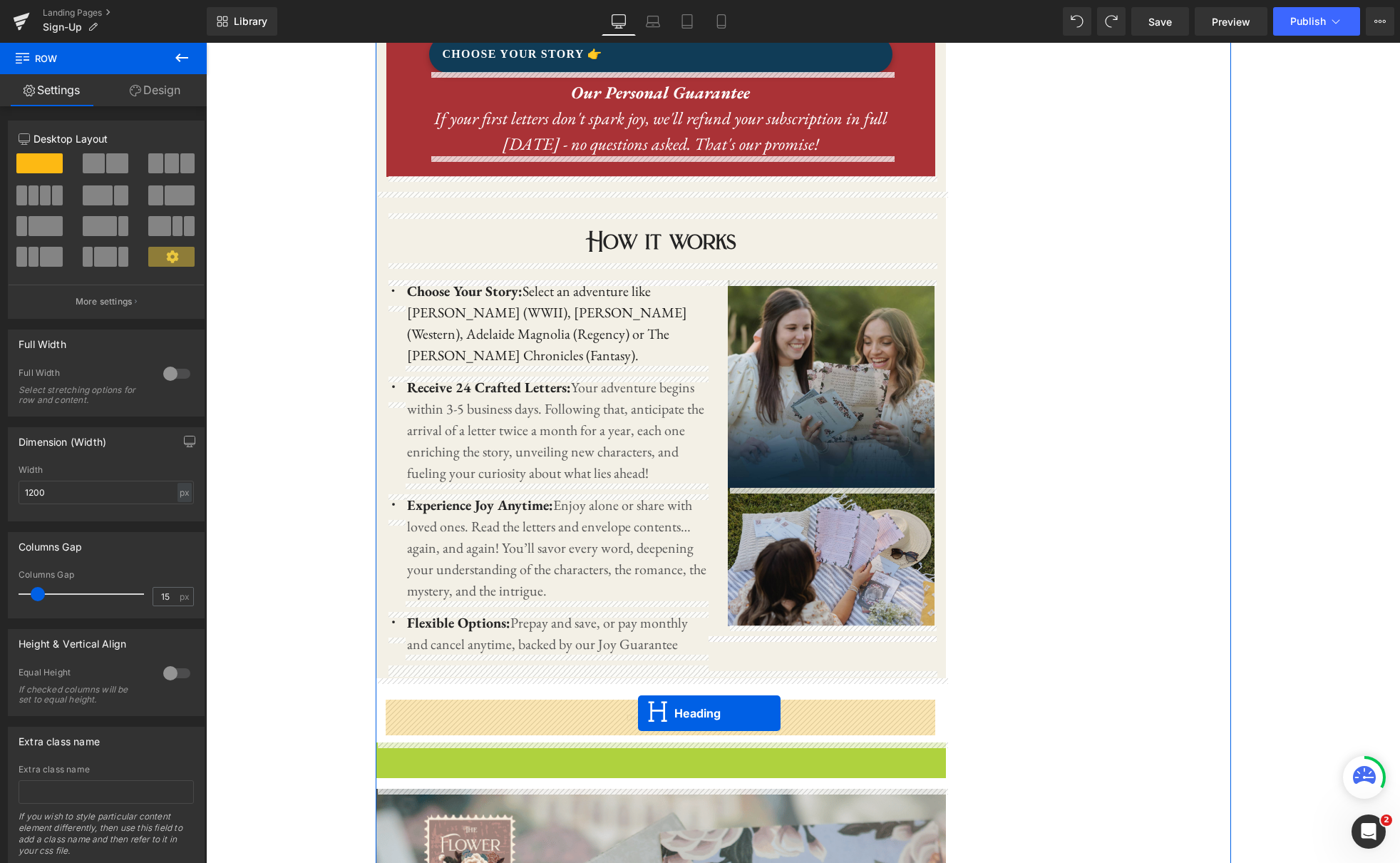
drag, startPoint x: 626, startPoint y: 777, endPoint x: 638, endPoint y: 712, distance: 66.1
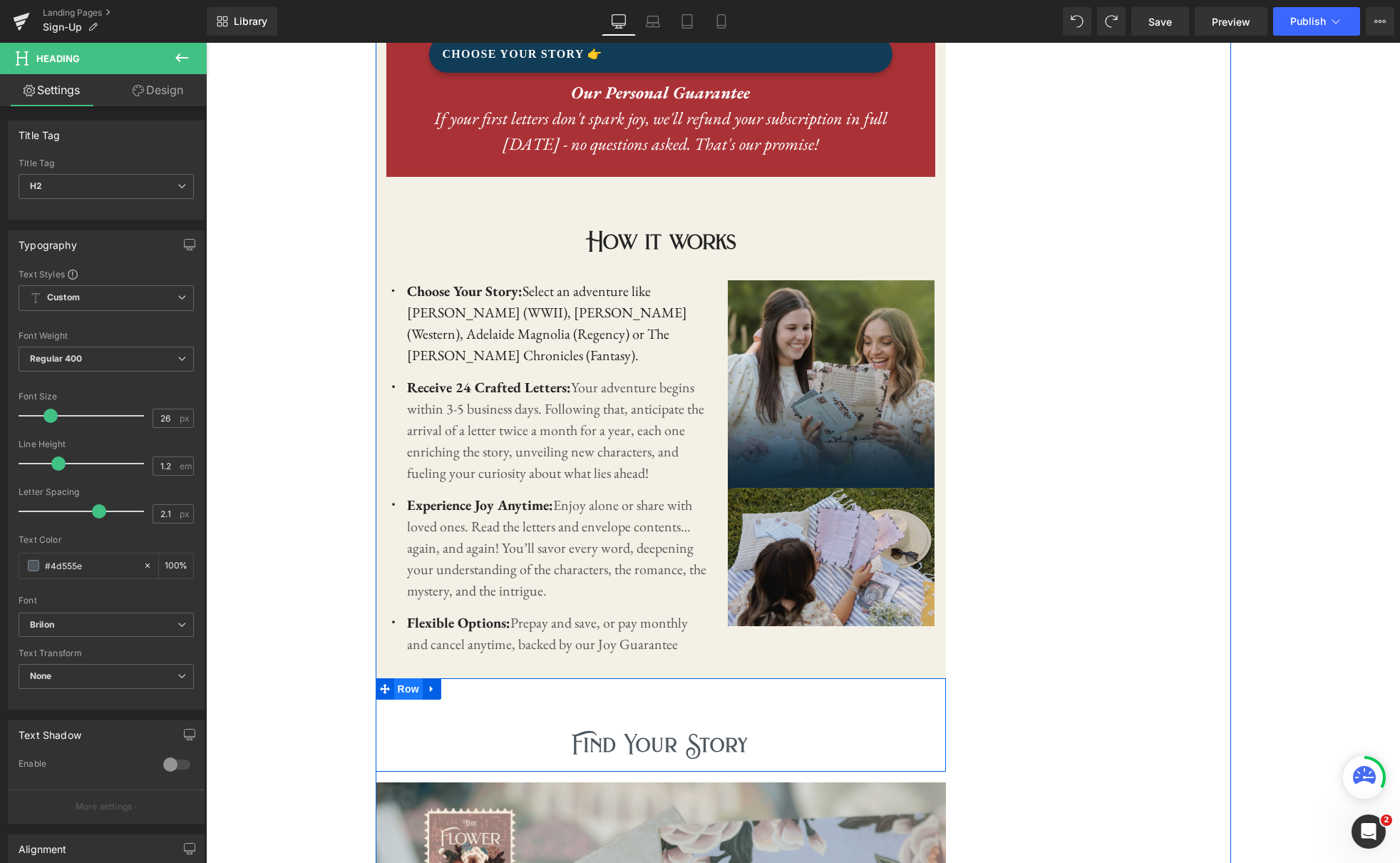
click at [417, 687] on span "Row" at bounding box center [409, 688] width 29 height 22
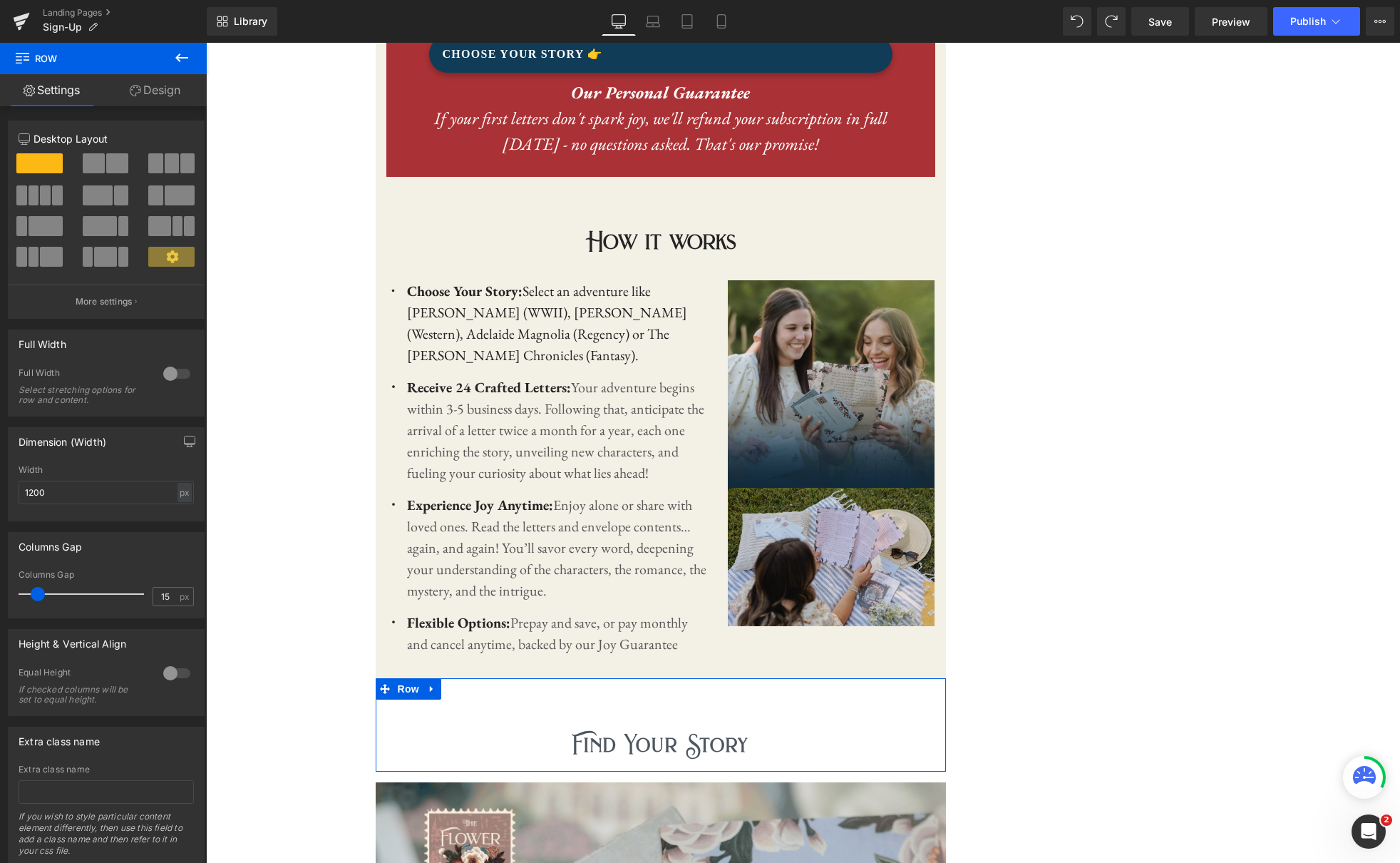
click at [168, 91] on link "Design" at bounding box center [154, 91] width 103 height 32
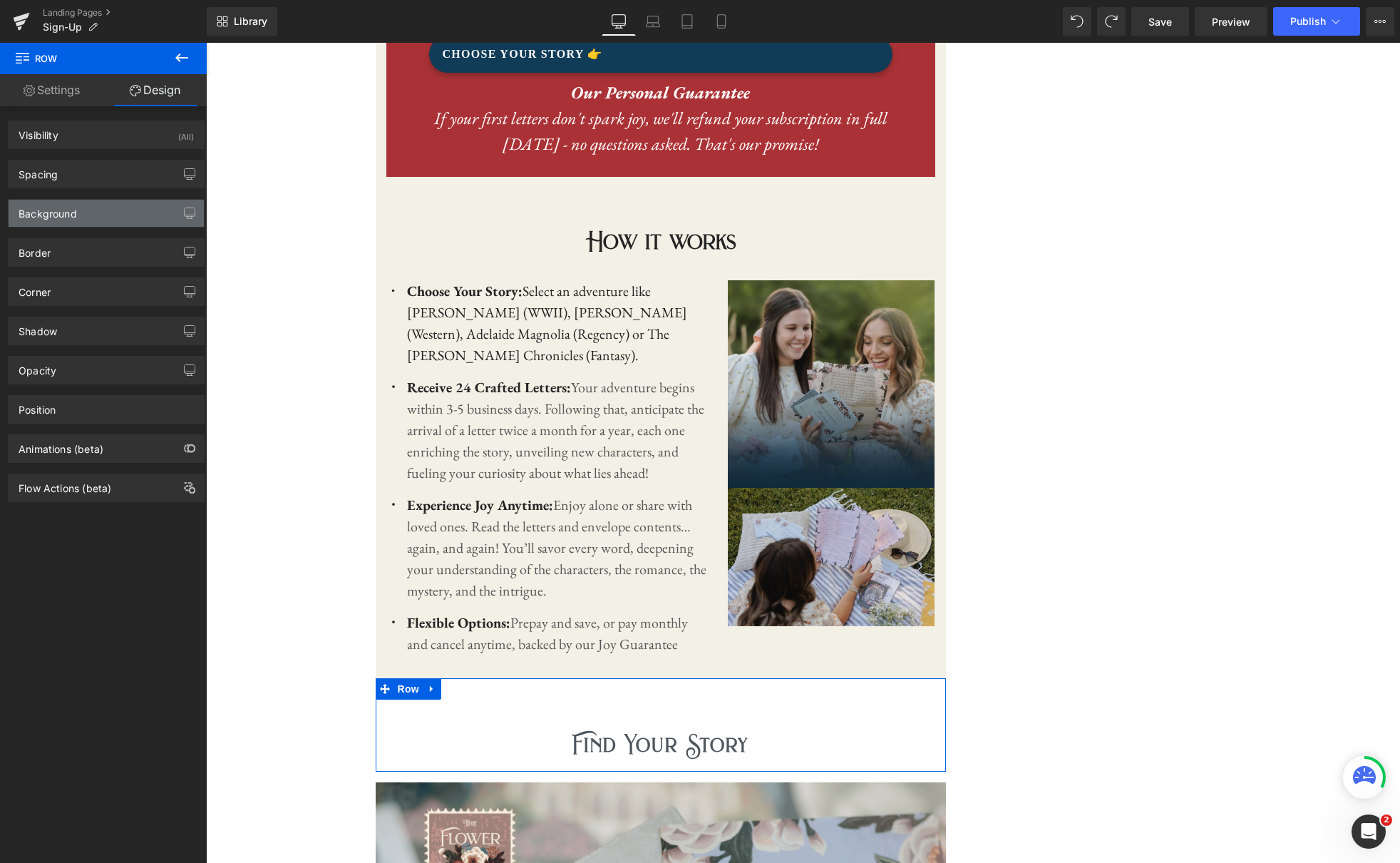
click at [118, 205] on div "Background" at bounding box center [107, 213] width 195 height 27
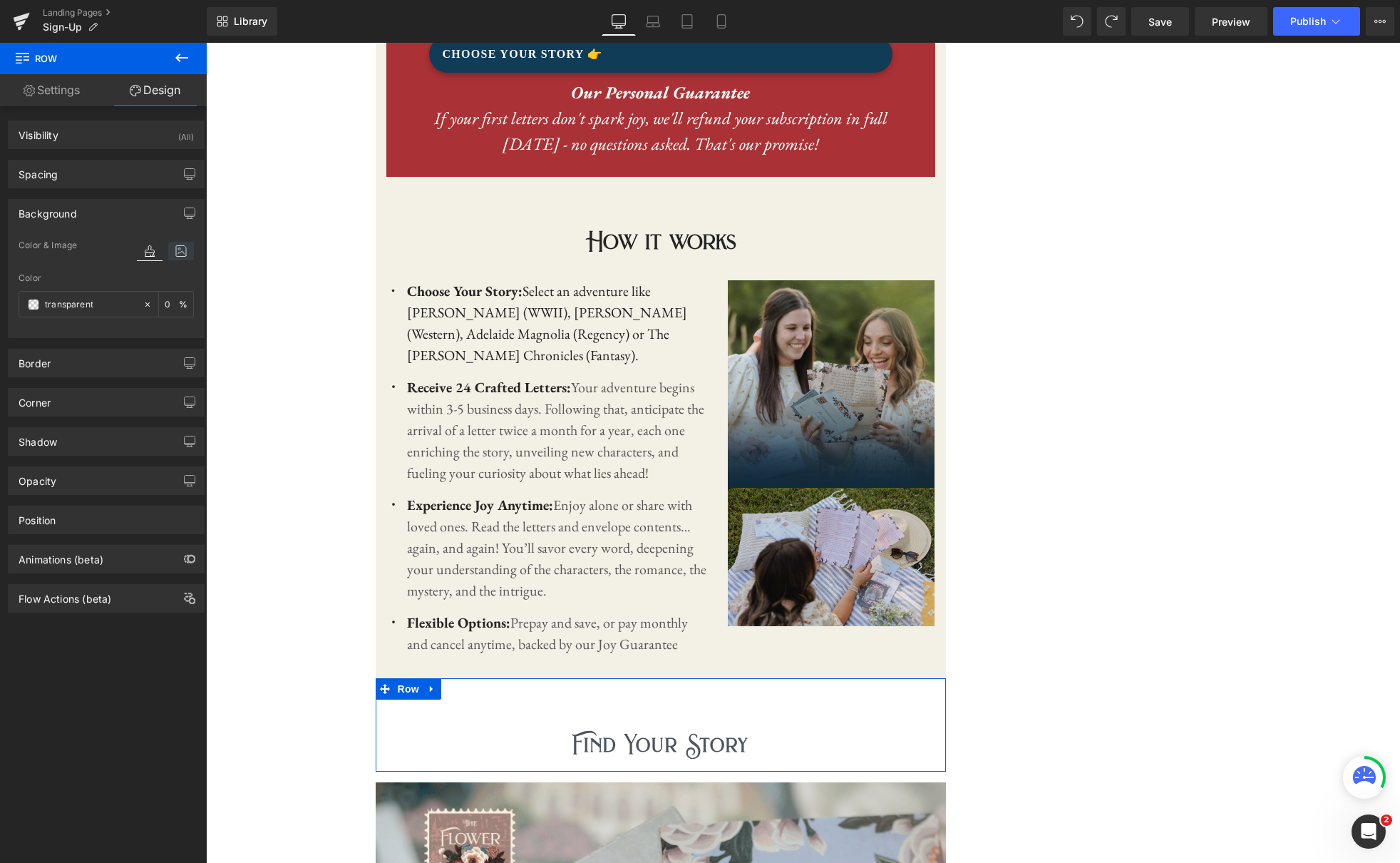
click at [171, 252] on icon at bounding box center [181, 251] width 26 height 19
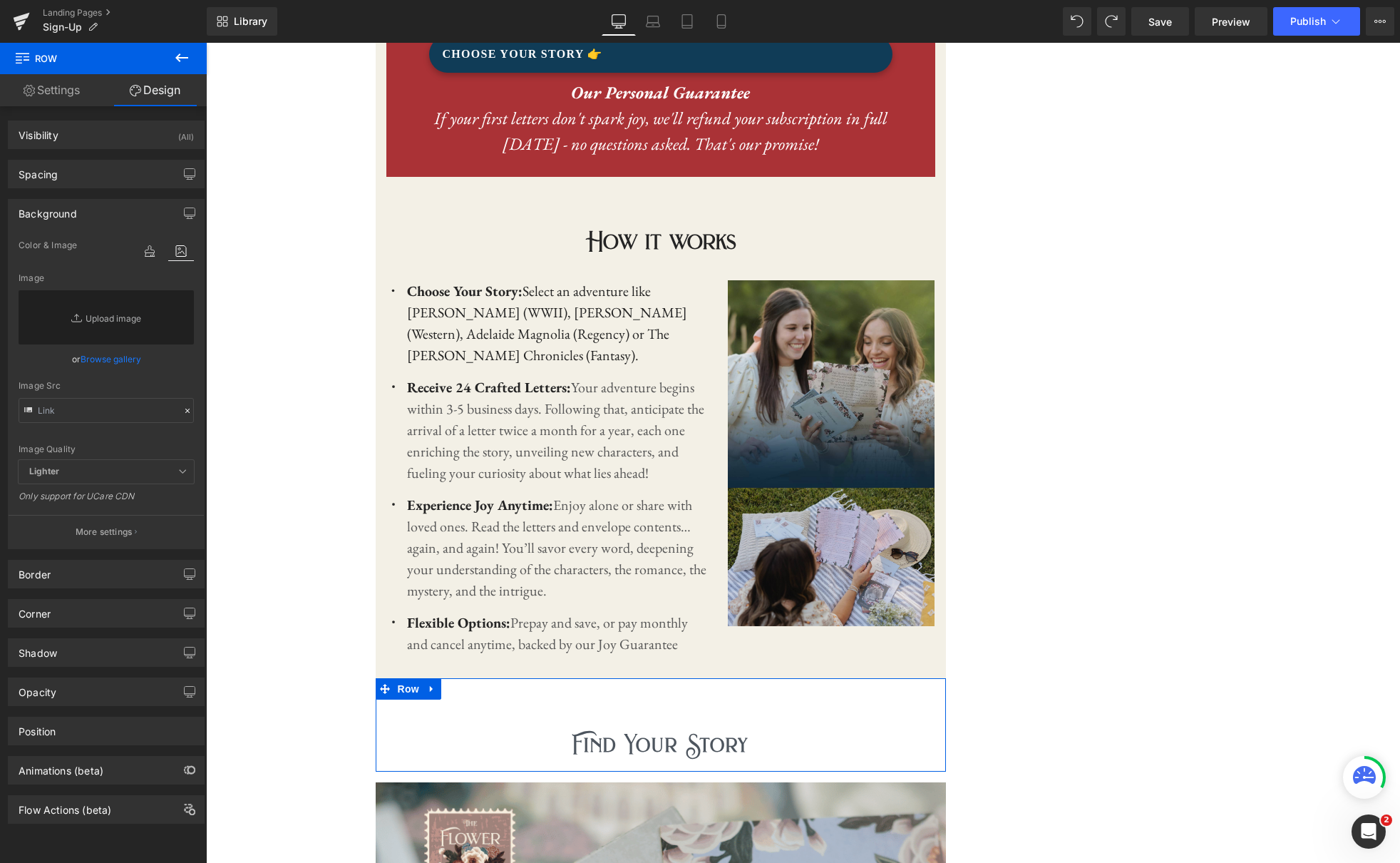
click at [98, 354] on link "Browse gallery" at bounding box center [111, 359] width 61 height 25
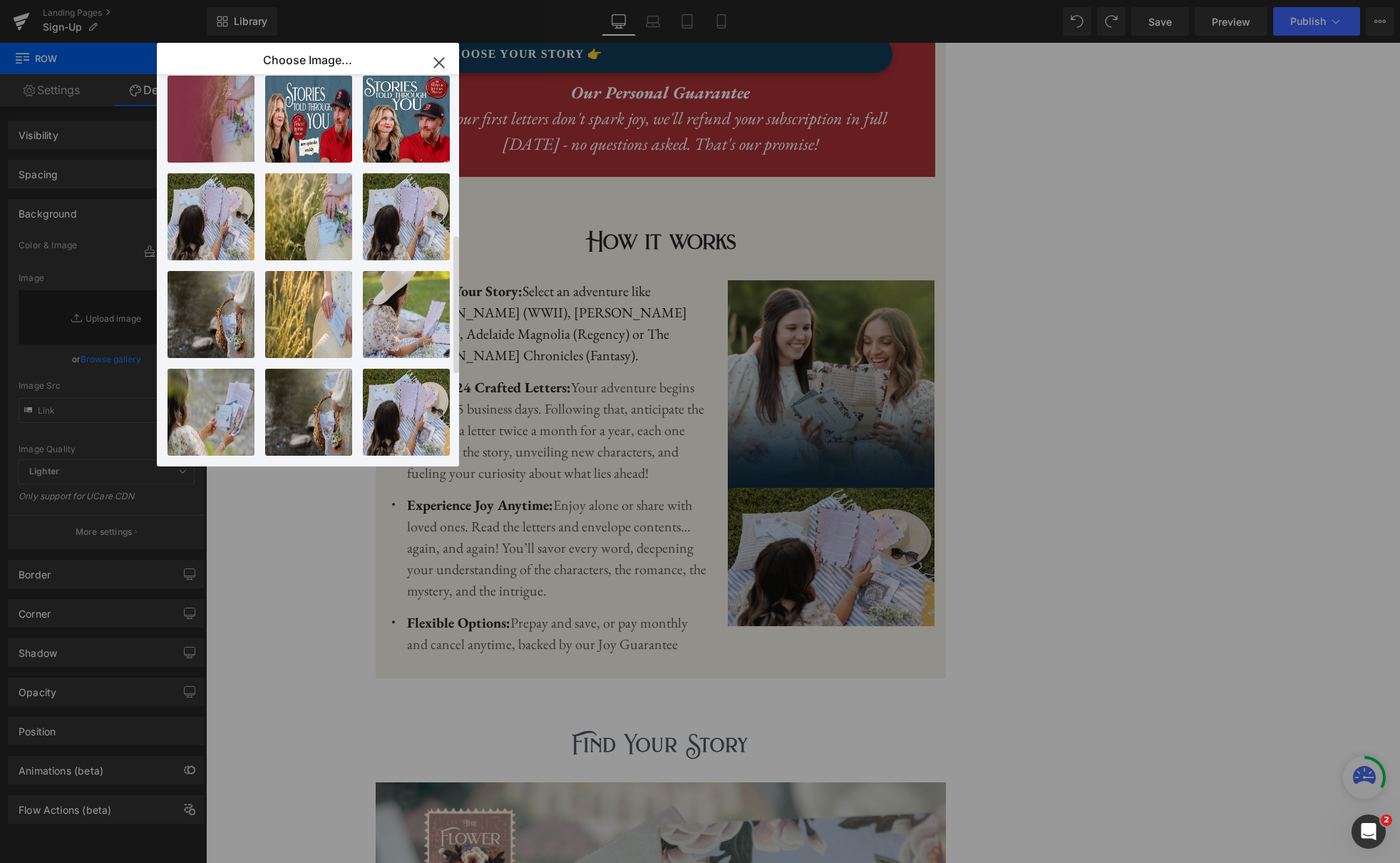
scroll to position [704, 0]
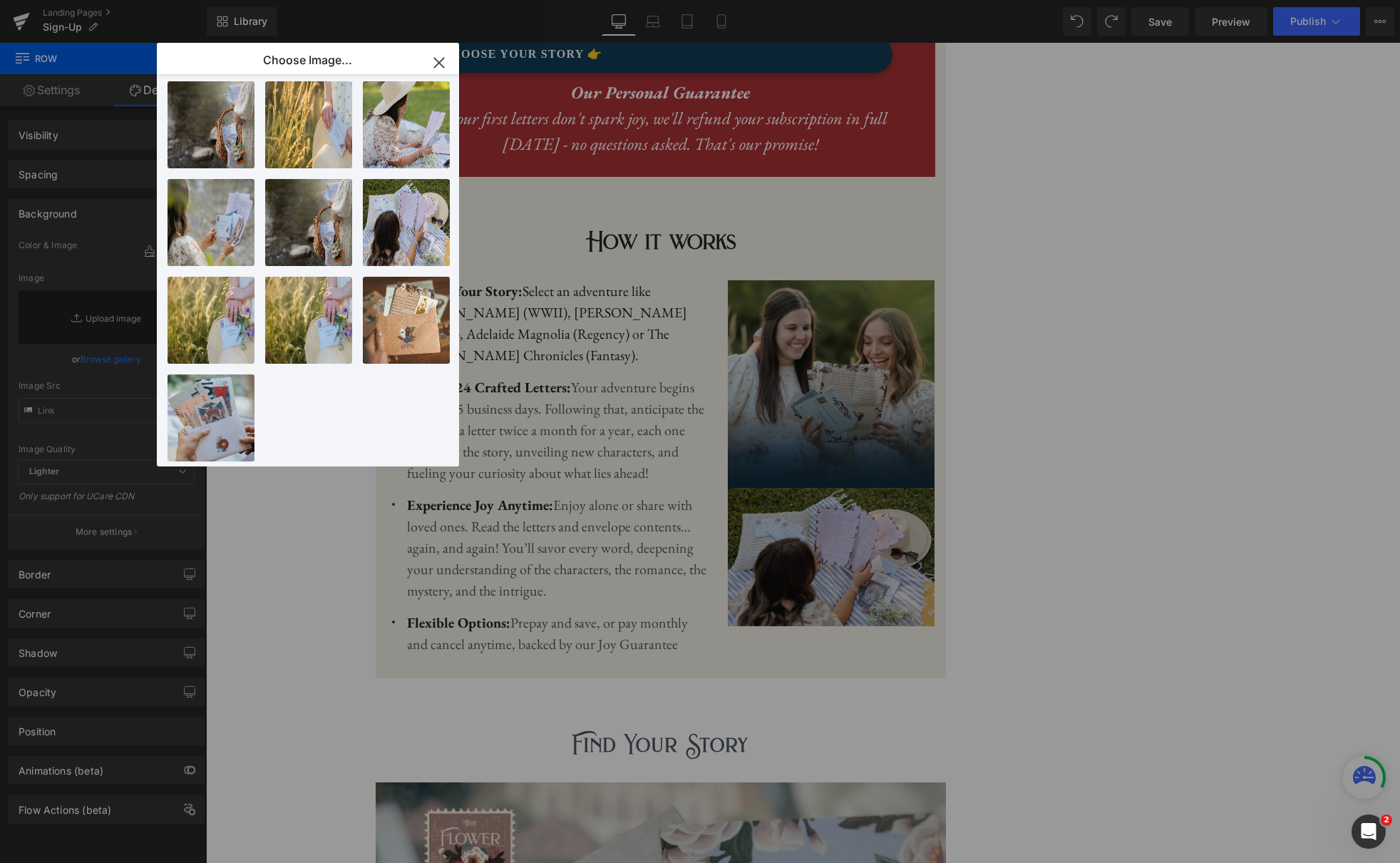
click at [433, 65] on icon "button" at bounding box center [438, 62] width 22 height 22
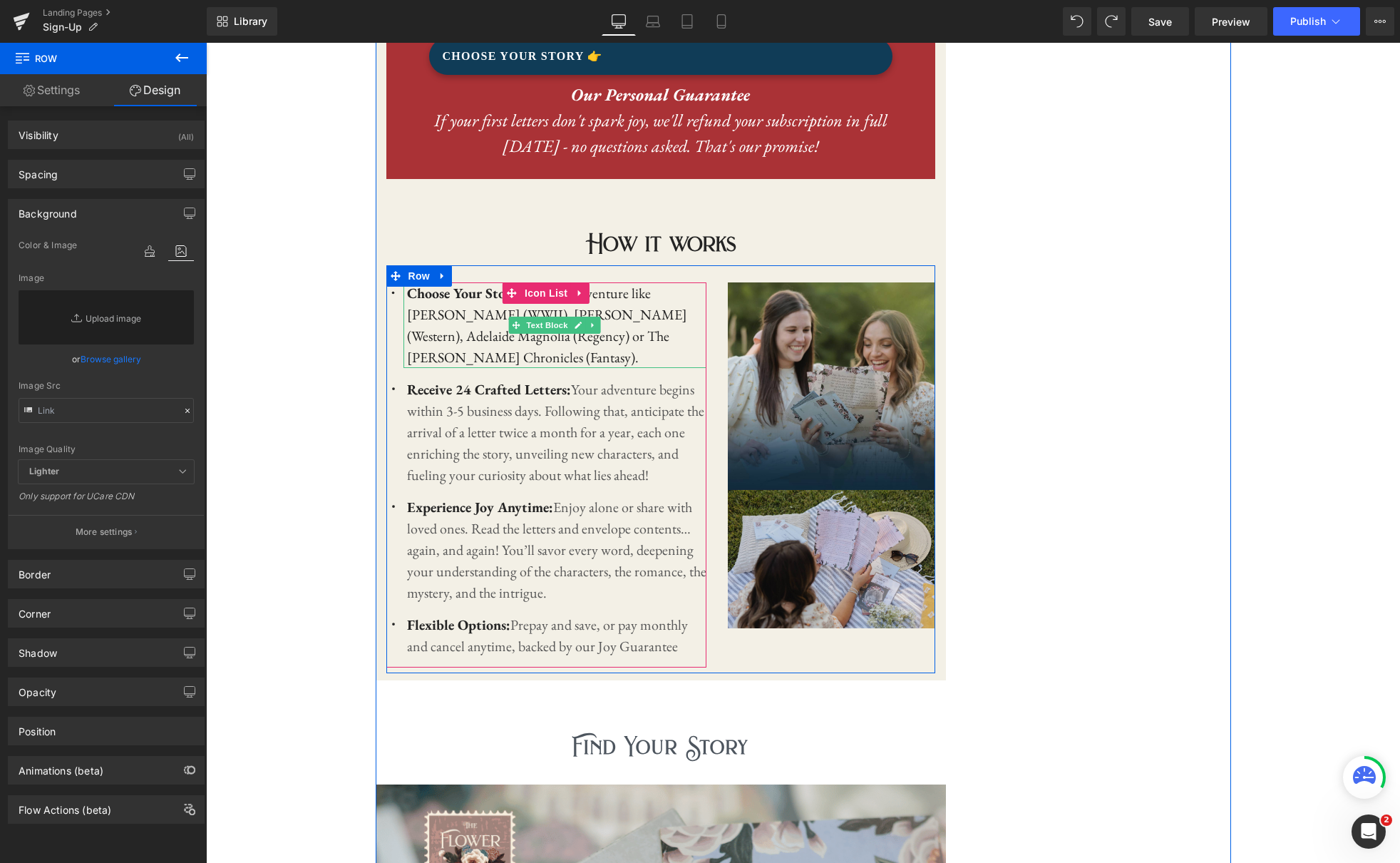
scroll to position [1288, 0]
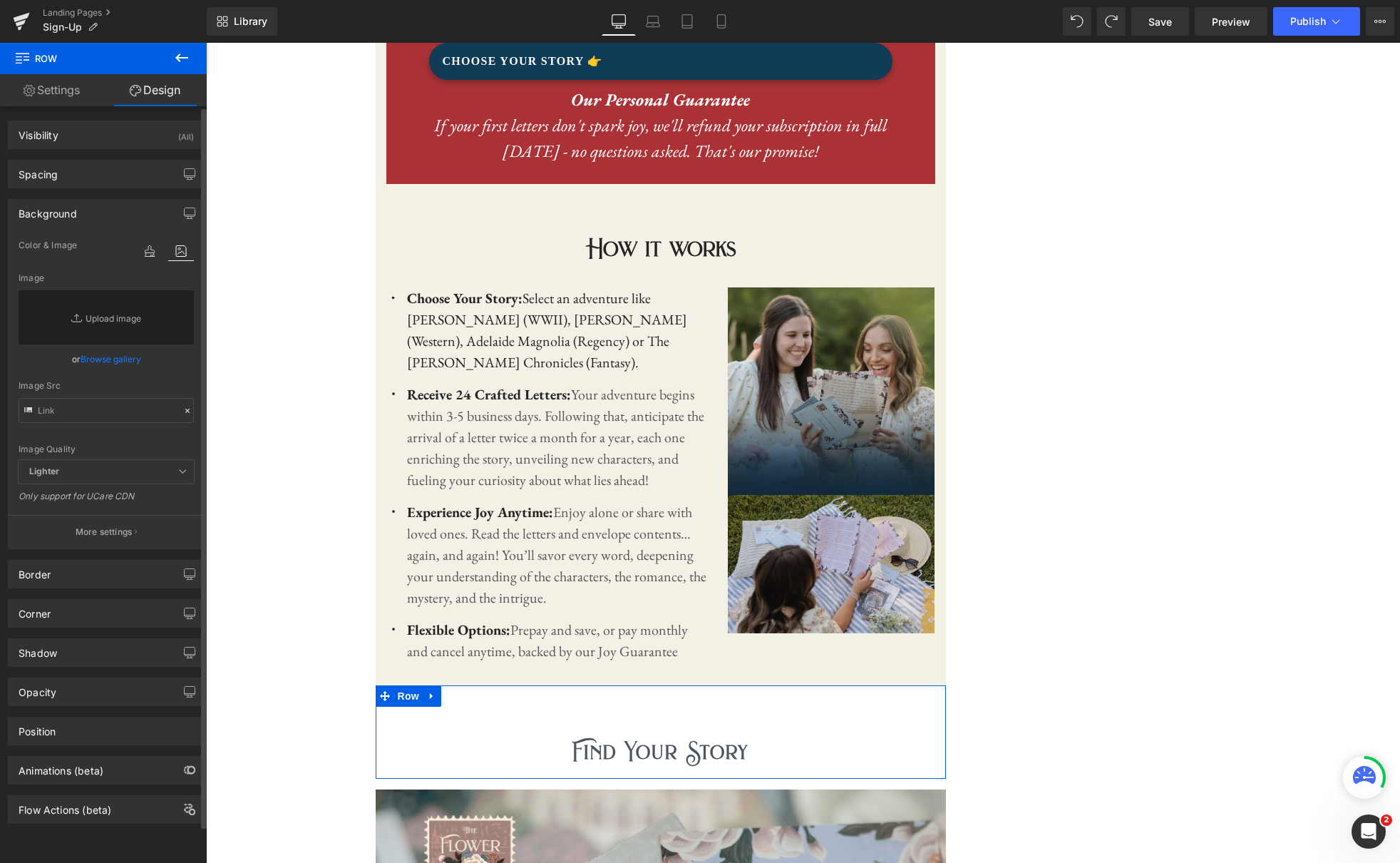
click at [103, 356] on link "Browse gallery" at bounding box center [111, 359] width 61 height 25
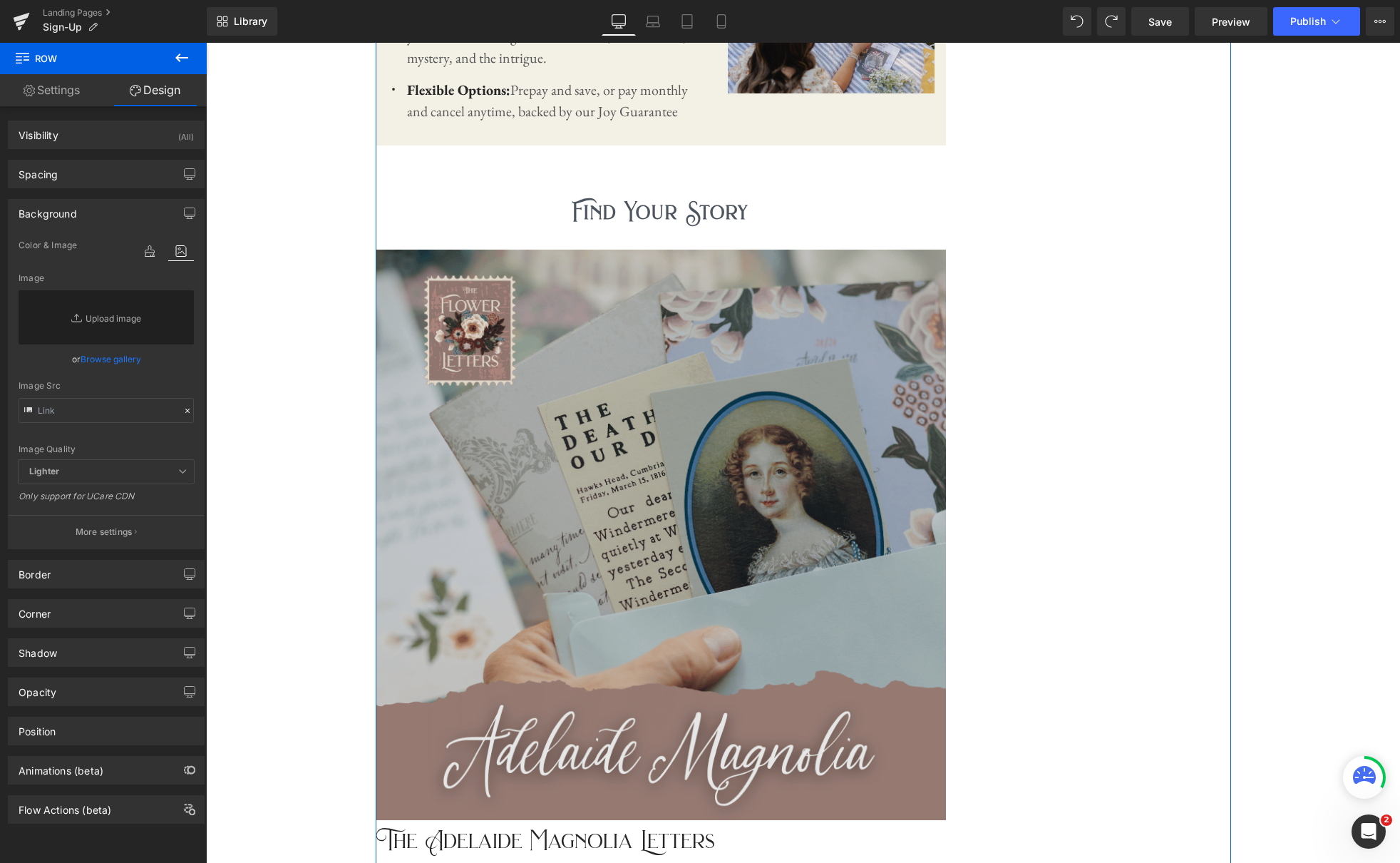
scroll to position [1782, 0]
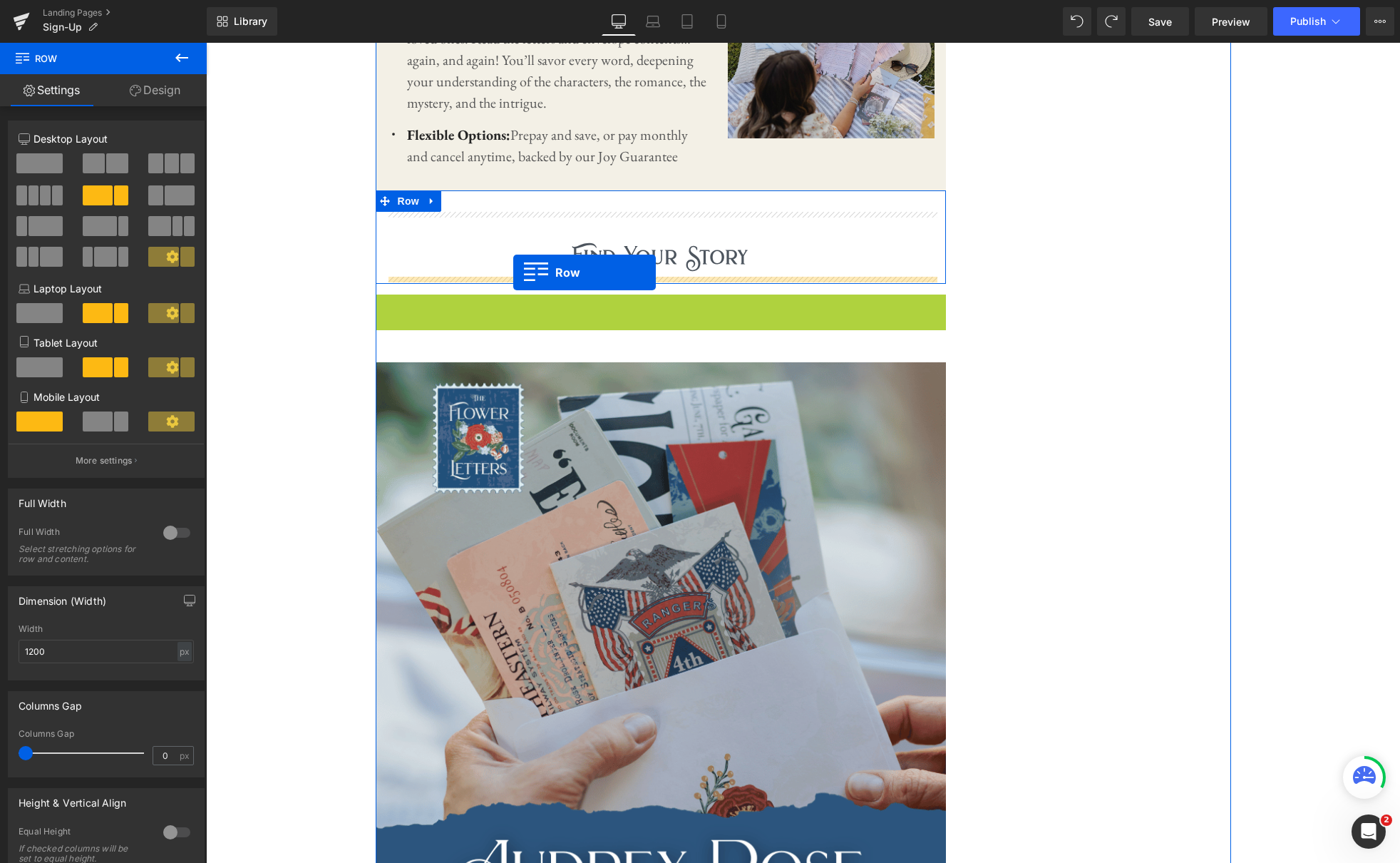
drag, startPoint x: 382, startPoint y: 306, endPoint x: 514, endPoint y: 272, distance: 136.3
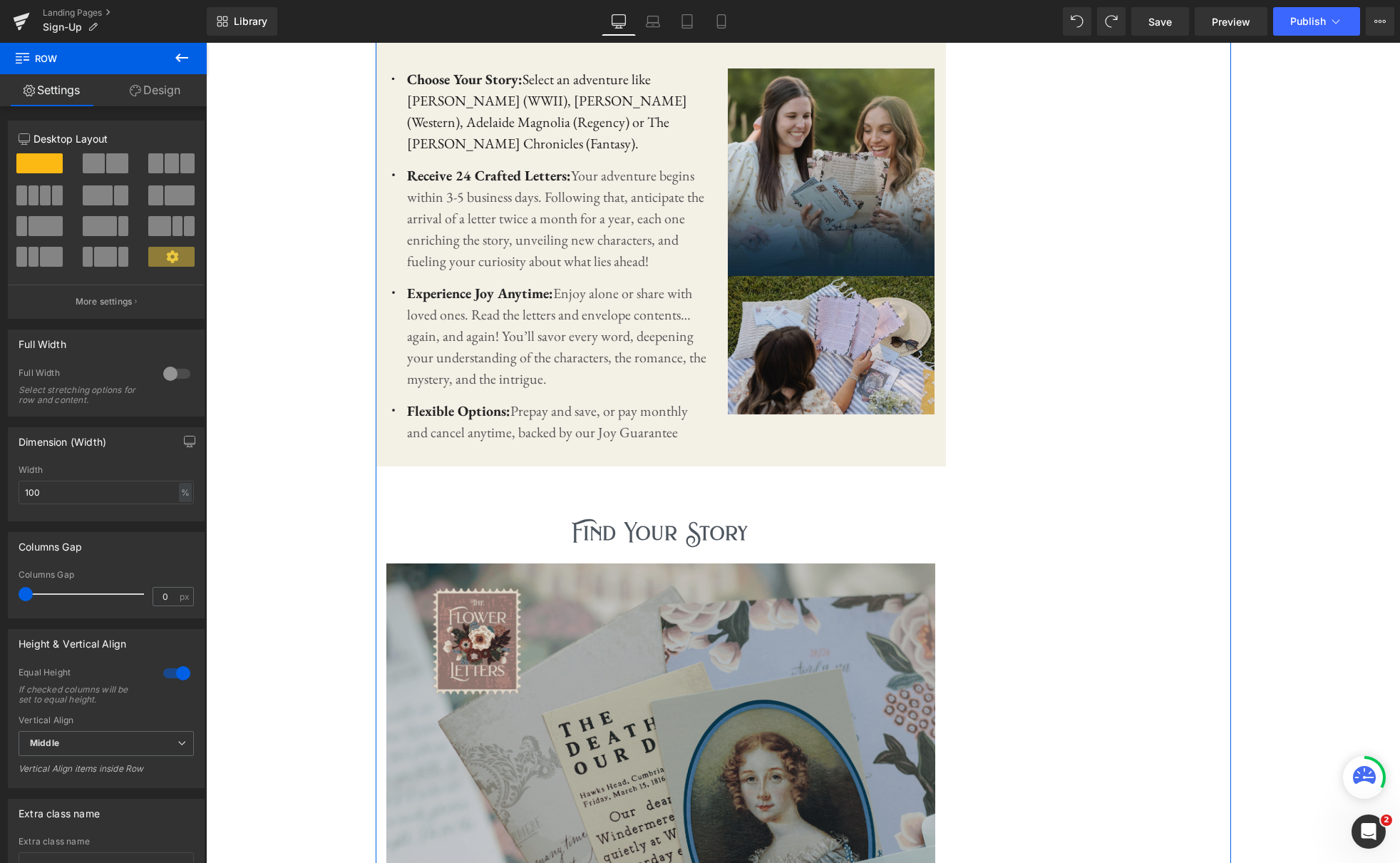
scroll to position [1507, 0]
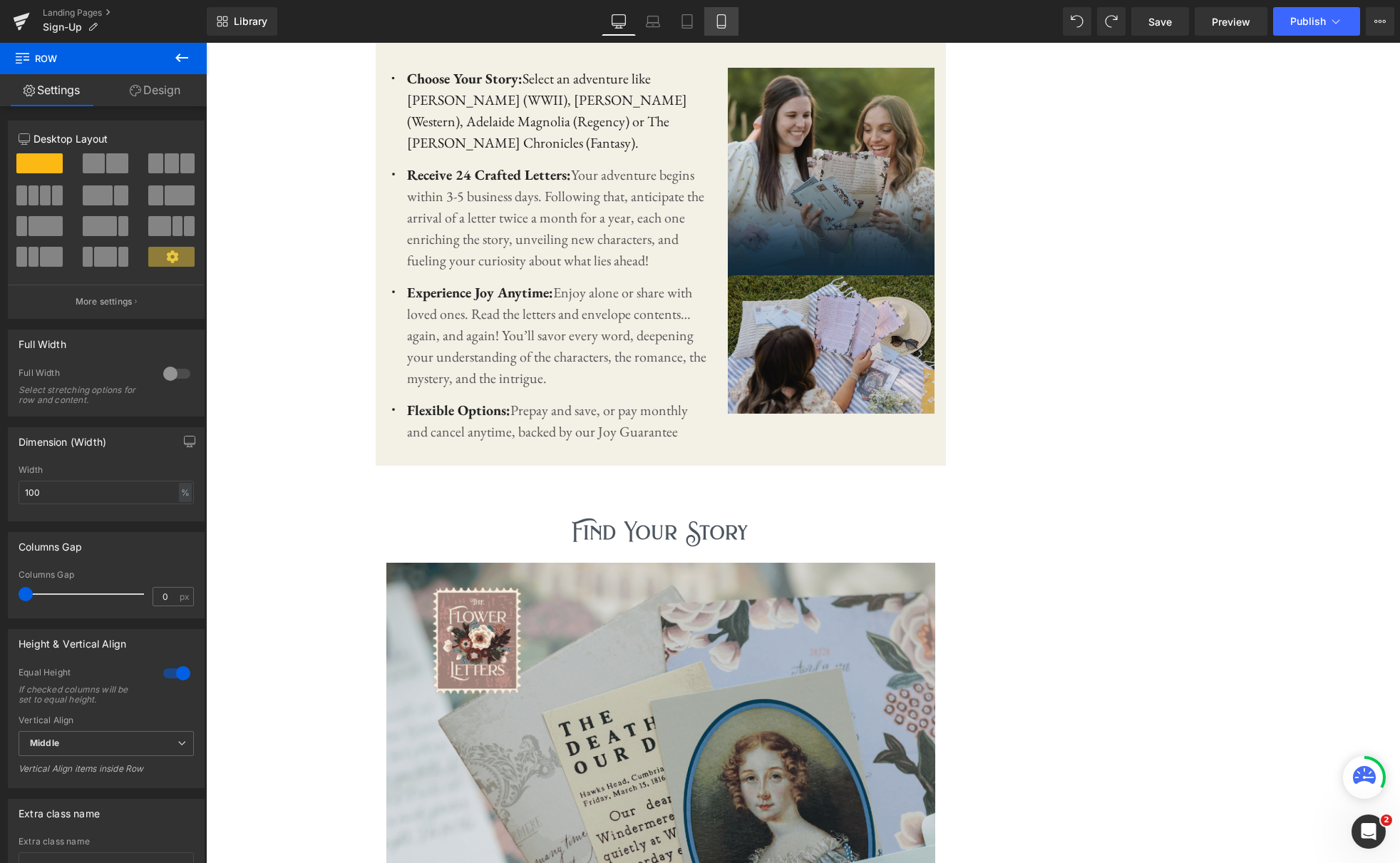
click at [725, 19] on icon at bounding box center [722, 22] width 14 height 14
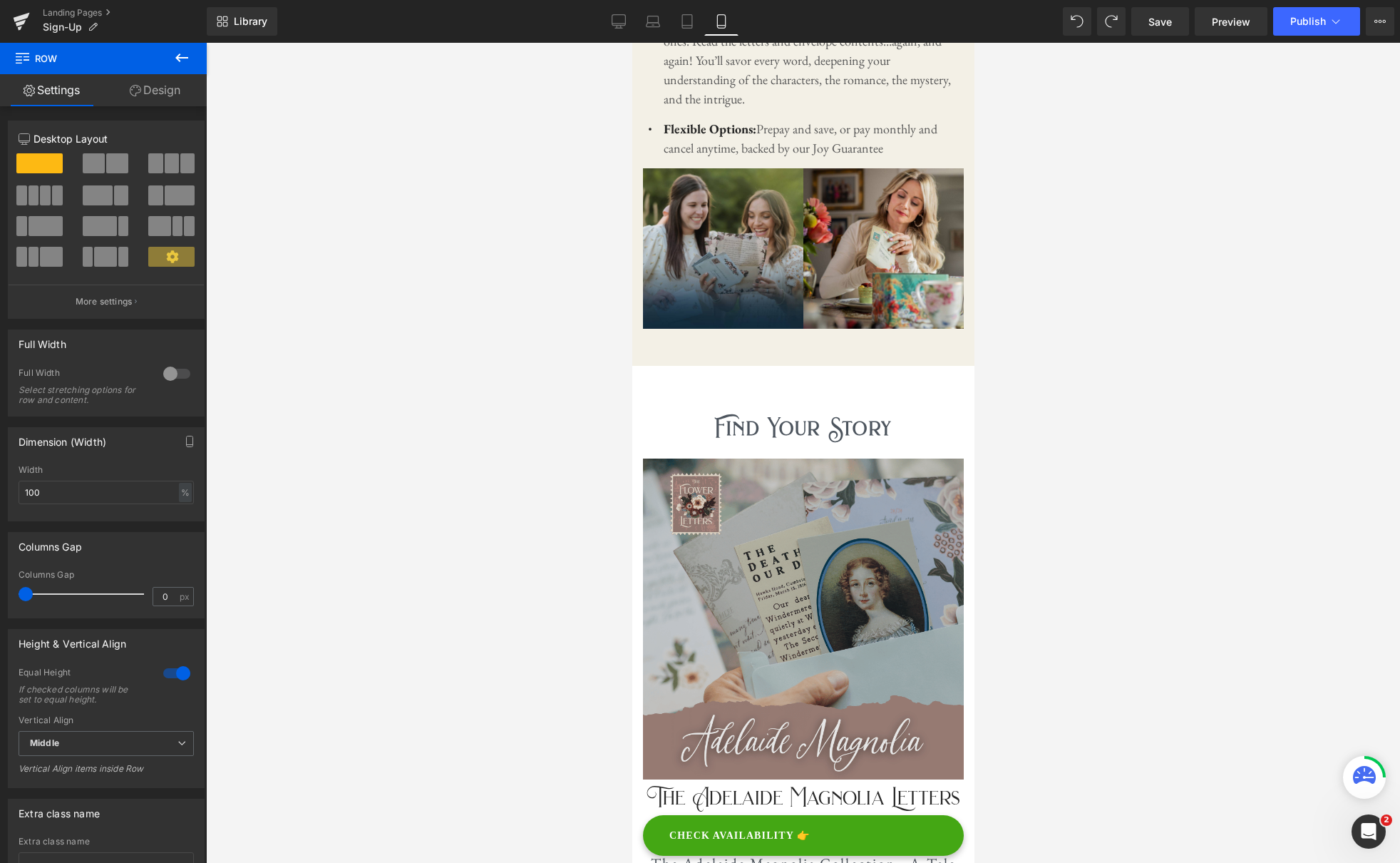
scroll to position [1703, 0]
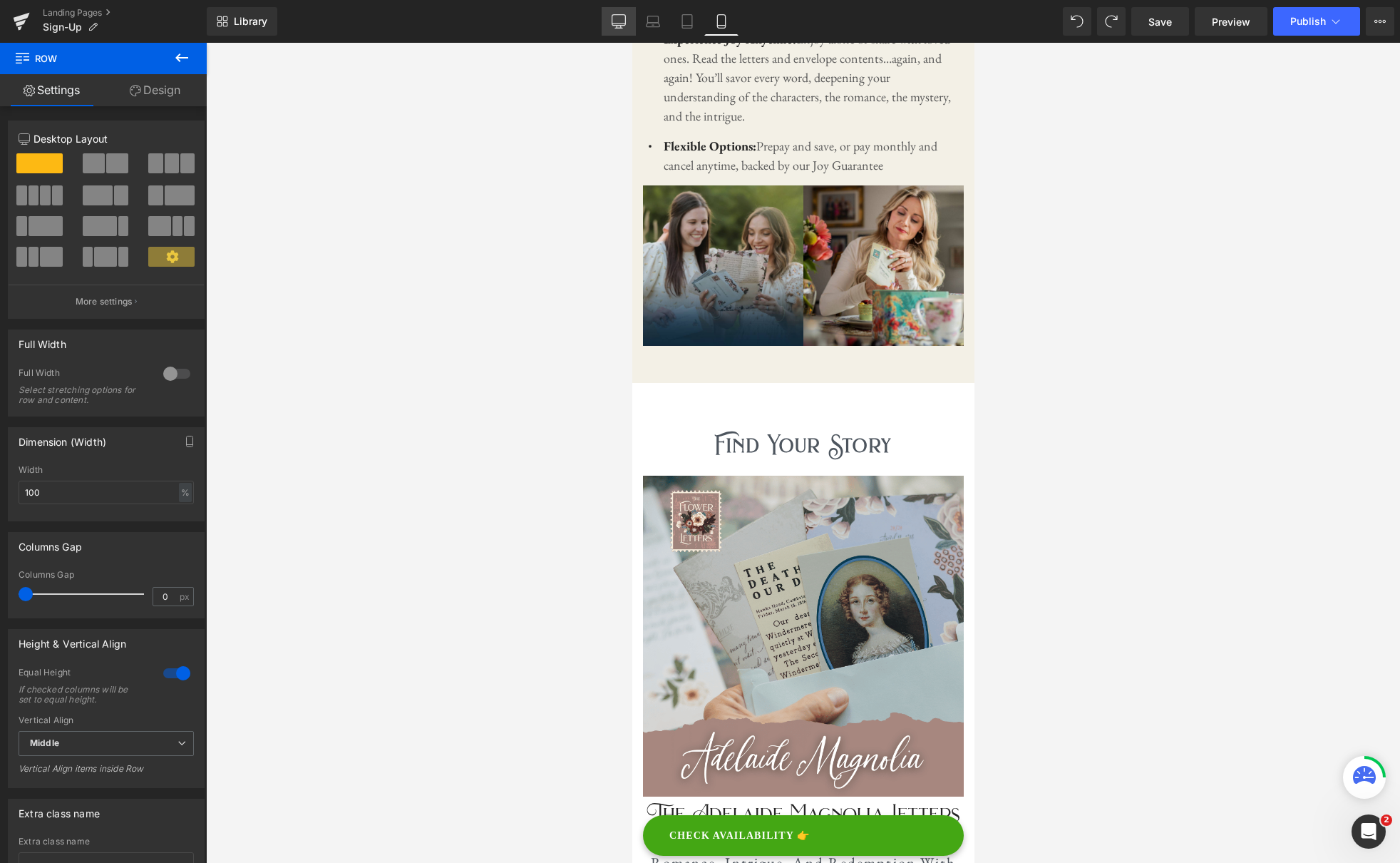
click at [621, 27] on icon at bounding box center [618, 27] width 4 height 3
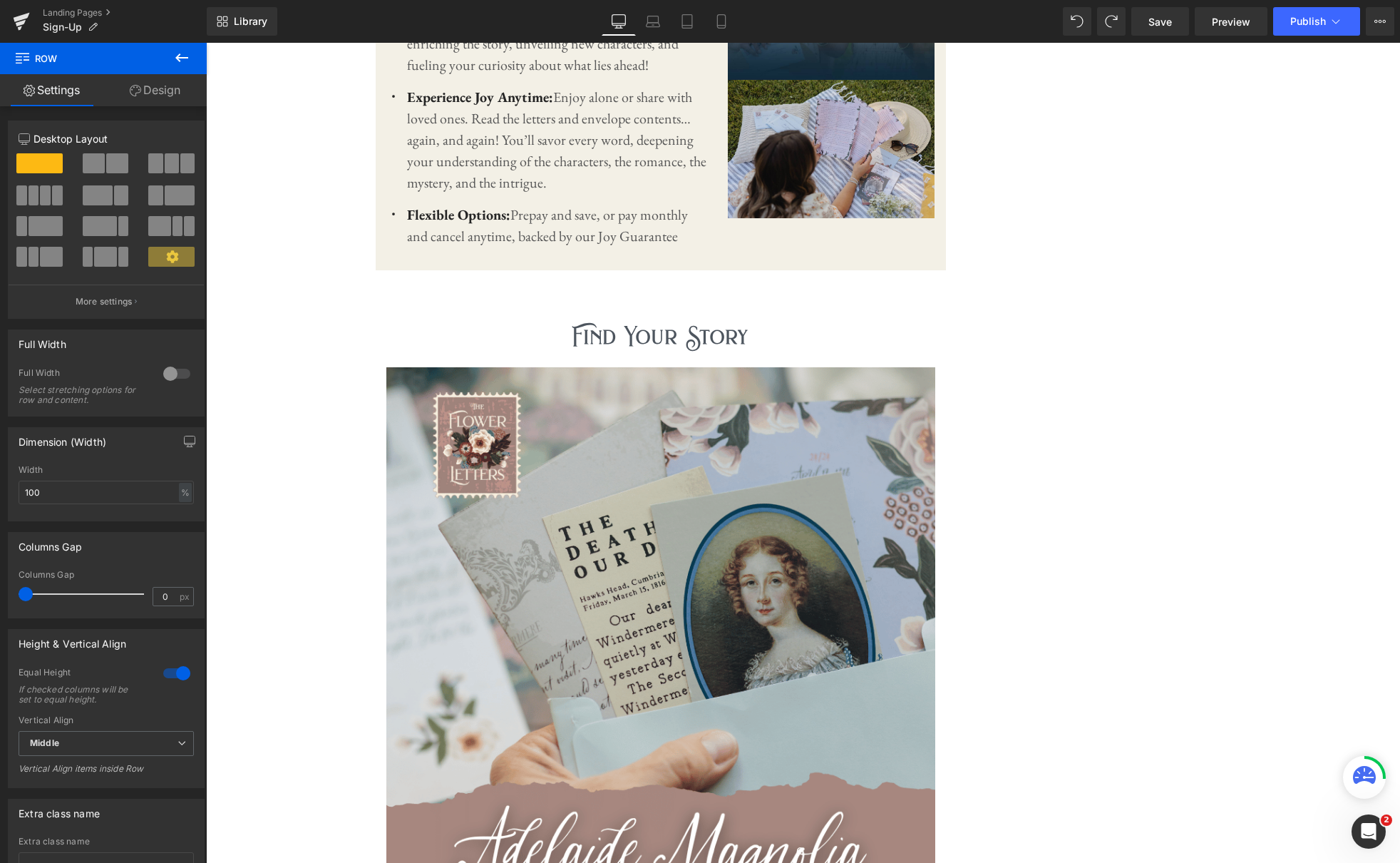
scroll to position [1635, 0]
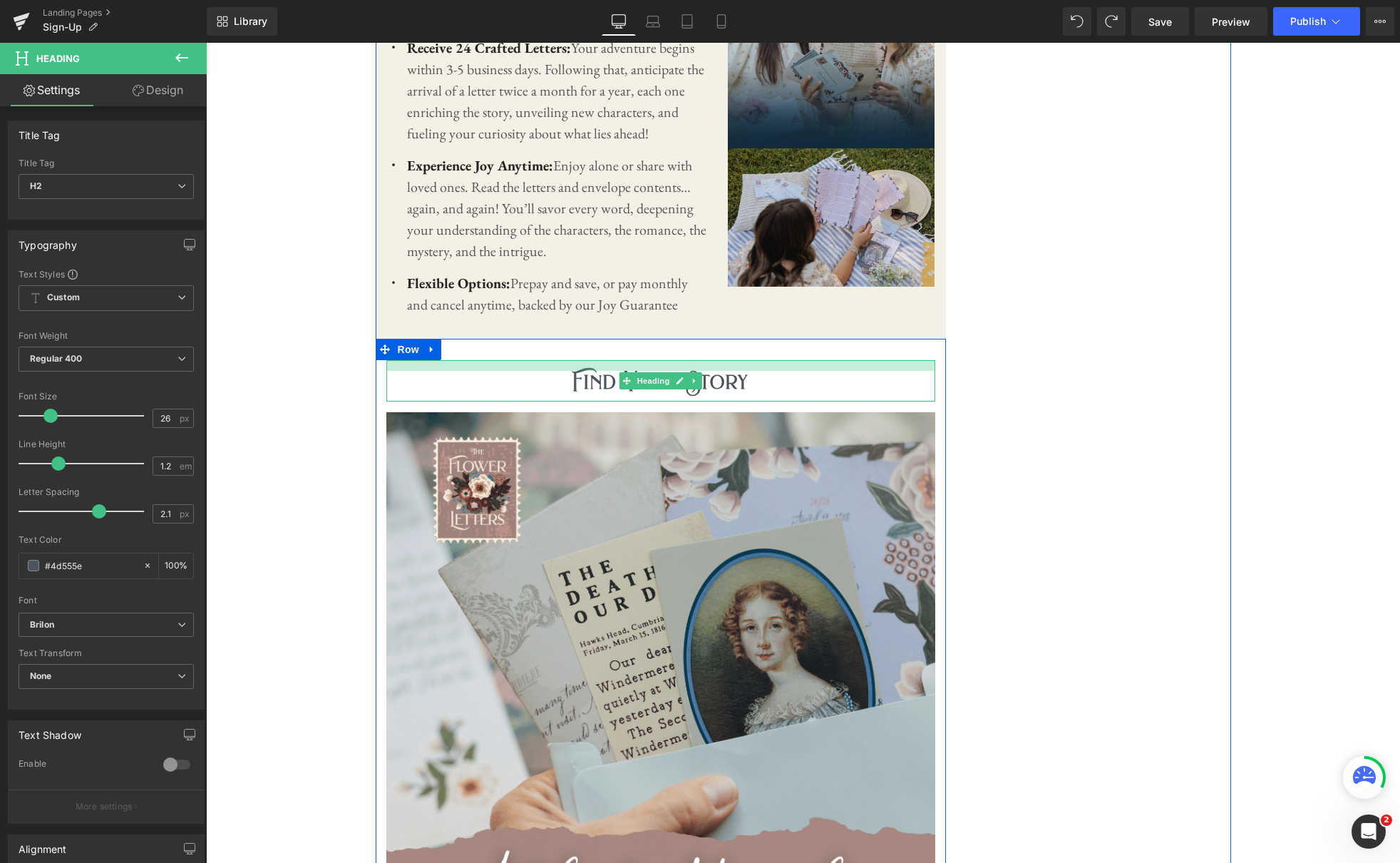
drag, startPoint x: 718, startPoint y: 361, endPoint x: 1035, endPoint y: 358, distance: 317.0
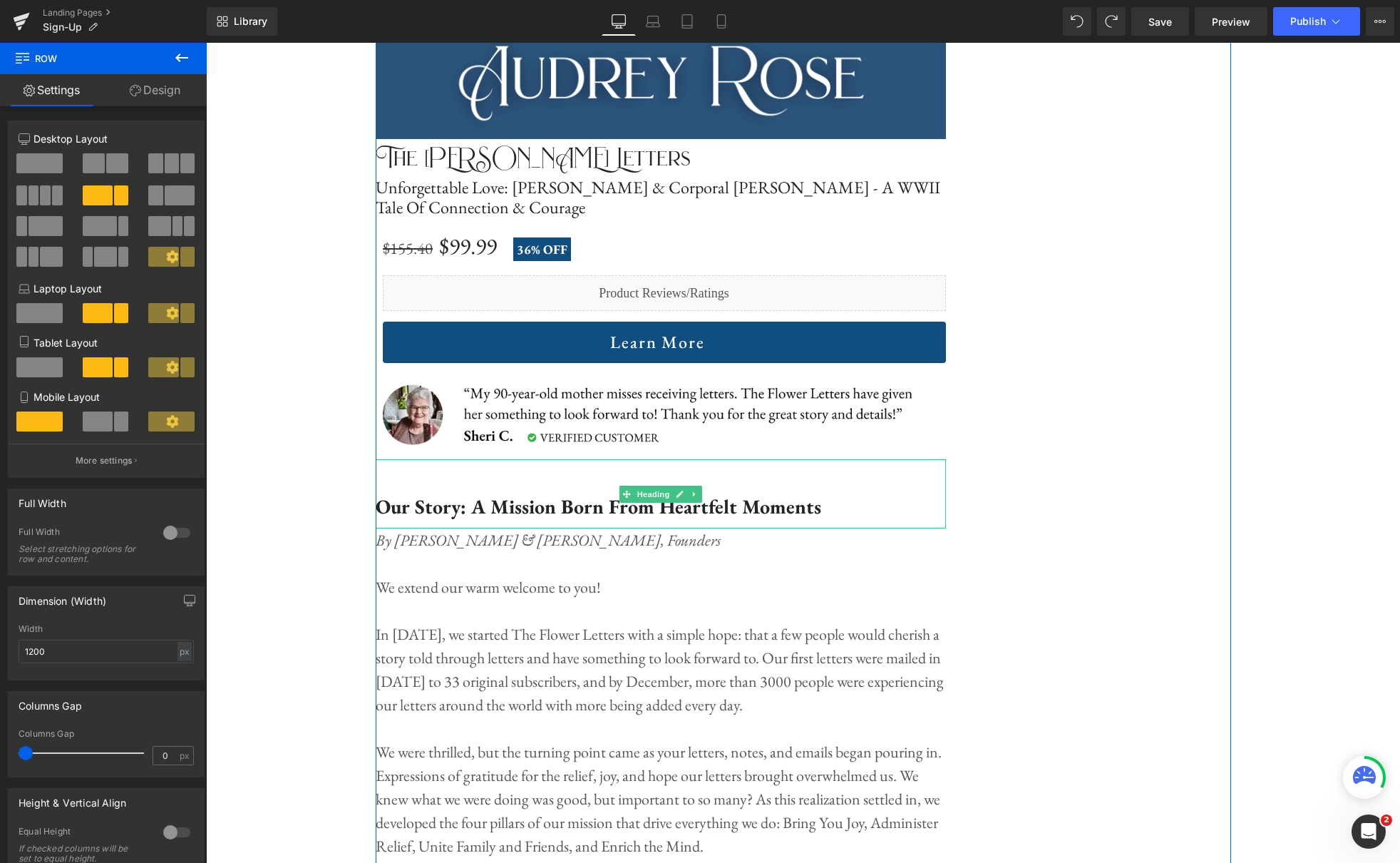
scroll to position [3410, 0]
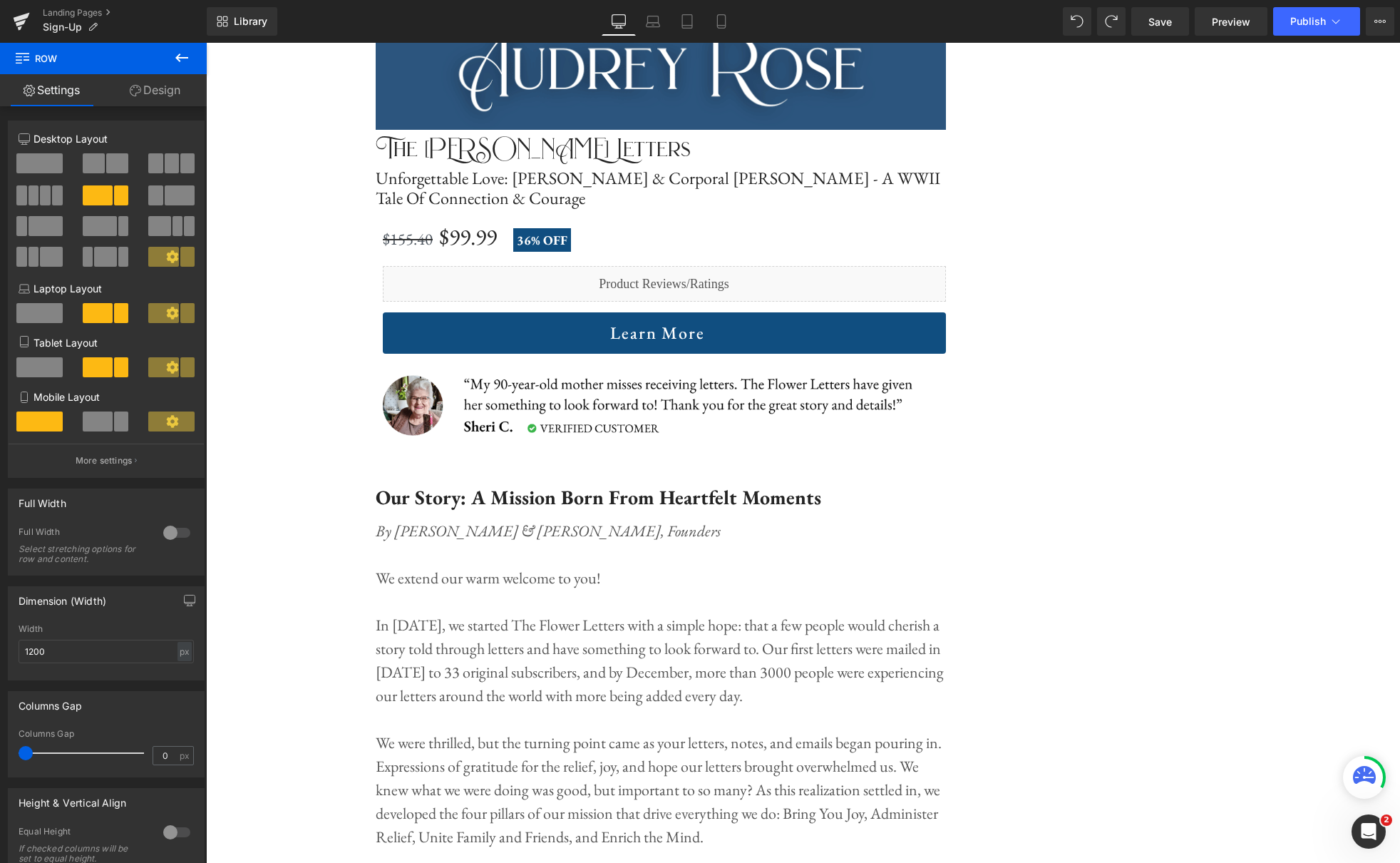
click at [177, 57] on icon at bounding box center [182, 58] width 13 height 9
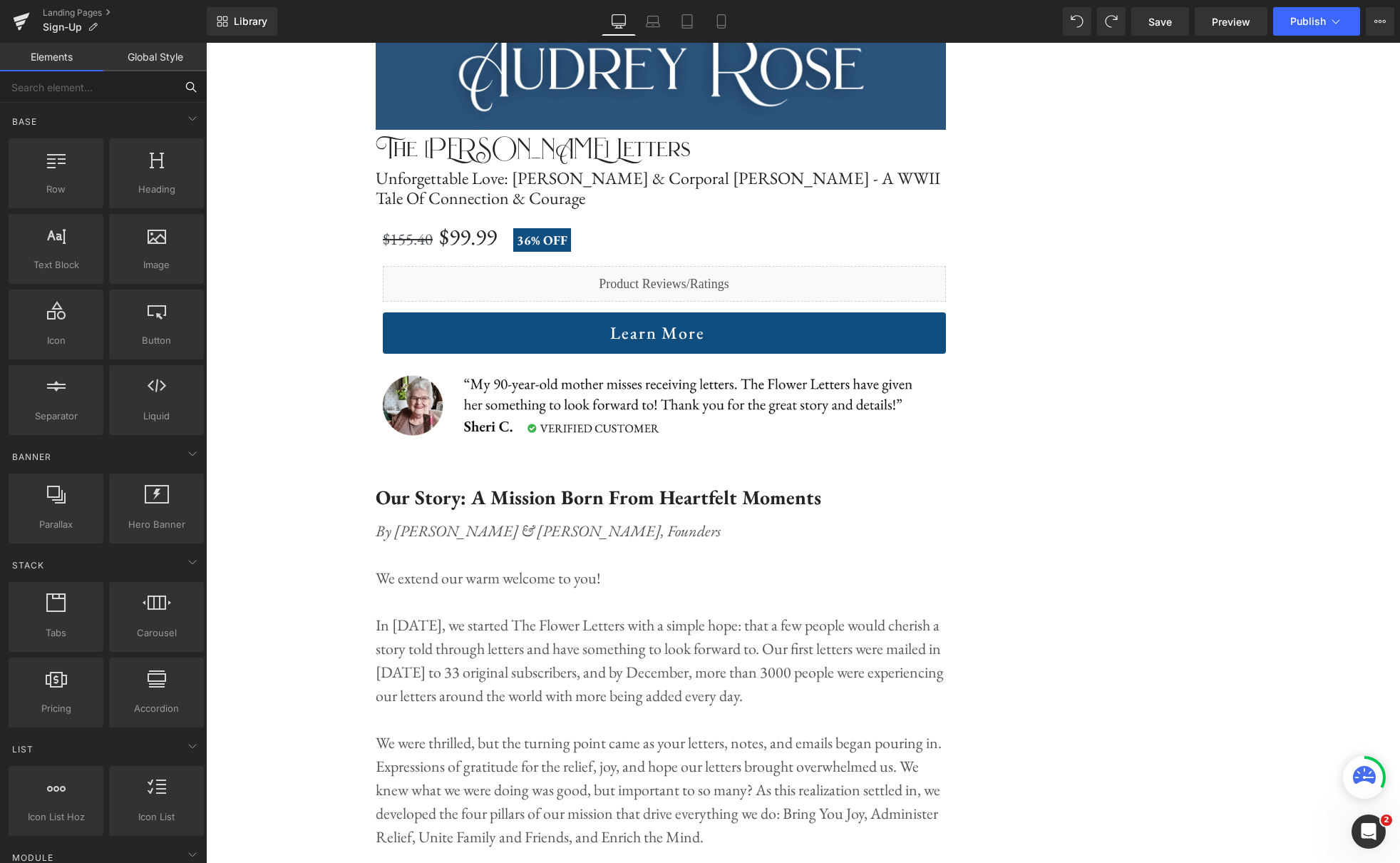
click at [106, 76] on input "text" at bounding box center [88, 87] width 176 height 31
click at [188, 85] on icon at bounding box center [191, 87] width 13 height 13
click at [143, 86] on input "text" at bounding box center [88, 87] width 176 height 31
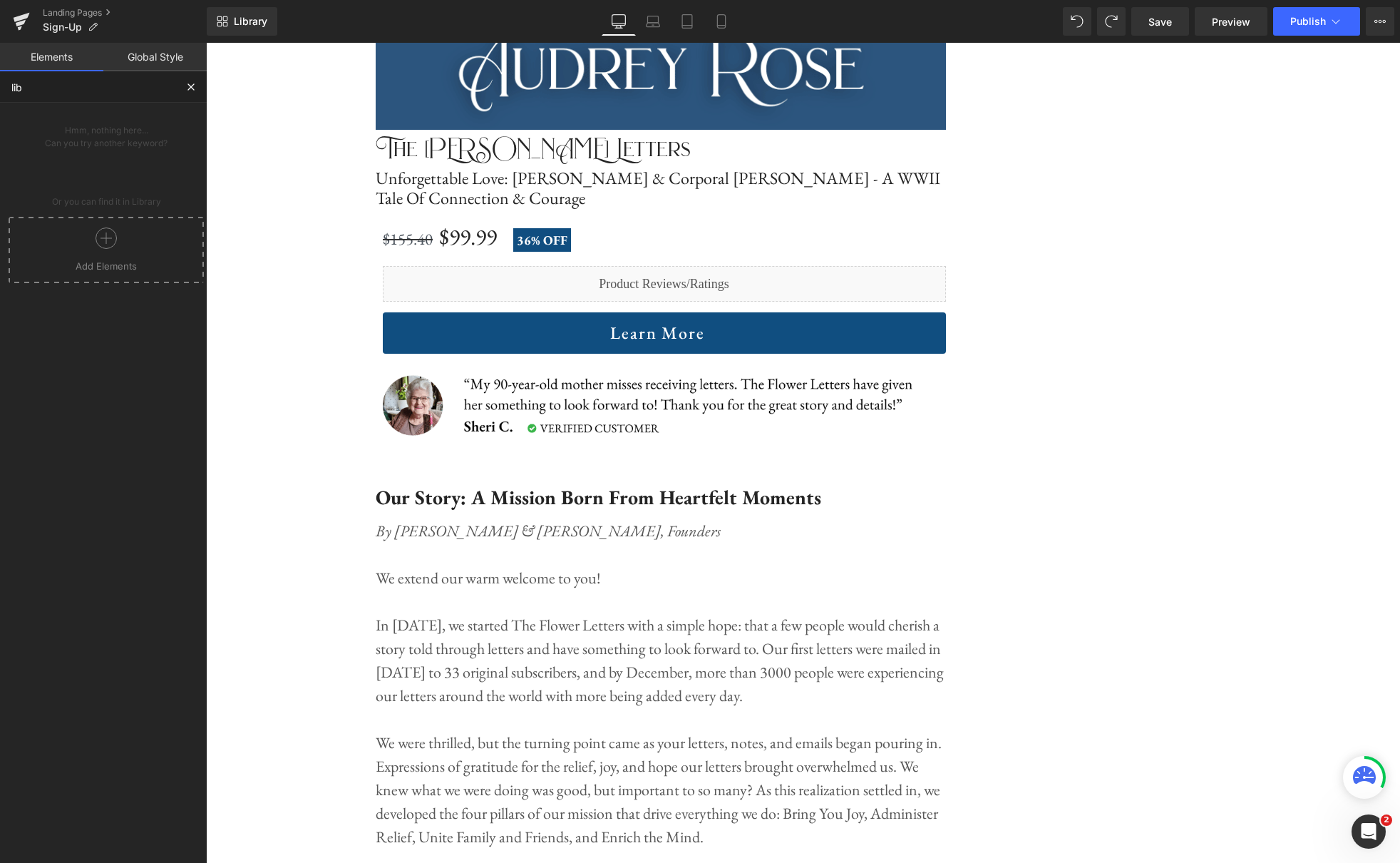
click at [113, 242] on icon at bounding box center [107, 238] width 22 height 22
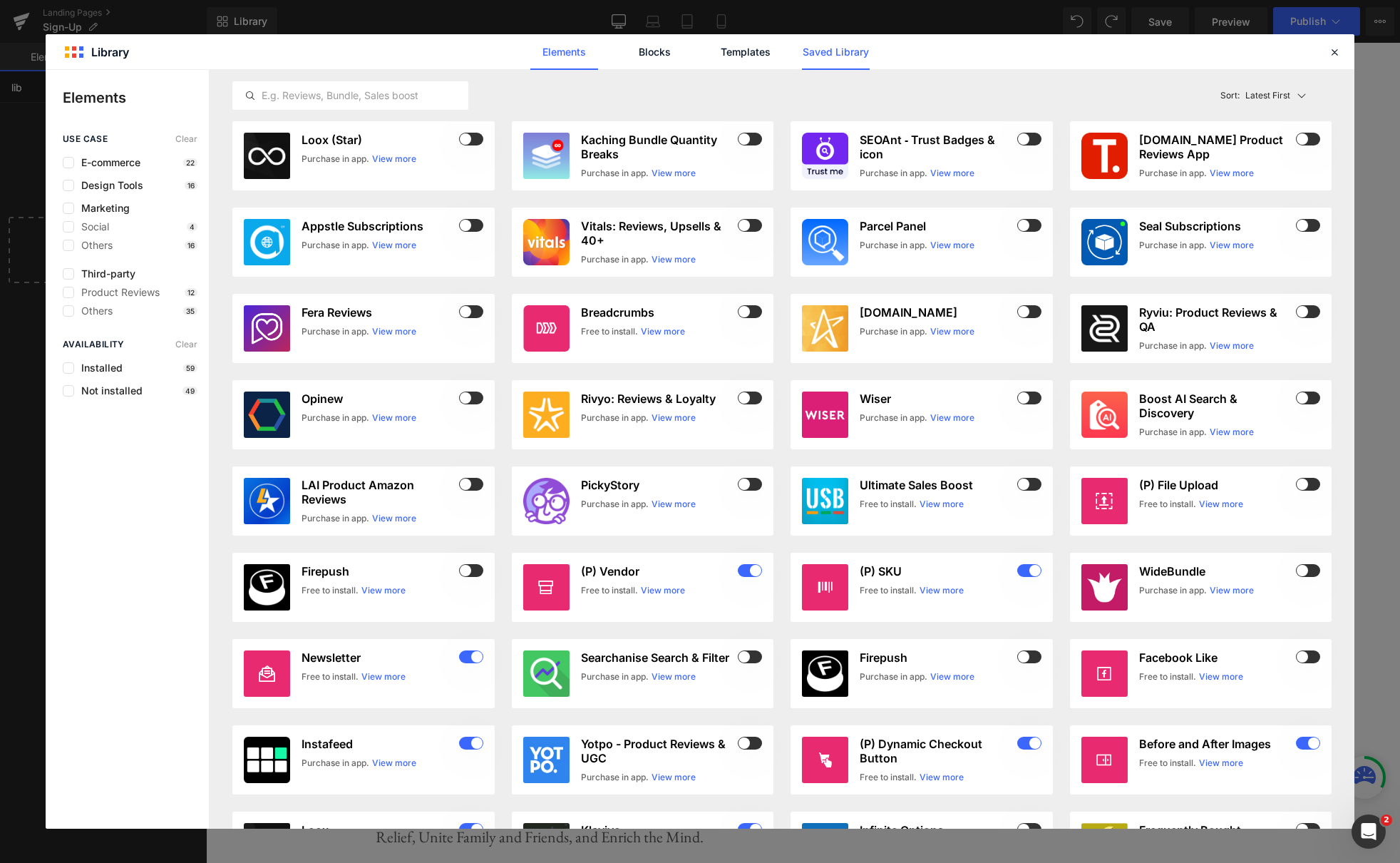
type input "lib"
click at [832, 54] on link "Saved Library" at bounding box center [836, 52] width 68 height 36
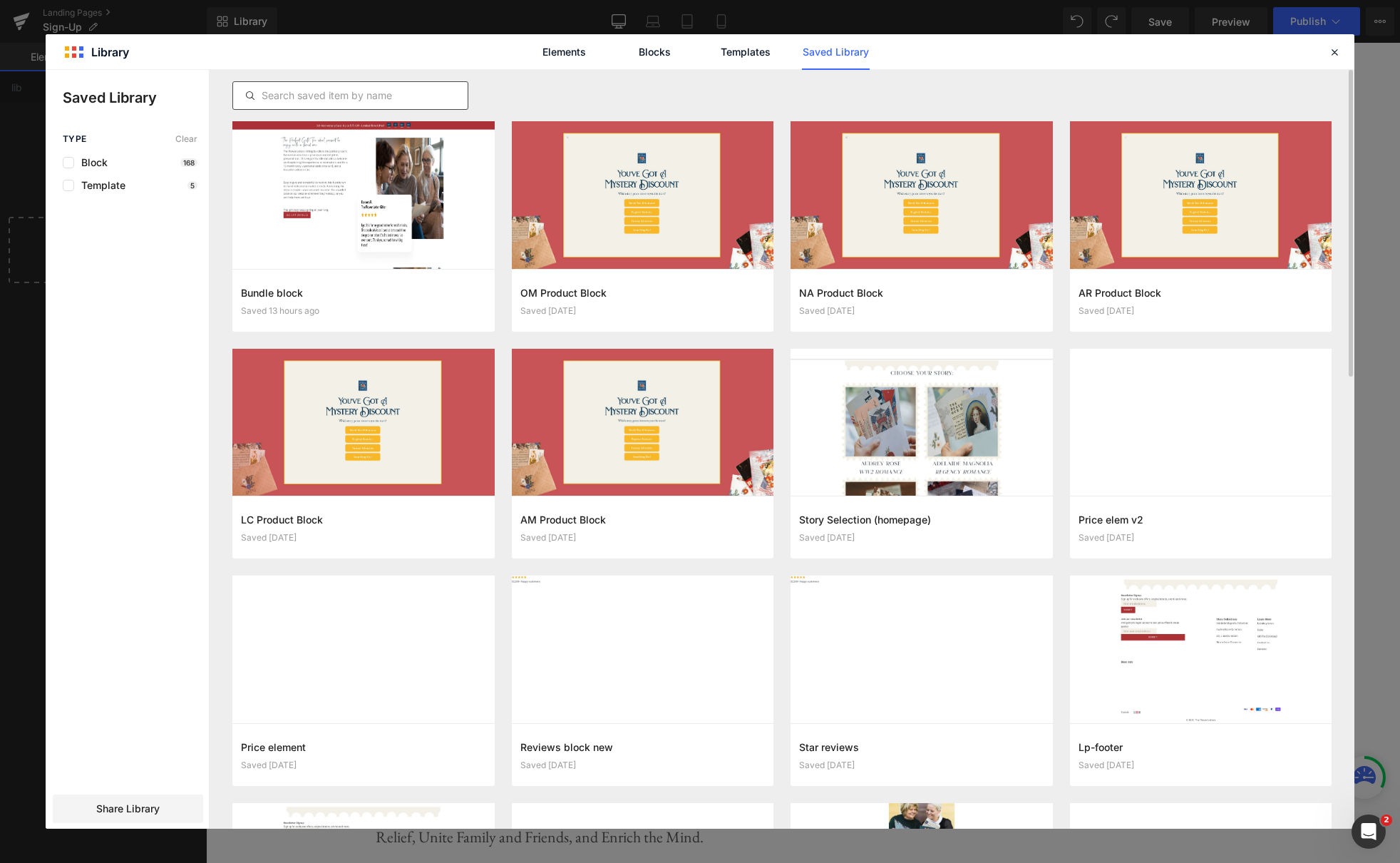
click at [347, 96] on input "text" at bounding box center [350, 95] width 235 height 17
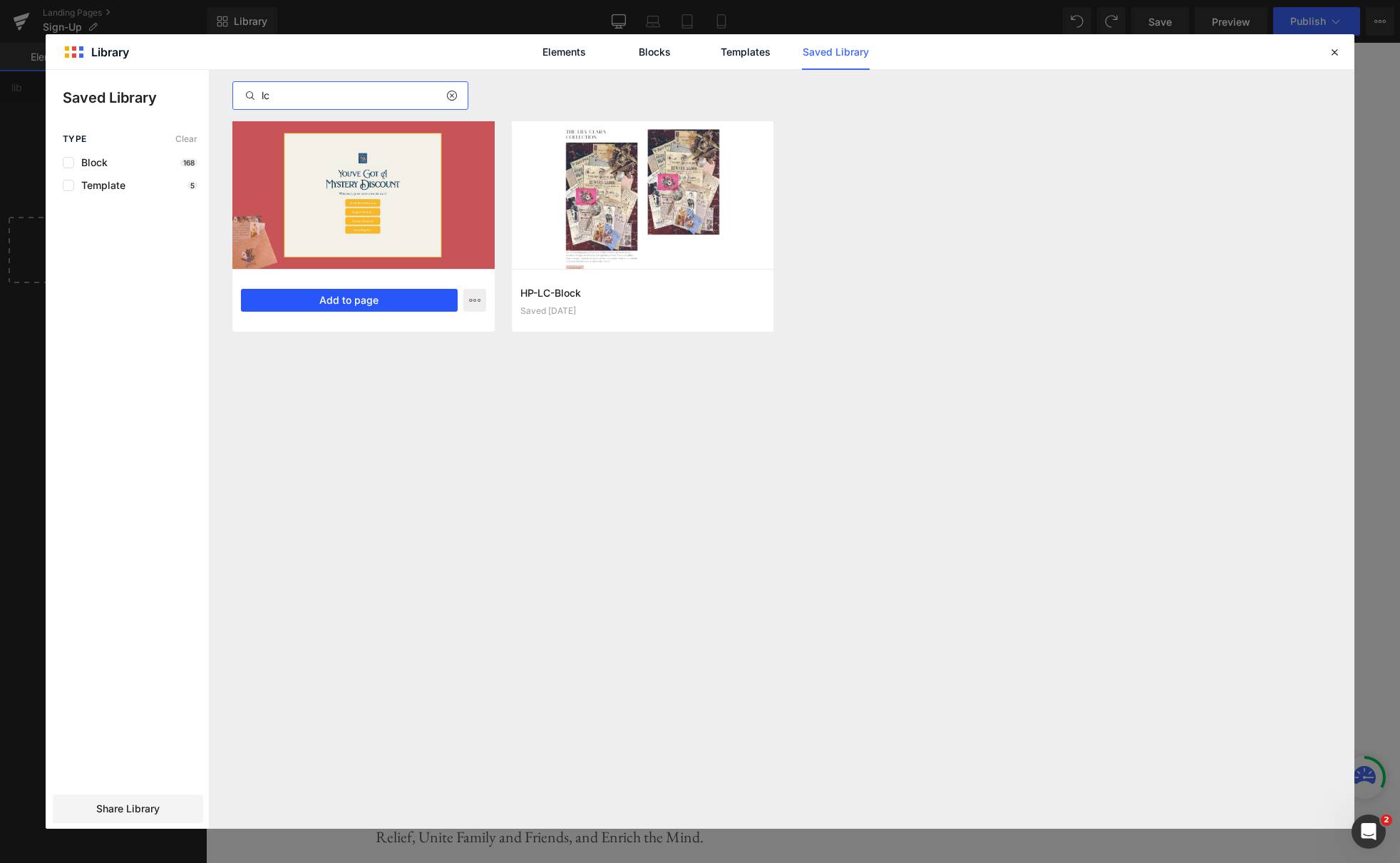
type input "lc"
click at [344, 298] on button "Add to page" at bounding box center [350, 299] width 217 height 22
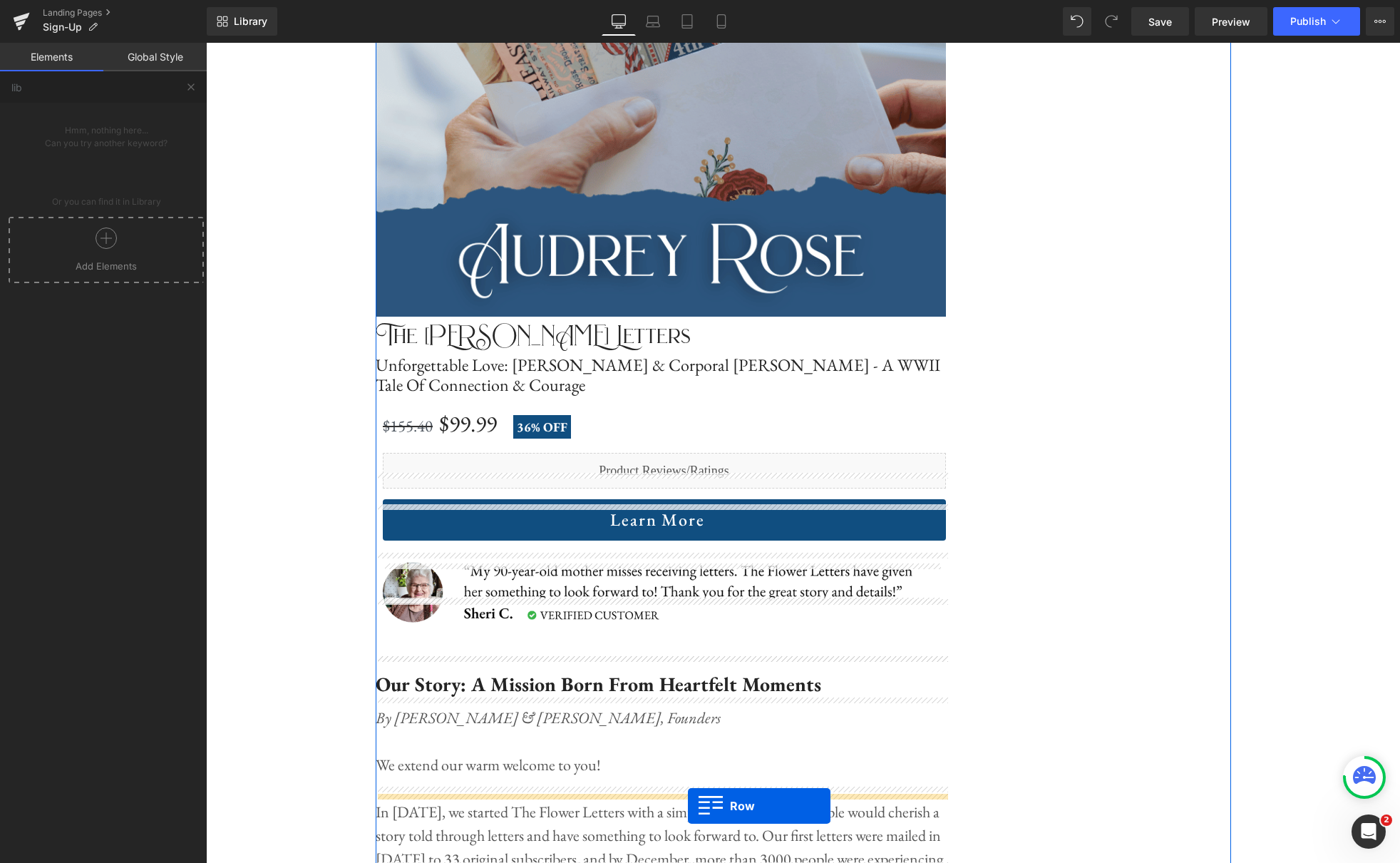
scroll to position [3337, 0]
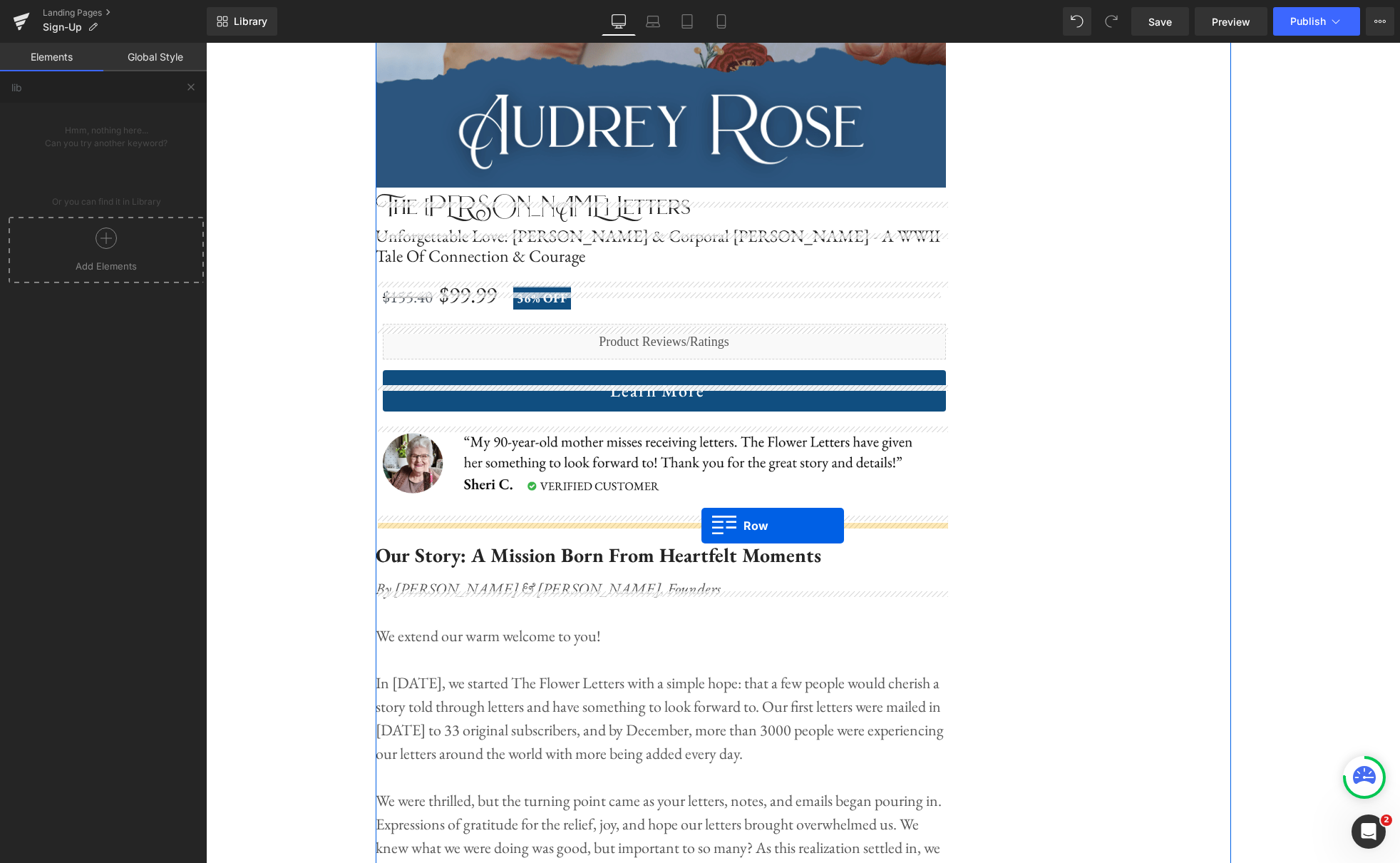
drag, startPoint x: 211, startPoint y: 354, endPoint x: 702, endPoint y: 524, distance: 519.6
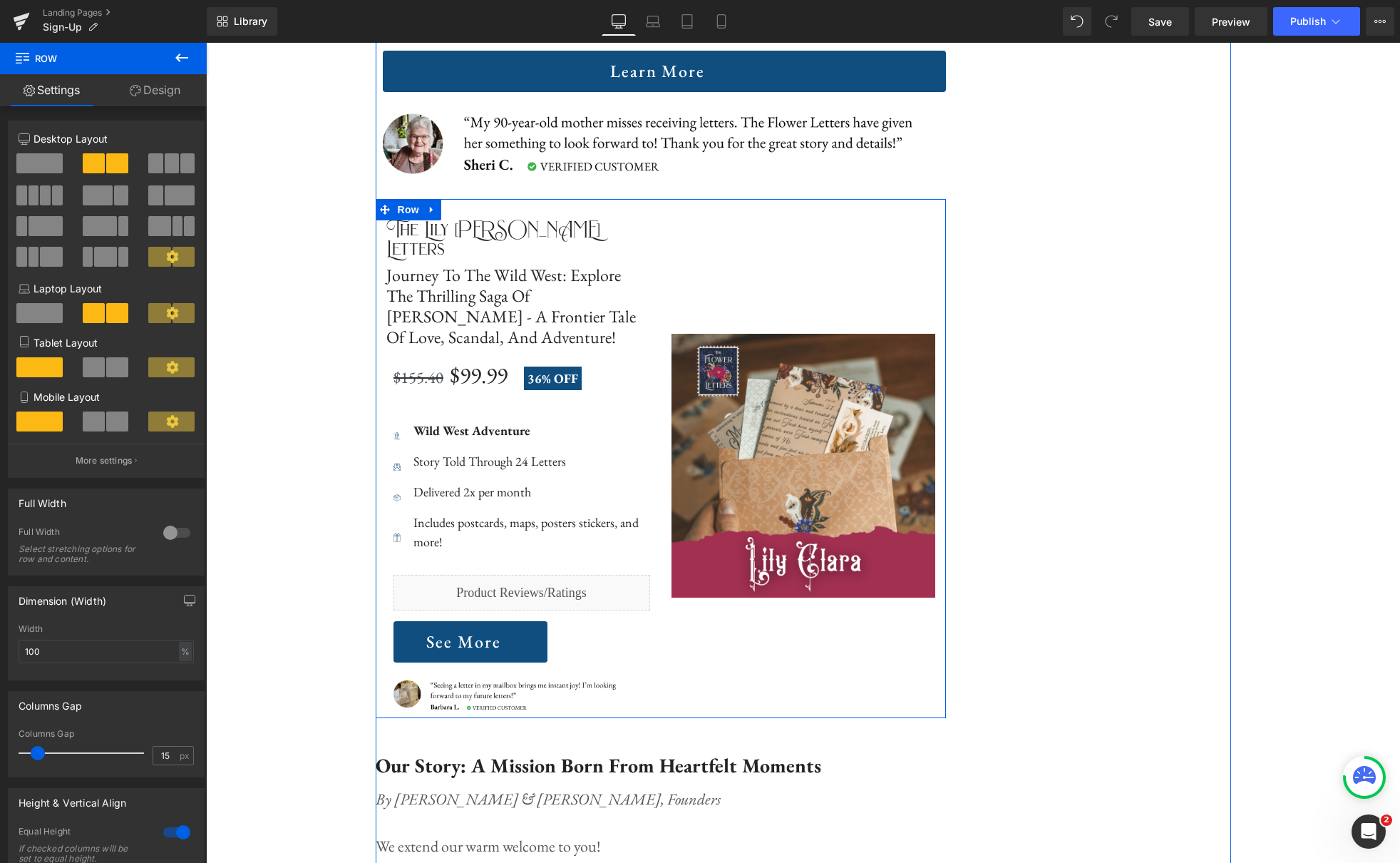
scroll to position [3592, 0]
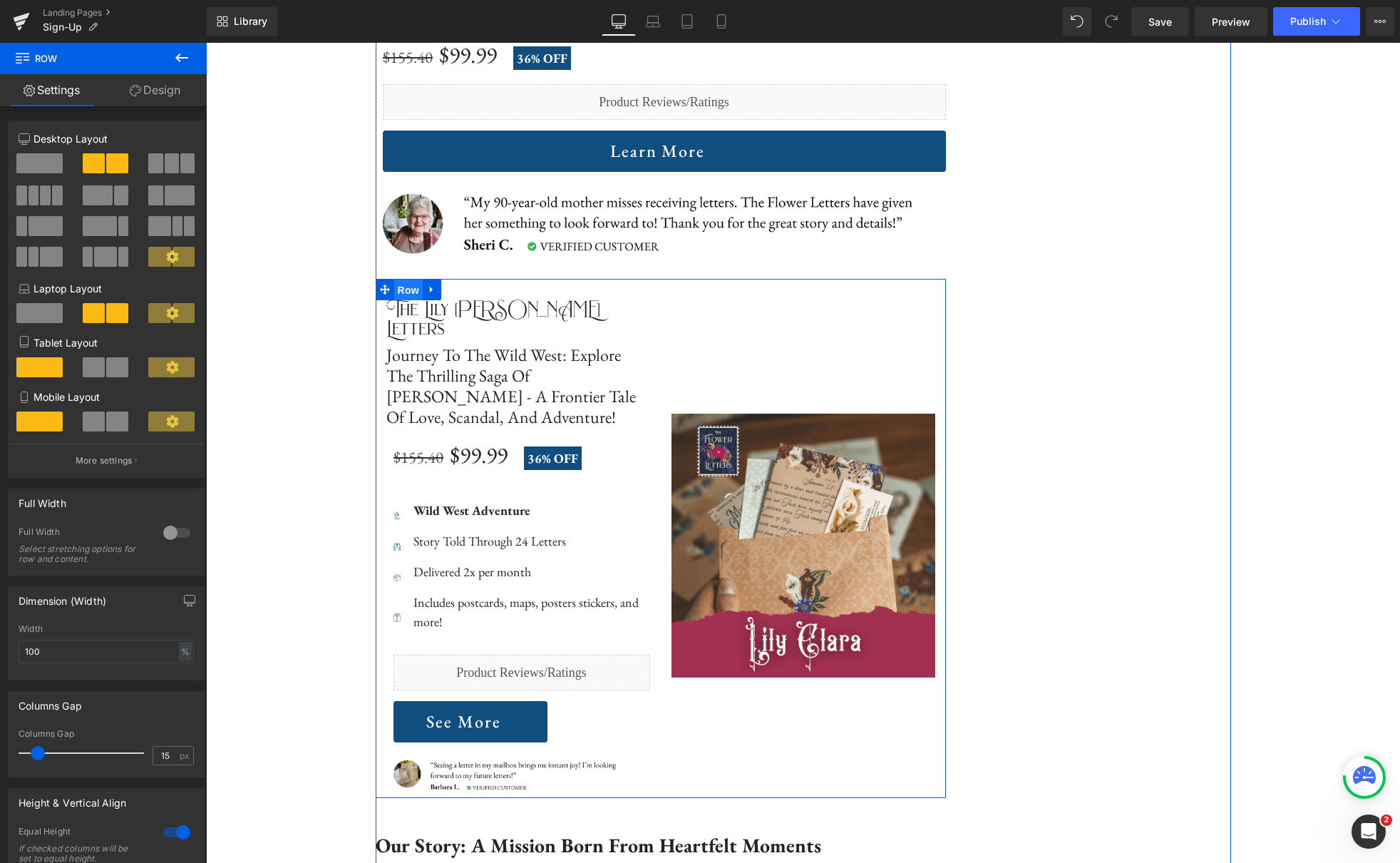
click at [408, 289] on span "Row" at bounding box center [409, 290] width 29 height 22
click at [55, 159] on span at bounding box center [39, 163] width 47 height 20
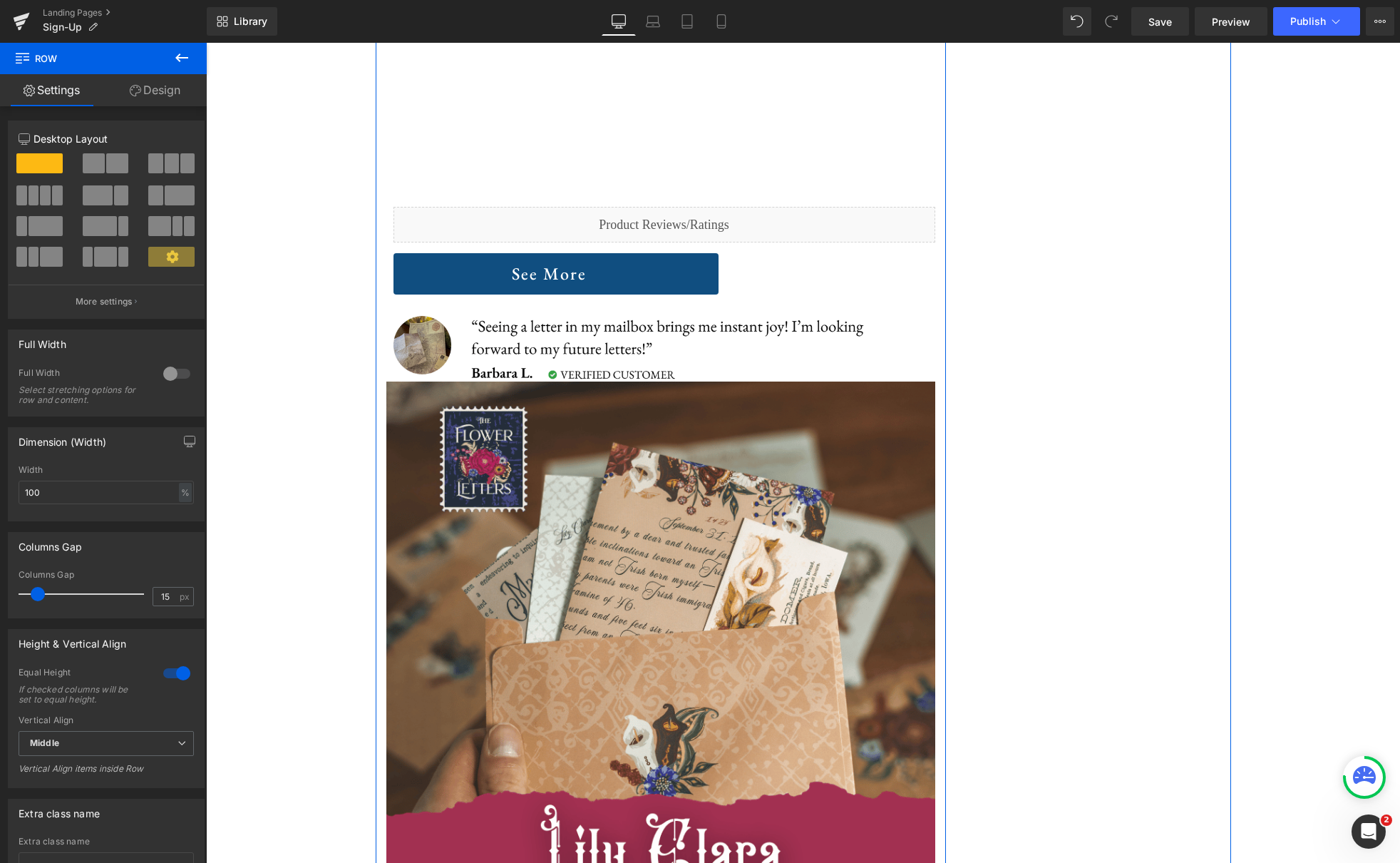
scroll to position [4820, 0]
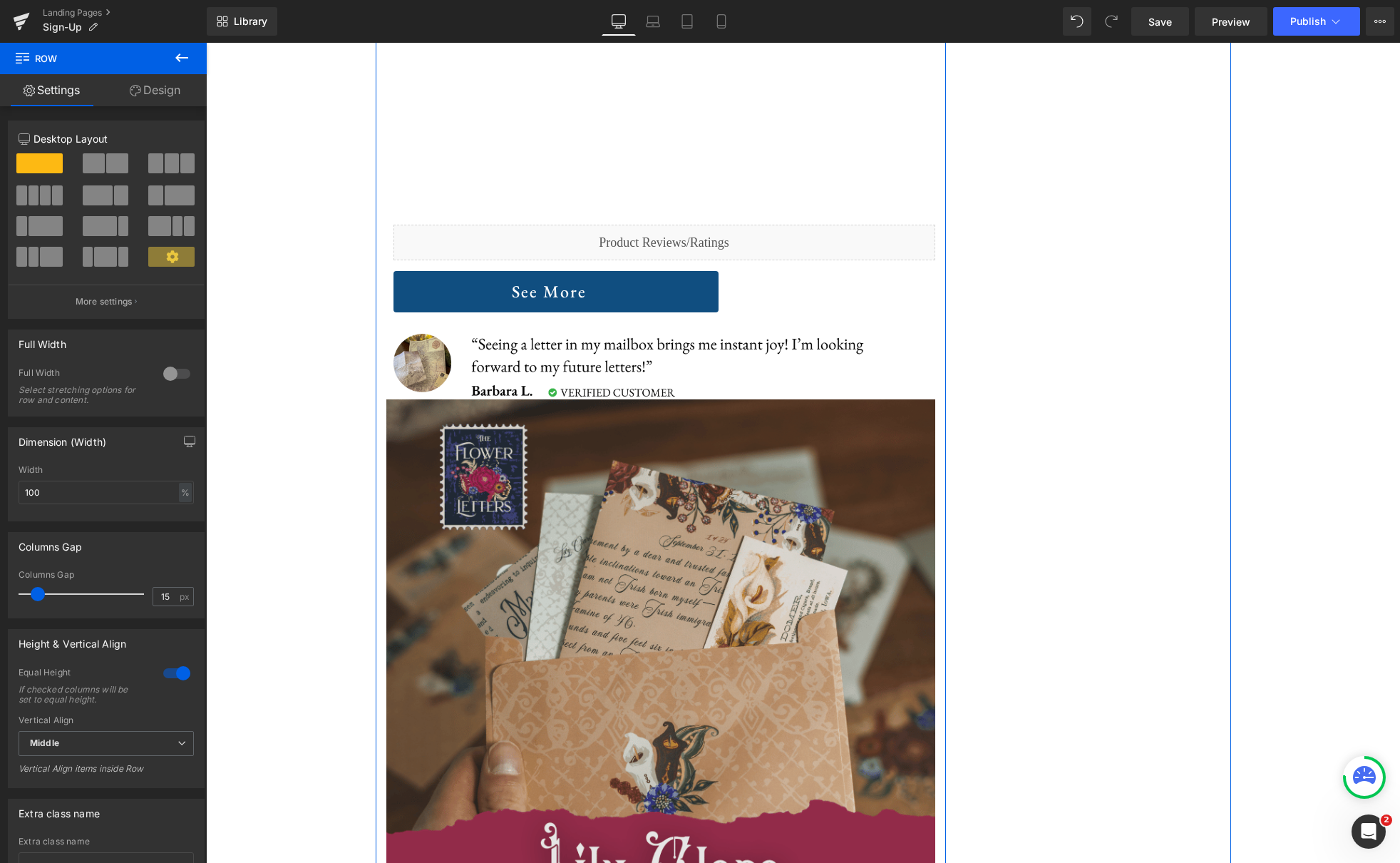
click at [611, 444] on img at bounding box center [661, 673] width 549 height 549
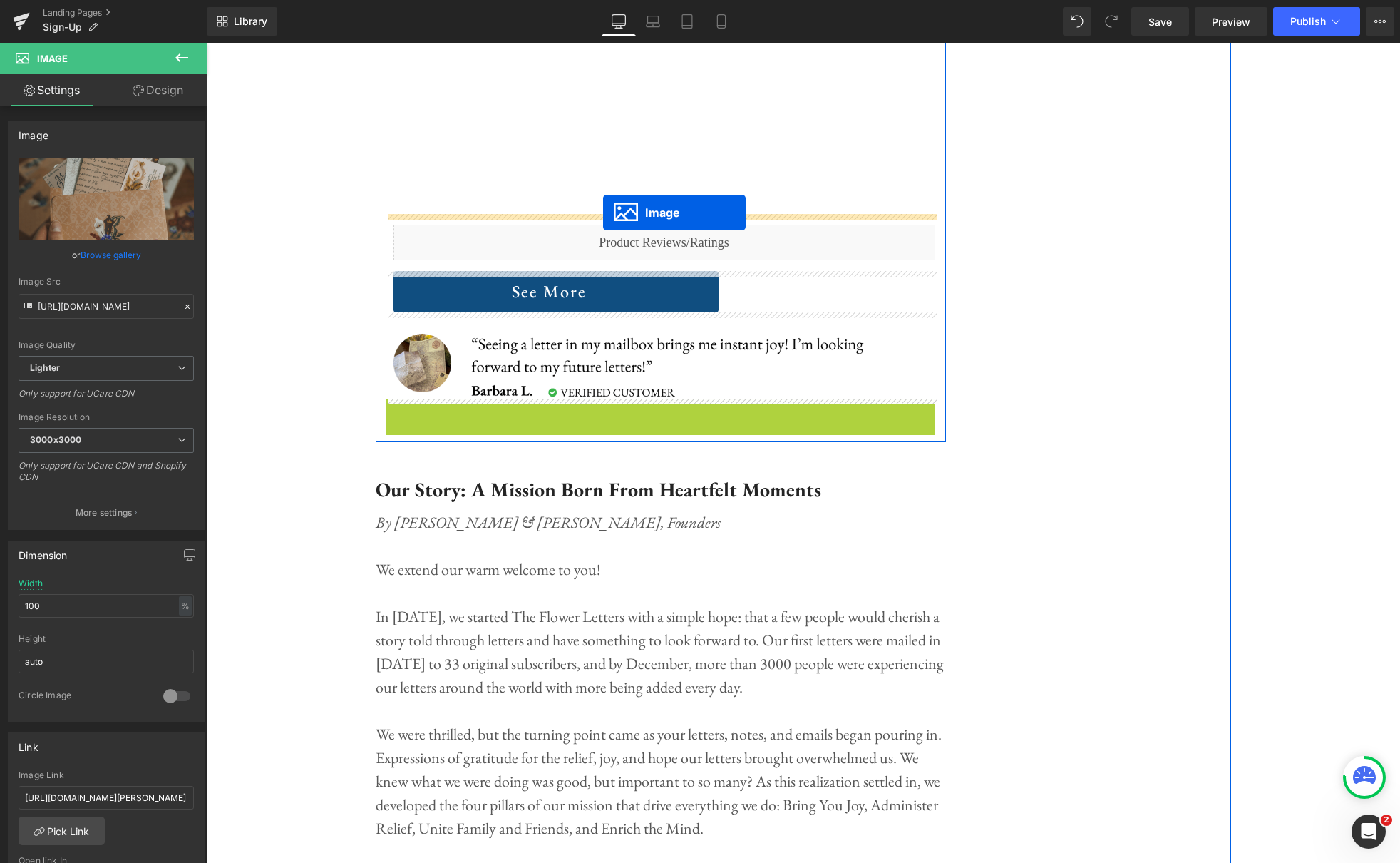
drag, startPoint x: 638, startPoint y: 672, endPoint x: 603, endPoint y: 211, distance: 462.3
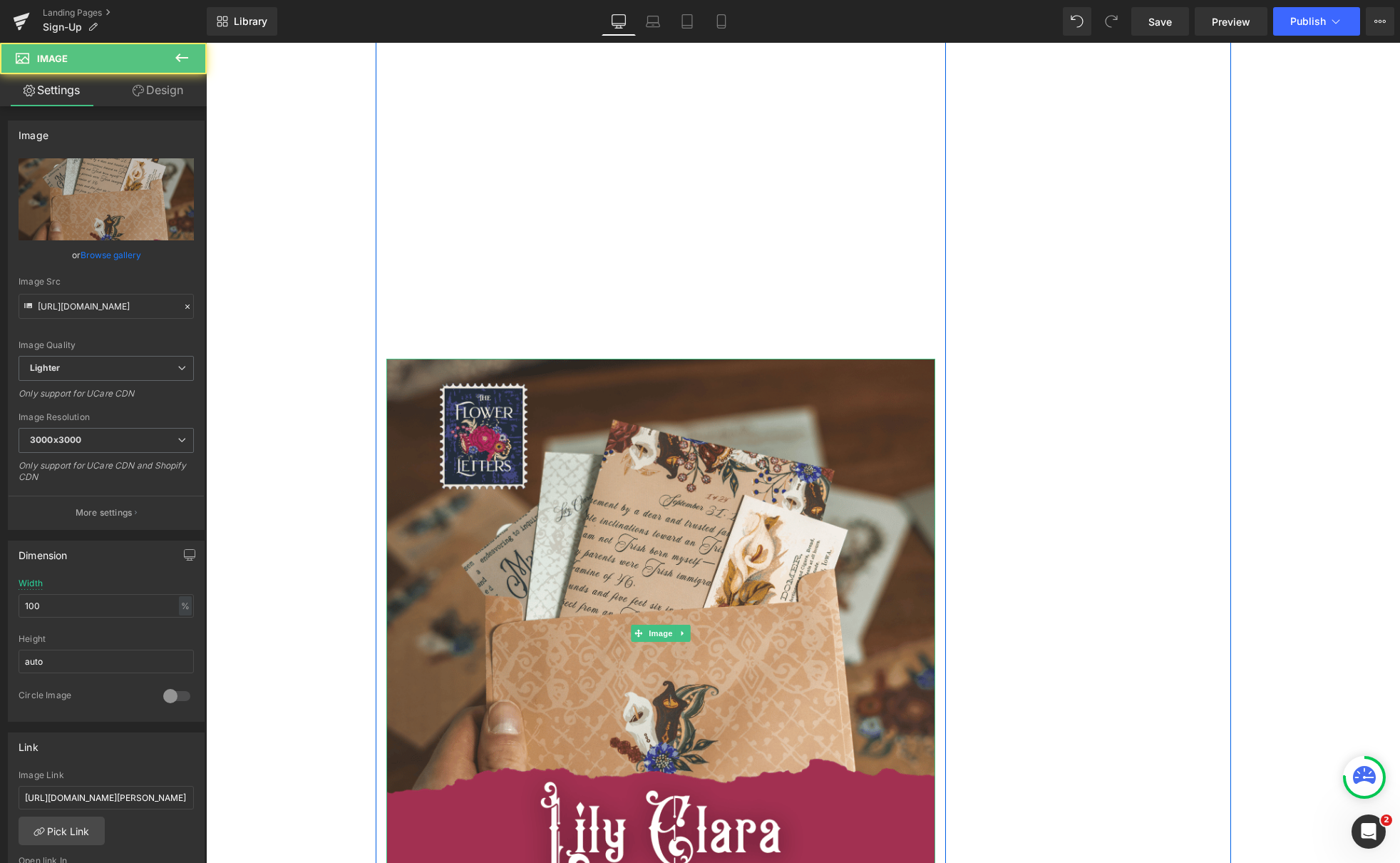
scroll to position [4591, 0]
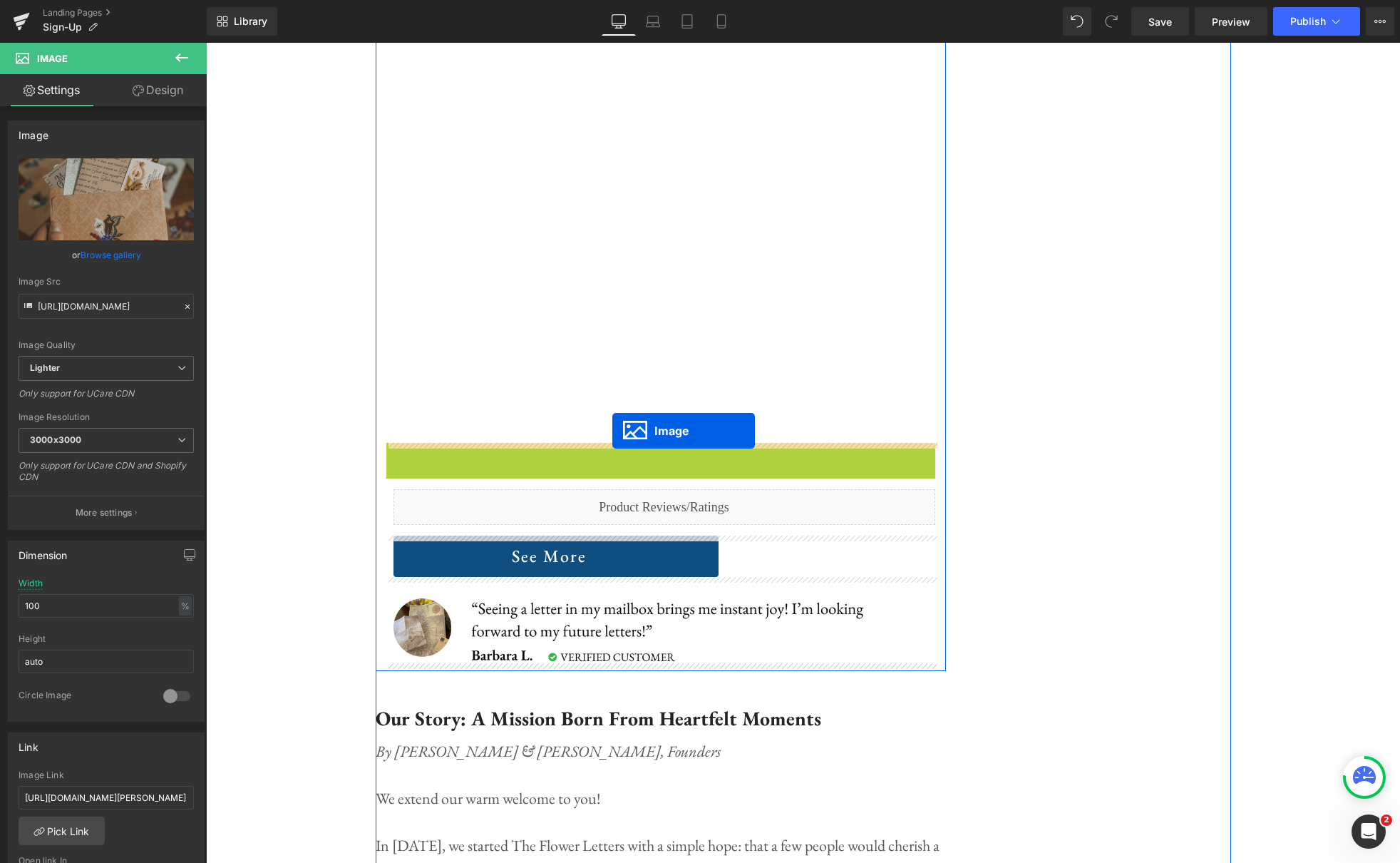
drag, startPoint x: 637, startPoint y: 716, endPoint x: 612, endPoint y: 430, distance: 287.1
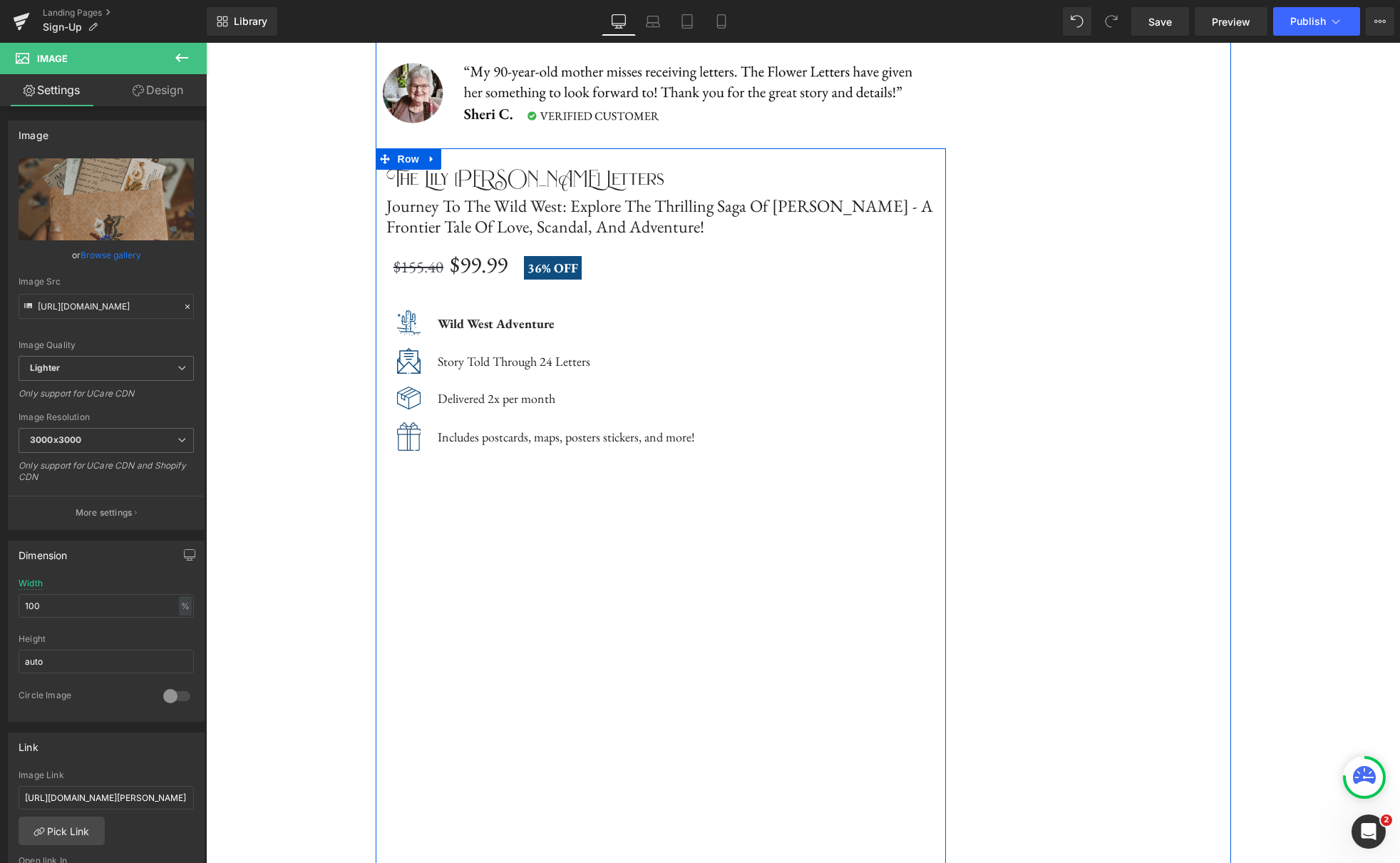
scroll to position [3721, 0]
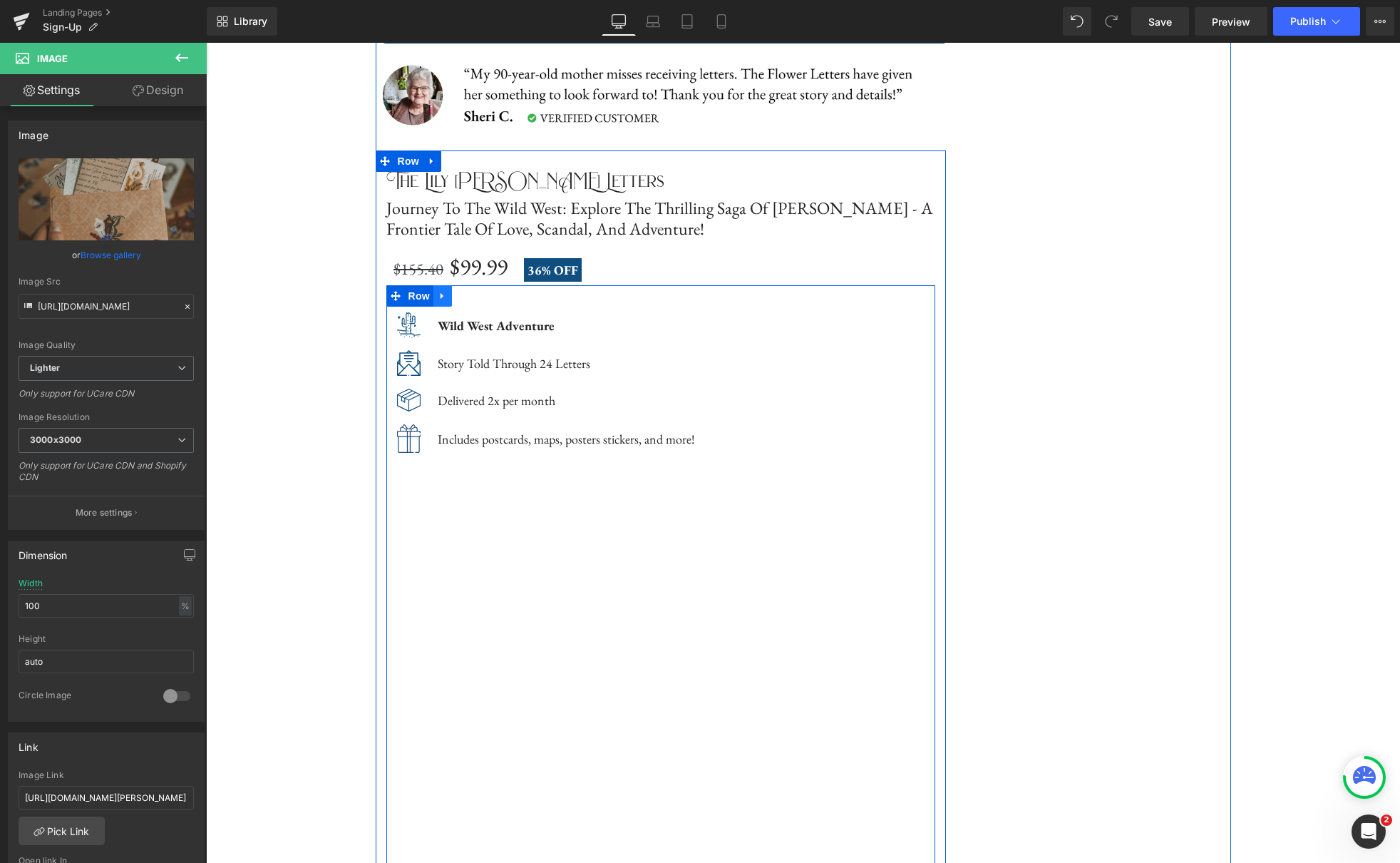
click at [438, 298] on icon at bounding box center [442, 297] width 10 height 11
click at [475, 298] on icon at bounding box center [480, 297] width 10 height 11
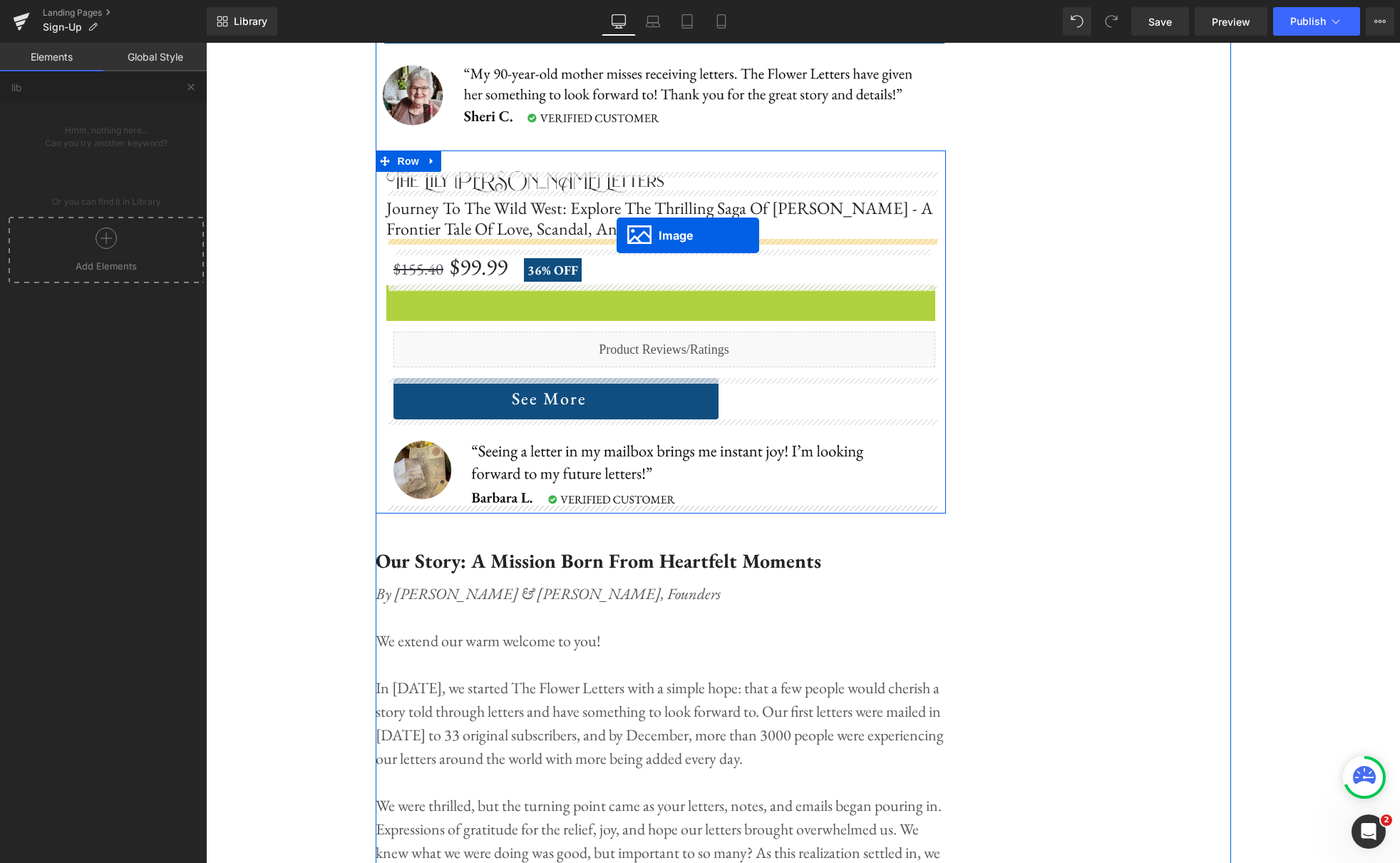
scroll to position [3723, 0]
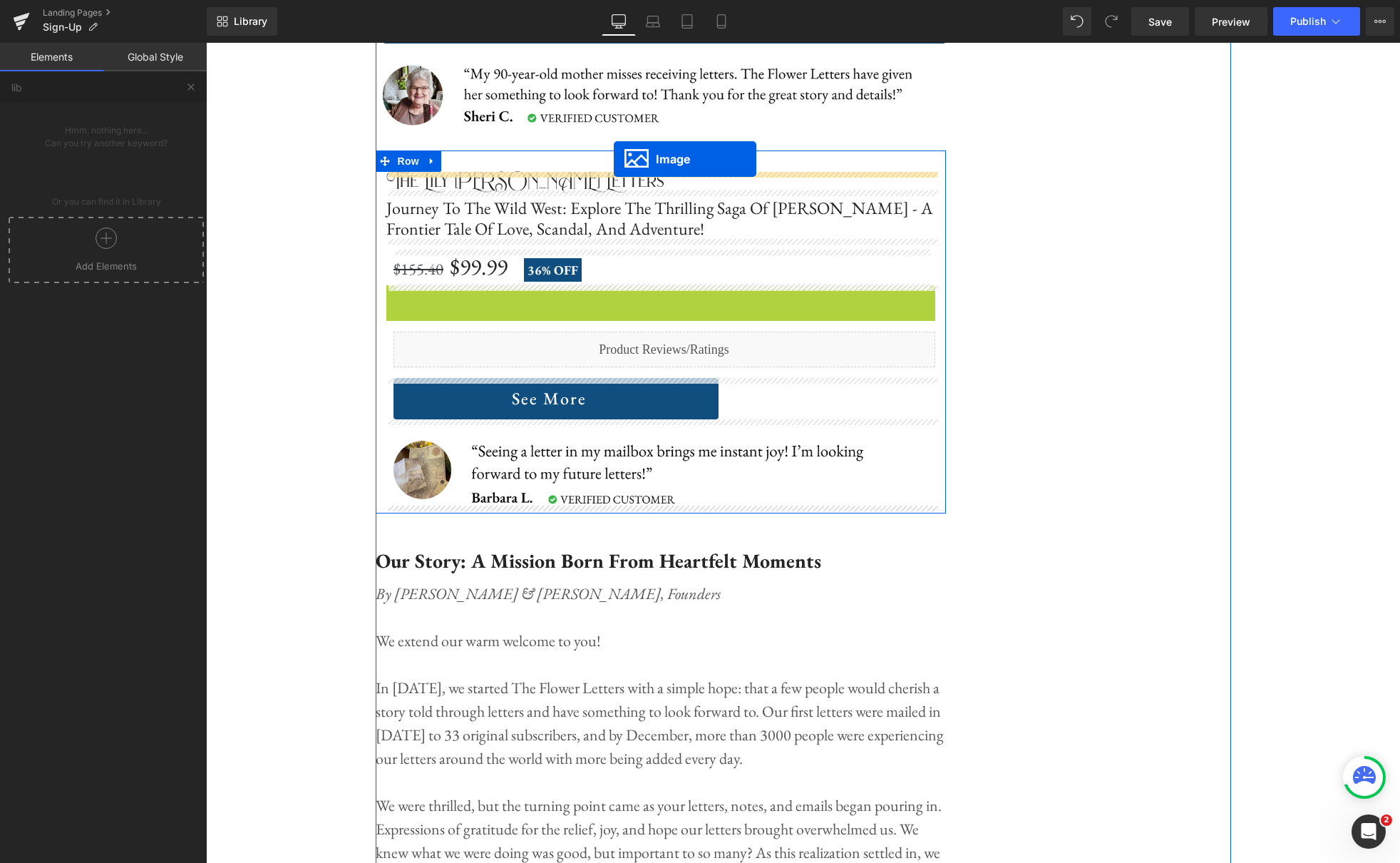
drag, startPoint x: 636, startPoint y: 555, endPoint x: 614, endPoint y: 157, distance: 398.6
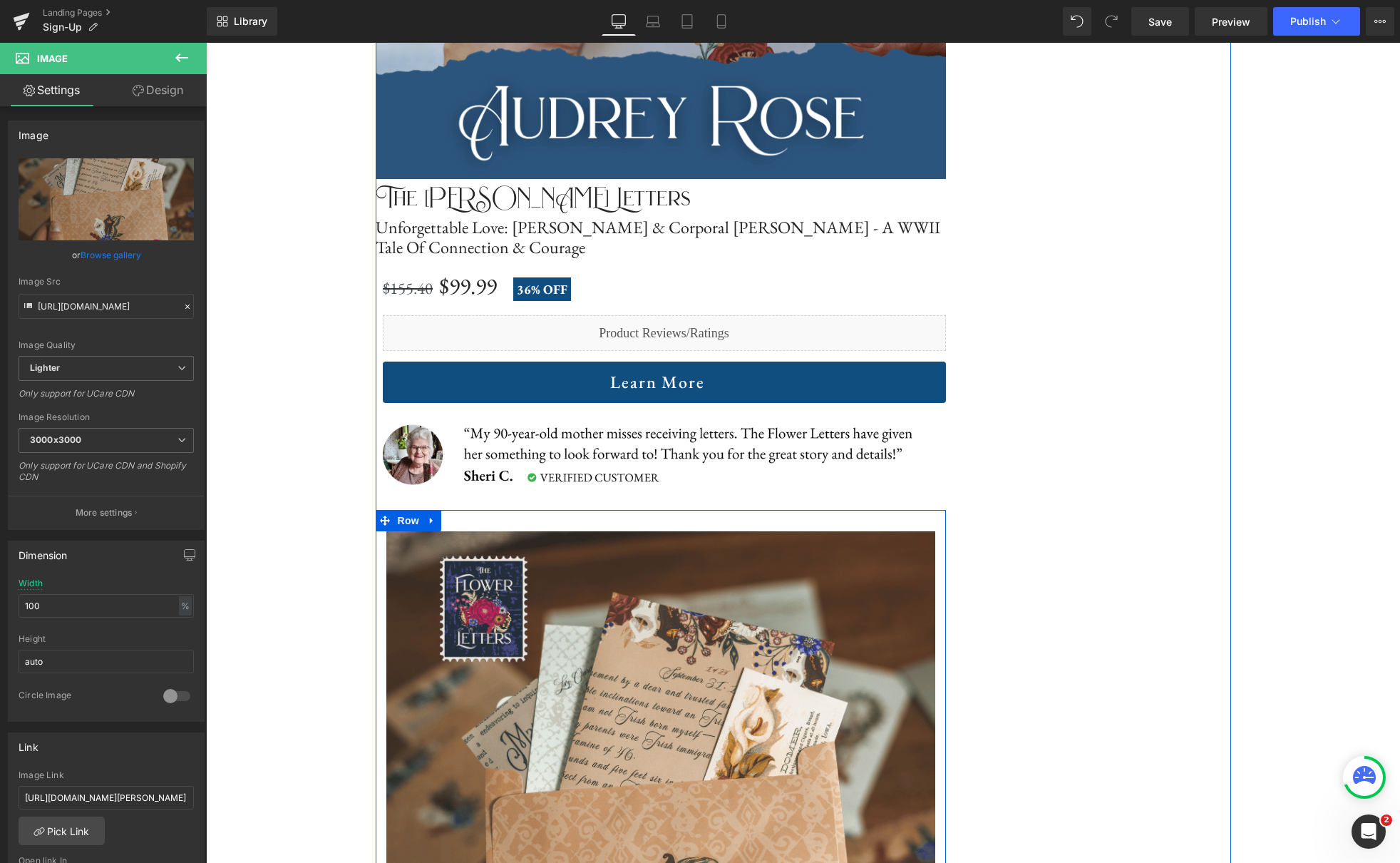
scroll to position [3117, 0]
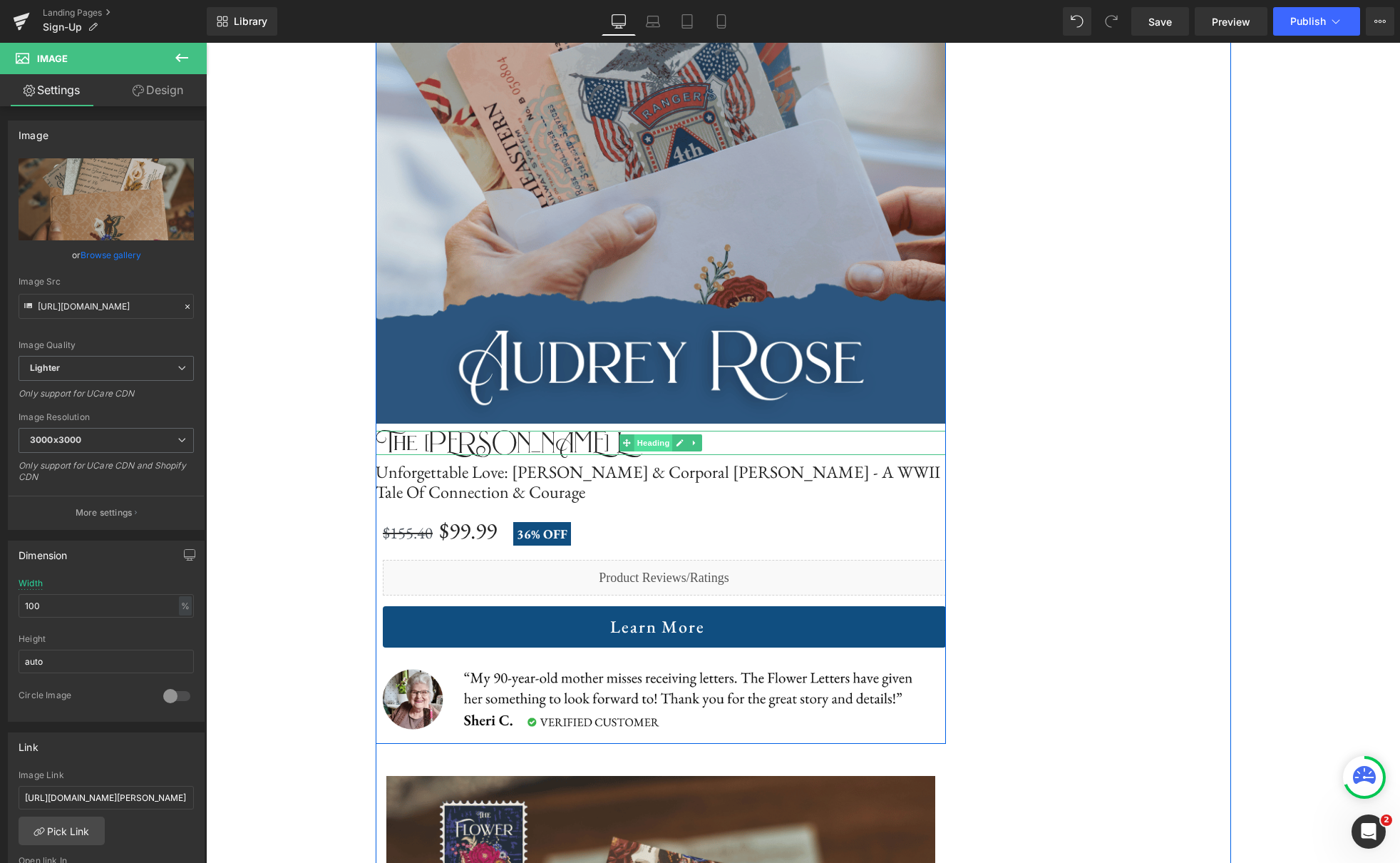
click at [639, 443] on span "Heading" at bounding box center [652, 442] width 39 height 17
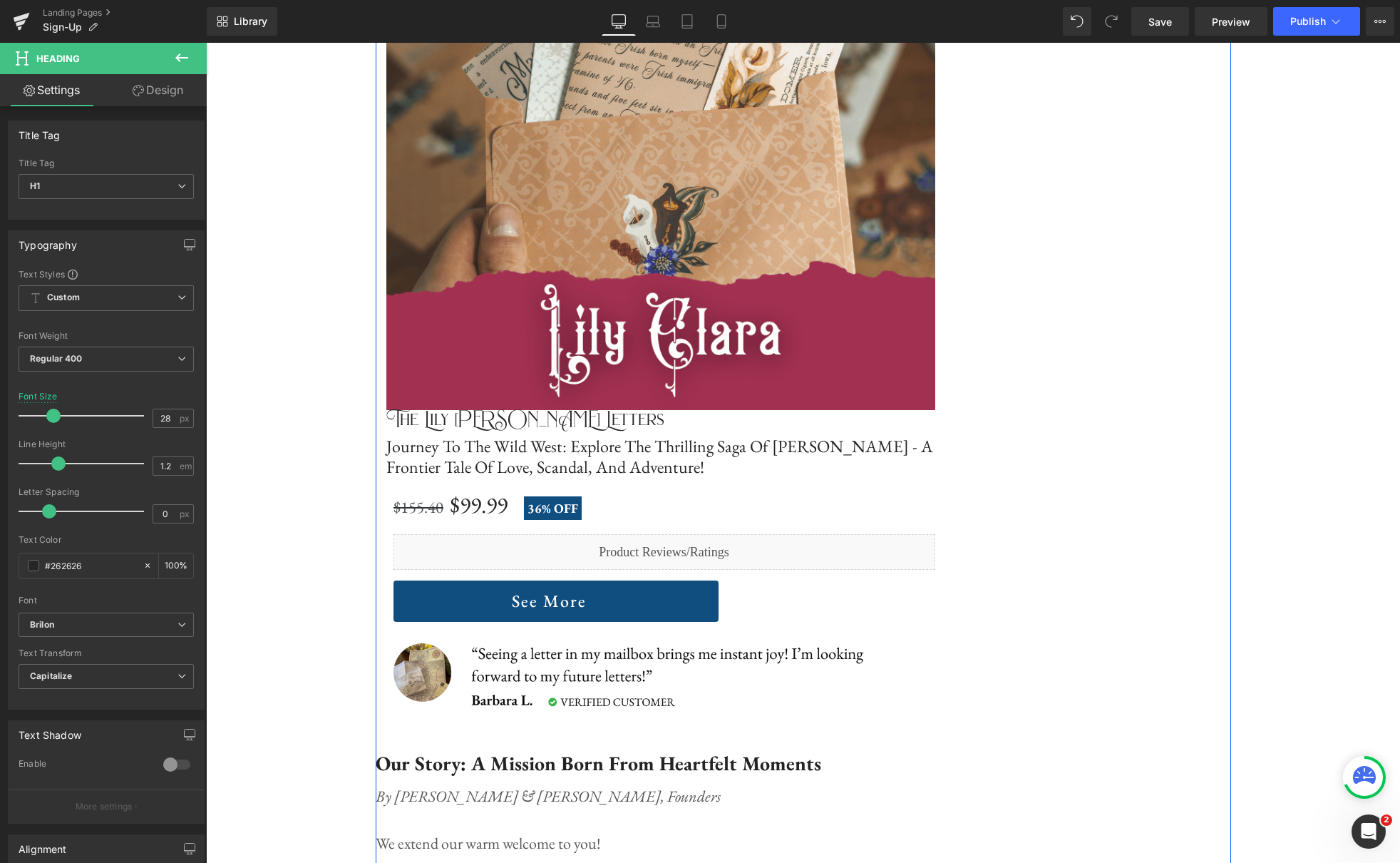
scroll to position [4075, 0]
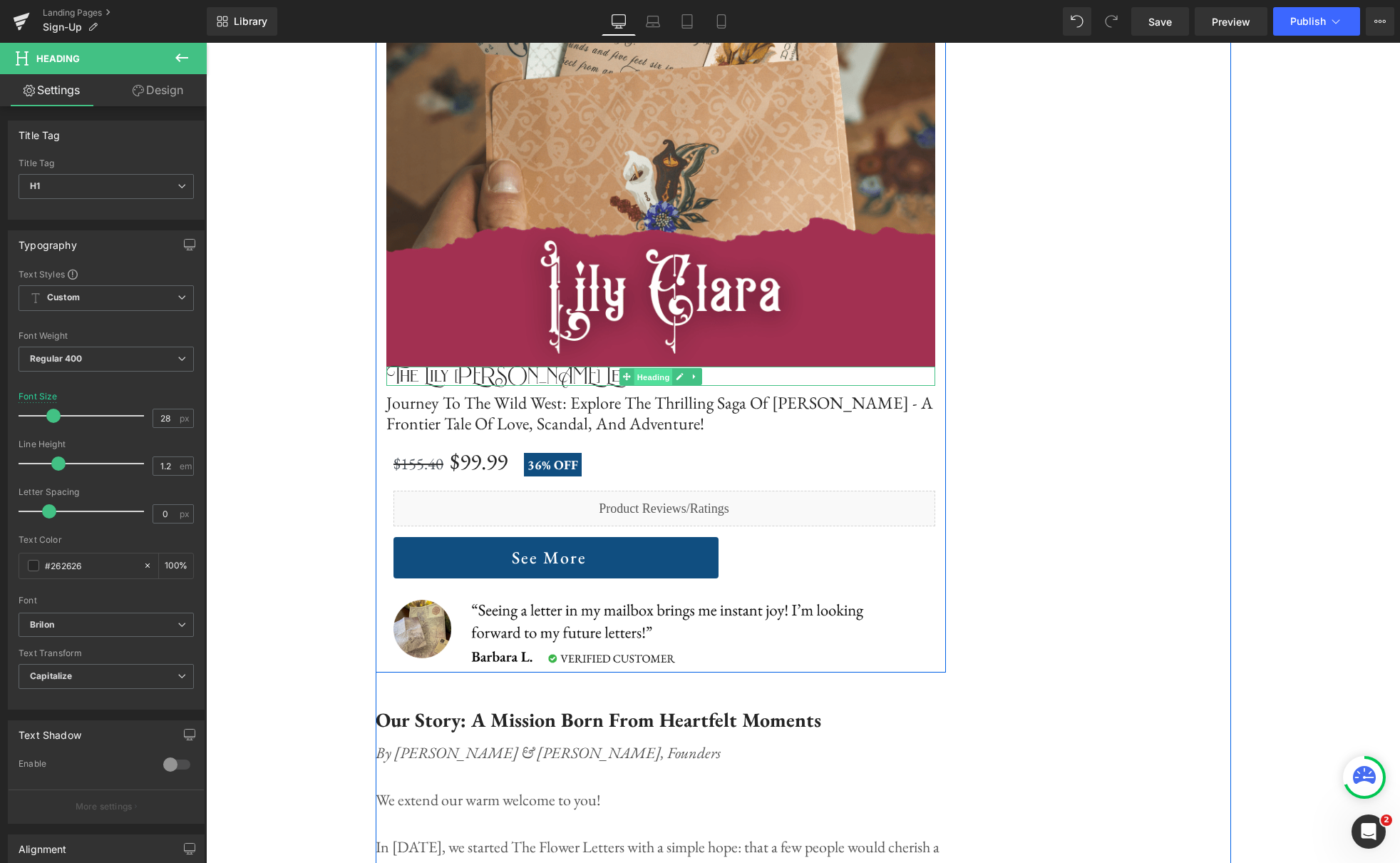
click at [644, 375] on span "Heading" at bounding box center [652, 375] width 39 height 17
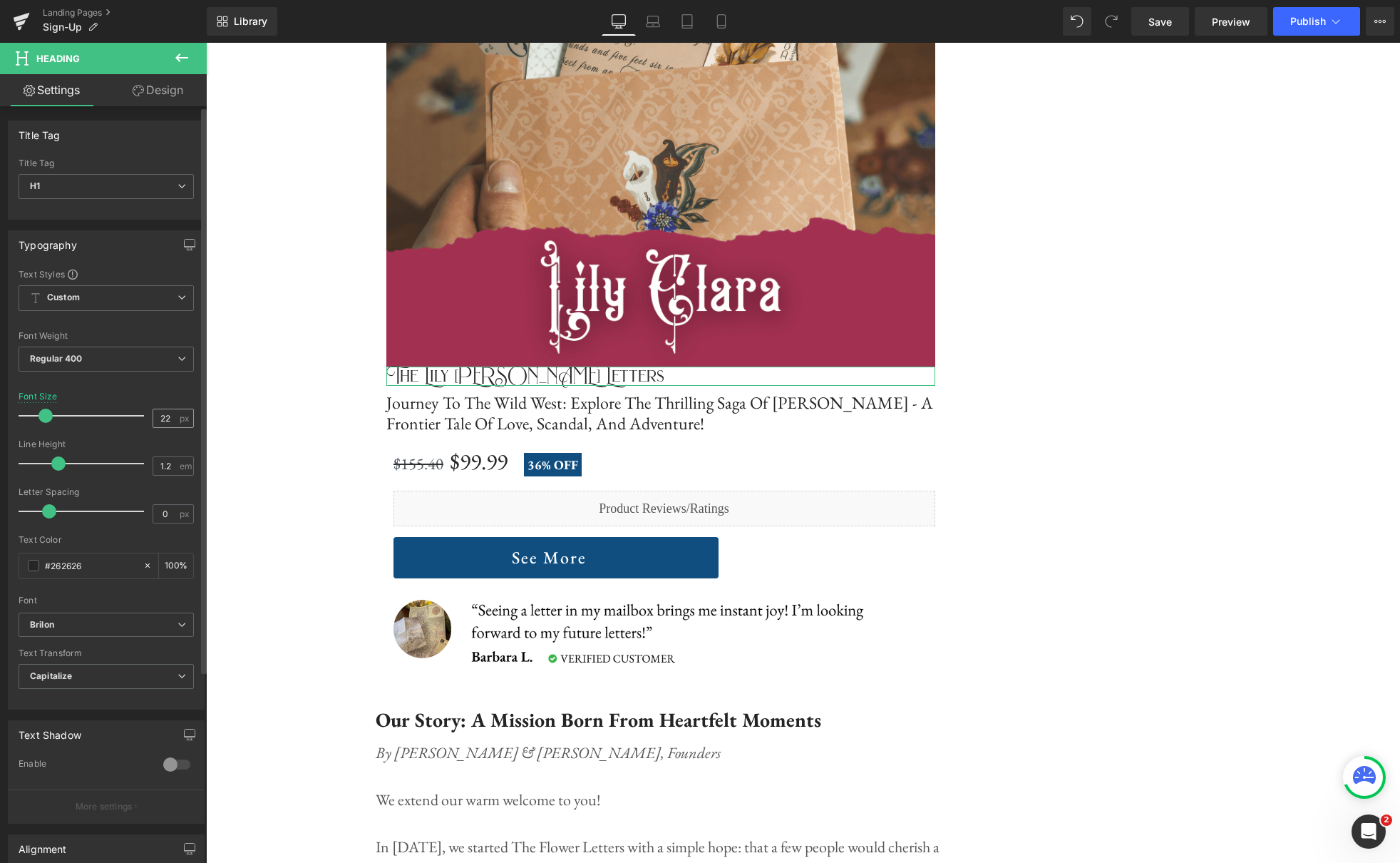
click at [167, 420] on input "22" at bounding box center [166, 419] width 25 height 18
type input "28"
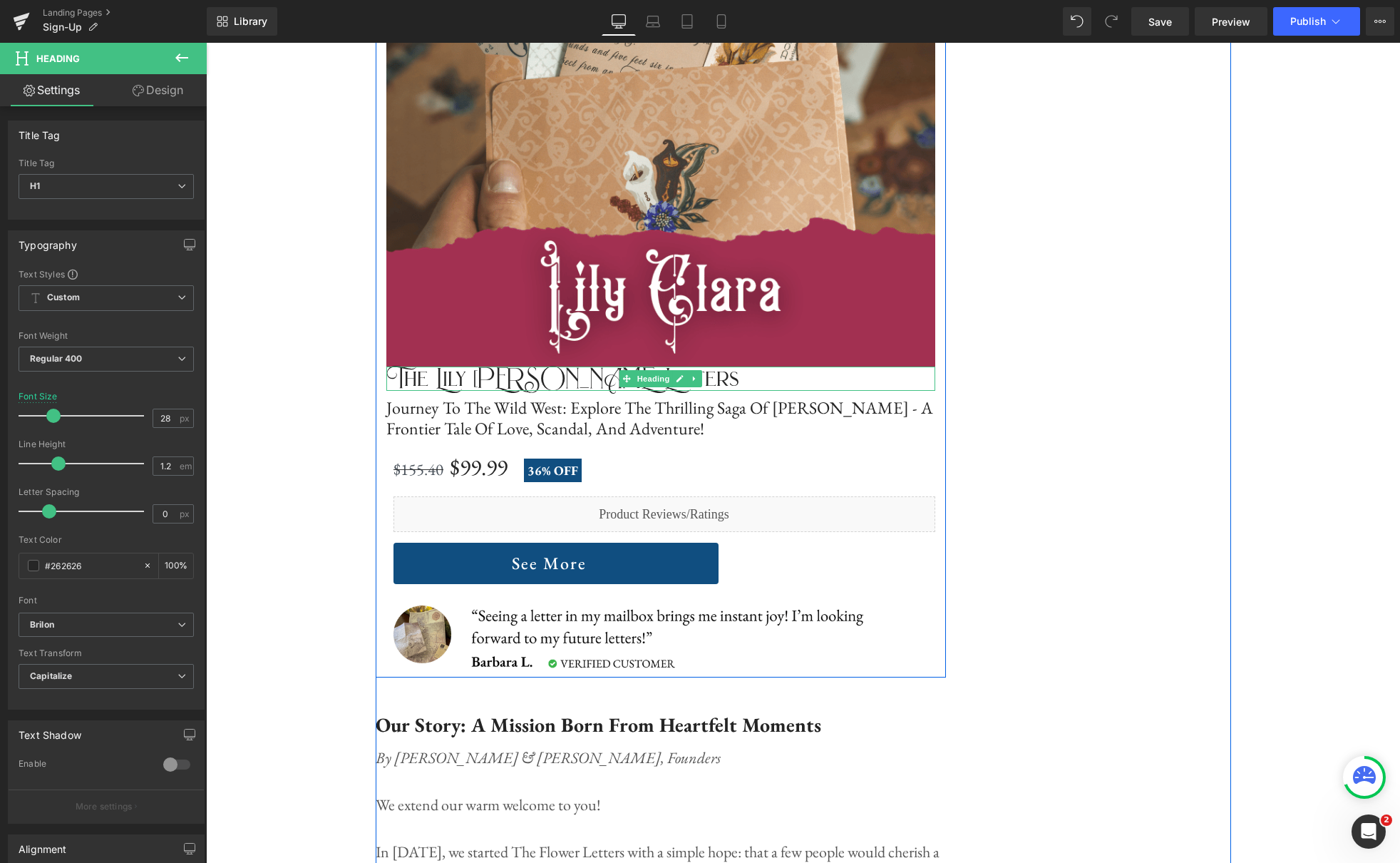
click at [748, 373] on div "The Lily [PERSON_NAME] Letters Heading" at bounding box center [661, 378] width 549 height 24
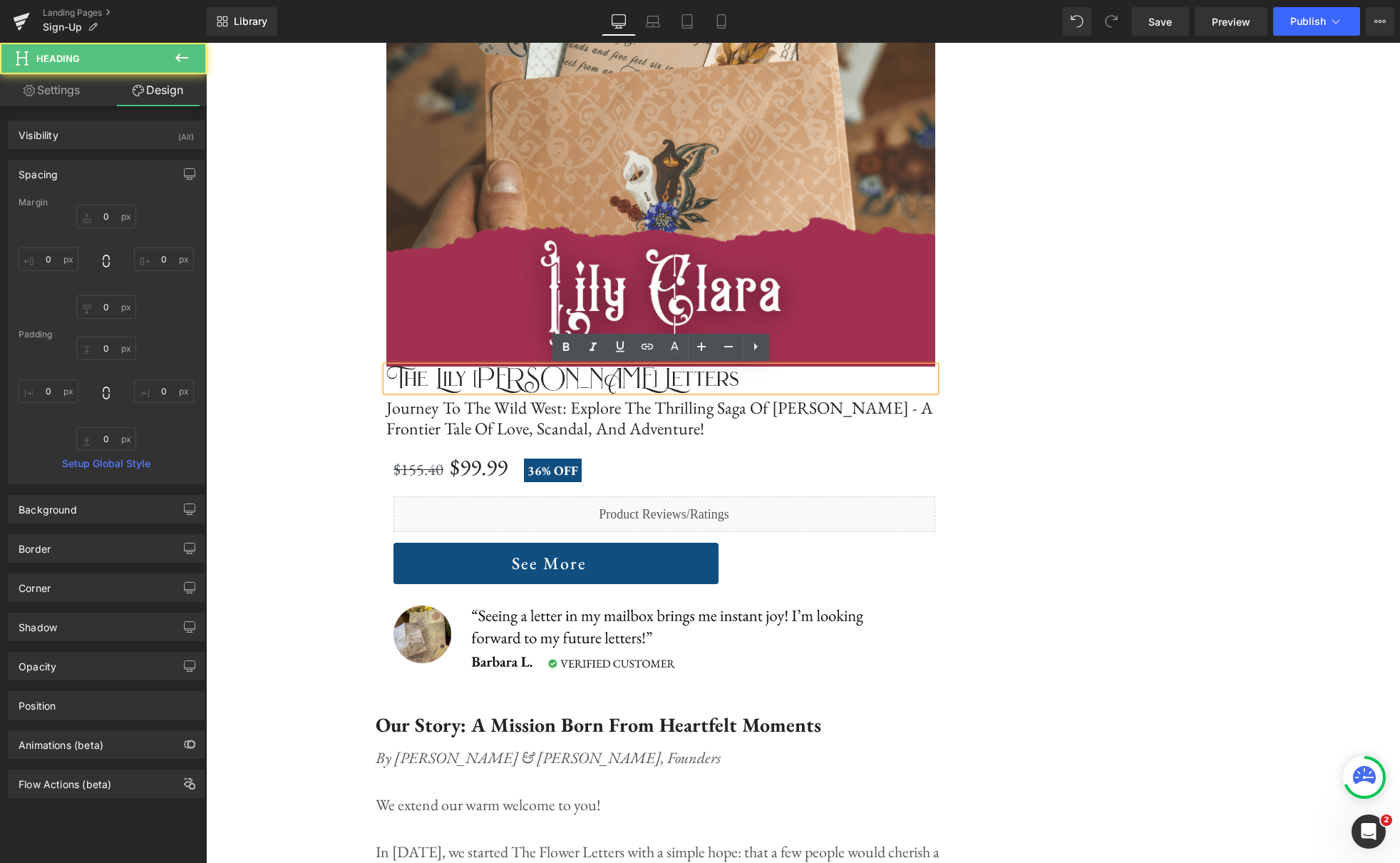
click at [751, 369] on h1 "The Lily [PERSON_NAME] Letters" at bounding box center [661, 378] width 549 height 24
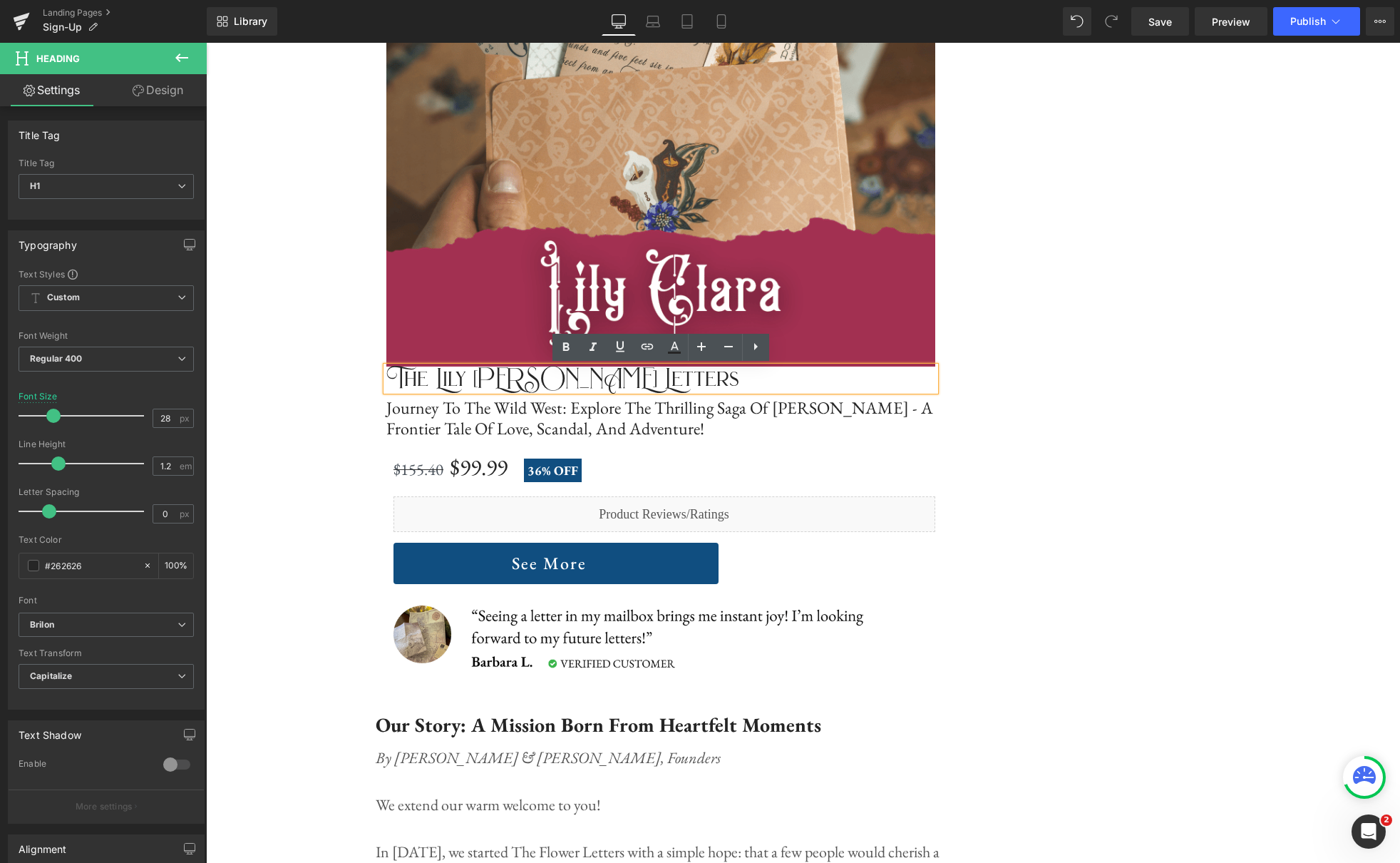
click at [646, 384] on h1 "The Lily [PERSON_NAME] Letters" at bounding box center [661, 378] width 549 height 24
click at [709, 420] on h1 "Journey To The Wild West: Explore The Thrilling Saga Of [PERSON_NAME] - A Front…" at bounding box center [661, 419] width 549 height 41
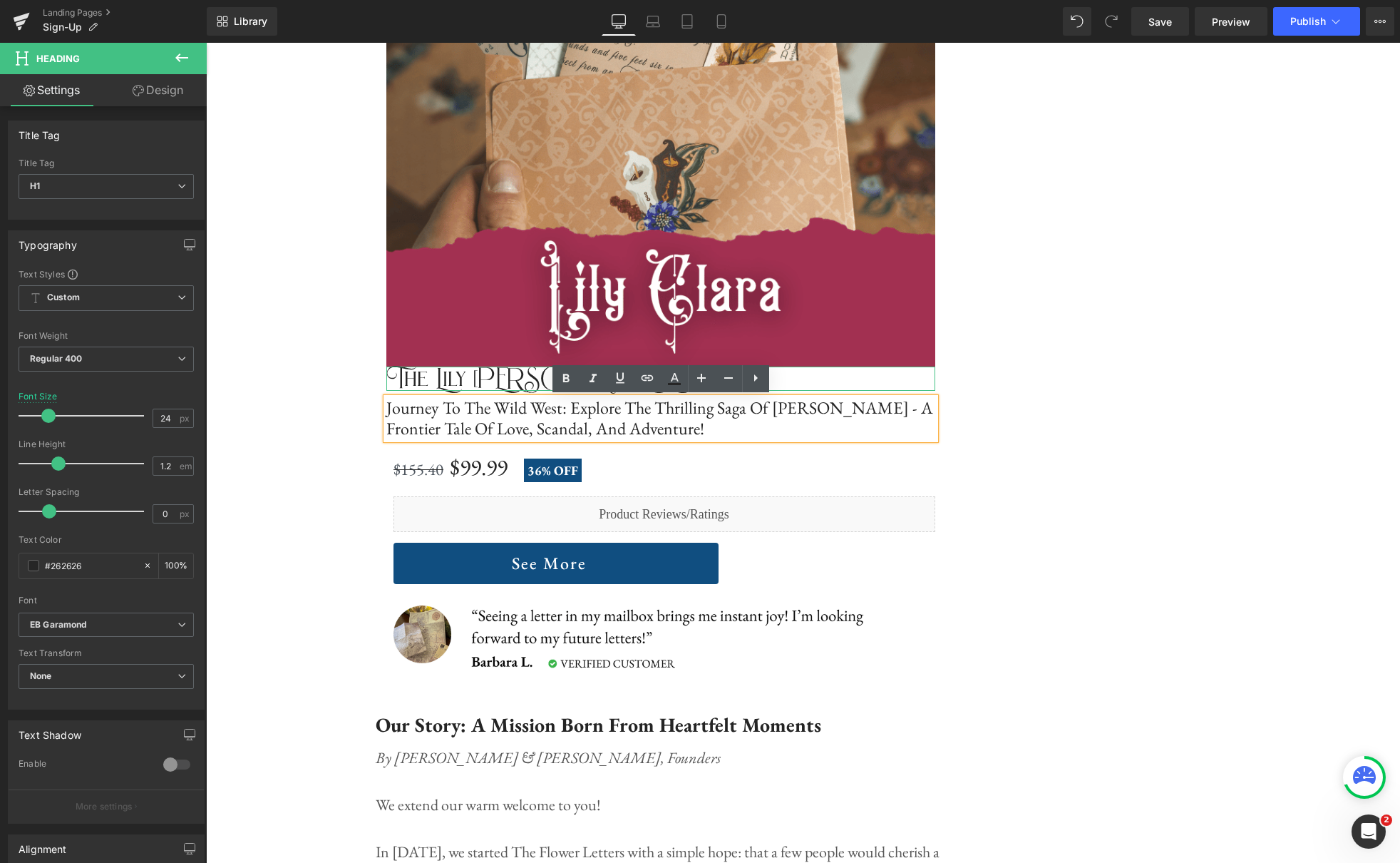
click at [499, 381] on h1 "The Lily [PERSON_NAME] Letters" at bounding box center [661, 378] width 549 height 24
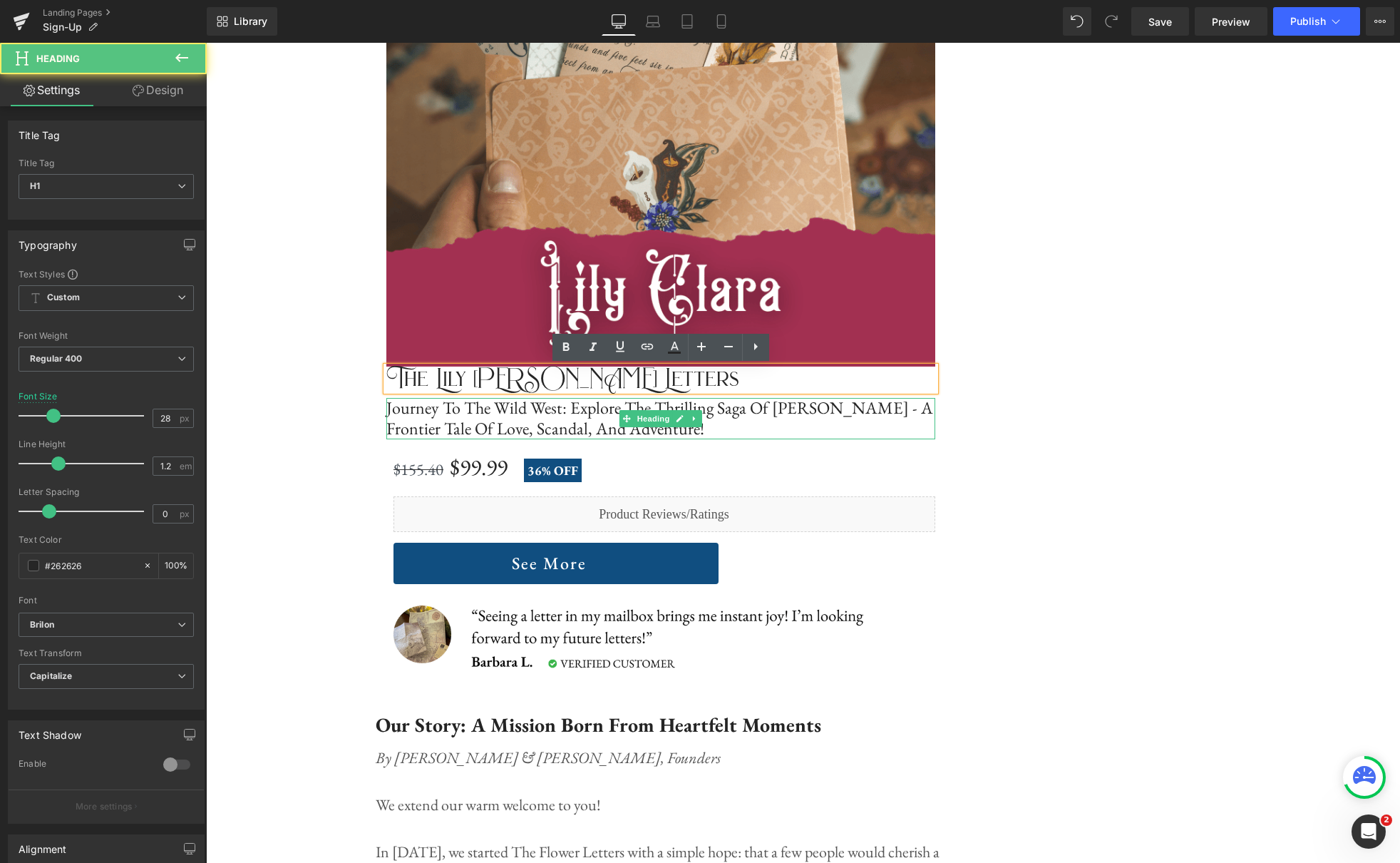
click at [660, 405] on h1 "Journey To The Wild West: Explore The Thrilling Saga Of [PERSON_NAME] - A Front…" at bounding box center [661, 419] width 549 height 41
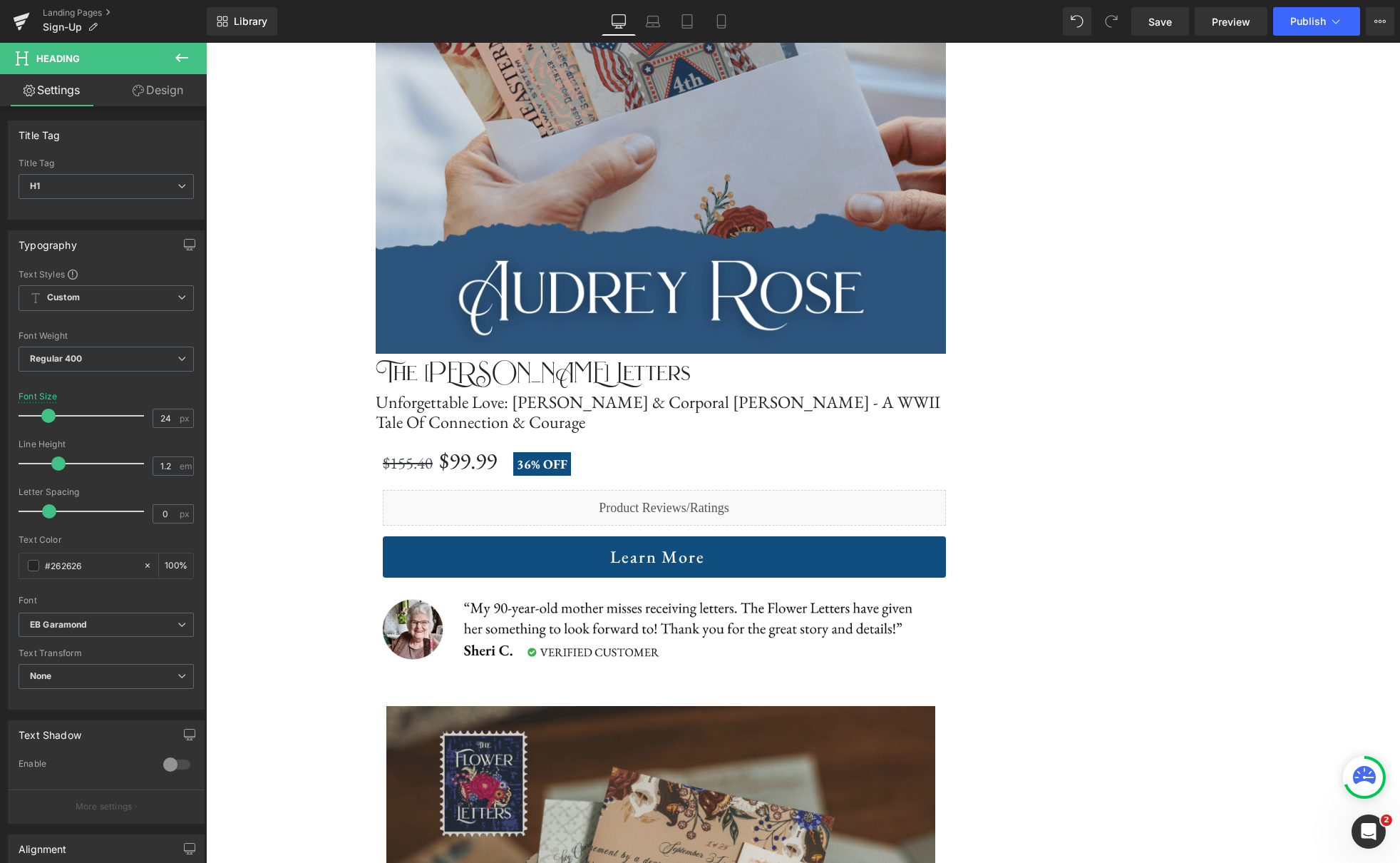
scroll to position [3143, 0]
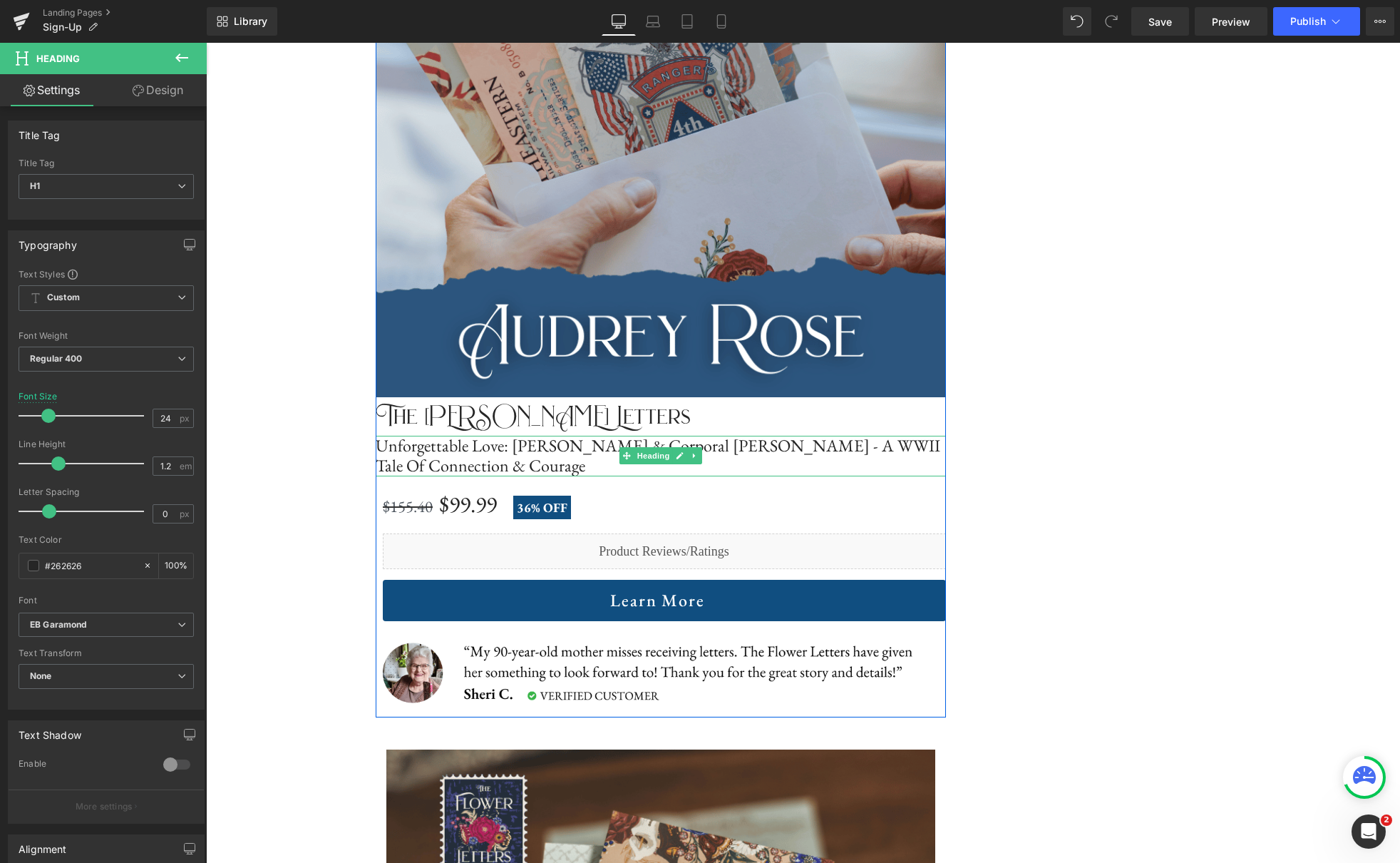
click at [657, 436] on h1 "Unforgettable Love: [PERSON_NAME] & Corporal [PERSON_NAME] - A WWII Tale Of Con…" at bounding box center [661, 456] width 570 height 41
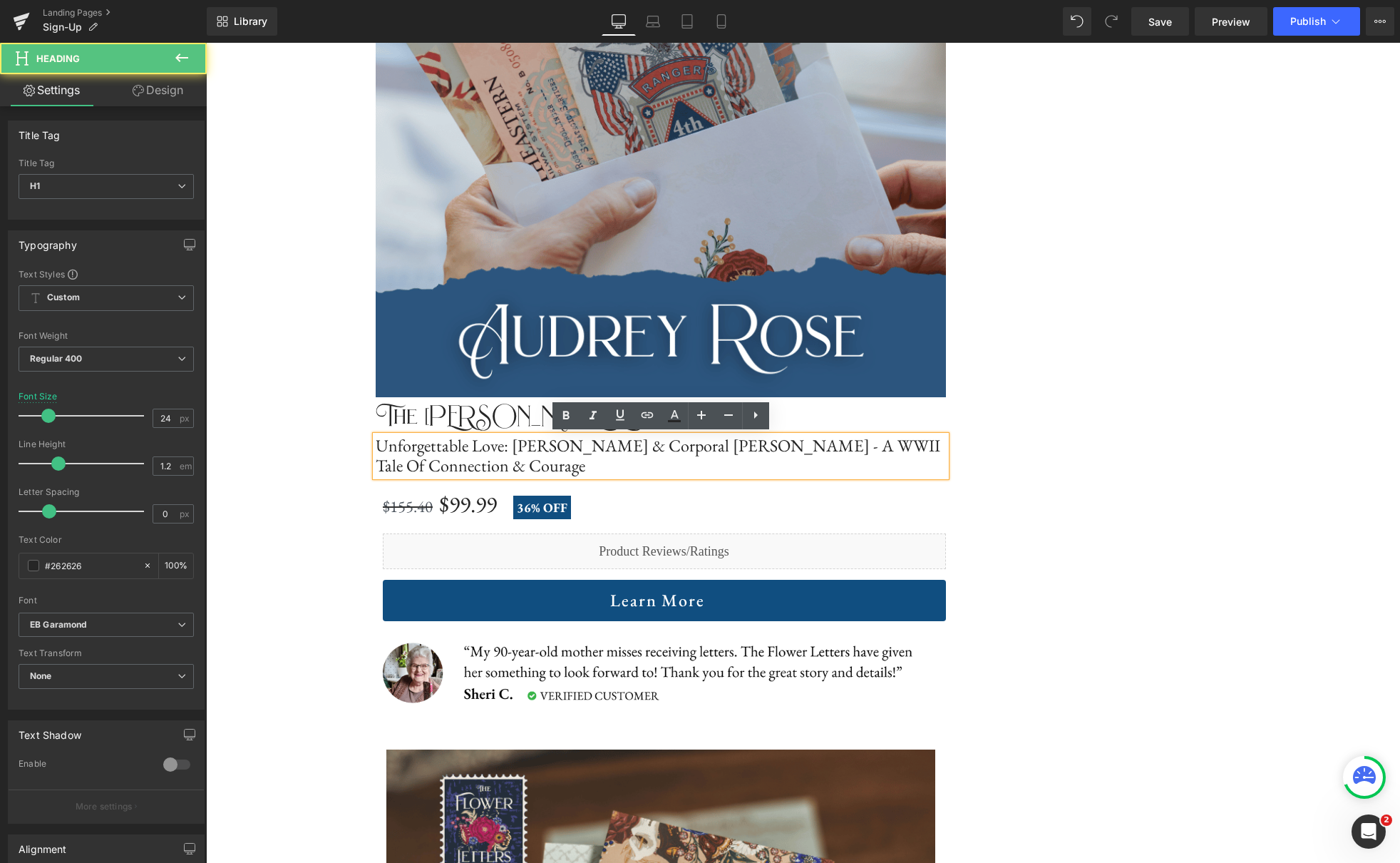
click at [505, 409] on h1 "The [PERSON_NAME] Letters" at bounding box center [661, 416] width 570 height 24
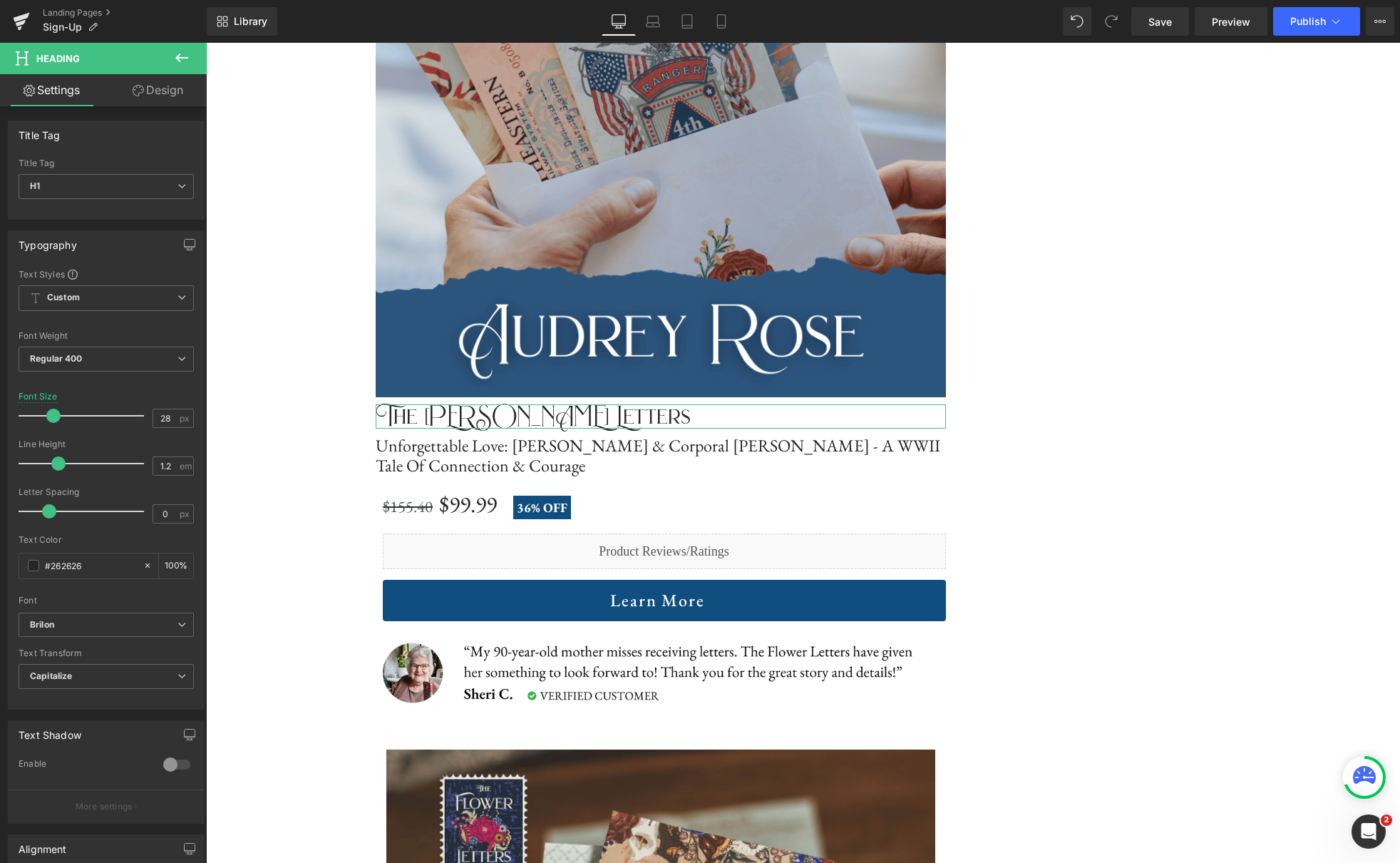
click at [158, 91] on link "Design" at bounding box center [158, 91] width 103 height 32
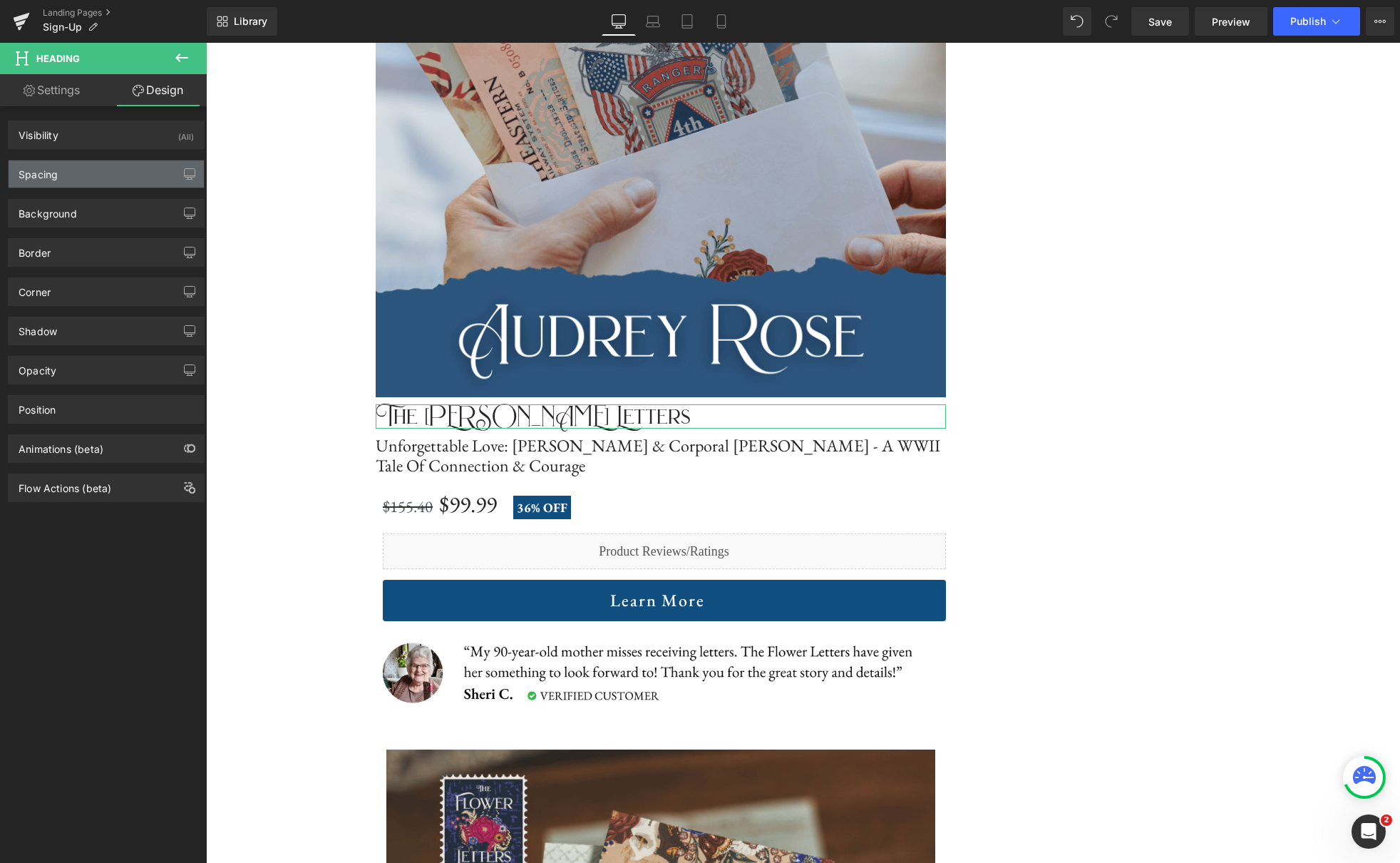
click at [126, 183] on div "Spacing" at bounding box center [107, 174] width 195 height 27
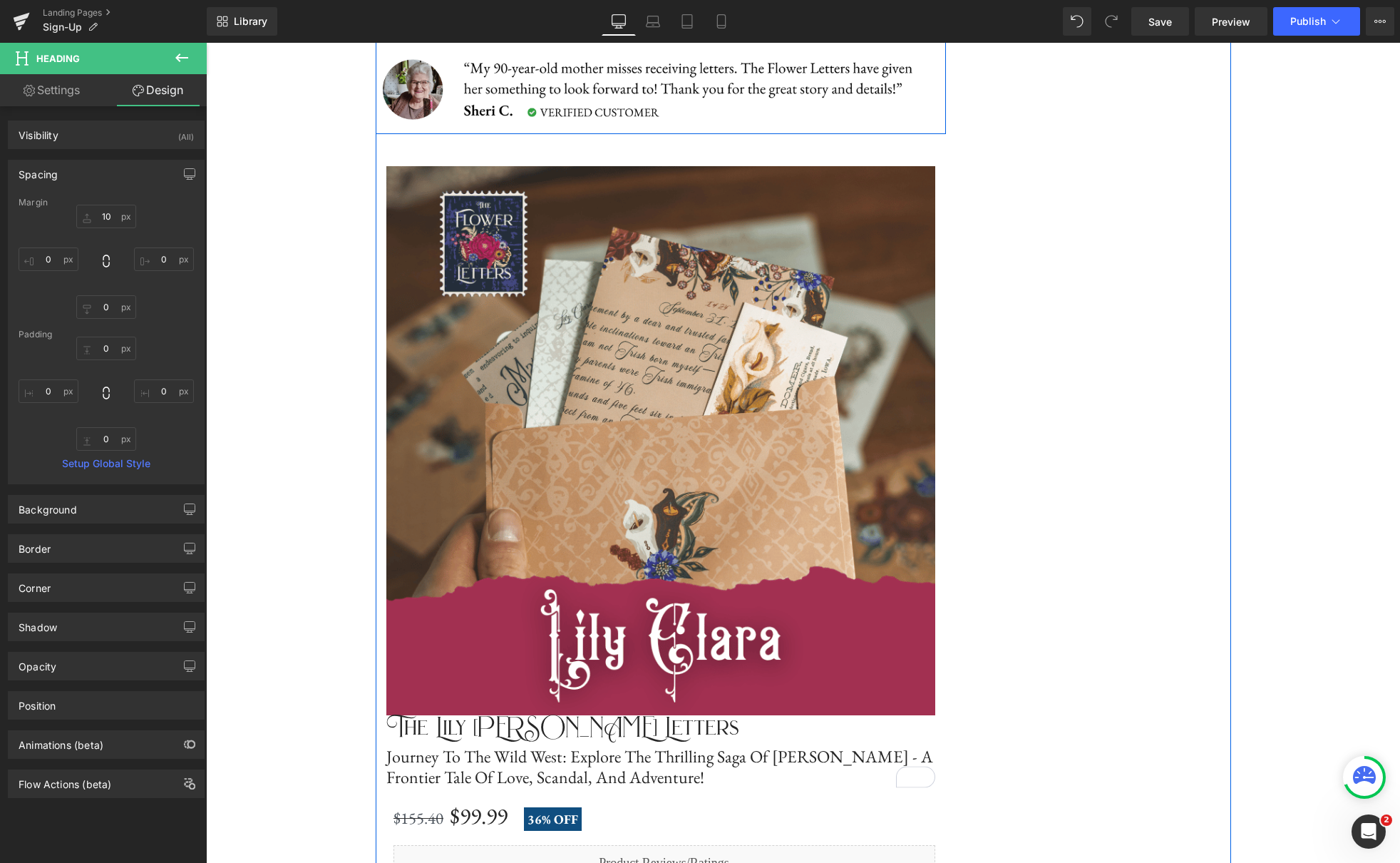
scroll to position [3862, 0]
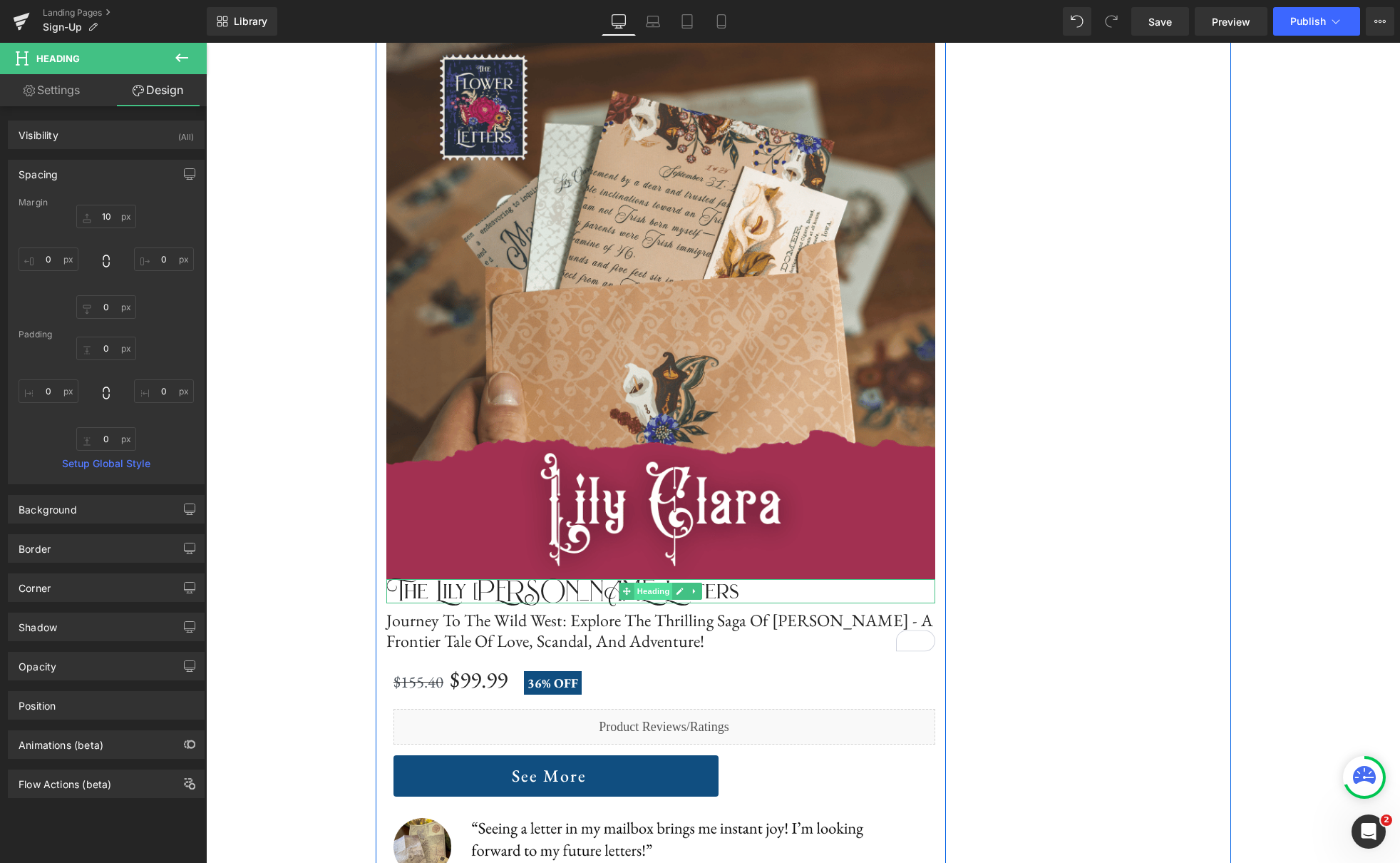
click at [646, 593] on span "Heading" at bounding box center [652, 591] width 39 height 17
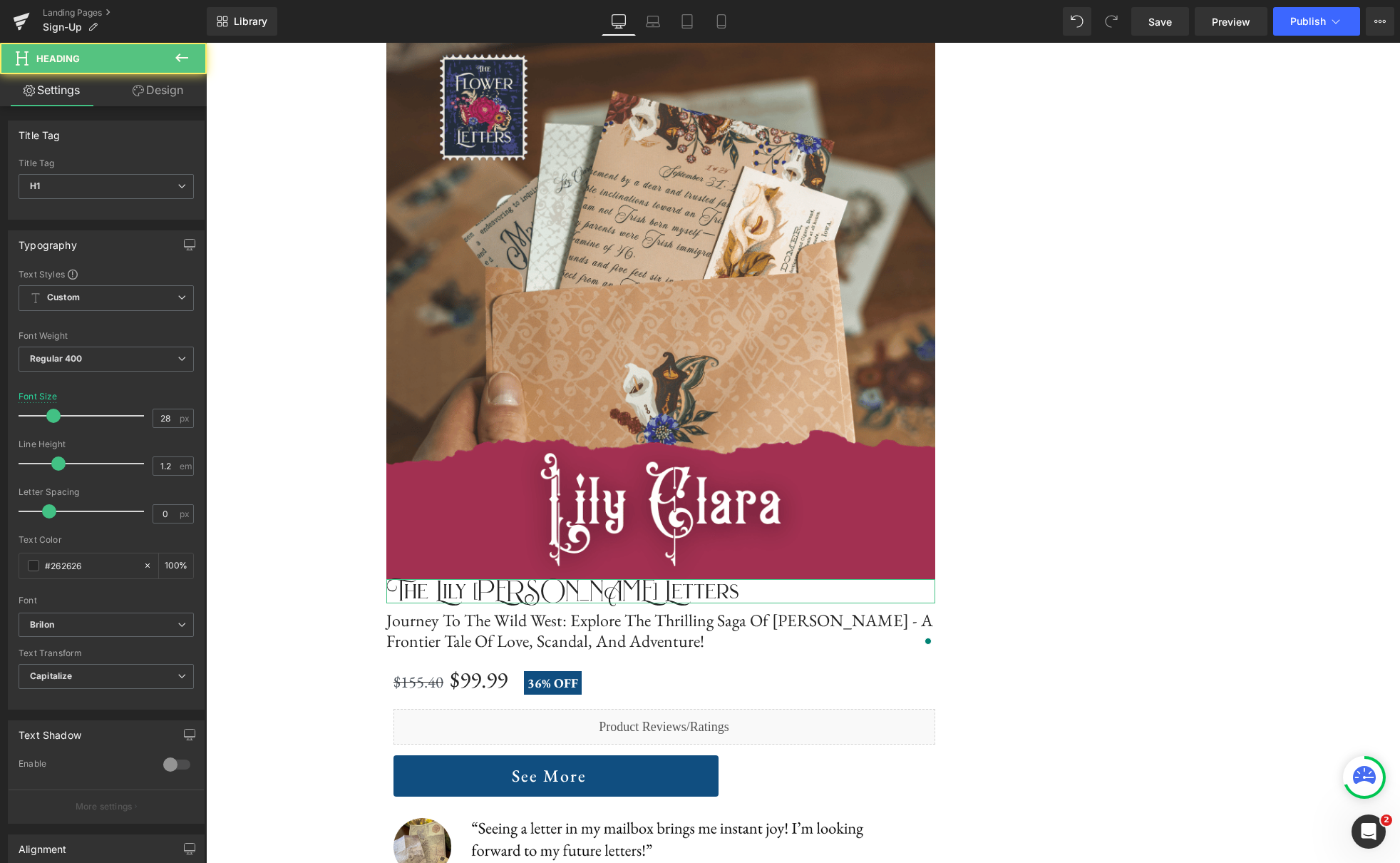
click at [145, 97] on link "Design" at bounding box center [158, 91] width 103 height 32
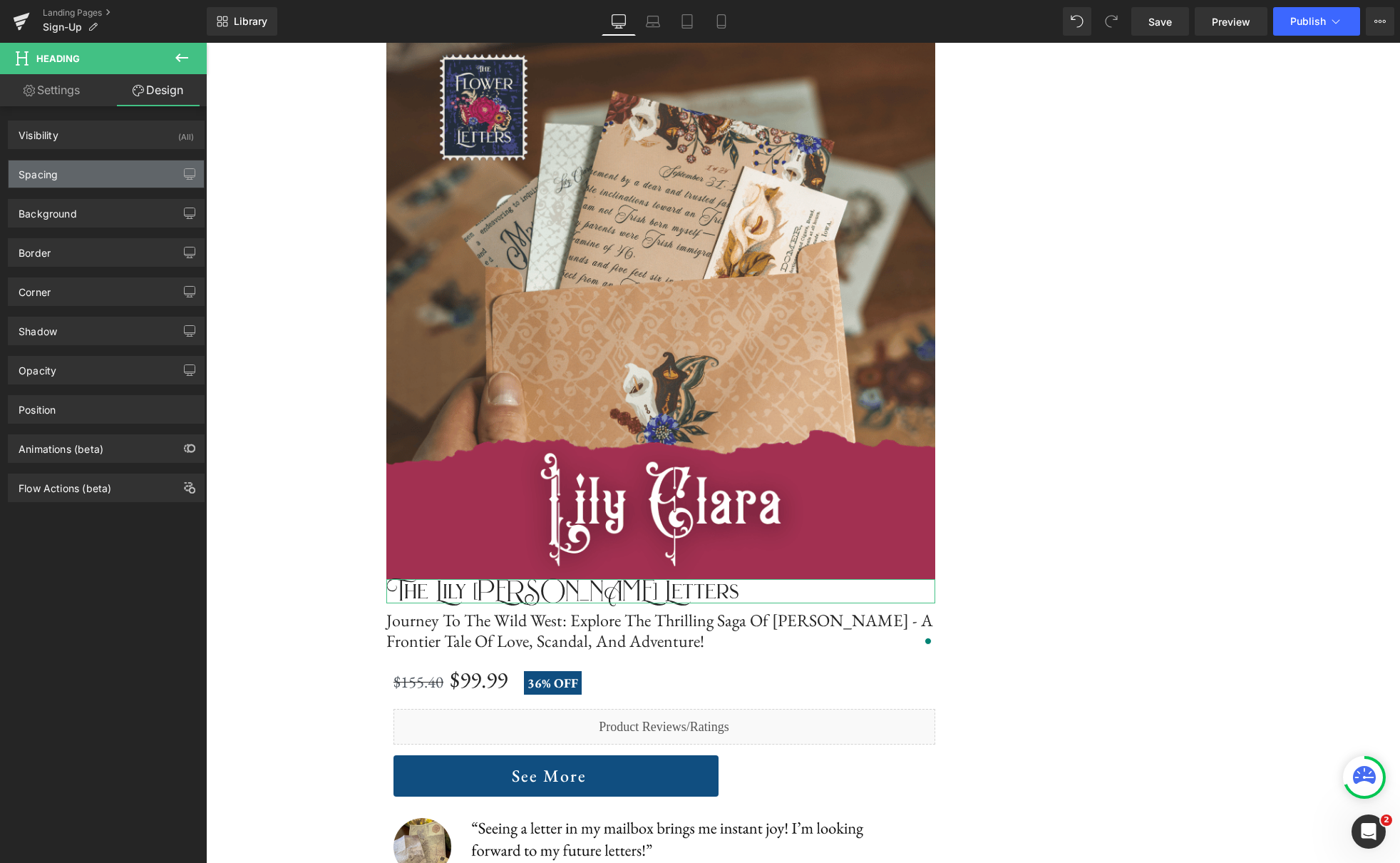
click at [108, 173] on div "Spacing" at bounding box center [107, 174] width 195 height 27
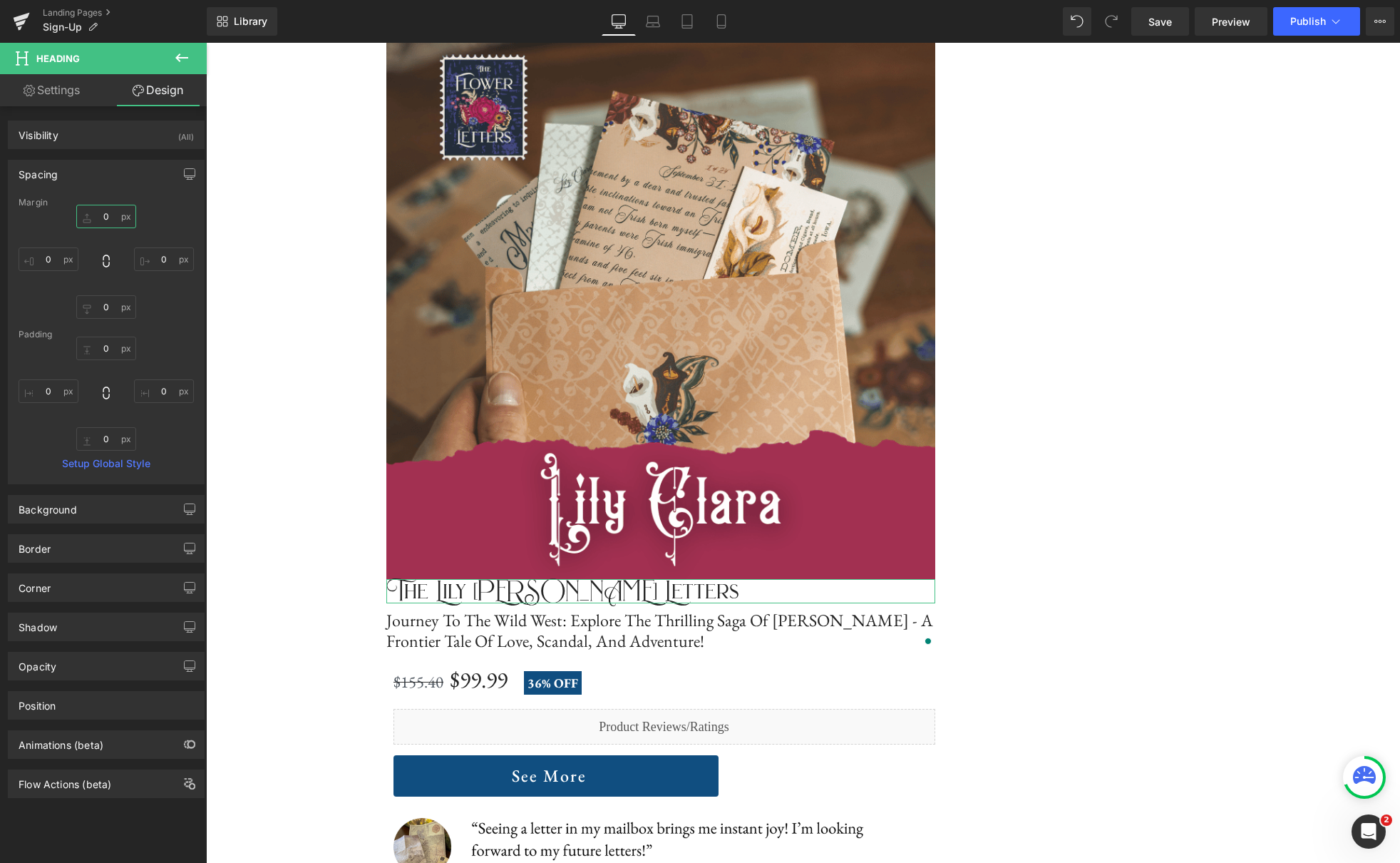
click at [109, 217] on input "0" at bounding box center [106, 216] width 60 height 23
type input "10"
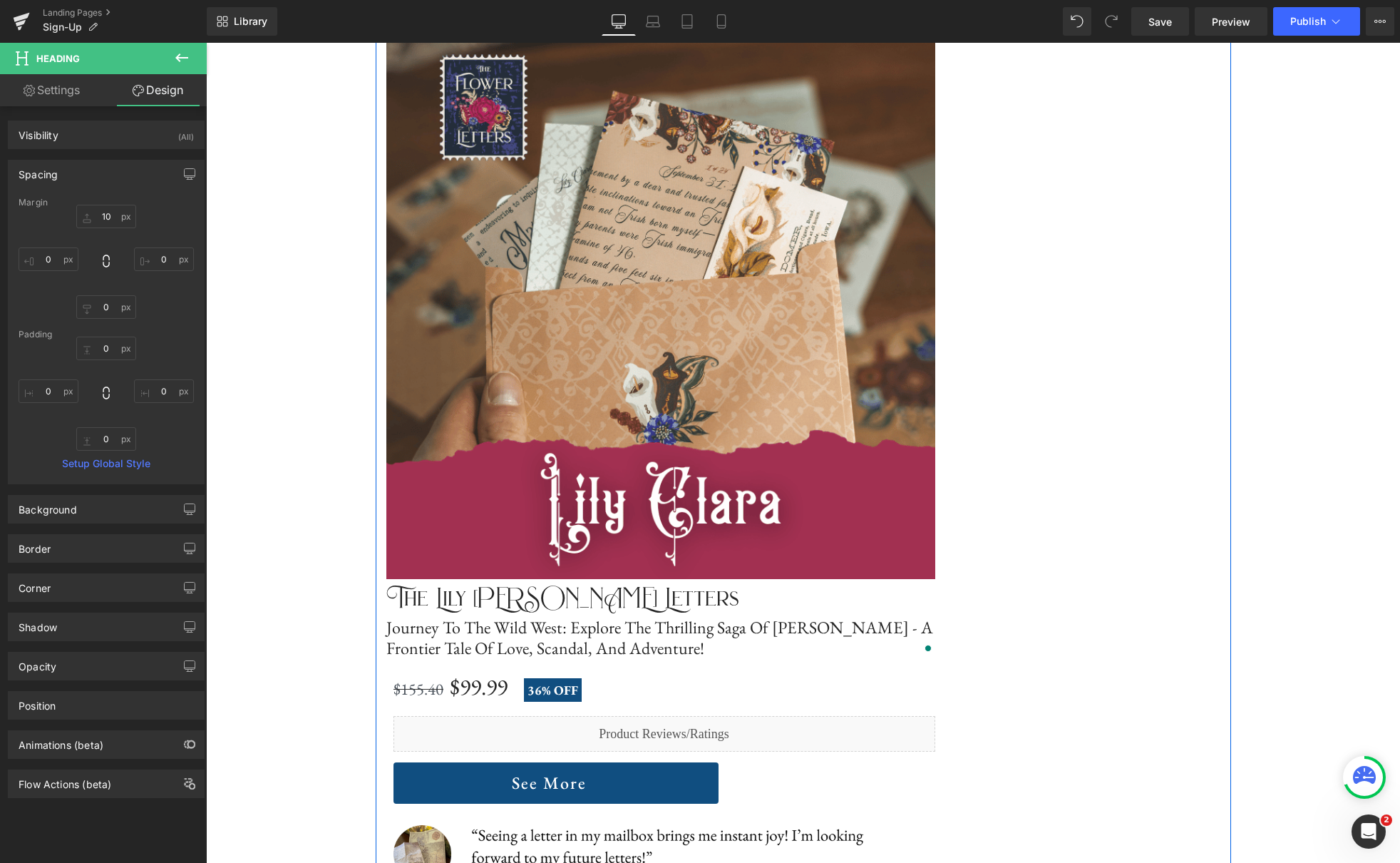
click at [1183, 652] on div "Image Step away from digital noise and into the joy of anticipation—opening you…" at bounding box center [803, 212] width 856 height 7915
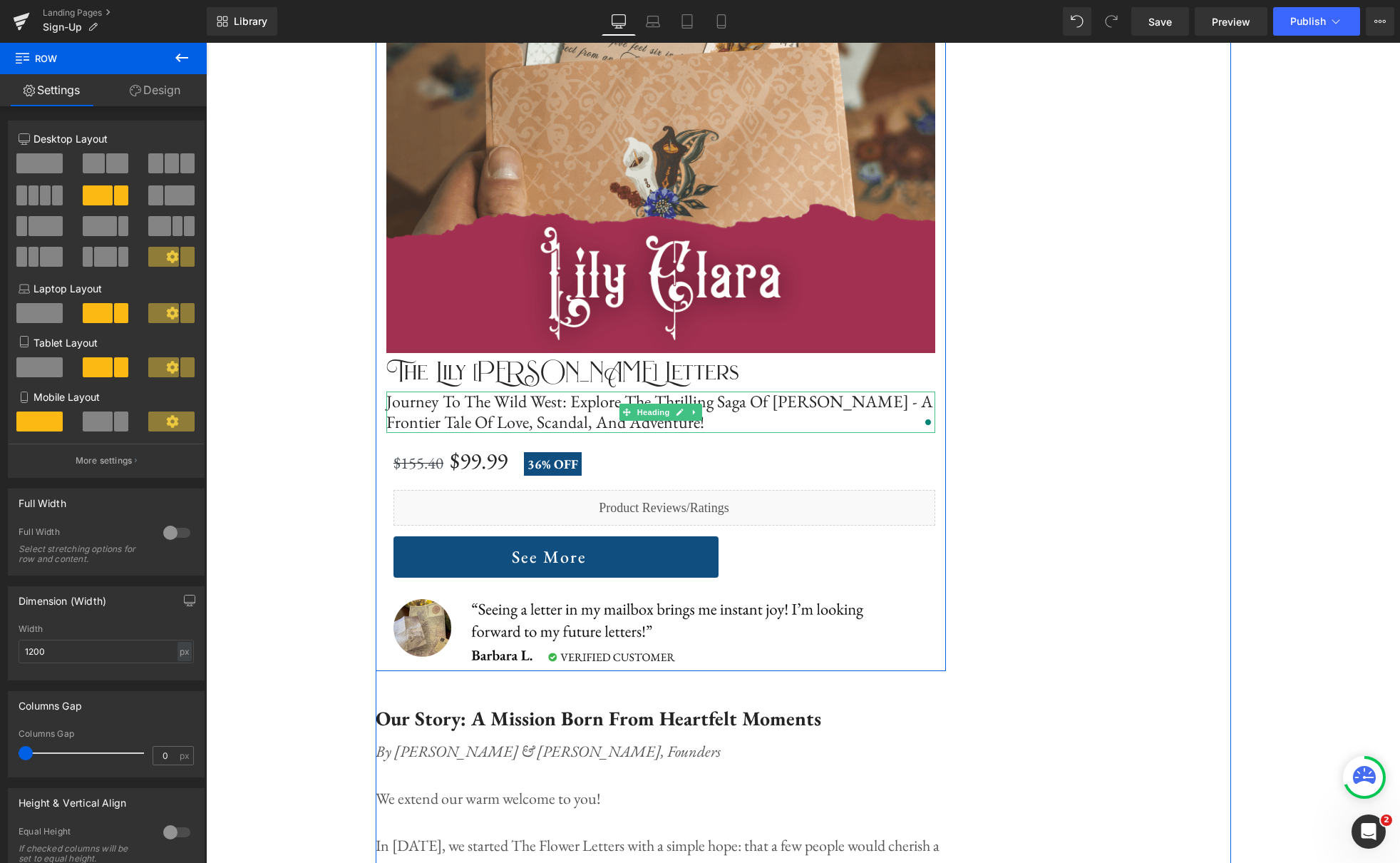
scroll to position [4111, 0]
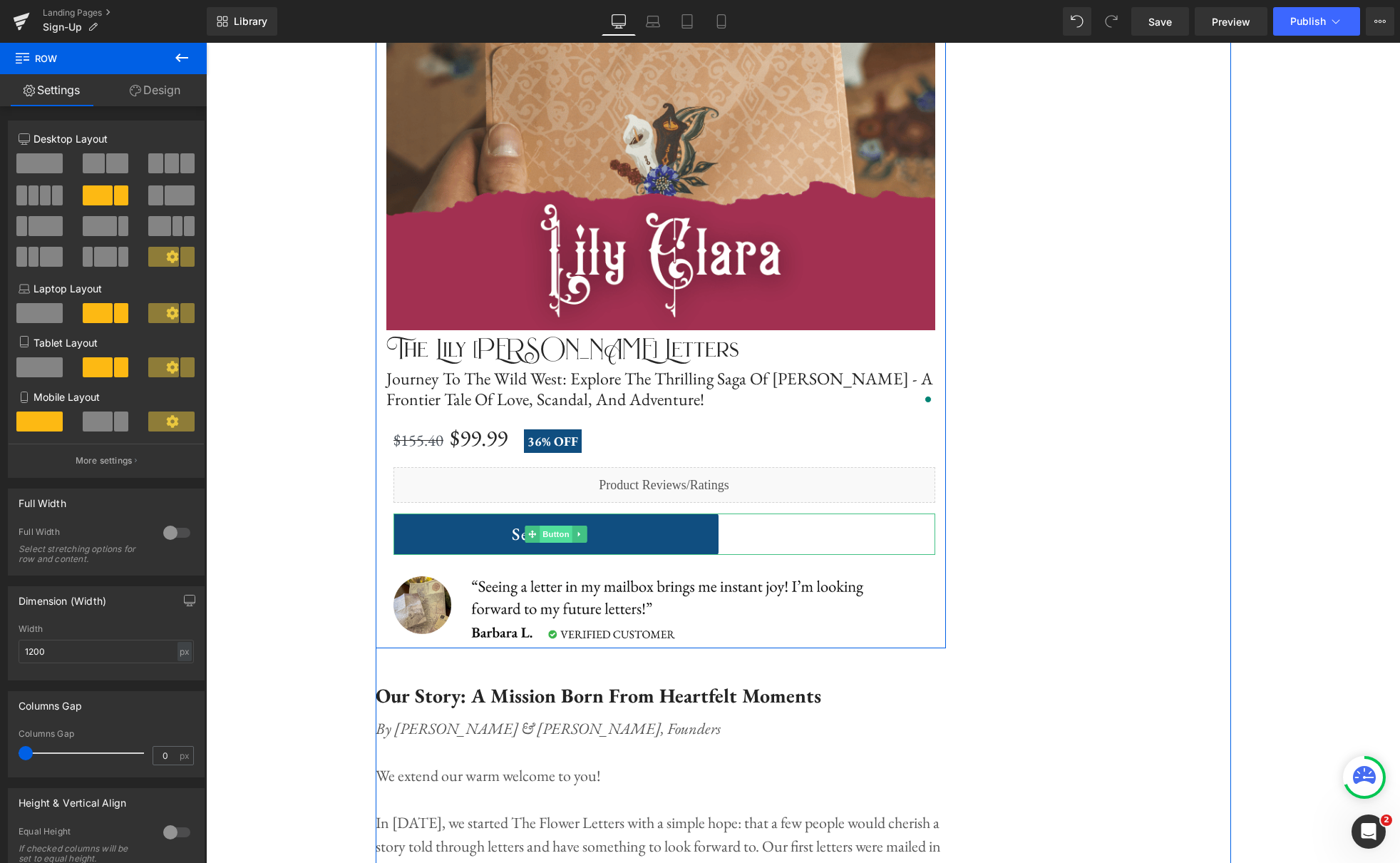
click at [563, 530] on span "Button" at bounding box center [556, 533] width 33 height 17
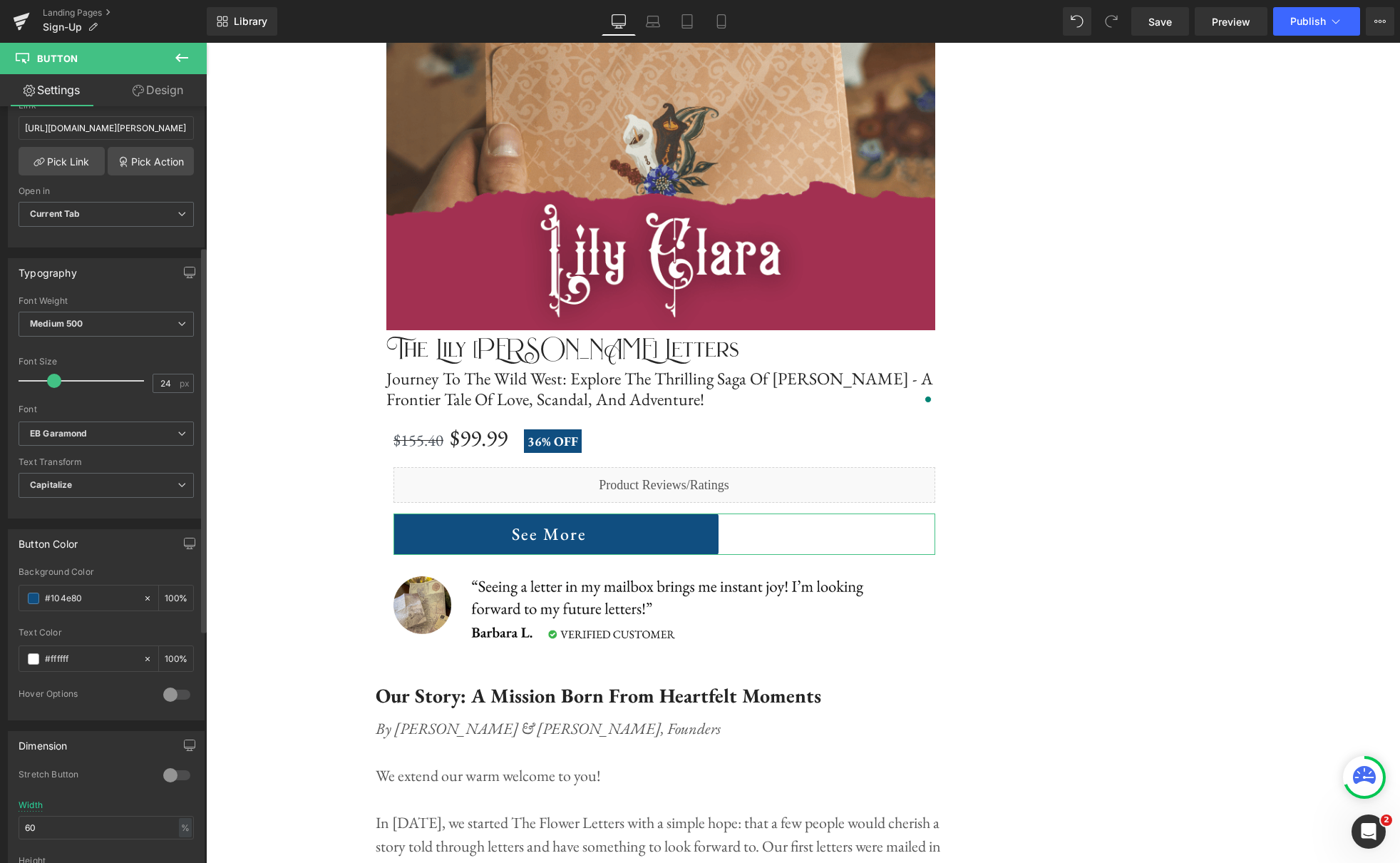
scroll to position [283, 0]
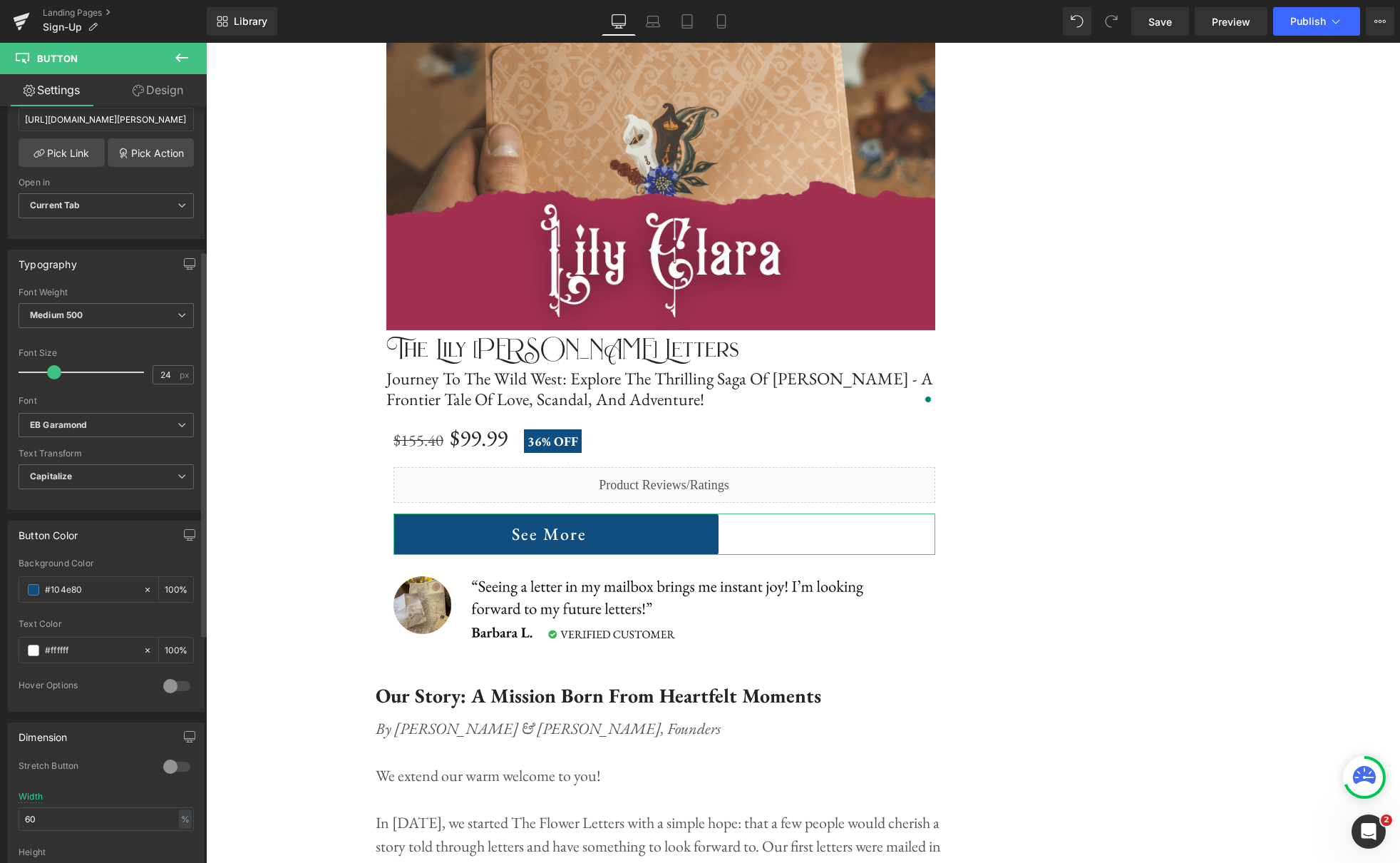
click at [174, 762] on div at bounding box center [177, 765] width 34 height 22
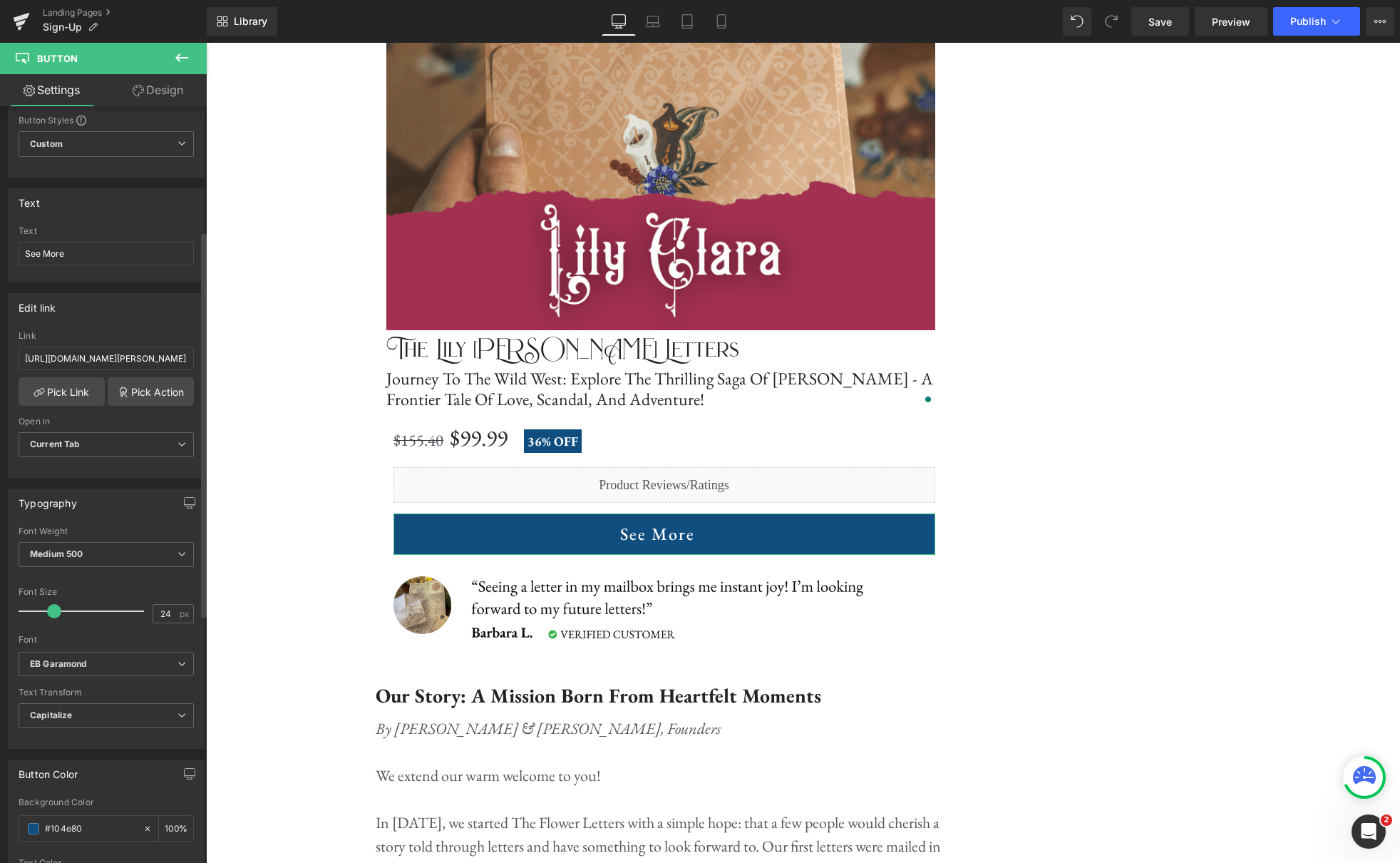
scroll to position [0, 0]
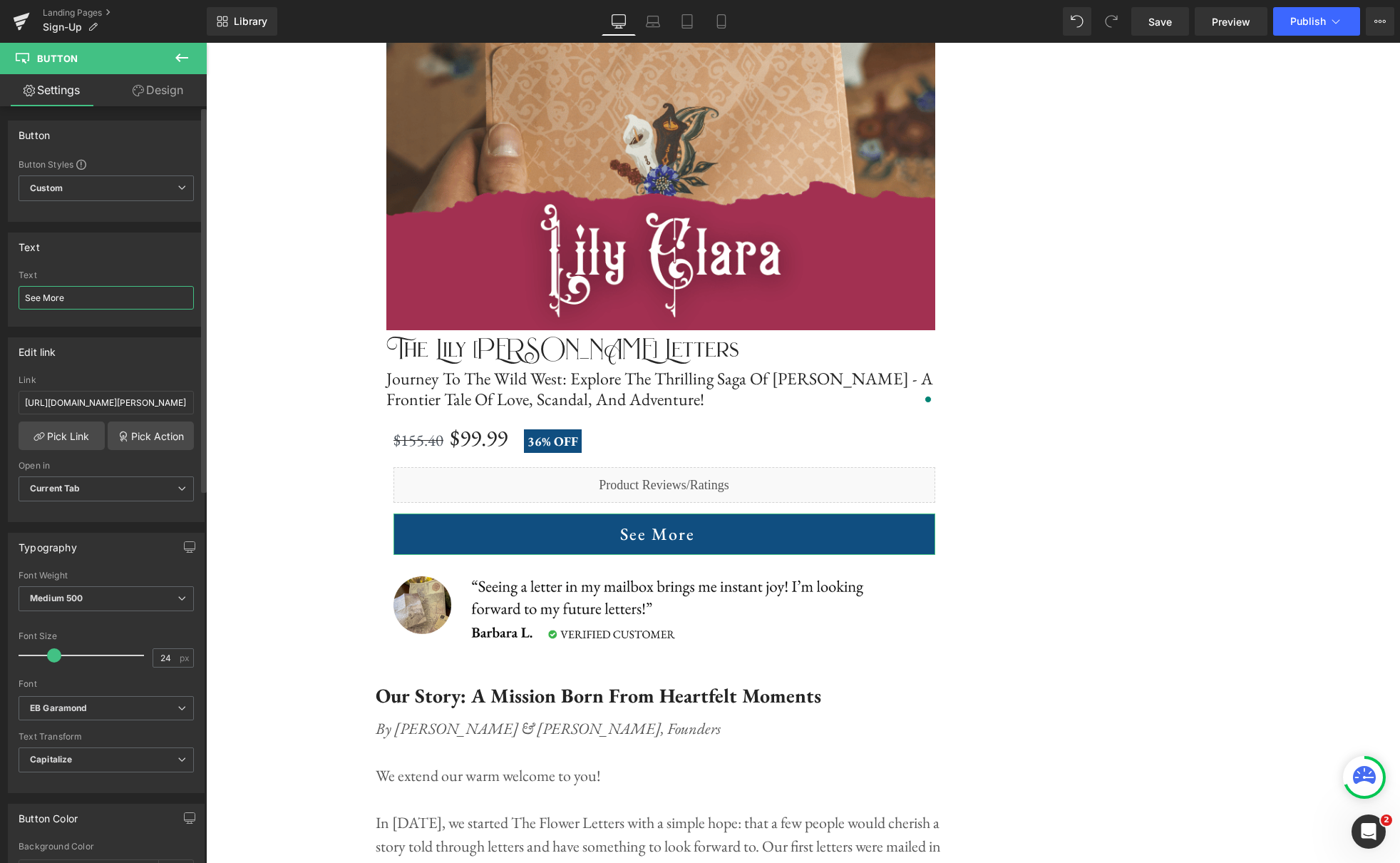
drag, startPoint x: 34, startPoint y: 293, endPoint x: 16, endPoint y: 291, distance: 18.1
click at [16, 291] on div "See More Text See More" at bounding box center [107, 298] width 195 height 56
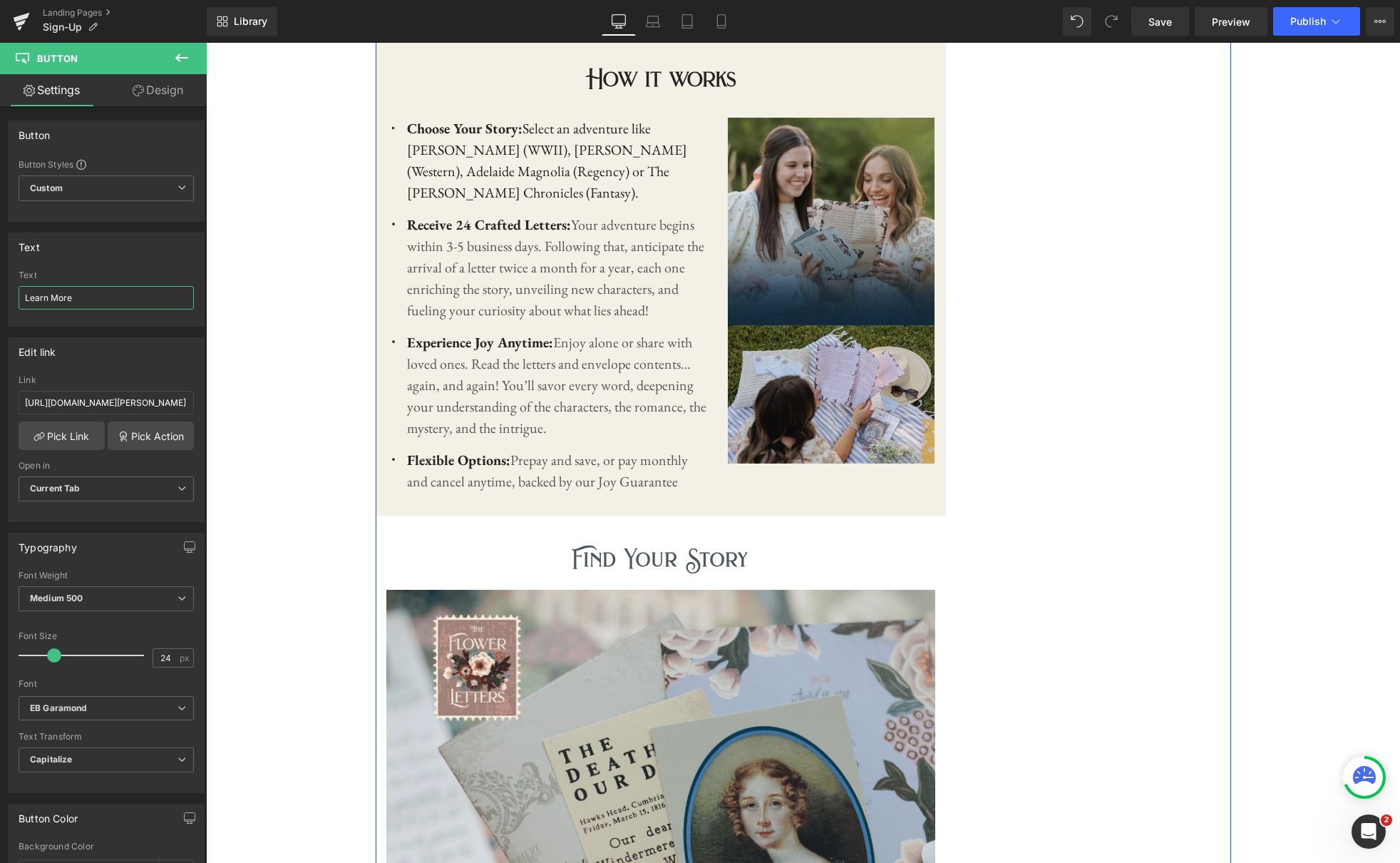
scroll to position [1447, 0]
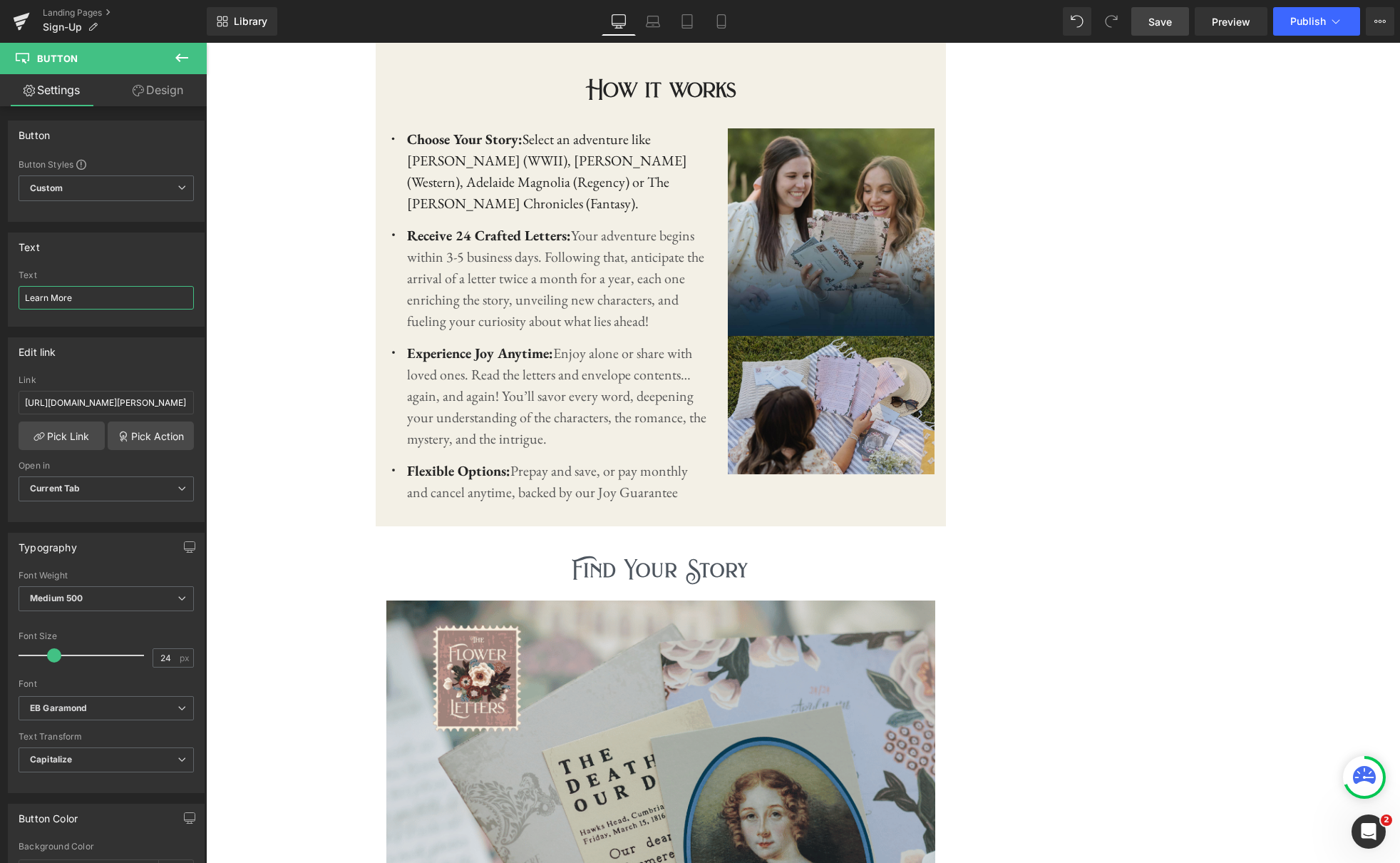
type input "Learn More"
click at [1165, 29] on span "Save" at bounding box center [1160, 22] width 23 height 15
click at [1242, 30] on link "Preview" at bounding box center [1231, 22] width 73 height 29
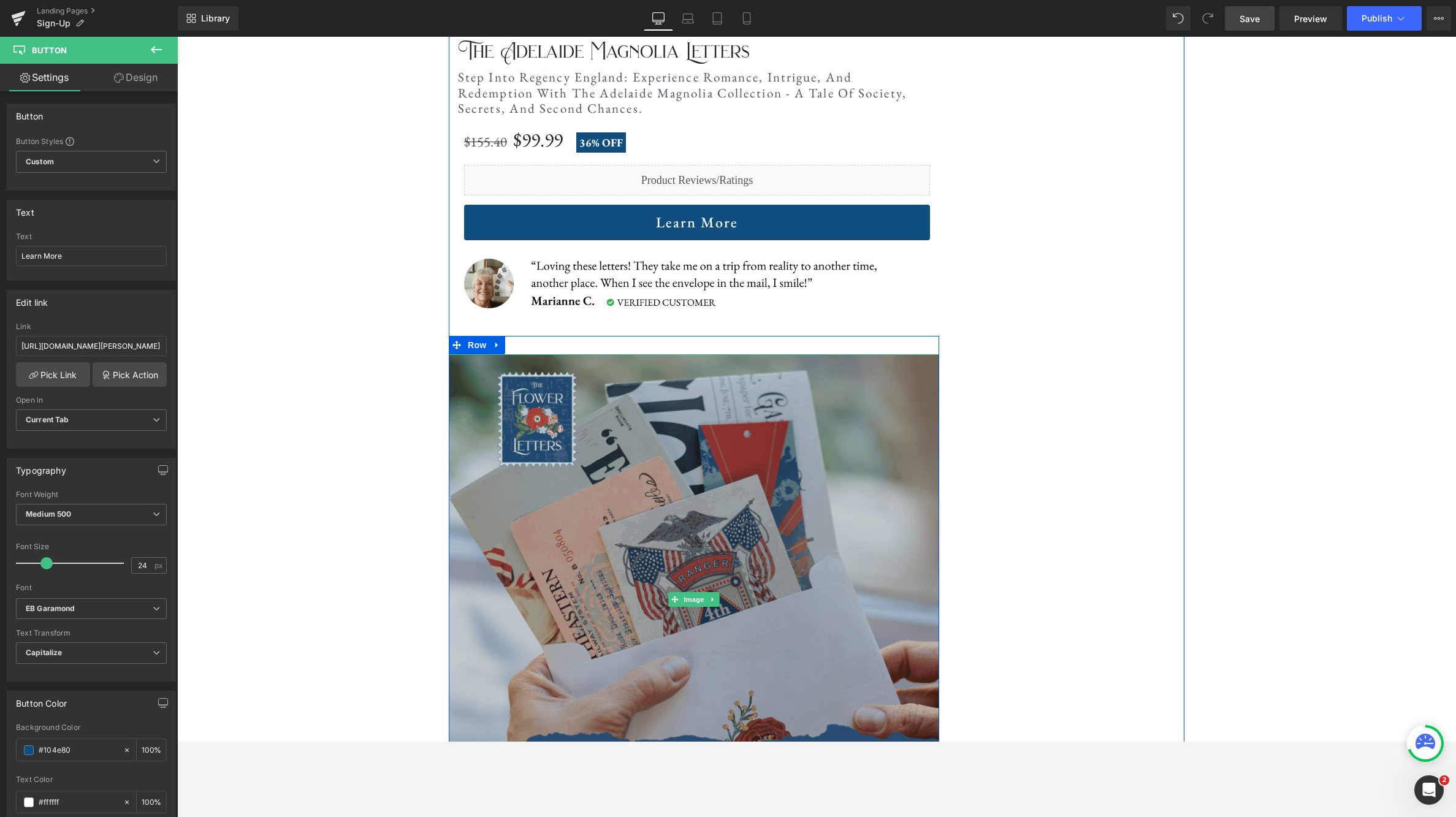
scroll to position [2201, 0]
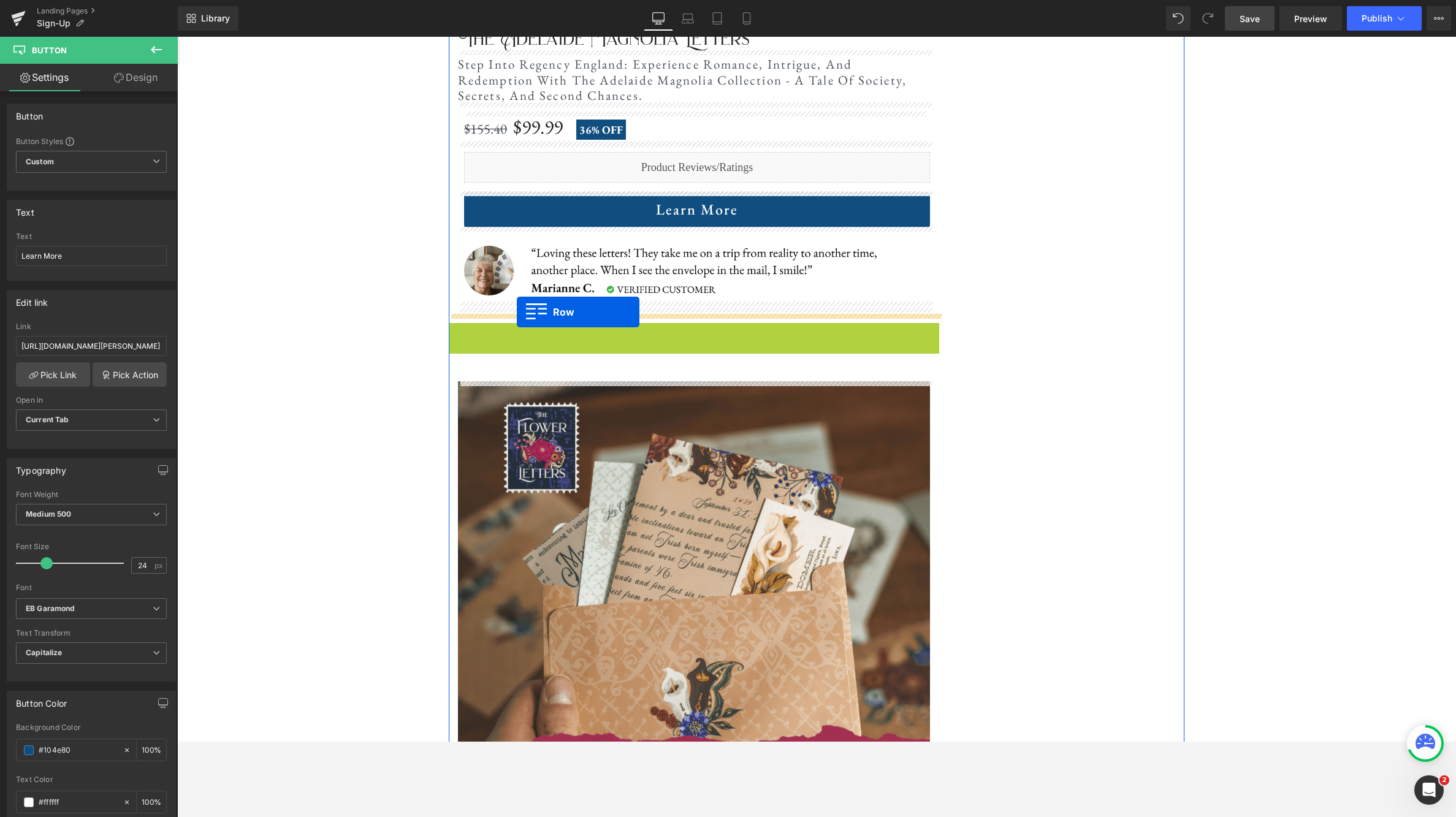
drag, startPoint x: 457, startPoint y: 333, endPoint x: 517, endPoint y: 312, distance: 63.6
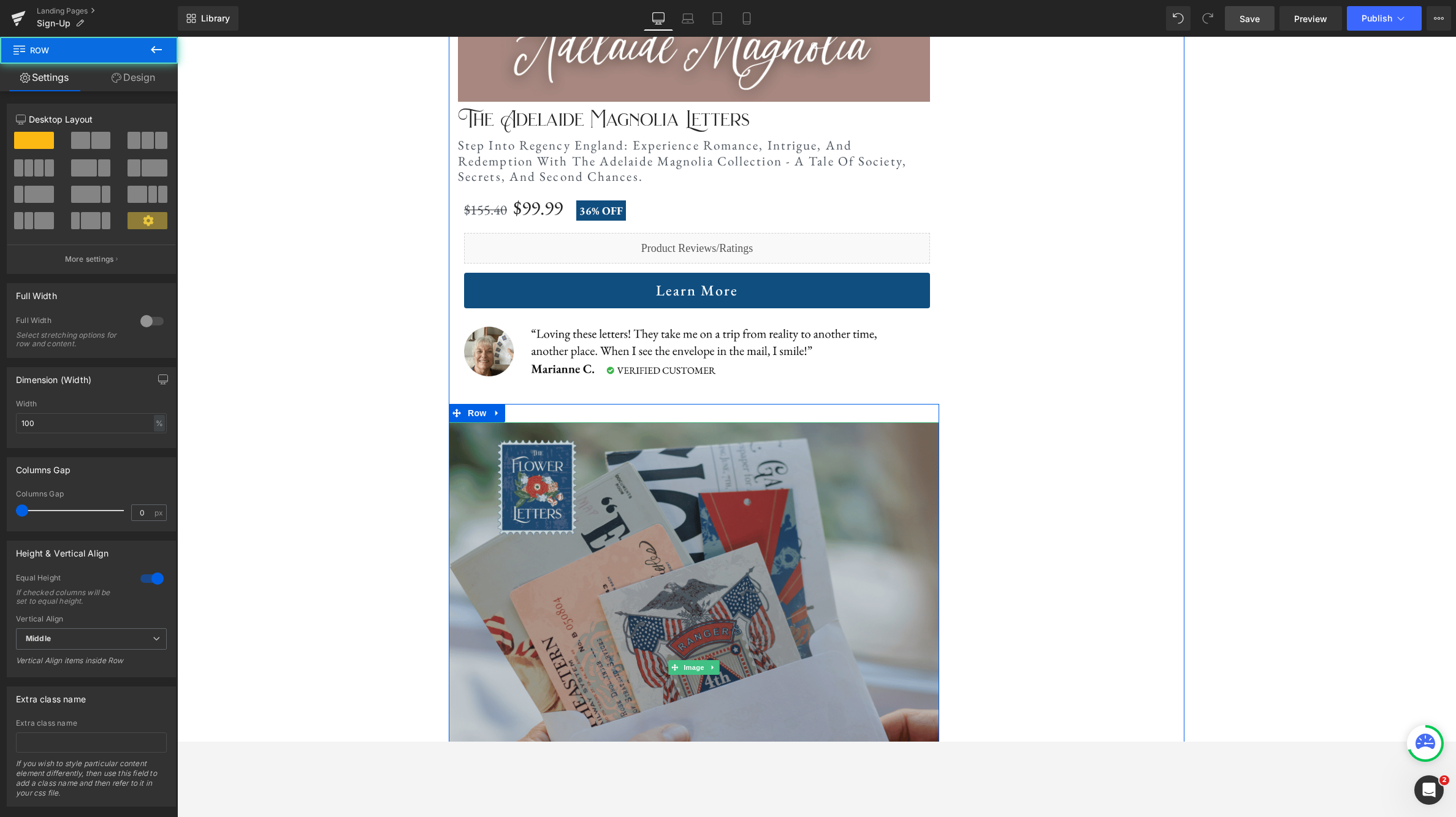
scroll to position [1917, 0]
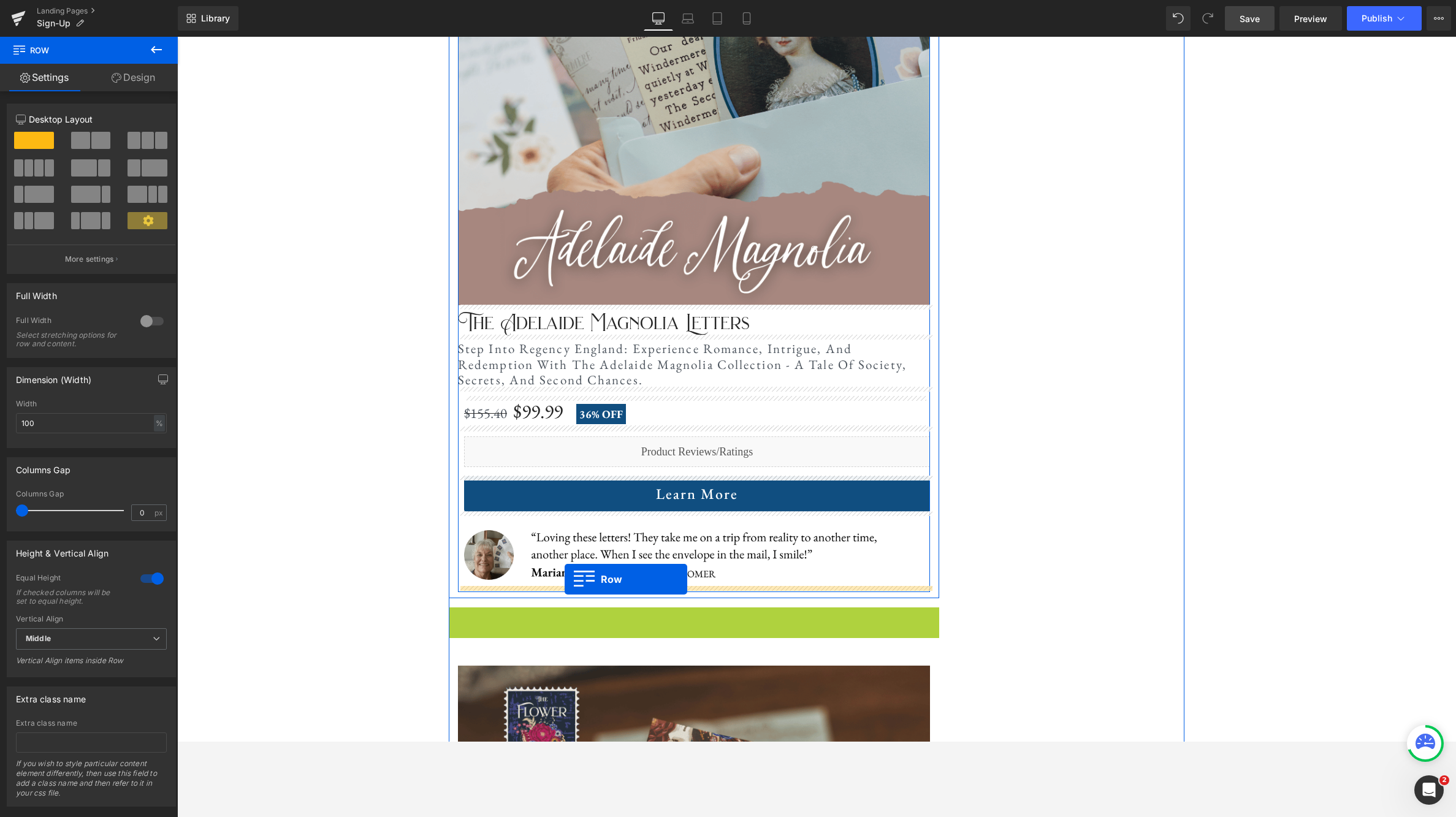
drag, startPoint x: 454, startPoint y: 614, endPoint x: 565, endPoint y: 579, distance: 116.4
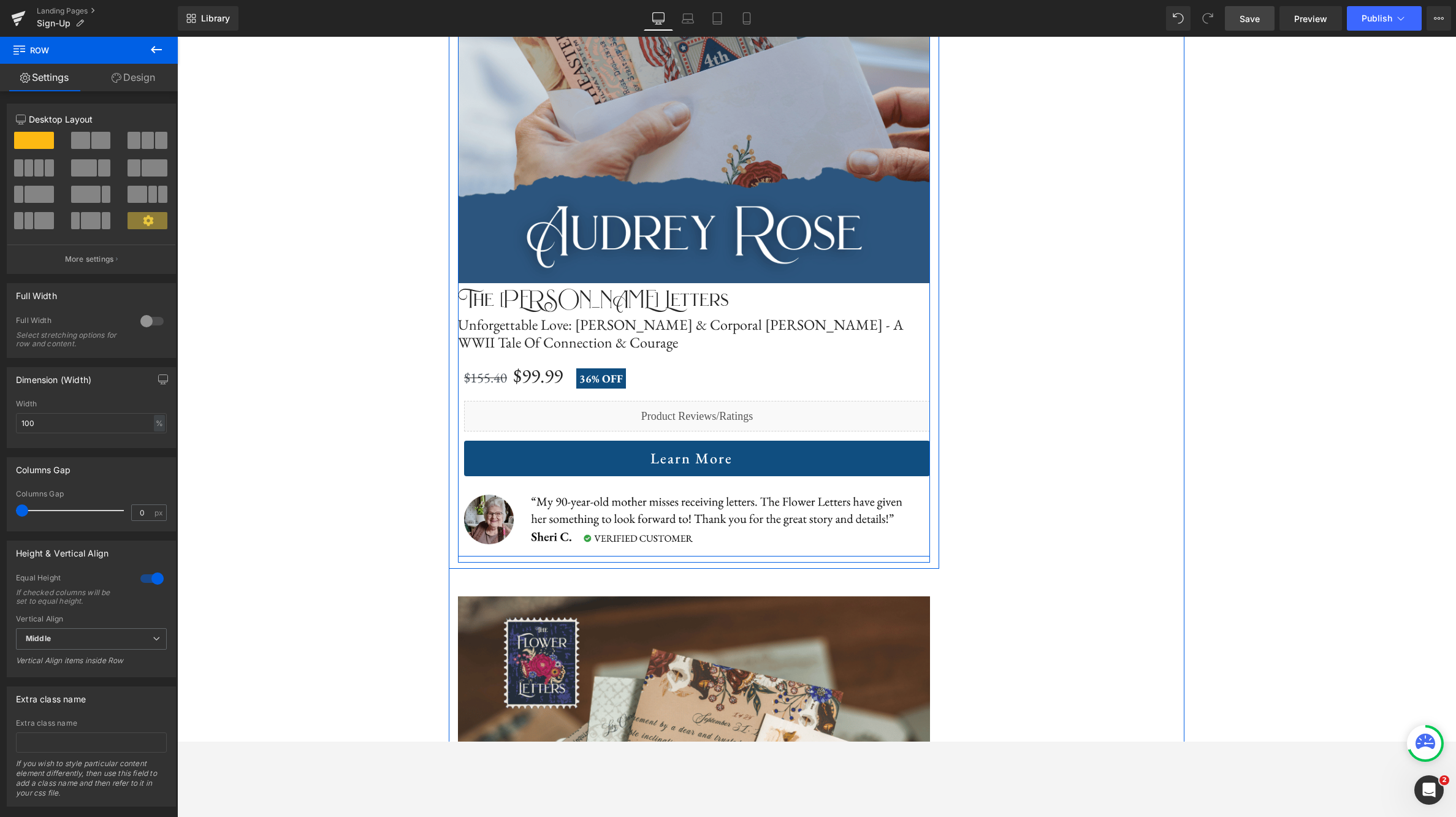
scroll to position [2722, 0]
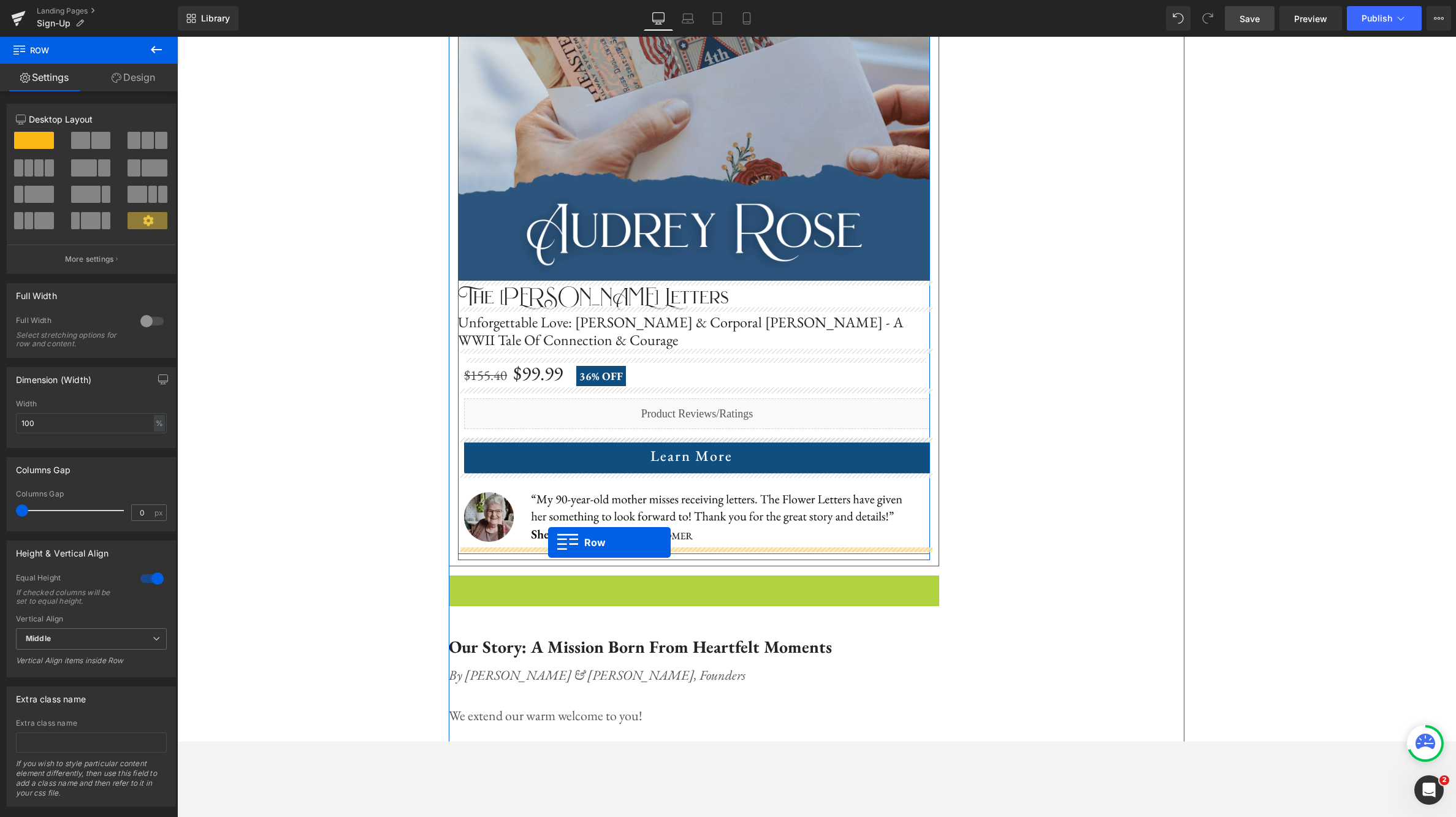
drag, startPoint x: 456, startPoint y: 588, endPoint x: 548, endPoint y: 542, distance: 102.9
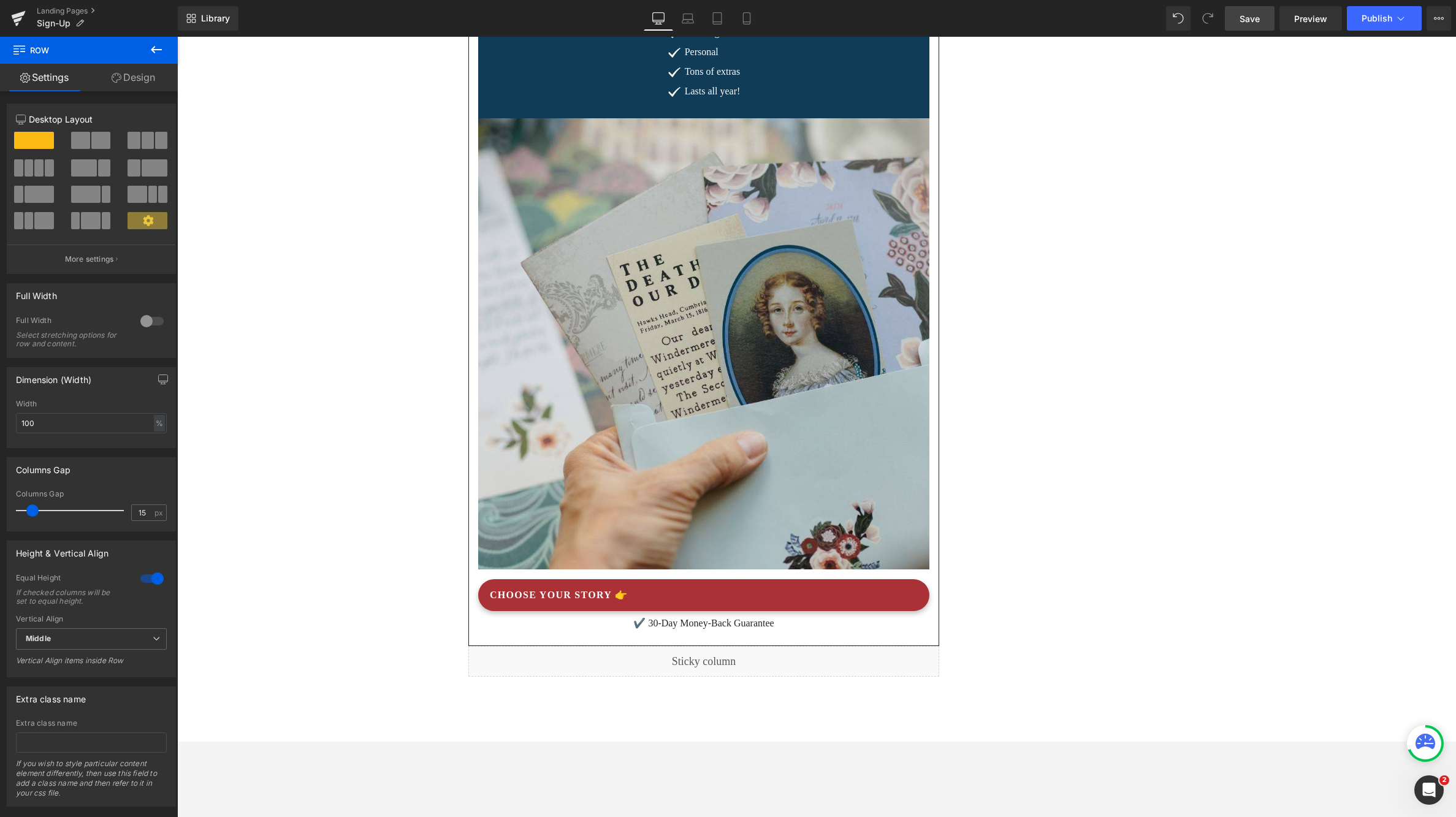
scroll to position [6131, 0]
click at [738, 652] on icon at bounding box center [737, 656] width 8 height 9
drag, startPoint x: 746, startPoint y: 657, endPoint x: 1144, endPoint y: 649, distance: 398.1
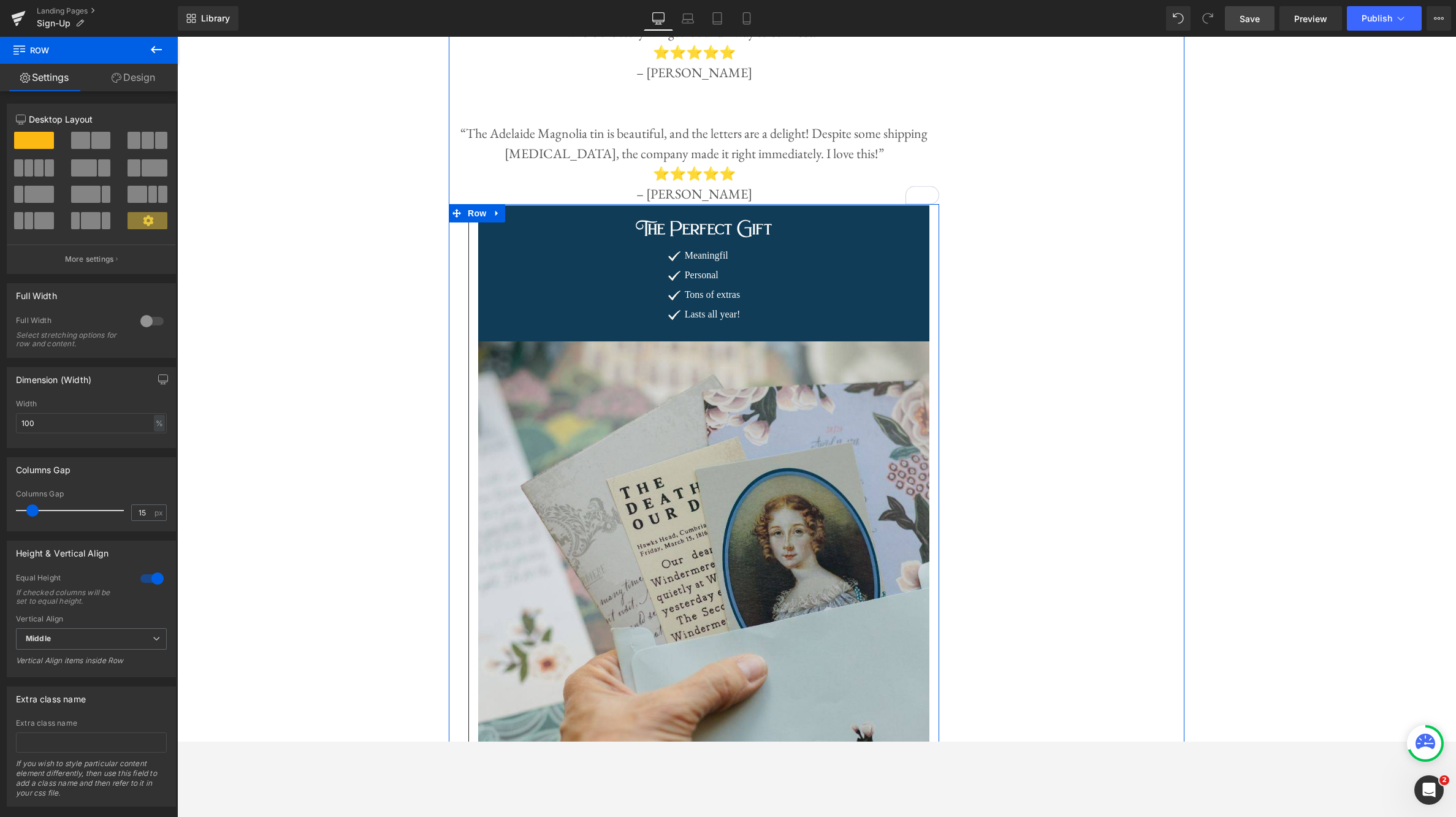
scroll to position [5879, 0]
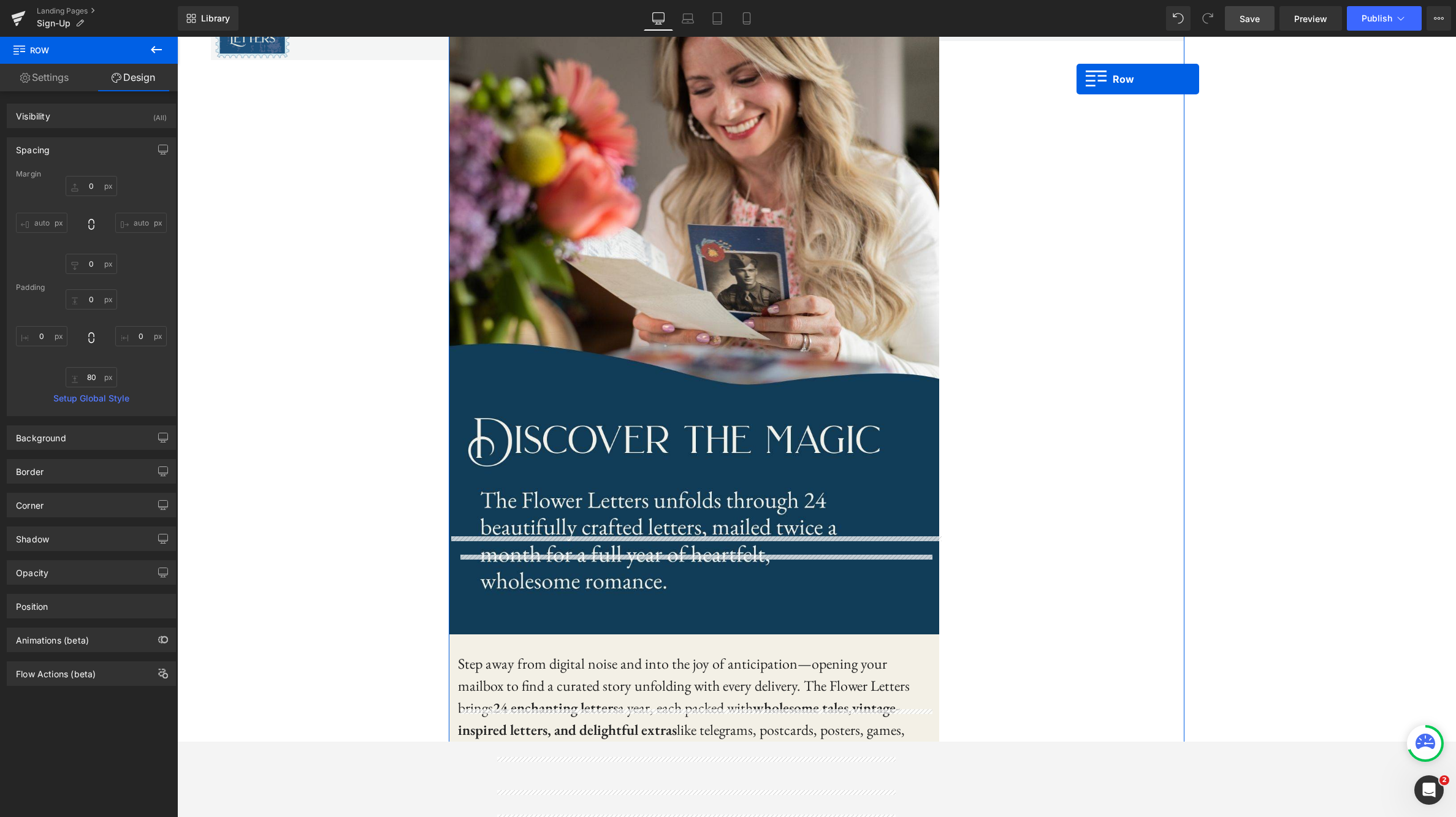
scroll to position [0, 0]
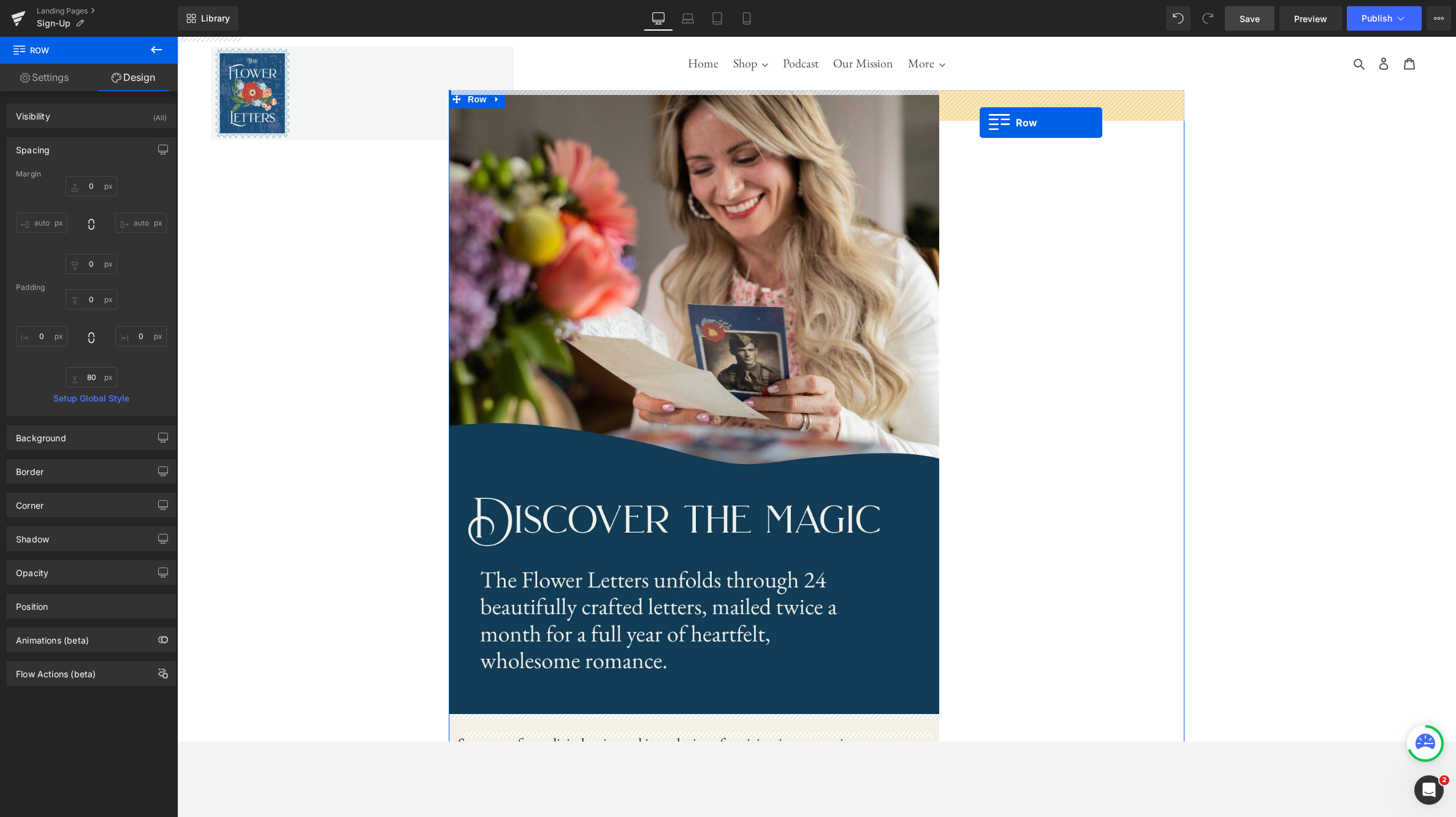
drag, startPoint x: 456, startPoint y: 239, endPoint x: 980, endPoint y: 122, distance: 536.9
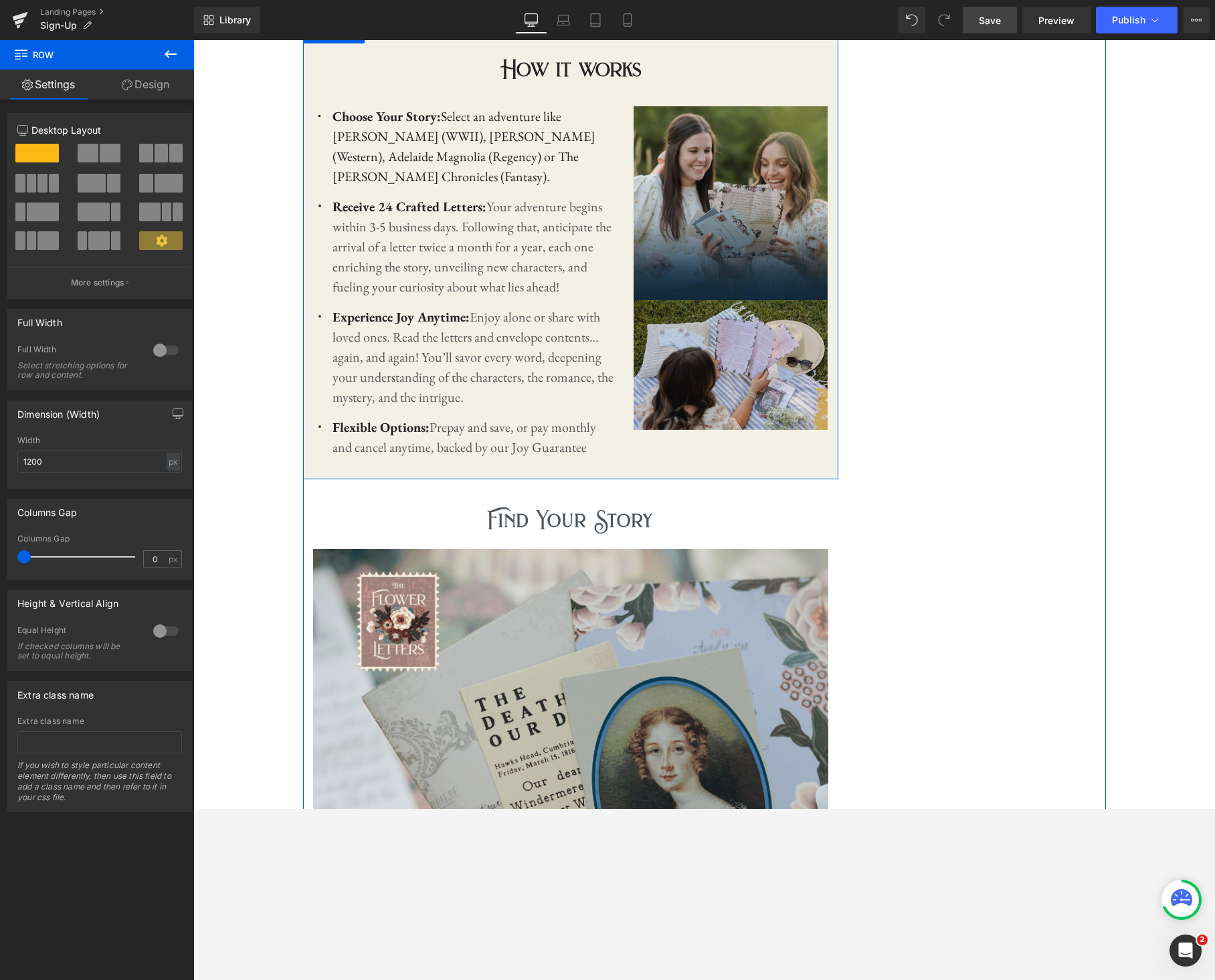
scroll to position [1388, 0]
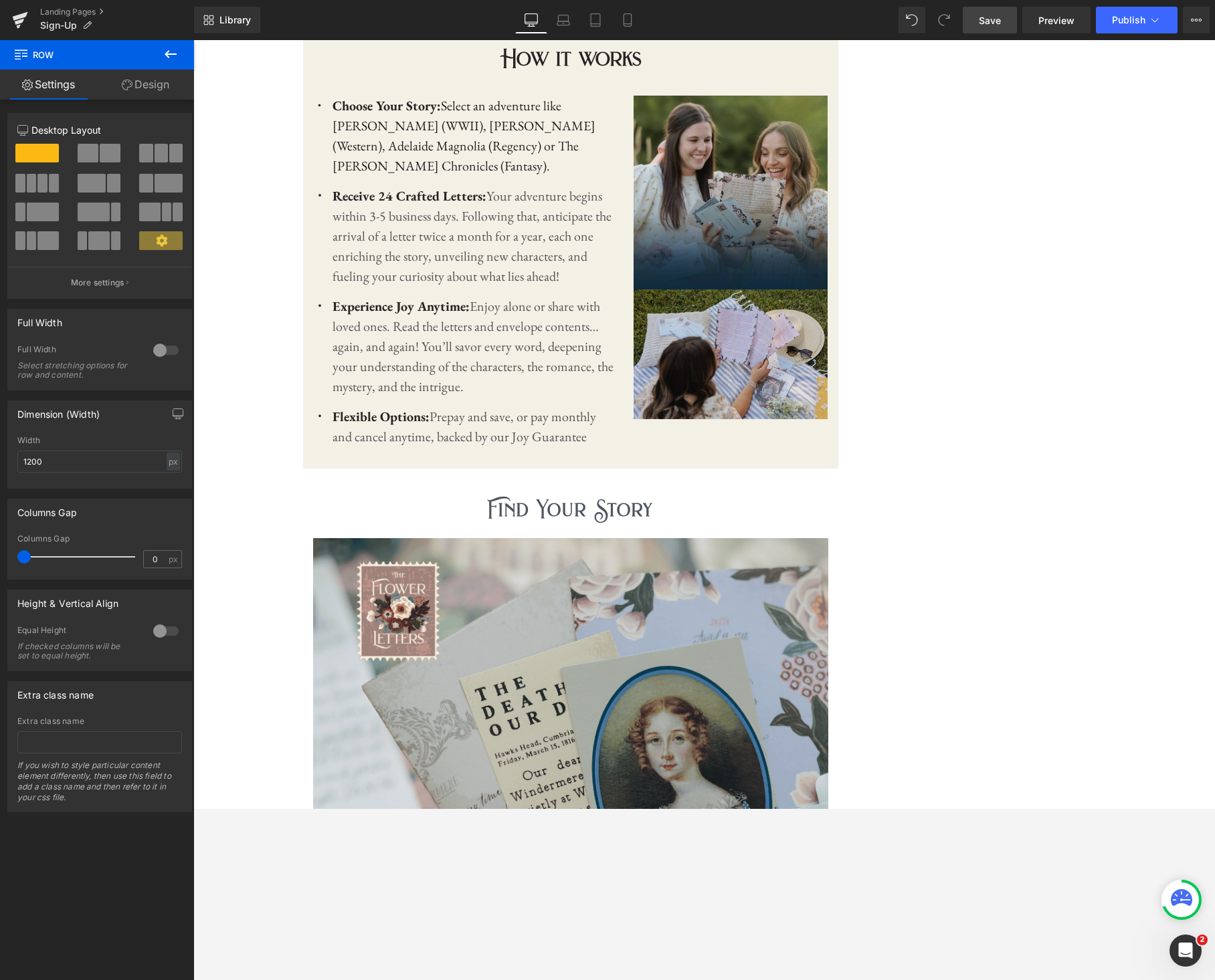
drag, startPoint x: 87, startPoint y: 182, endPoint x: 85, endPoint y: 237, distance: 55.0
click at [85, 237] on div at bounding box center [100, 202] width 165 height 116
click at [149, 84] on link "Design" at bounding box center [145, 85] width 97 height 30
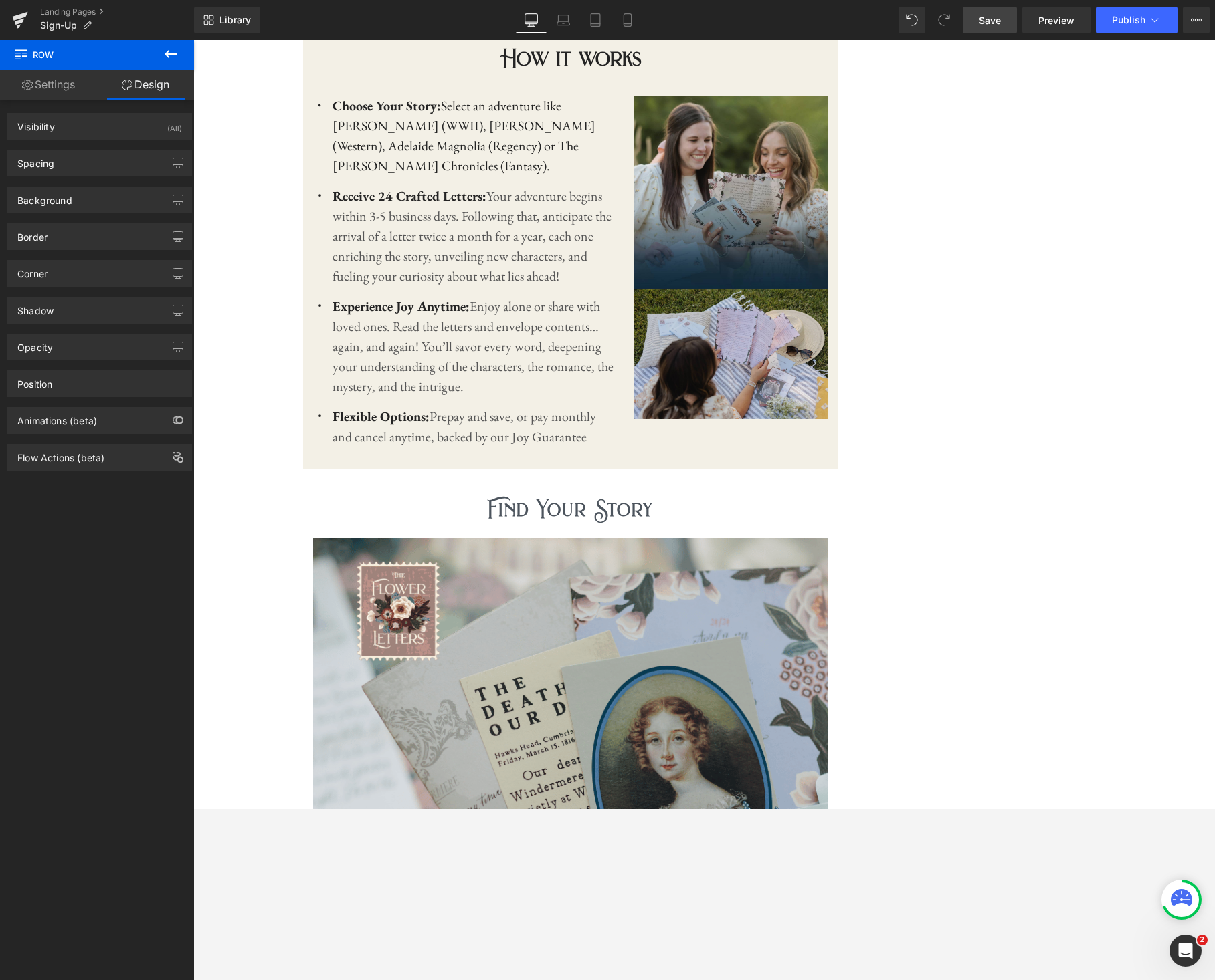
click at [170, 60] on icon at bounding box center [170, 54] width 16 height 16
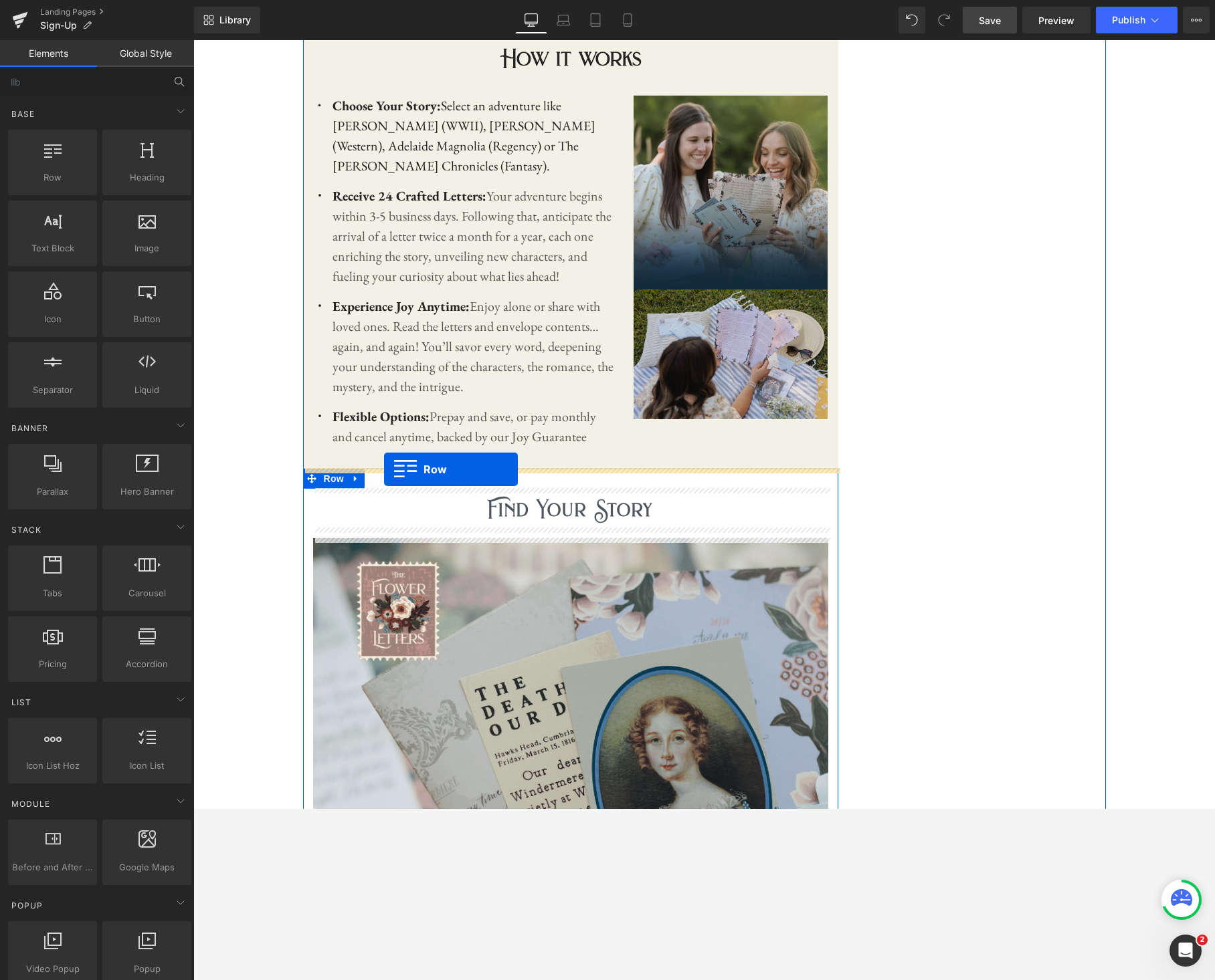
drag, startPoint x: 256, startPoint y: 212, endPoint x: 384, endPoint y: 469, distance: 287.1
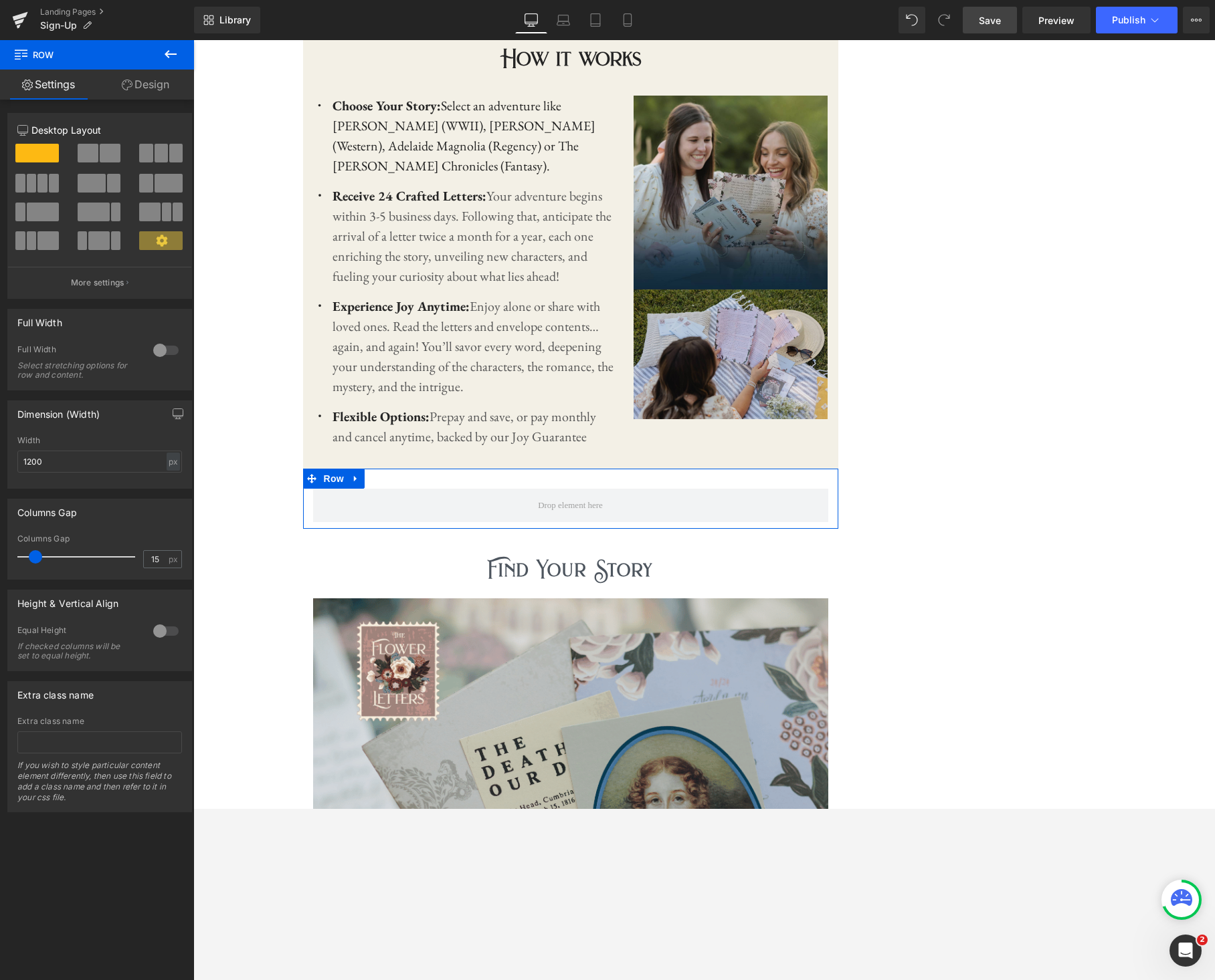
click at [100, 187] on span at bounding box center [91, 183] width 28 height 18
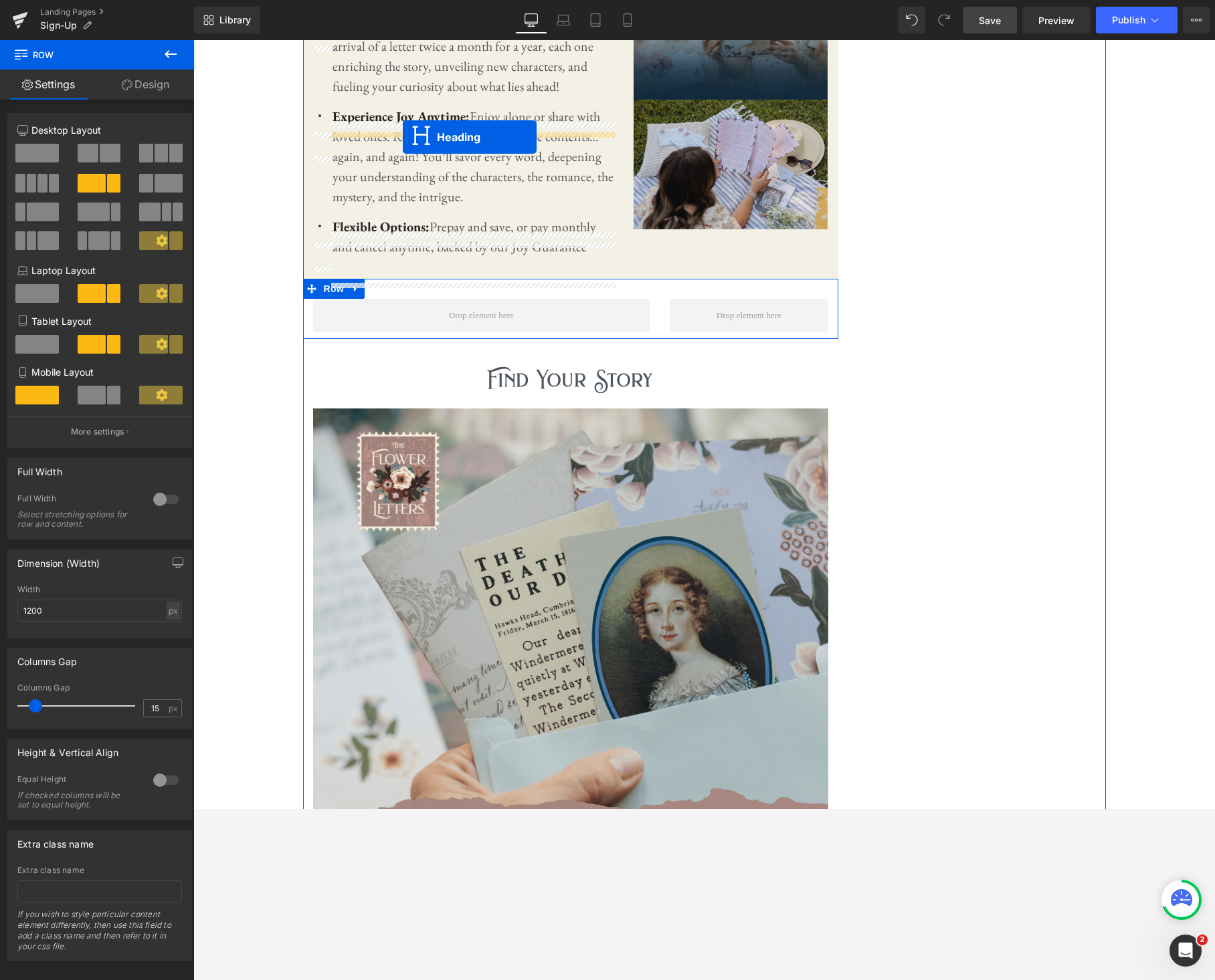
scroll to position [1551, 0]
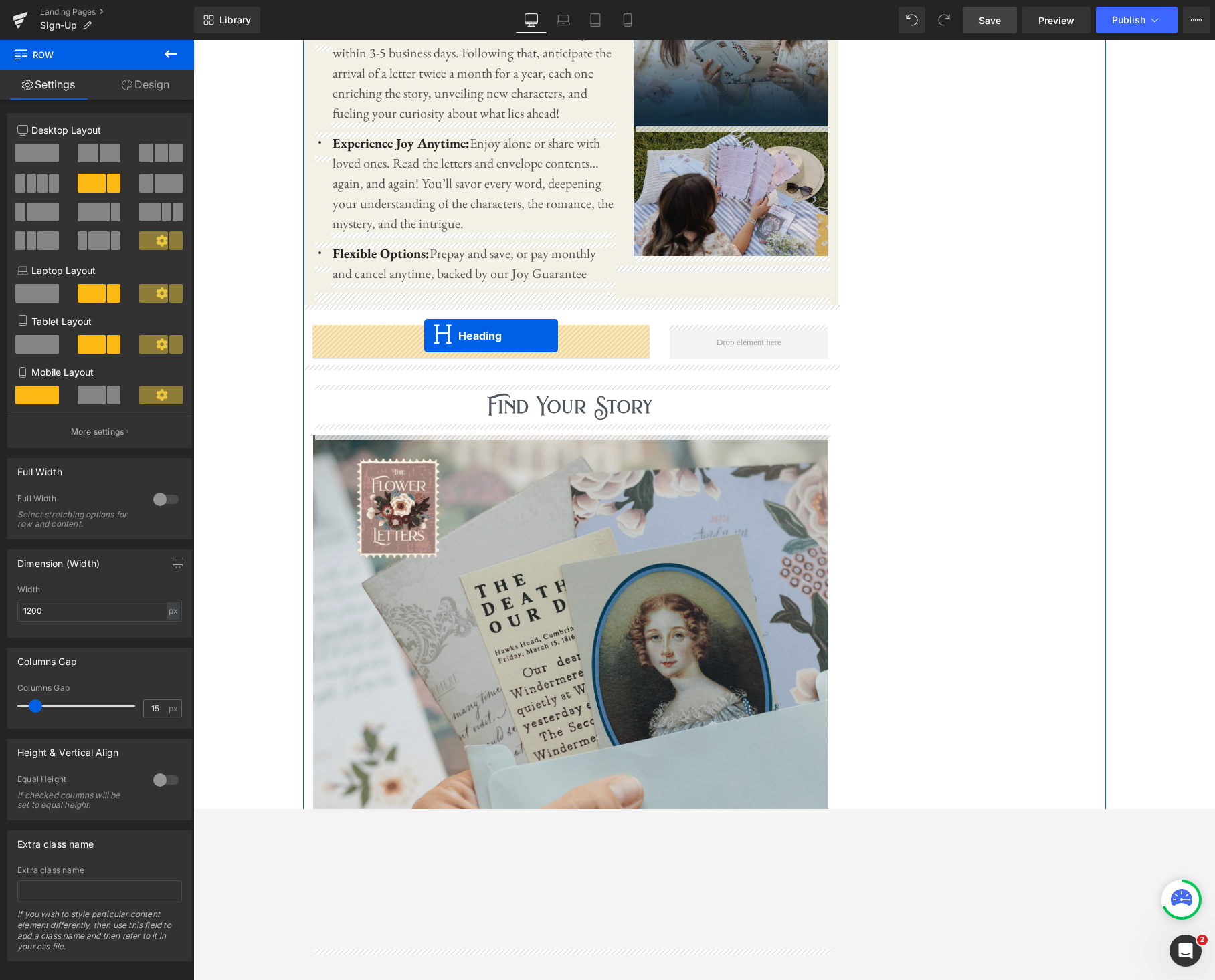
drag, startPoint x: 540, startPoint y: 740, endPoint x: 424, endPoint y: 335, distance: 421.3
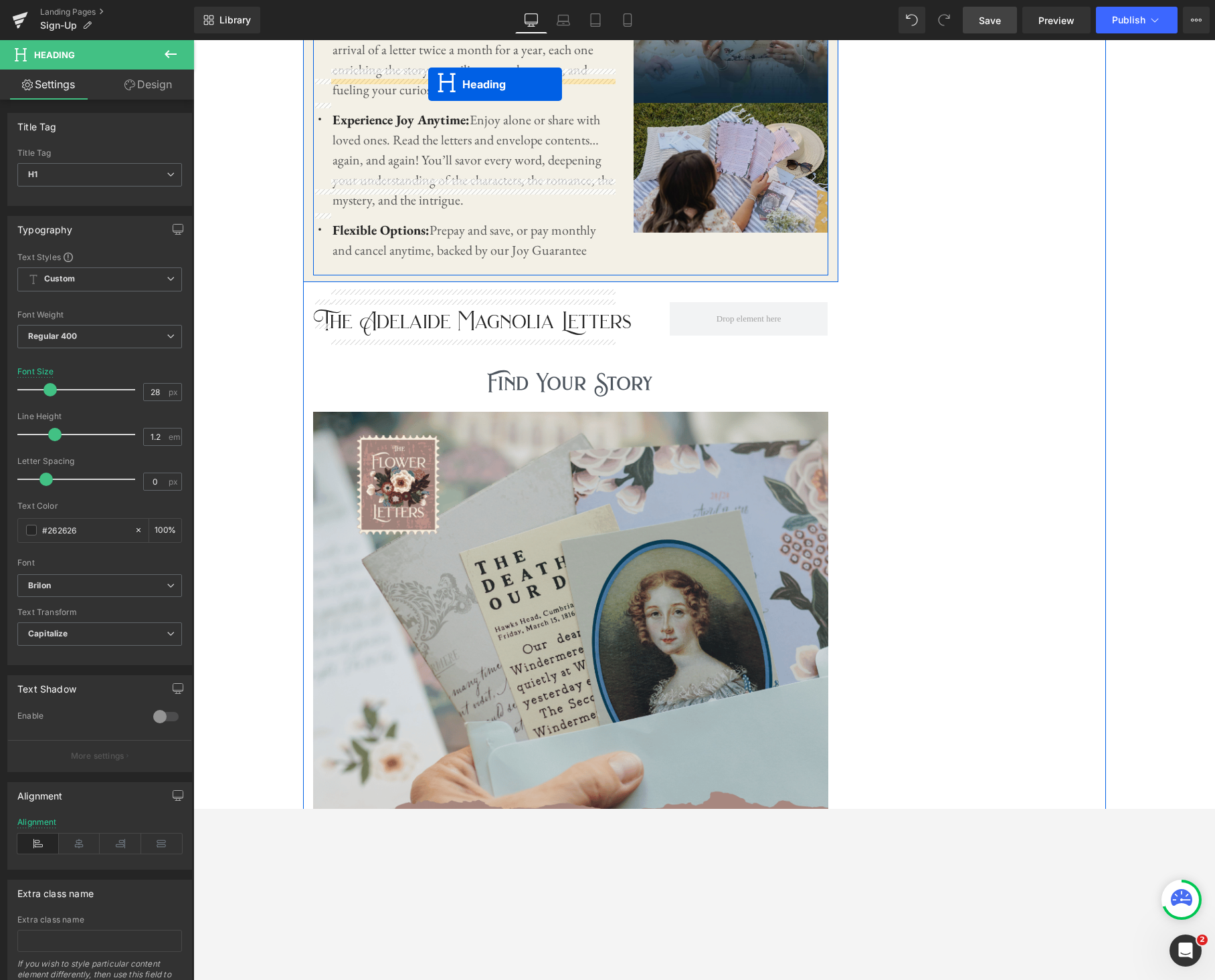
scroll to position [1467, 0]
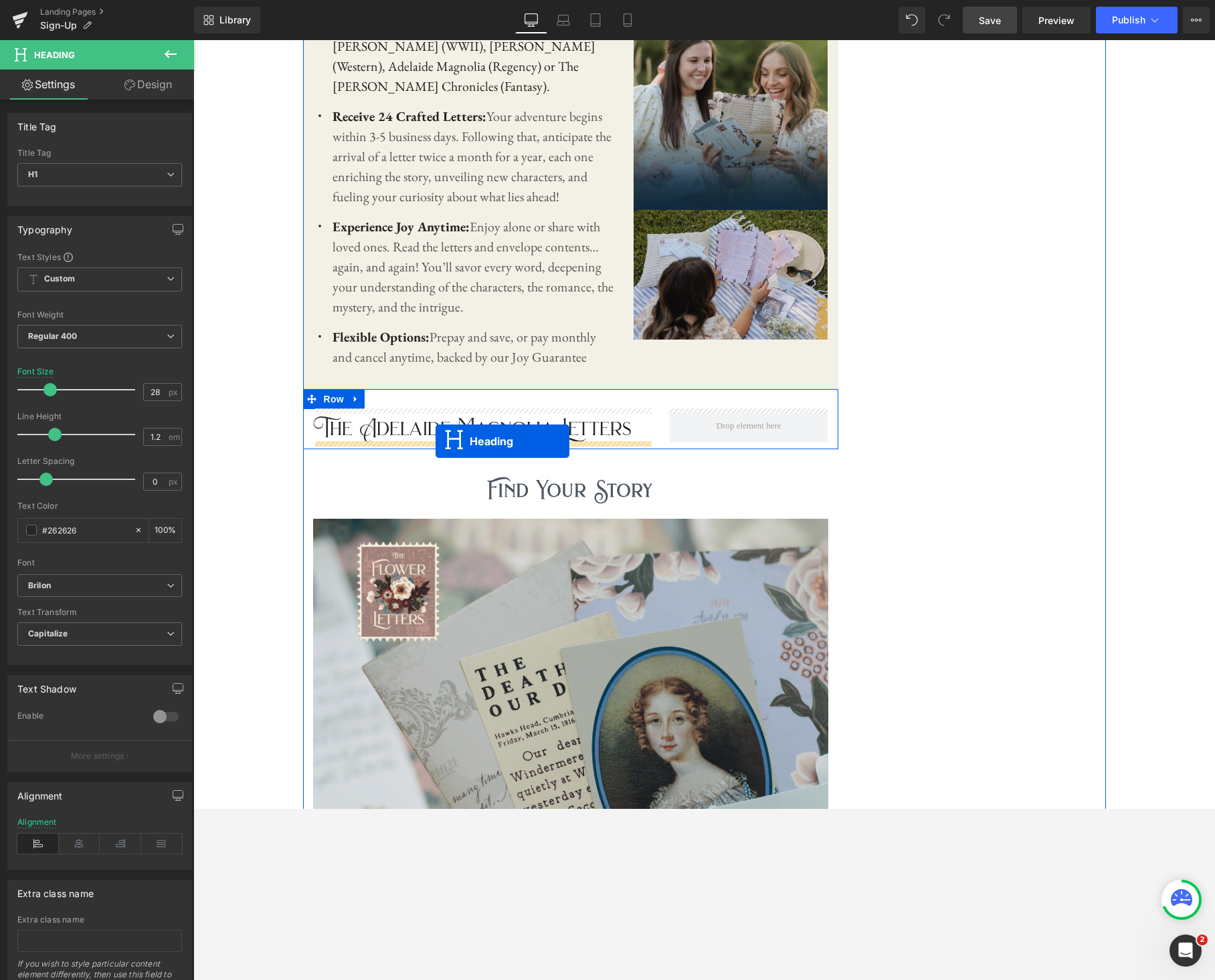
drag, startPoint x: 540, startPoint y: 704, endPoint x: 436, endPoint y: 443, distance: 281.0
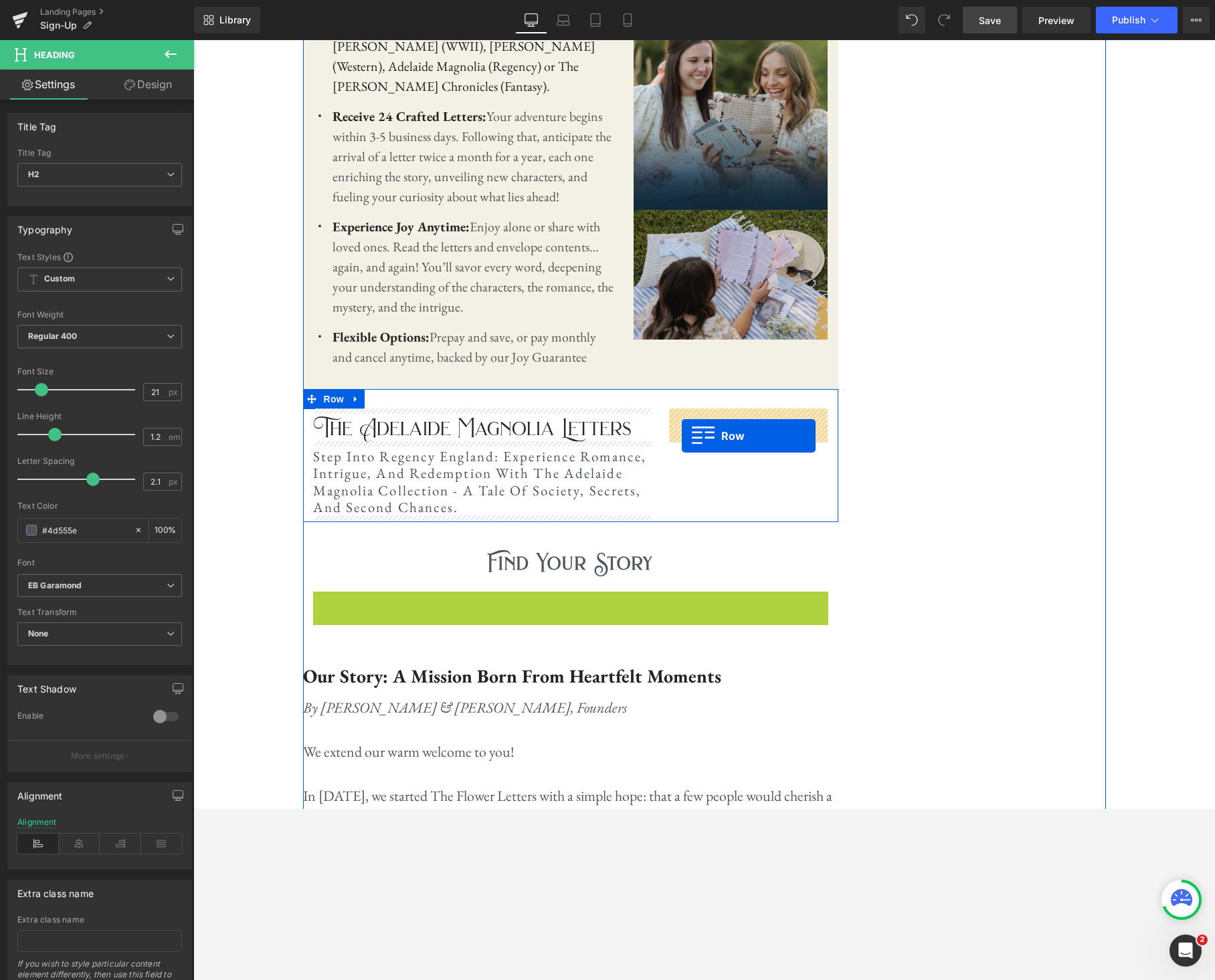
drag, startPoint x: 322, startPoint y: 603, endPoint x: 682, endPoint y: 436, distance: 396.8
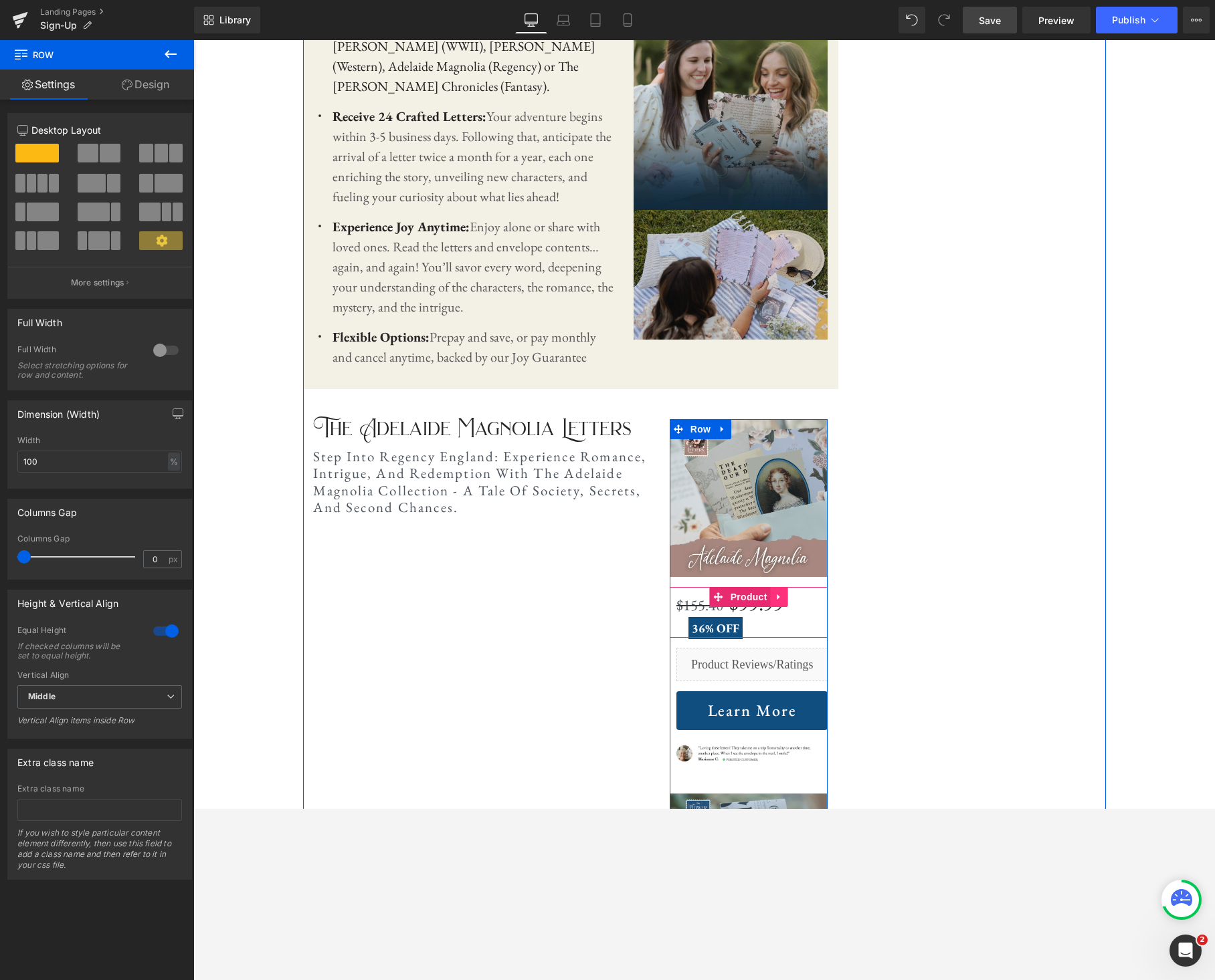
click at [781, 596] on icon at bounding box center [779, 598] width 9 height 10
click at [784, 598] on icon at bounding box center [787, 597] width 9 height 9
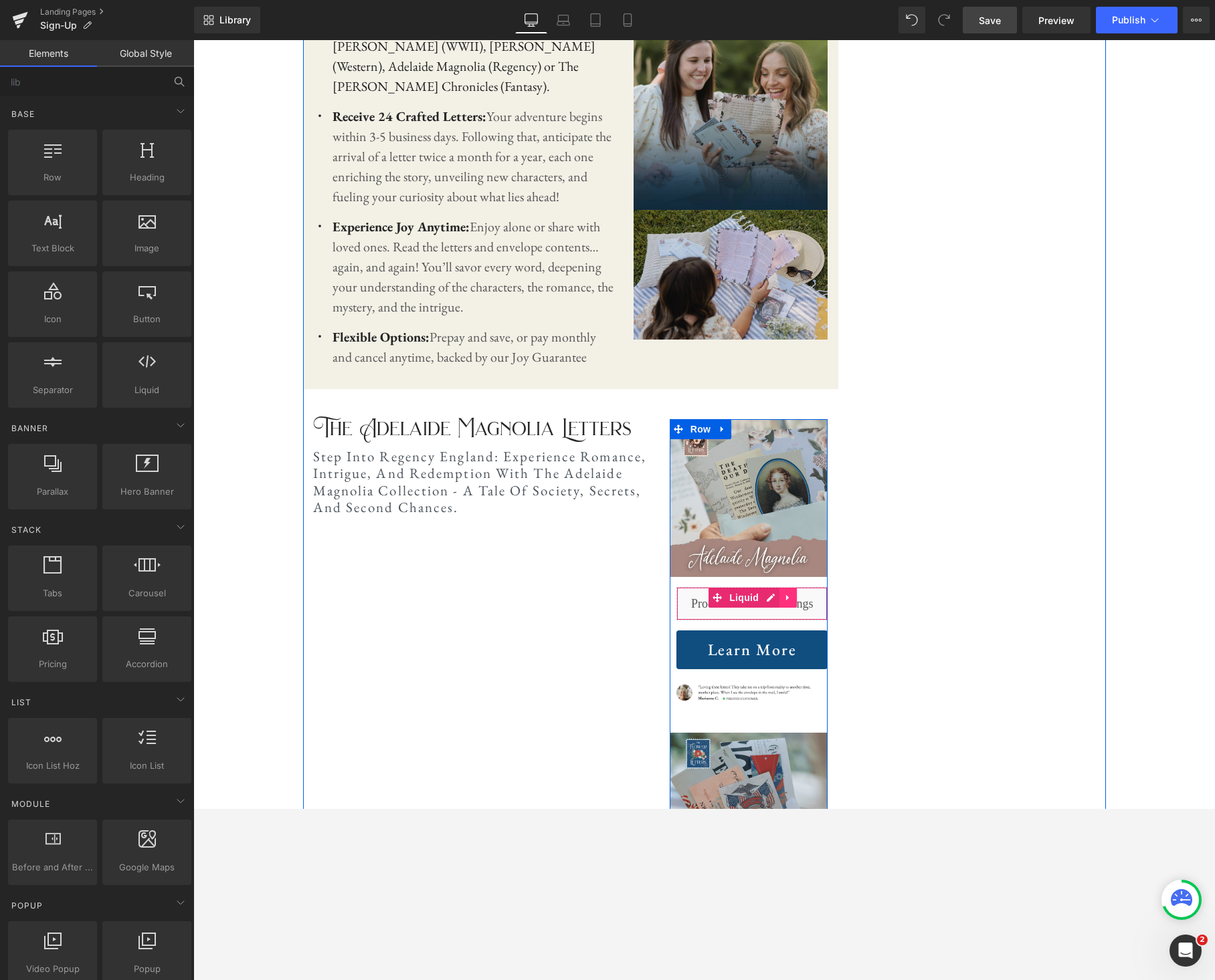
click at [788, 597] on icon at bounding box center [787, 598] width 9 height 10
click at [793, 598] on icon at bounding box center [796, 598] width 9 height 9
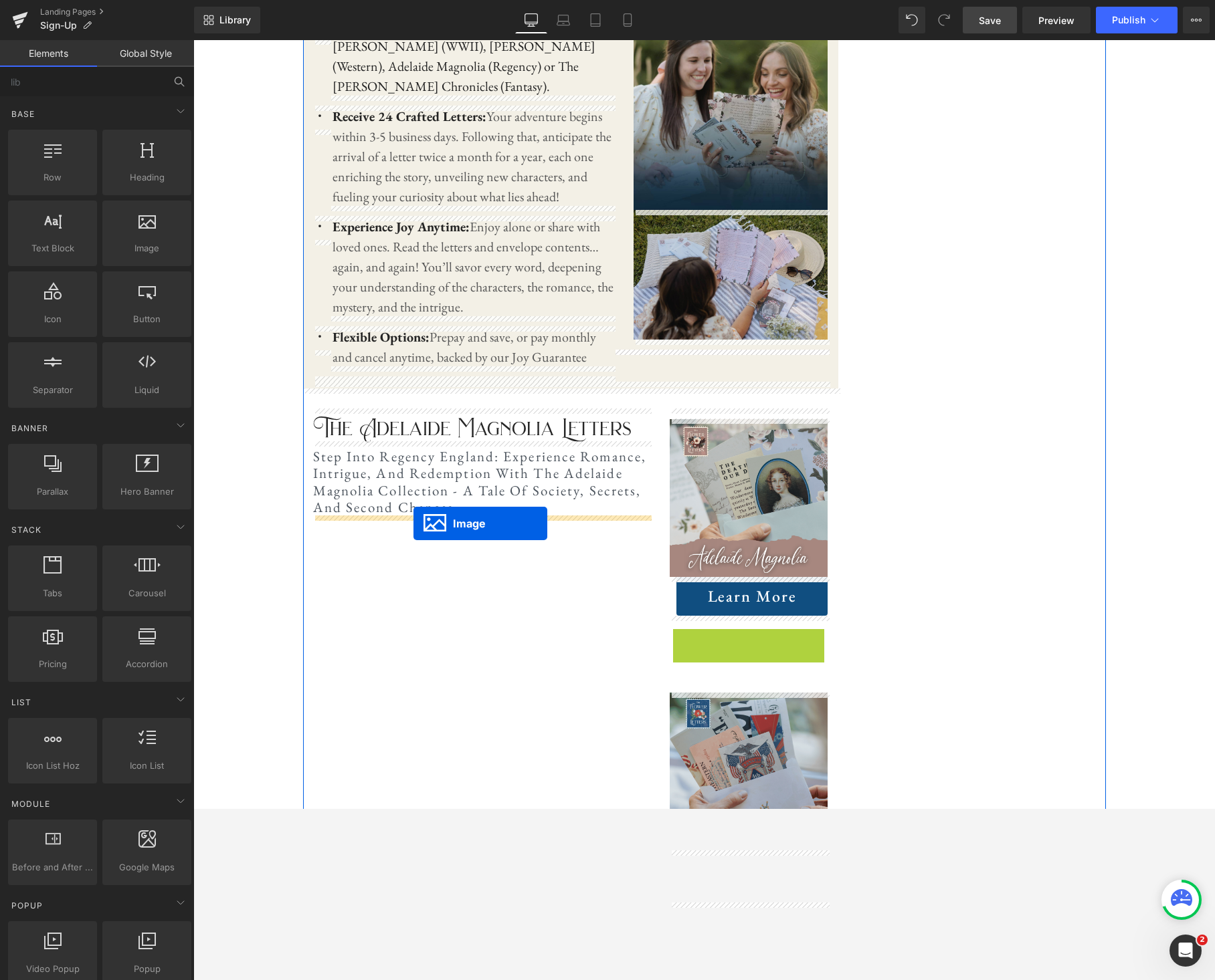
drag, startPoint x: 730, startPoint y: 640, endPoint x: 414, endPoint y: 524, distance: 336.6
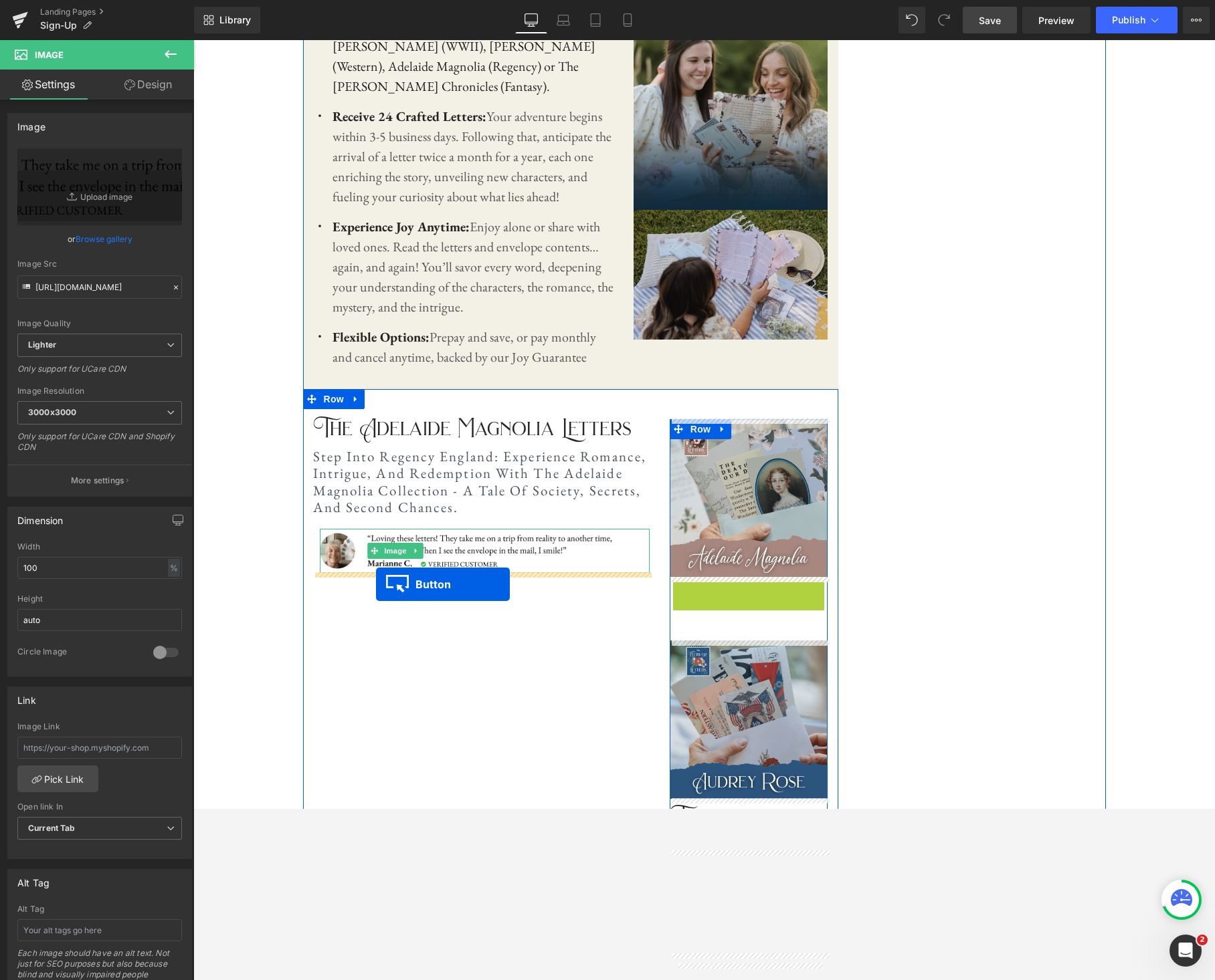
drag, startPoint x: 727, startPoint y: 599, endPoint x: 375, endPoint y: 584, distance: 352.3
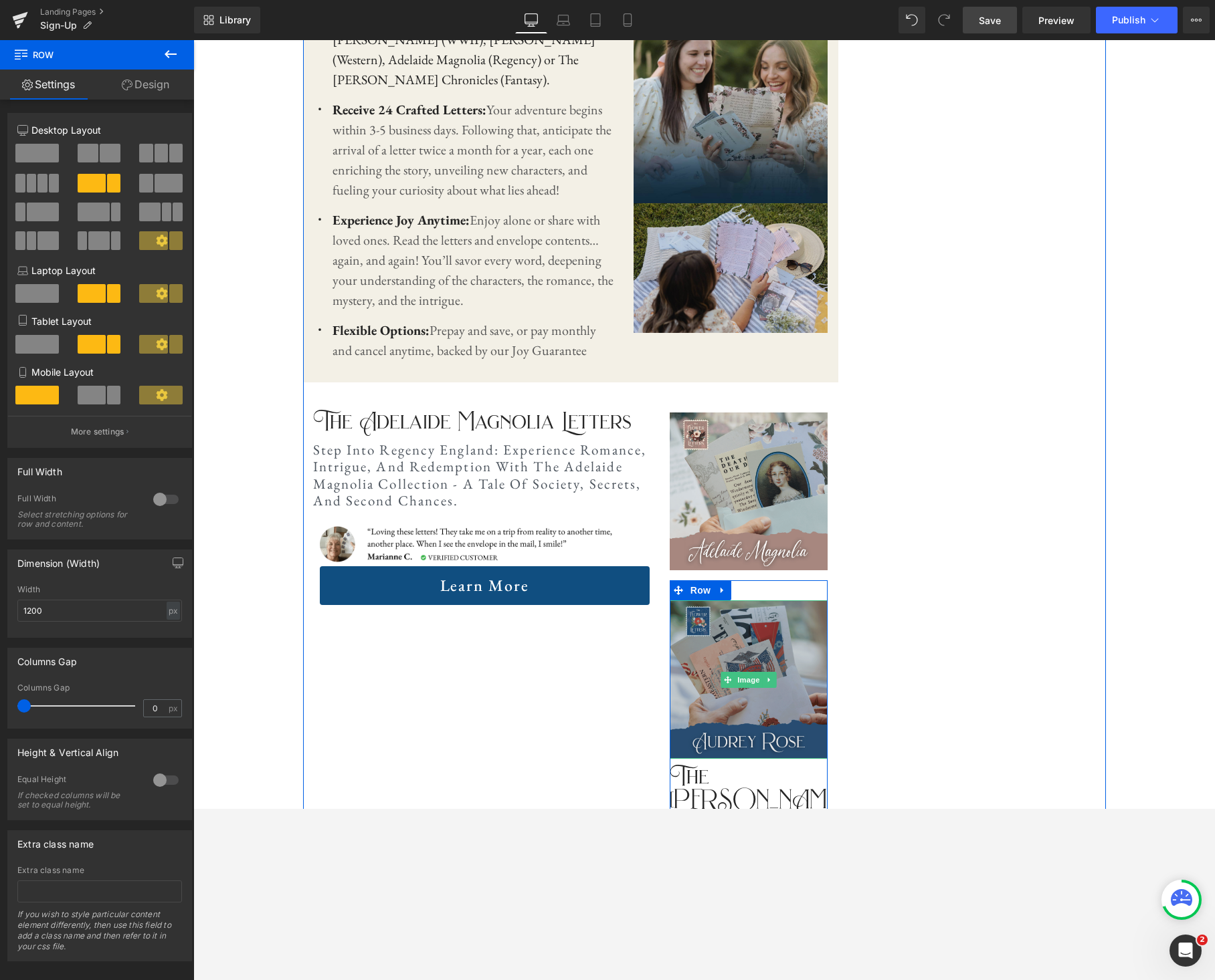
scroll to position [1477, 0]
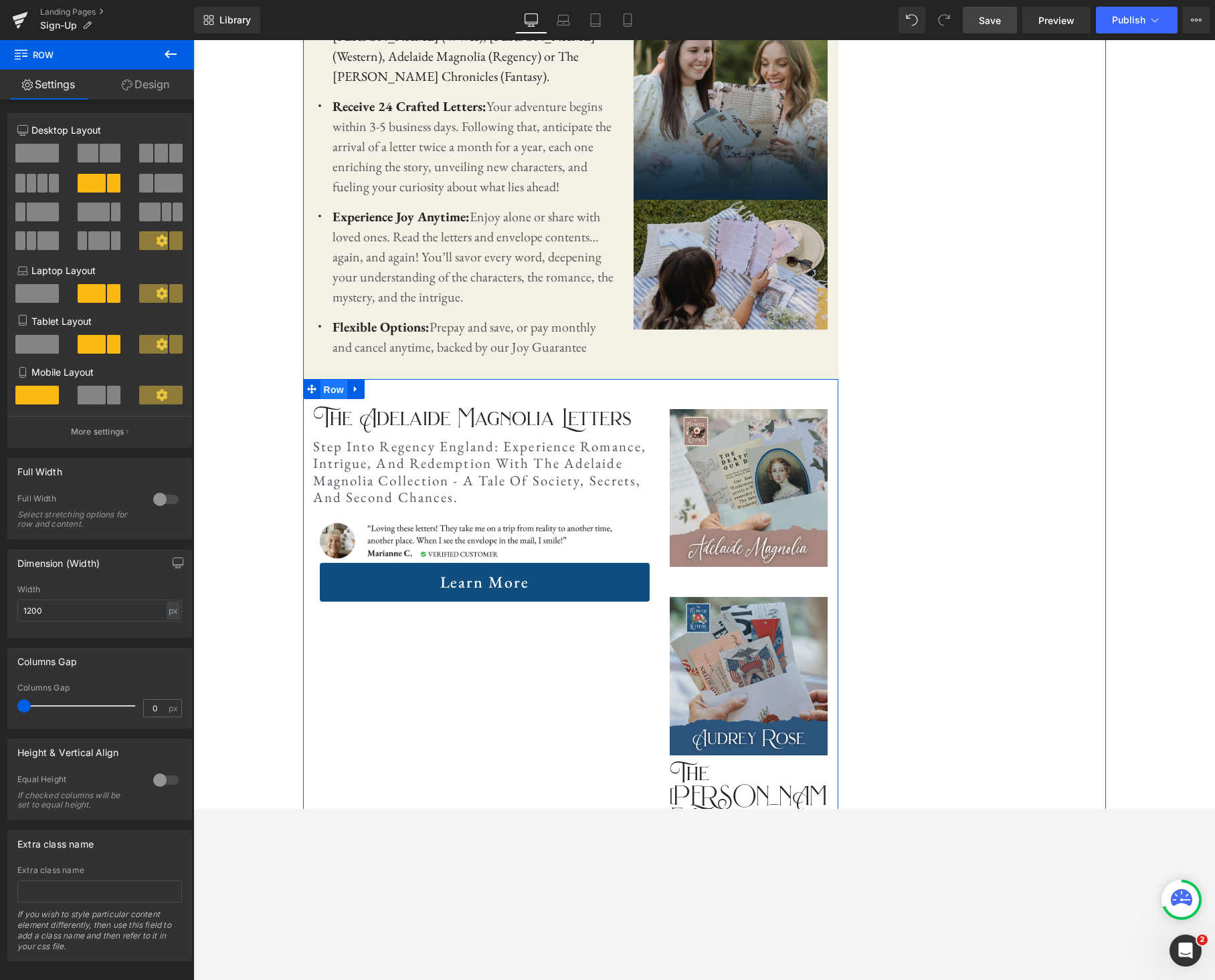
click at [333, 390] on span "Row" at bounding box center [334, 390] width 27 height 20
click at [355, 393] on icon at bounding box center [356, 389] width 9 height 10
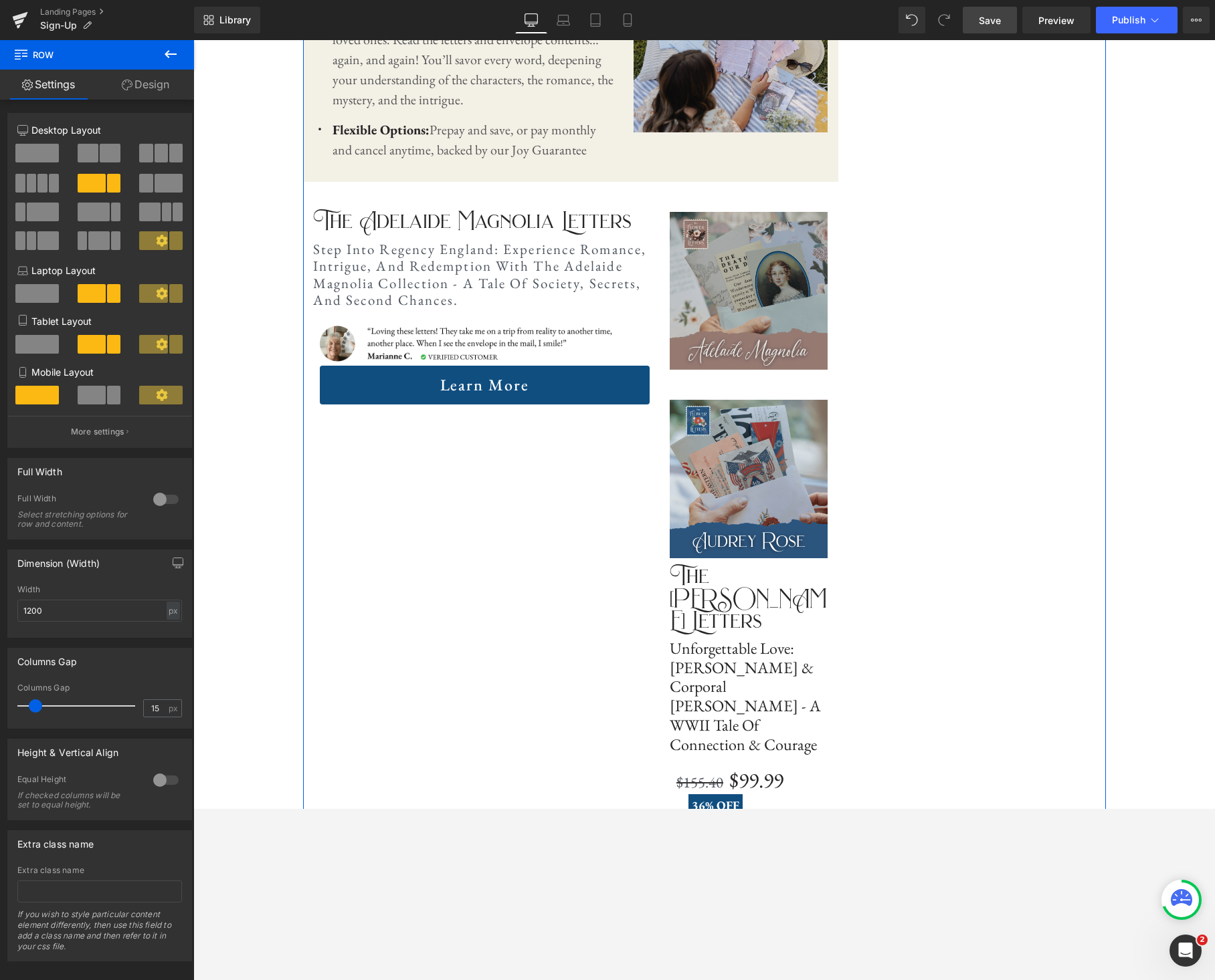
scroll to position [1575, 0]
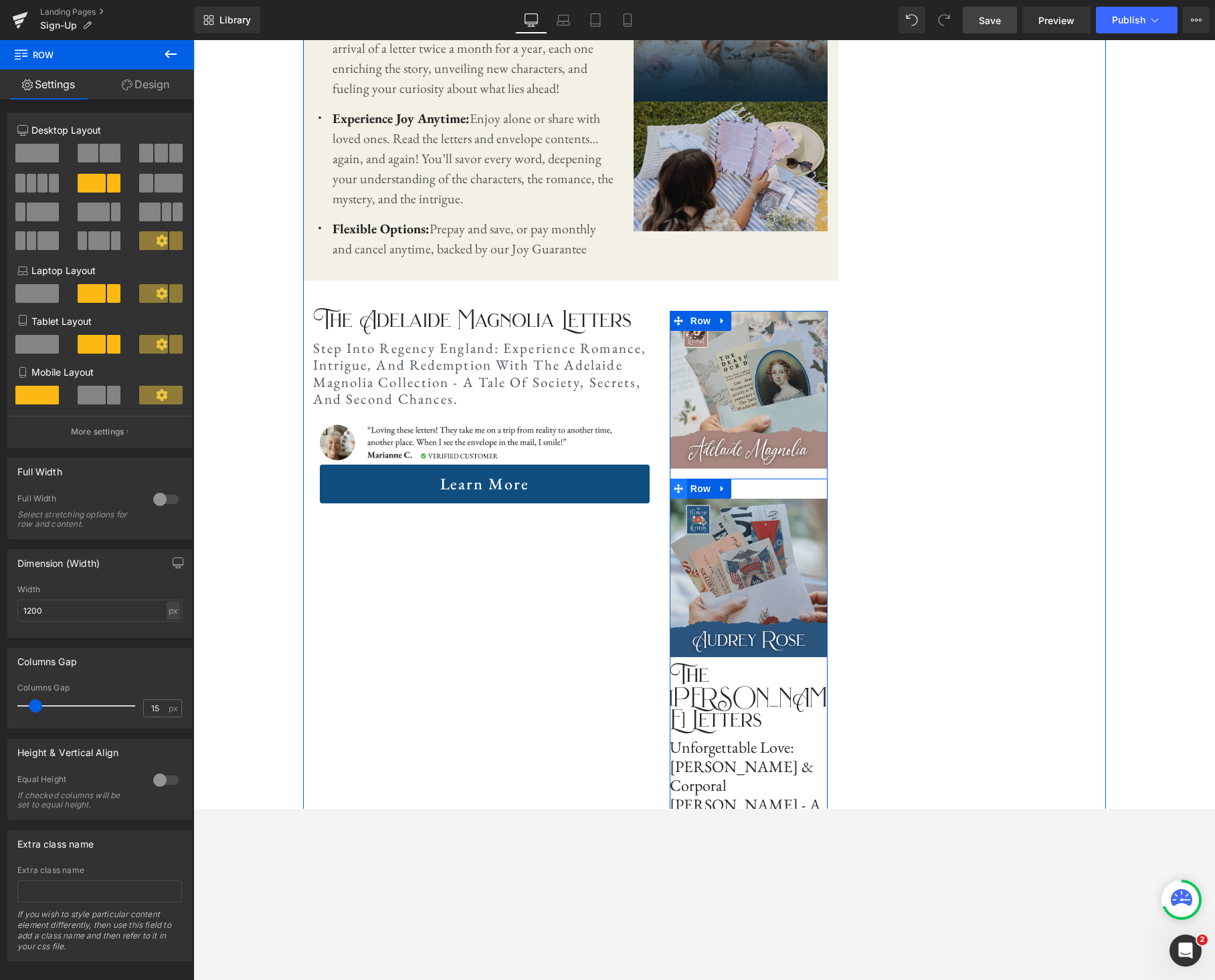
click at [678, 491] on icon at bounding box center [678, 488] width 9 height 9
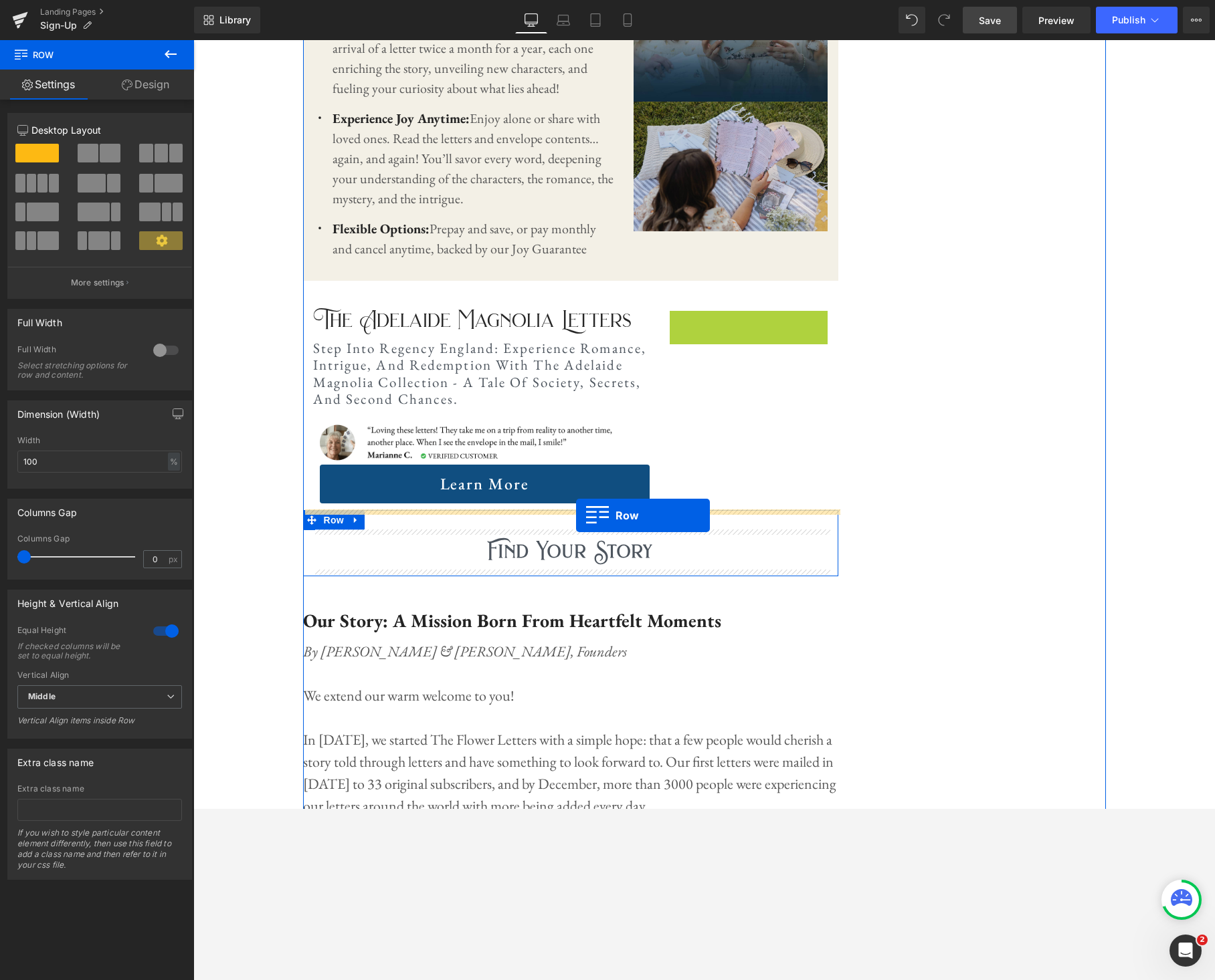
drag, startPoint x: 679, startPoint y: 318, endPoint x: 576, endPoint y: 515, distance: 222.3
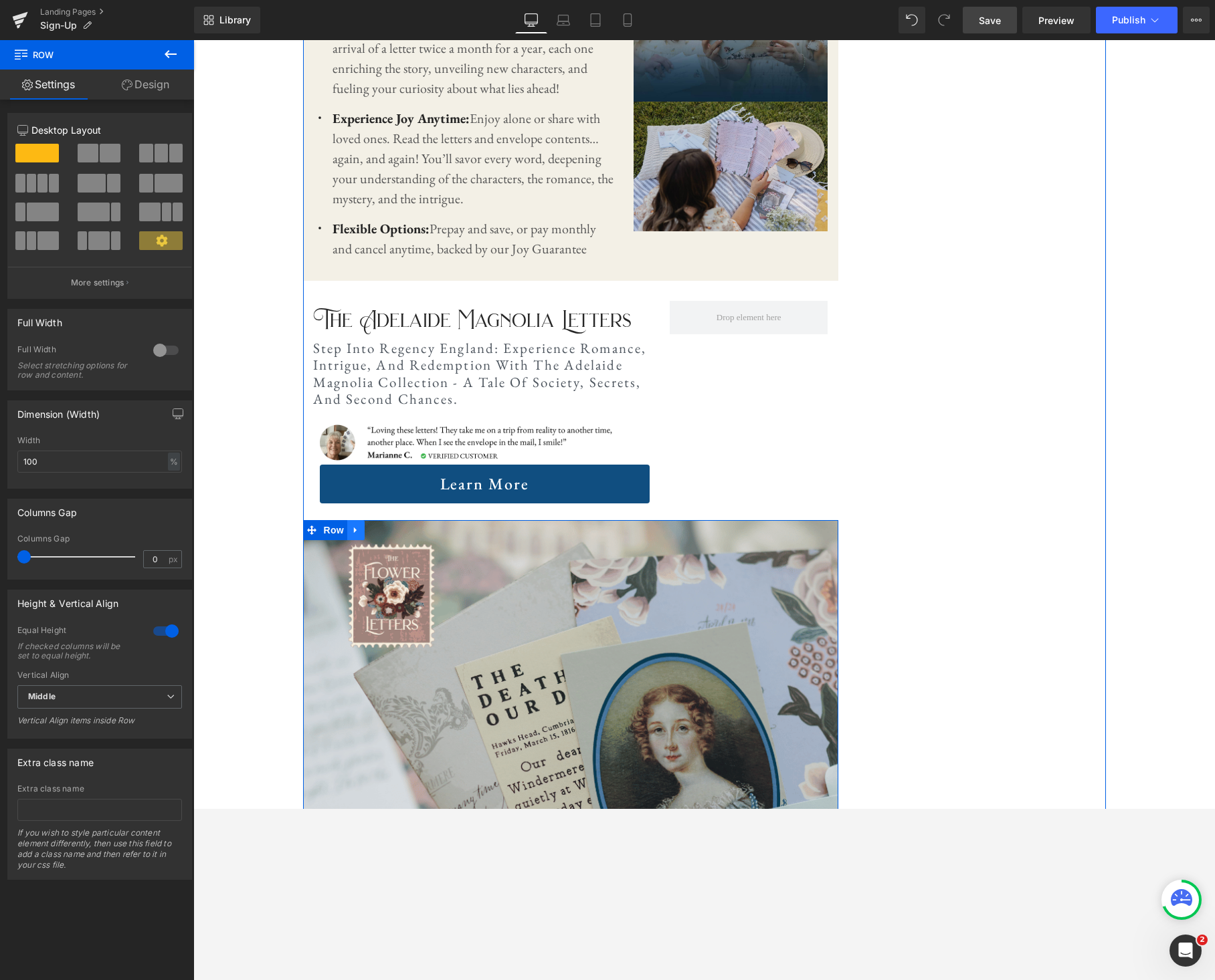
click at [352, 531] on icon at bounding box center [356, 530] width 9 height 10
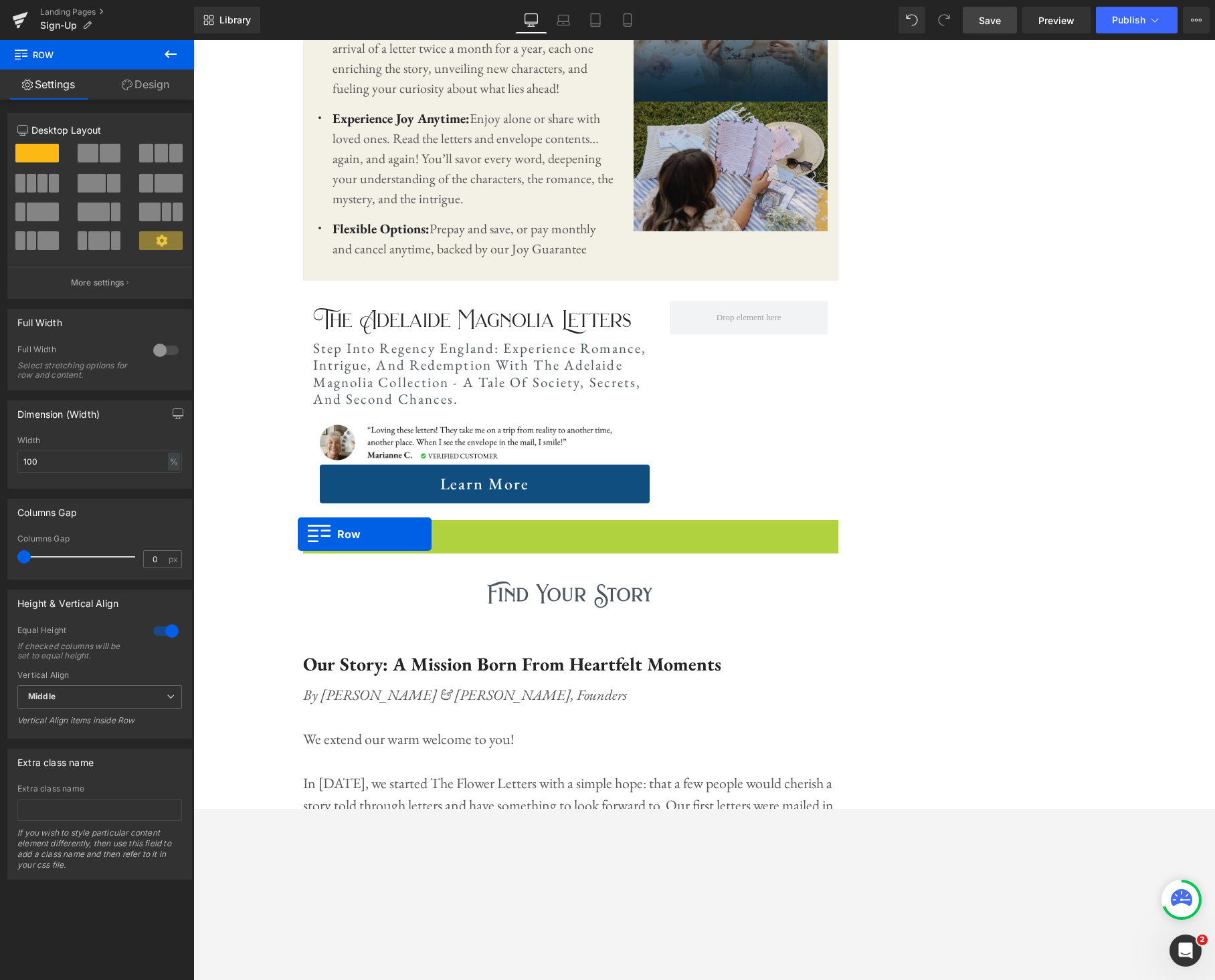
drag, startPoint x: 312, startPoint y: 531, endPoint x: 298, endPoint y: 535, distance: 14.6
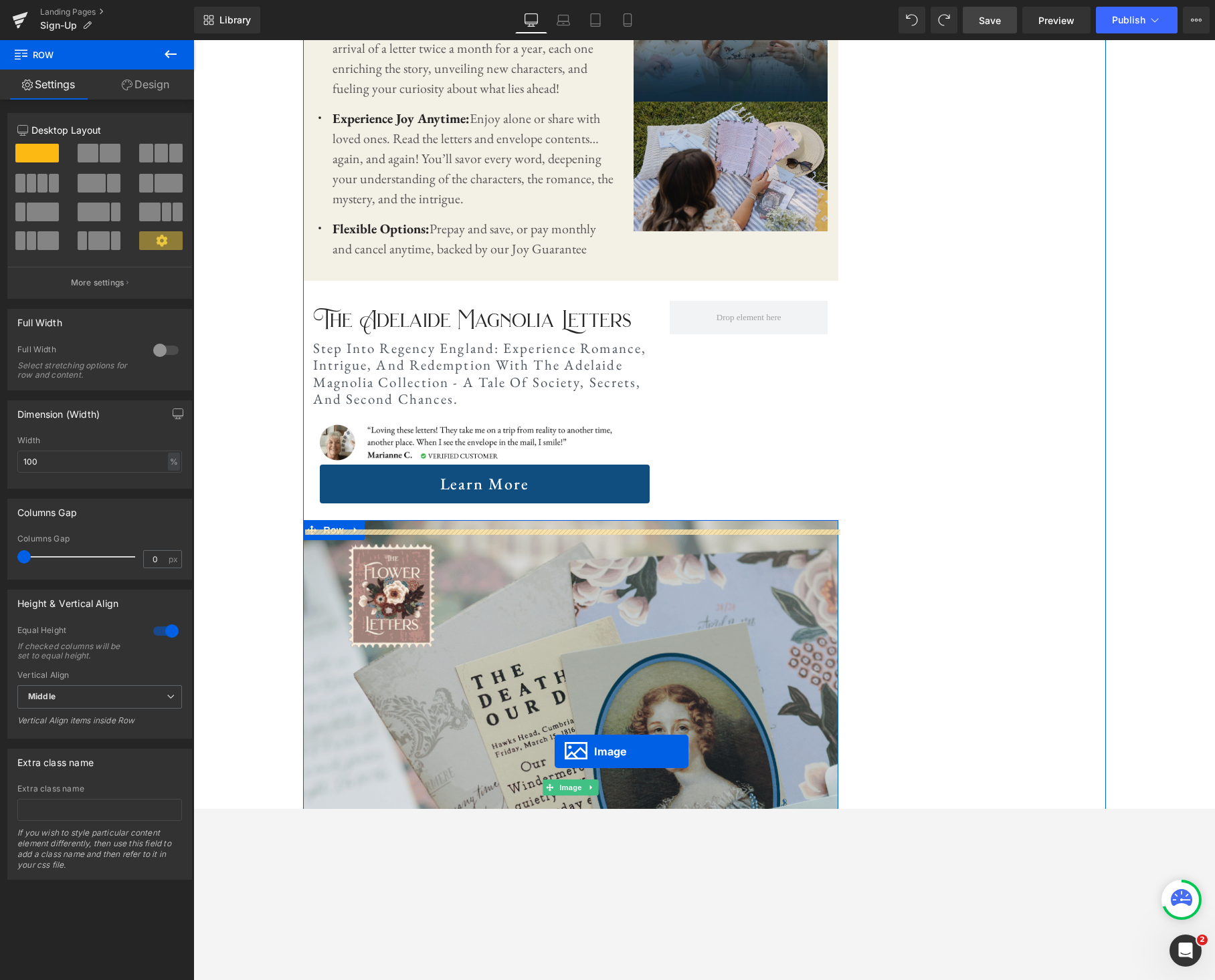
scroll to position [1642, 0]
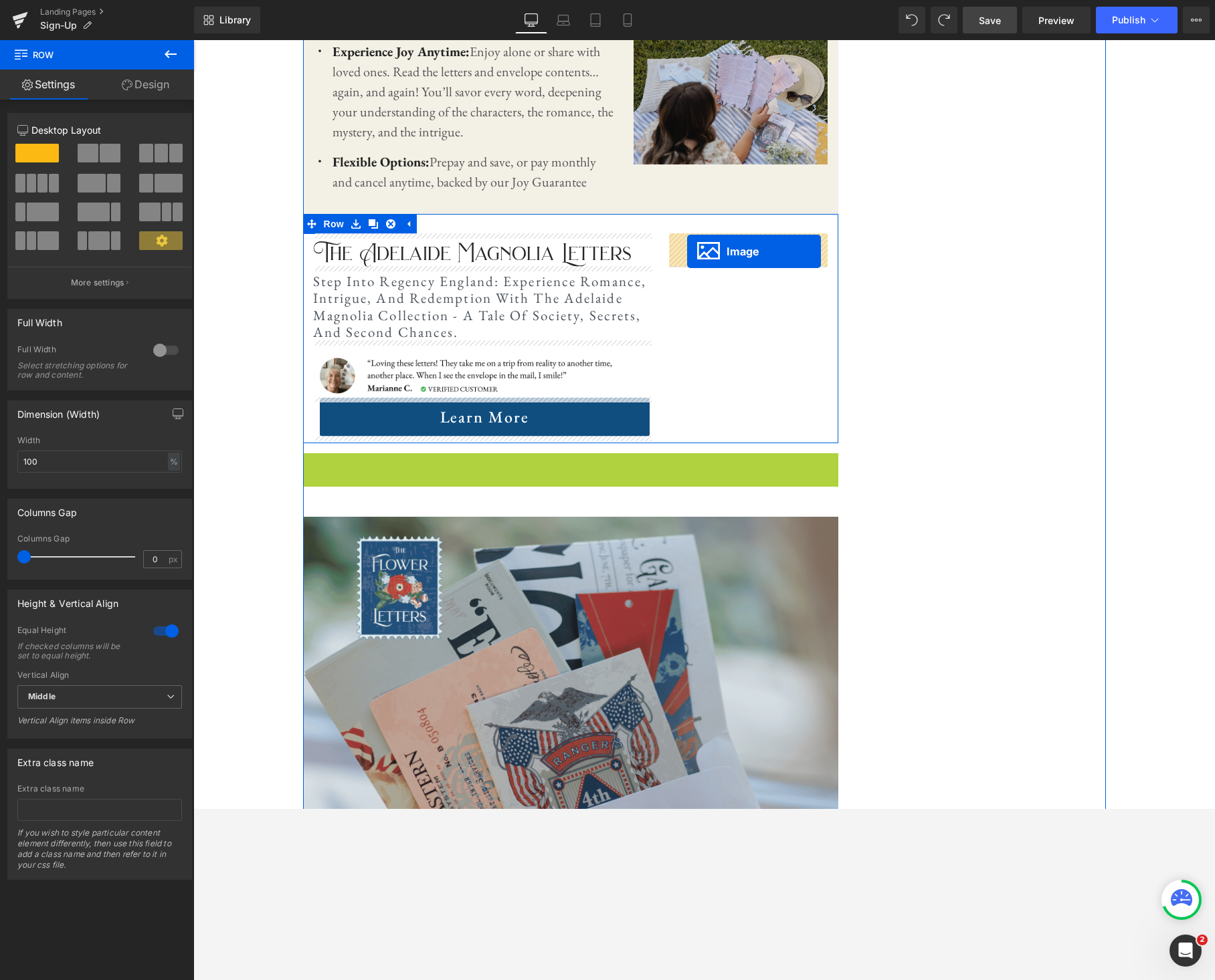
drag, startPoint x: 549, startPoint y: 789, endPoint x: 687, endPoint y: 251, distance: 555.4
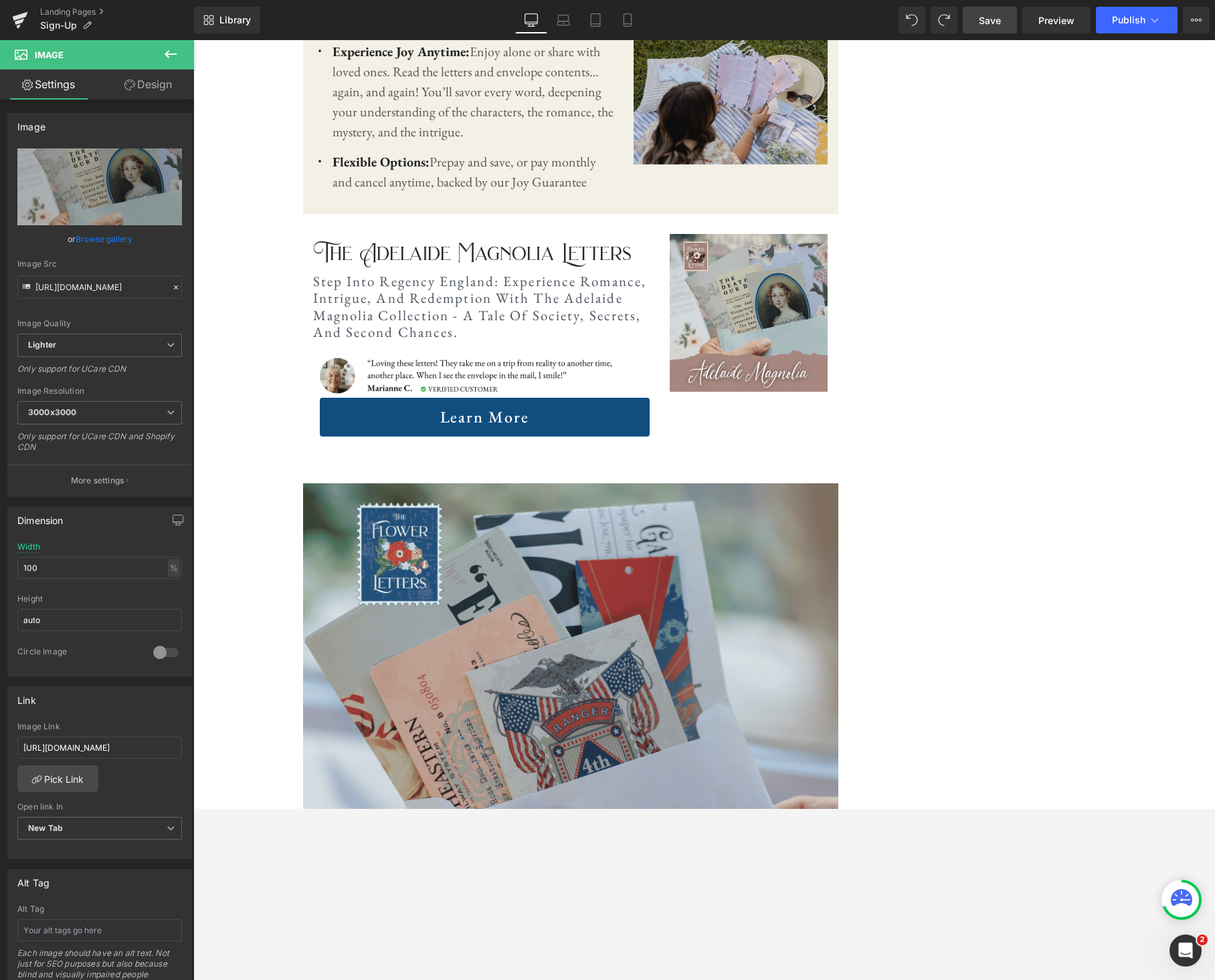
click at [175, 53] on icon at bounding box center [170, 54] width 16 height 16
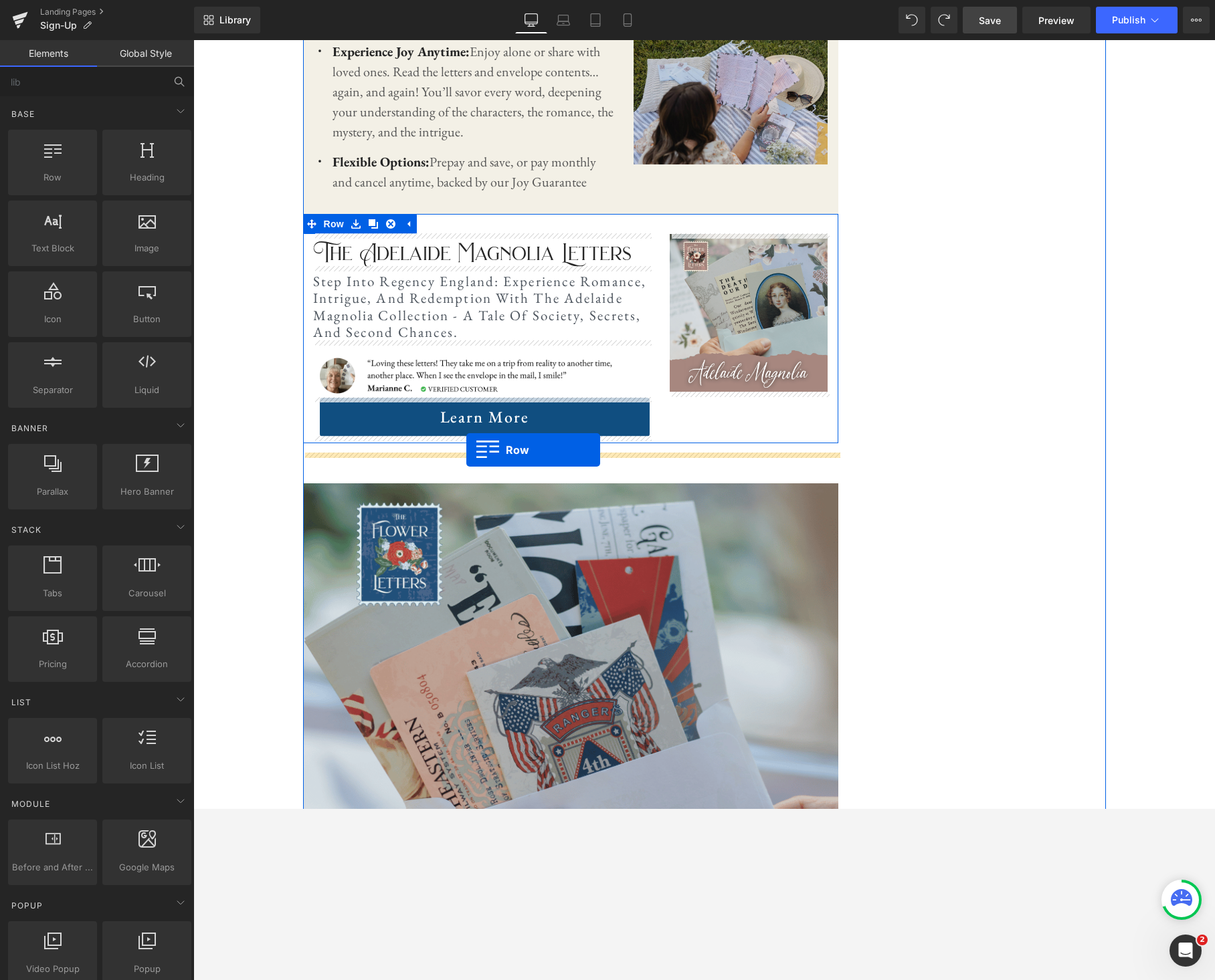
drag, startPoint x: 251, startPoint y: 219, endPoint x: 468, endPoint y: 450, distance: 316.9
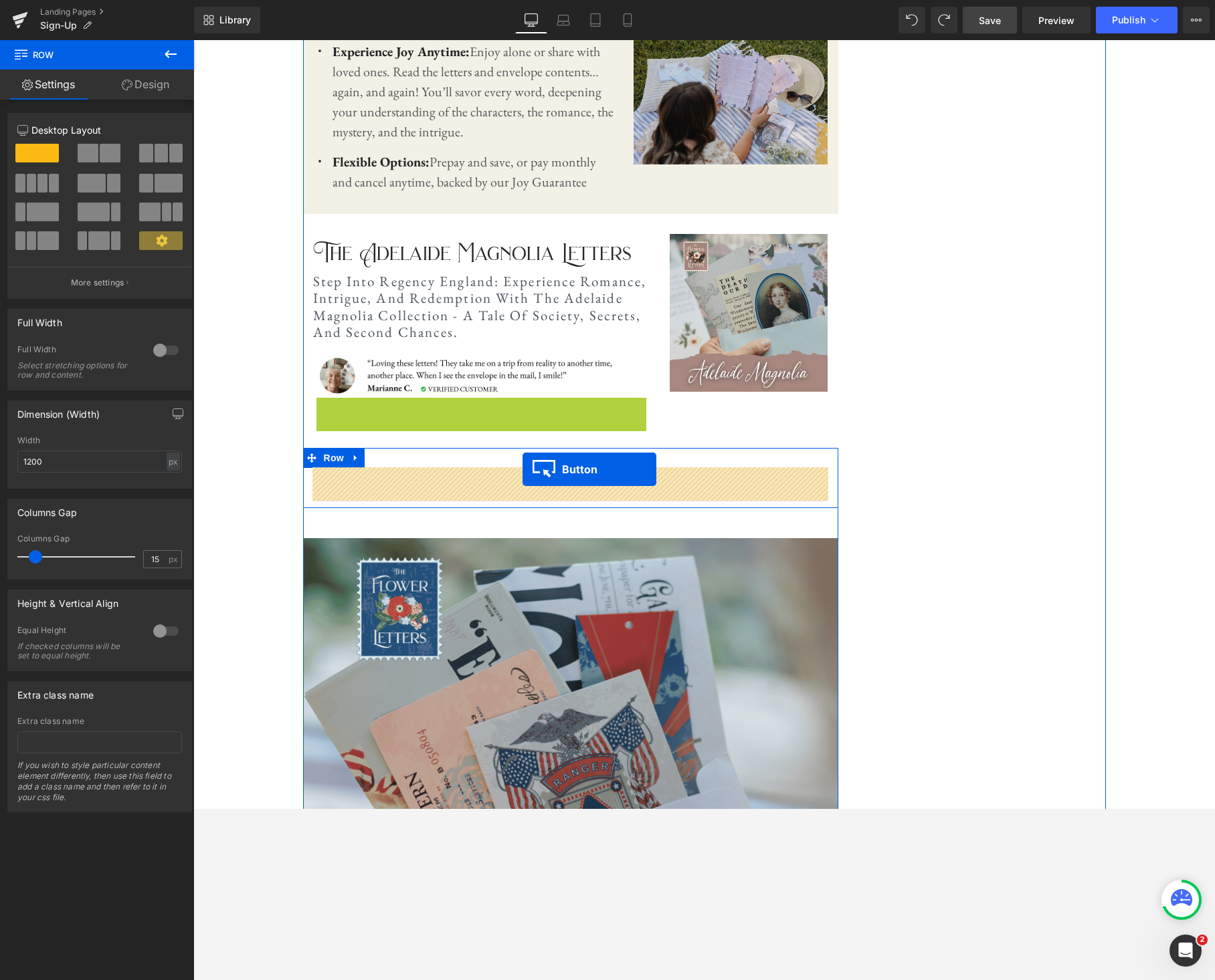
drag, startPoint x: 458, startPoint y: 414, endPoint x: 522, endPoint y: 469, distance: 84.4
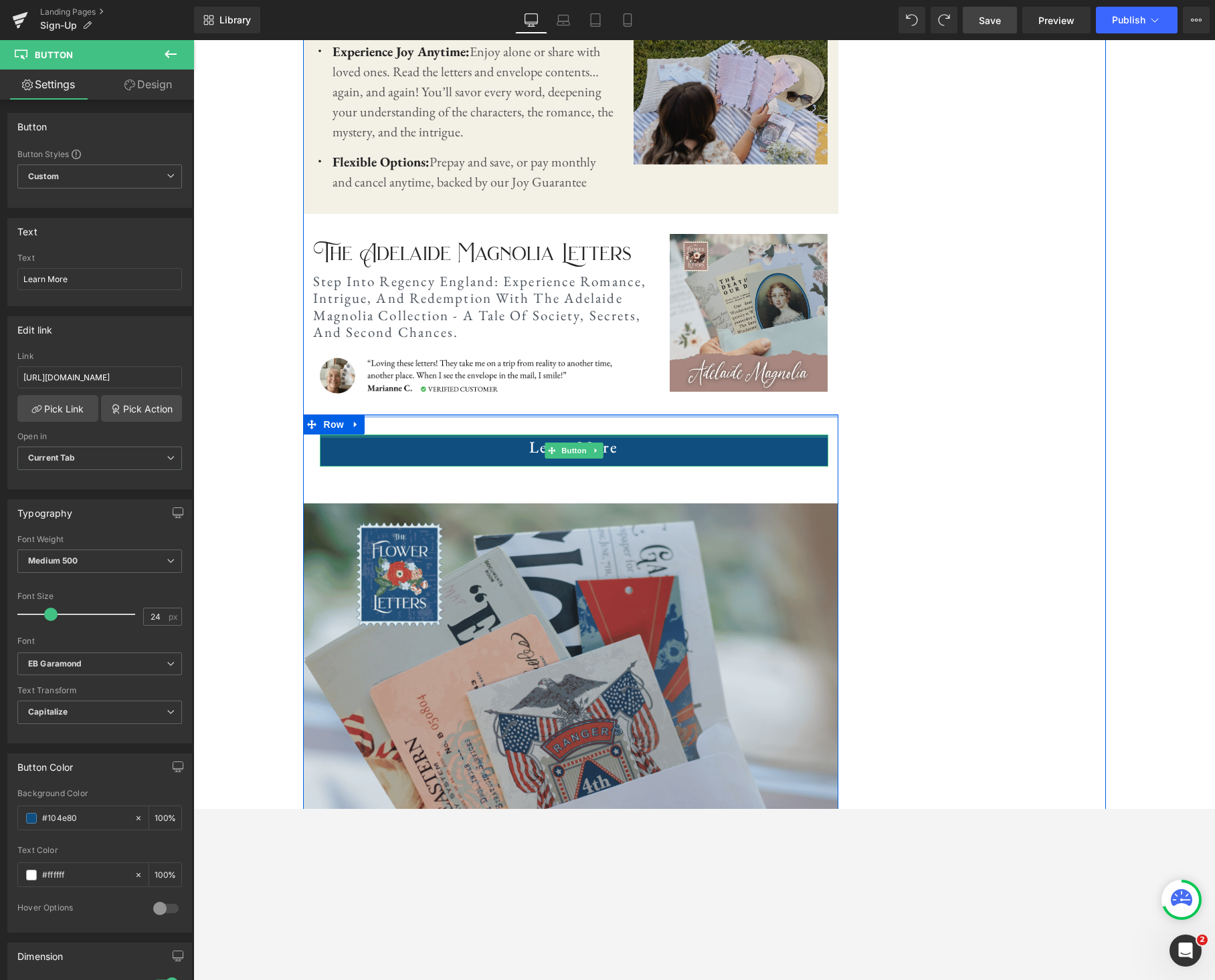
drag, startPoint x: 584, startPoint y: 435, endPoint x: 930, endPoint y: 368, distance: 352.4
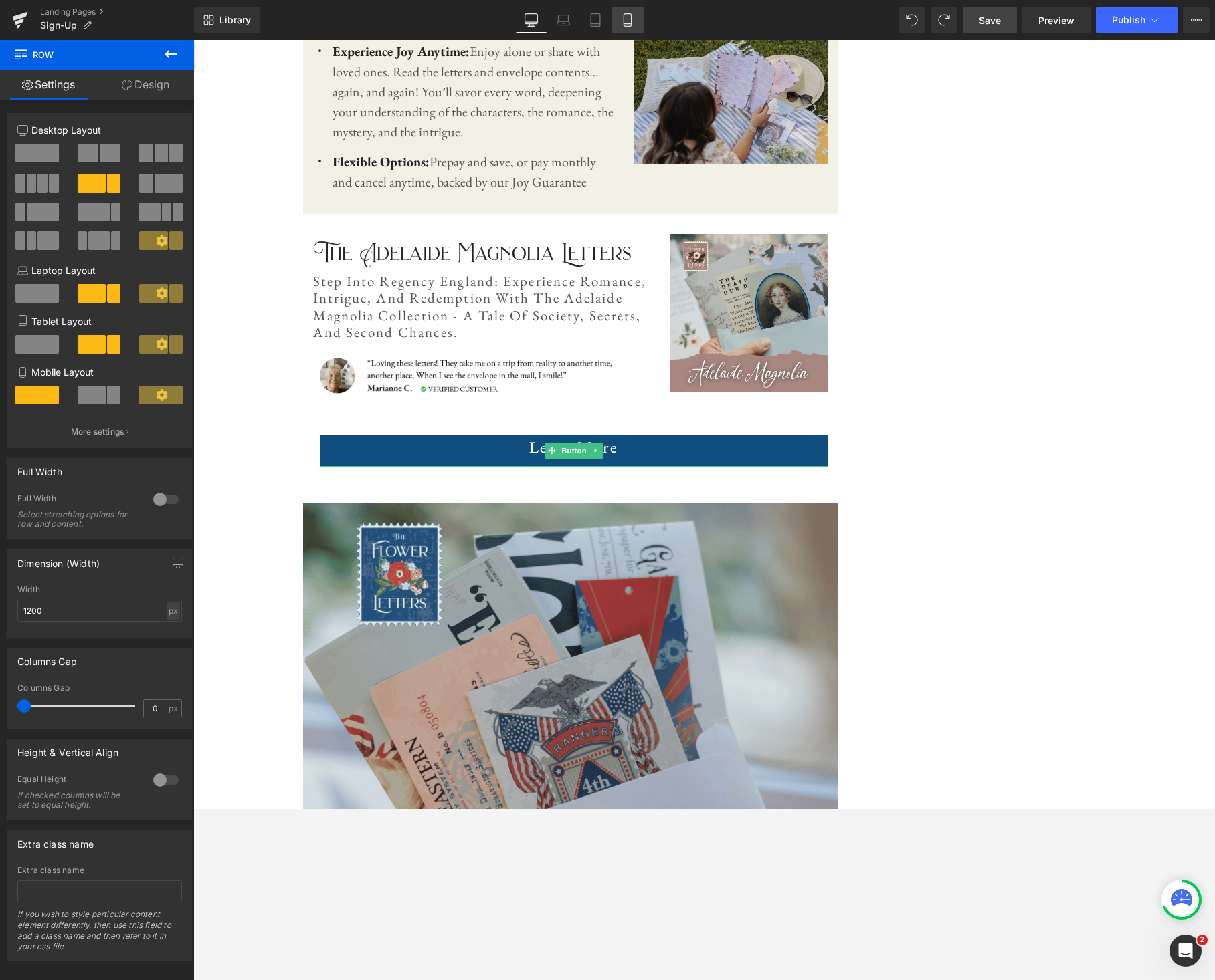
click at [631, 24] on icon at bounding box center [626, 24] width 8 height 0
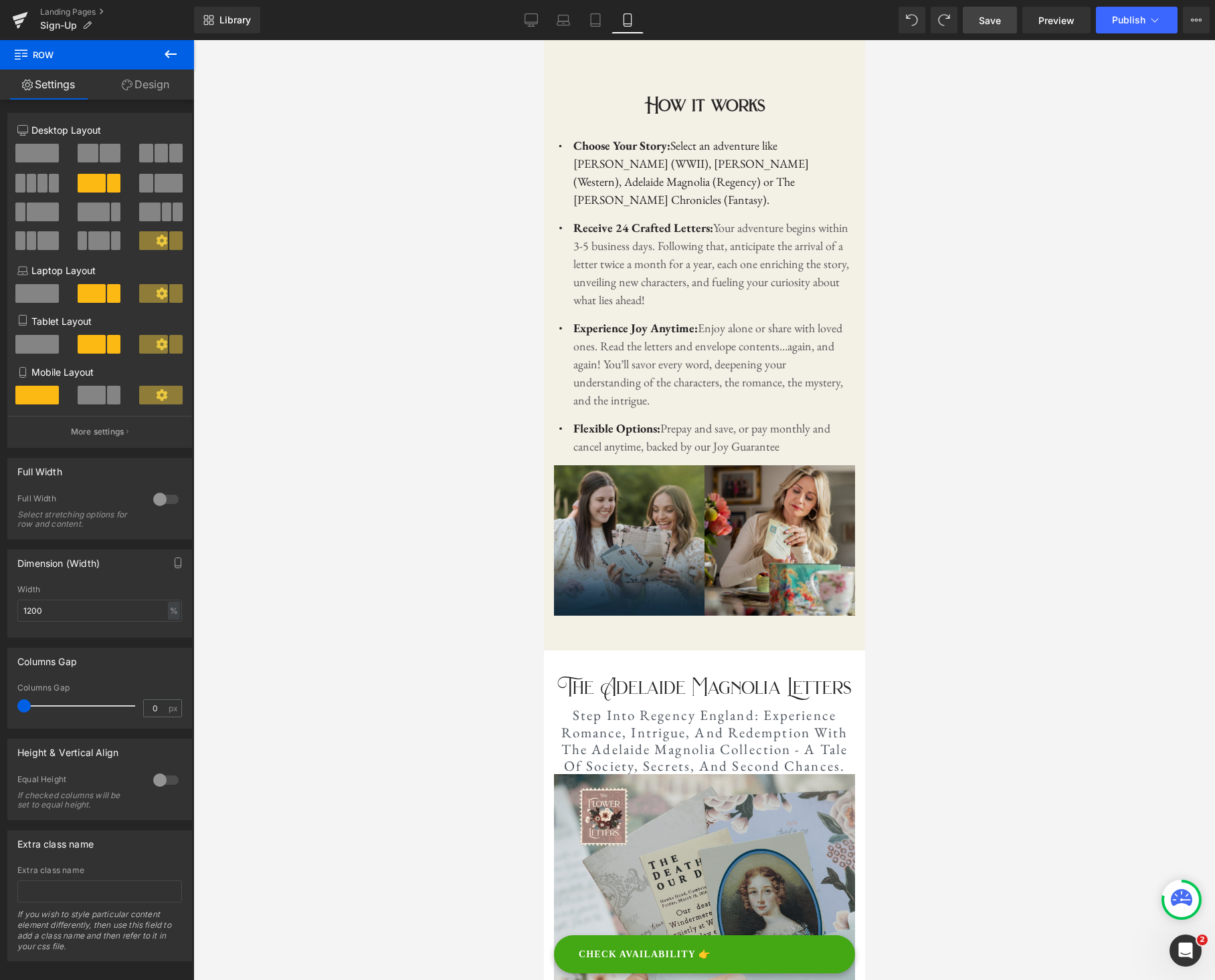
scroll to position [1216, 0]
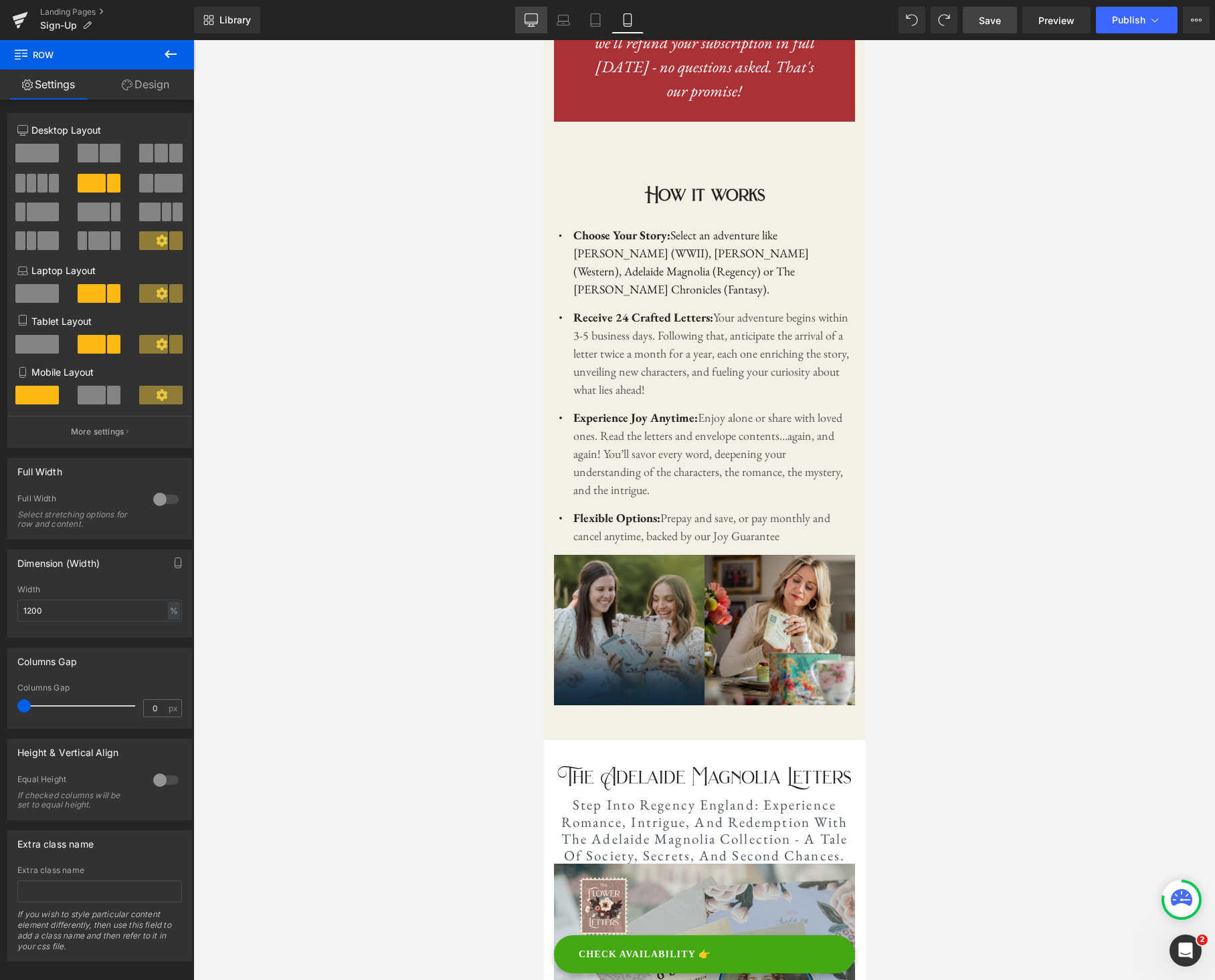
click at [528, 19] on icon at bounding box center [531, 20] width 13 height 13
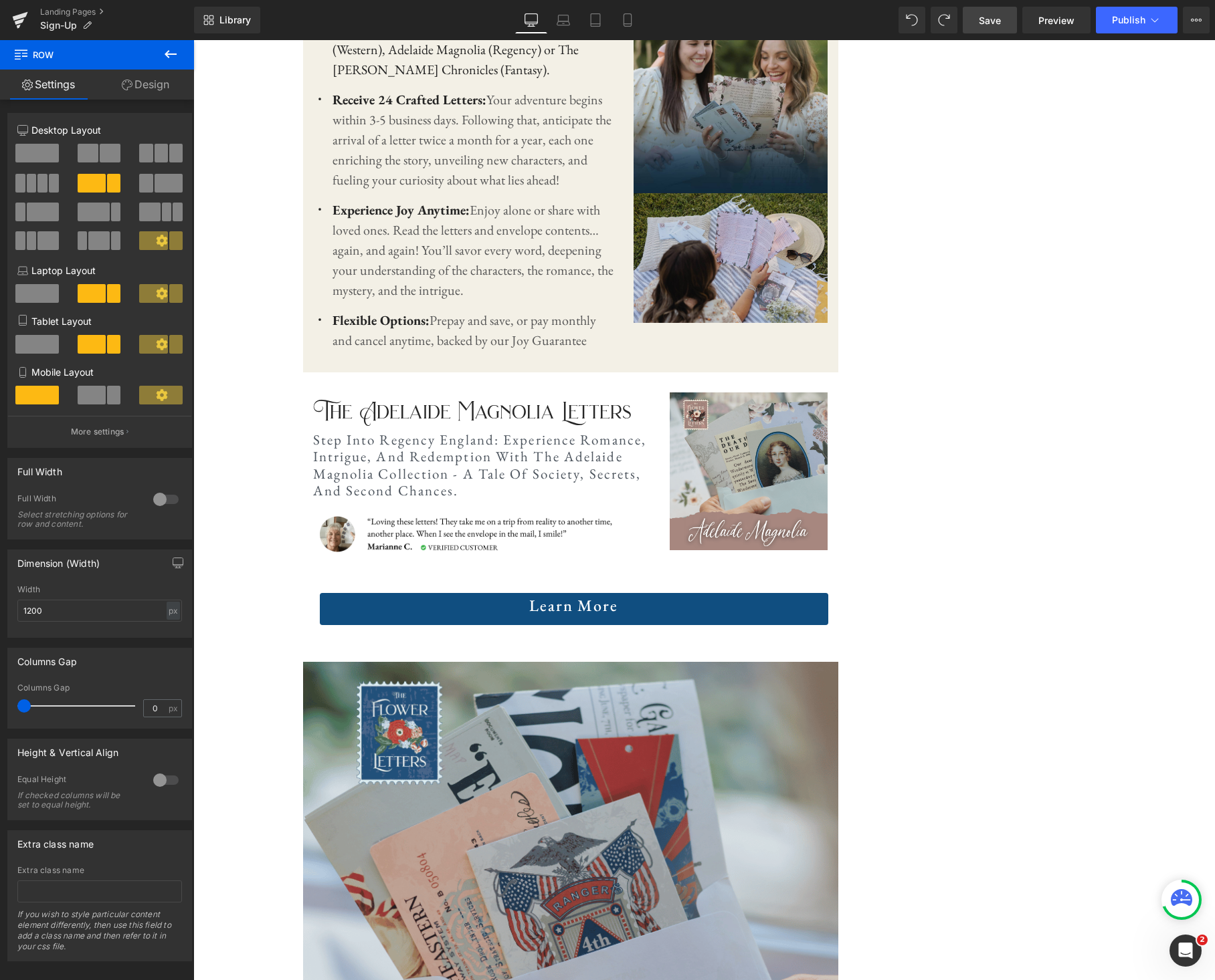
scroll to position [1478, 0]
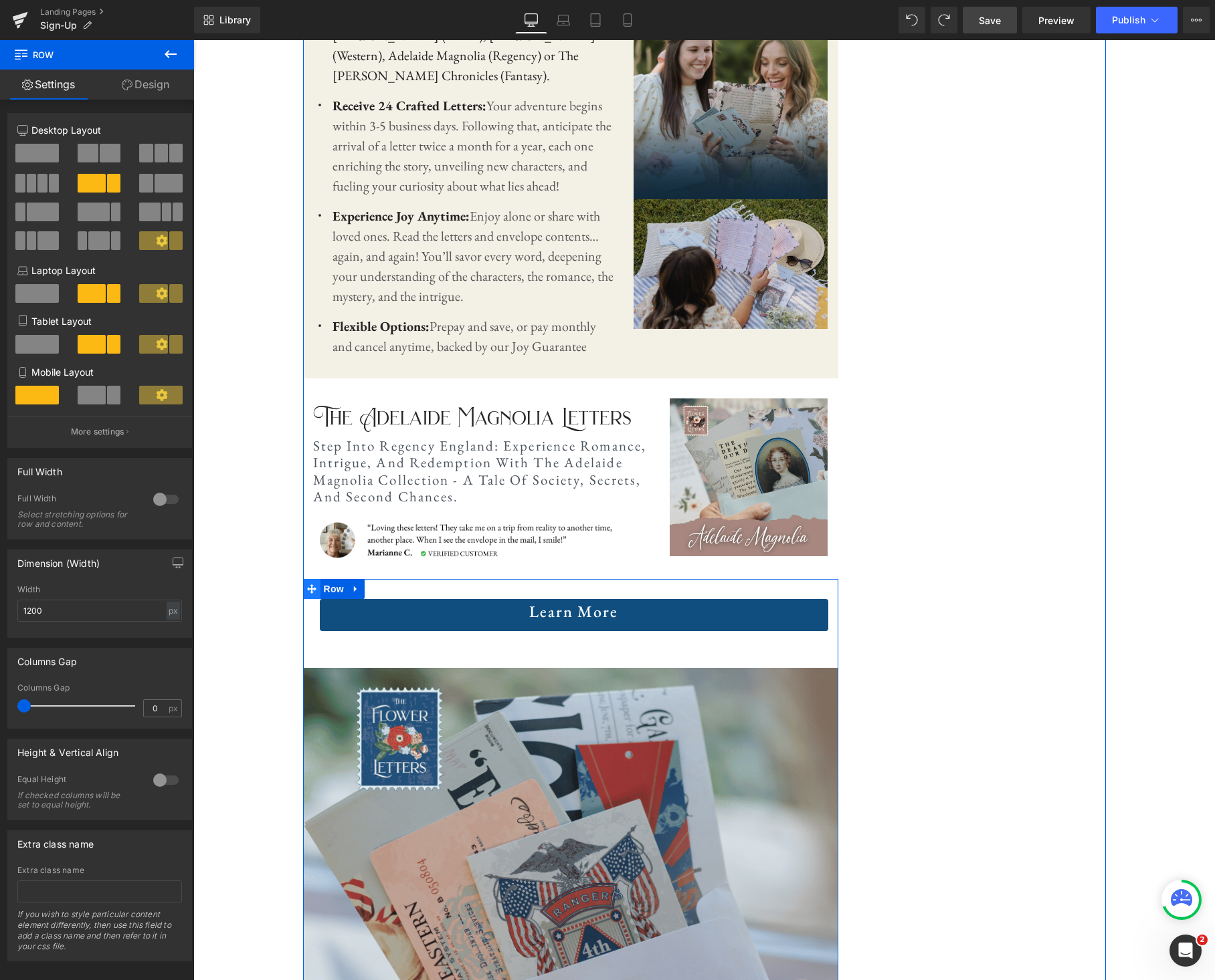
click at [310, 590] on icon at bounding box center [311, 588] width 9 height 9
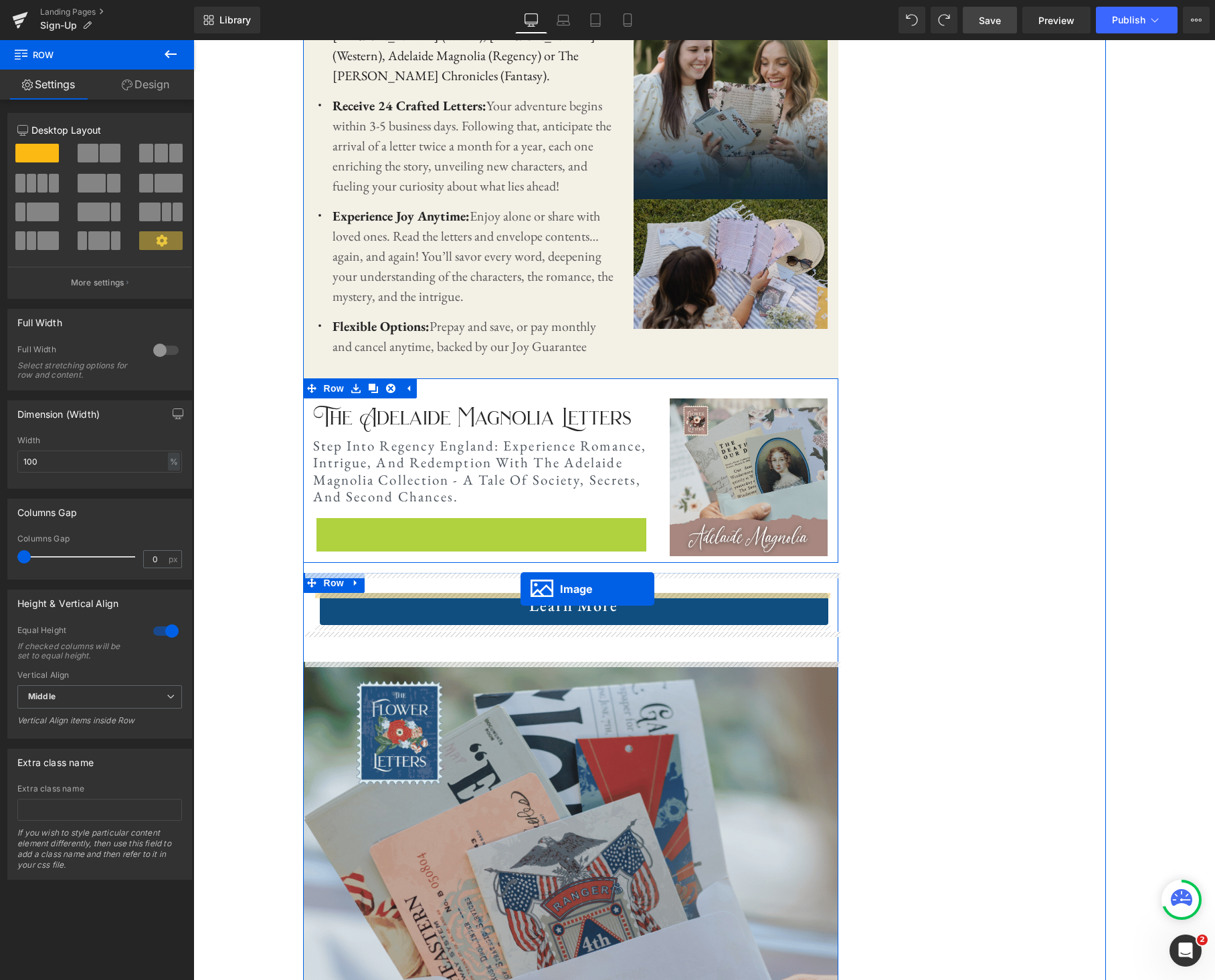
drag, startPoint x: 459, startPoint y: 536, endPoint x: 520, endPoint y: 590, distance: 81.5
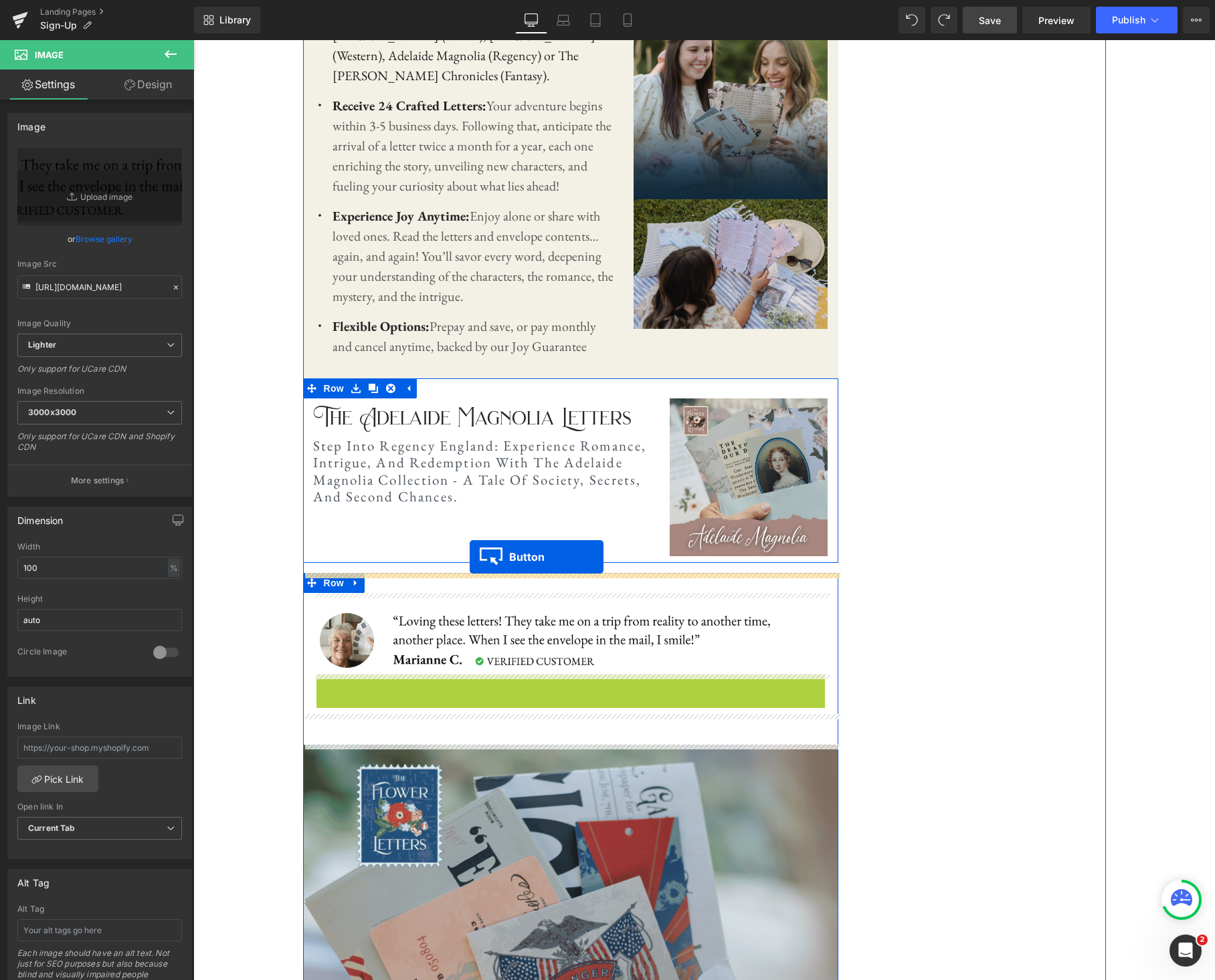
drag, startPoint x: 547, startPoint y: 688, endPoint x: 469, endPoint y: 557, distance: 152.5
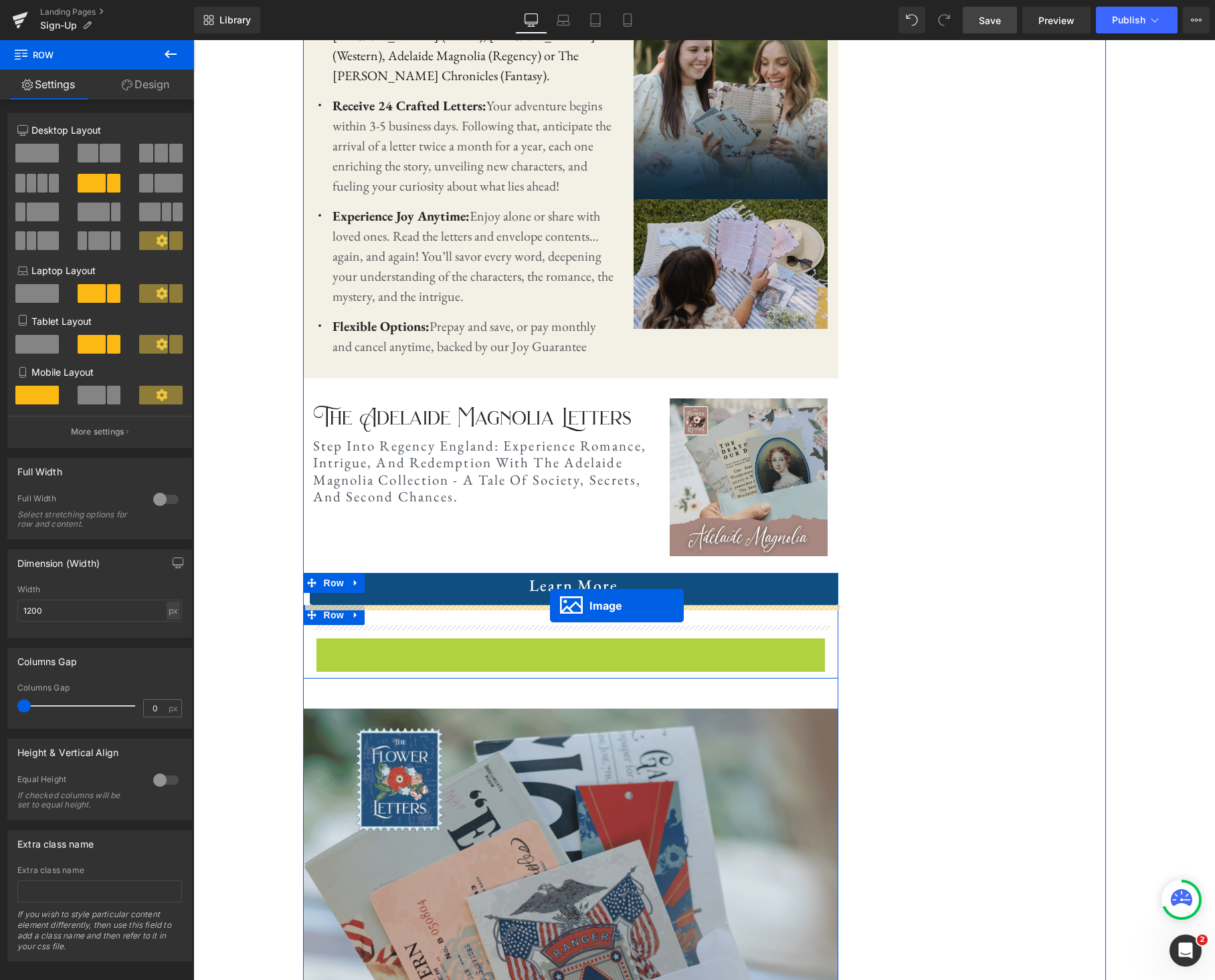
drag, startPoint x: 547, startPoint y: 670, endPoint x: 549, endPoint y: 606, distance: 64.0
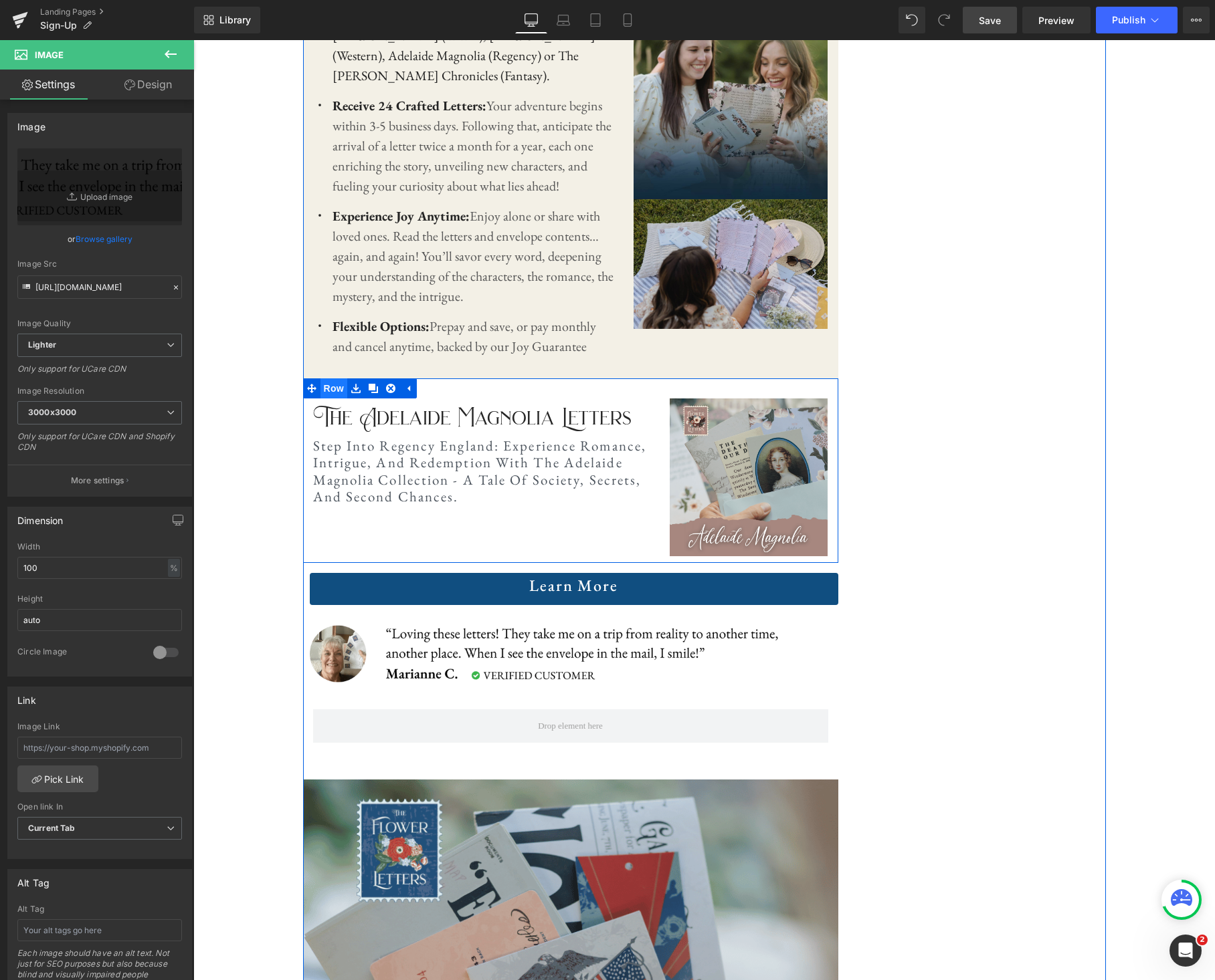
click at [331, 393] on span "Row" at bounding box center [334, 388] width 27 height 20
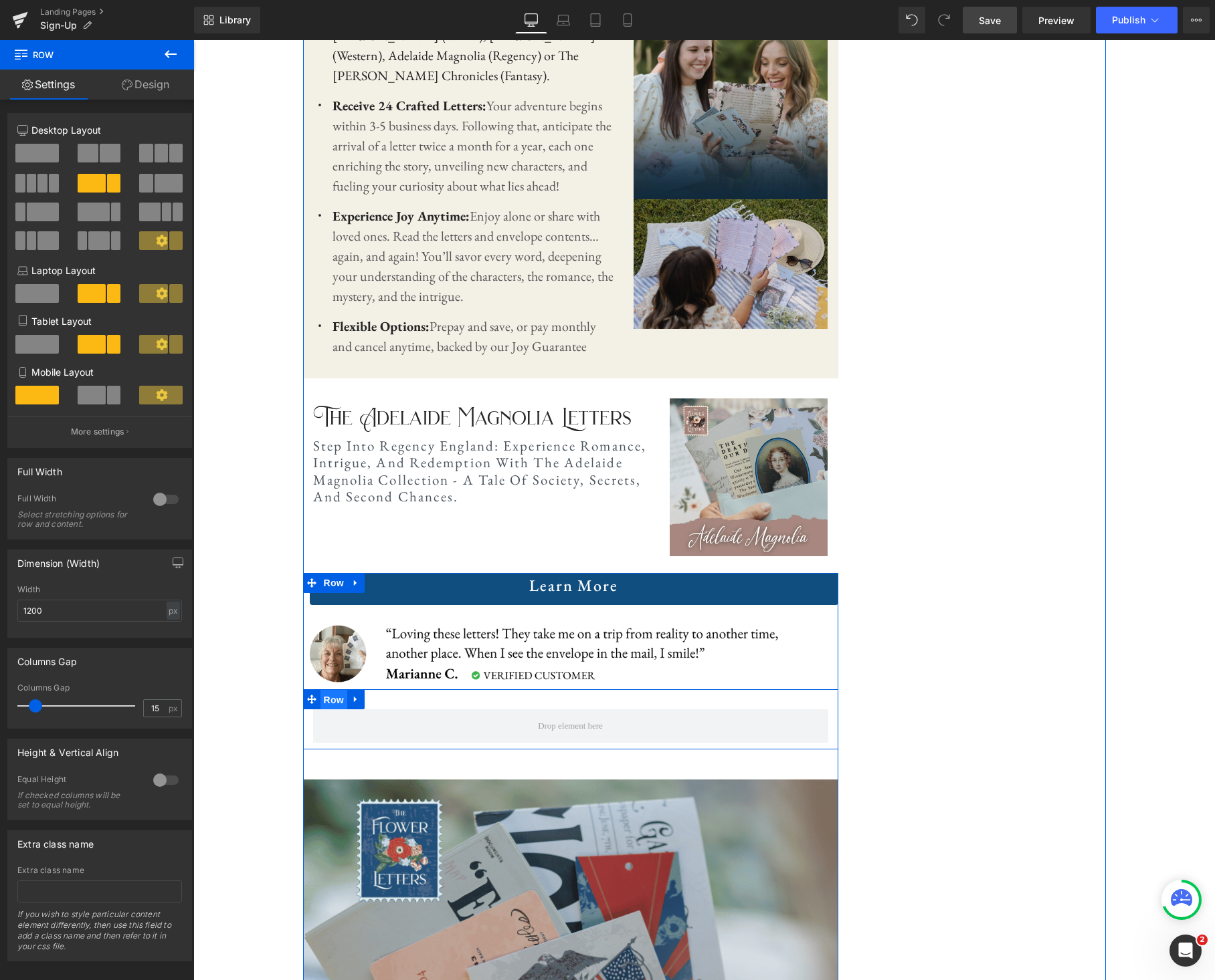
click at [335, 697] on span "Row" at bounding box center [334, 700] width 27 height 20
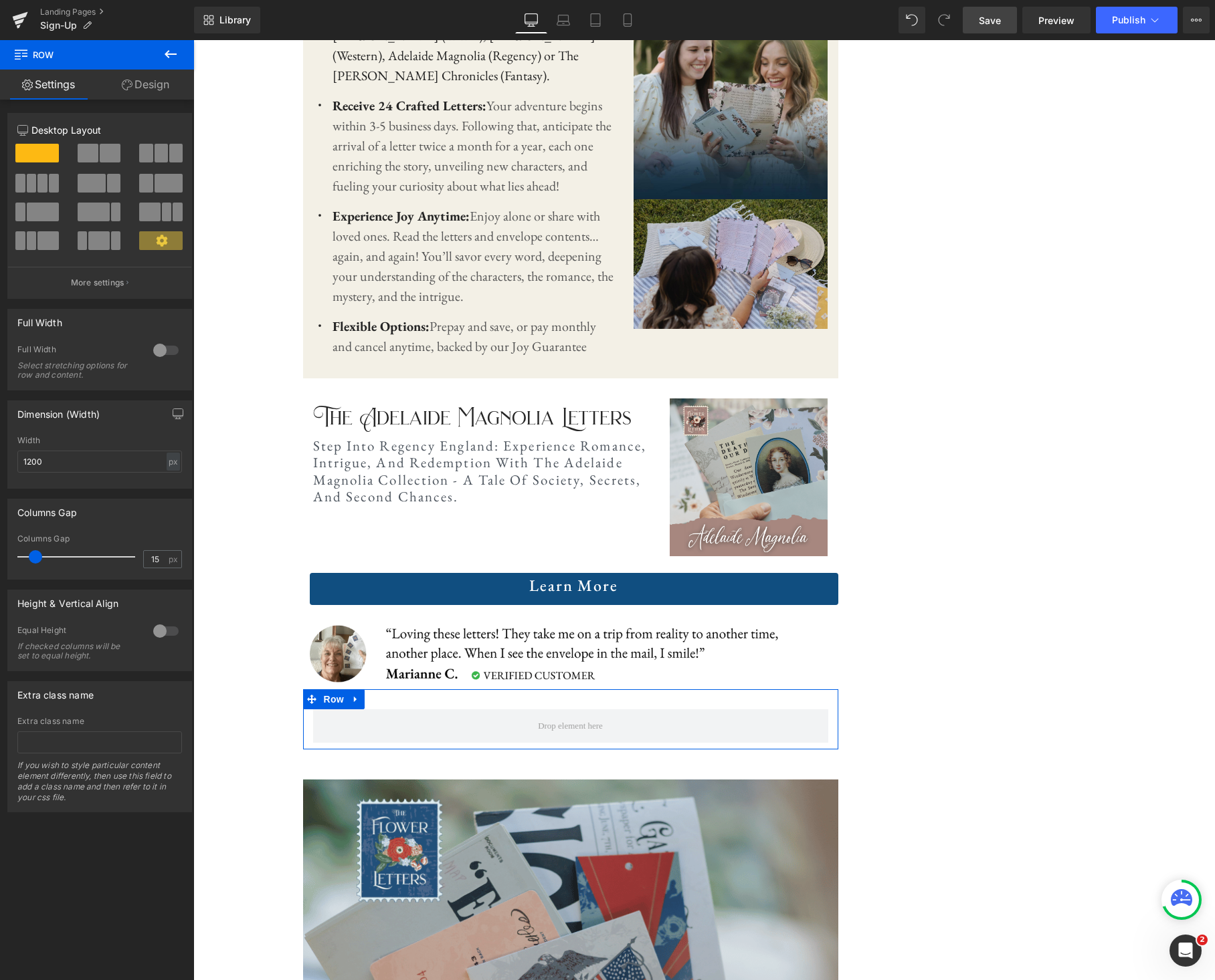
click at [97, 187] on span at bounding box center [91, 183] width 28 height 18
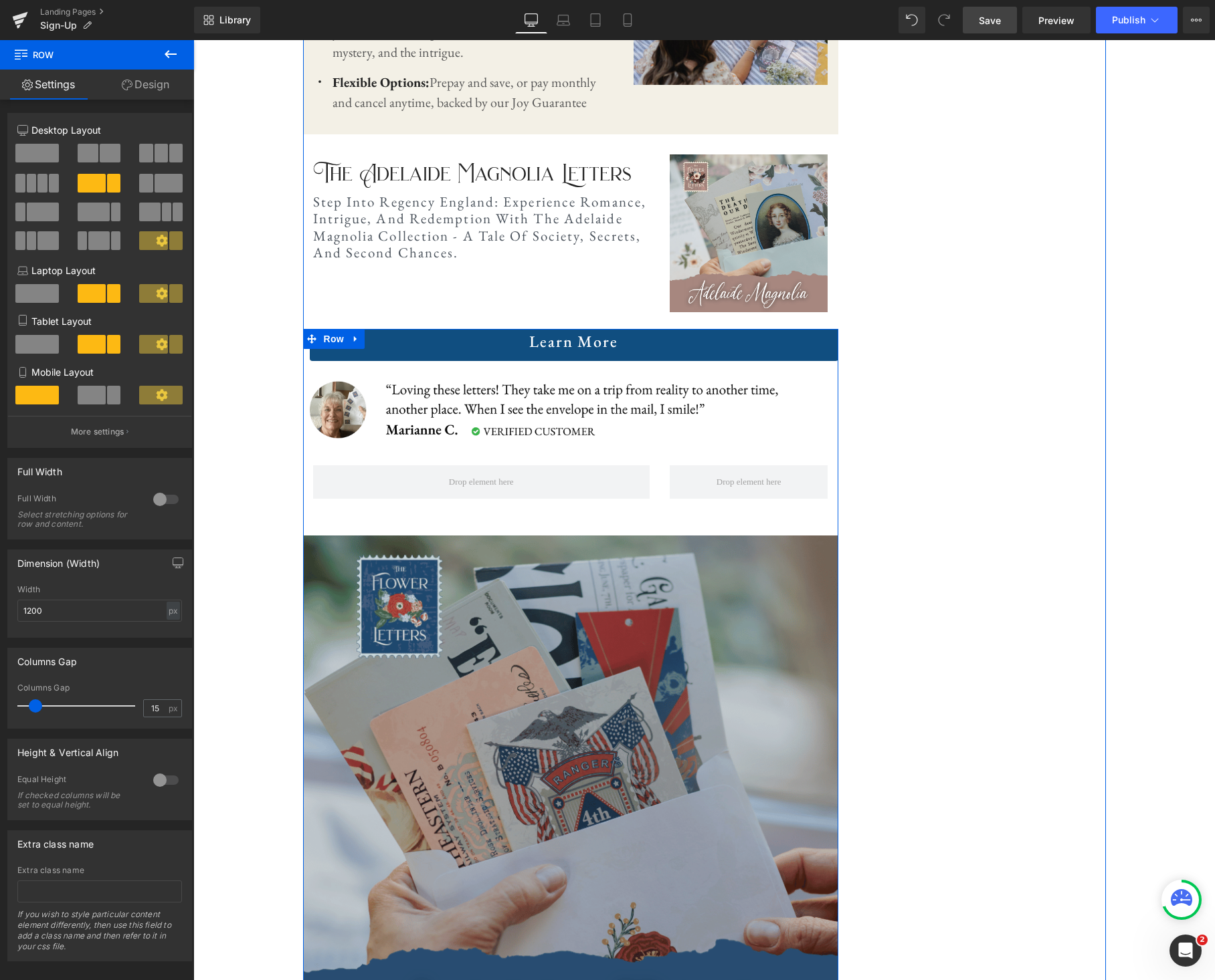
scroll to position [1625, 0]
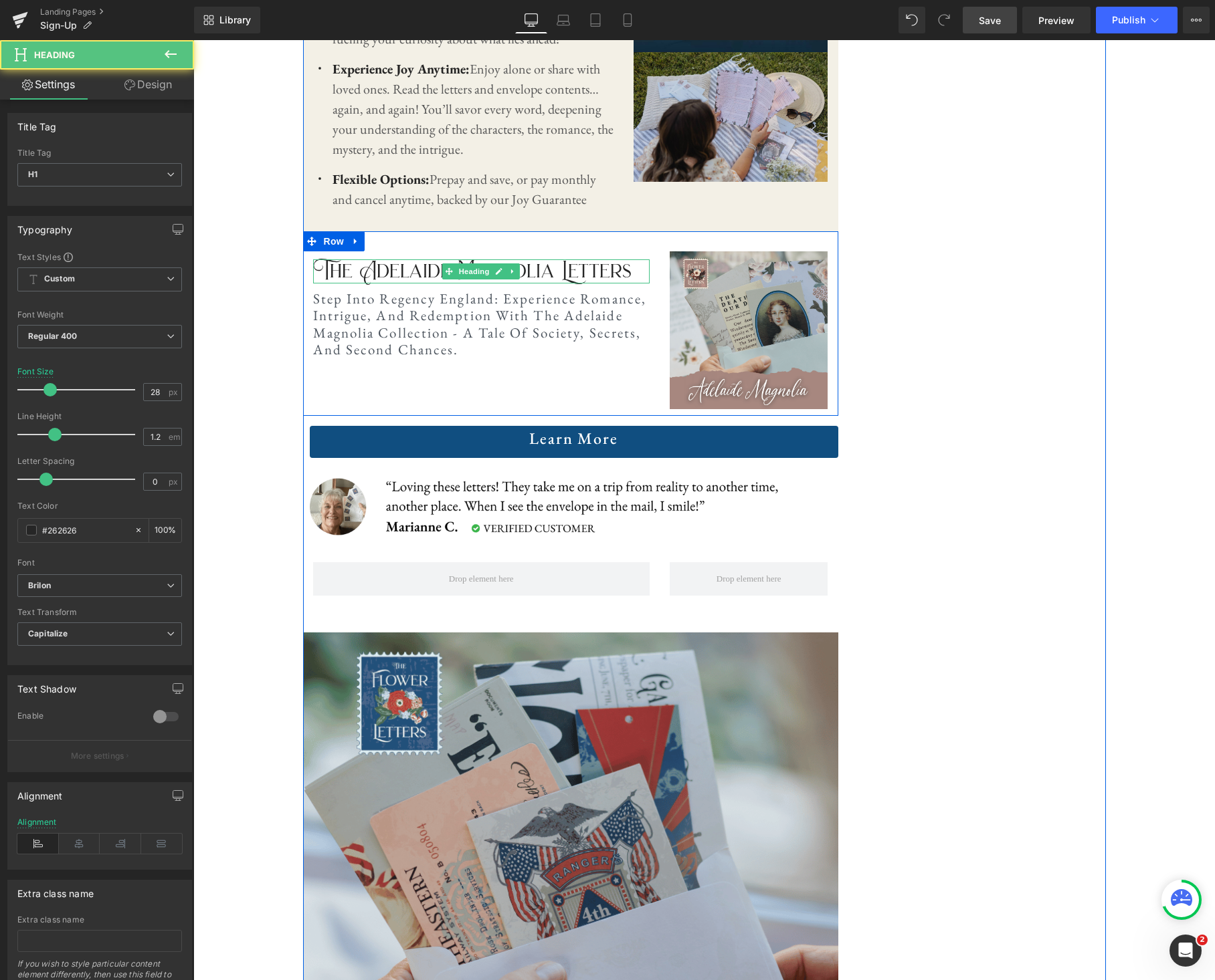
click at [320, 269] on span "The Adelaide Magnolia Letters" at bounding box center [472, 271] width 319 height 29
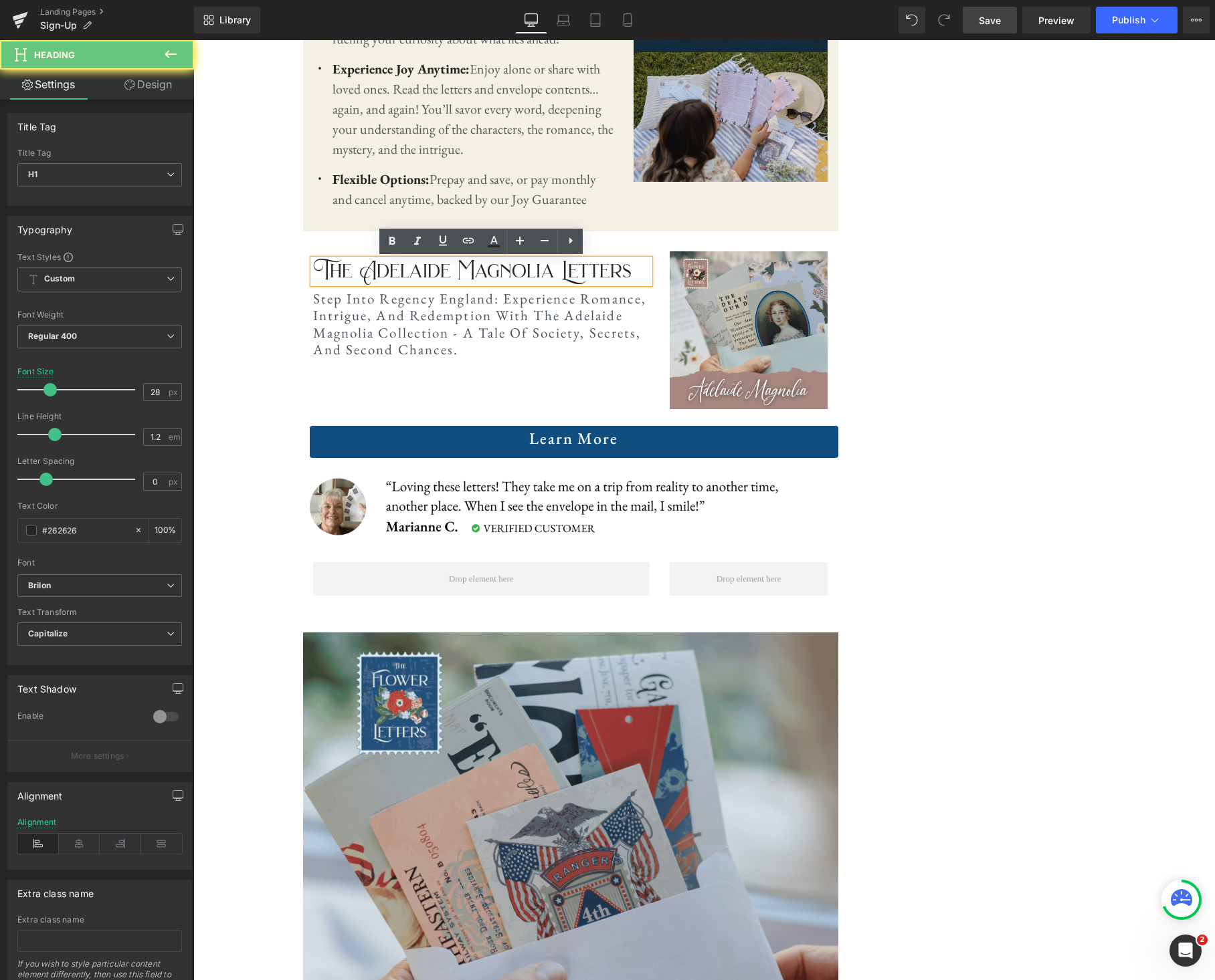
click at [320, 269] on span "The Adelaide Magnolia Letters" at bounding box center [472, 271] width 319 height 29
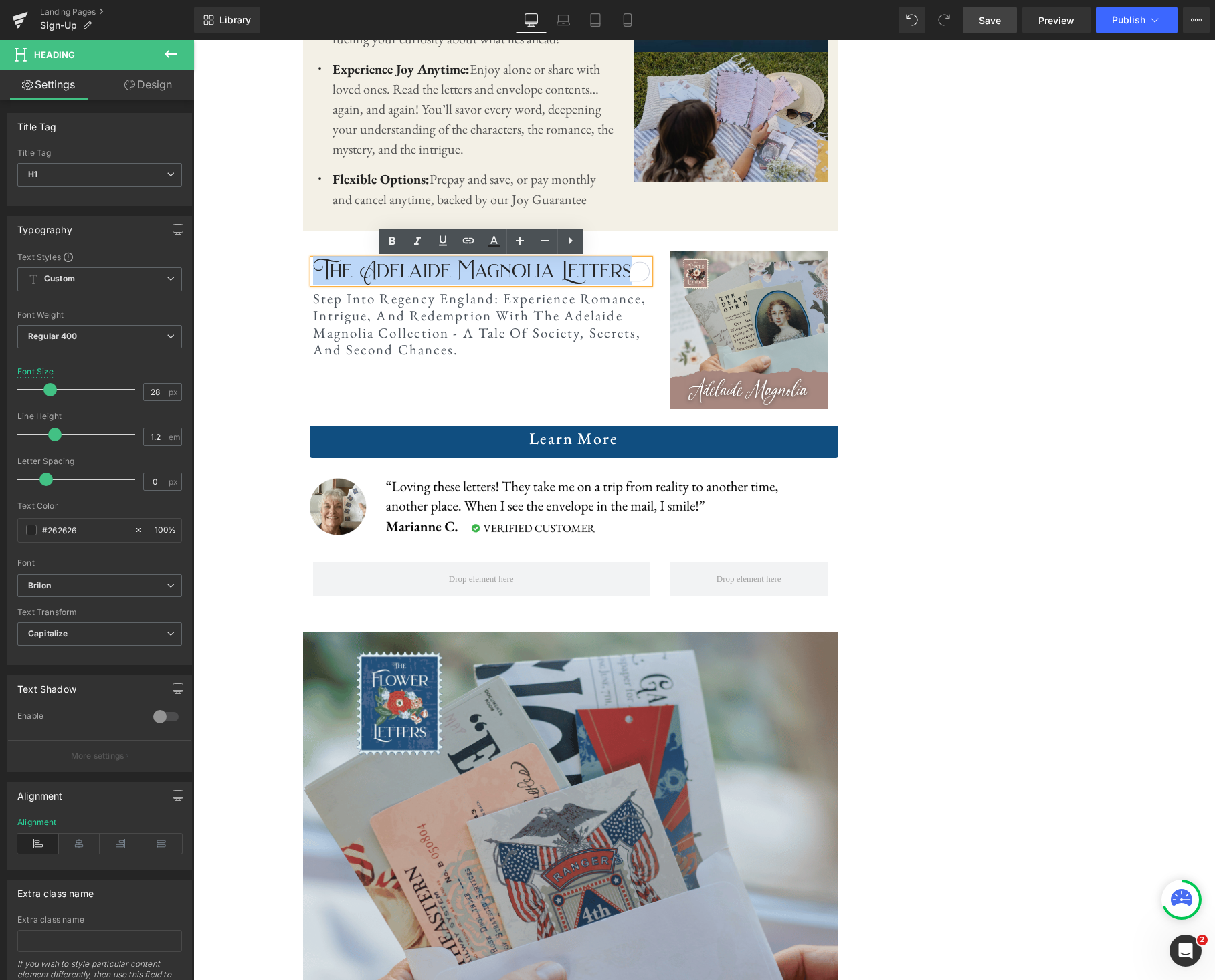
click at [320, 269] on span "The Adelaide Magnolia Letters" at bounding box center [472, 271] width 319 height 29
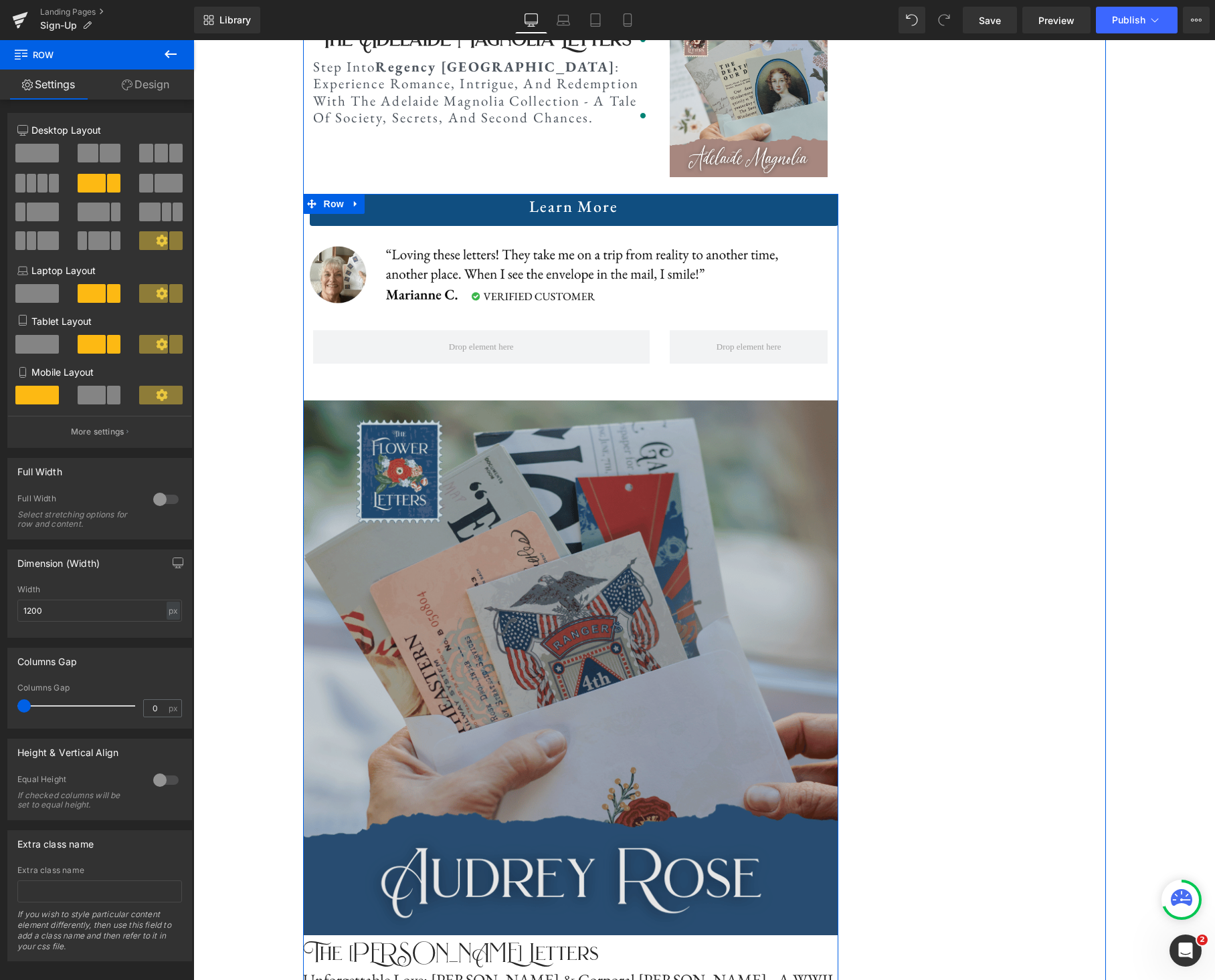
scroll to position [1848, 0]
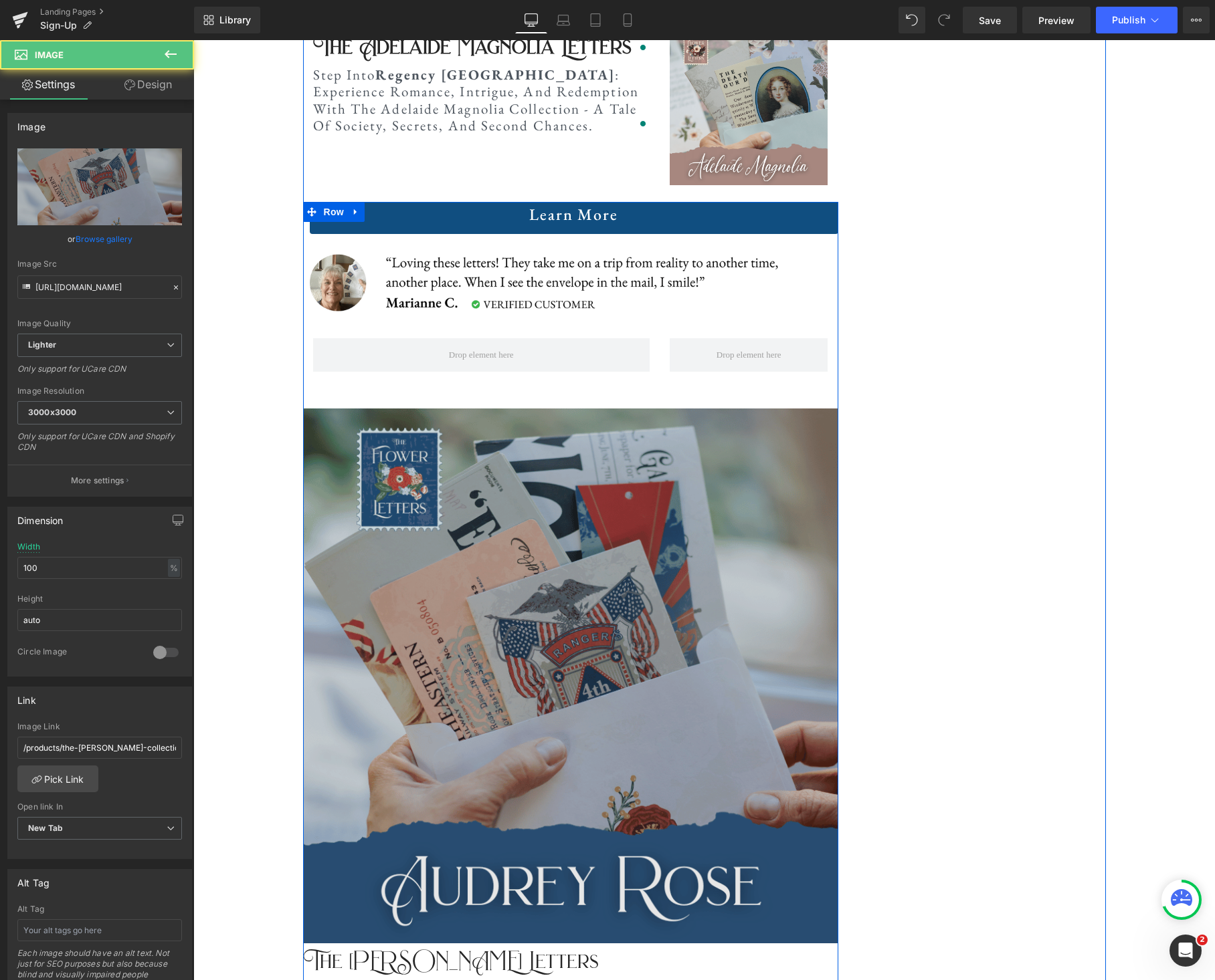
click at [489, 489] on img at bounding box center [570, 676] width 535 height 535
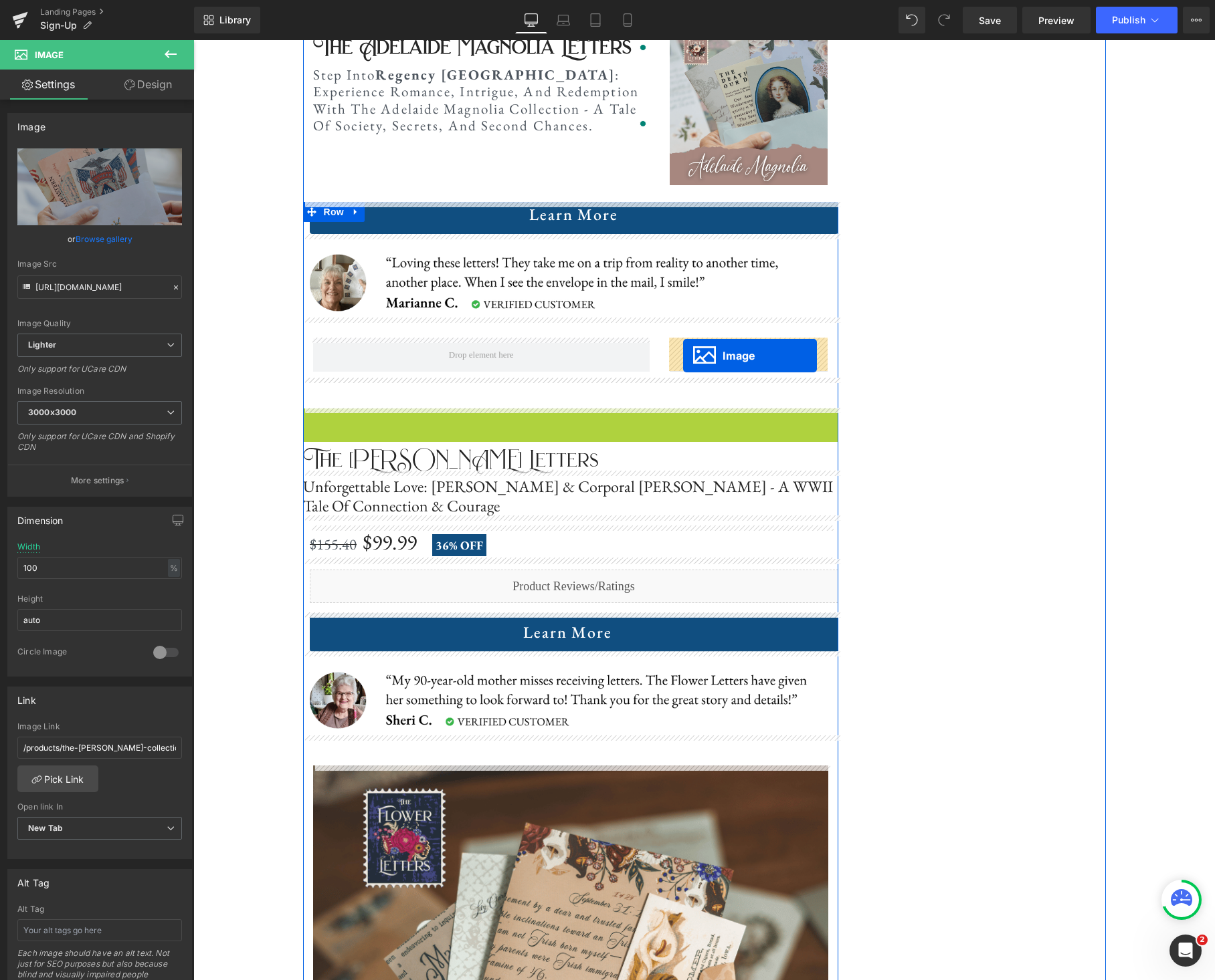
drag, startPoint x: 546, startPoint y: 679, endPoint x: 683, endPoint y: 356, distance: 350.9
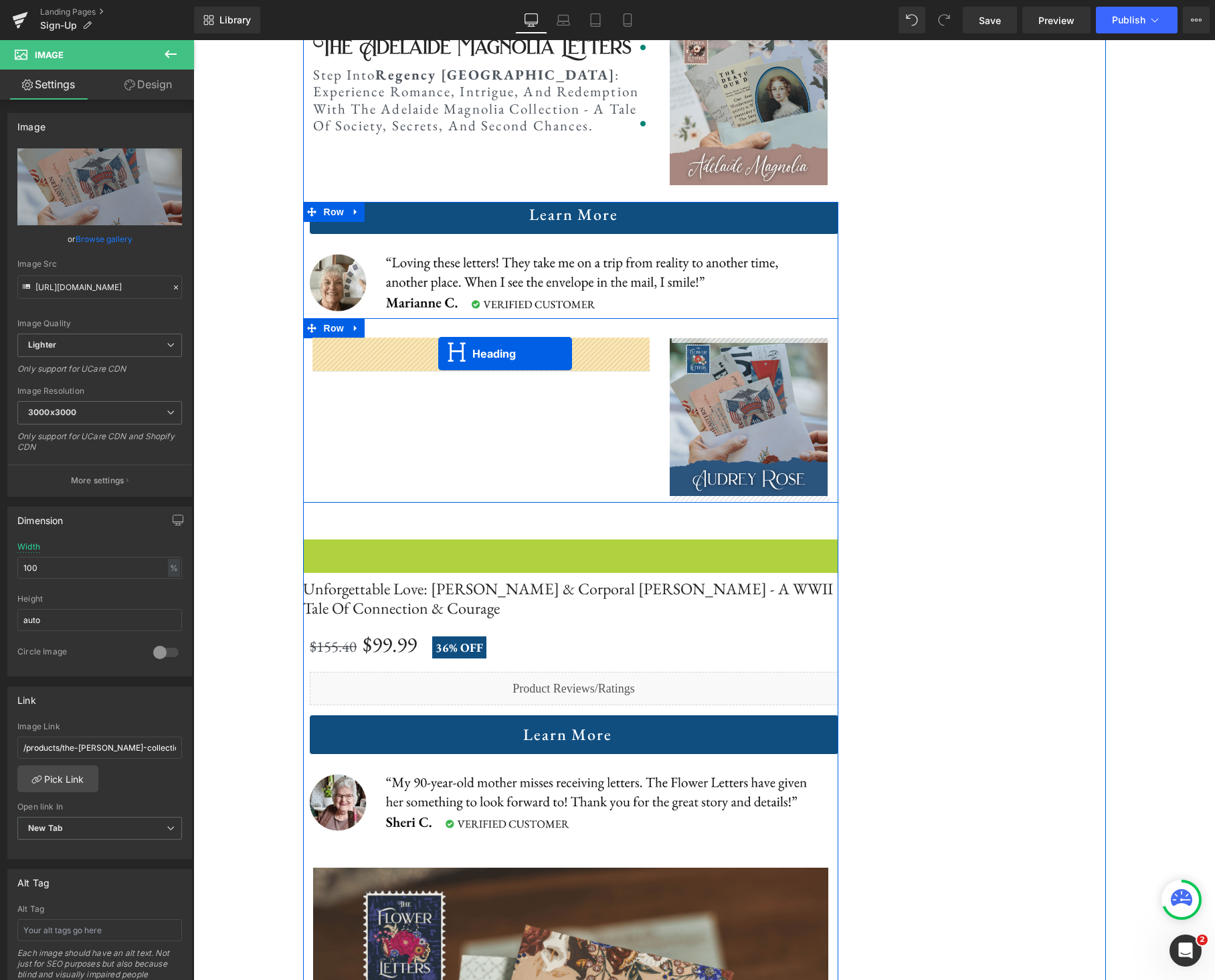
drag, startPoint x: 537, startPoint y: 551, endPoint x: 438, endPoint y: 354, distance: 220.5
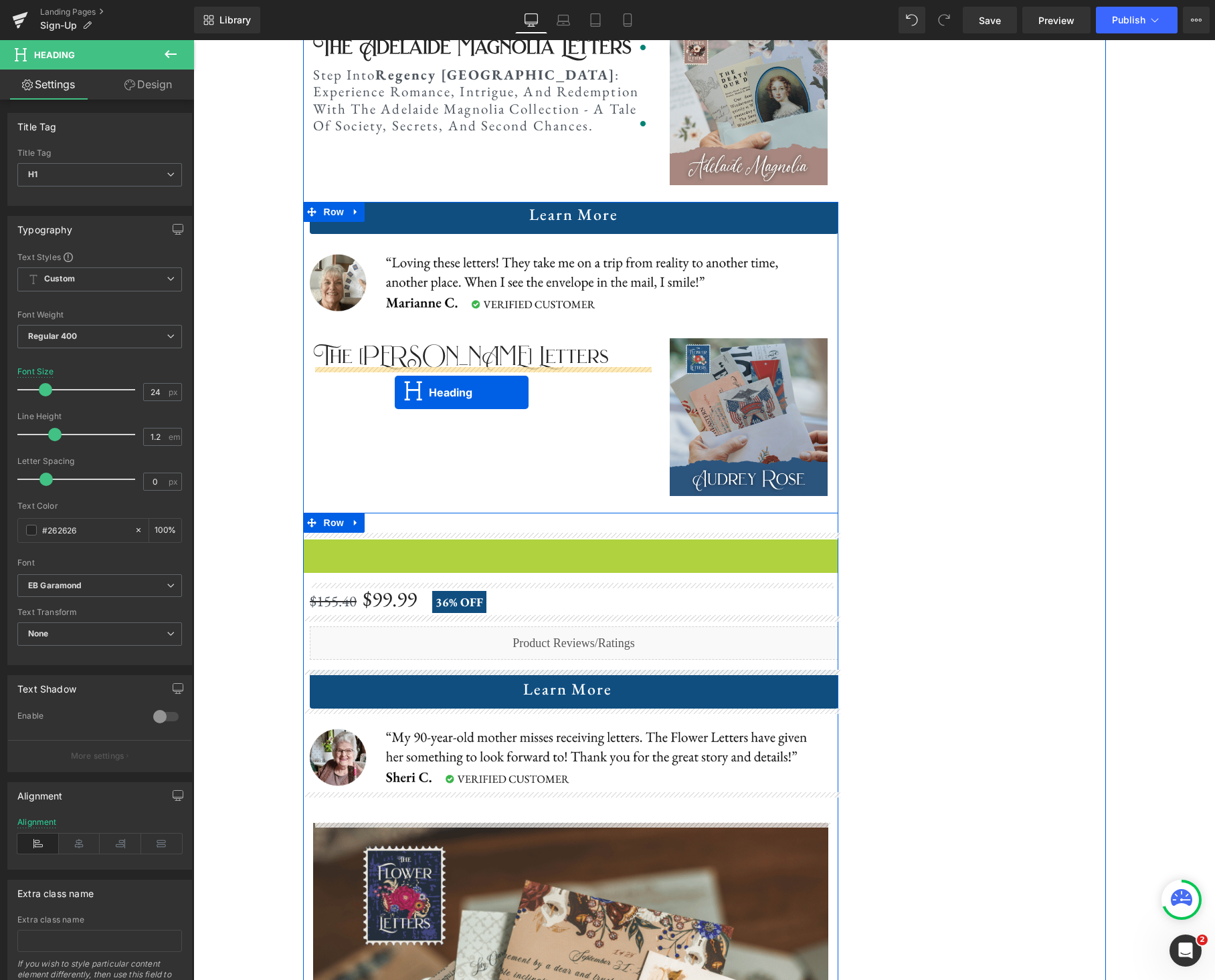
drag, startPoint x: 537, startPoint y: 560, endPoint x: 394, endPoint y: 393, distance: 219.9
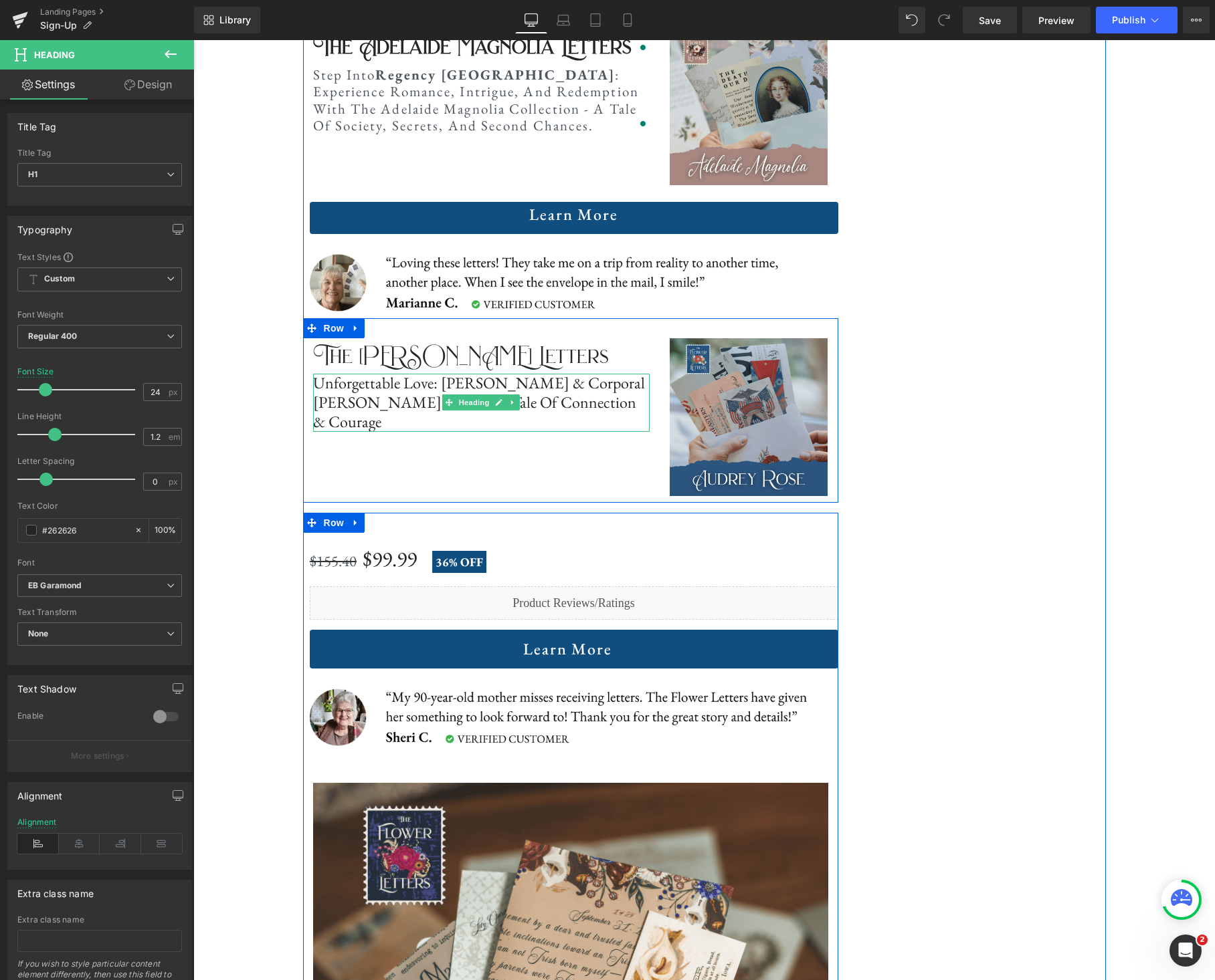
click at [590, 403] on h1 "Unforgettable Love: [PERSON_NAME] & Corporal [PERSON_NAME] - A WWII Tale Of Con…" at bounding box center [481, 403] width 336 height 57
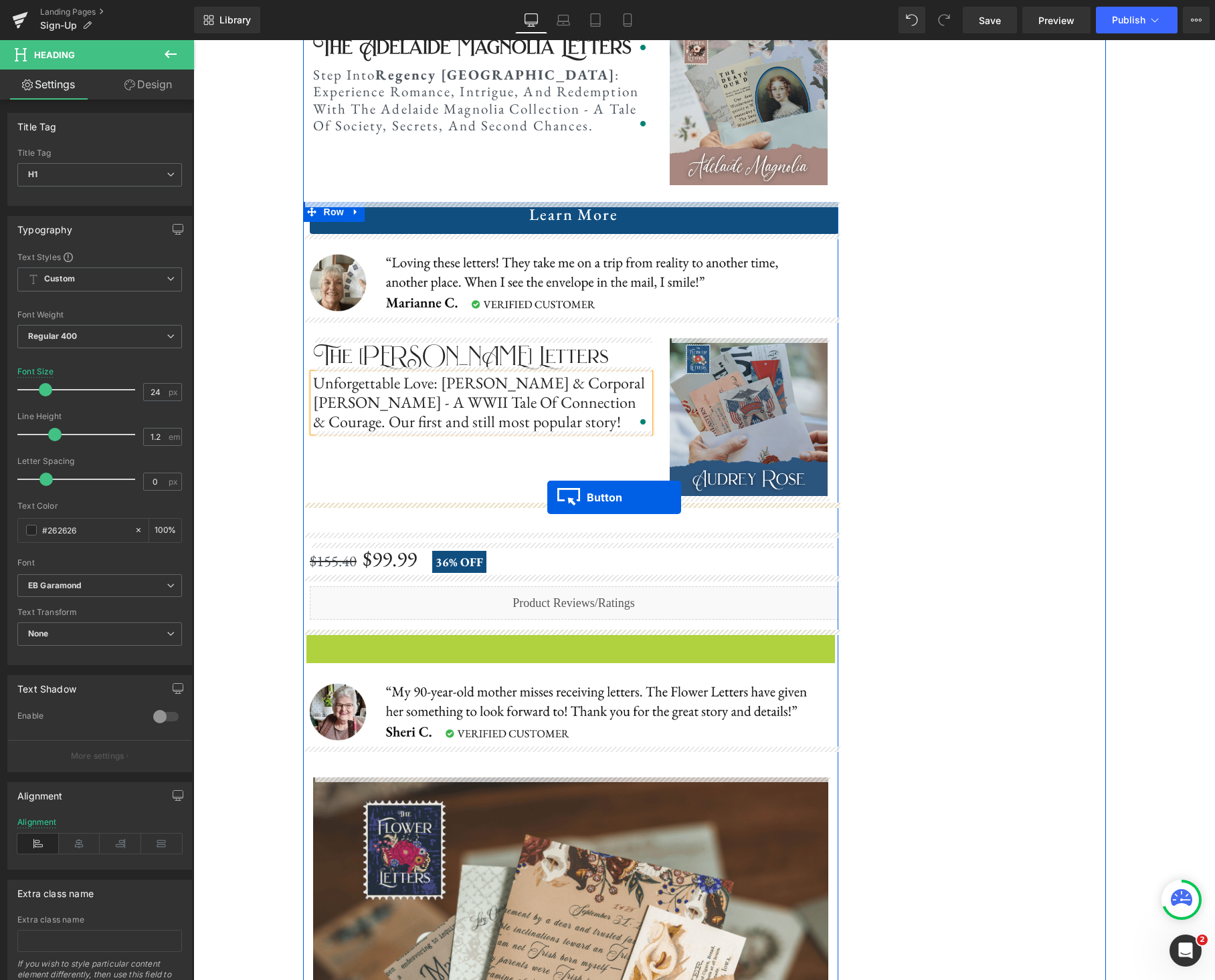
drag, startPoint x: 551, startPoint y: 647, endPoint x: 547, endPoint y: 498, distance: 149.1
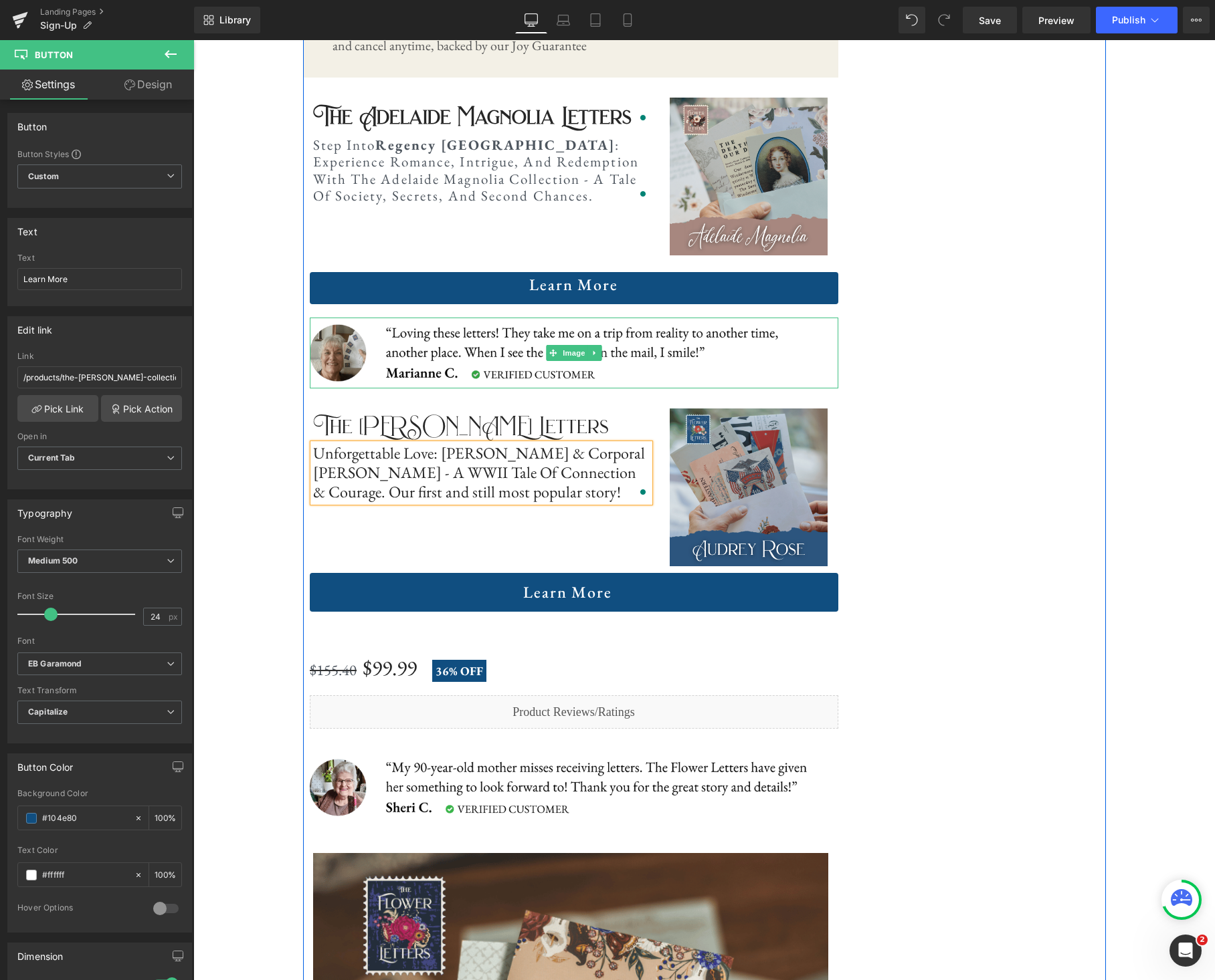
scroll to position [1884, 0]
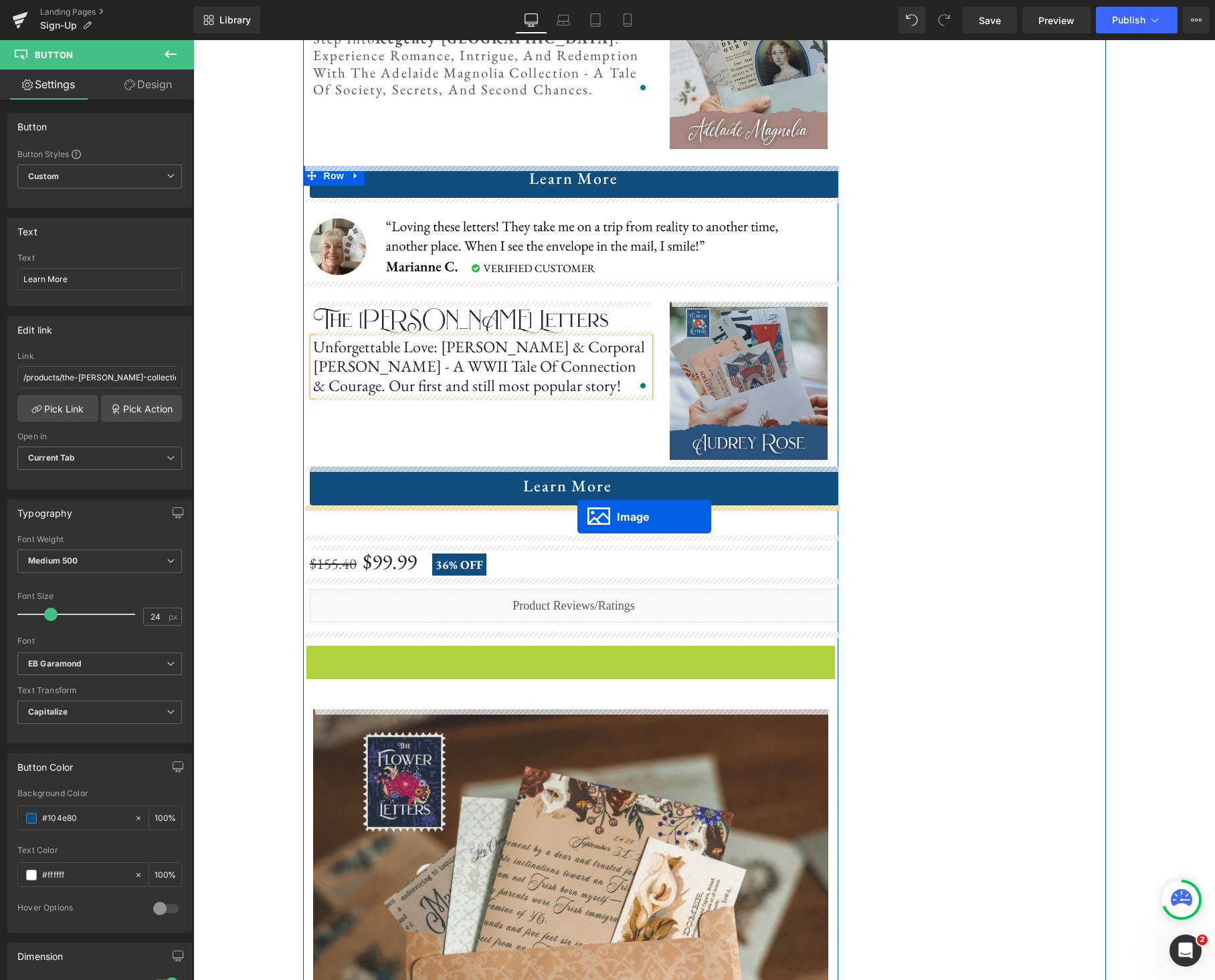
drag, startPoint x: 547, startPoint y: 679, endPoint x: 577, endPoint y: 517, distance: 164.8
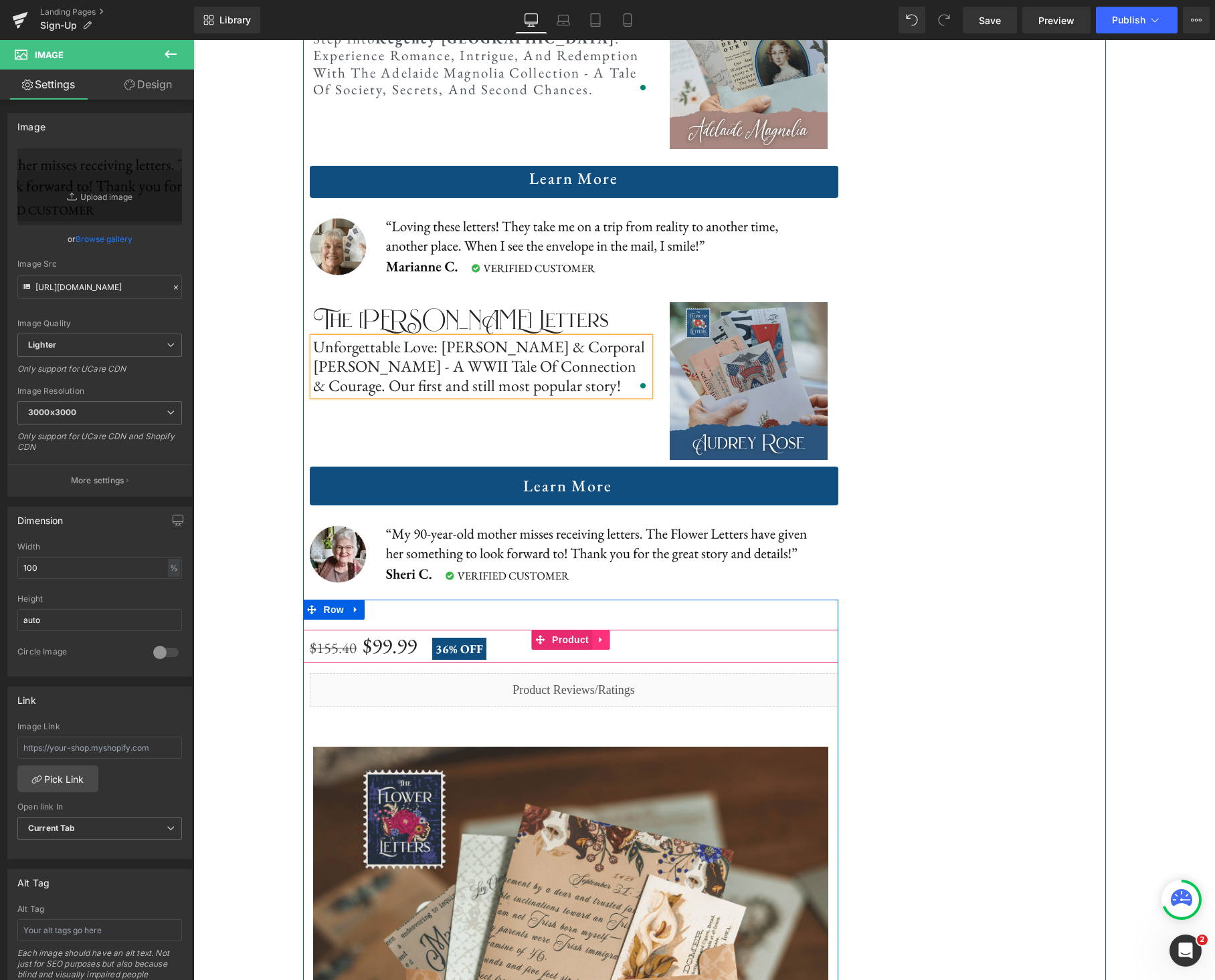
click at [605, 642] on icon at bounding box center [600, 640] width 9 height 10
click at [610, 640] on icon at bounding box center [609, 640] width 9 height 9
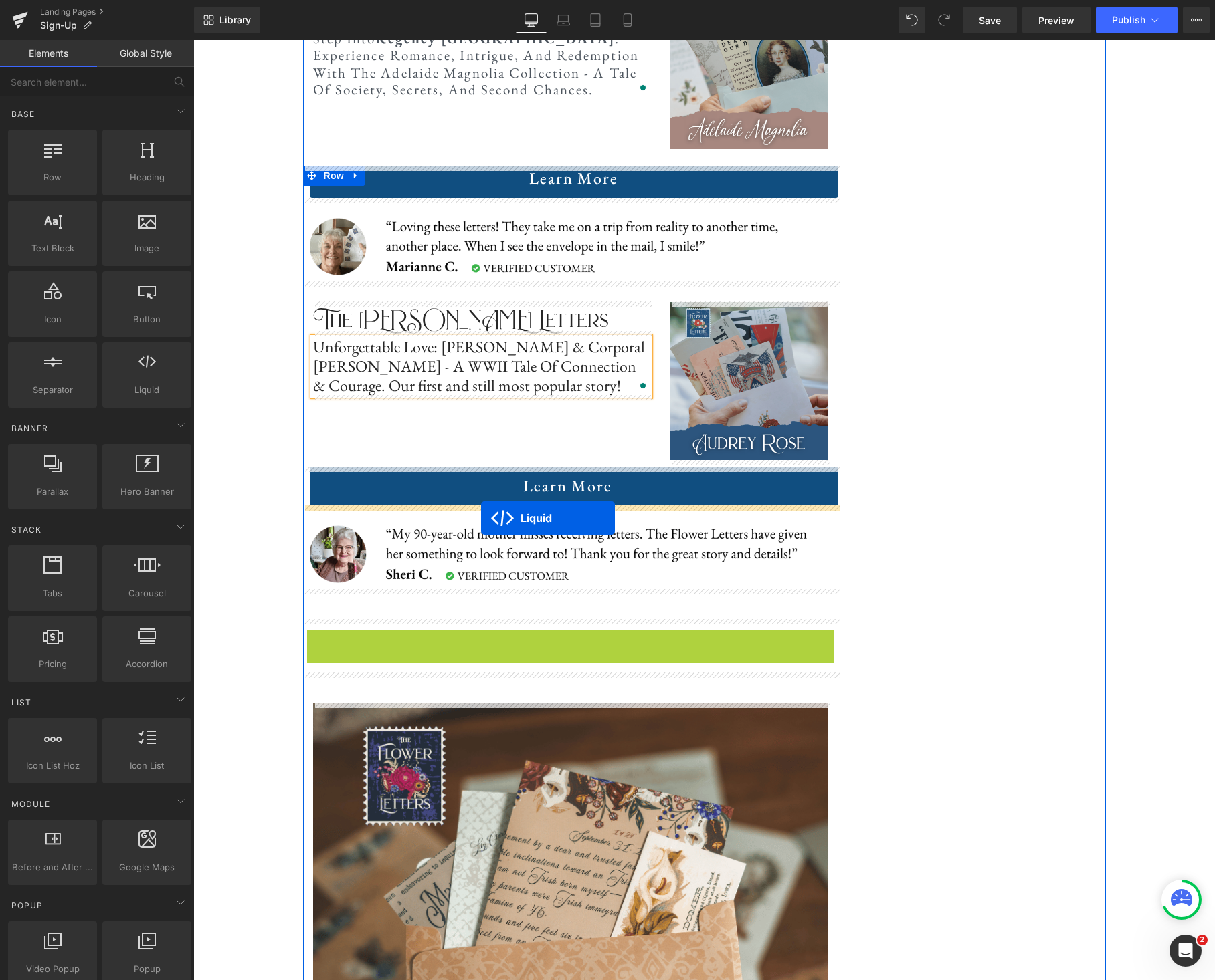
drag, startPoint x: 537, startPoint y: 642, endPoint x: 481, endPoint y: 518, distance: 136.1
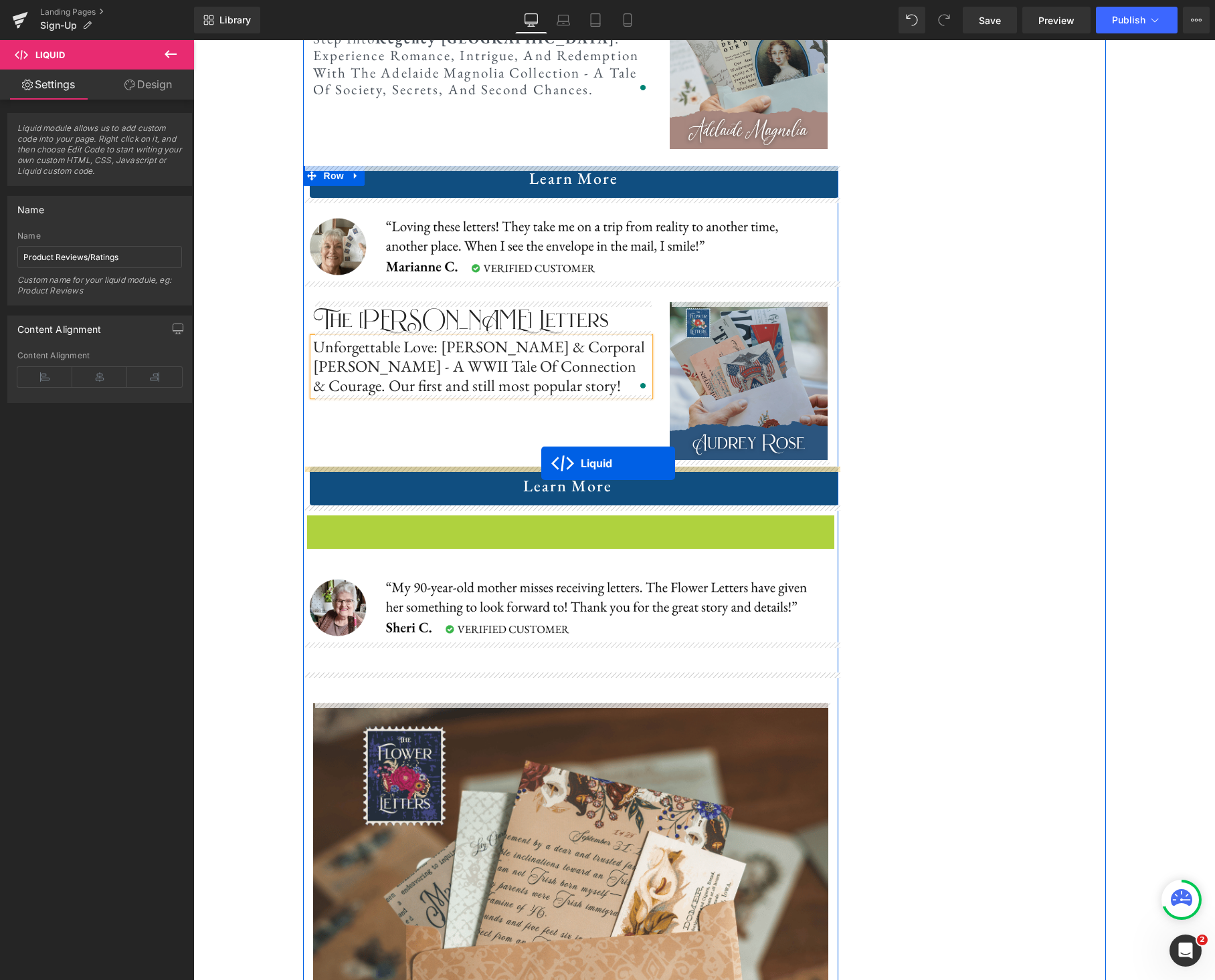
drag, startPoint x: 536, startPoint y: 525, endPoint x: 541, endPoint y: 463, distance: 62.2
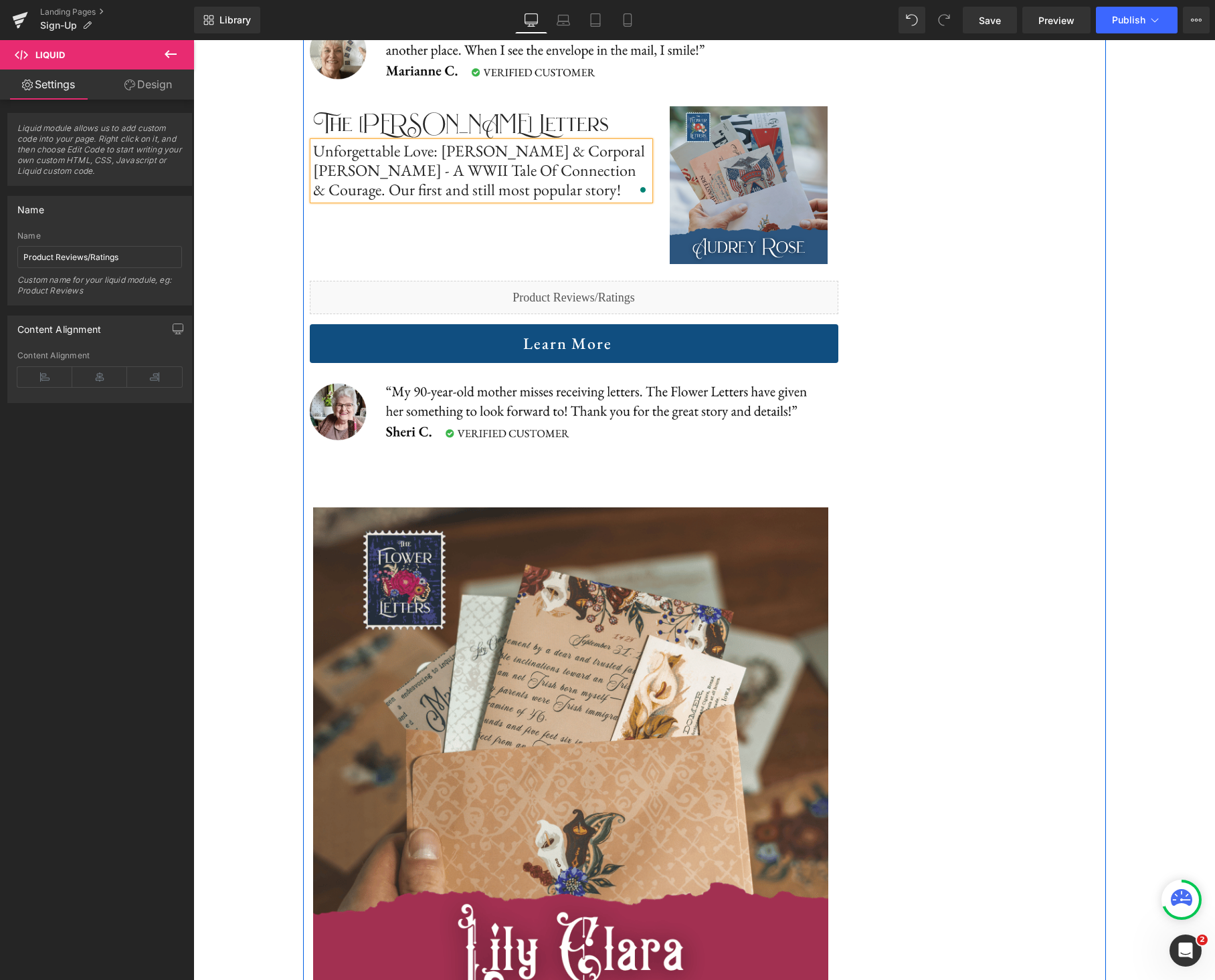
scroll to position [1921, 0]
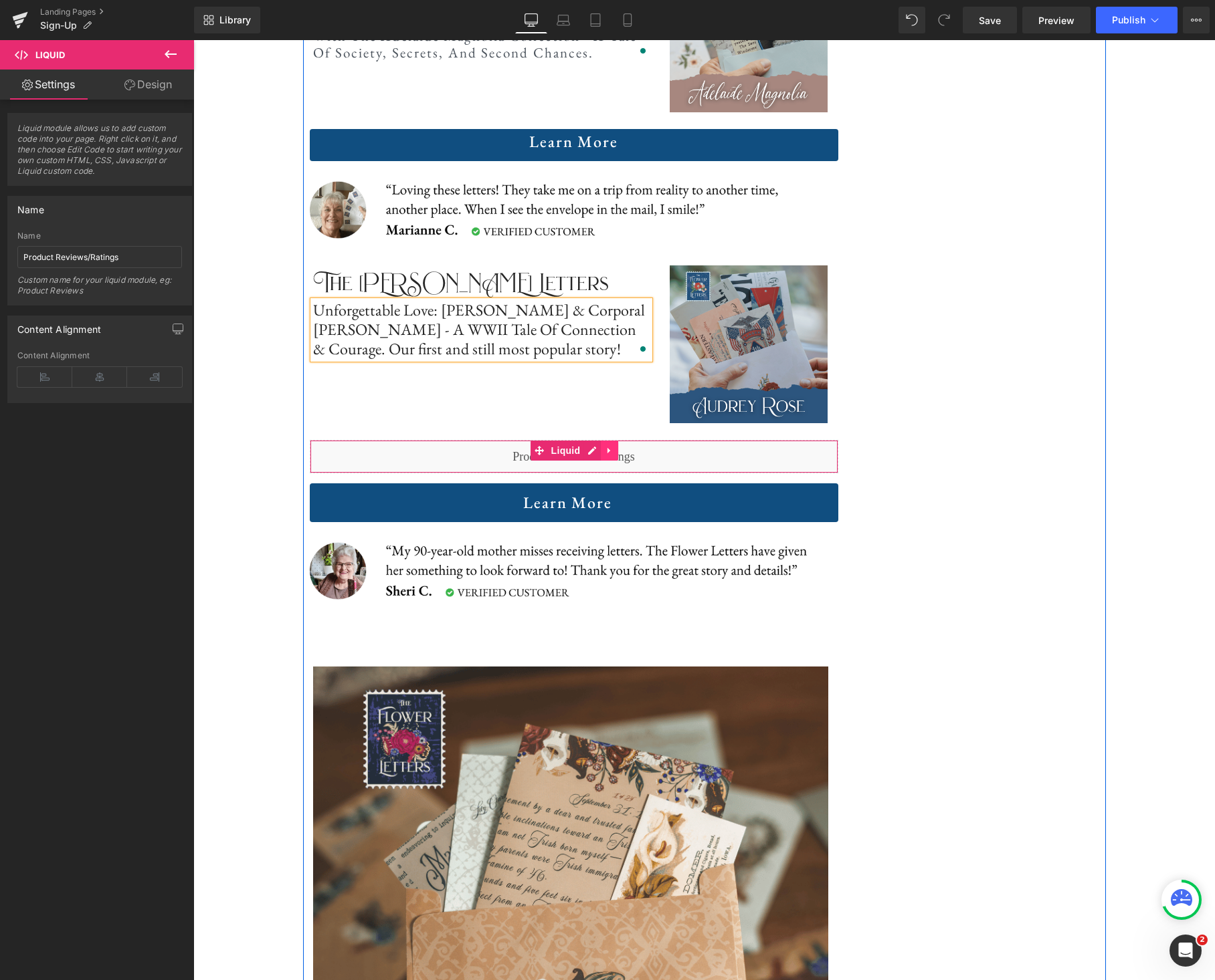
click at [606, 449] on icon at bounding box center [609, 451] width 9 height 10
click at [616, 451] on icon at bounding box center [617, 450] width 9 height 9
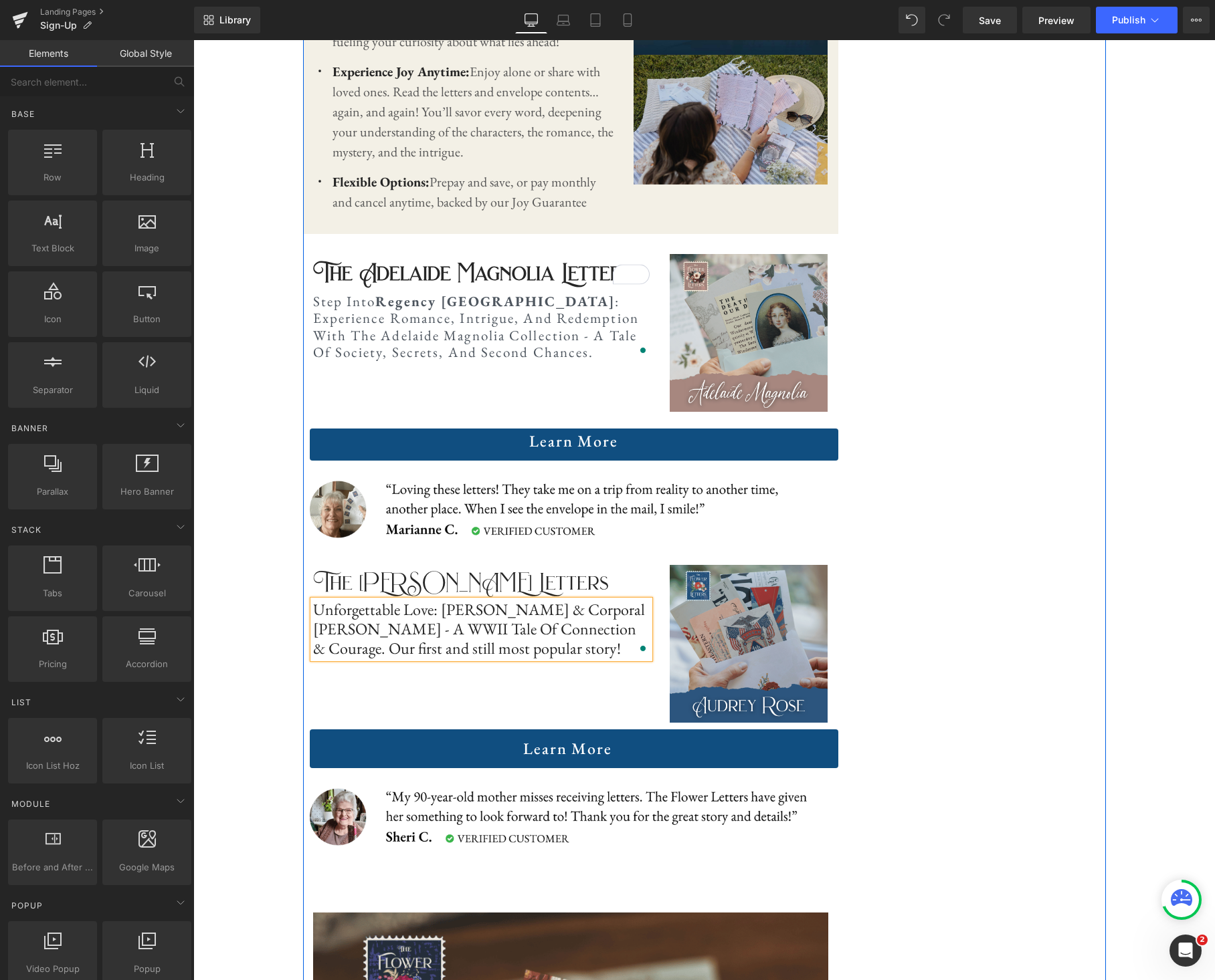
scroll to position [1624, 0]
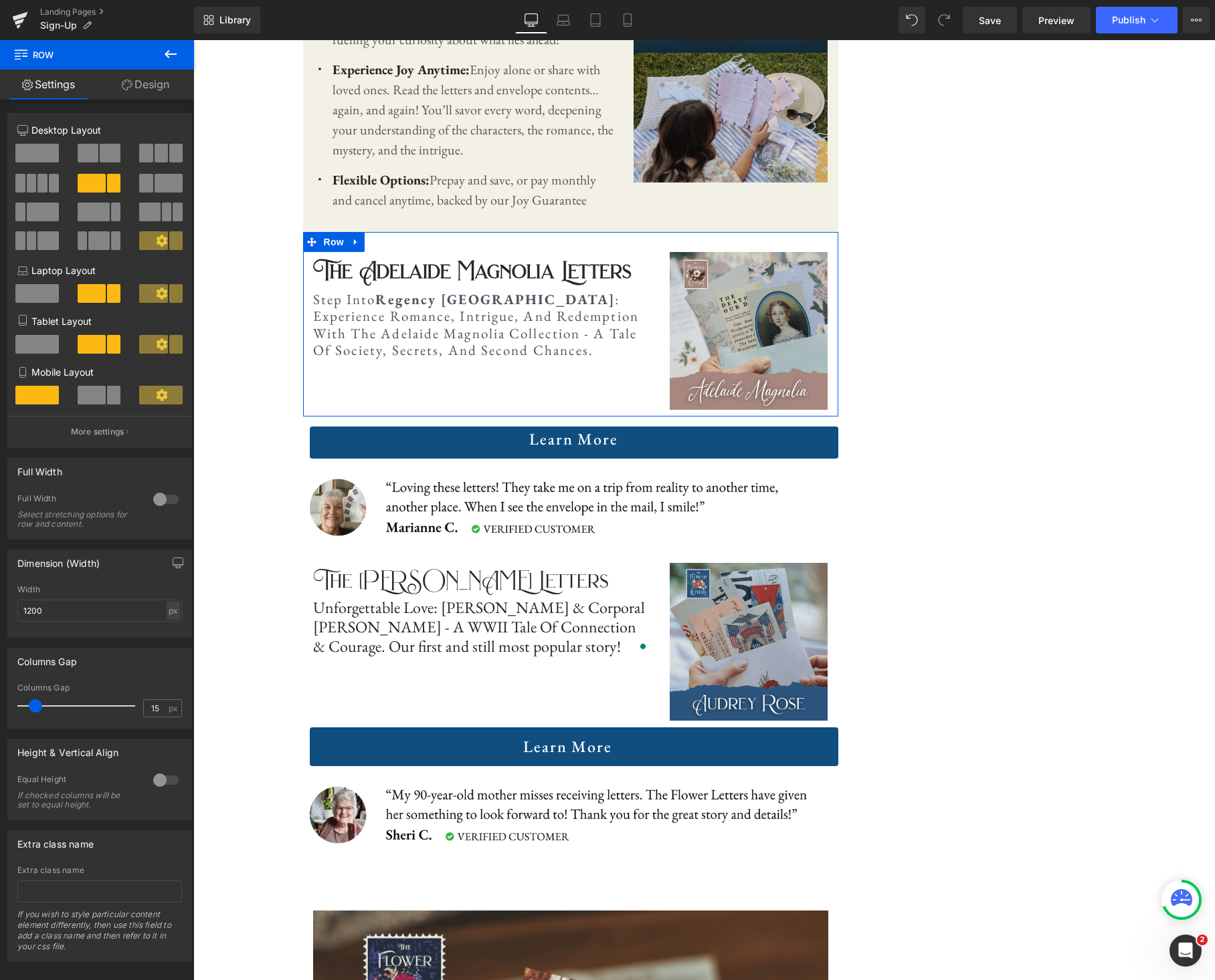
click at [145, 81] on link "Design" at bounding box center [145, 85] width 97 height 30
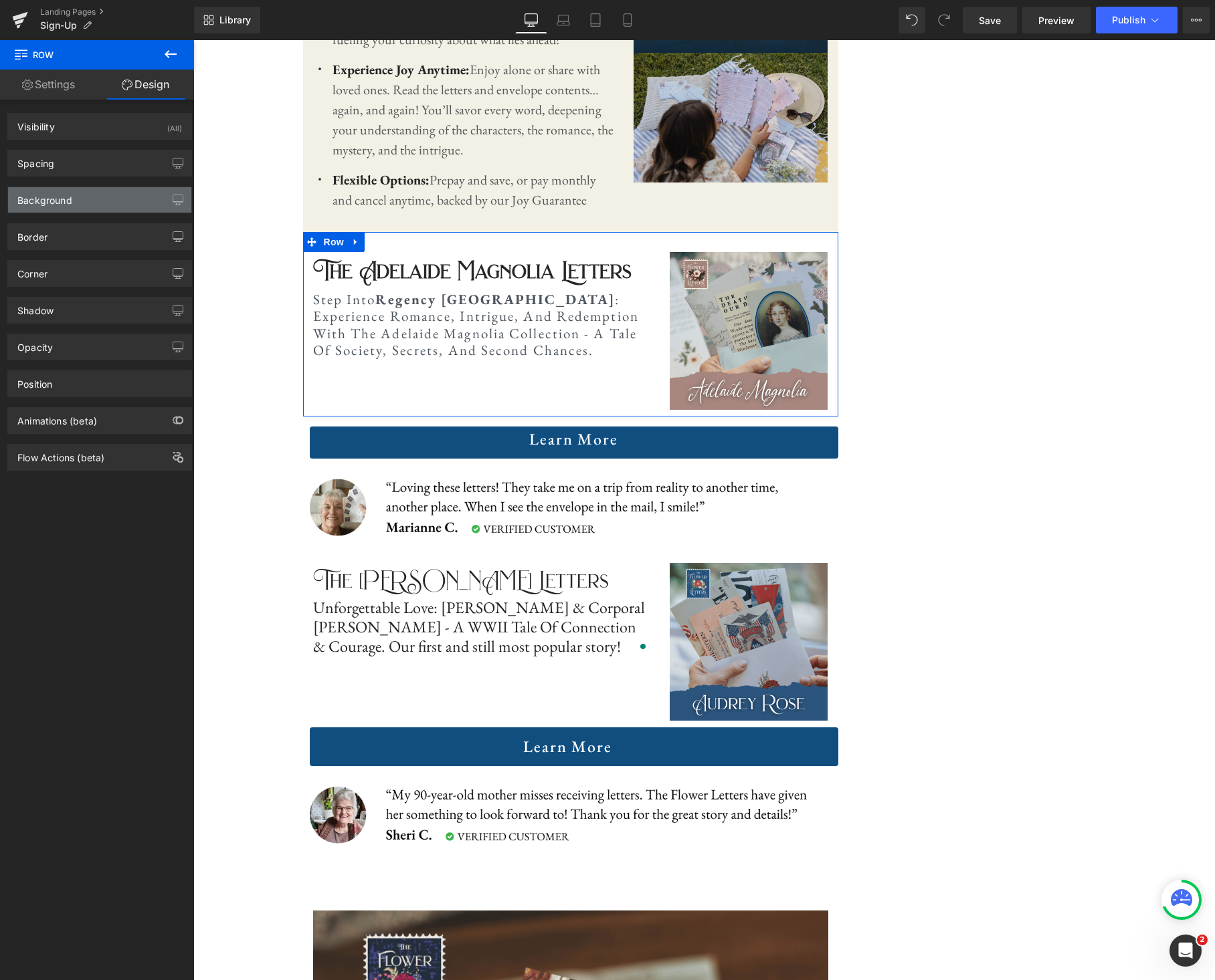
click at [107, 200] on div "Background" at bounding box center [100, 200] width 183 height 25
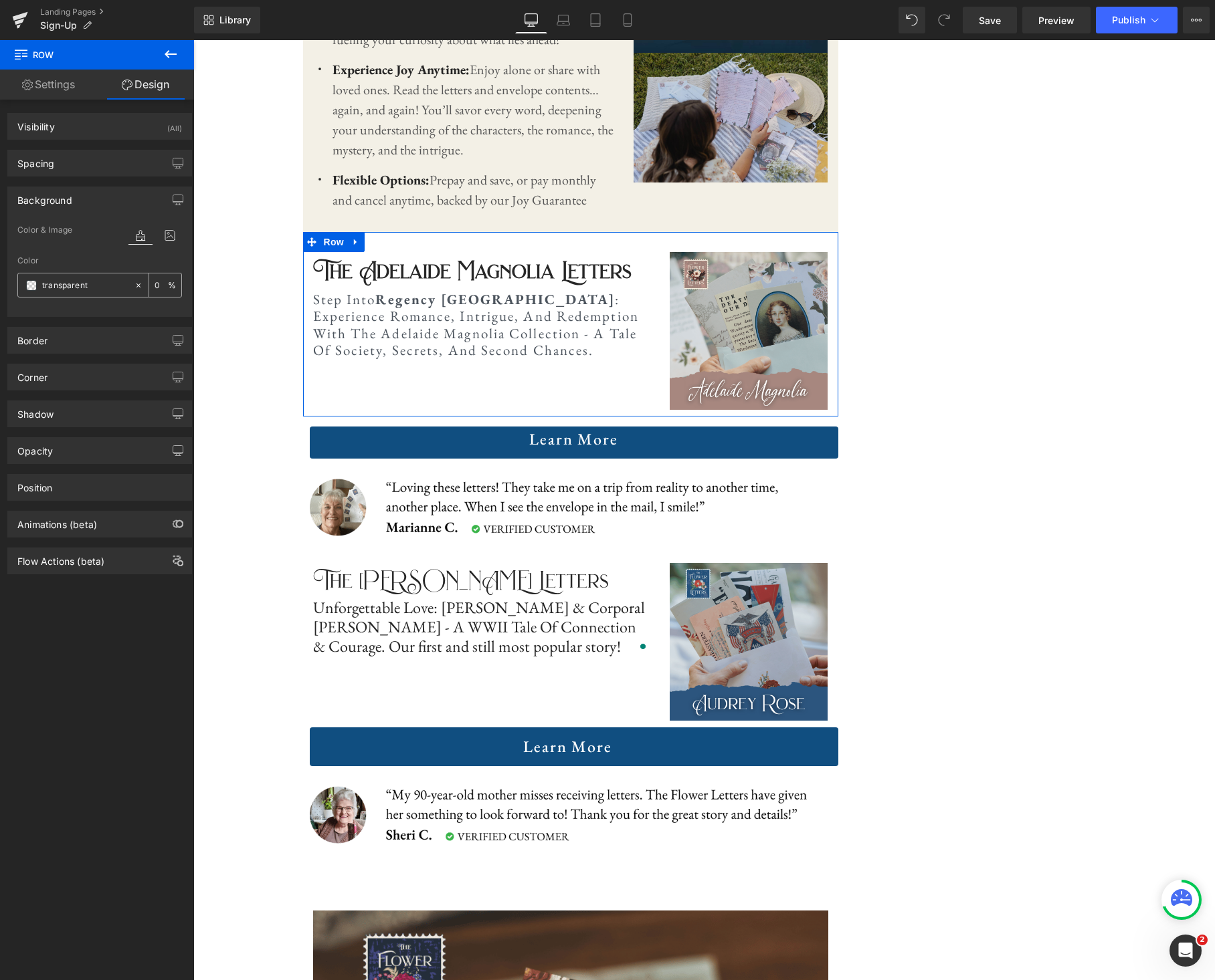
click at [80, 283] on input "transparent" at bounding box center [85, 286] width 86 height 15
paste input "#a65052"
drag, startPoint x: 98, startPoint y: 284, endPoint x: 37, endPoint y: 282, distance: 61.0
click at [38, 282] on div "#a65052nt" at bounding box center [76, 285] width 116 height 24
paste input "text"
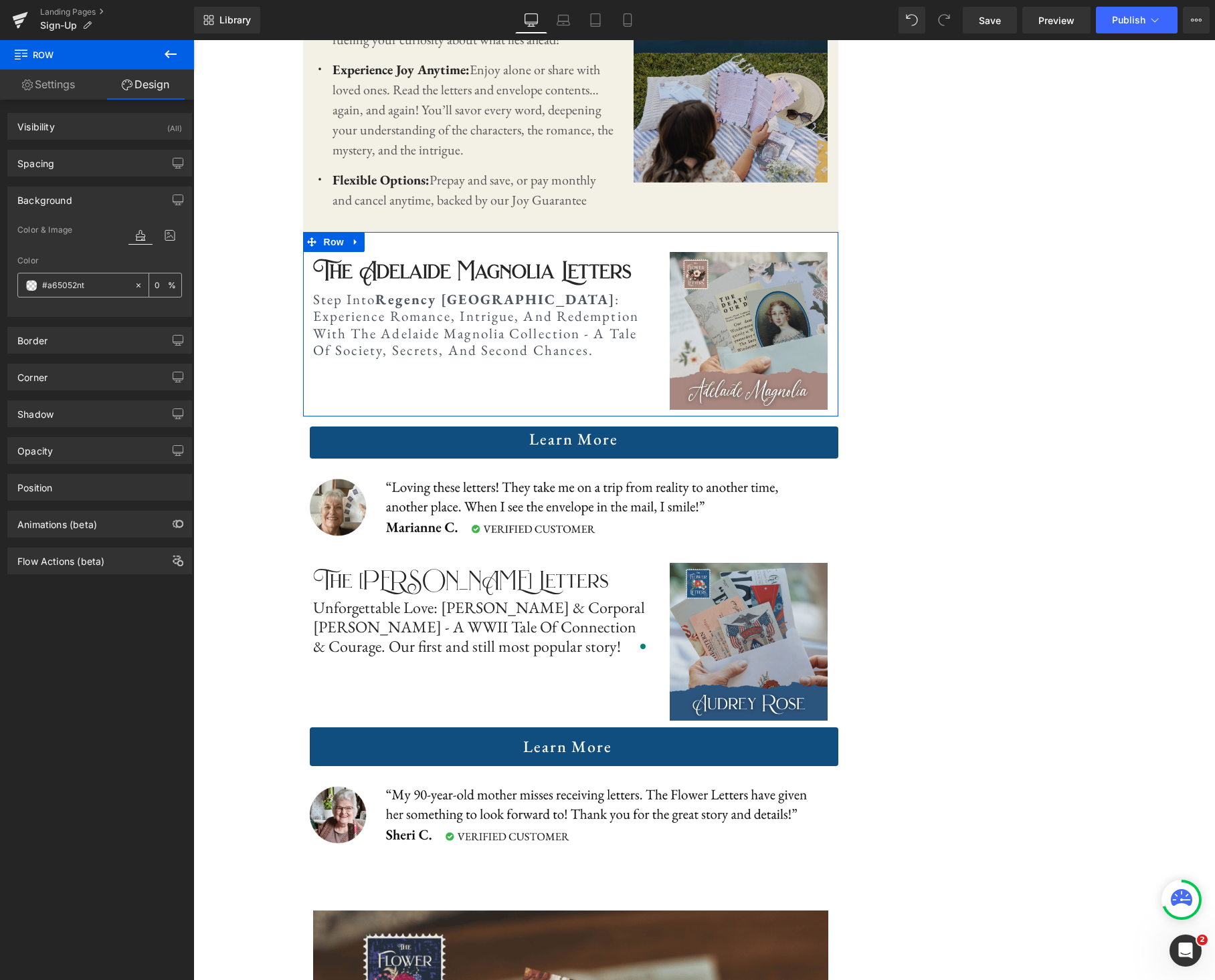
type input "#a65052"
type input "100"
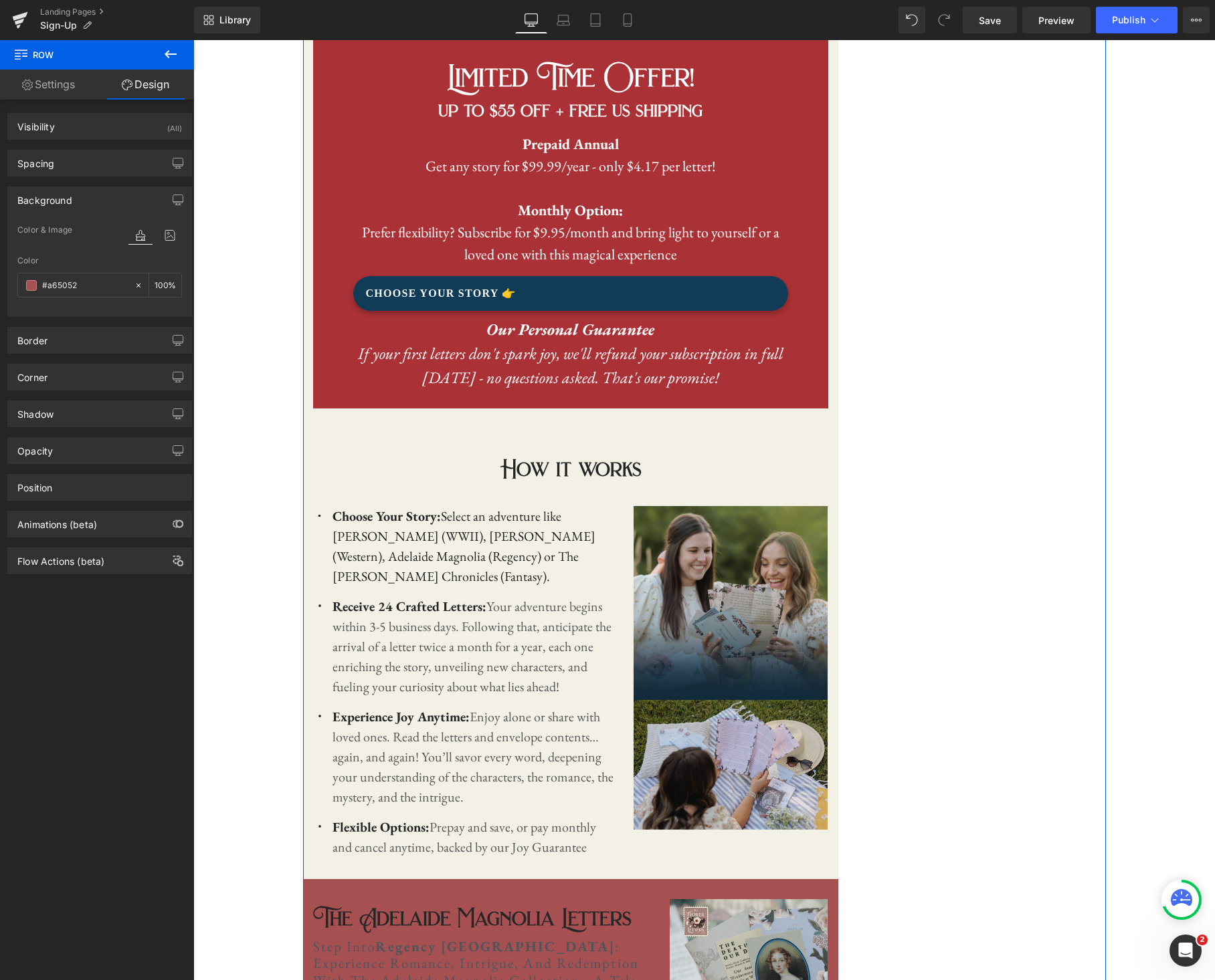
scroll to position [984, 0]
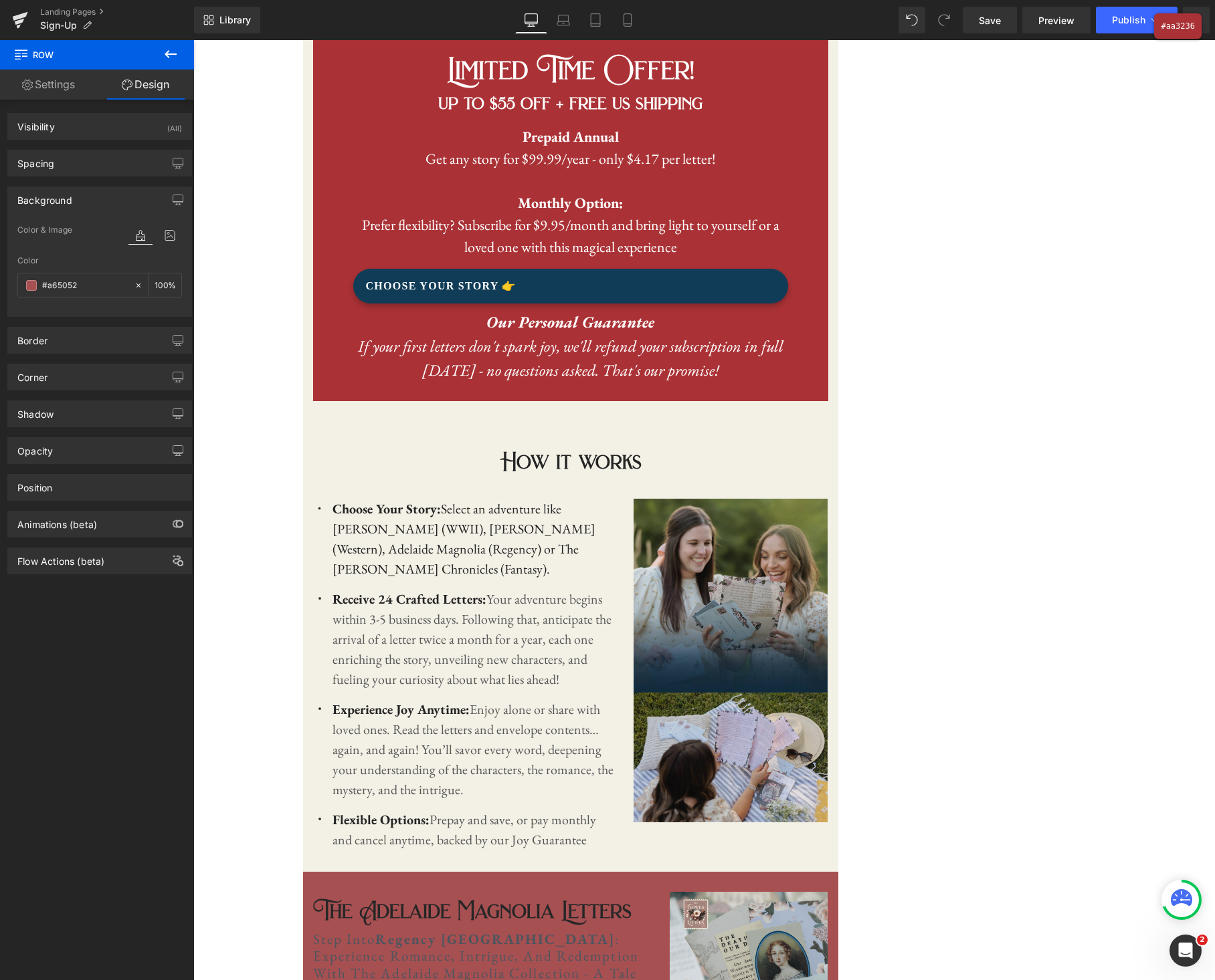
click at [799, 119] on div at bounding box center [607, 490] width 1215 height 980
drag, startPoint x: 90, startPoint y: 284, endPoint x: -15, endPoint y: 280, distance: 105.1
click at [0, 280] on html "Hex Code #aa3236 Copied Row You are previewing how the will restyle your page. …" at bounding box center [607, 490] width 1215 height 980
click at [92, 286] on input "#a65052" at bounding box center [85, 286] width 86 height 15
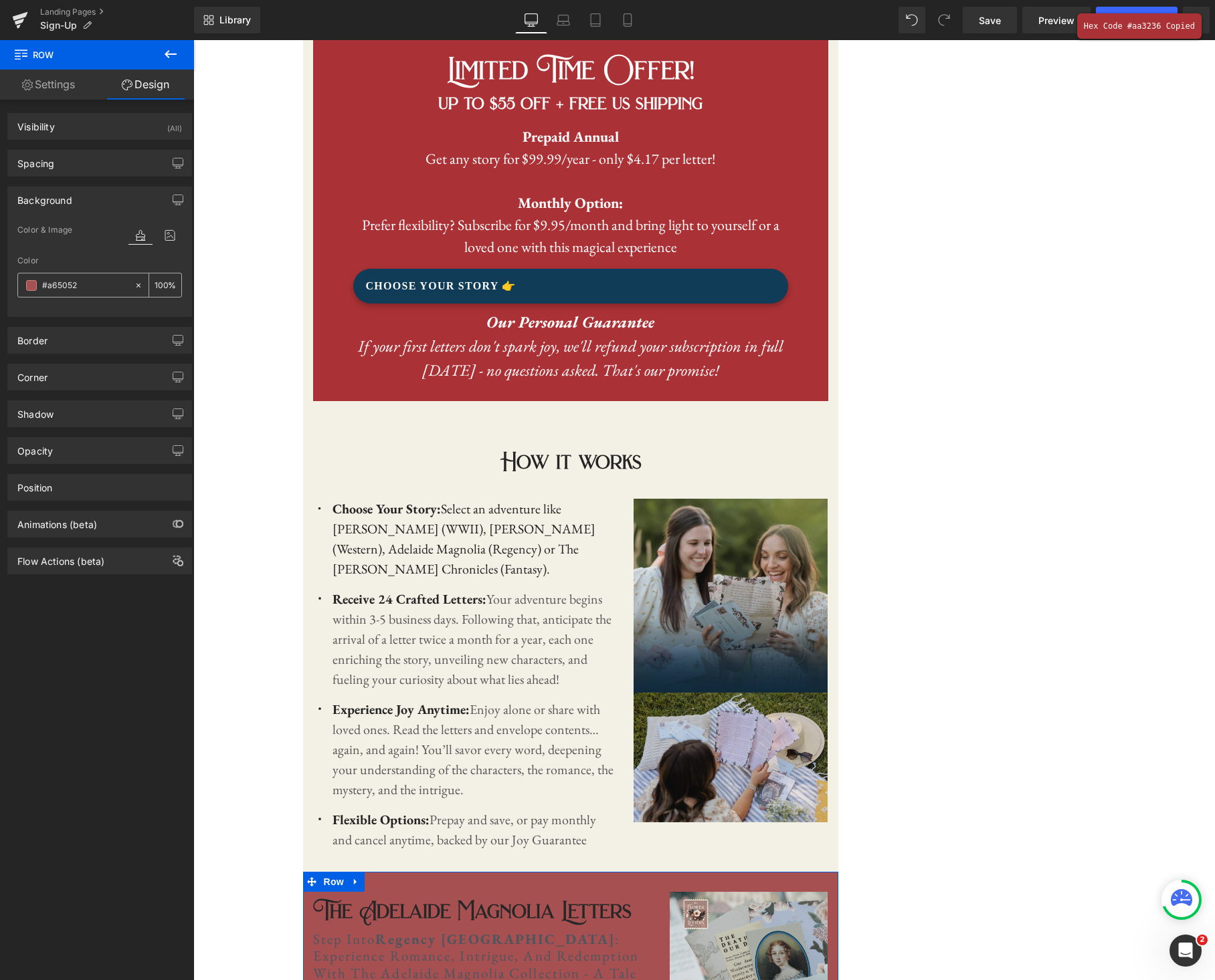
click at [91, 286] on input "#a65052" at bounding box center [85, 286] width 86 height 15
paste input "a3236"
type input "#aa3236"
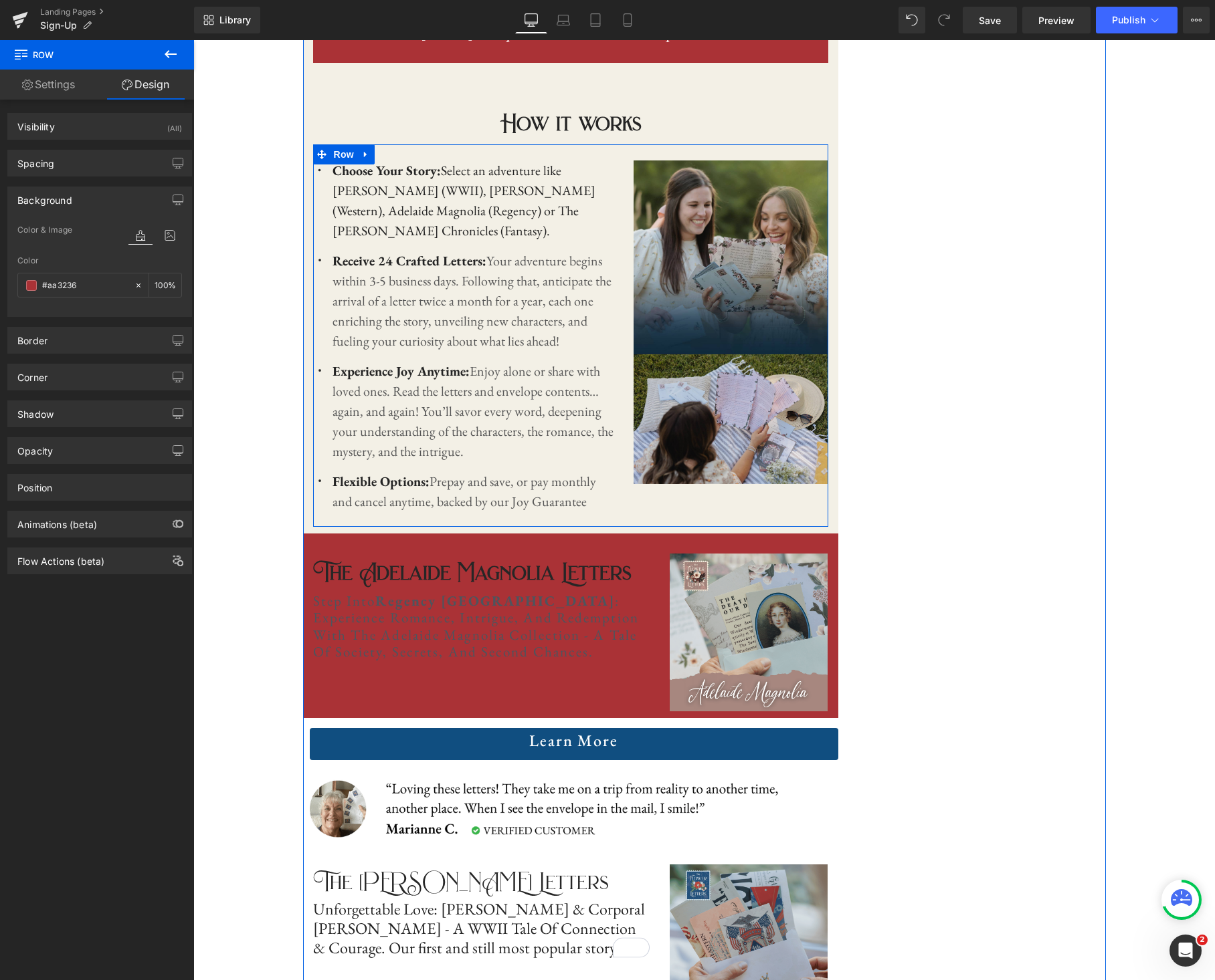
scroll to position [1401, 0]
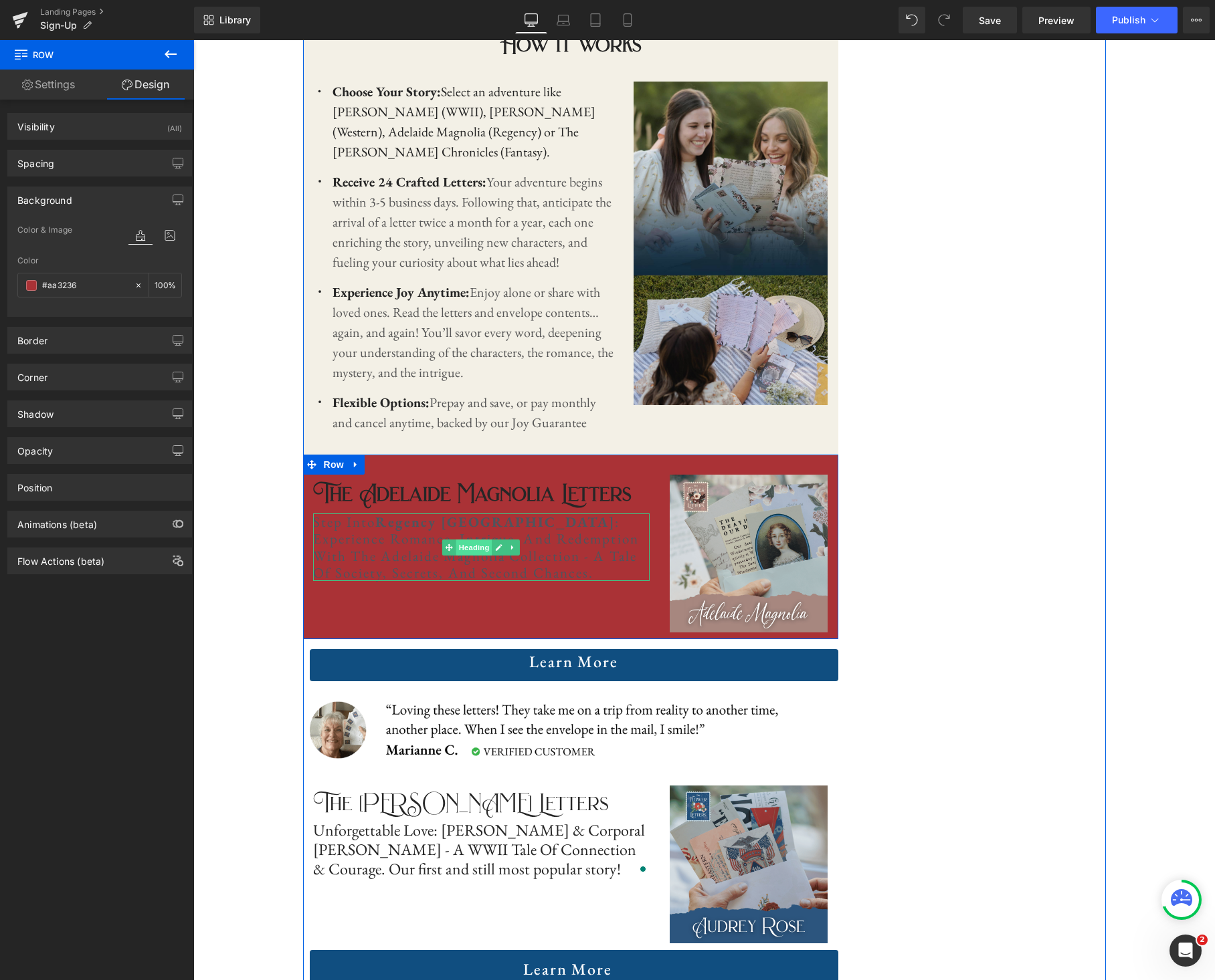
click at [476, 552] on span "Heading" at bounding box center [474, 547] width 36 height 16
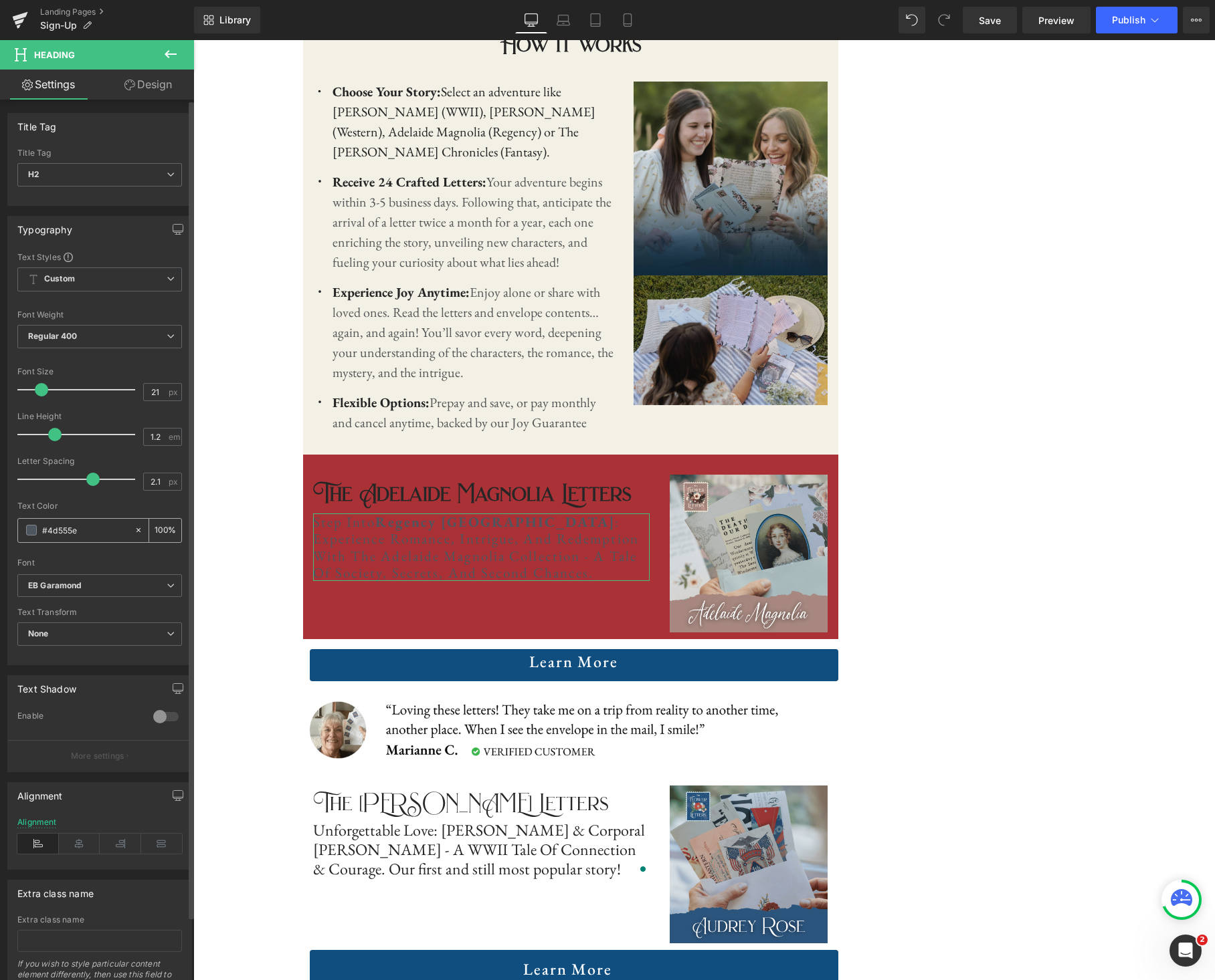
click at [84, 530] on input "#4d555e" at bounding box center [85, 530] width 86 height 15
type input "#f"
type input "0"
type input "#fff"
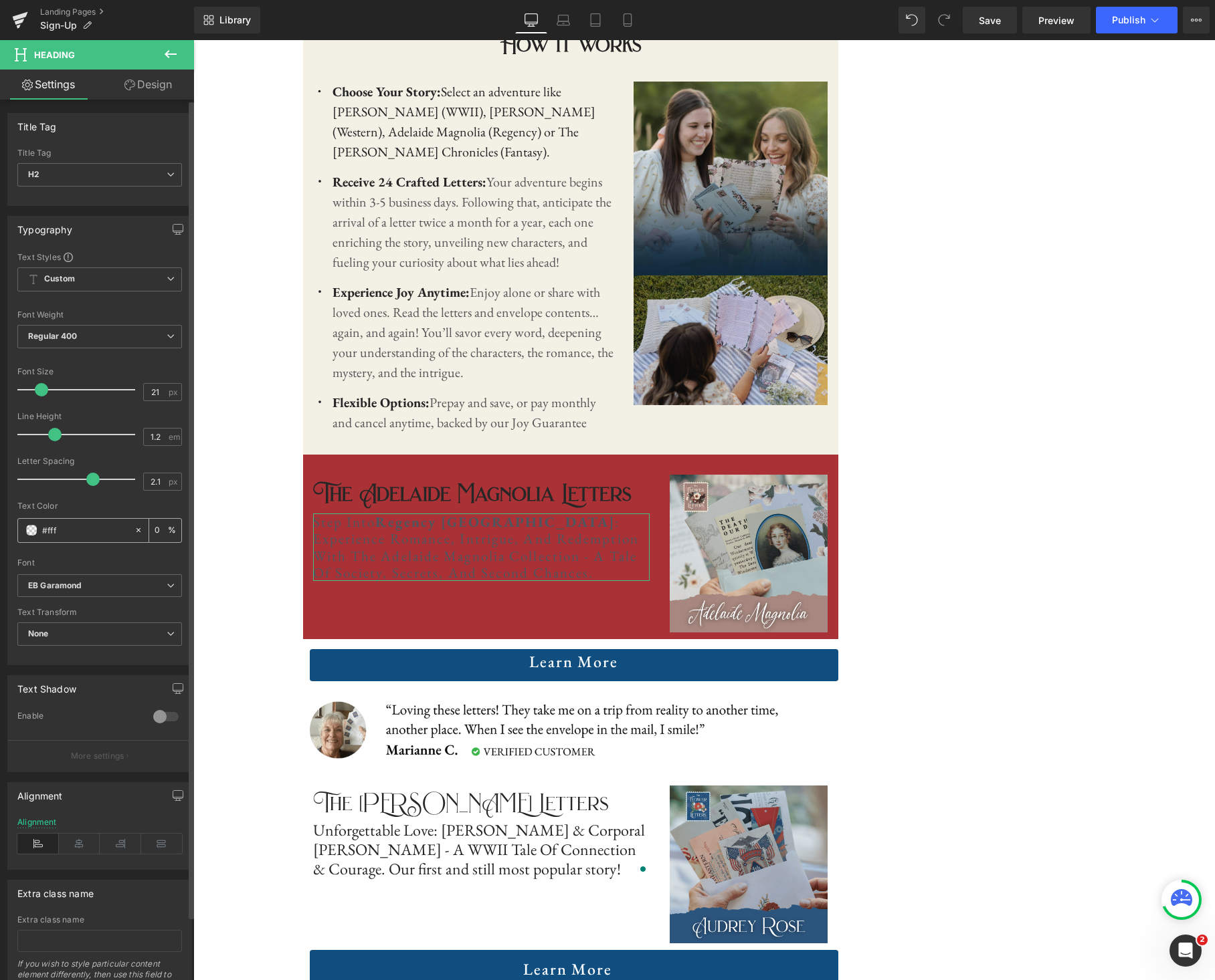
type input "100"
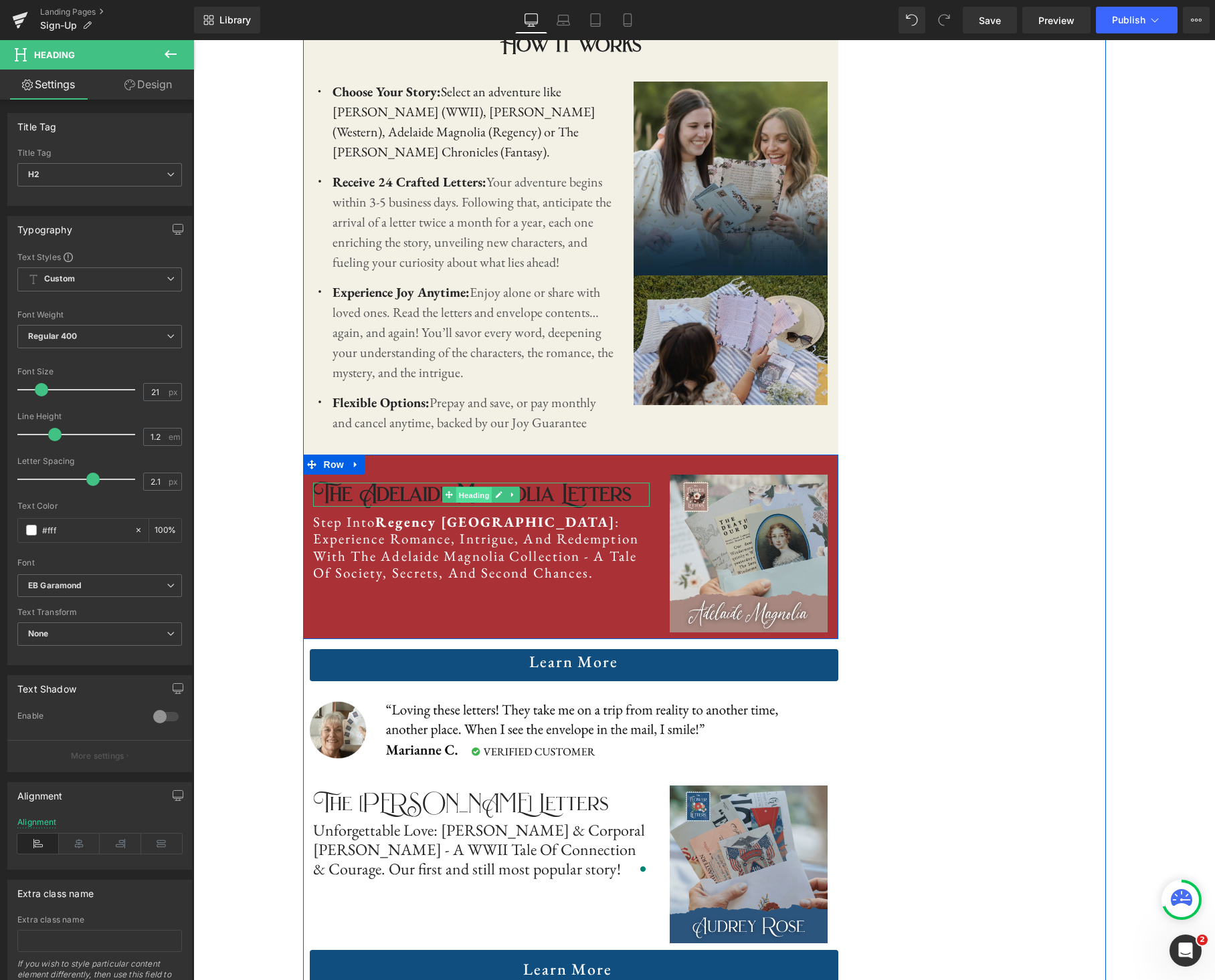
click at [484, 493] on span "Heading" at bounding box center [474, 495] width 36 height 16
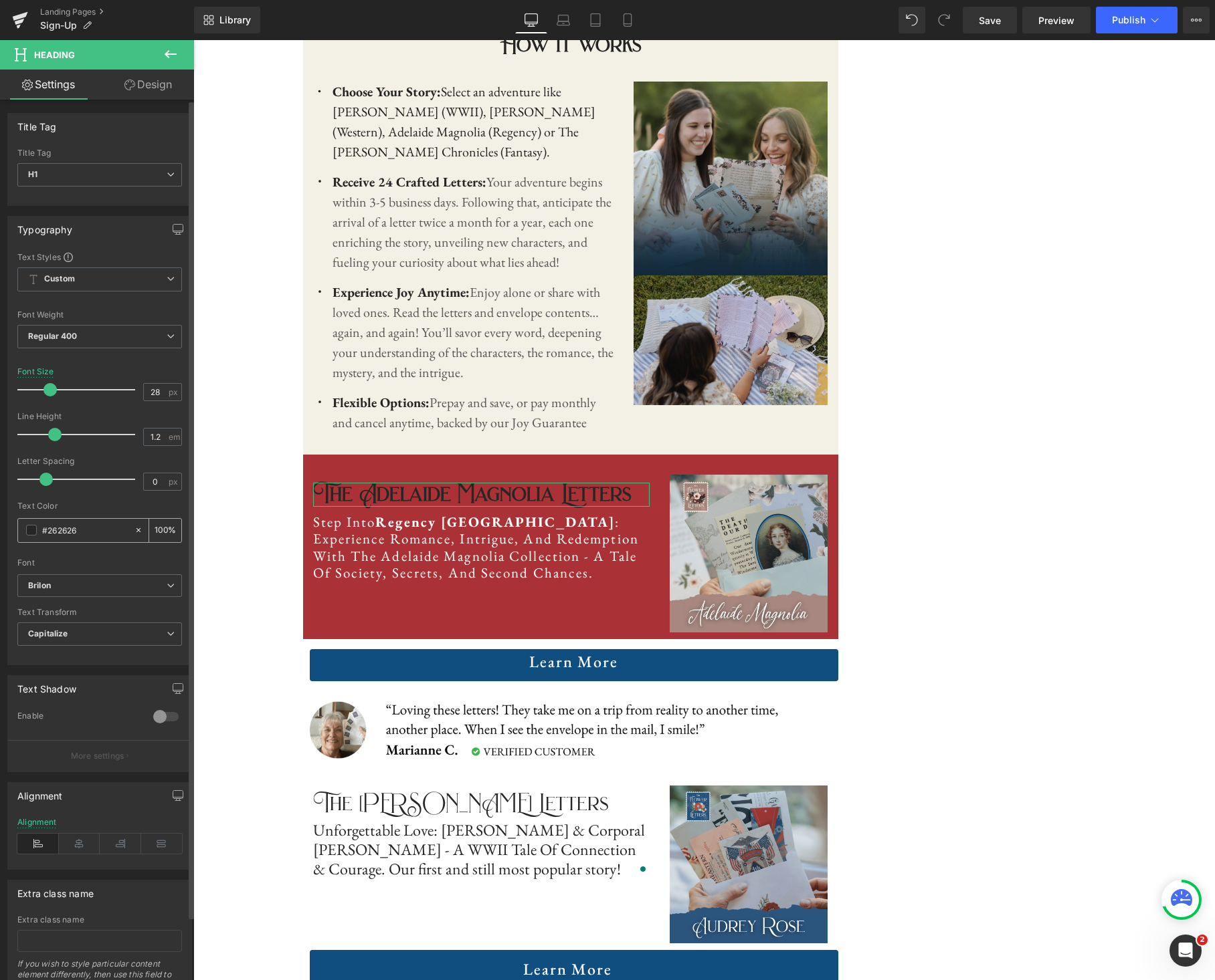
click at [63, 533] on input "#262626" at bounding box center [85, 530] width 86 height 15
type input "#f"
type input "0"
type input "#fff"
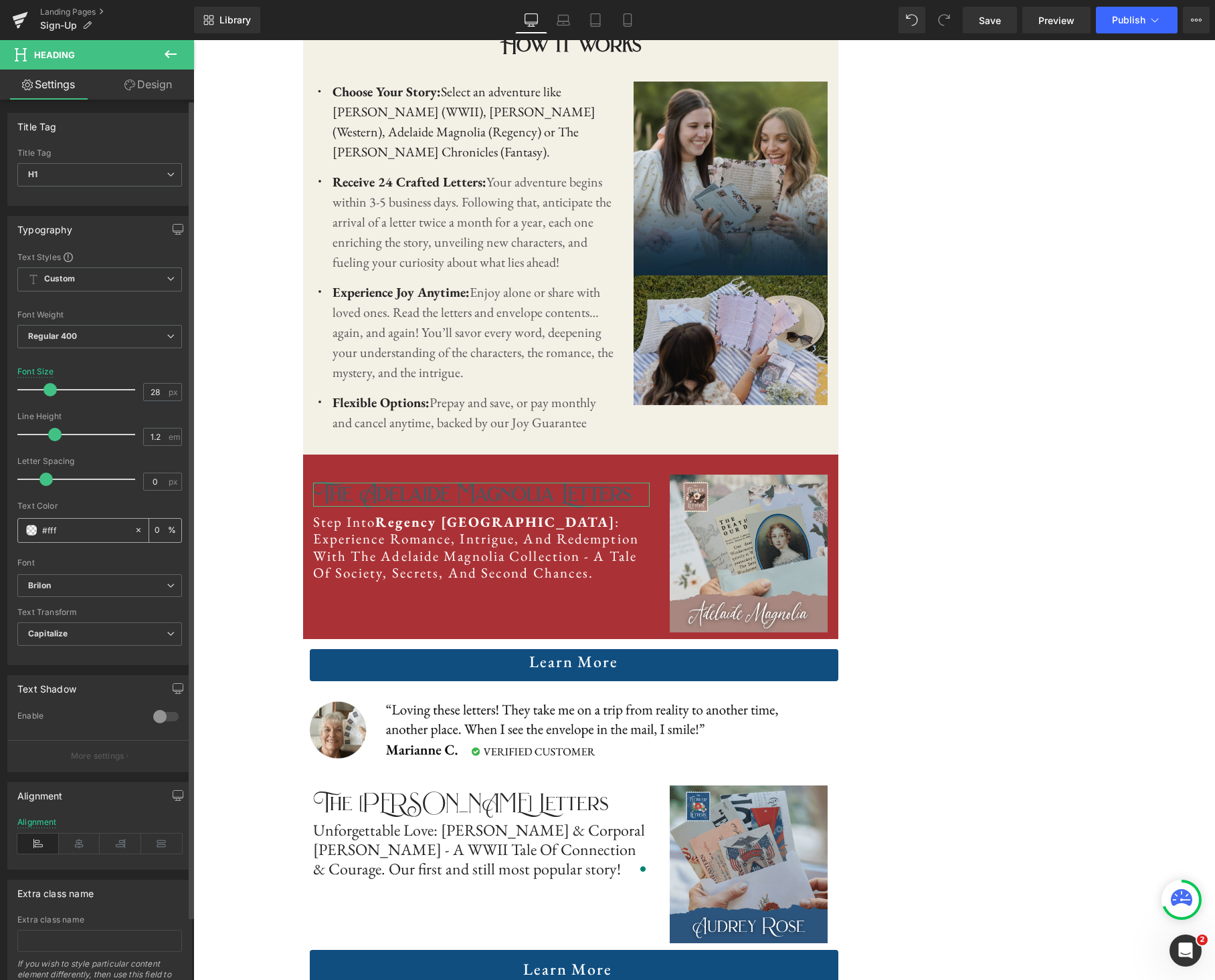
type input "100"
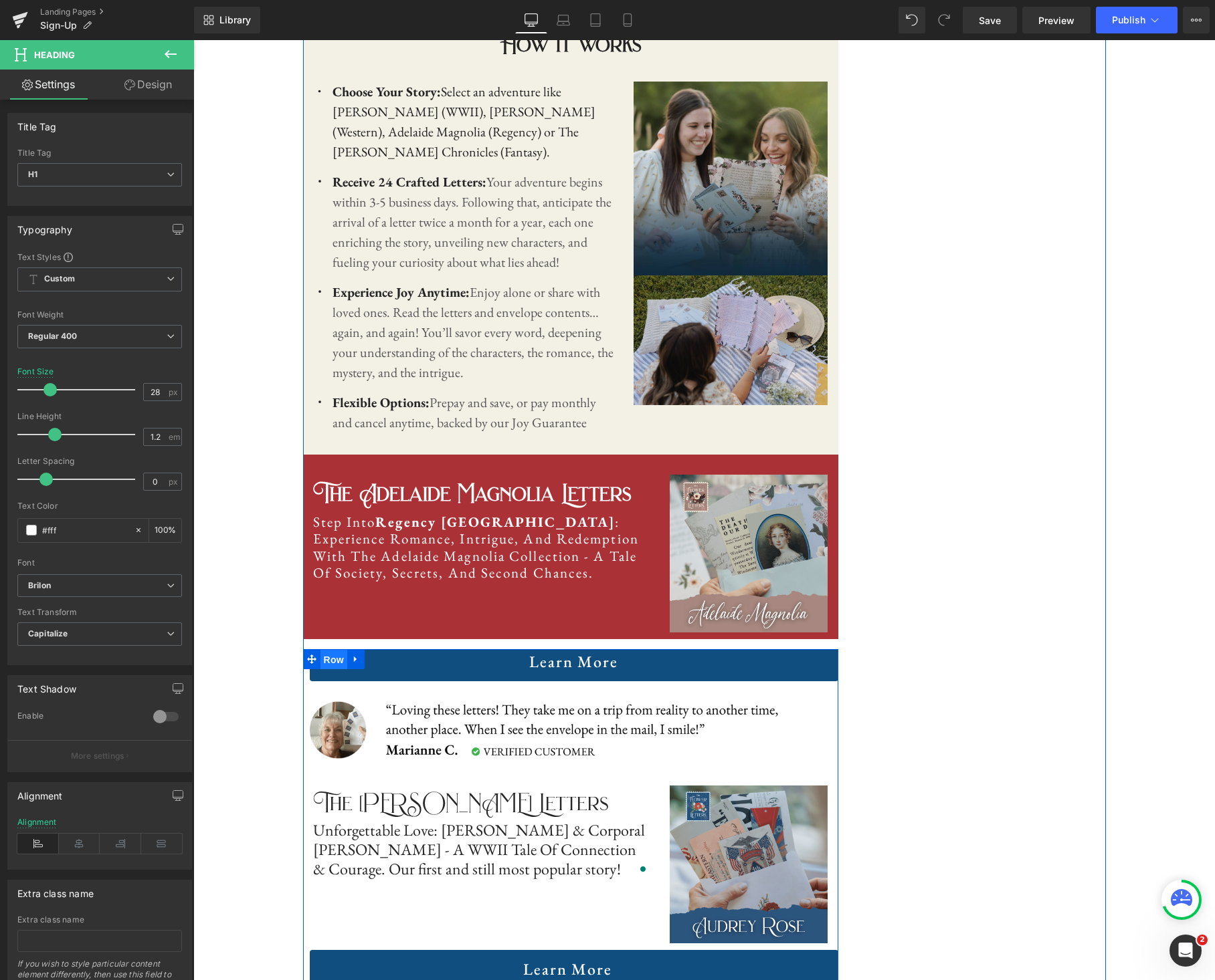
click at [335, 662] on span "Row" at bounding box center [334, 660] width 27 height 20
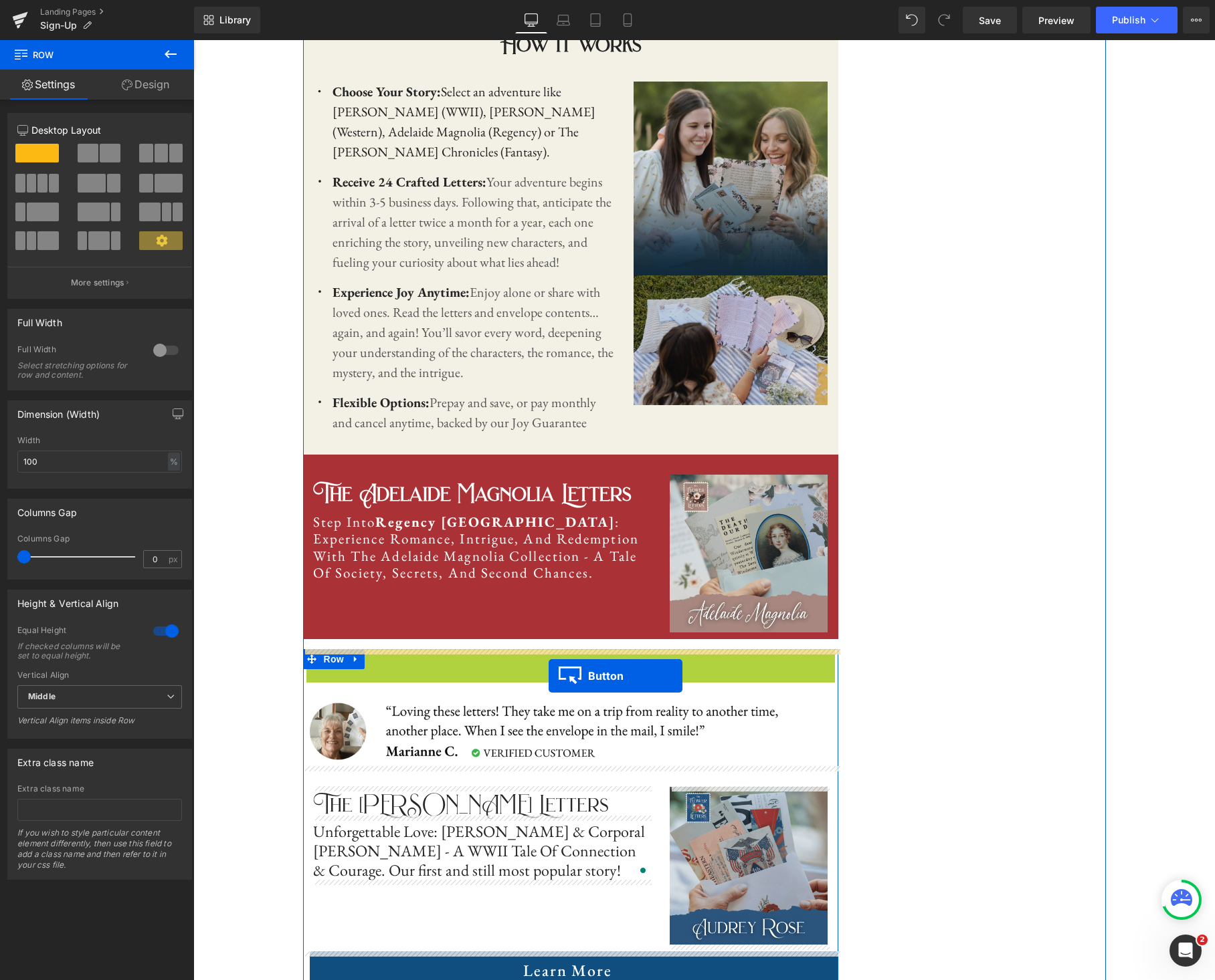
drag, startPoint x: 552, startPoint y: 663, endPoint x: 548, endPoint y: 676, distance: 13.6
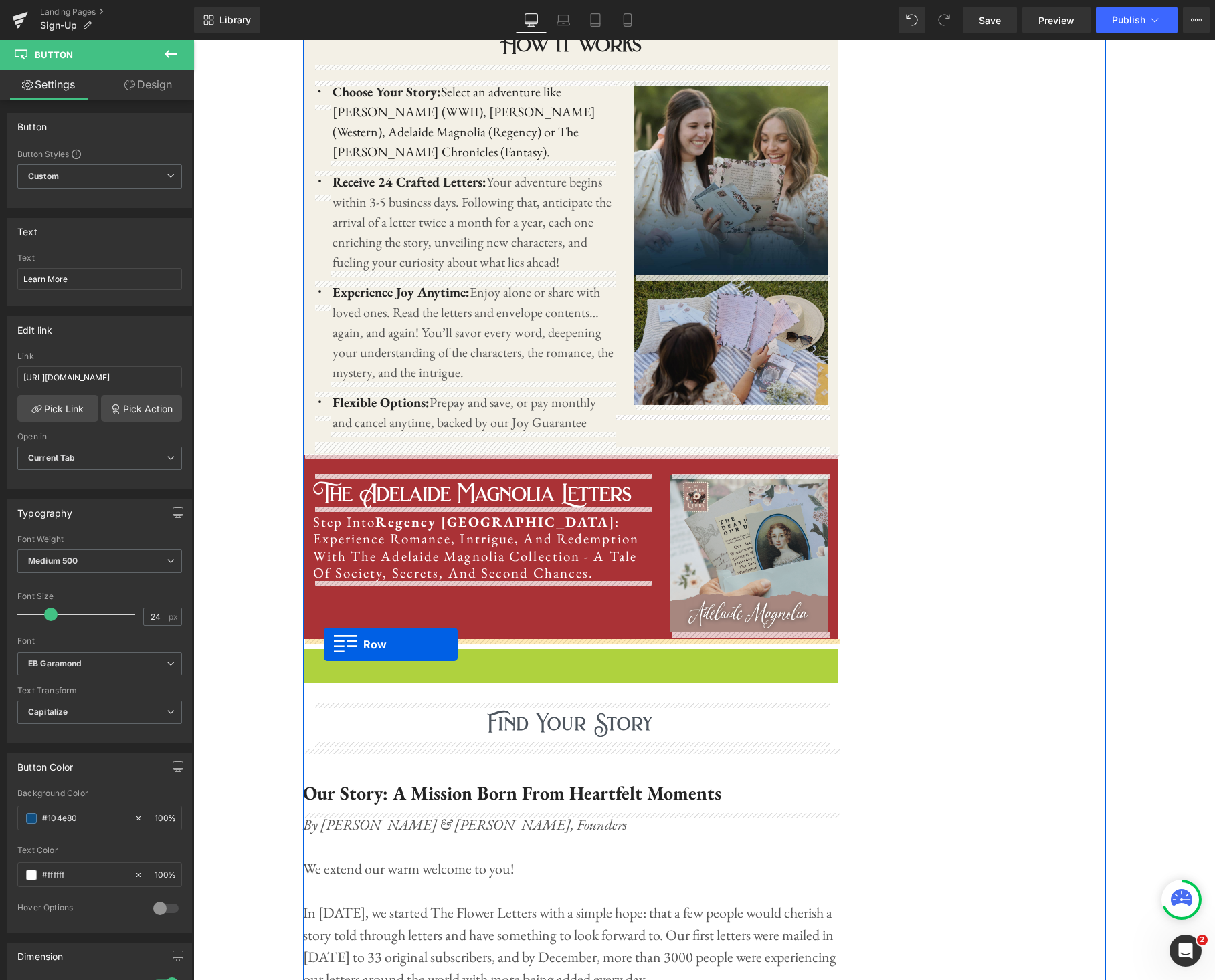
drag, startPoint x: 309, startPoint y: 661, endPoint x: 323, endPoint y: 645, distance: 21.3
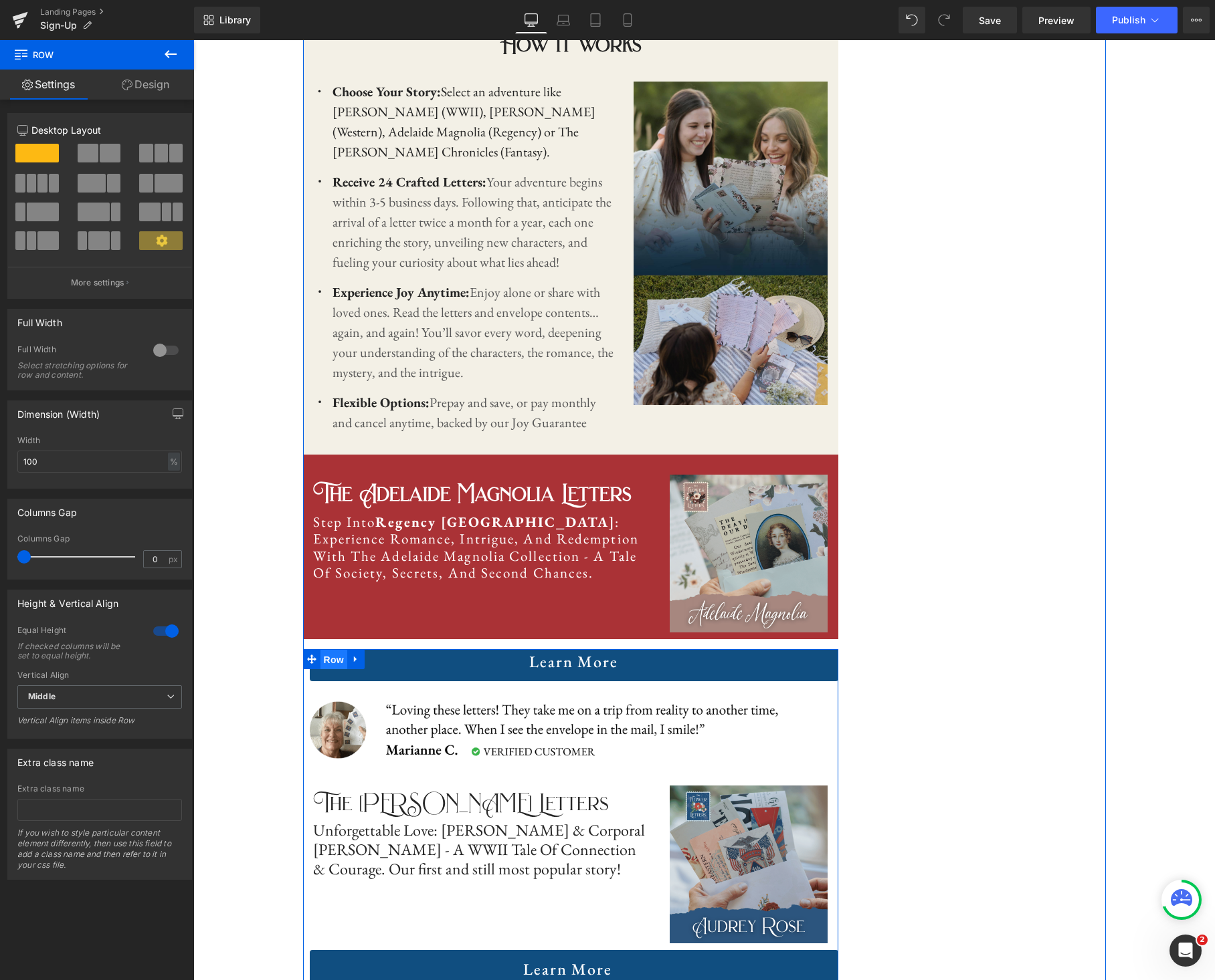
click at [326, 659] on span "Row" at bounding box center [334, 660] width 27 height 20
click at [157, 89] on link "Design" at bounding box center [145, 85] width 97 height 30
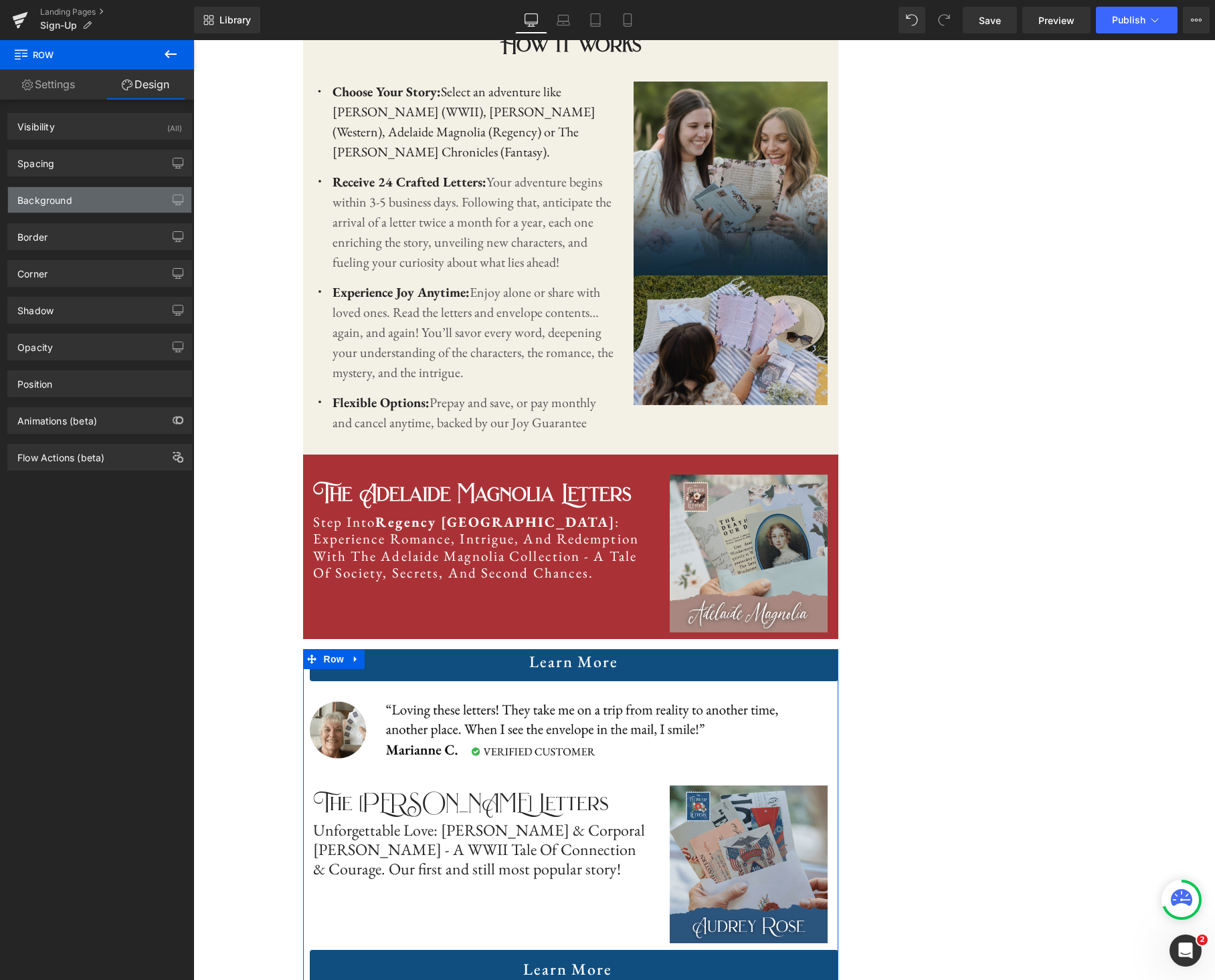
click at [105, 203] on div "Background" at bounding box center [100, 200] width 183 height 25
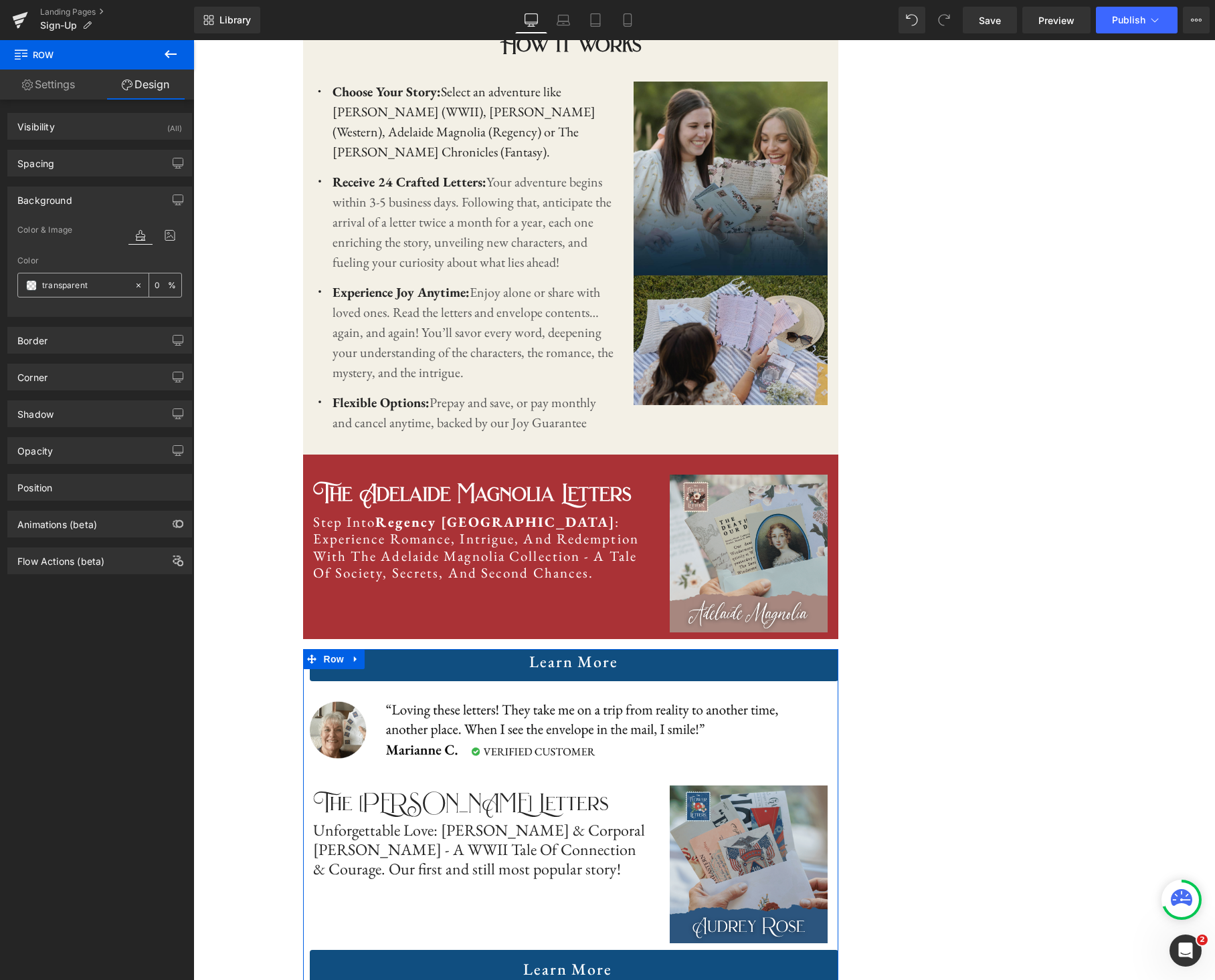
click at [94, 280] on input "transparent" at bounding box center [85, 286] width 86 height 15
paste input "#aa3236"
type input "#aa3236"
type input "100"
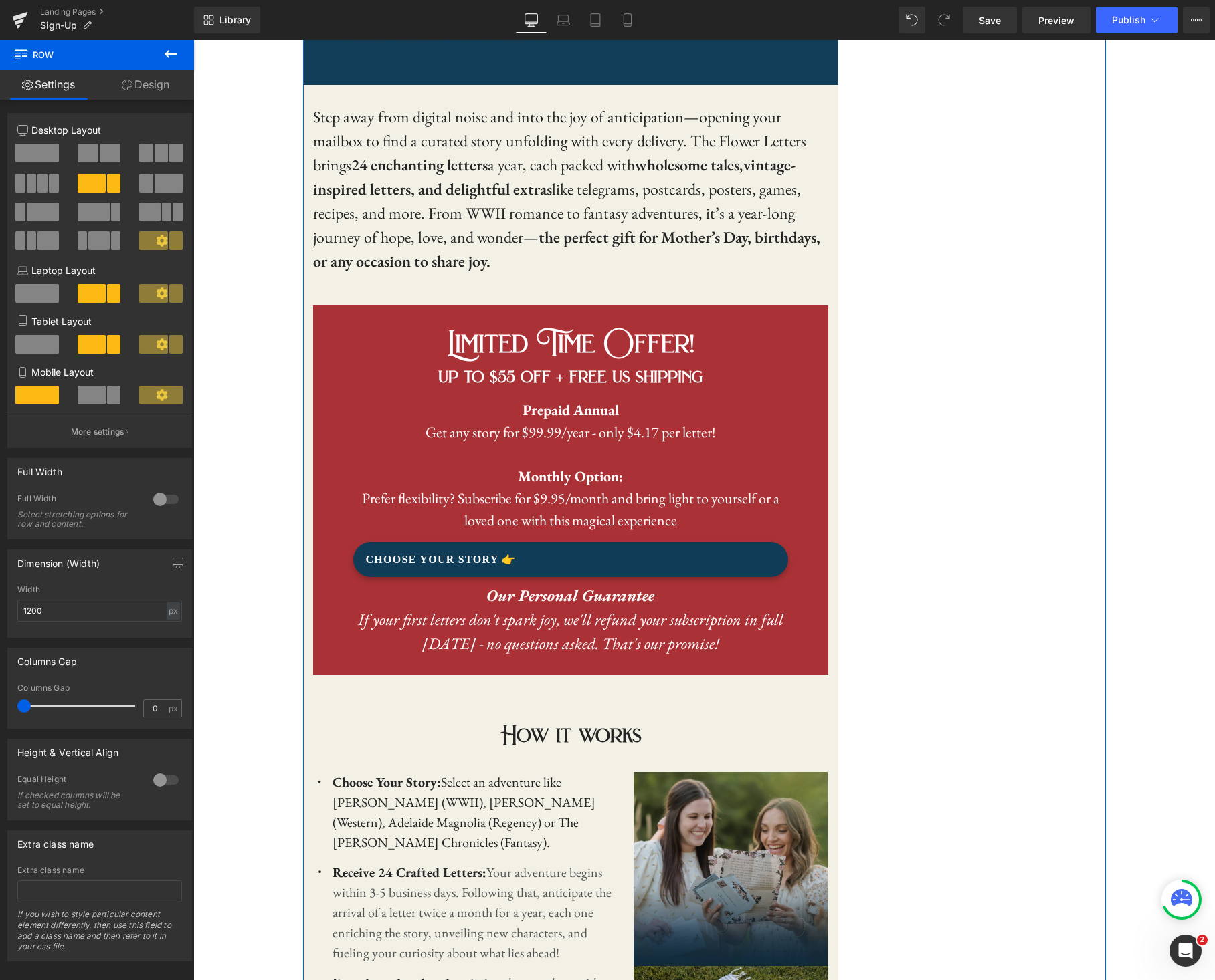
scroll to position [730, 0]
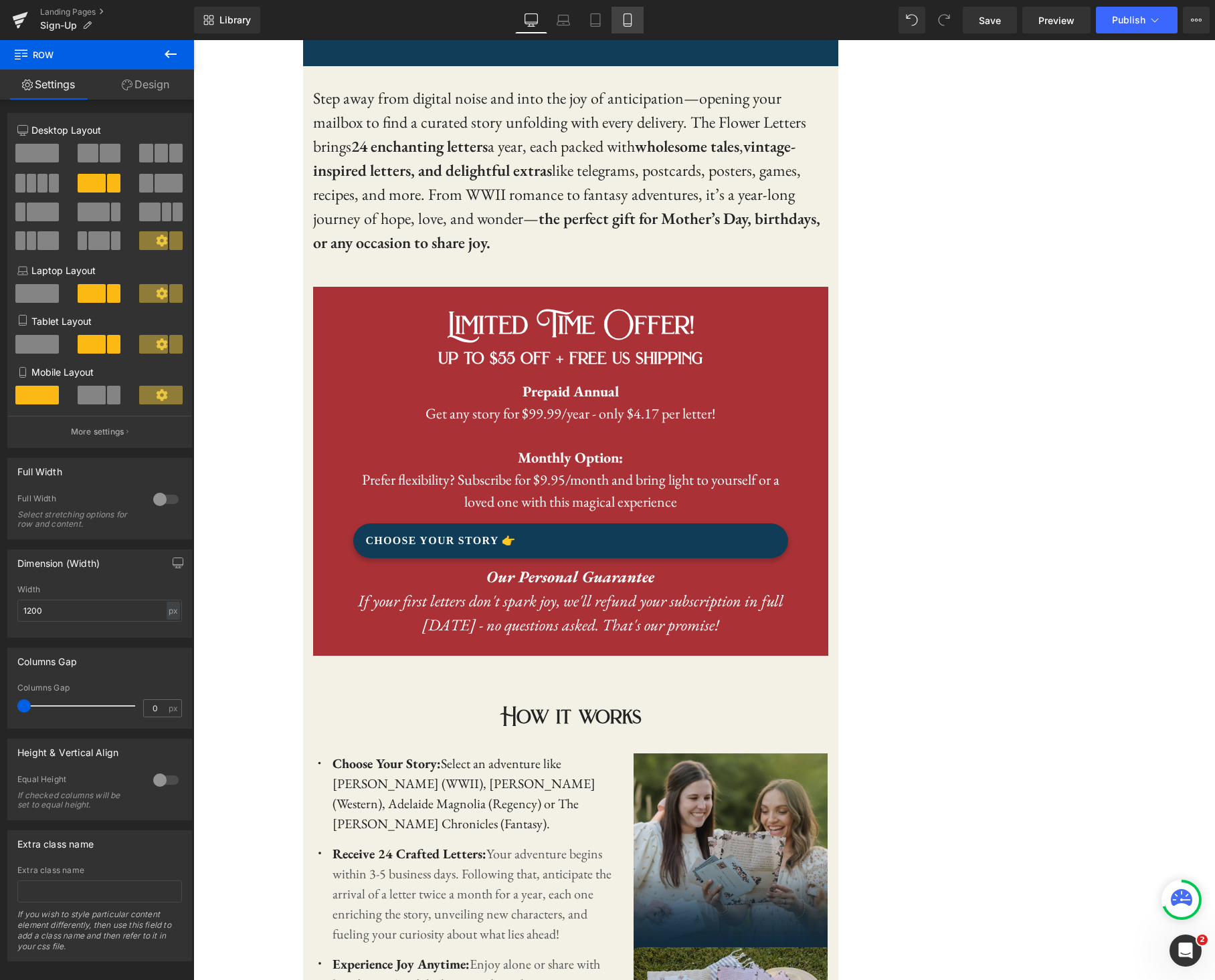
click at [626, 27] on link "Mobile" at bounding box center [627, 20] width 32 height 27
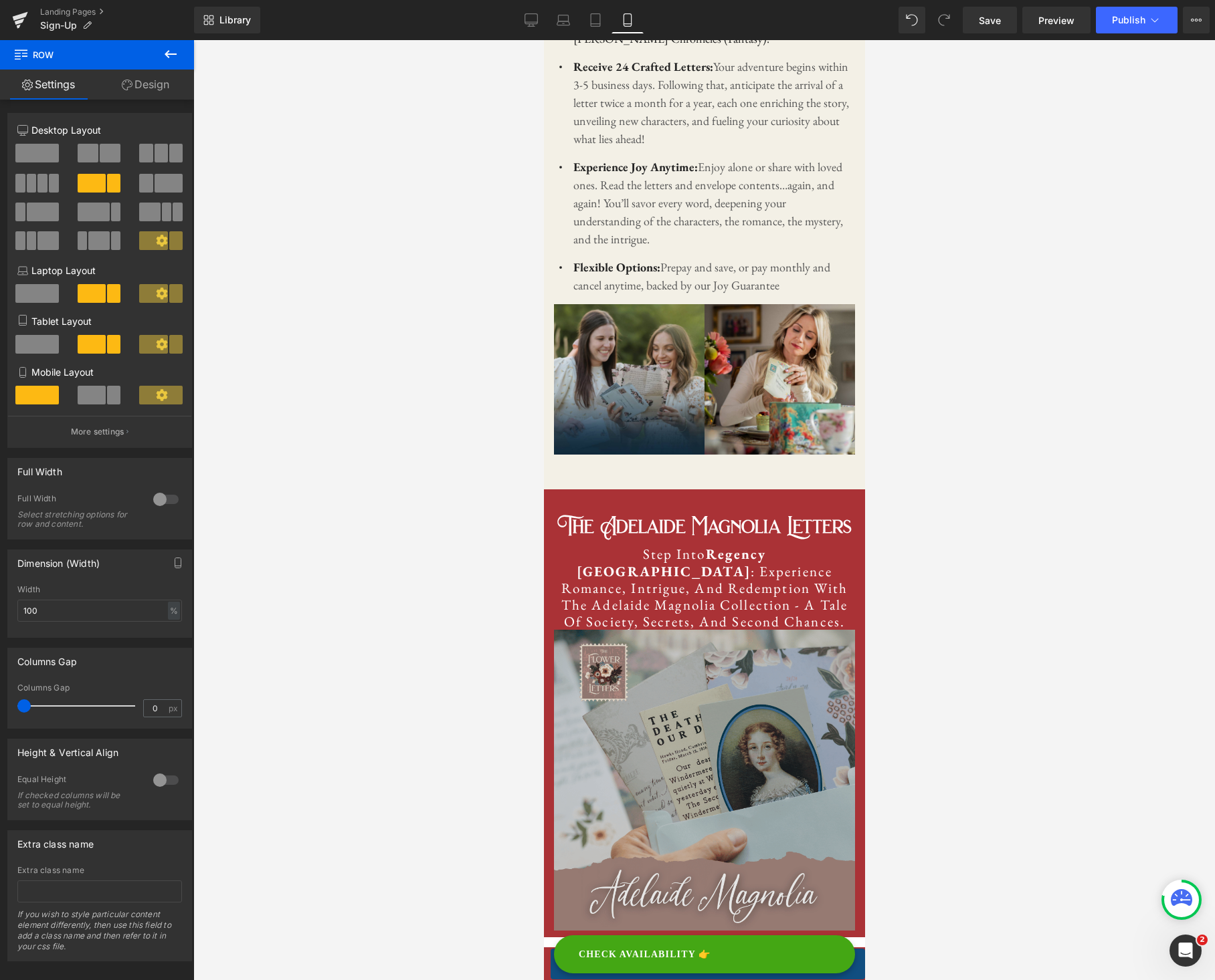
scroll to position [1424, 0]
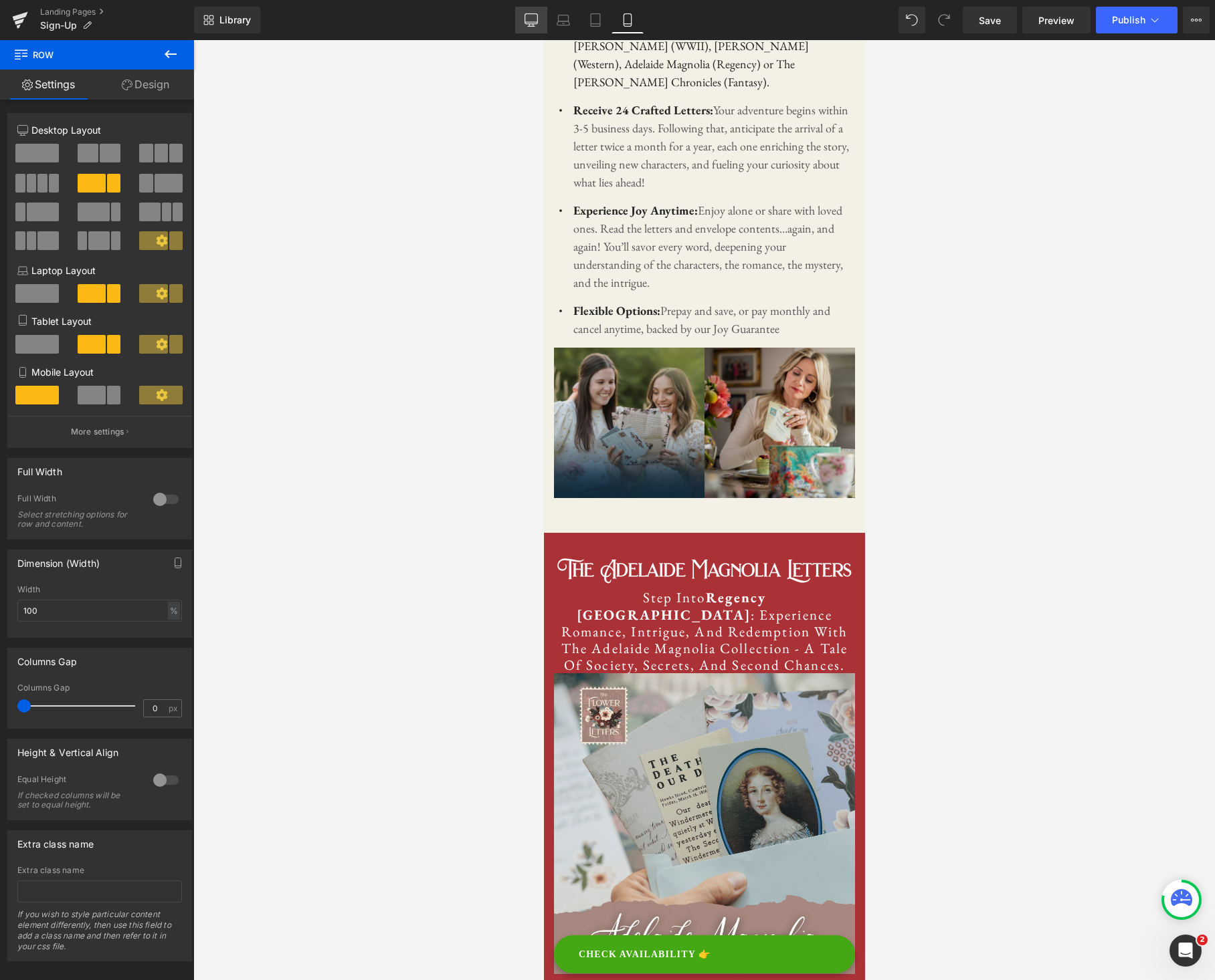
click at [536, 14] on icon at bounding box center [531, 19] width 13 height 10
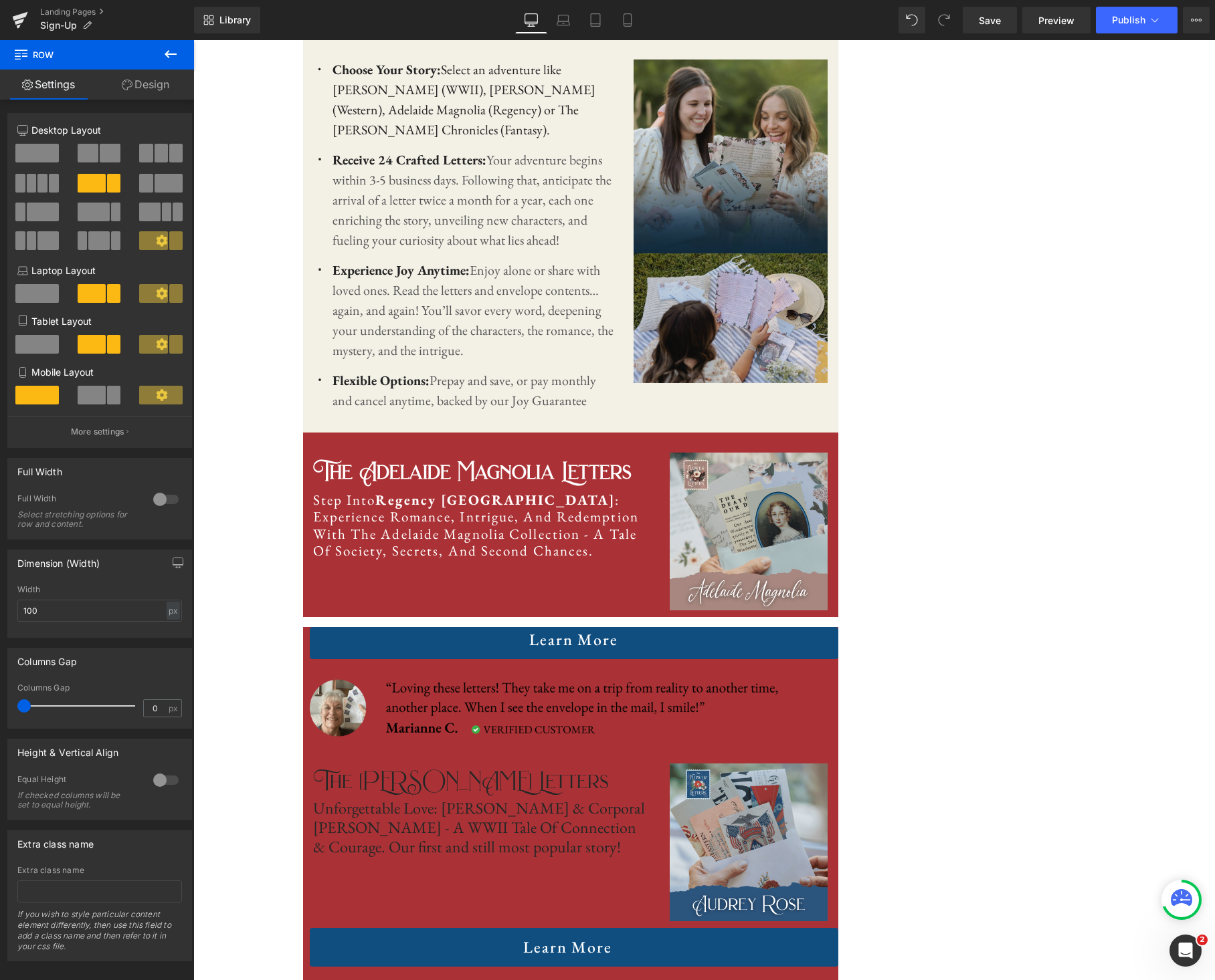
type input "1200"
